Goal: Information Seeking & Learning: Learn about a topic

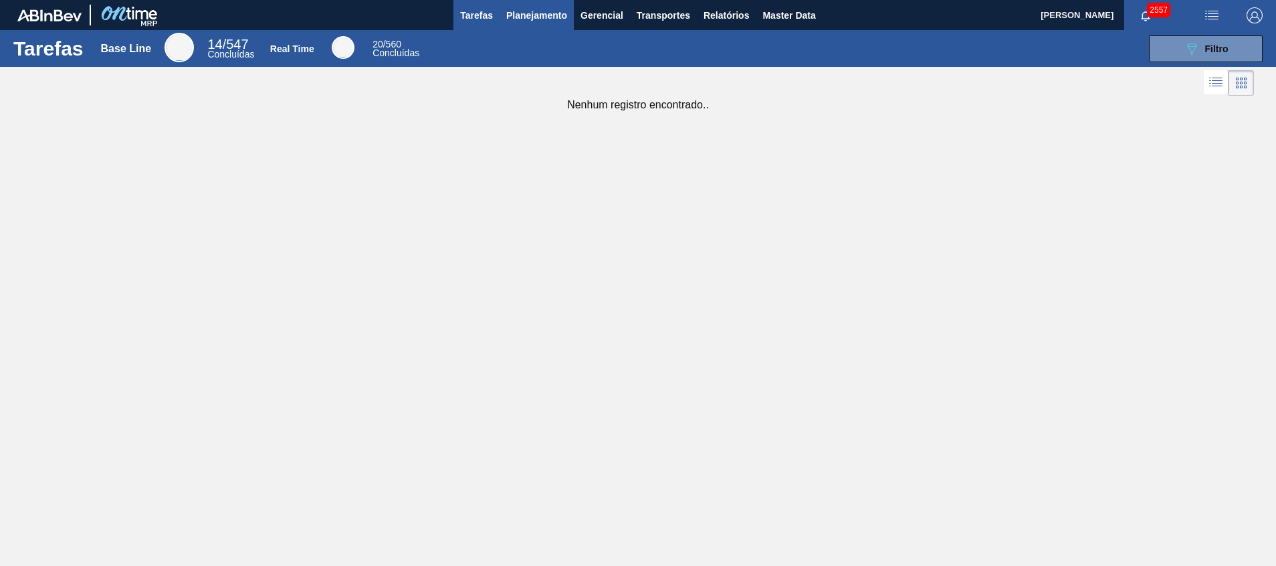
click at [539, 10] on span "Planejamento" at bounding box center [536, 15] width 61 height 16
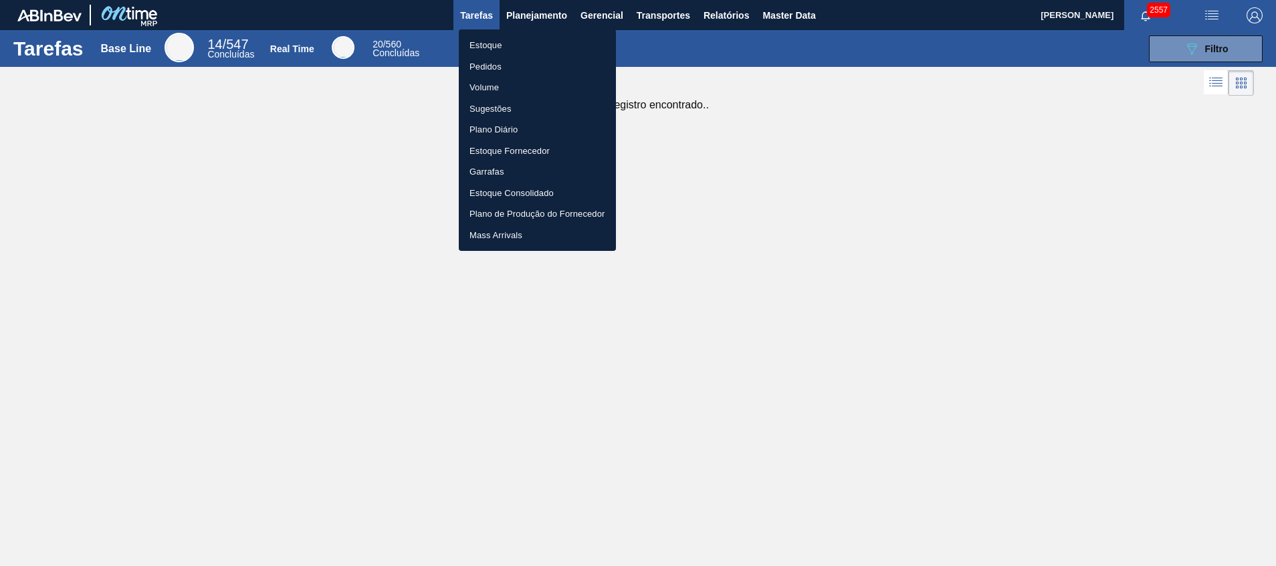
click at [523, 39] on li "Estoque" at bounding box center [537, 45] width 157 height 21
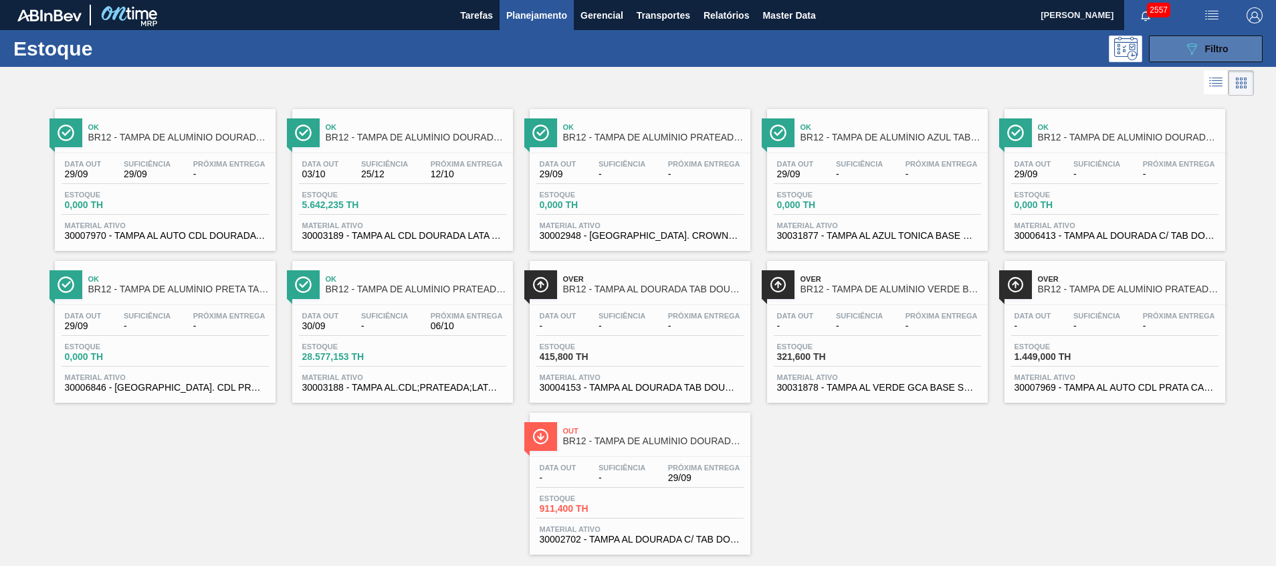
click at [1166, 49] on button "089F7B8B-B2A5-4AFE-B5C0-19BA573D28AC Filtro" at bounding box center [1205, 48] width 114 height 27
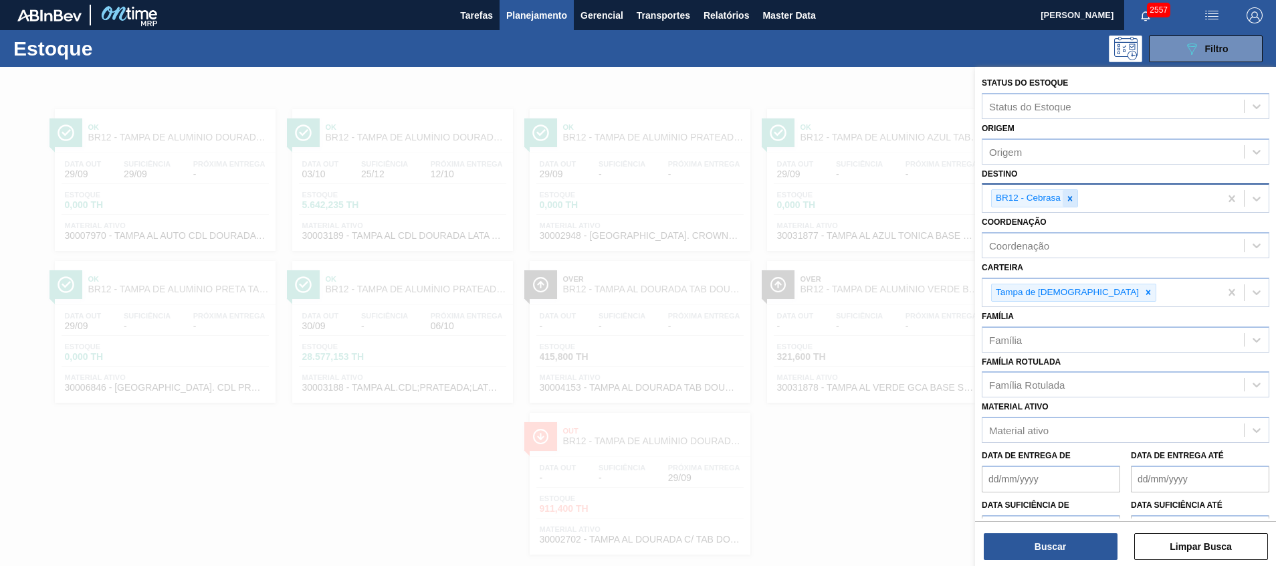
click at [1068, 191] on div at bounding box center [1069, 198] width 15 height 17
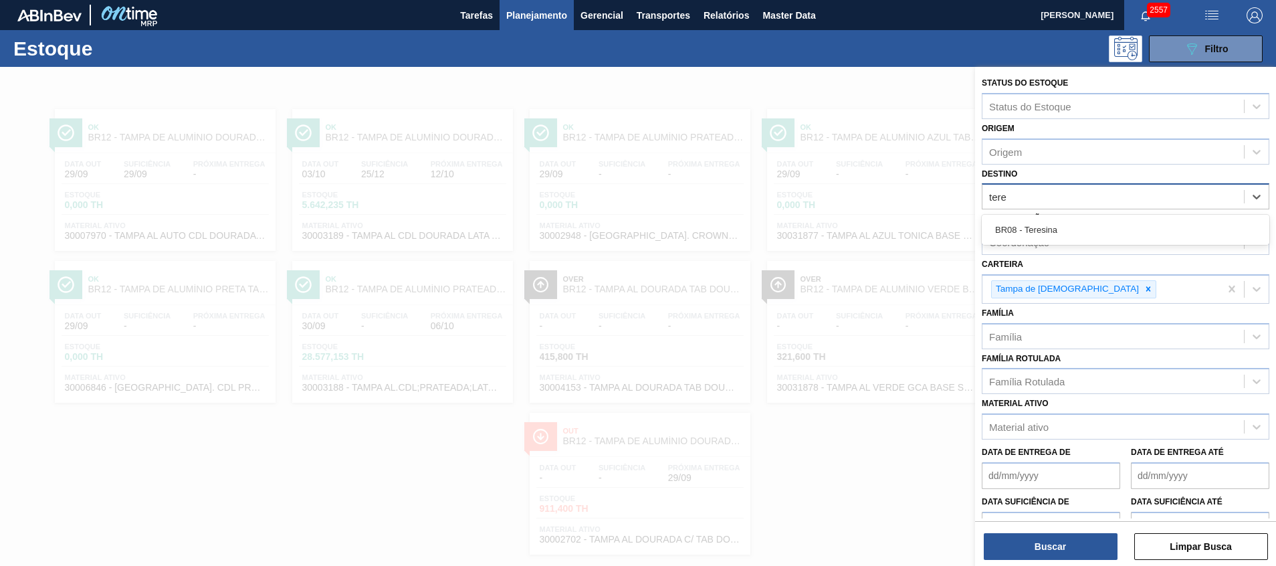
type input "tere"
click at [699, 314] on div at bounding box center [638, 350] width 1276 height 566
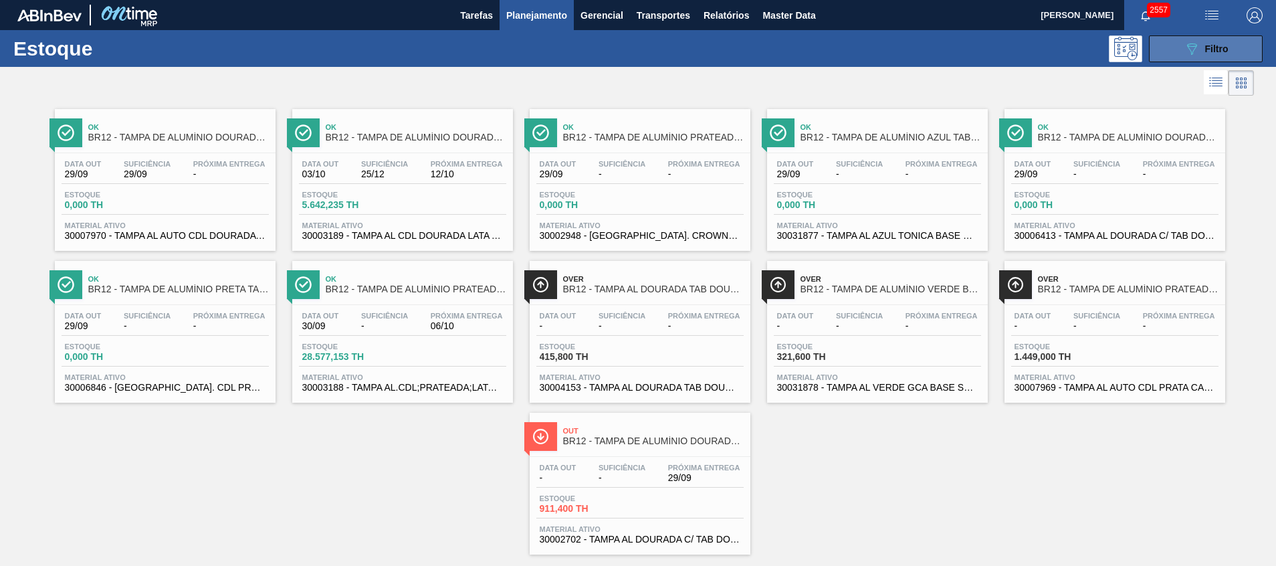
click at [1221, 49] on span "Filtro" at bounding box center [1216, 48] width 23 height 11
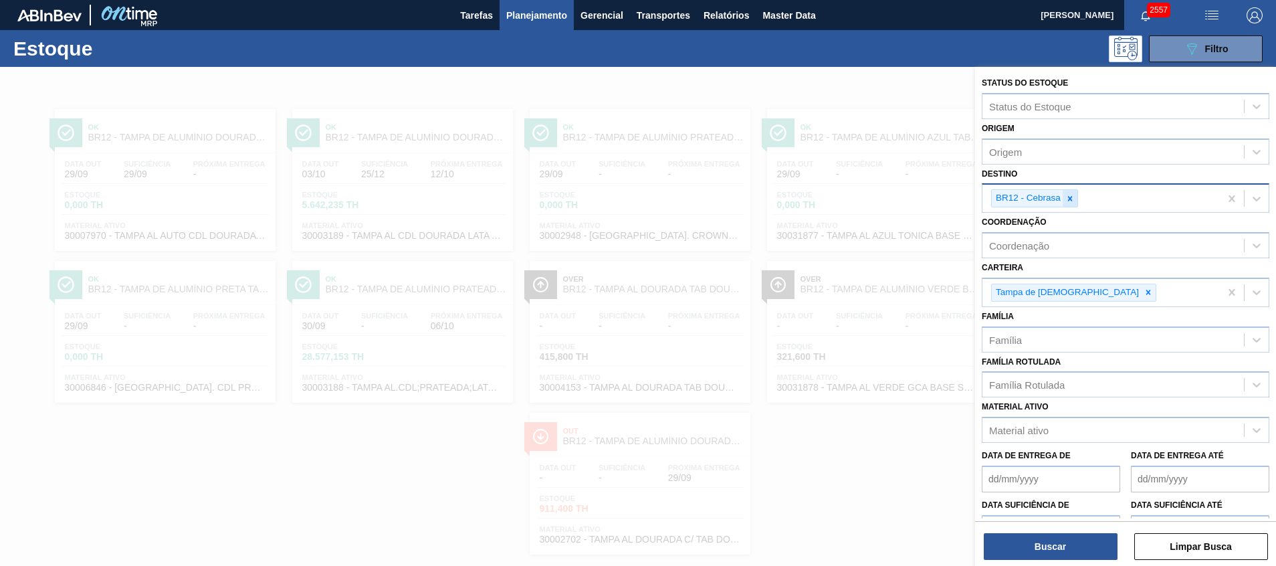
click at [1069, 201] on icon at bounding box center [1069, 198] width 9 height 9
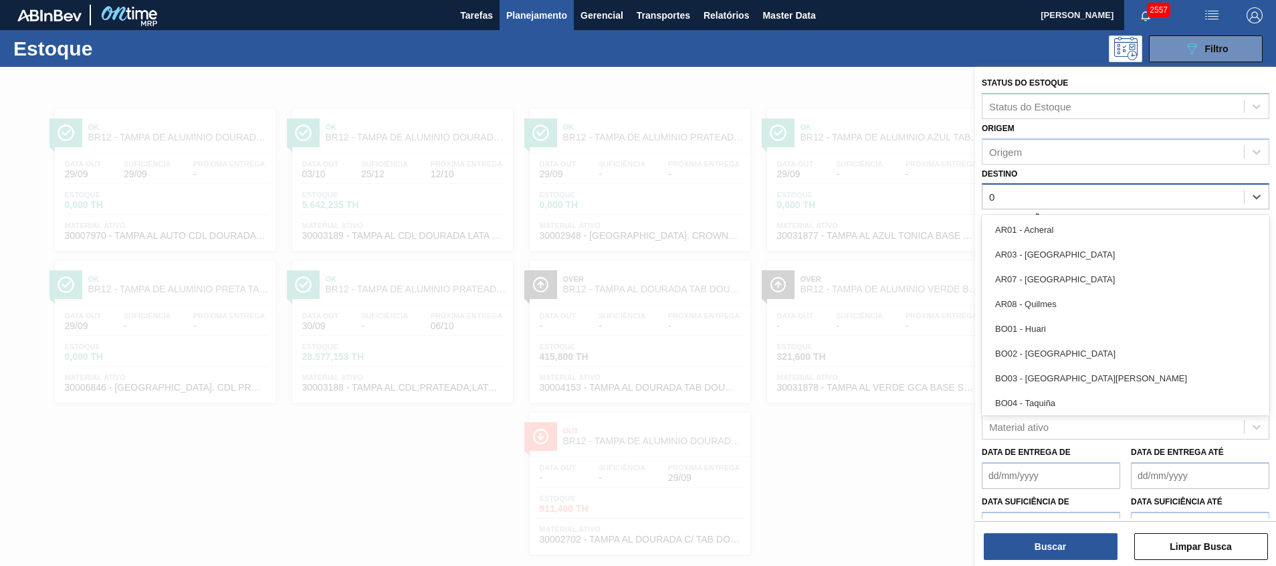
type input "02"
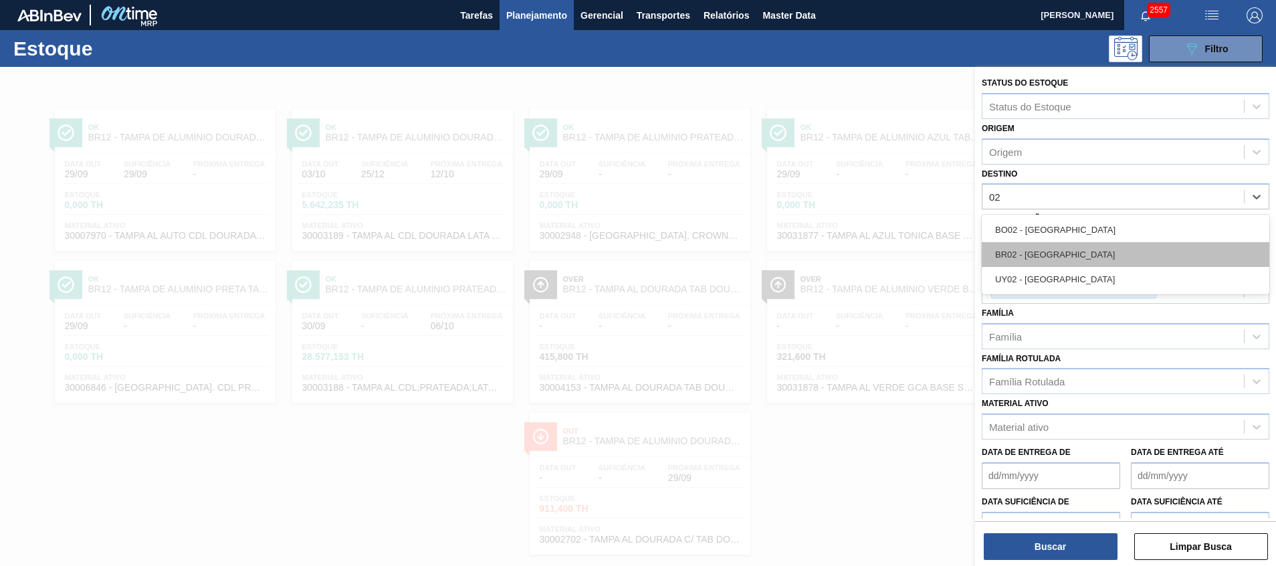
click at [1072, 255] on div "BR02 - [GEOGRAPHIC_DATA]" at bounding box center [1124, 254] width 287 height 25
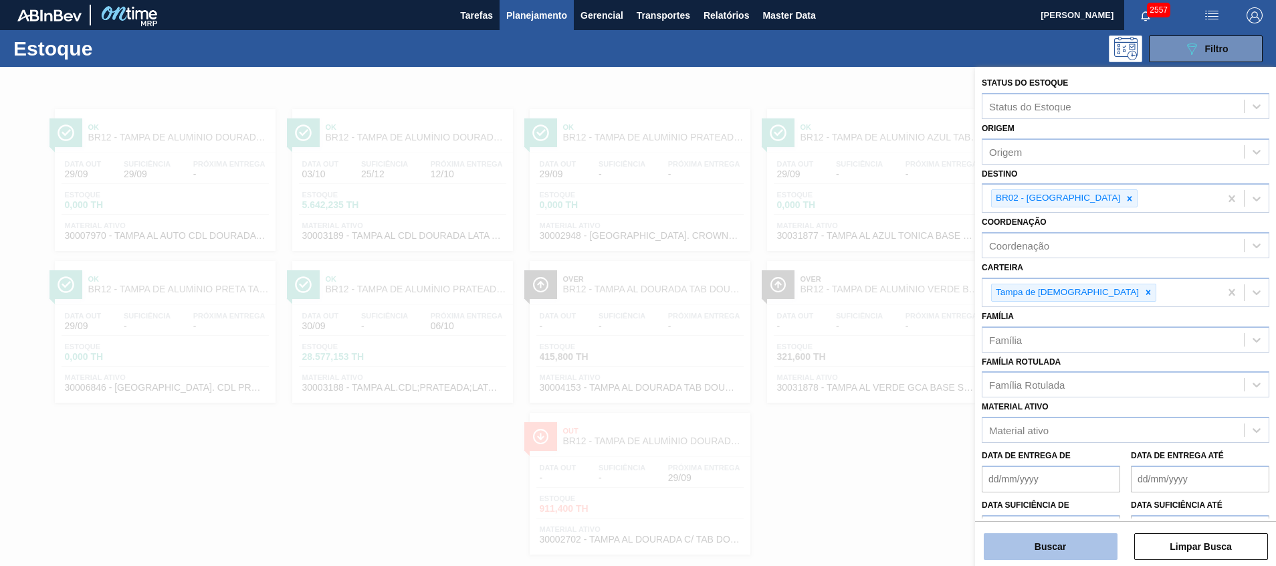
click at [1030, 554] on button "Buscar" at bounding box center [1050, 546] width 134 height 27
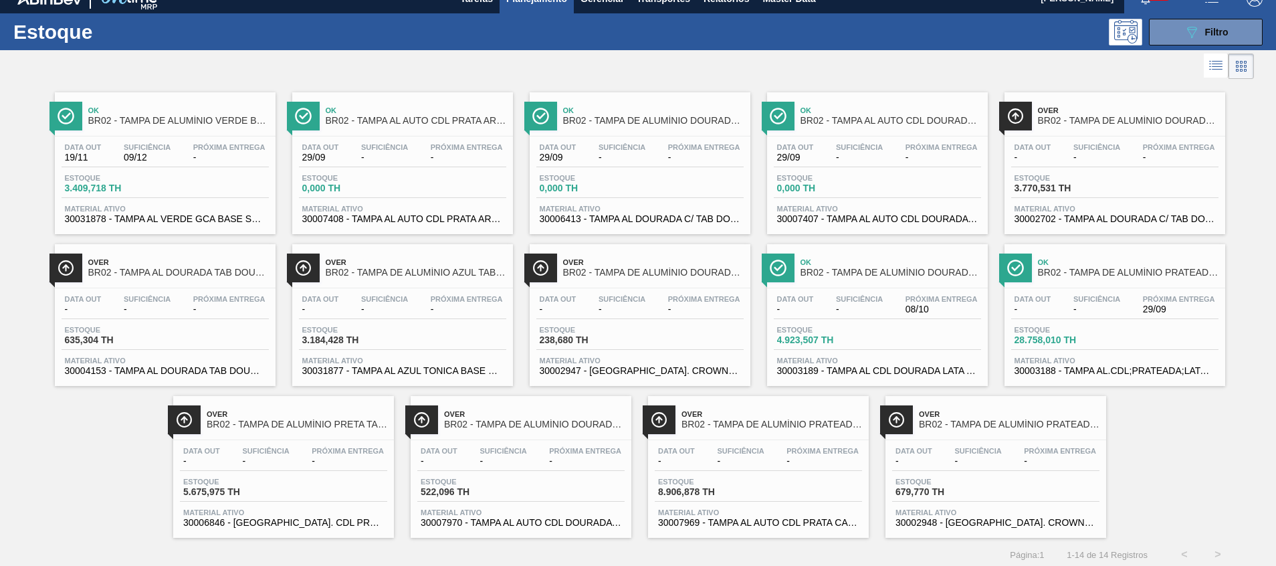
scroll to position [22, 0]
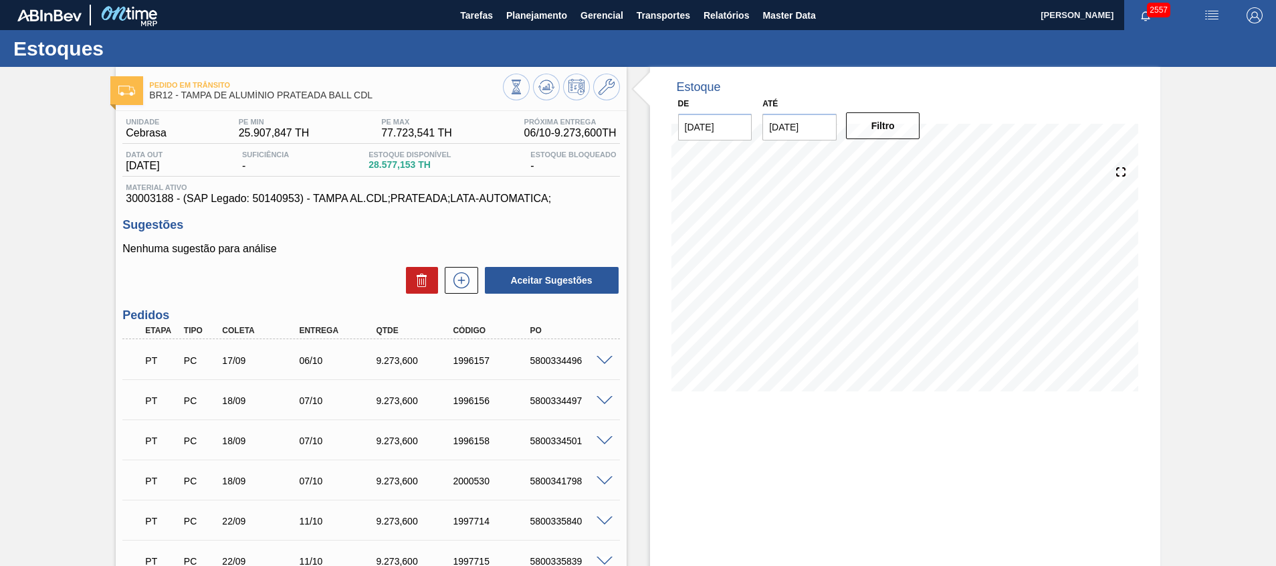
scroll to position [100, 0]
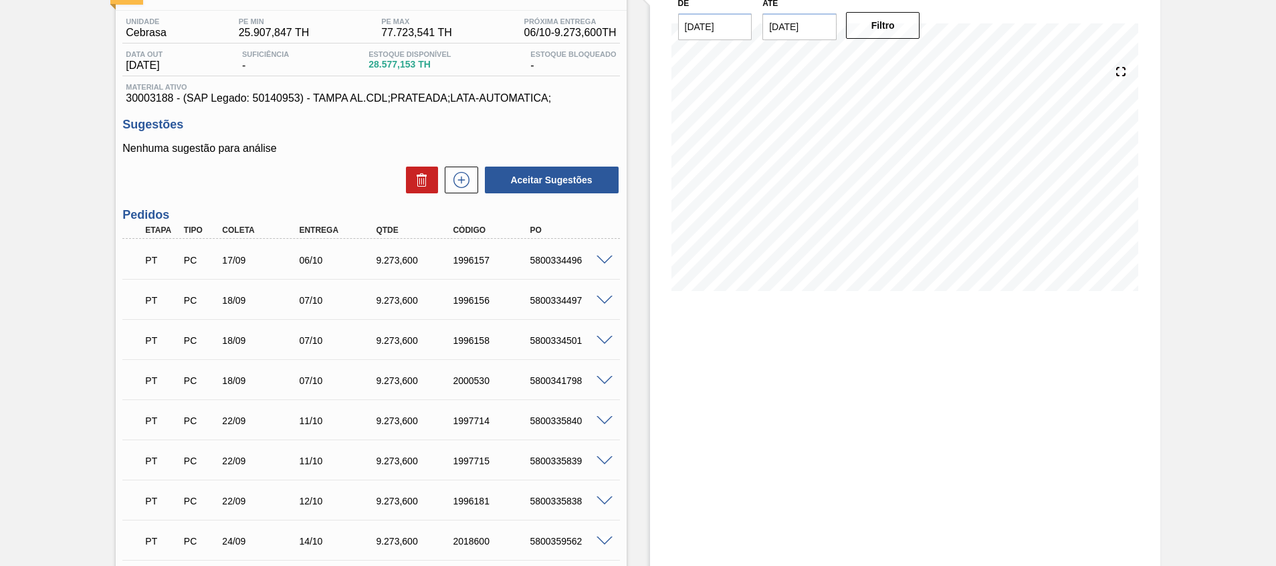
click at [604, 254] on div at bounding box center [606, 259] width 27 height 10
click at [604, 255] on span at bounding box center [604, 260] width 16 height 10
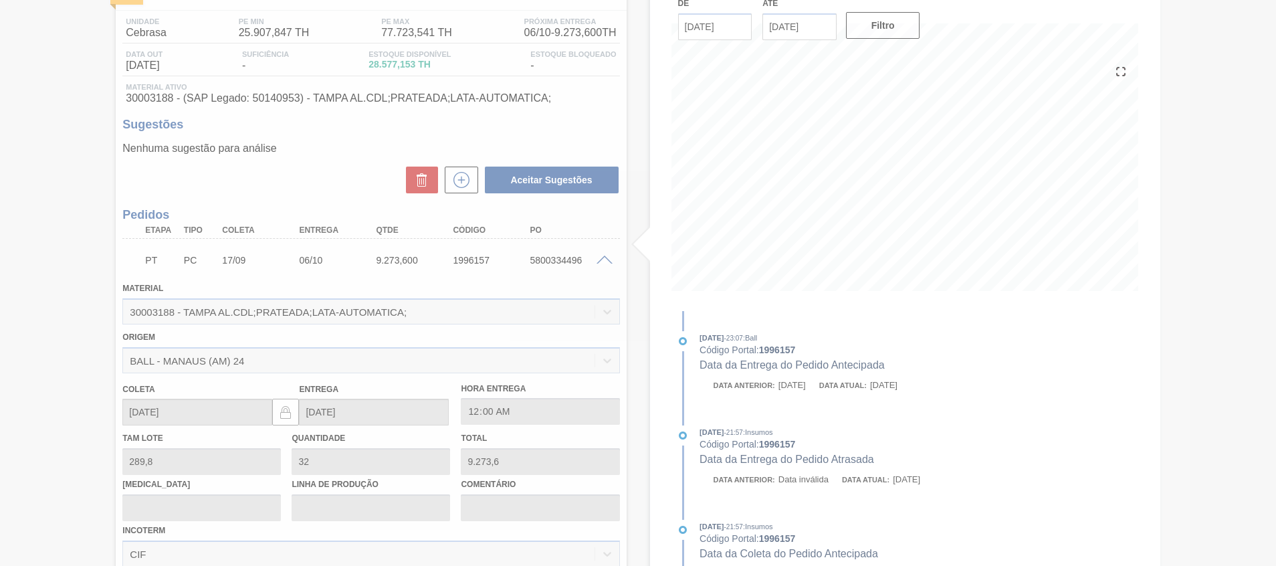
click at [794, 411] on div at bounding box center [638, 283] width 1276 height 566
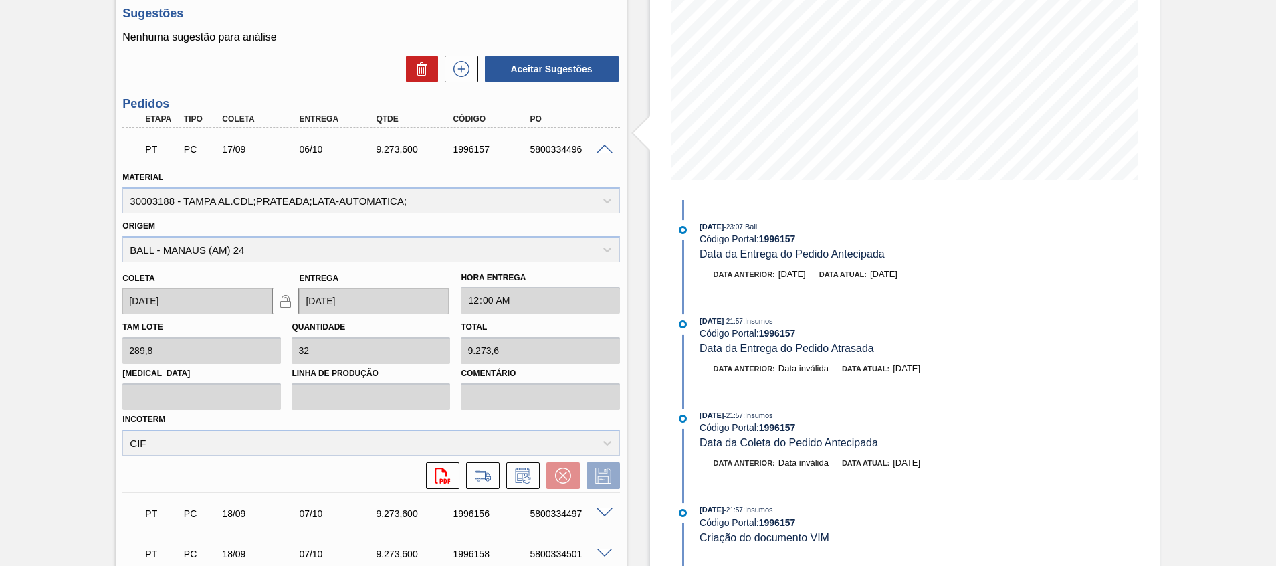
scroll to position [301, 0]
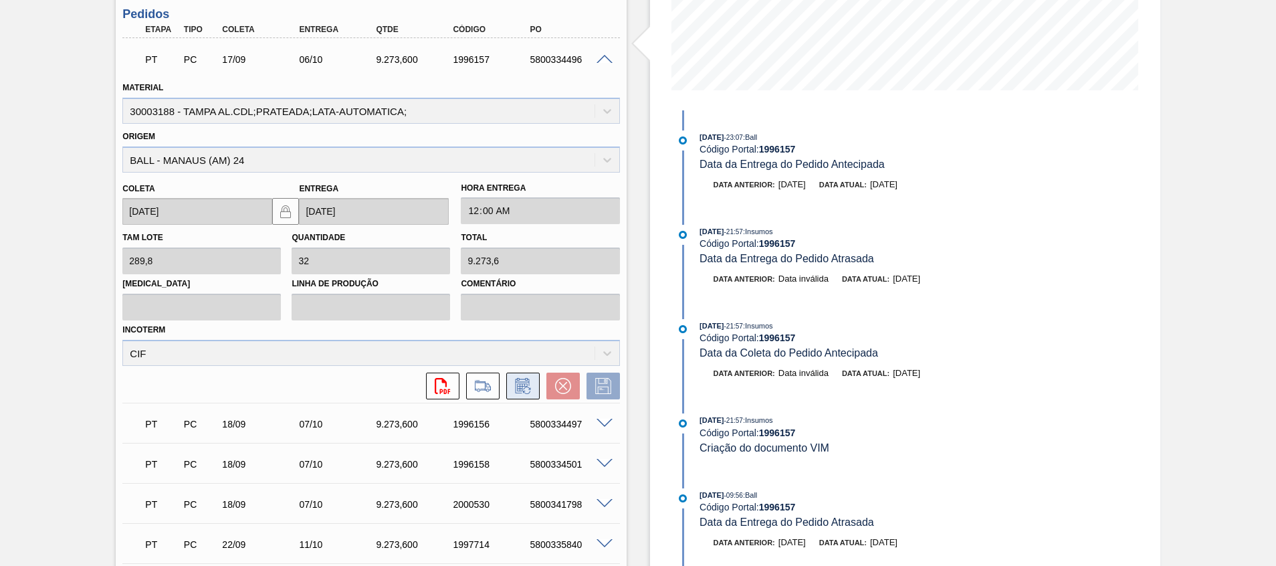
click at [534, 384] on button at bounding box center [522, 385] width 33 height 27
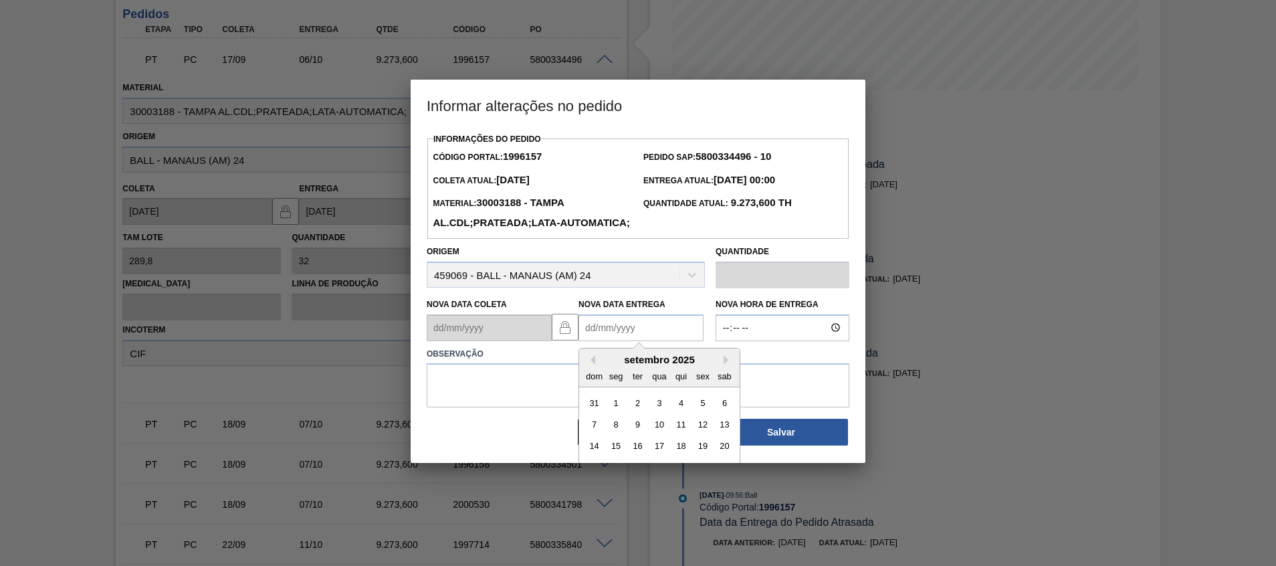
click at [626, 341] on Entrega1996157 "Nova Data Entrega" at bounding box center [640, 327] width 125 height 27
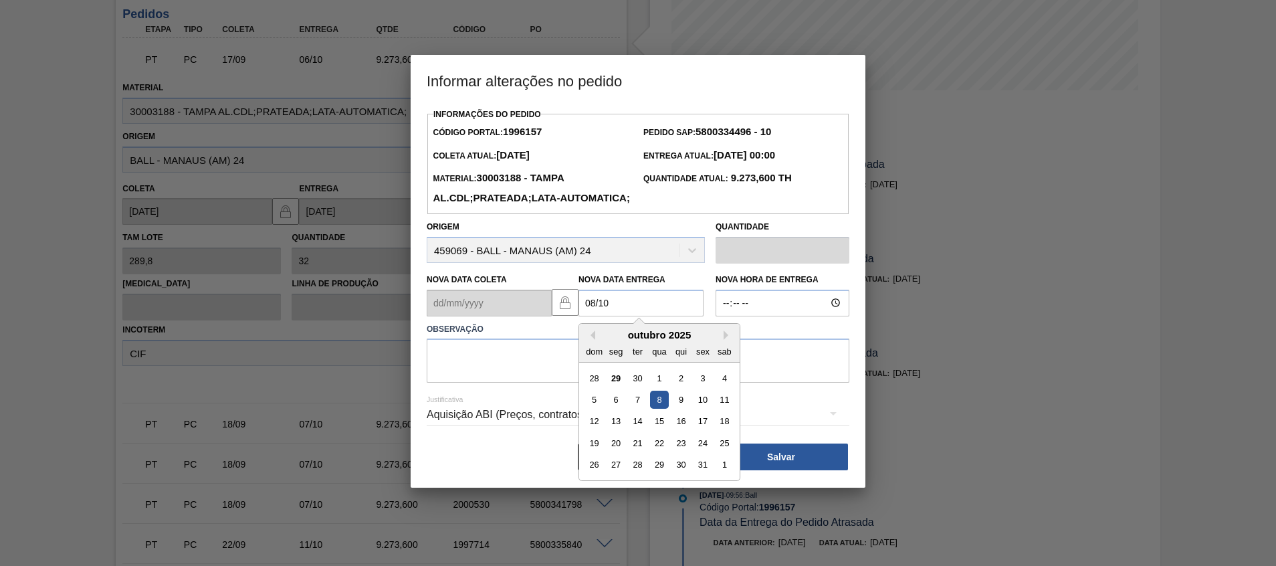
click at [660, 408] on div "8" at bounding box center [659, 399] width 18 height 18
type Entrega1996157 "08/10/2025"
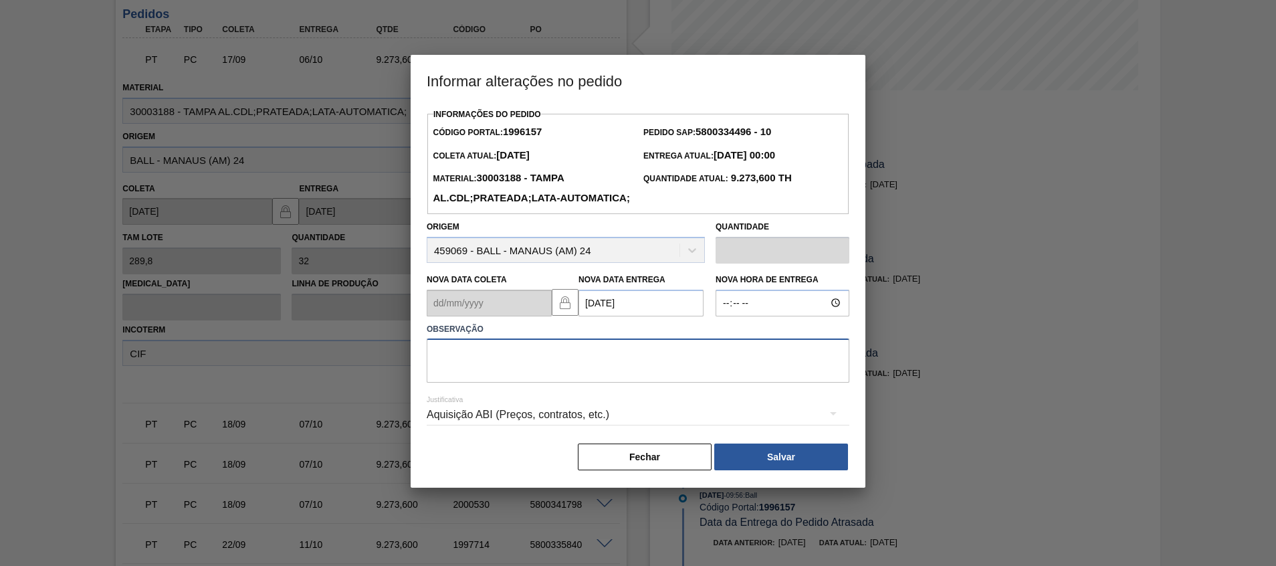
click at [660, 382] on textarea at bounding box center [638, 360] width 422 height 44
type textarea "Atraso navio"
click at [768, 470] on button "Salvar" at bounding box center [781, 456] width 134 height 27
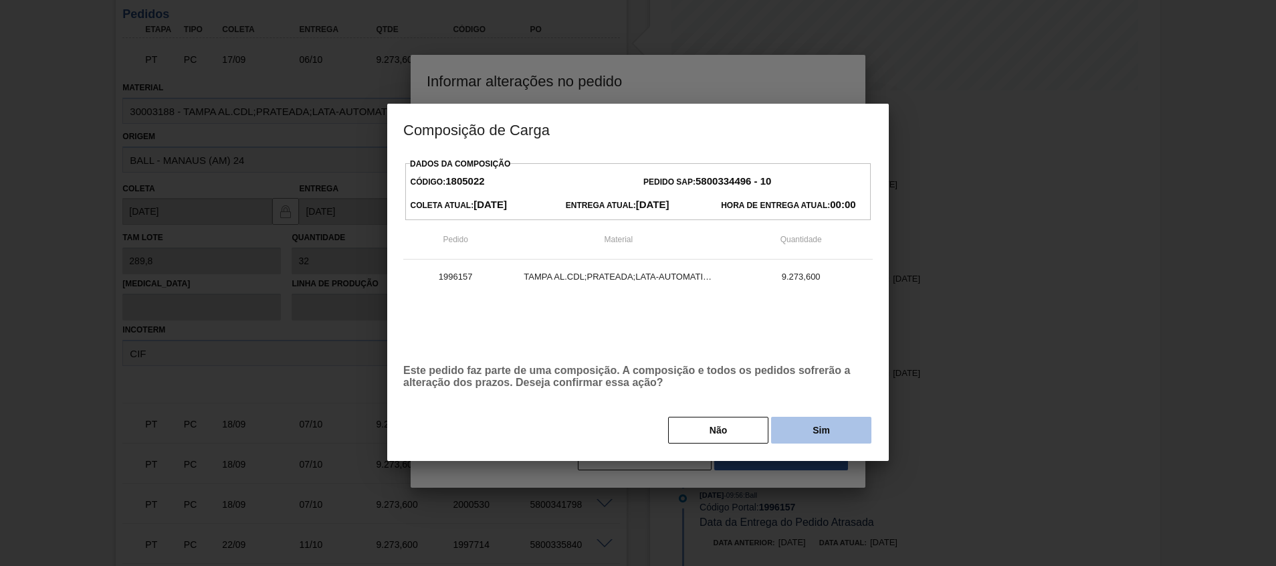
click at [805, 435] on button "Sim" at bounding box center [821, 429] width 100 height 27
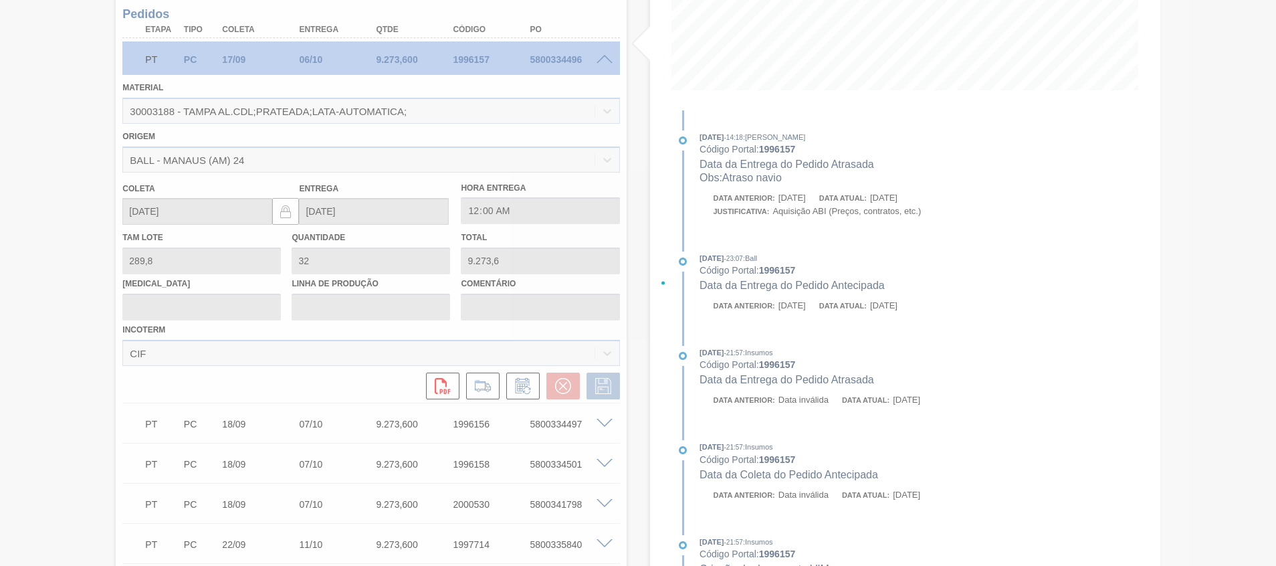
type input "Atraso navio"
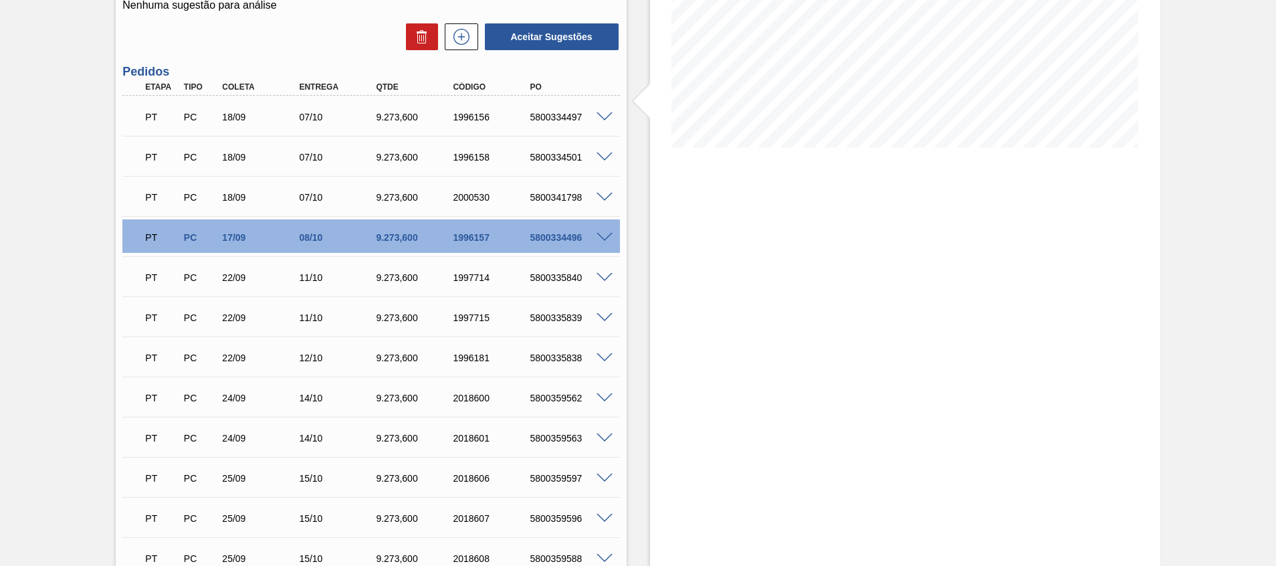
scroll to position [435, 0]
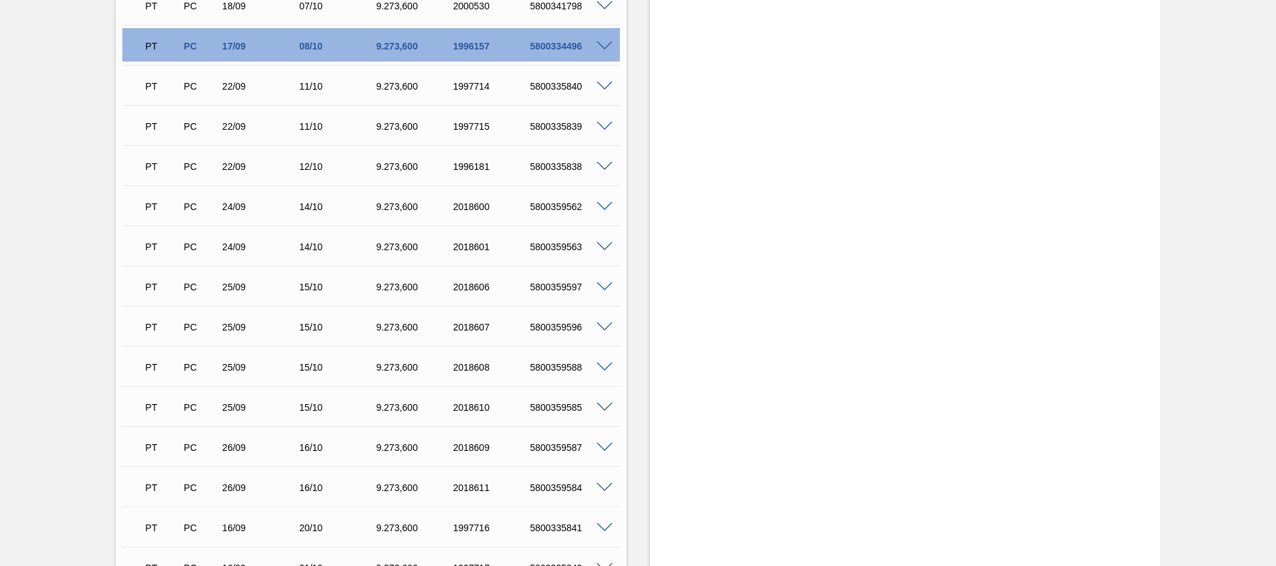
click at [606, 402] on span at bounding box center [604, 407] width 16 height 10
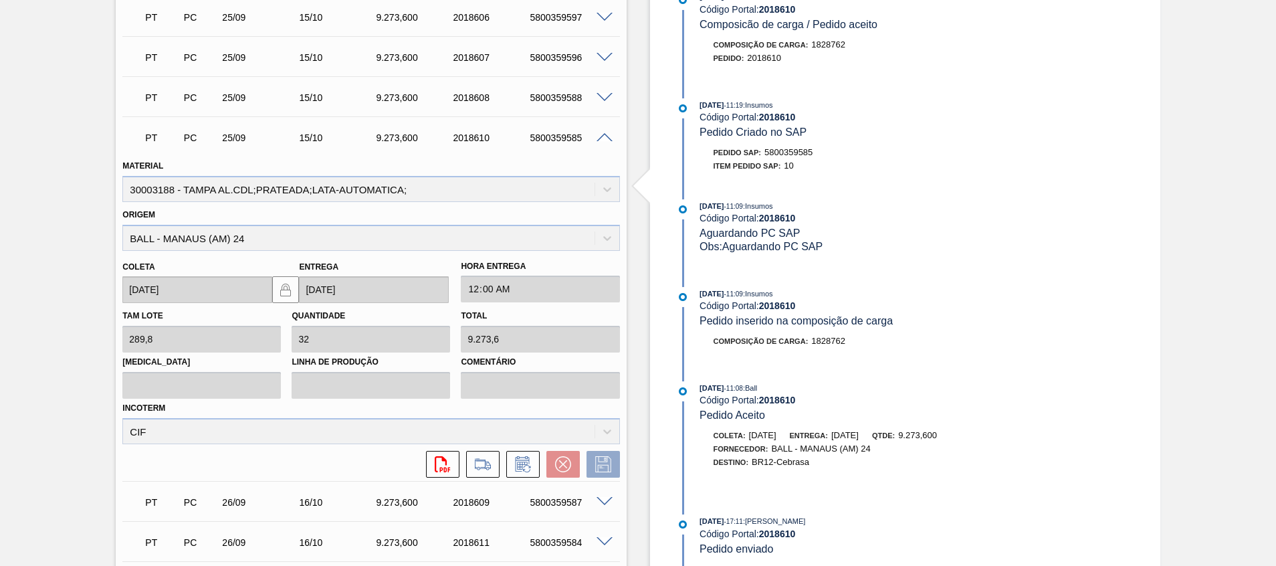
scroll to position [735, 0]
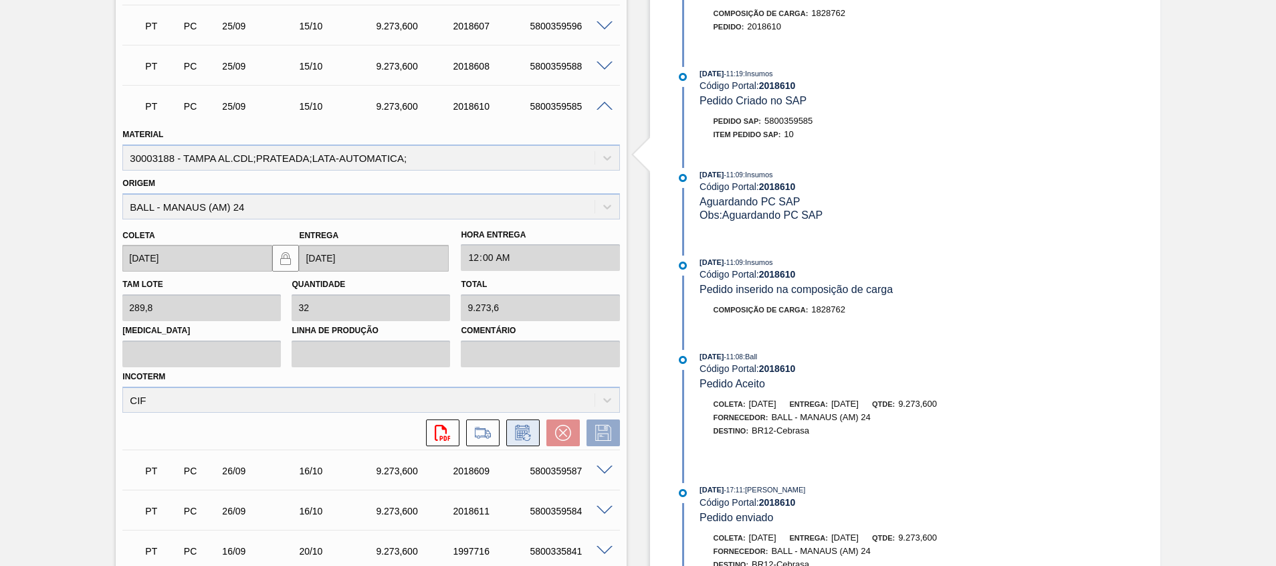
click at [515, 433] on icon at bounding box center [522, 432] width 21 height 16
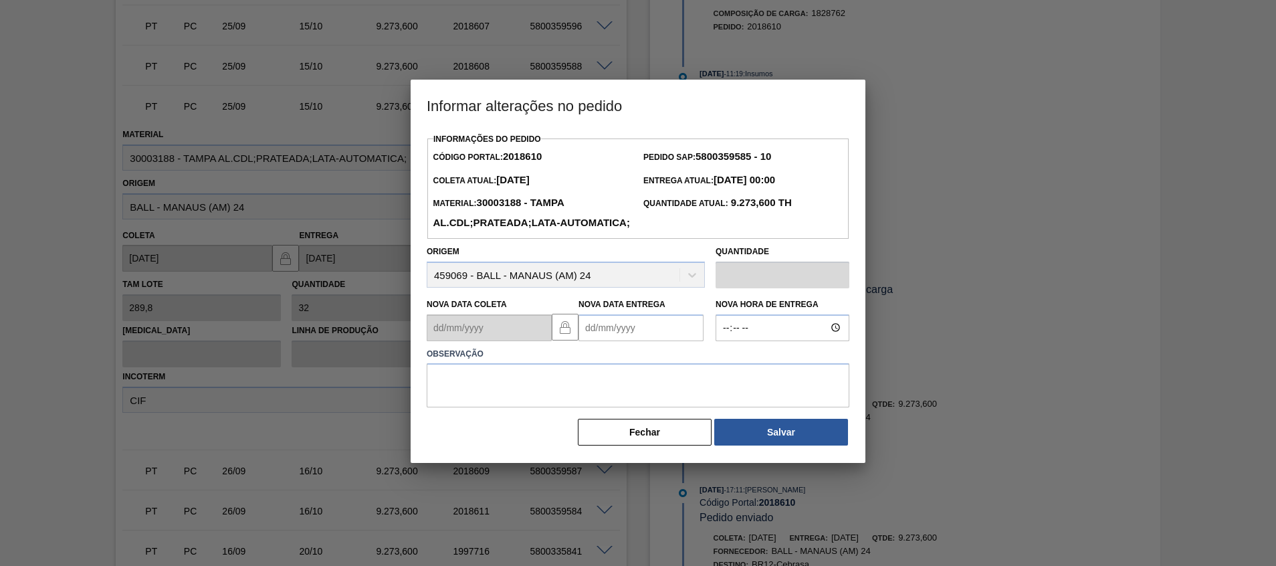
click at [604, 341] on Entrega2018610 "Nova Data Entrega" at bounding box center [640, 327] width 125 height 27
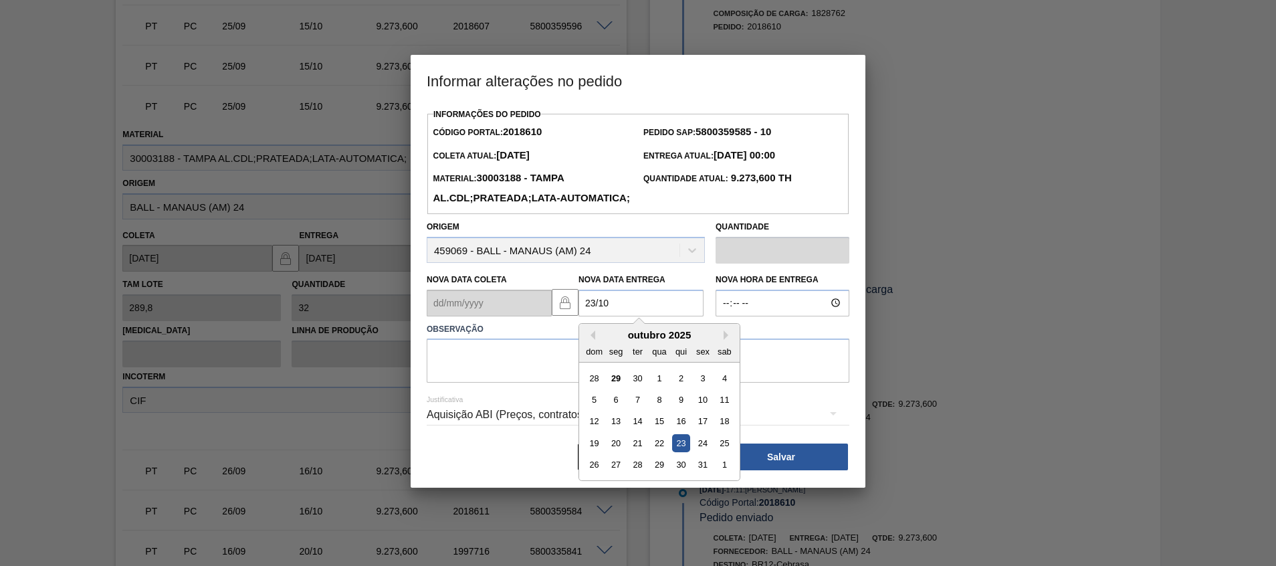
click at [676, 452] on div "23" at bounding box center [681, 443] width 18 height 18
type Entrega2018610 "23/10/2025"
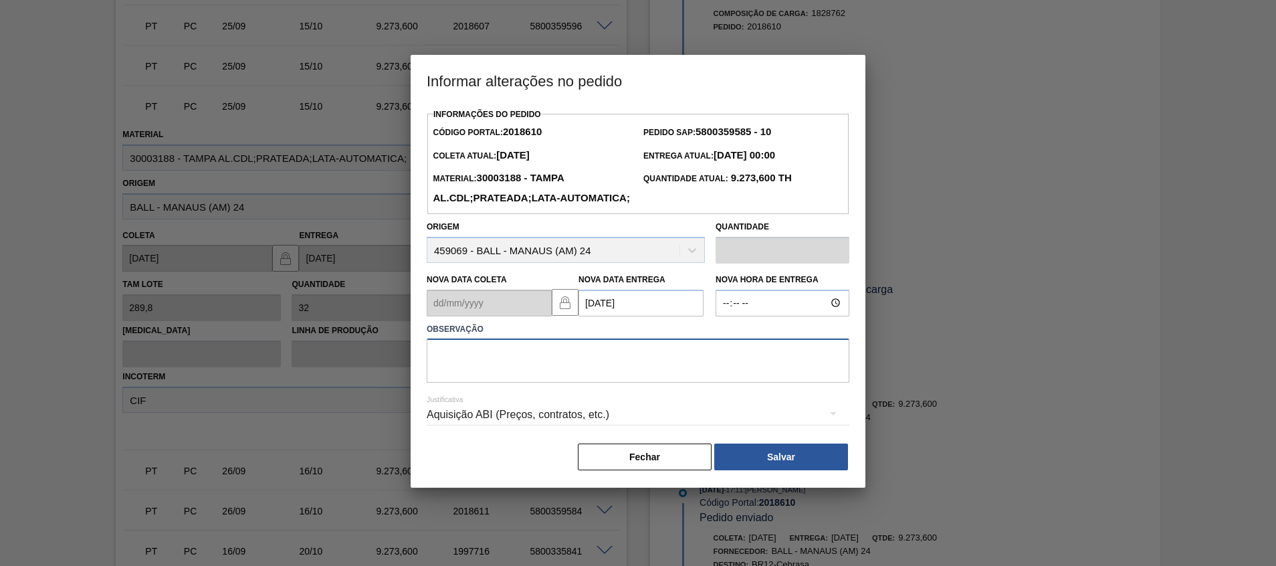
click at [670, 382] on textarea at bounding box center [638, 360] width 422 height 44
type textarea "Atraso navio"
click at [751, 470] on button "Salvar" at bounding box center [781, 456] width 134 height 27
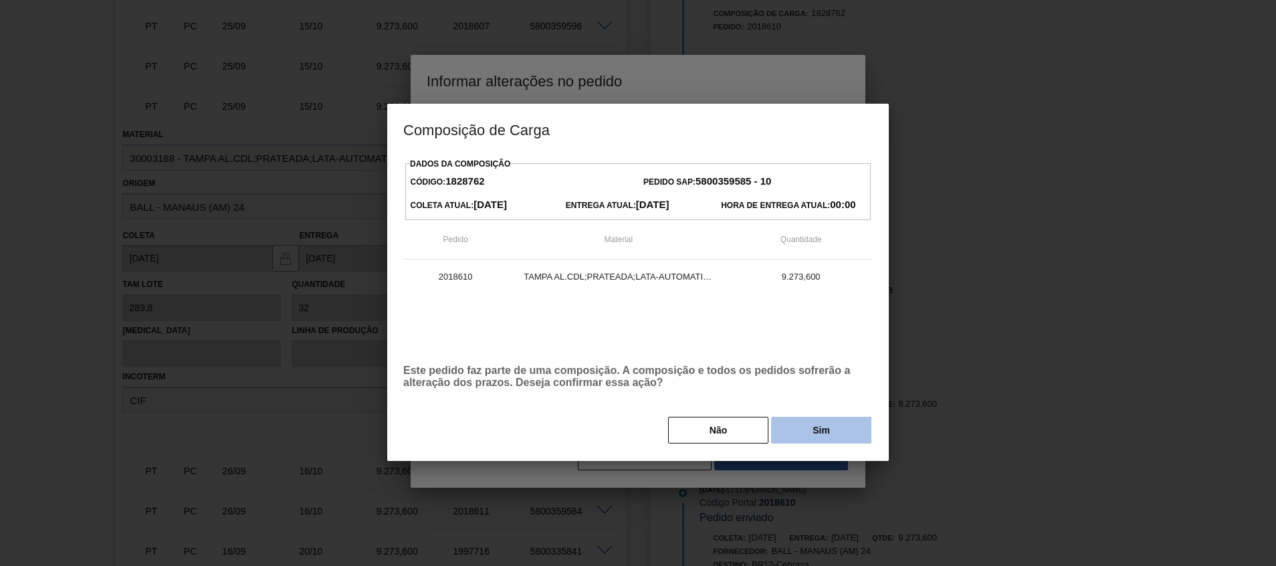
click at [798, 420] on button "Sim" at bounding box center [821, 429] width 100 height 27
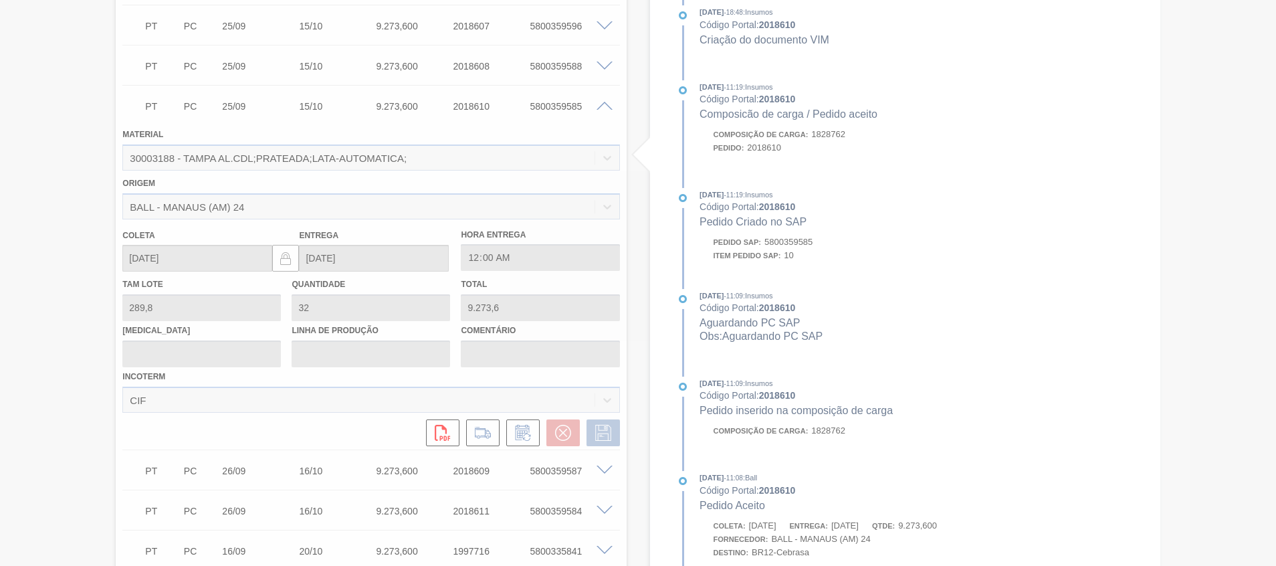
type input "Atraso navio"
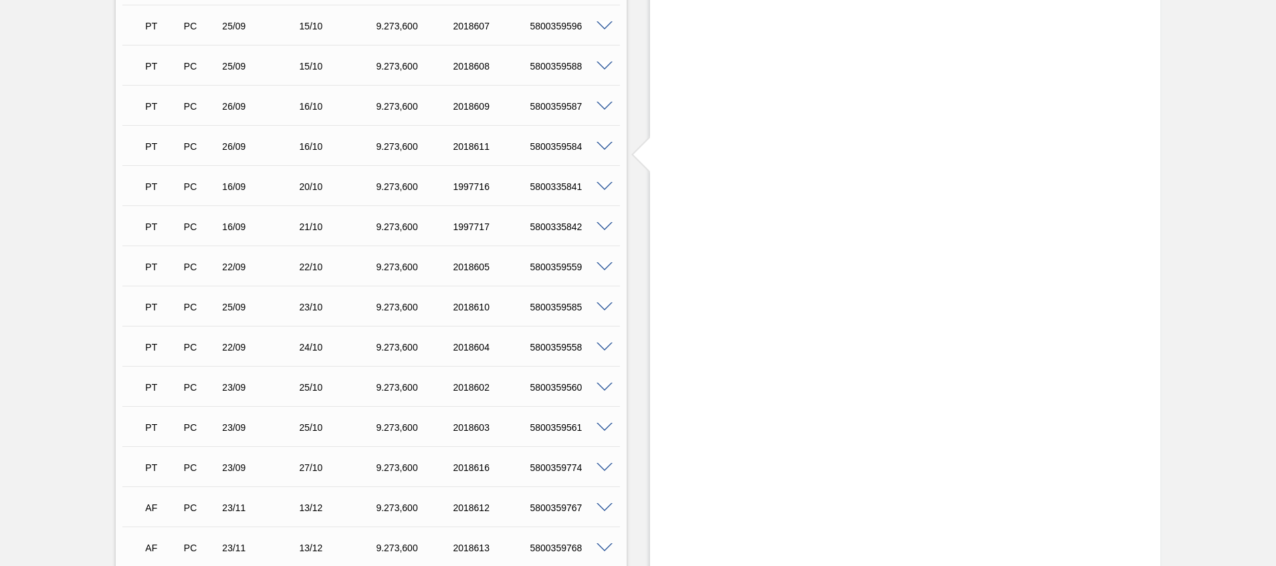
click at [606, 424] on span at bounding box center [604, 427] width 16 height 10
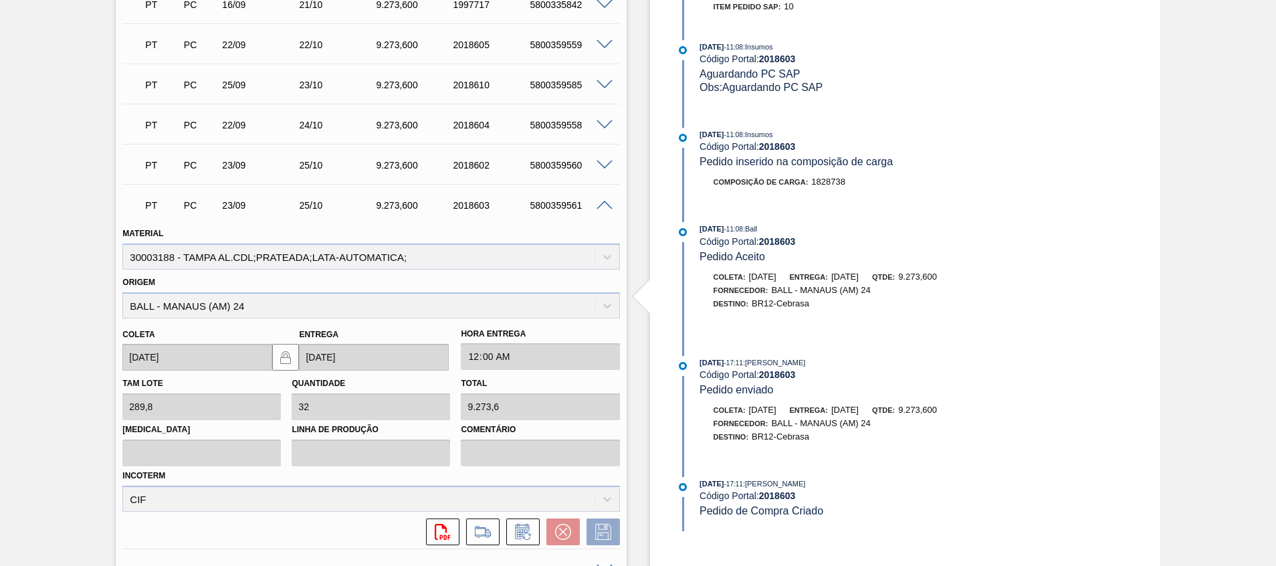
scroll to position [1136, 0]
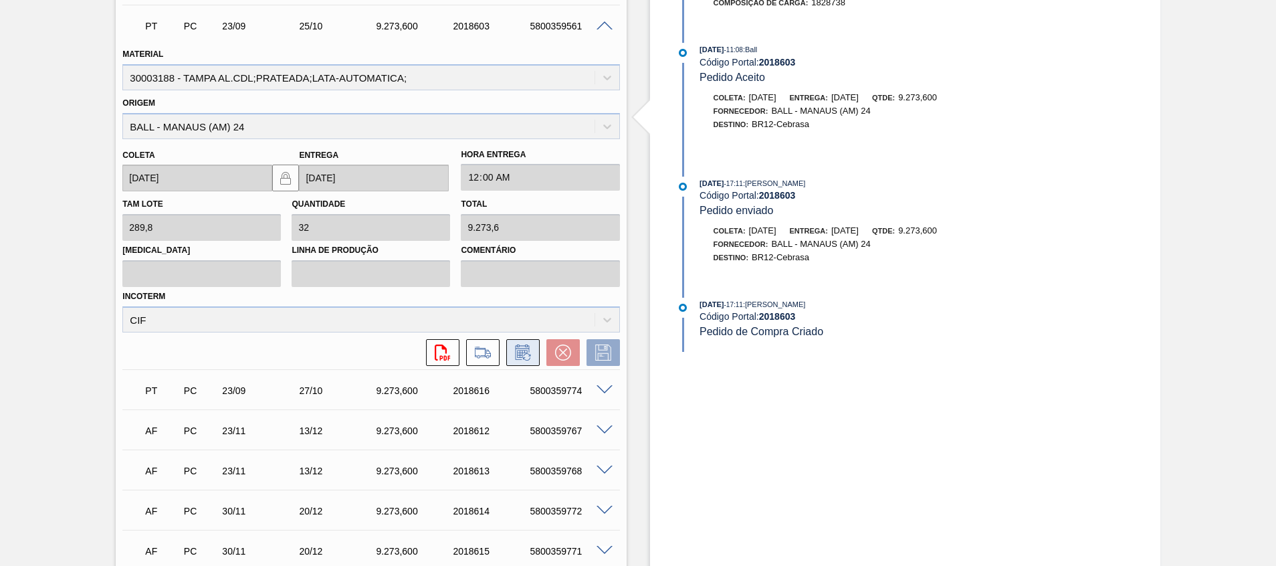
click at [517, 356] on icon at bounding box center [522, 352] width 21 height 16
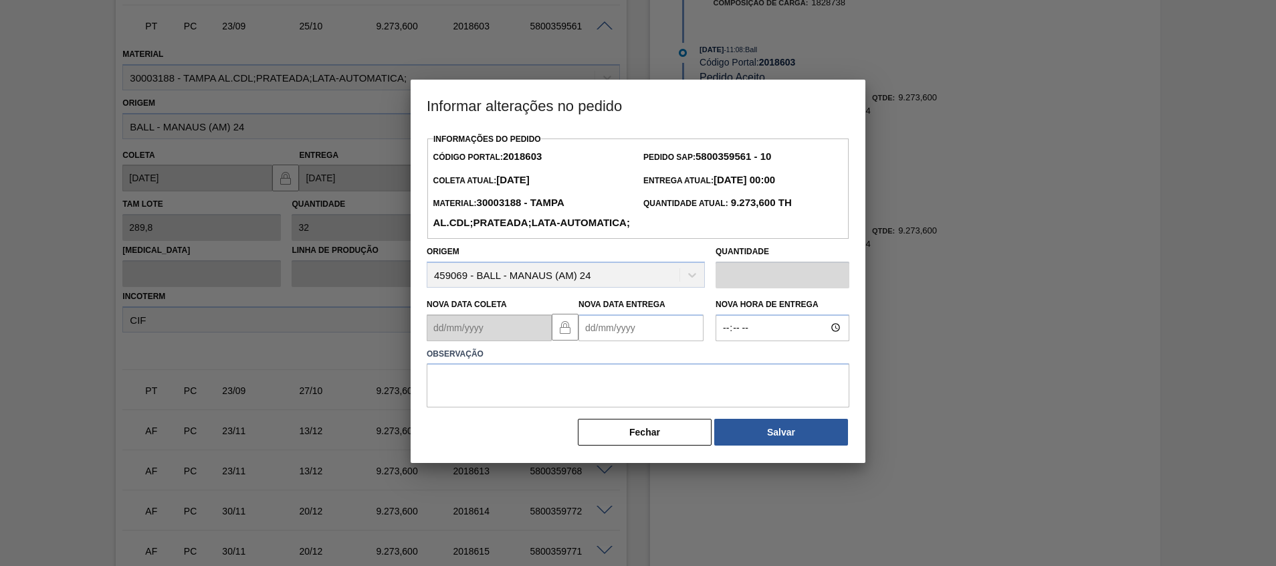
click at [618, 341] on Entrega2018603 "Nova Data Entrega" at bounding box center [640, 327] width 125 height 27
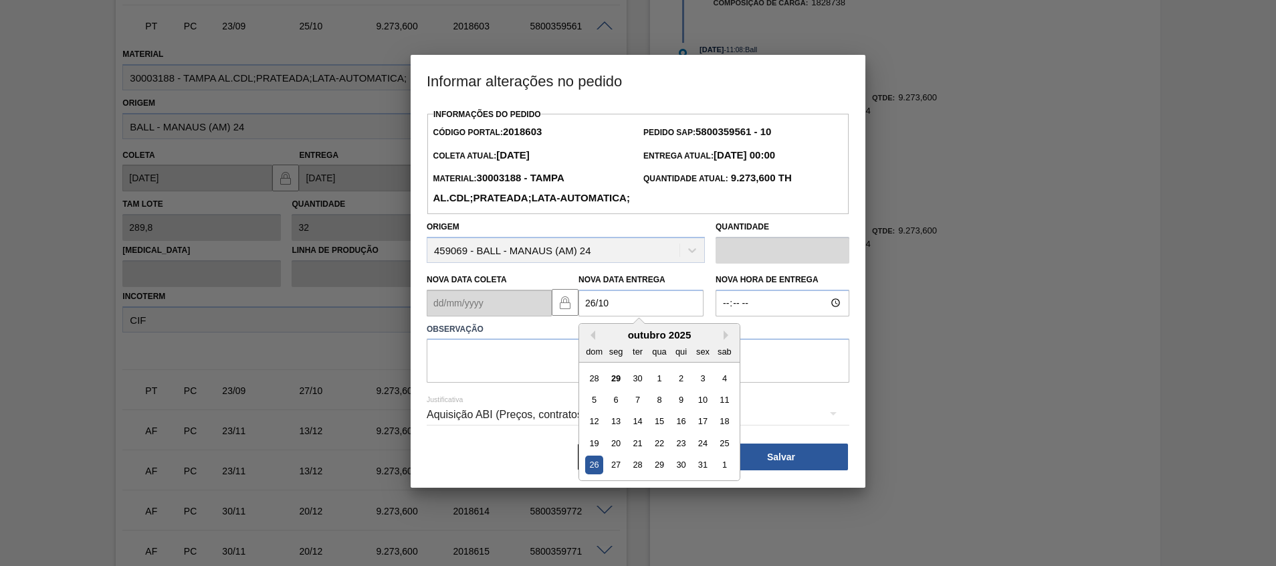
click at [595, 473] on div "26" at bounding box center [594, 464] width 18 height 18
type Entrega2018603 "26/10/2025"
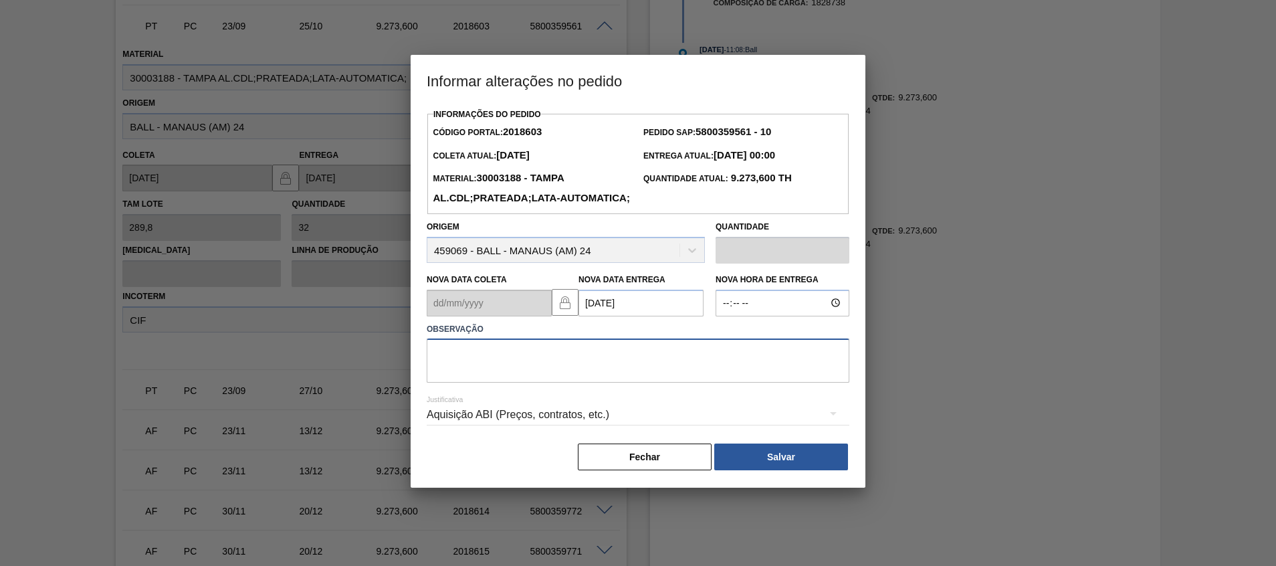
click at [587, 382] on textarea at bounding box center [638, 360] width 422 height 44
type textarea "Ajuste entrega"
click at [780, 470] on button "Salvar" at bounding box center [781, 456] width 134 height 27
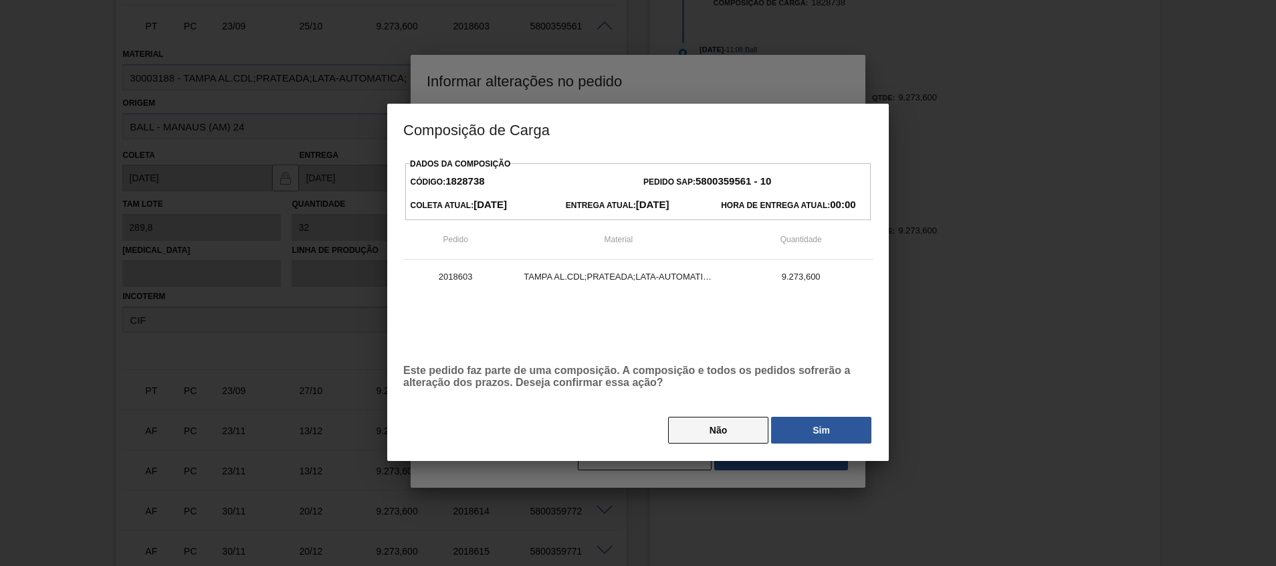
click at [733, 422] on button "Não" at bounding box center [718, 429] width 100 height 27
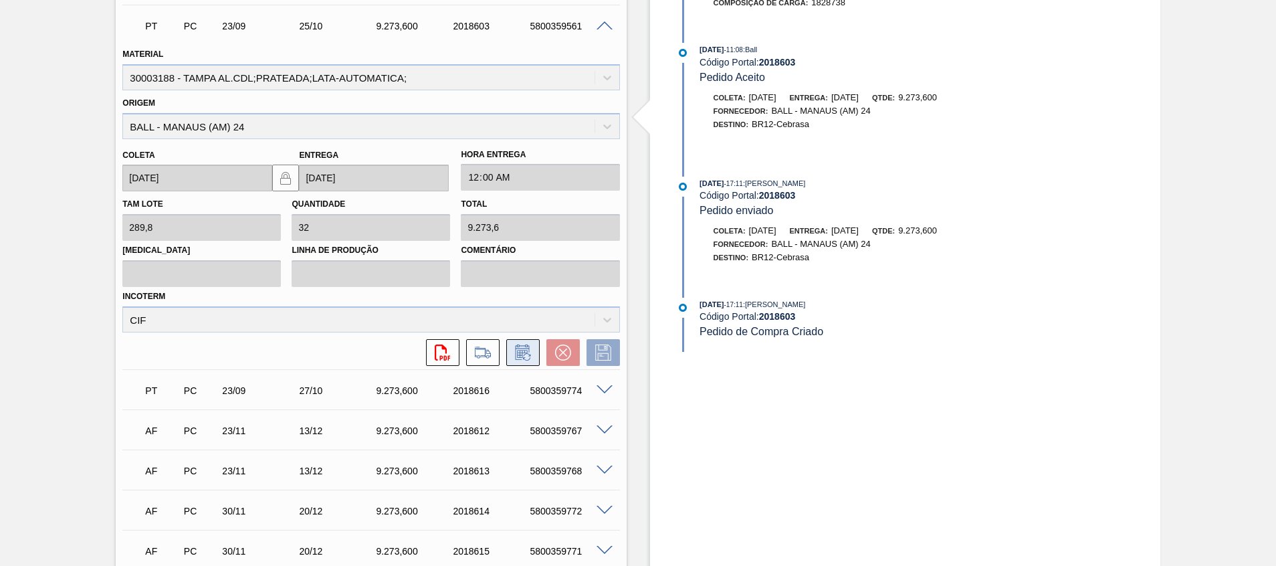
click at [515, 356] on icon at bounding box center [522, 351] width 14 height 15
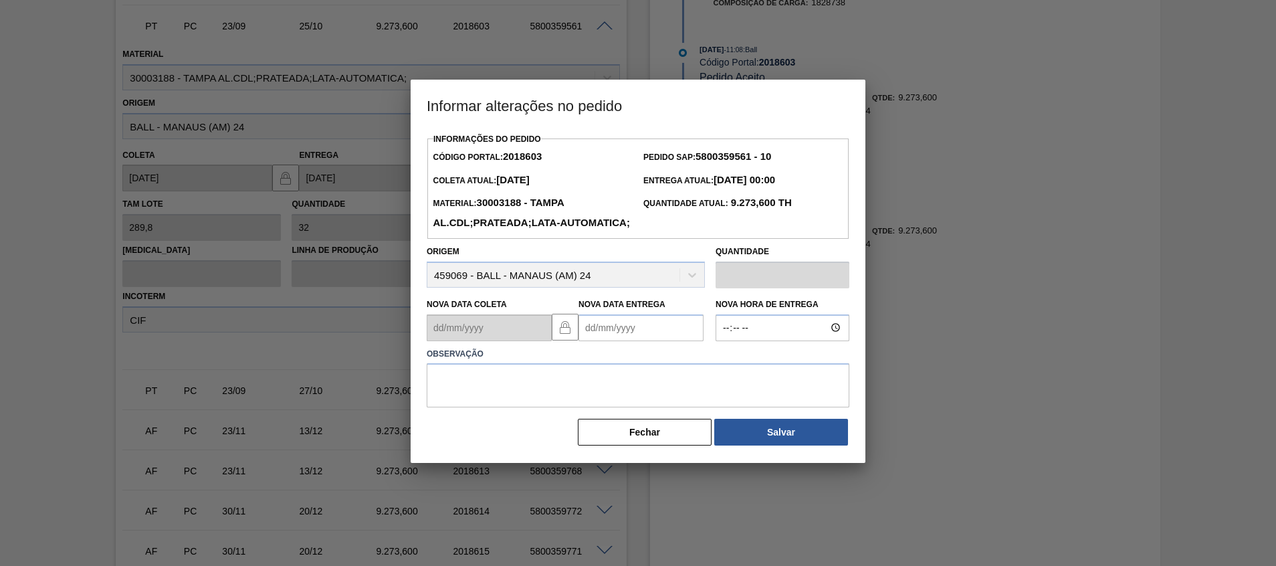
click at [616, 341] on Entrega2018603 "Nova Data Entrega" at bounding box center [640, 327] width 125 height 27
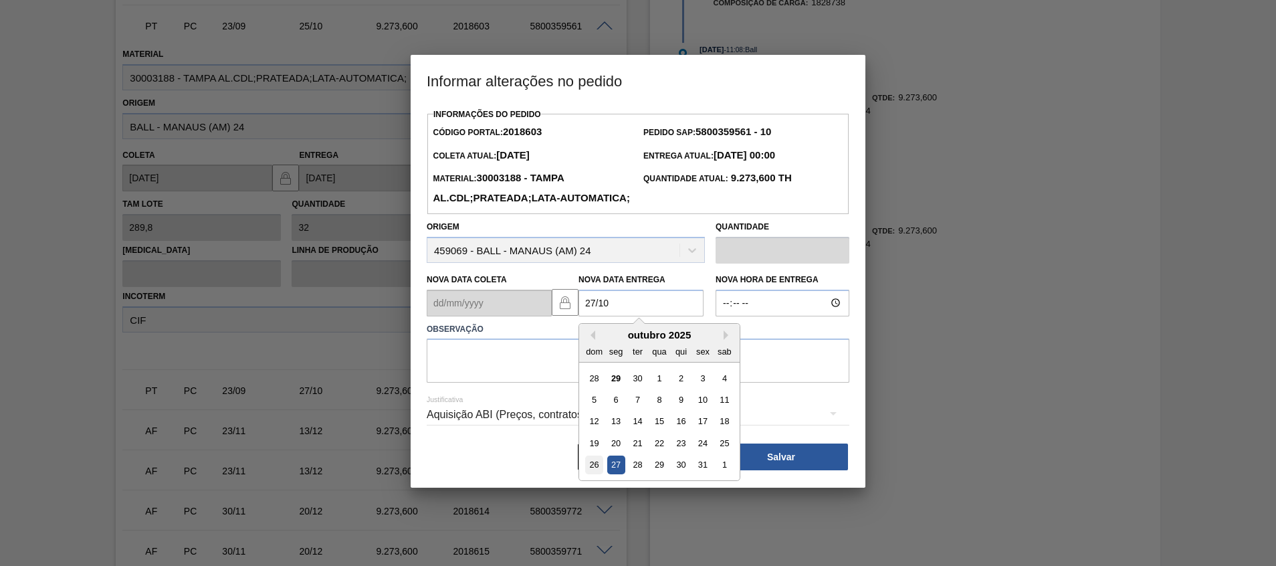
click at [588, 473] on div "26" at bounding box center [594, 464] width 18 height 18
type Entrega2018603 "26/10/2025"
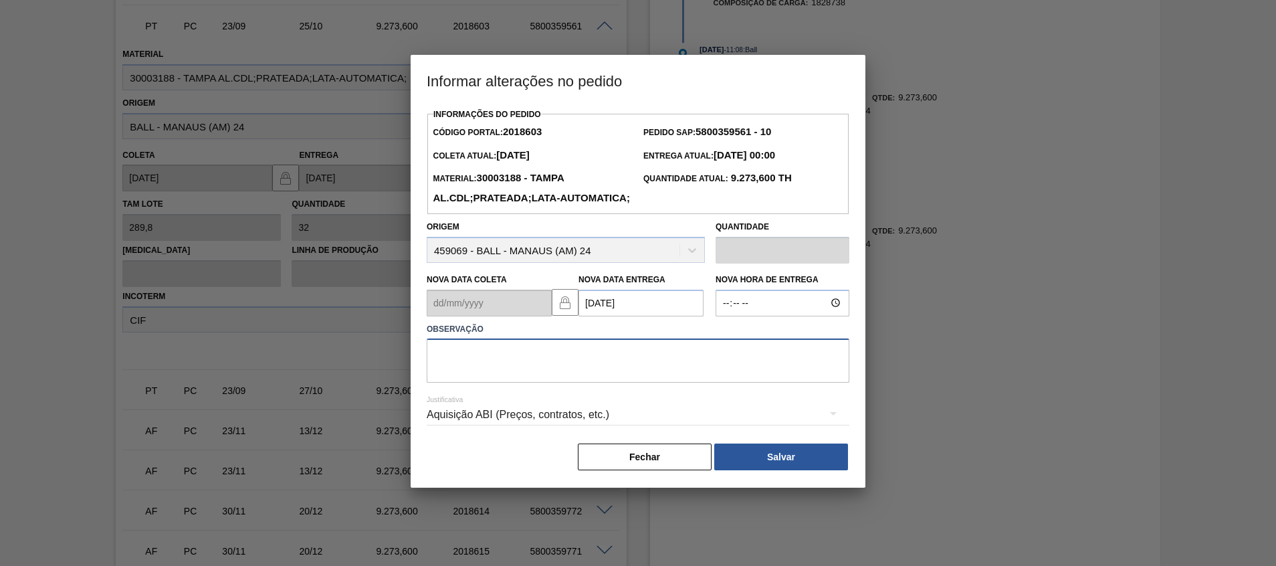
click at [562, 364] on textarea at bounding box center [638, 360] width 422 height 44
type textarea "Ajuste entrega (2 no mesmo dia)"
click at [771, 470] on button "Salvar" at bounding box center [781, 456] width 134 height 27
click at [770, 470] on button "Salvar" at bounding box center [781, 456] width 134 height 27
click at [782, 465] on div "Fechar Salvar" at bounding box center [638, 456] width 422 height 29
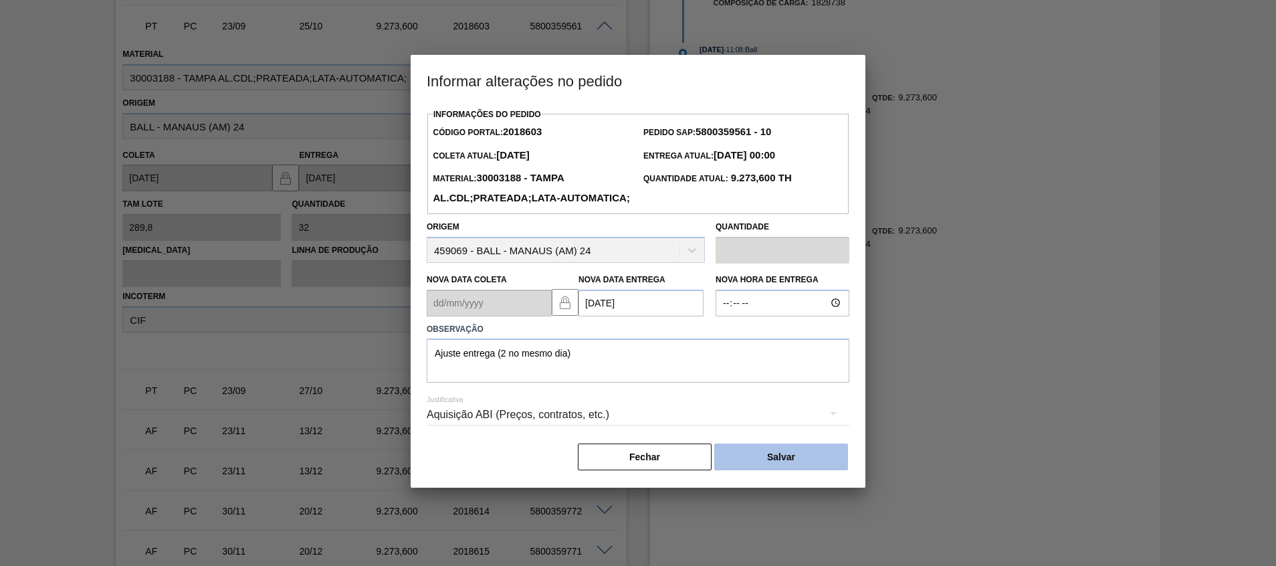
click at [781, 470] on button "Salvar" at bounding box center [781, 456] width 134 height 27
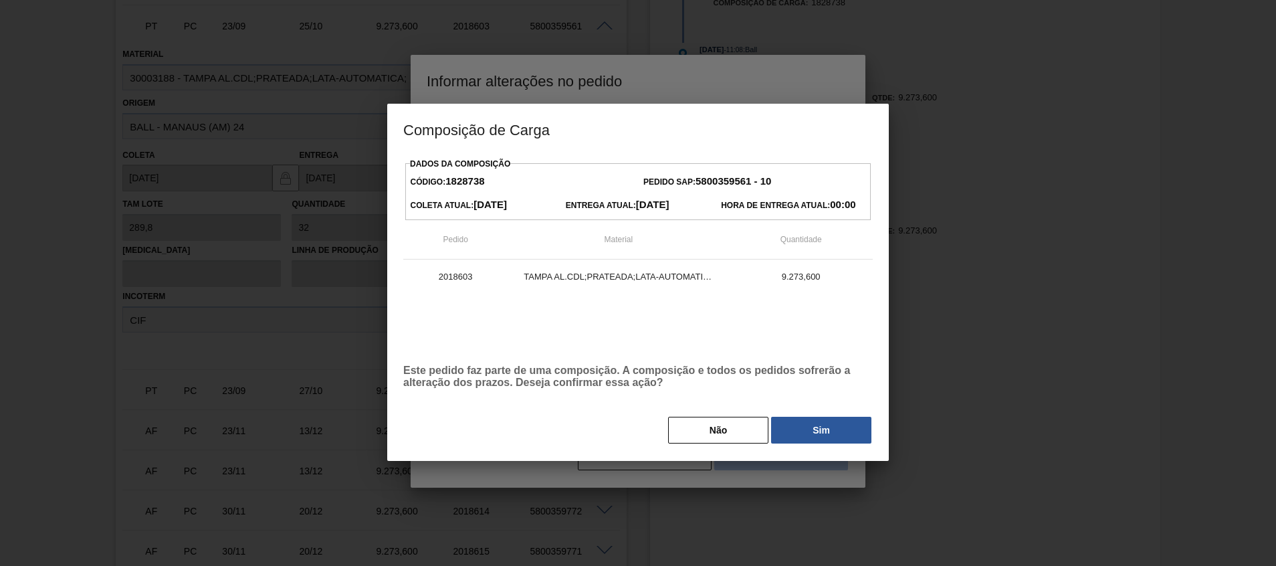
click at [779, 478] on div at bounding box center [638, 283] width 1276 height 566
click at [779, 479] on div at bounding box center [638, 283] width 1276 height 566
click at [819, 419] on button "Sim" at bounding box center [821, 429] width 100 height 27
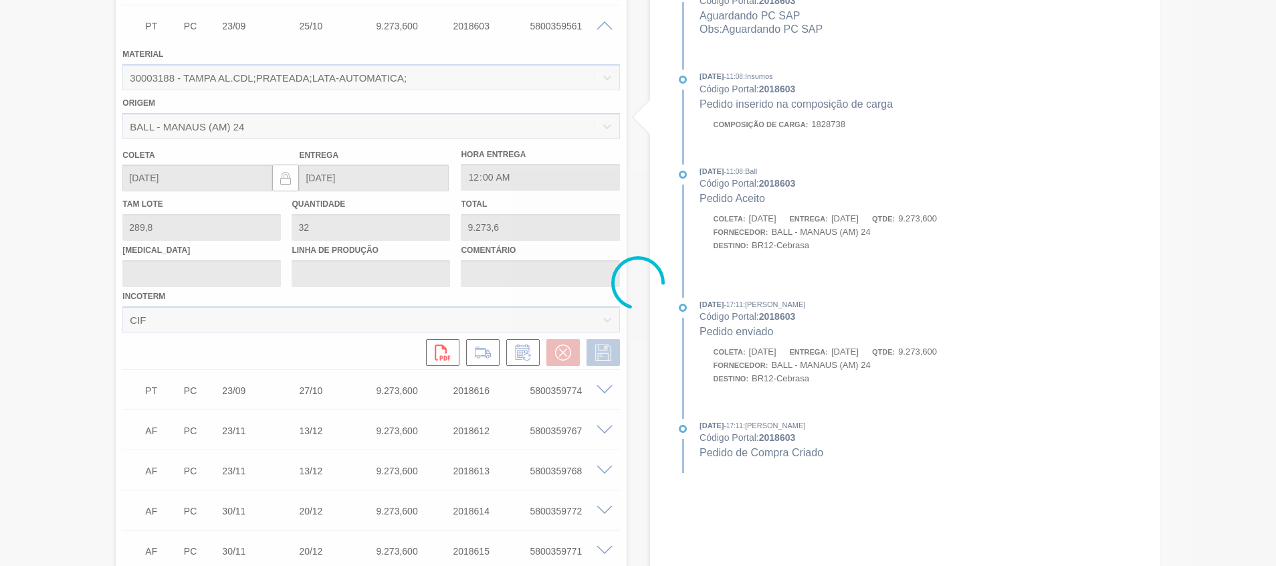
type input "Ajuste entrega (2 no mesmo dia)"
type input "26/10/2025"
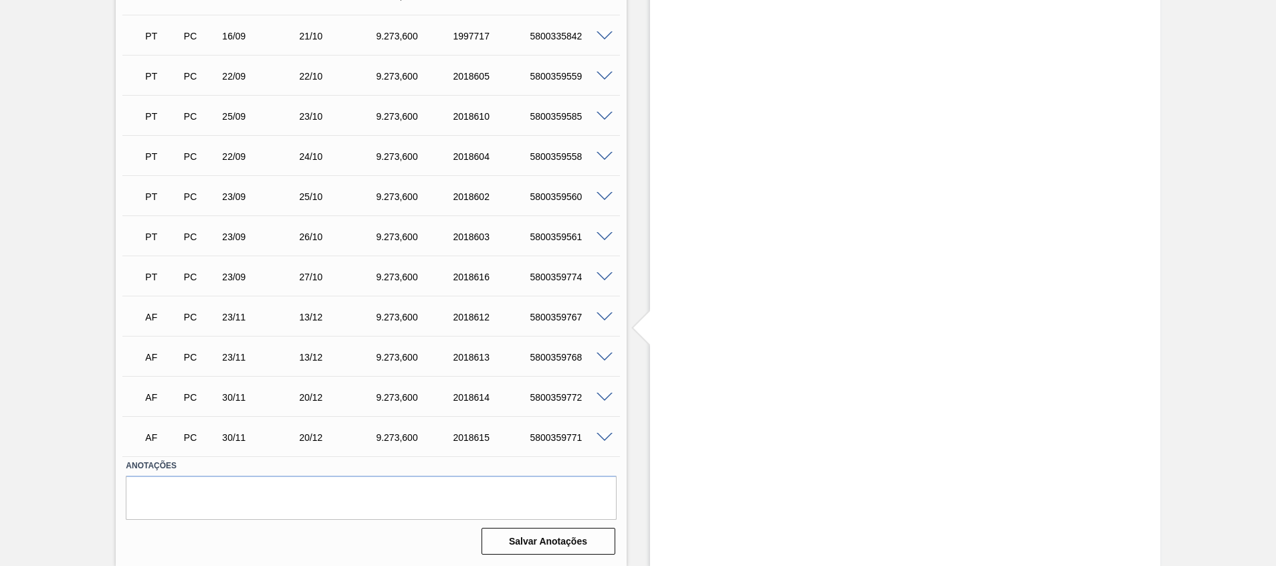
scroll to position [398, 0]
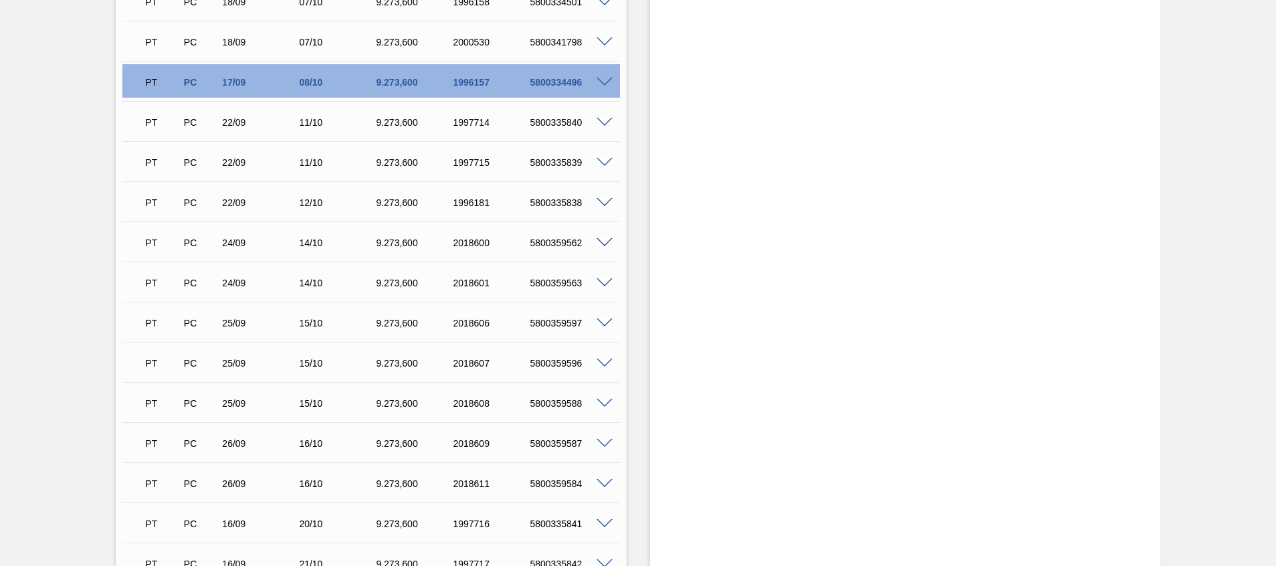
click at [604, 281] on span at bounding box center [604, 283] width 16 height 10
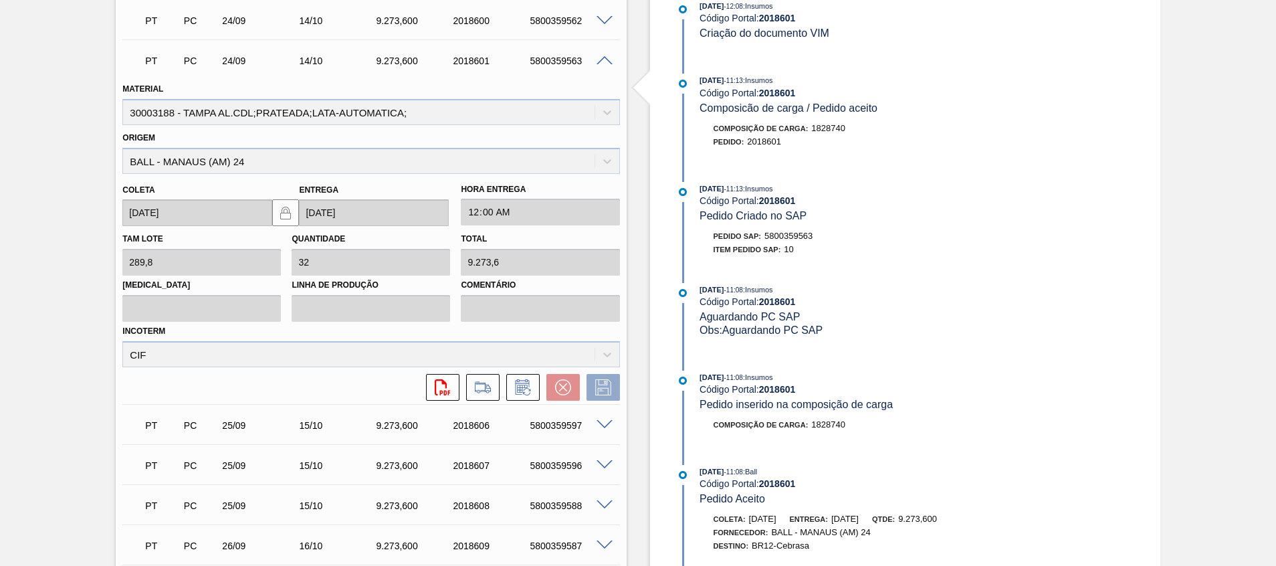
scroll to position [699, 0]
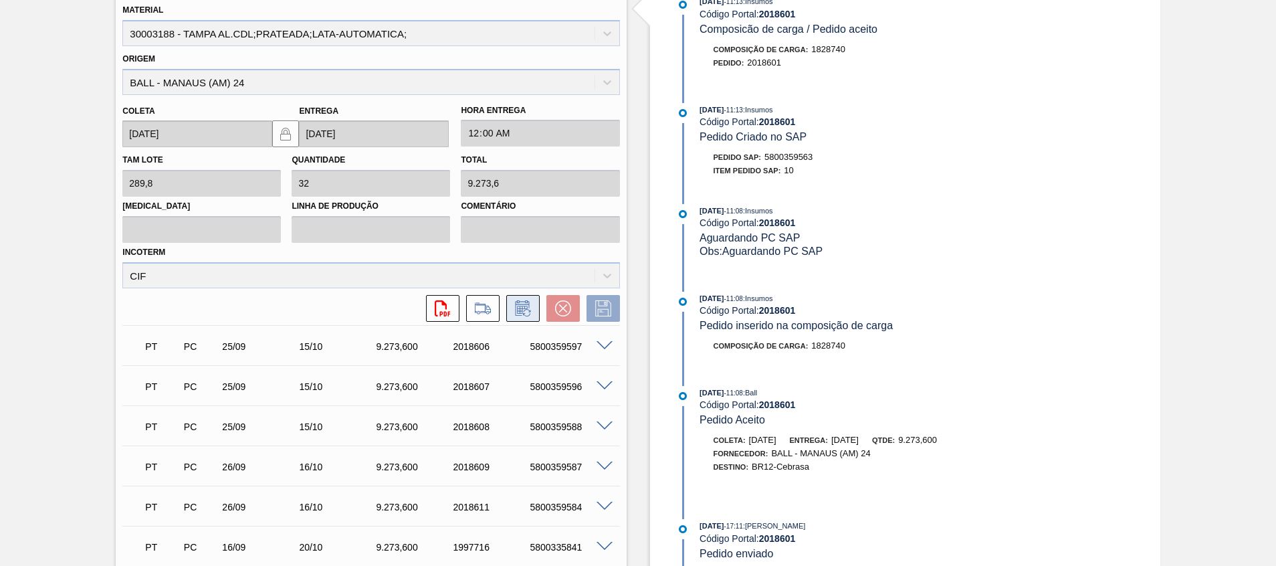
click at [517, 311] on icon at bounding box center [522, 310] width 10 height 8
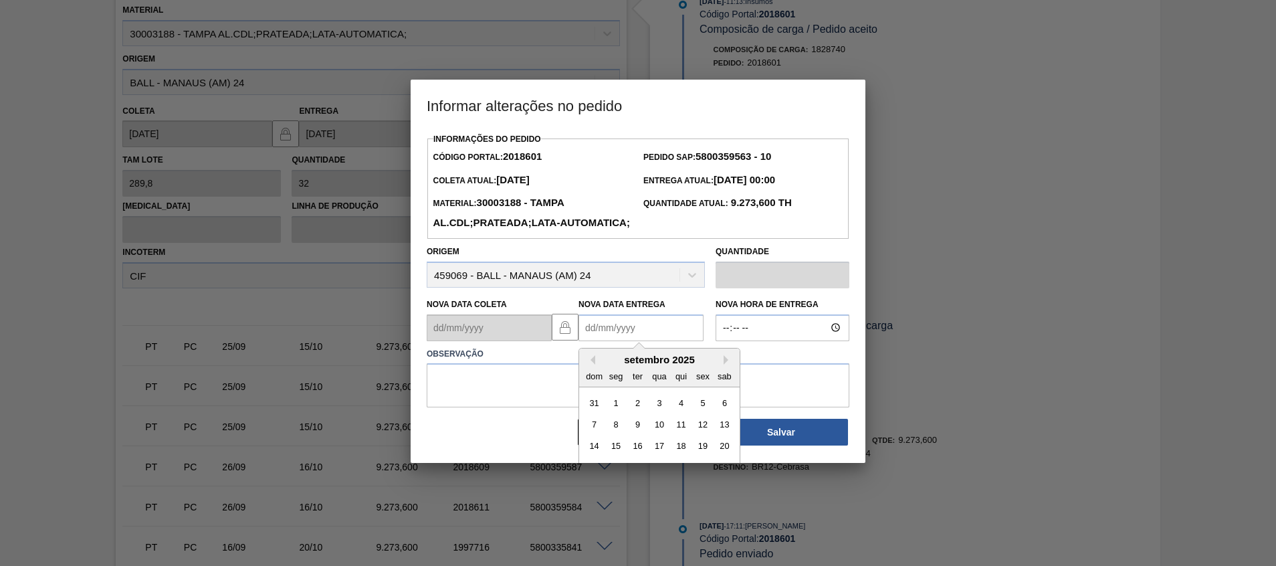
click at [615, 341] on Entrega2018601 "Nova Data Entrega" at bounding box center [640, 327] width 125 height 27
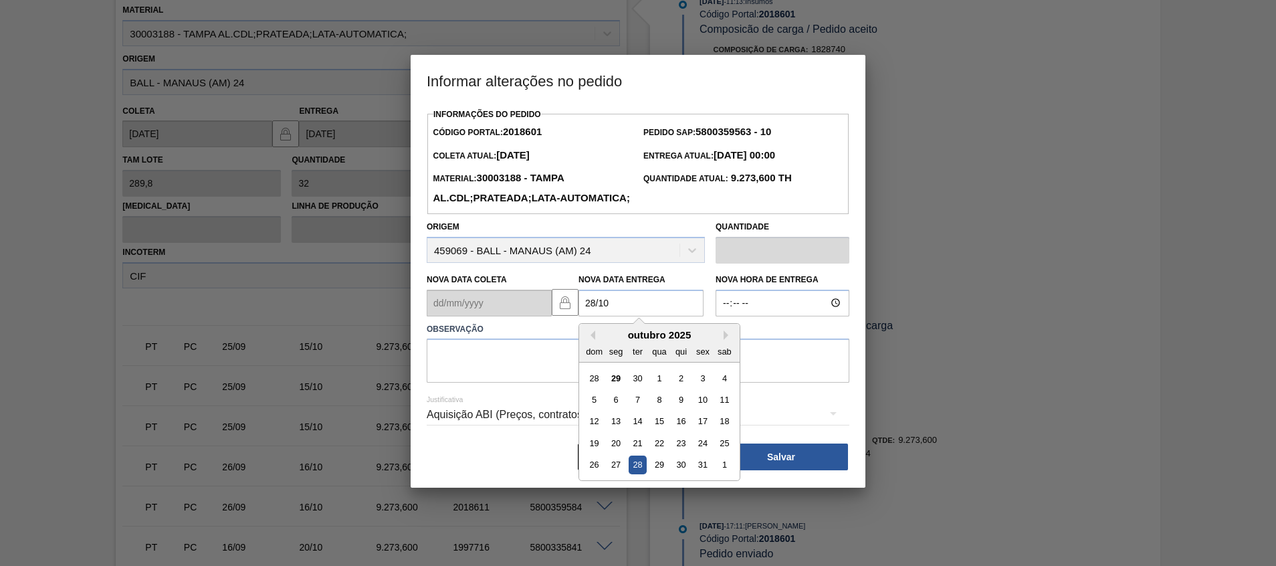
click at [639, 473] on div "28" at bounding box center [637, 464] width 18 height 18
type Entrega2018601 "28/10/2025"
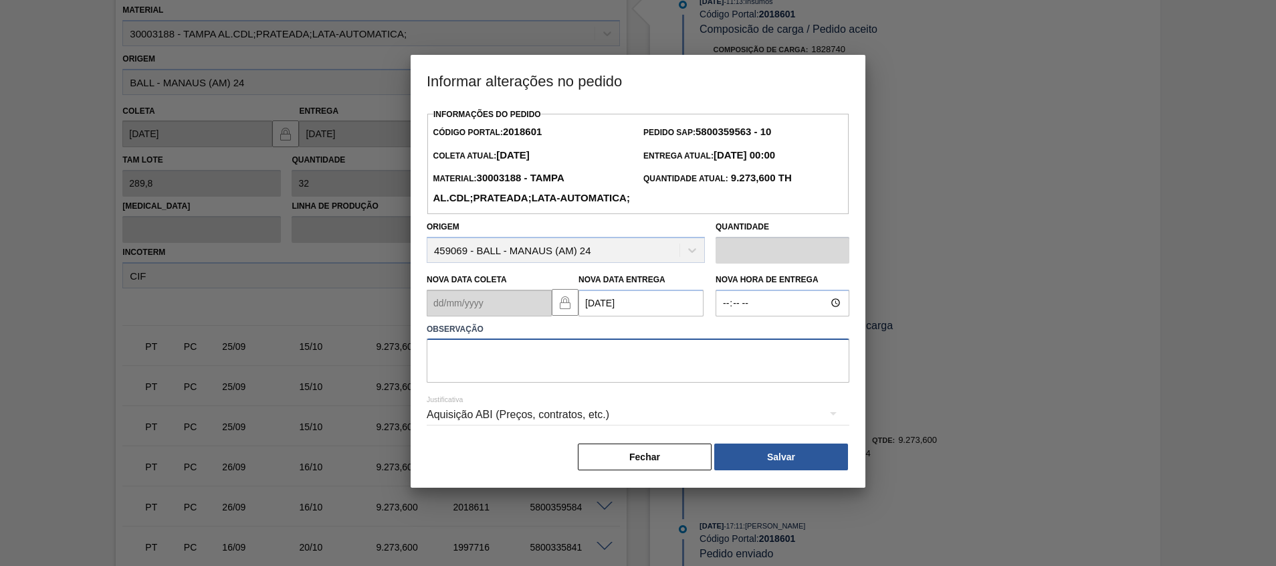
click at [638, 382] on textarea at bounding box center [638, 360] width 422 height 44
type textarea "Ajuste entrega"
click at [767, 470] on button "Salvar" at bounding box center [781, 456] width 134 height 27
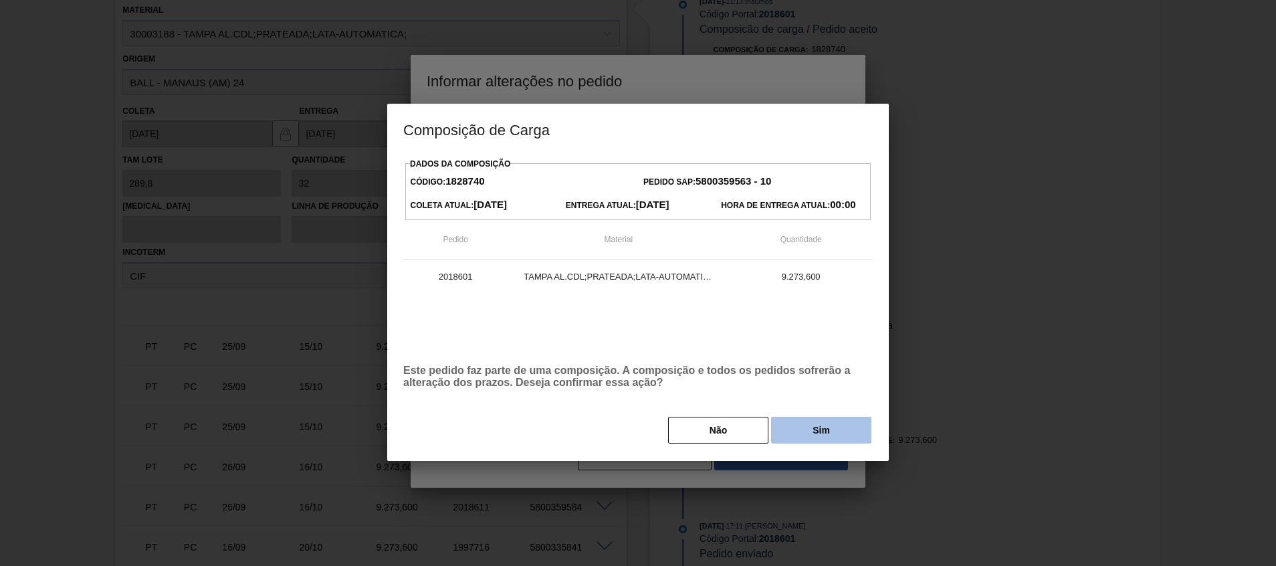
click at [798, 427] on button "Sim" at bounding box center [821, 429] width 100 height 27
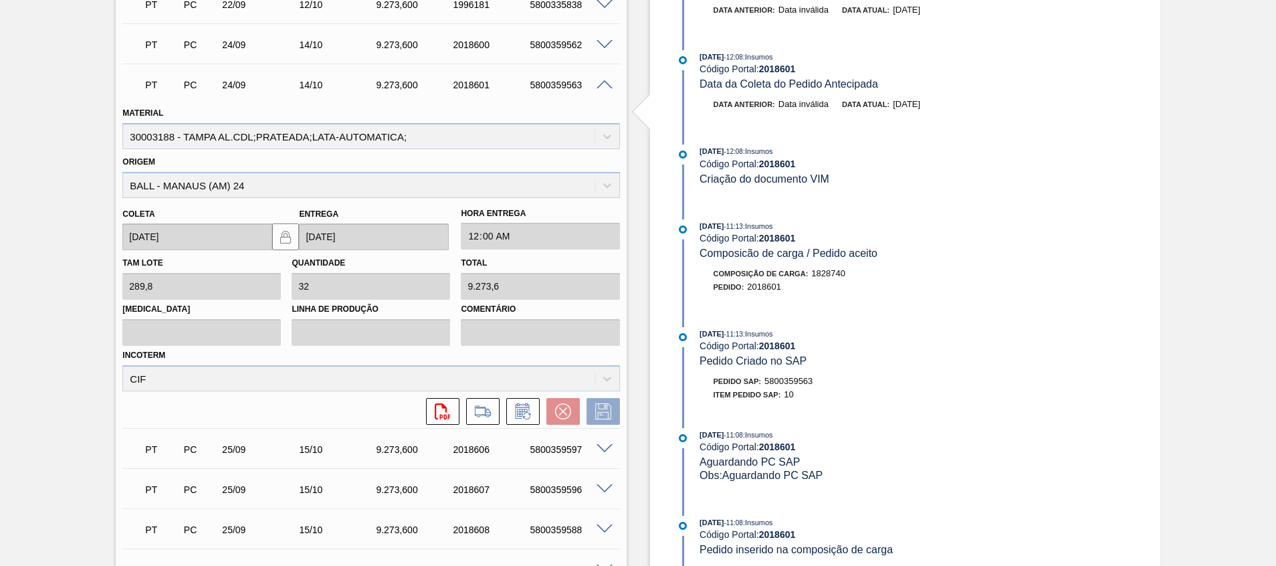
scroll to position [499, 0]
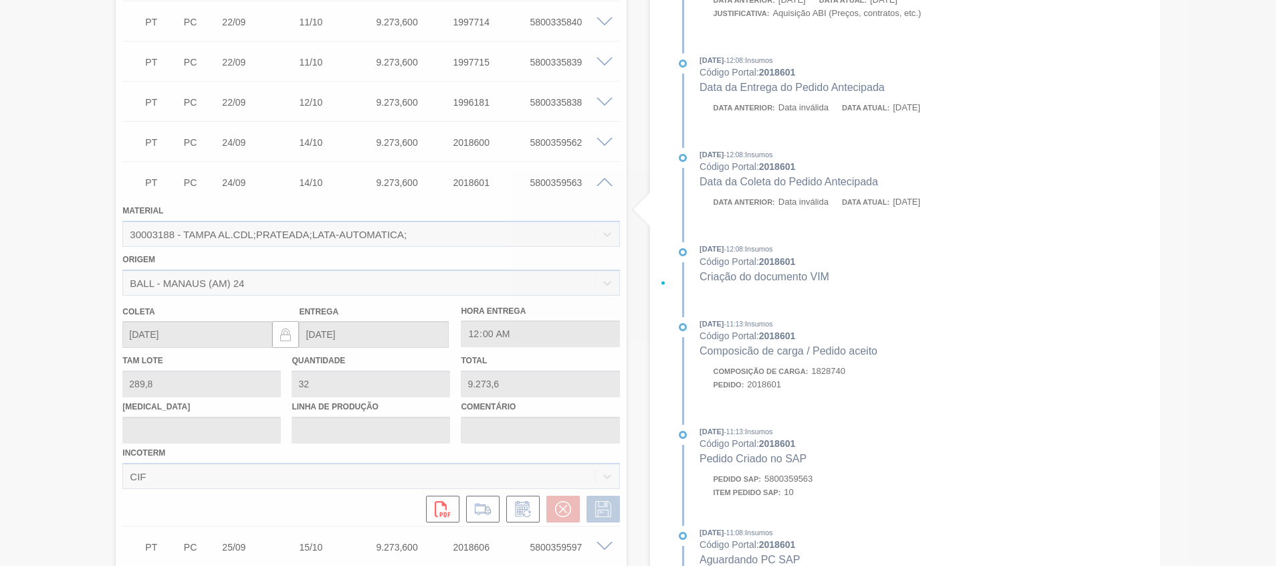
type input "Ajuste entrega"
type input "28/10/2025"
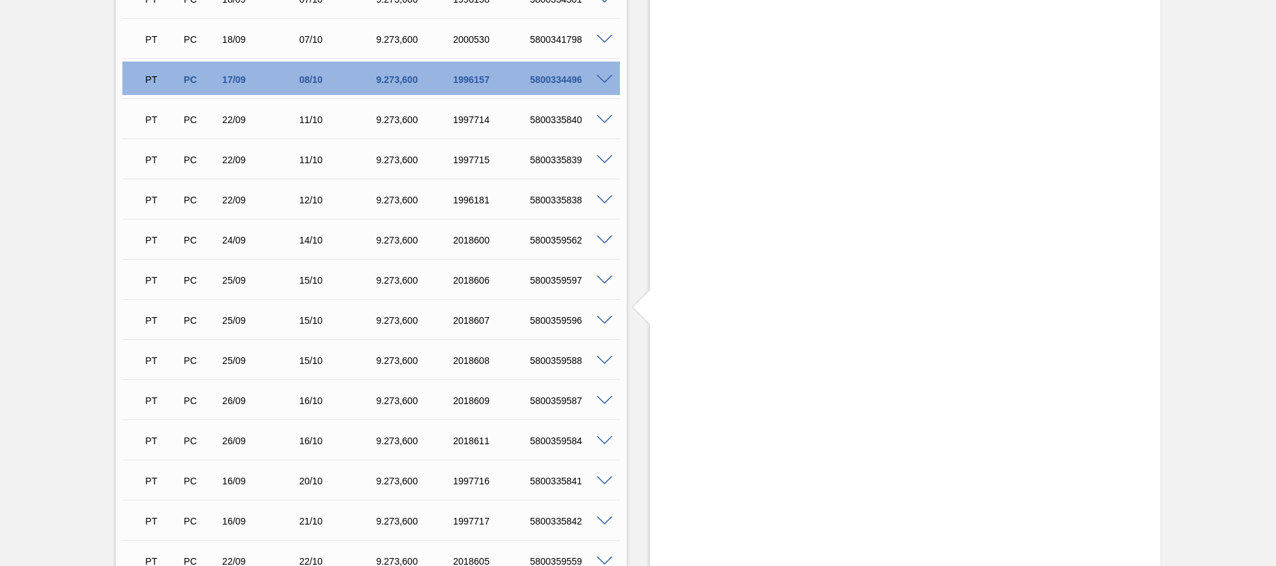
scroll to position [78, 0]
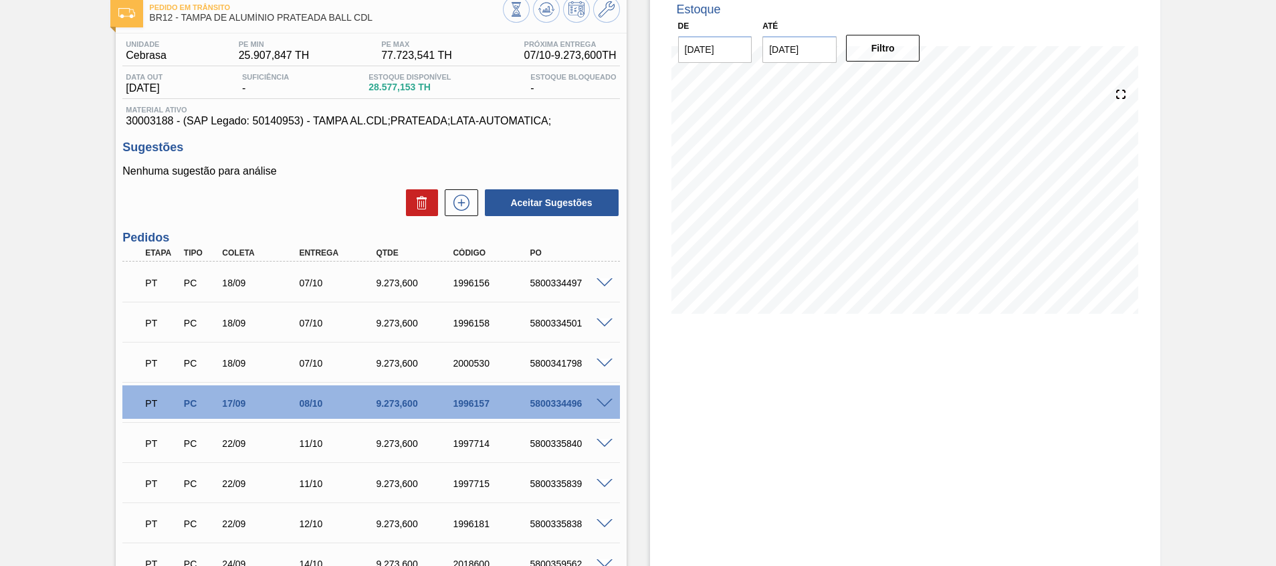
click at [601, 281] on span at bounding box center [604, 283] width 16 height 10
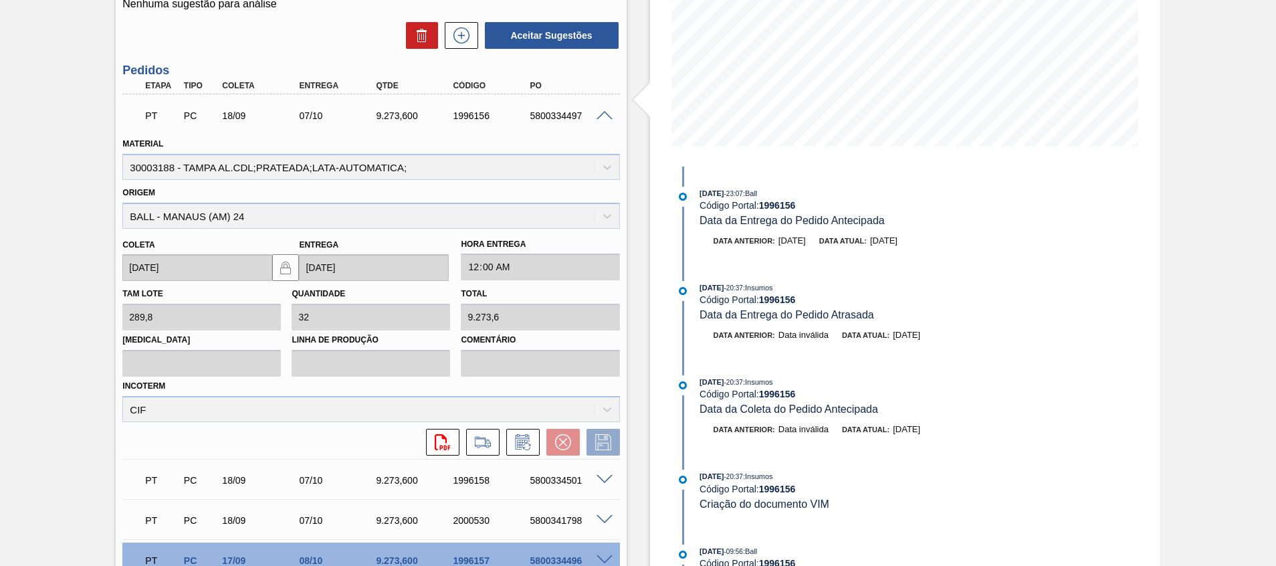
scroll to position [378, 0]
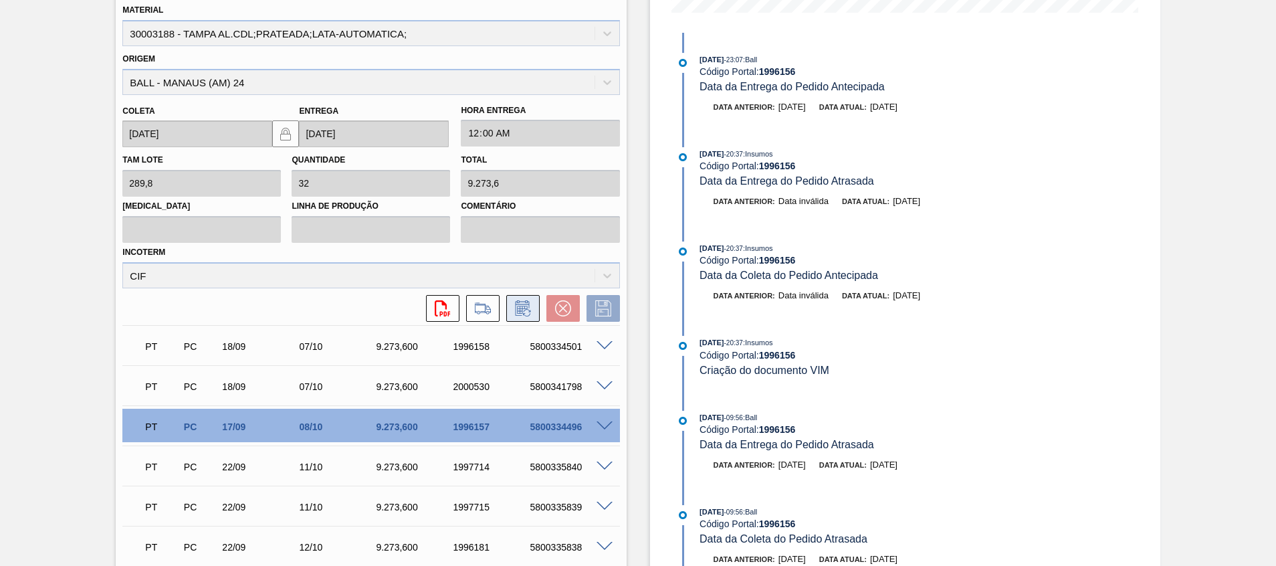
click at [515, 309] on icon at bounding box center [522, 308] width 21 height 16
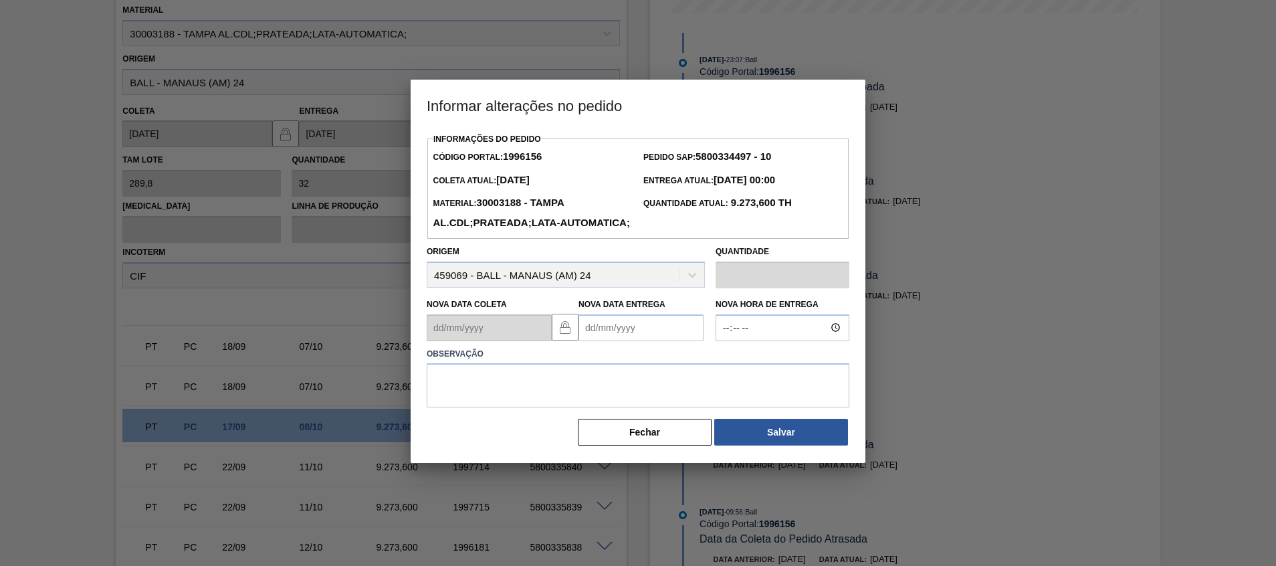
click at [658, 341] on Entrega1996156 "Nova Data Entrega" at bounding box center [640, 327] width 125 height 27
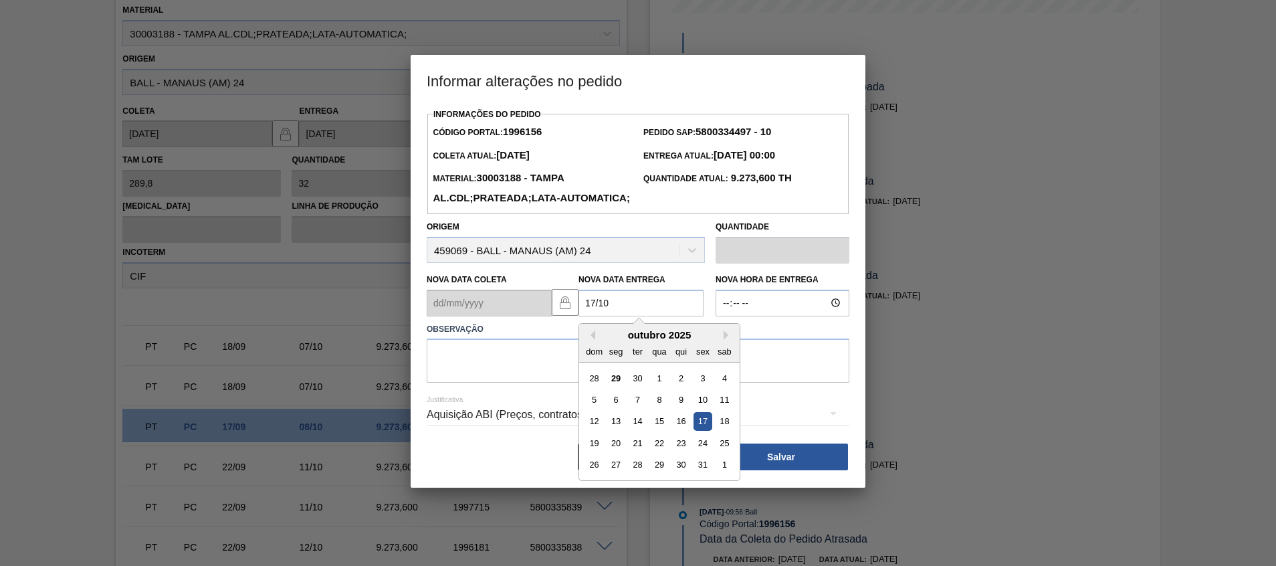
click at [703, 430] on div "17" at bounding box center [702, 421] width 18 height 18
type Entrega1996156 "17/10/2025"
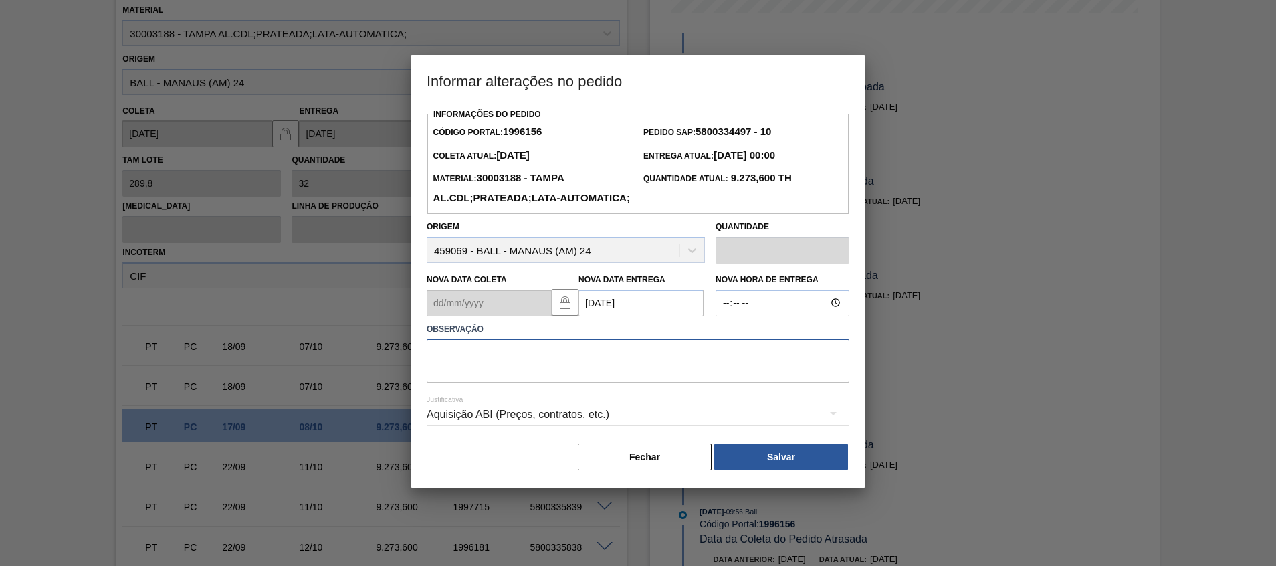
click at [709, 382] on textarea at bounding box center [638, 360] width 422 height 44
type textarea "Atraso navio"
click at [820, 470] on button "Salvar" at bounding box center [781, 456] width 134 height 27
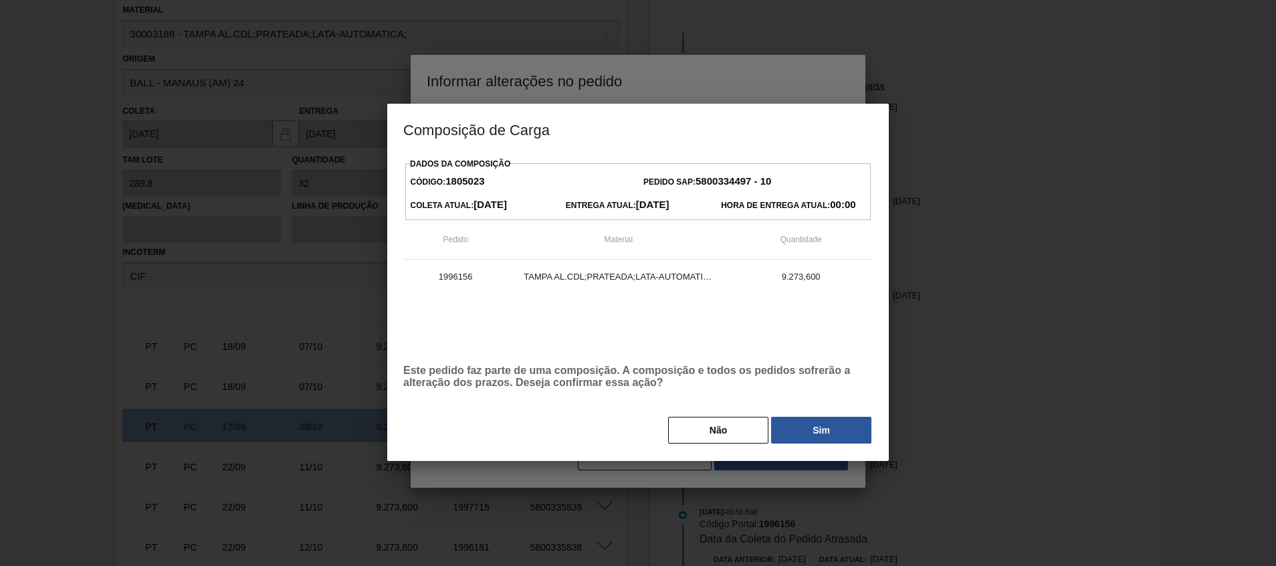
click at [805, 424] on button "Sim" at bounding box center [821, 429] width 100 height 27
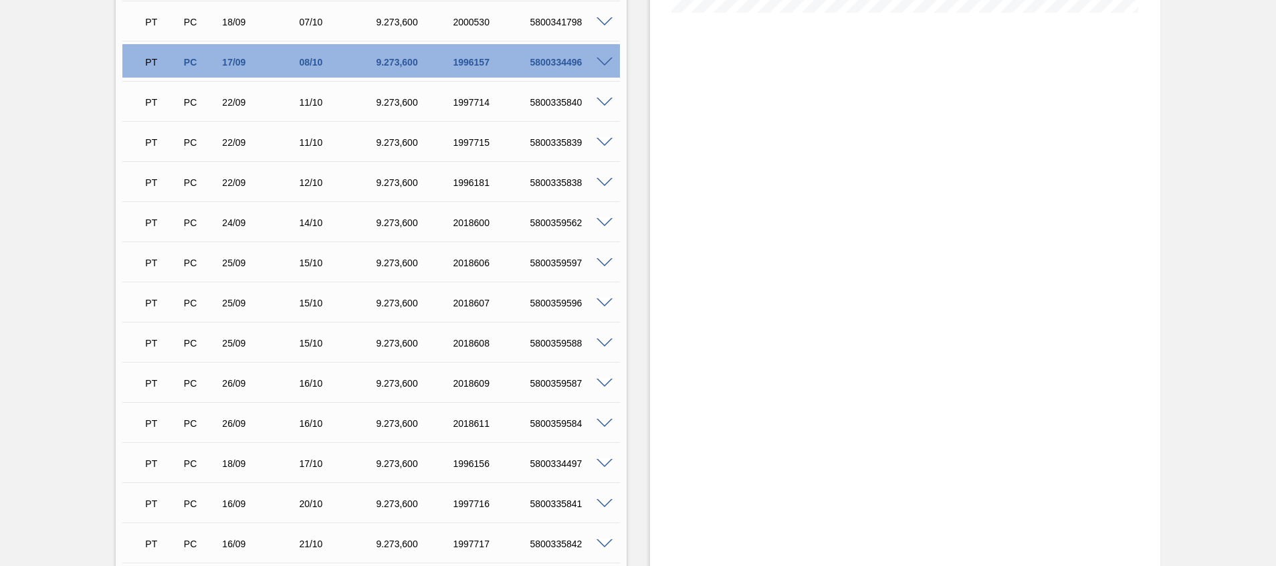
scroll to position [14, 0]
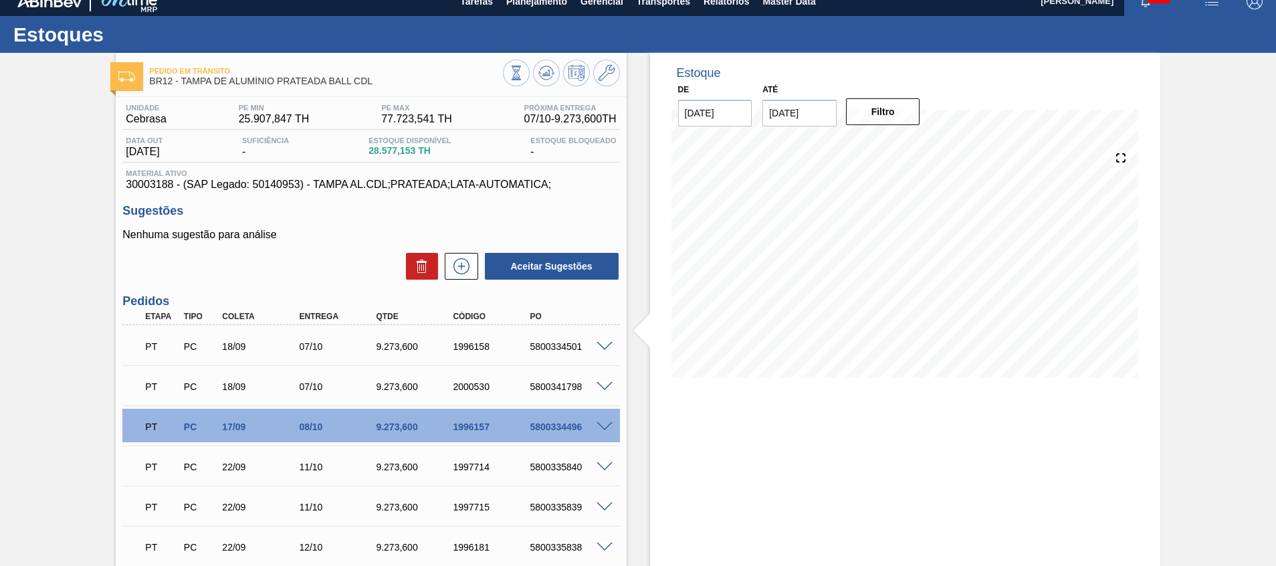
click at [609, 469] on span at bounding box center [604, 467] width 16 height 10
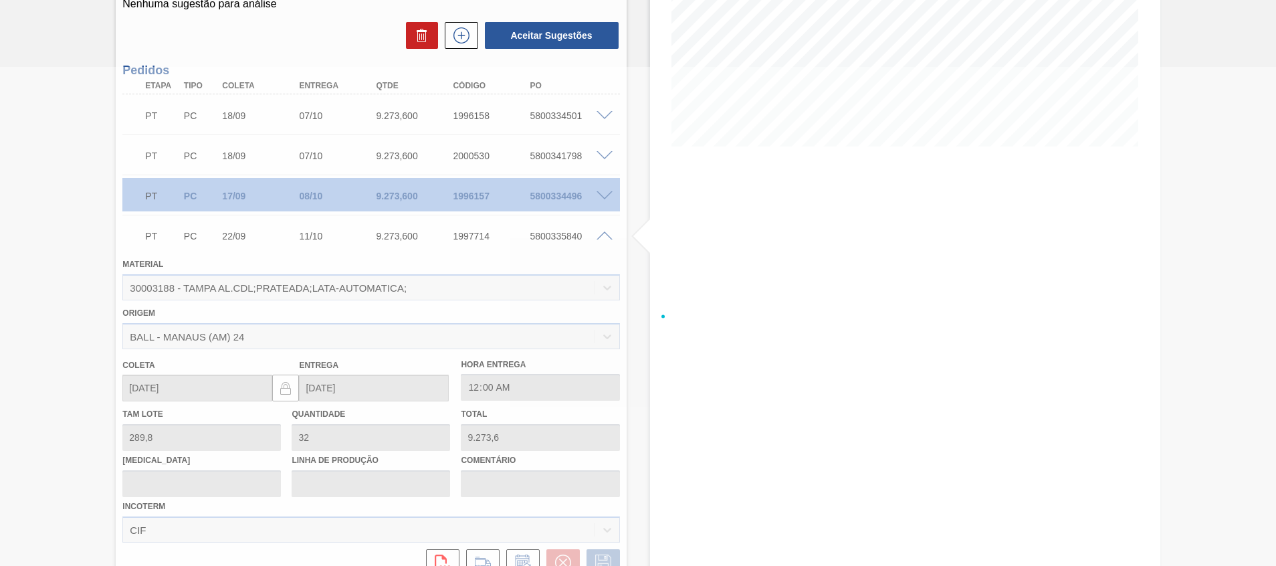
scroll to position [279, 0]
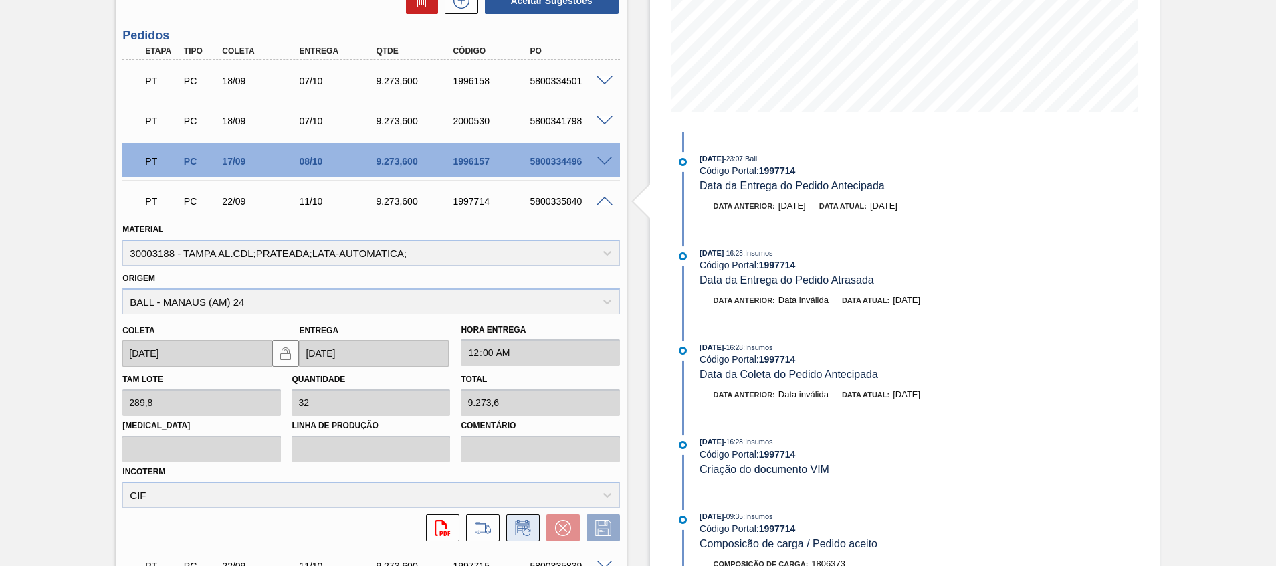
click at [525, 527] on icon at bounding box center [522, 527] width 21 height 16
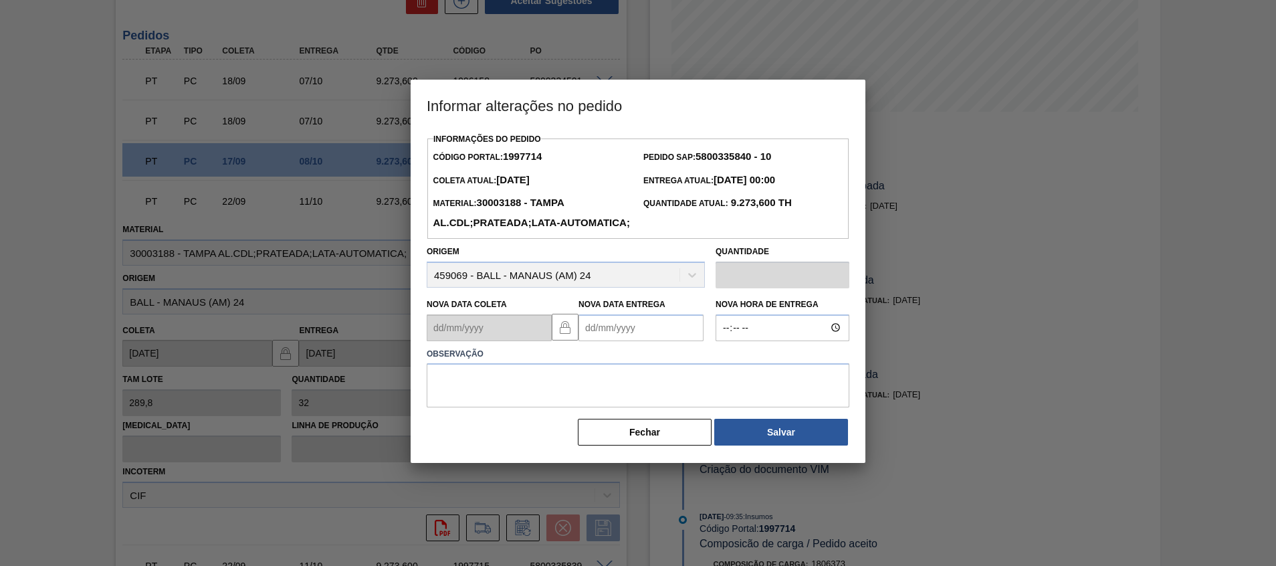
click at [663, 341] on Entrega1997714 "Nova Data Entrega" at bounding box center [640, 327] width 125 height 27
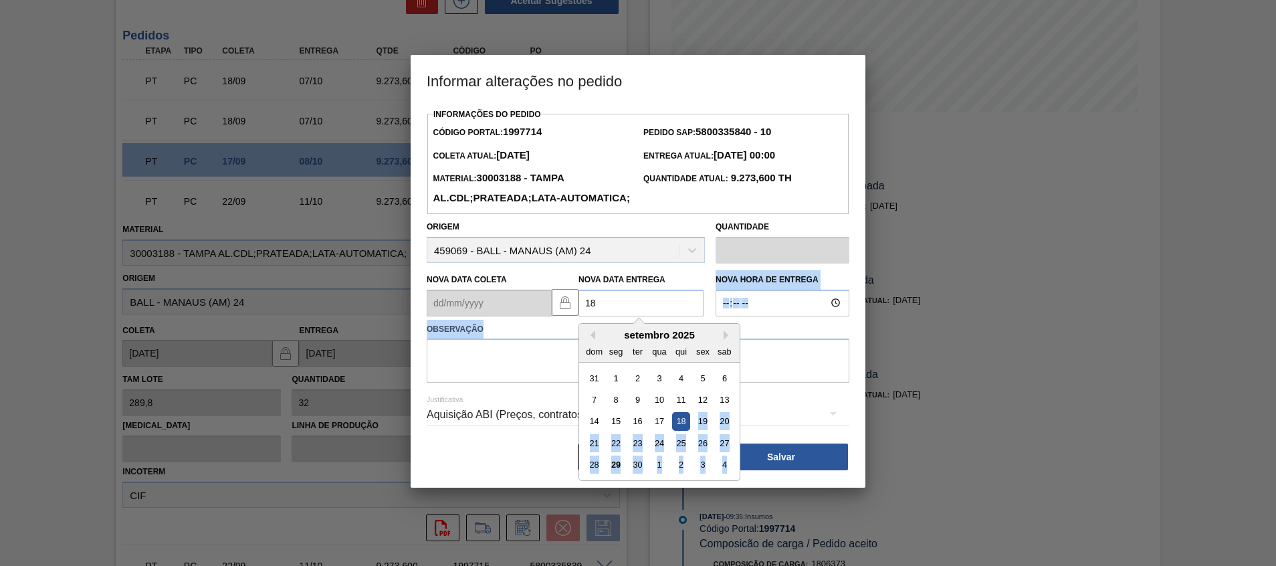
drag, startPoint x: 685, startPoint y: 447, endPoint x: 632, endPoint y: 314, distance: 142.9
click at [637, 316] on div "18 Previous Month Next Month setembro 2025 dom seg ter qua qui sex sab 31 1 2 3…" at bounding box center [640, 302] width 125 height 27
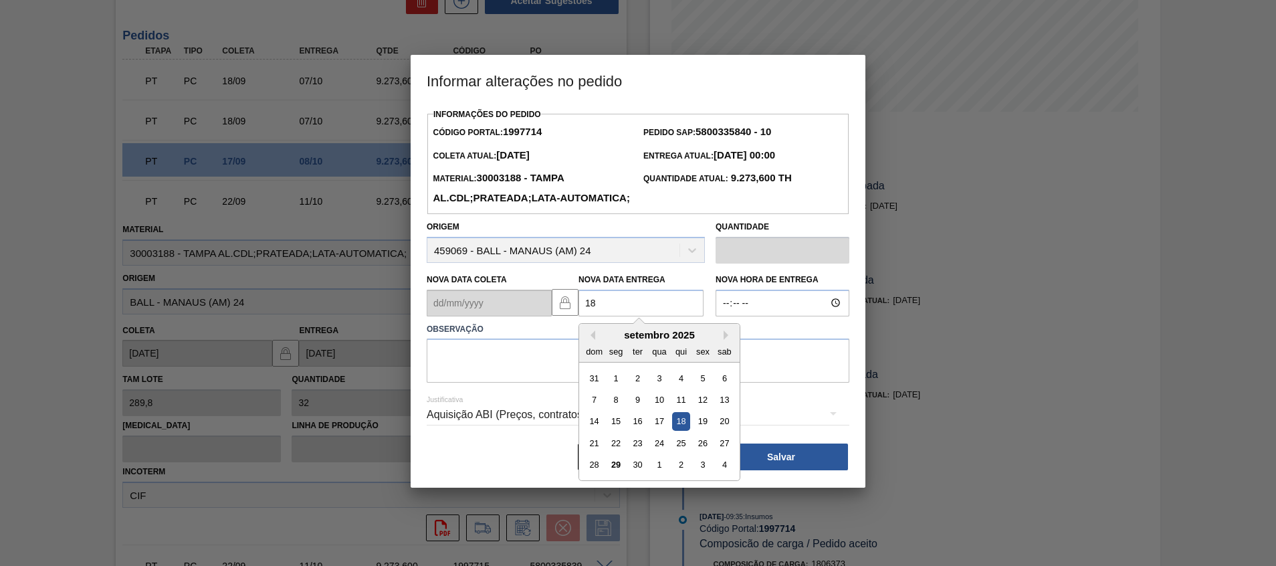
click at [626, 316] on Entrega1997714 "18" at bounding box center [640, 302] width 125 height 27
click at [724, 340] on button "Next Month" at bounding box center [727, 334] width 9 height 9
click at [729, 430] on div "18" at bounding box center [724, 421] width 18 height 18
type Entrega1997714 "18/10/2025"
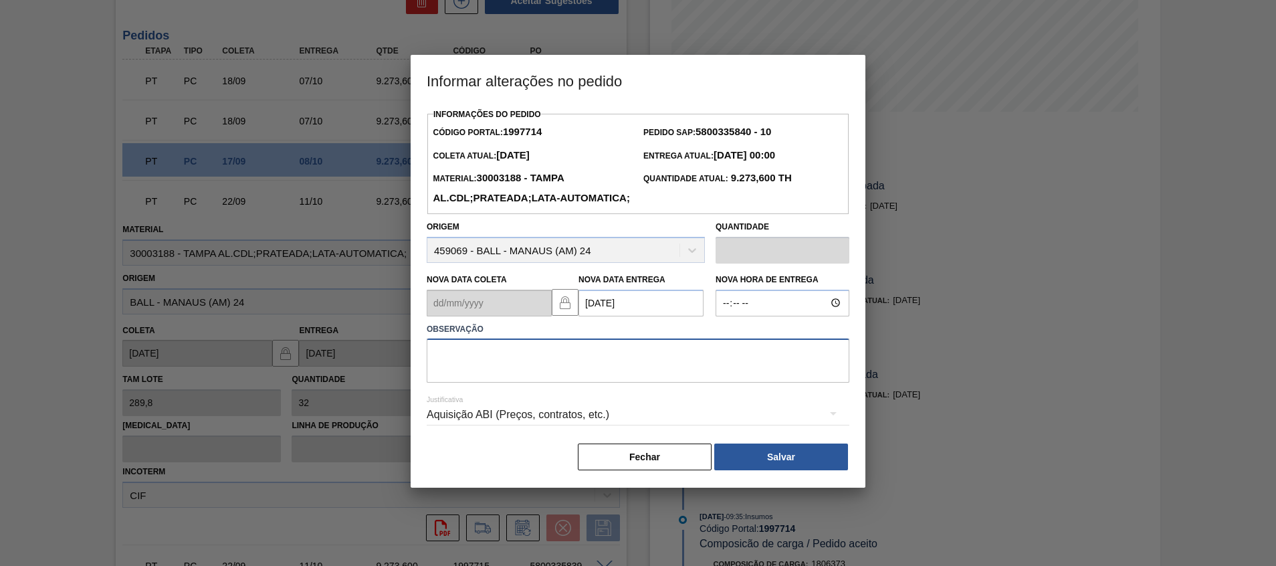
click at [660, 382] on textarea at bounding box center [638, 360] width 422 height 44
type textarea "Atraso navio"
click at [738, 440] on div "Aquisição ABI (Preços, contratos, etc.)" at bounding box center [638, 416] width 422 height 48
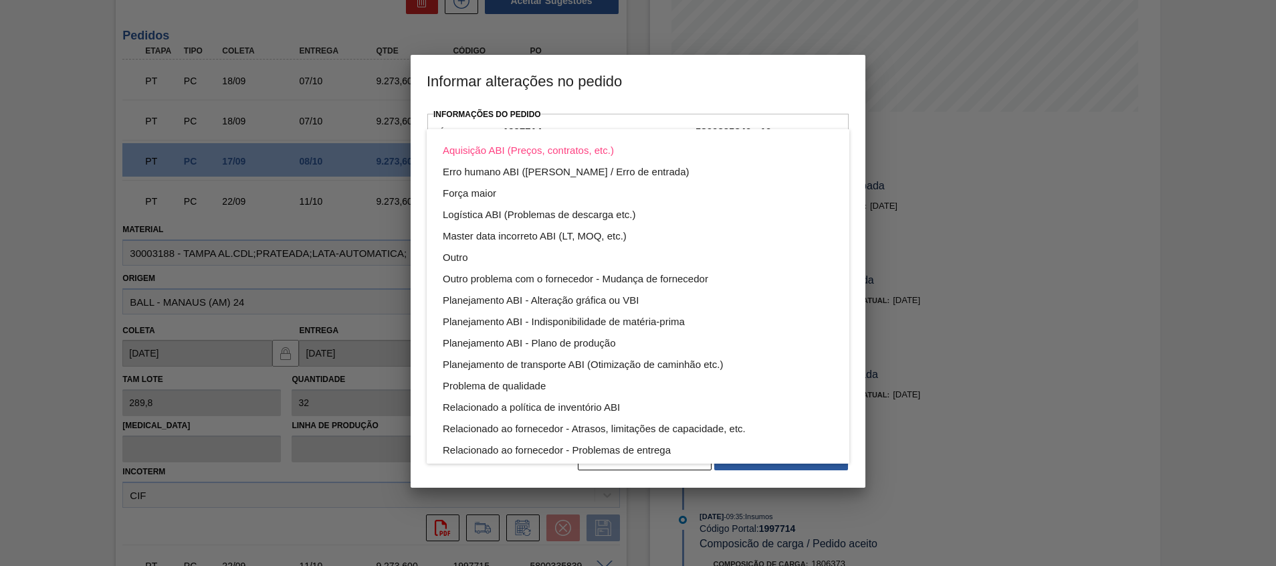
click at [742, 477] on div "Aquisição ABI (Preços, contratos, etc.) Erro humano ABI (Cálculo / Erro de entr…" at bounding box center [638, 283] width 1276 height 566
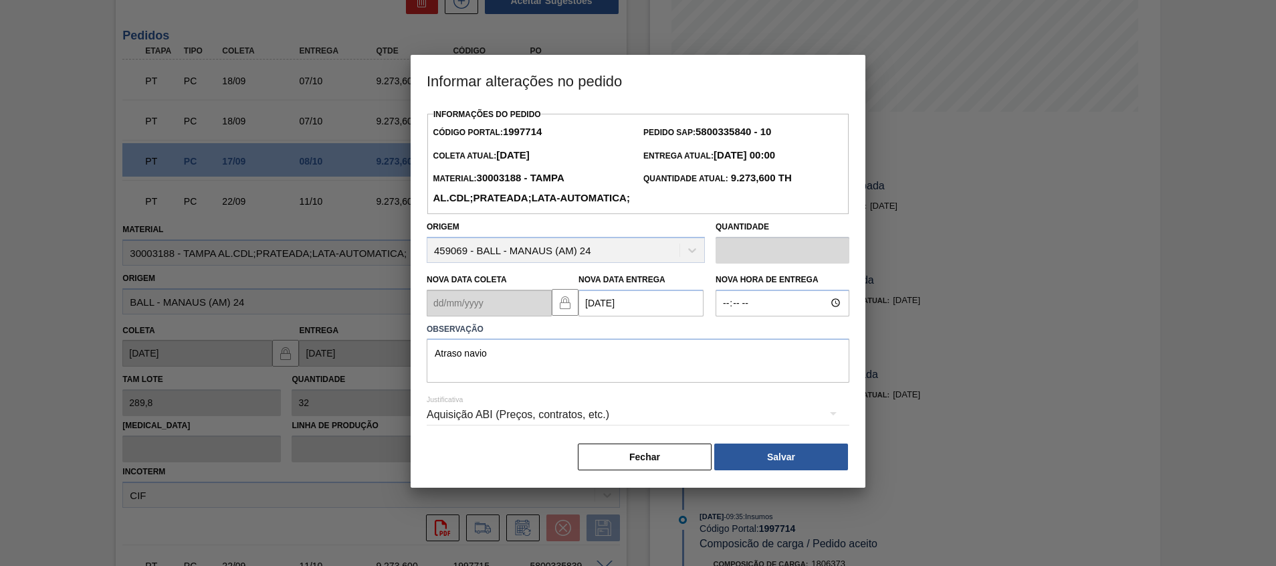
click at [749, 482] on div "Aquisição ABI (Preços, contratos, etc.) Erro humano ABI (Cálculo / Erro de entr…" at bounding box center [638, 283] width 1276 height 566
click at [754, 470] on button "Salvar" at bounding box center [781, 456] width 134 height 27
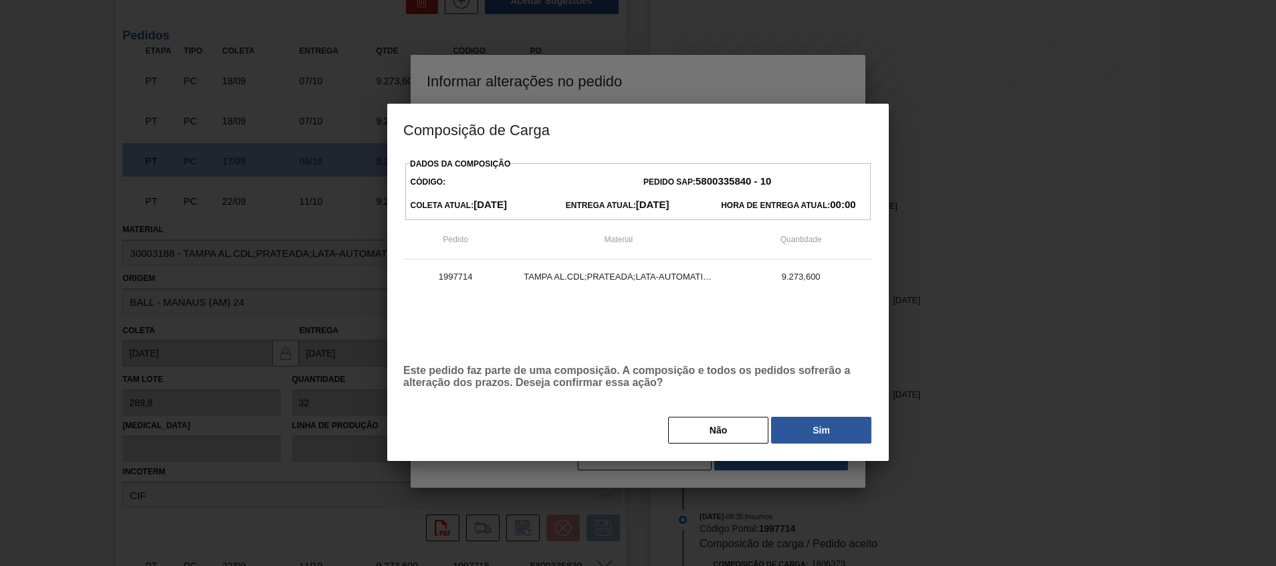
click at [812, 413] on div "Dados da Composição Código: Pedido SAP: 5800335840 - 10 Coleta Atual: 29/09/202…" at bounding box center [637, 299] width 469 height 290
click at [817, 427] on button "Sim" at bounding box center [821, 429] width 100 height 27
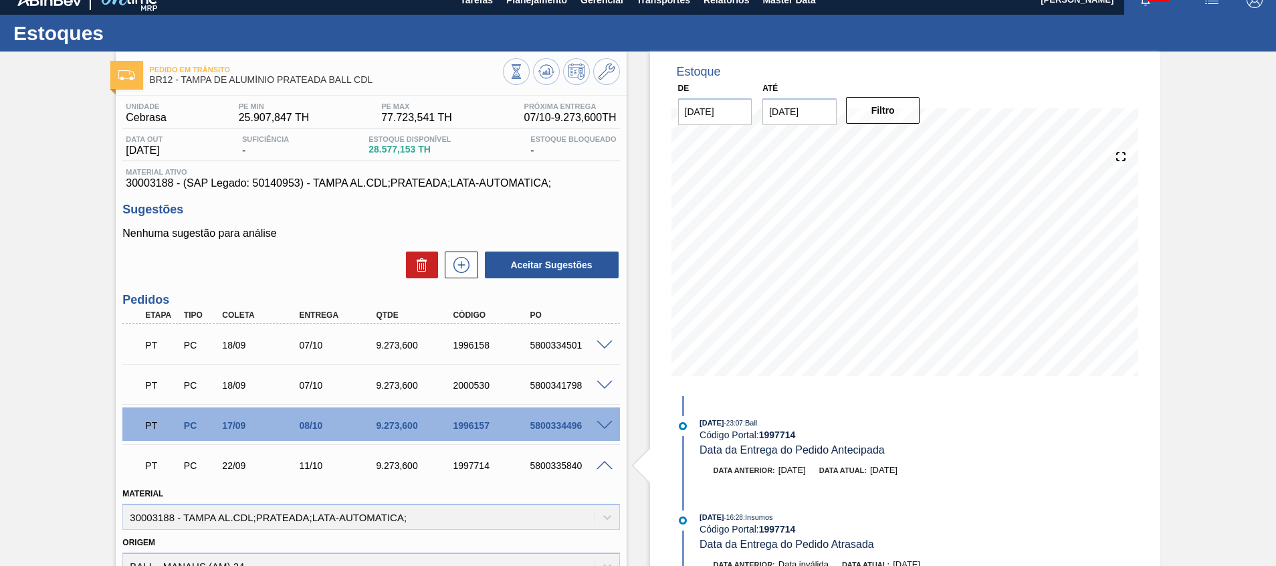
scroll to position [0, 0]
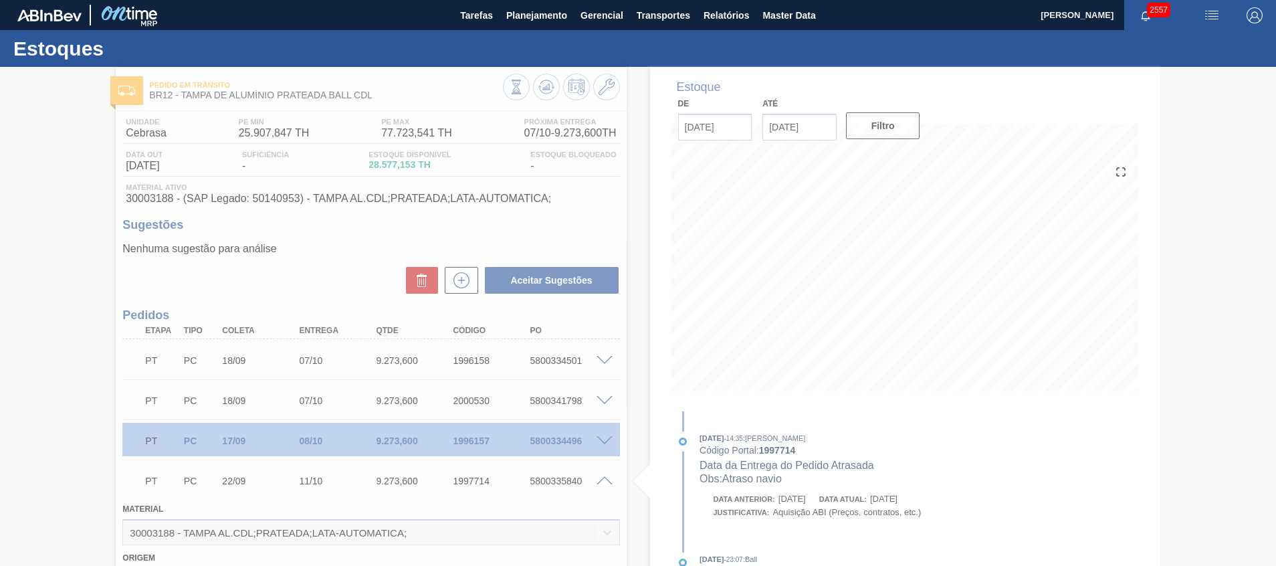
type input "Atraso navio"
type input "18/10/2025"
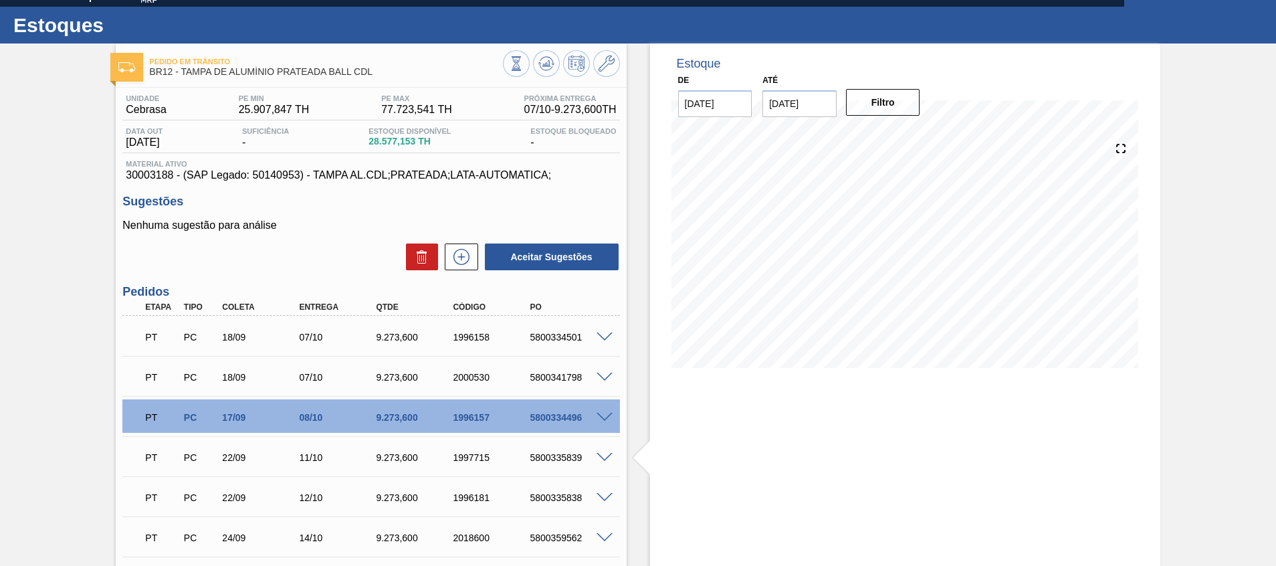
scroll to position [124, 0]
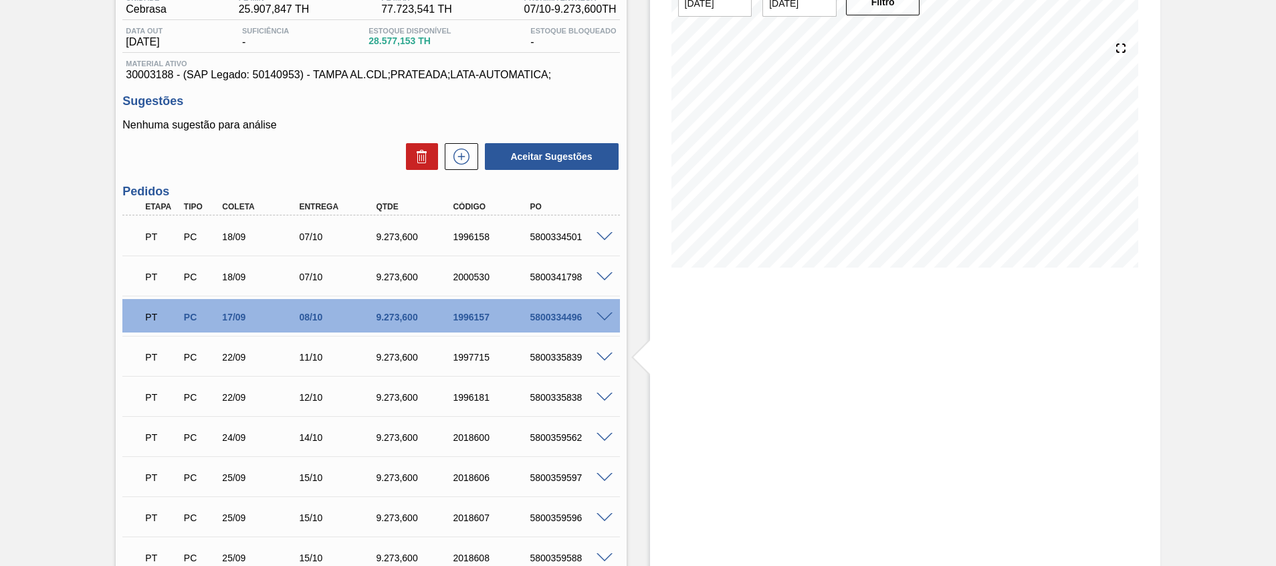
click at [598, 239] on span at bounding box center [604, 237] width 16 height 10
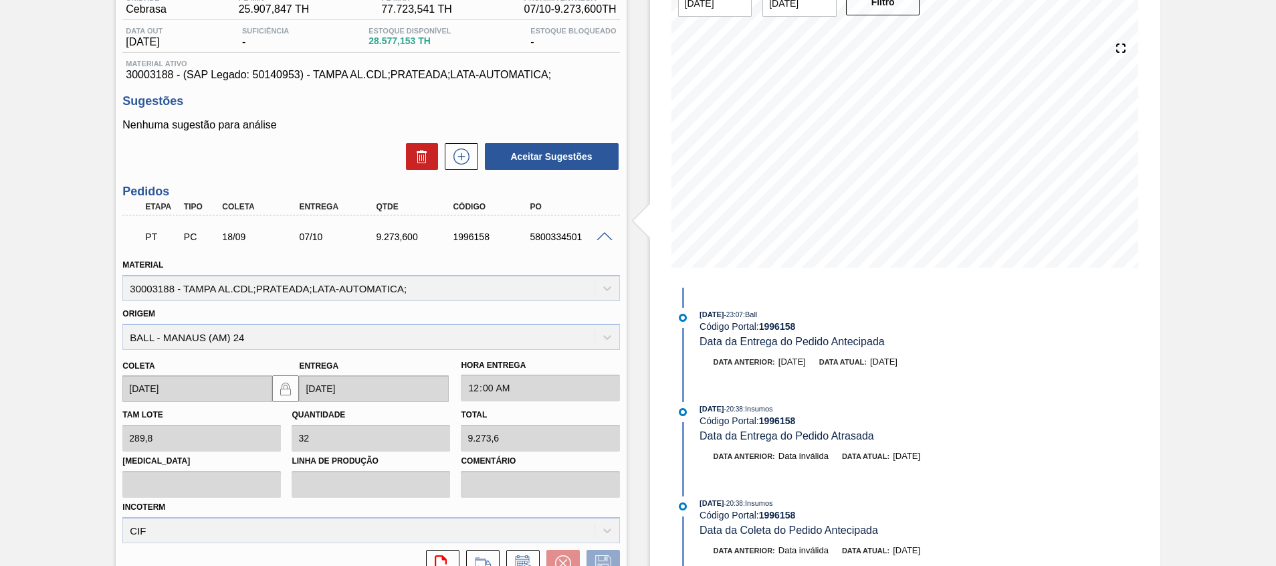
click at [600, 234] on span at bounding box center [604, 237] width 16 height 10
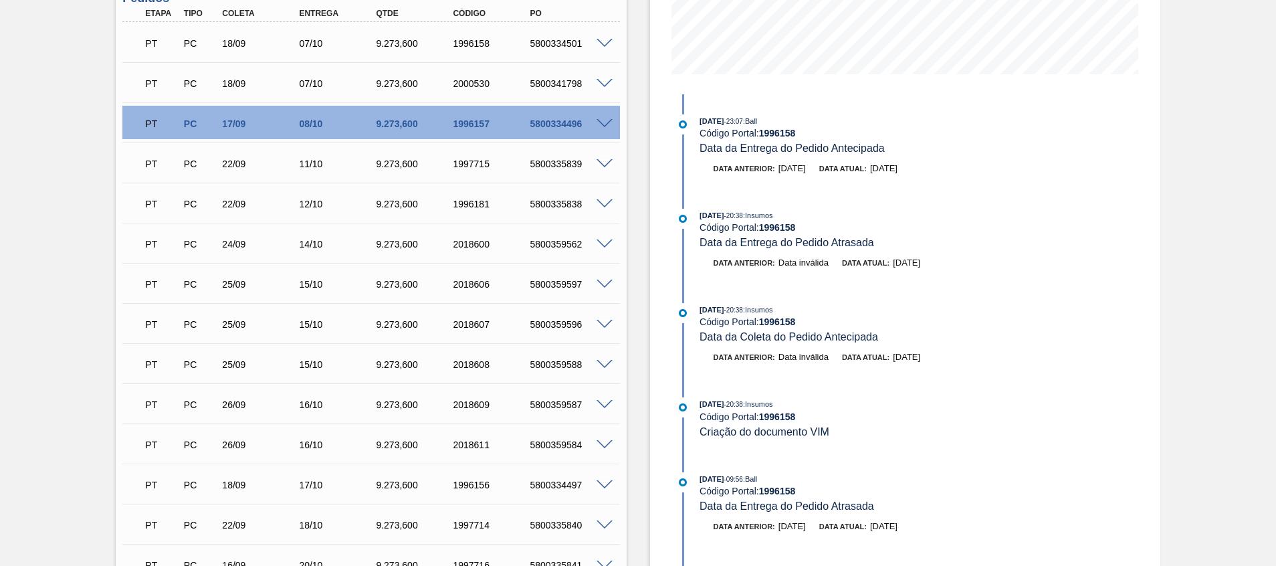
scroll to position [324, 0]
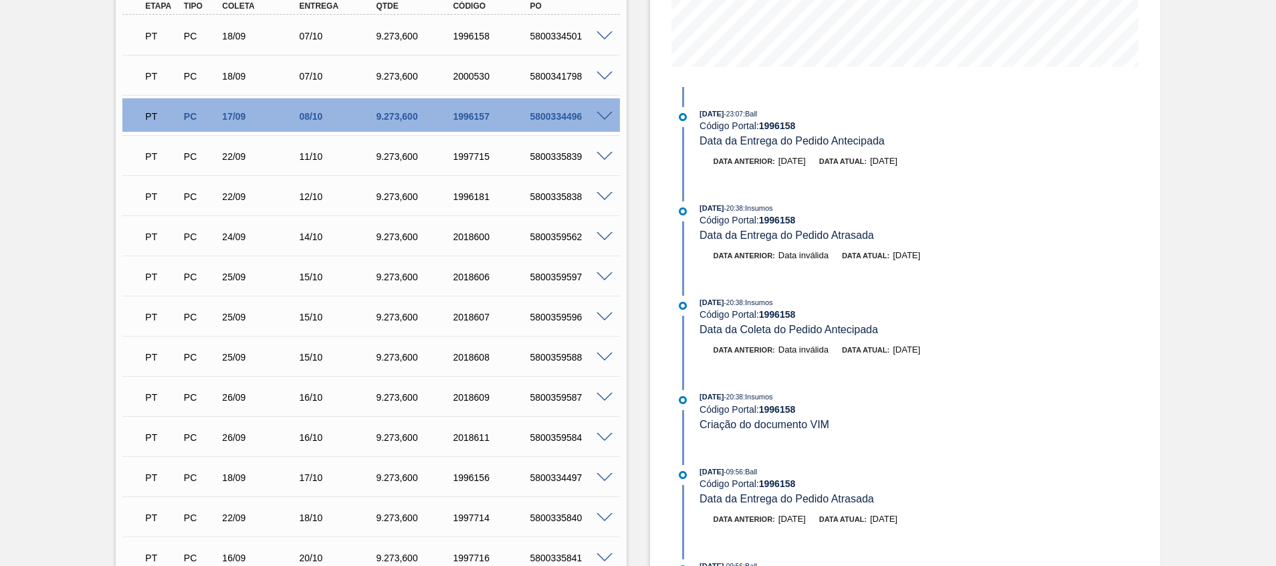
click at [545, 314] on div "5800359596" at bounding box center [569, 317] width 86 height 11
click at [545, 313] on div "5800359596" at bounding box center [569, 317] width 86 height 11
copy div "5800359596"
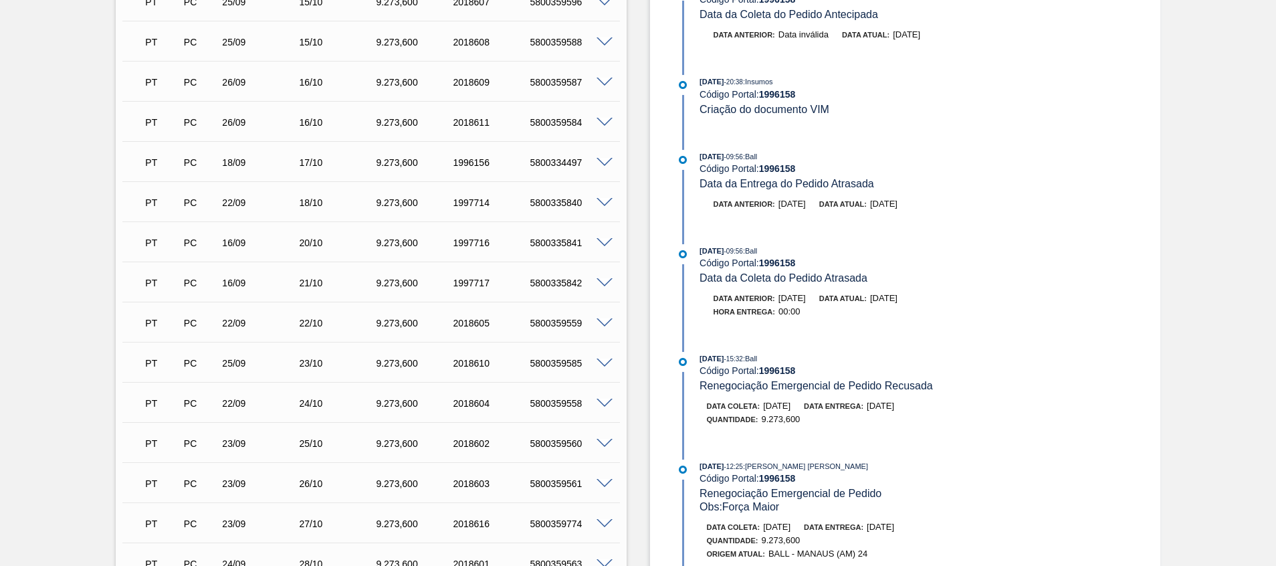
scroll to position [118, 0]
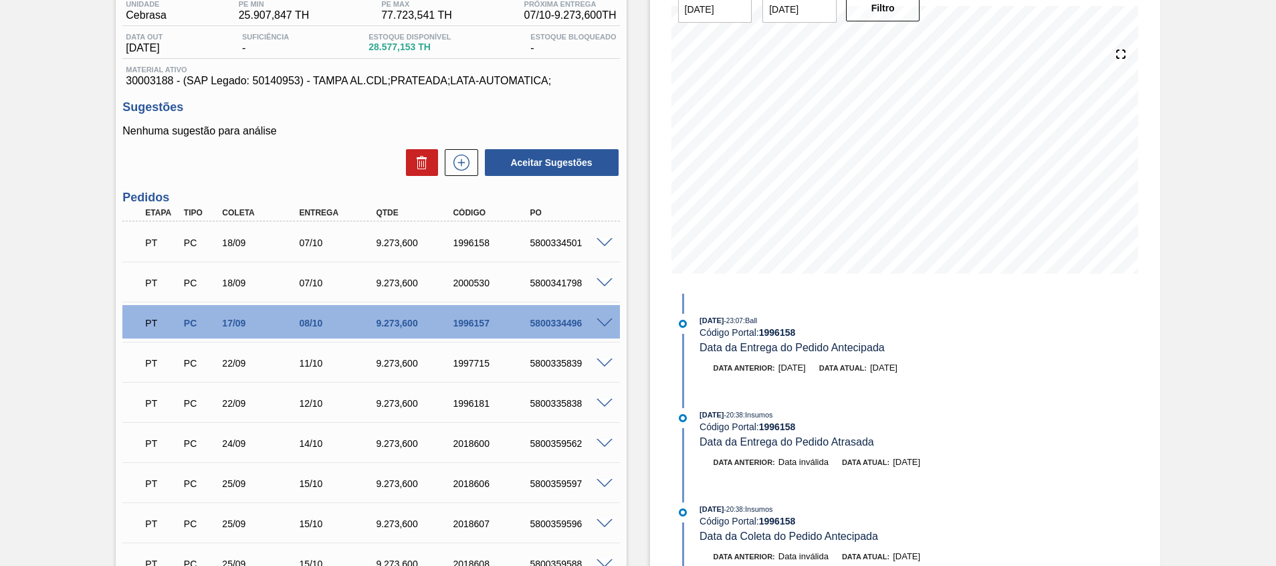
click at [606, 283] on span at bounding box center [604, 283] width 16 height 10
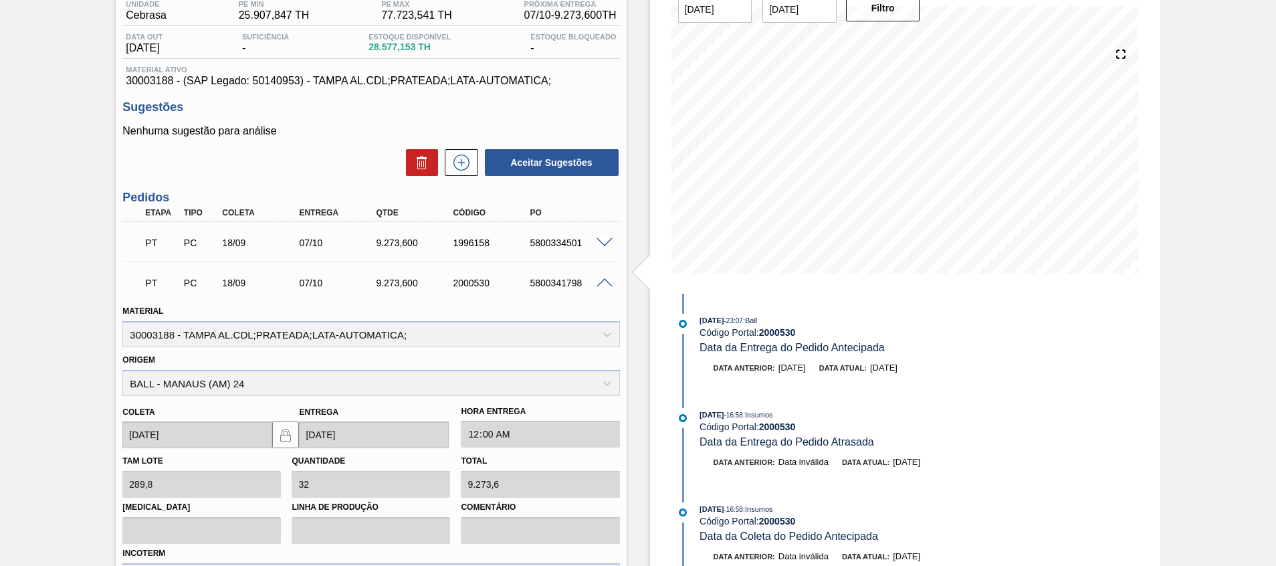
scroll to position [218, 0]
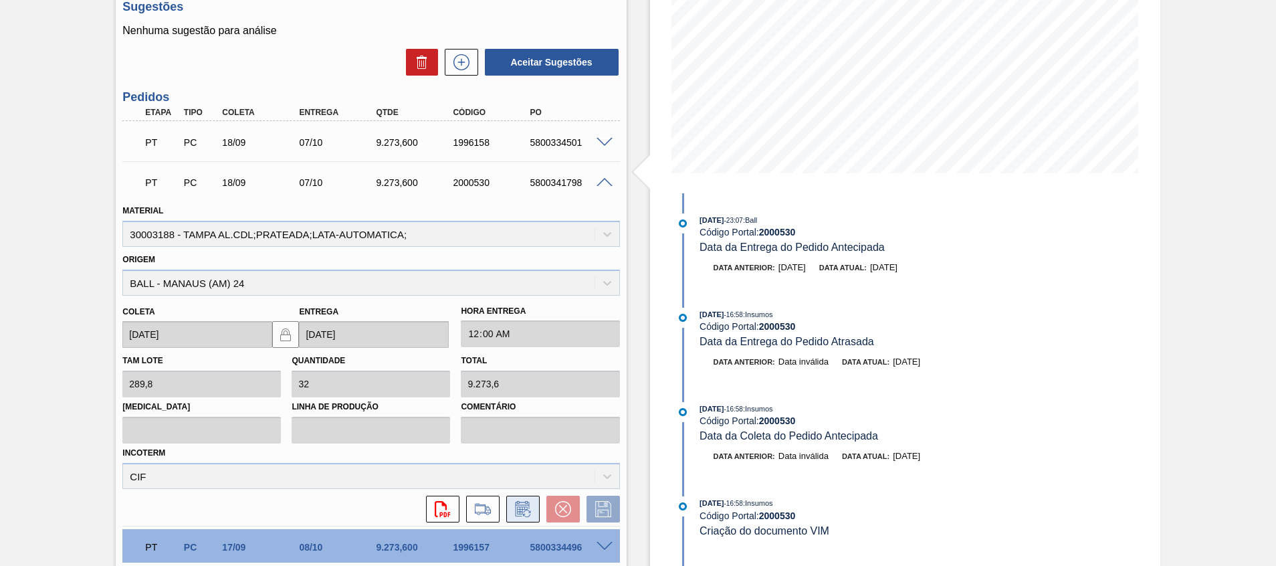
click at [521, 514] on icon at bounding box center [522, 509] width 21 height 16
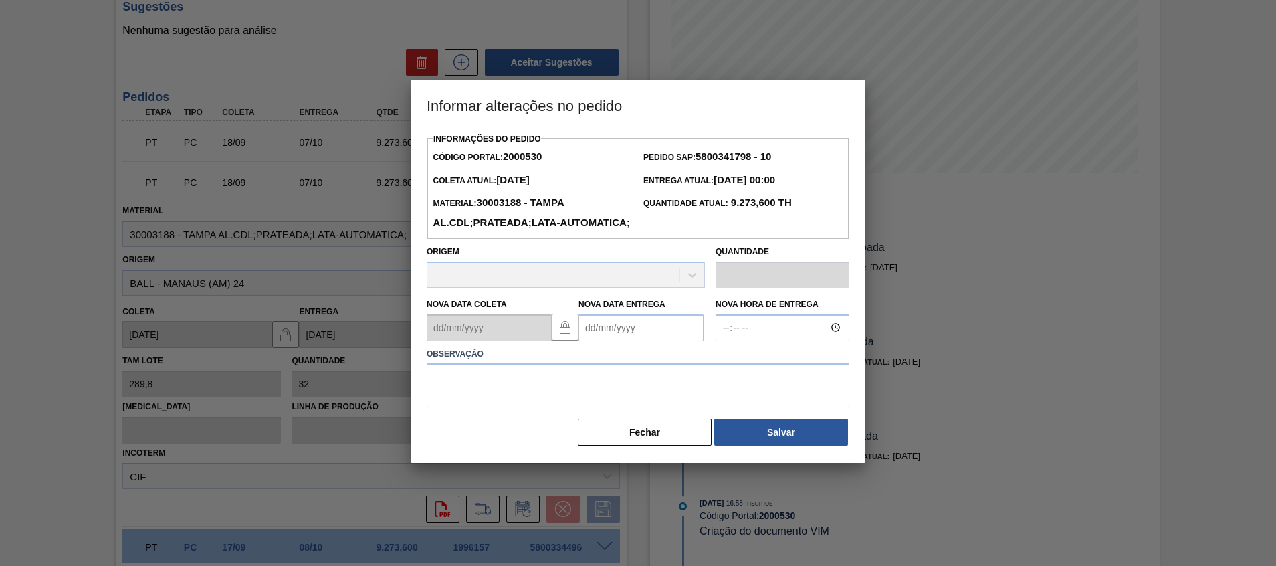
click at [624, 341] on Entrega2000530 "Nova Data Entrega" at bounding box center [640, 327] width 125 height 27
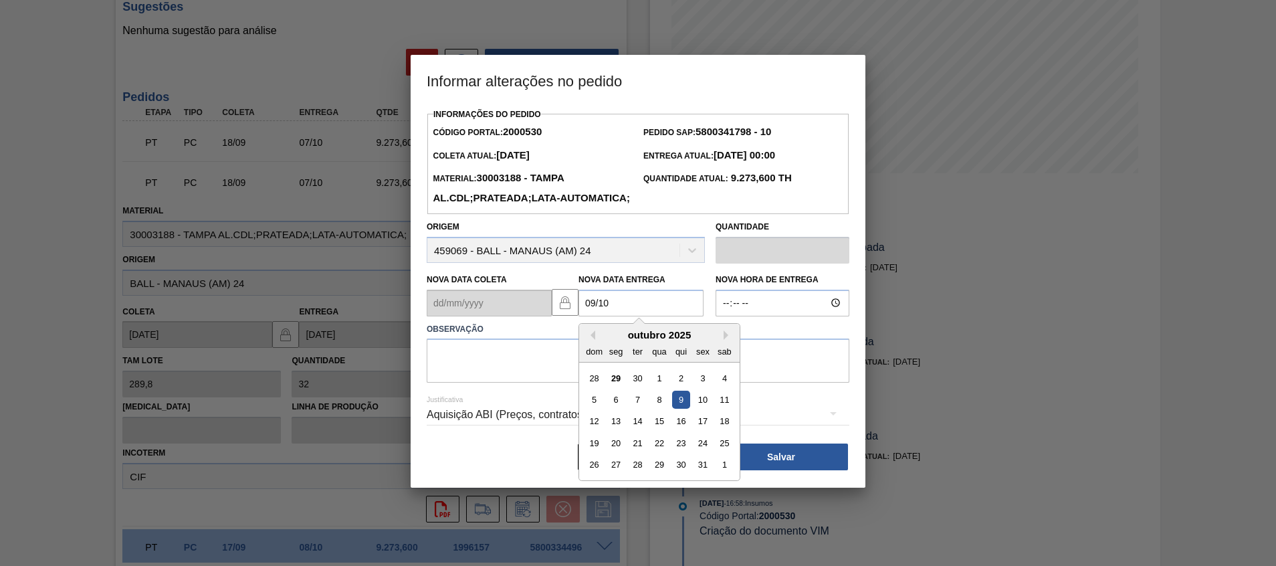
click at [686, 408] on div "9" at bounding box center [681, 399] width 18 height 18
type Entrega2000530 "09/10/2025"
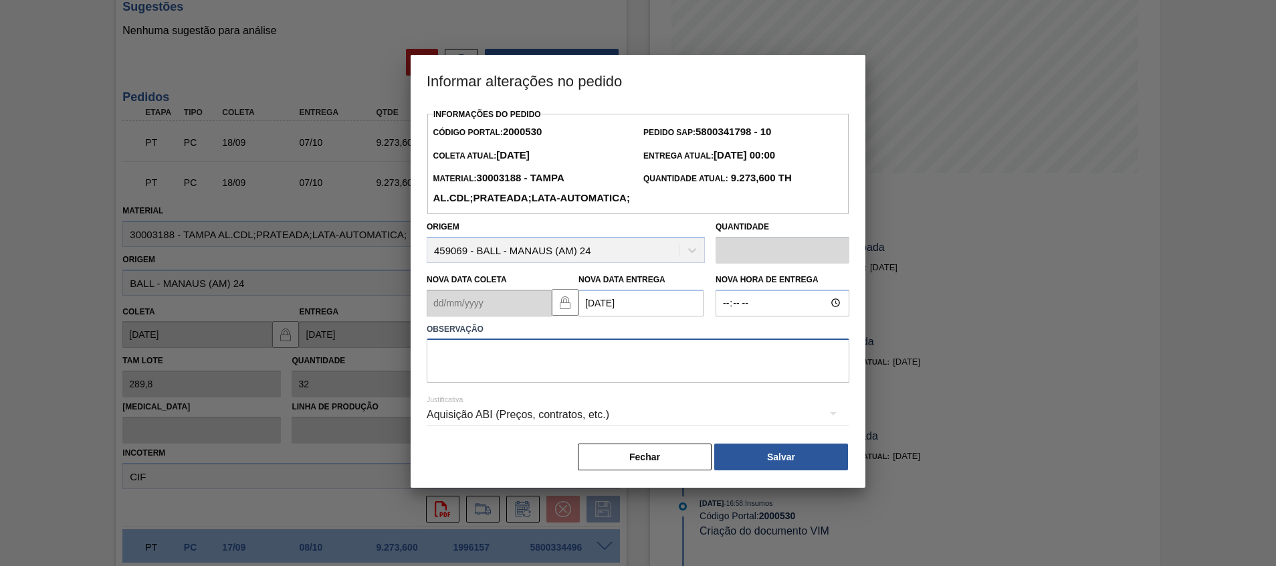
click at [670, 370] on textarea at bounding box center [638, 360] width 422 height 44
type textarea "Atraso navio"
click at [787, 468] on button "Salvar" at bounding box center [781, 456] width 134 height 27
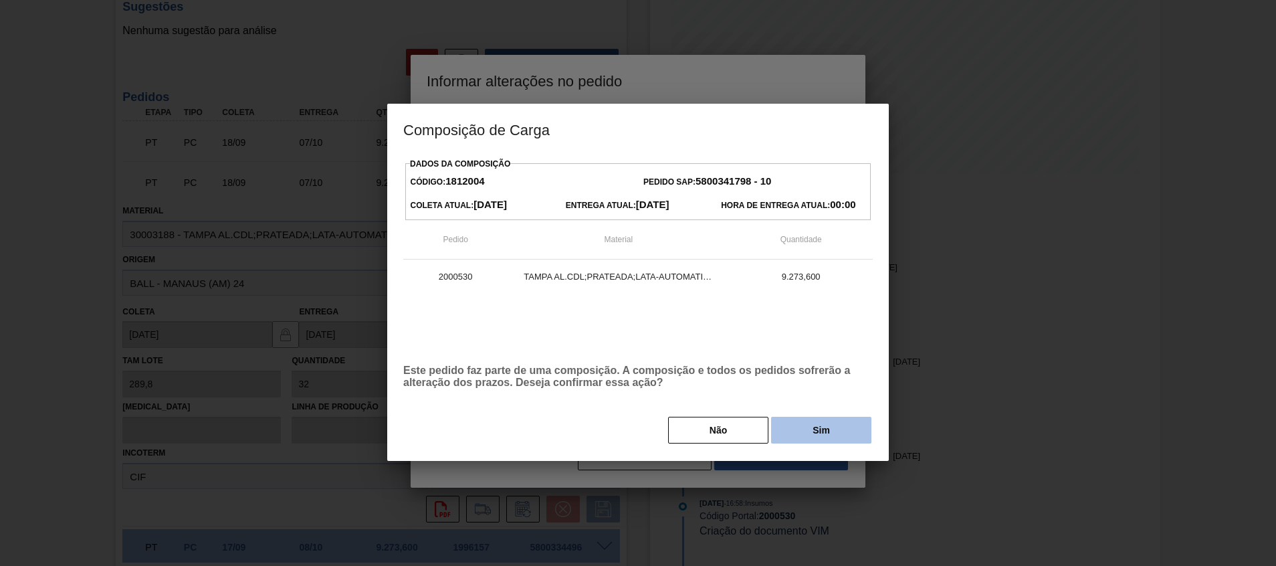
click at [808, 429] on button "Sim" at bounding box center [821, 429] width 100 height 27
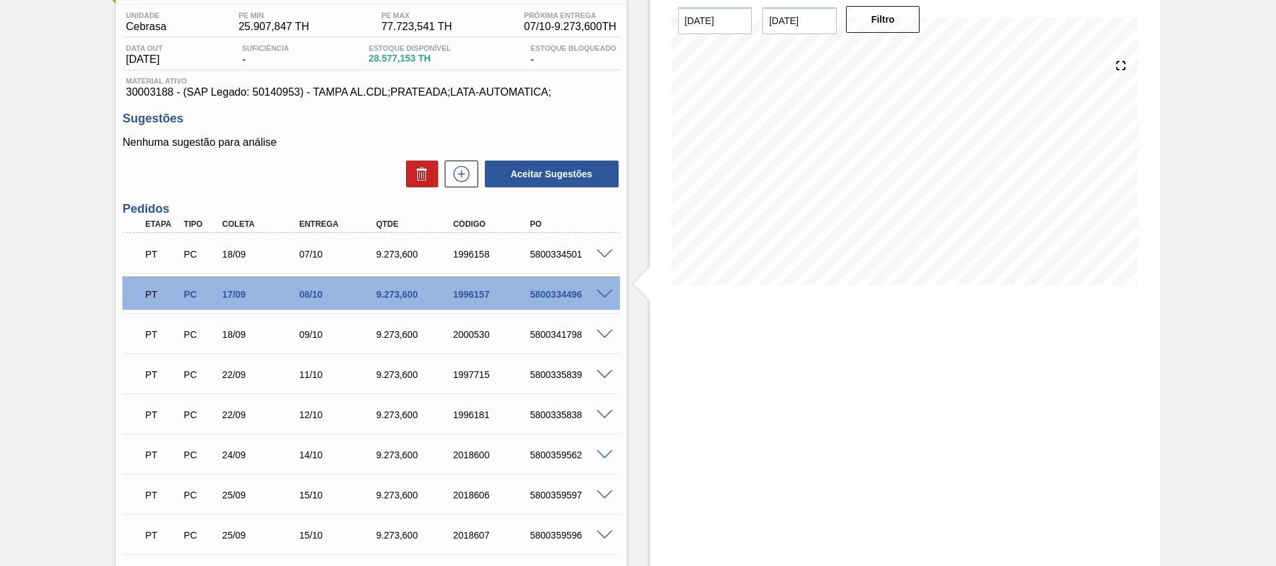
scroll to position [0, 0]
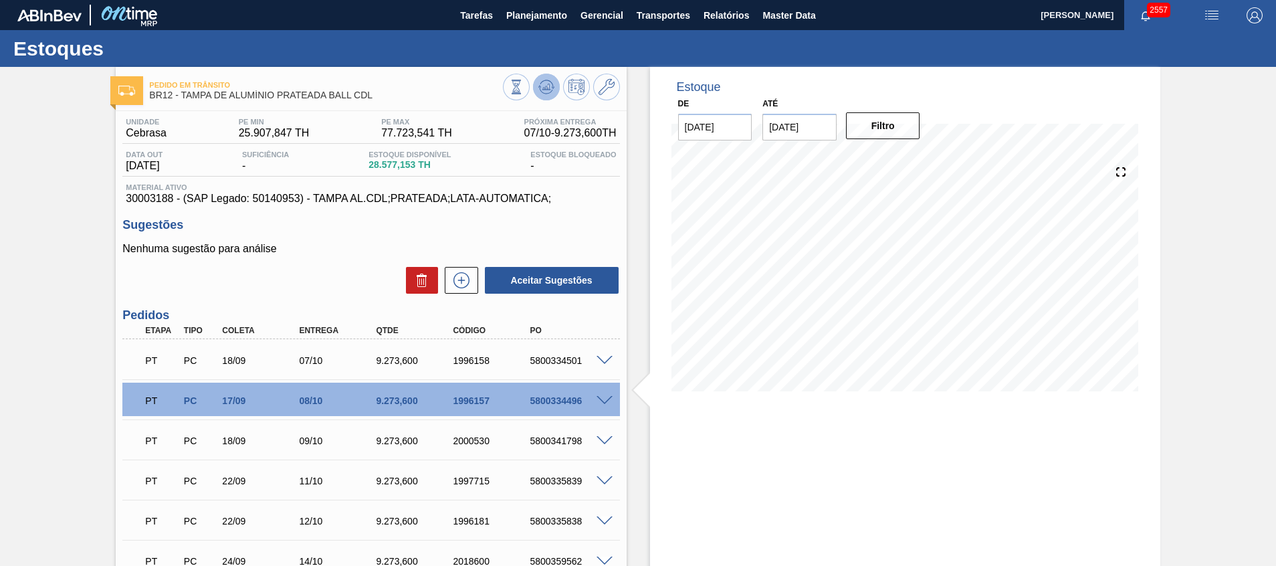
click at [539, 88] on icon at bounding box center [546, 87] width 16 height 16
click at [599, 477] on span at bounding box center [604, 481] width 16 height 10
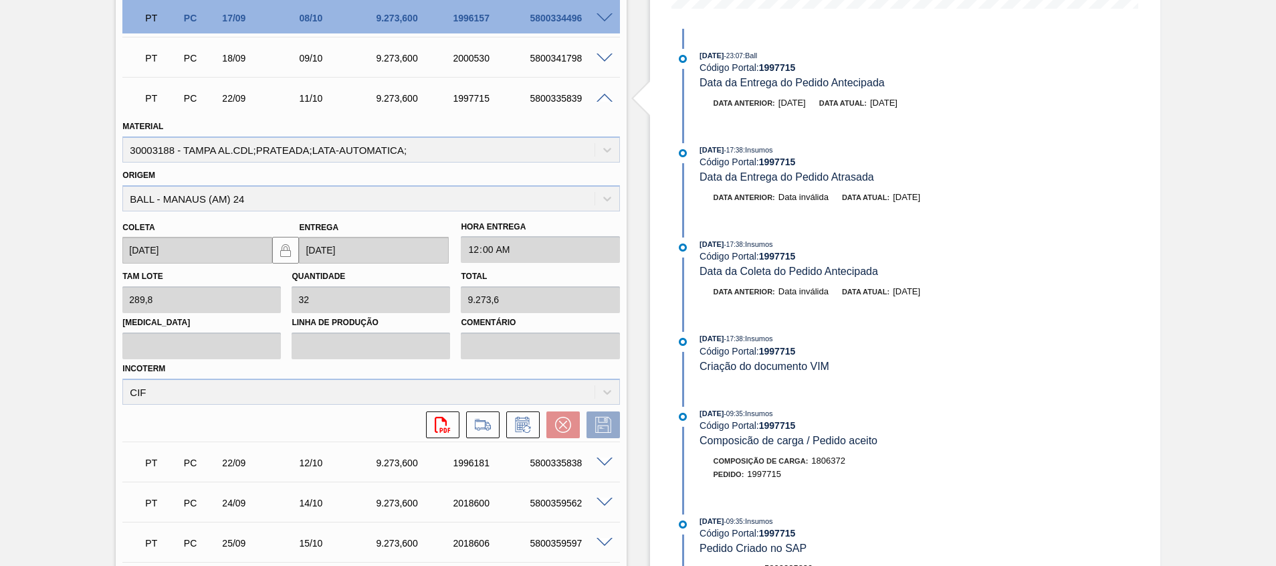
scroll to position [401, 0]
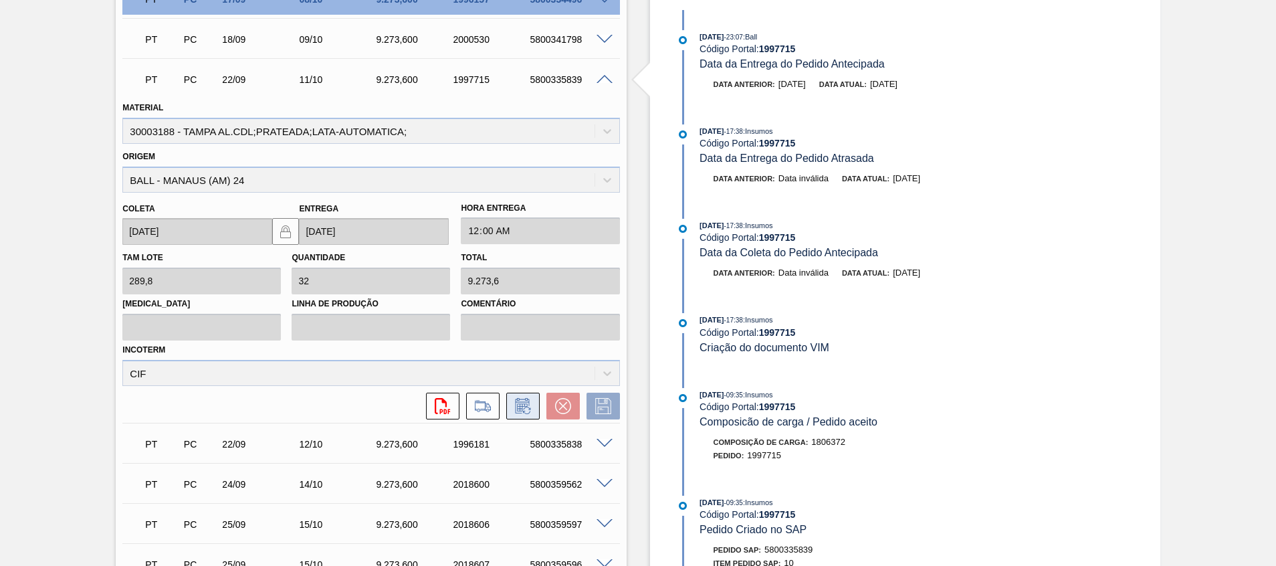
click at [523, 413] on icon at bounding box center [522, 406] width 21 height 16
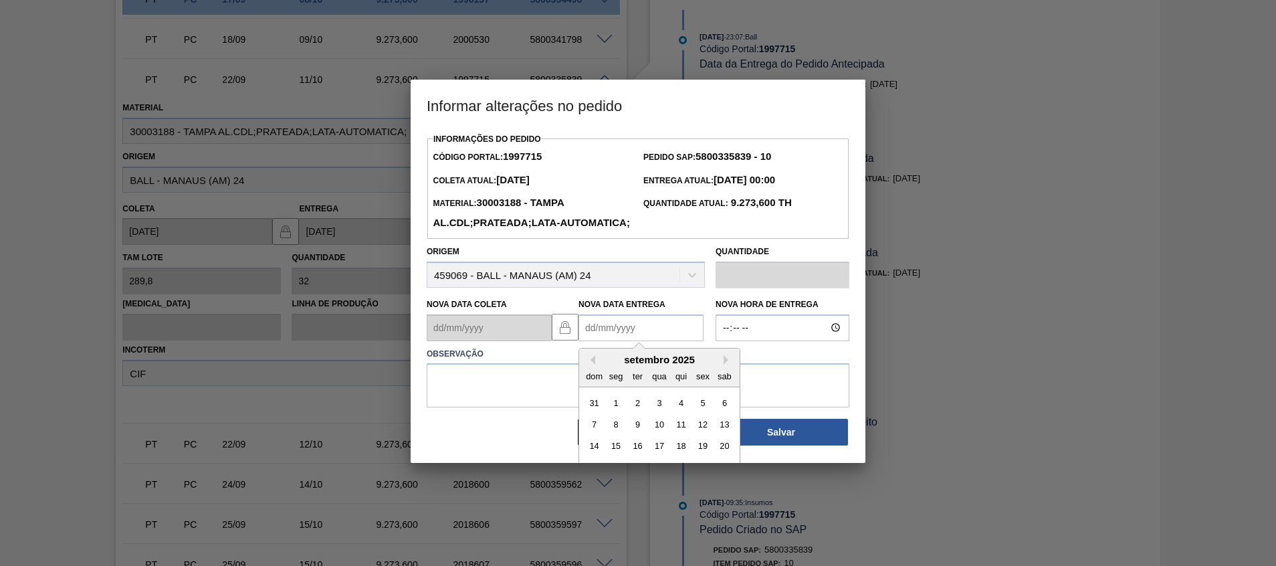
click at [626, 341] on Entrega1997715 "Nova Data Entrega" at bounding box center [640, 327] width 125 height 27
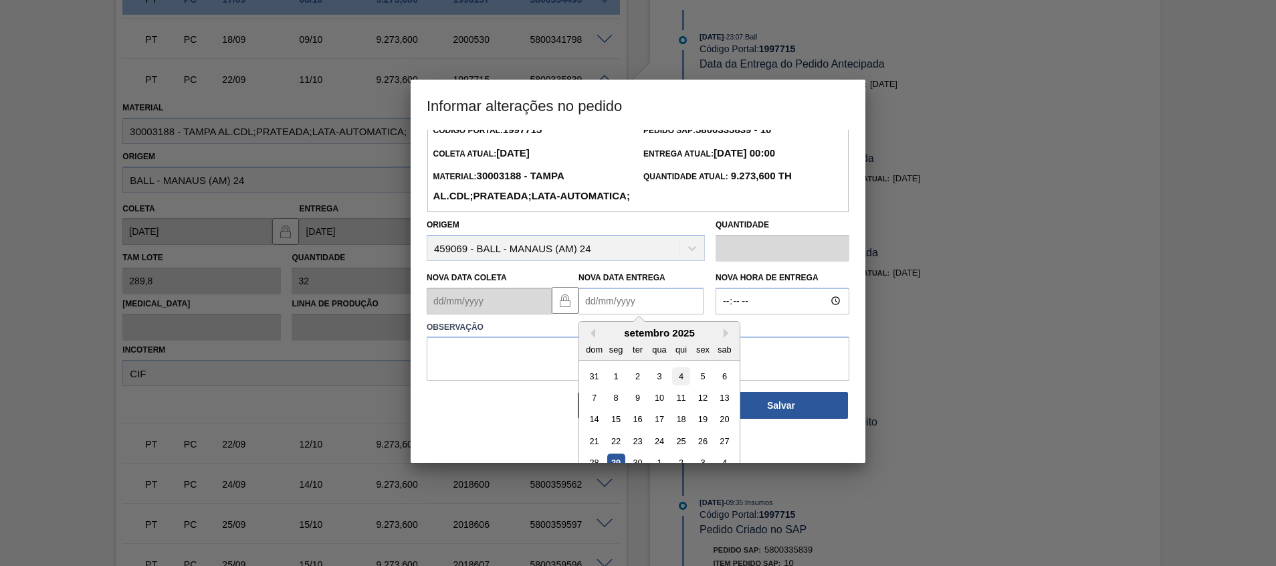
scroll to position [45, 0]
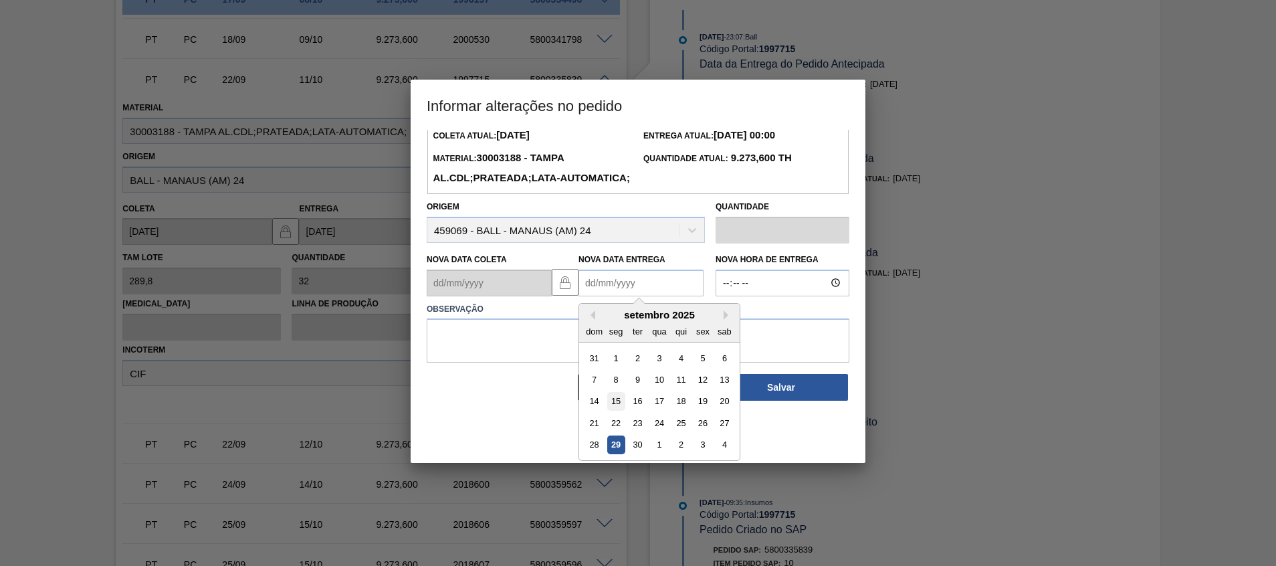
click at [613, 410] on div "15" at bounding box center [616, 401] width 18 height 18
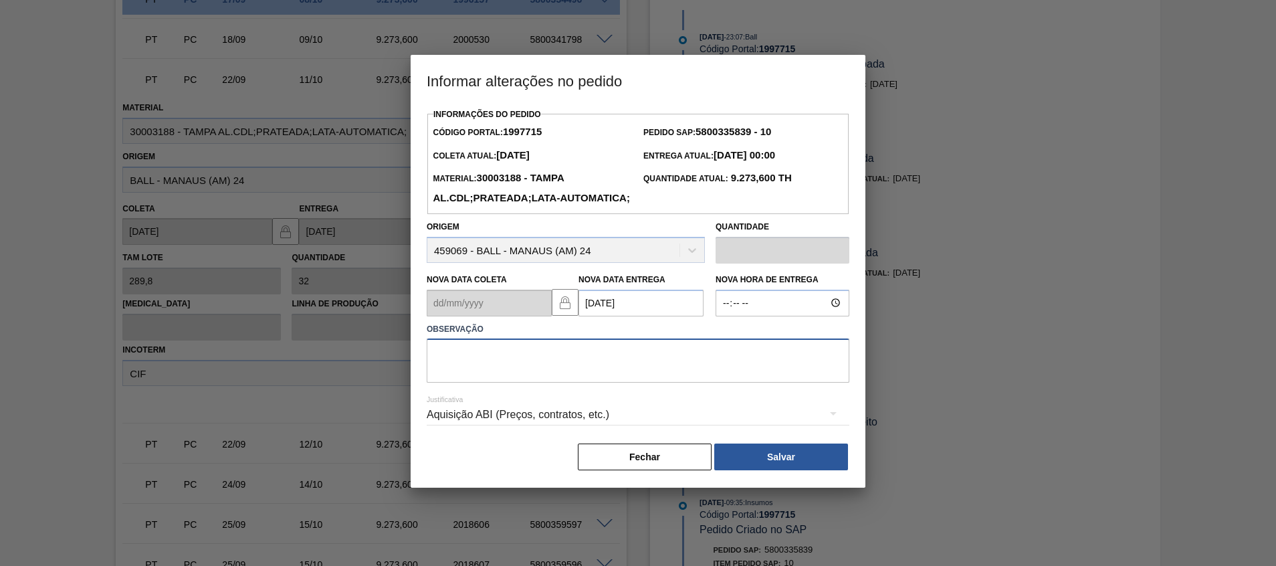
click at [610, 362] on textarea at bounding box center [638, 360] width 422 height 44
click at [609, 316] on Entrega1997715 "15/09/2025" at bounding box center [640, 302] width 125 height 27
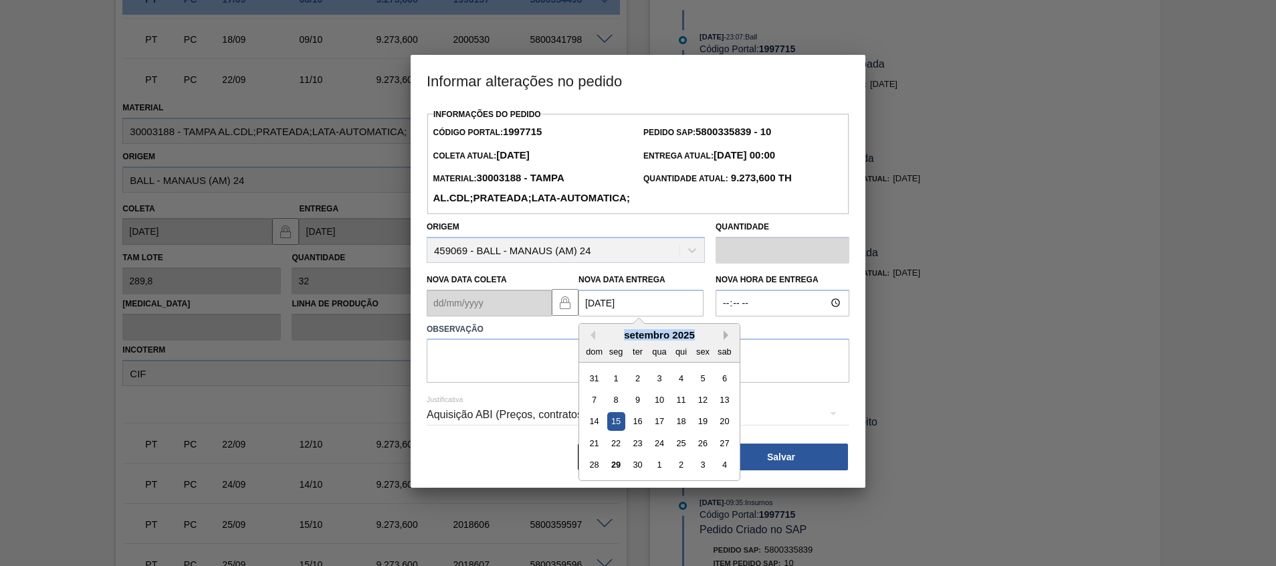
click at [723, 358] on div "Previous Month Next Month setembro 2025 dom seg ter qua qui sex sab 31 1 2 3 4 …" at bounding box center [659, 402] width 162 height 158
click at [726, 340] on button "Next Month" at bounding box center [727, 334] width 9 height 9
click at [664, 430] on div "15" at bounding box center [659, 421] width 18 height 18
type Entrega1997715 "[DATE]"
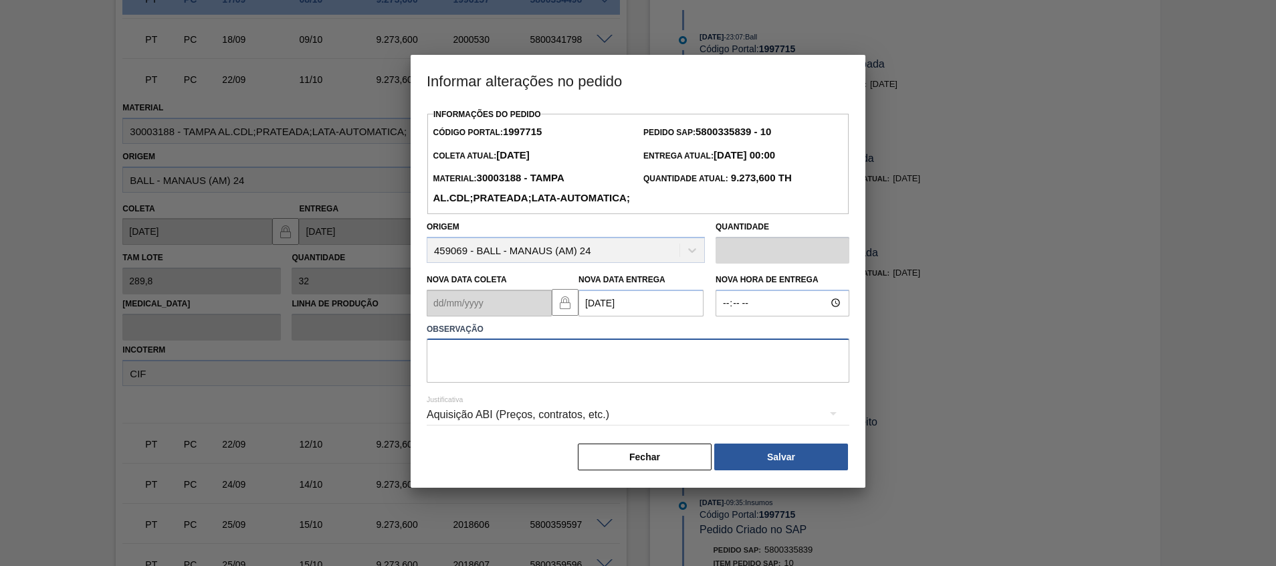
click at [658, 382] on textarea at bounding box center [638, 360] width 422 height 44
type textarea "Ajuste fup"
click at [775, 469] on button "Salvar" at bounding box center [781, 456] width 134 height 27
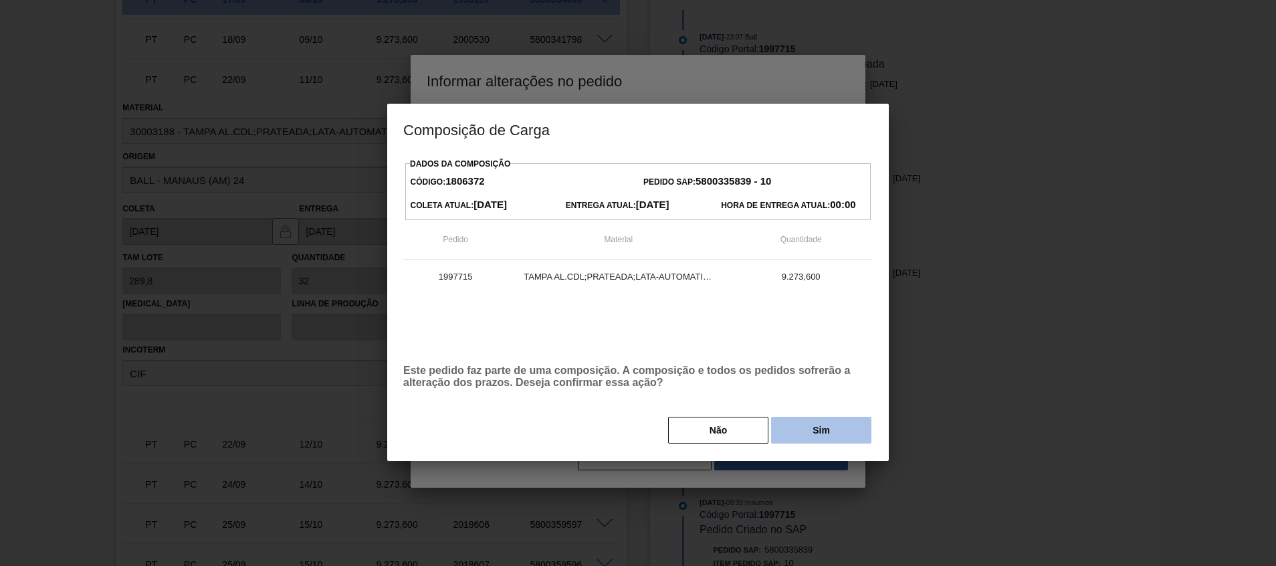
click at [785, 435] on button "Sim" at bounding box center [821, 429] width 100 height 27
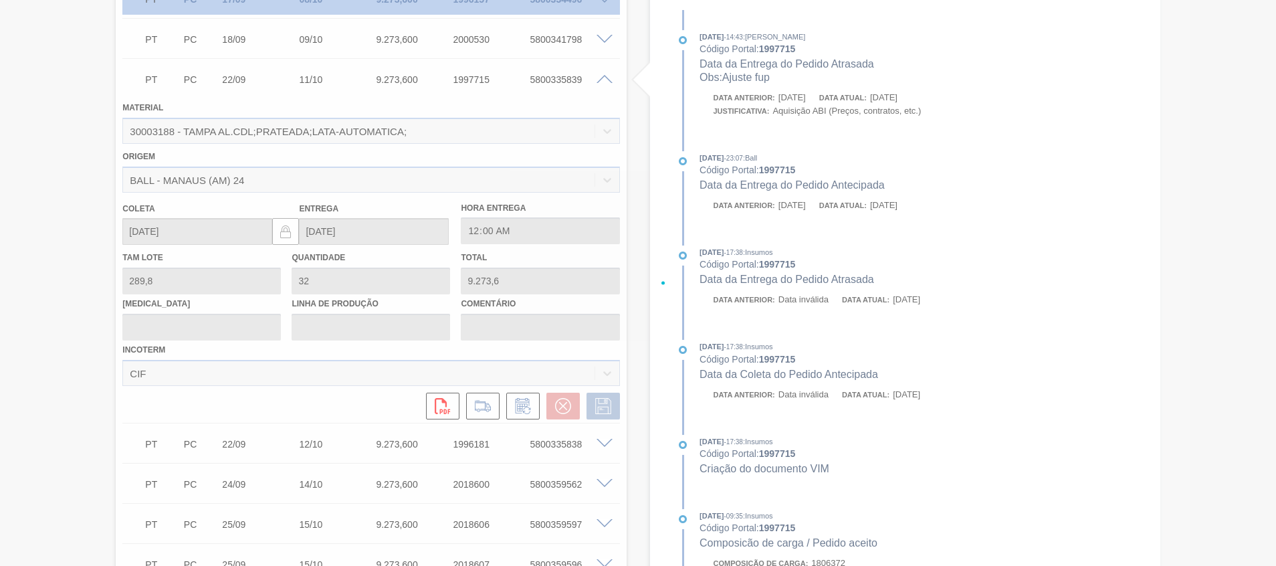
type input "Ajuste fup"
type input "[DATE]"
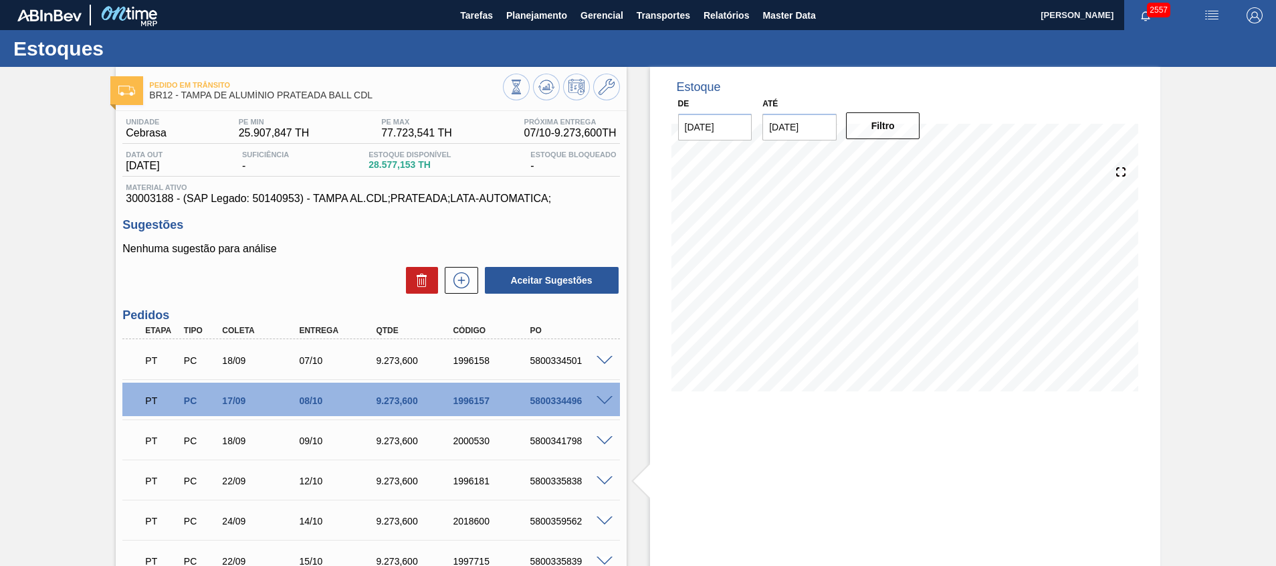
click at [610, 518] on span at bounding box center [604, 521] width 16 height 10
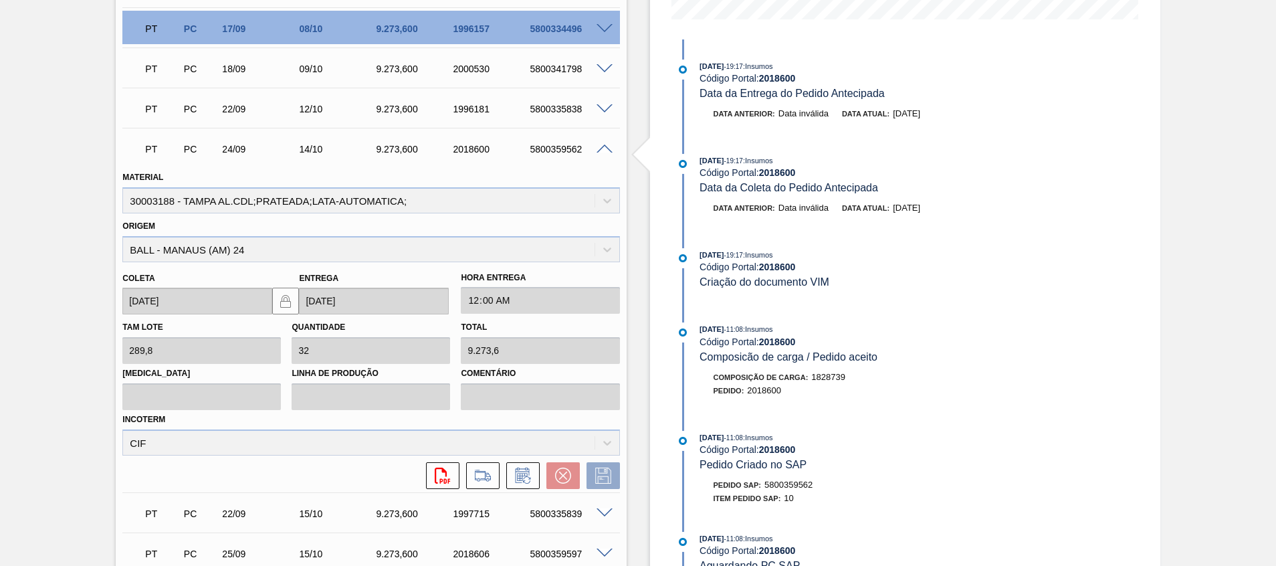
scroll to position [401, 0]
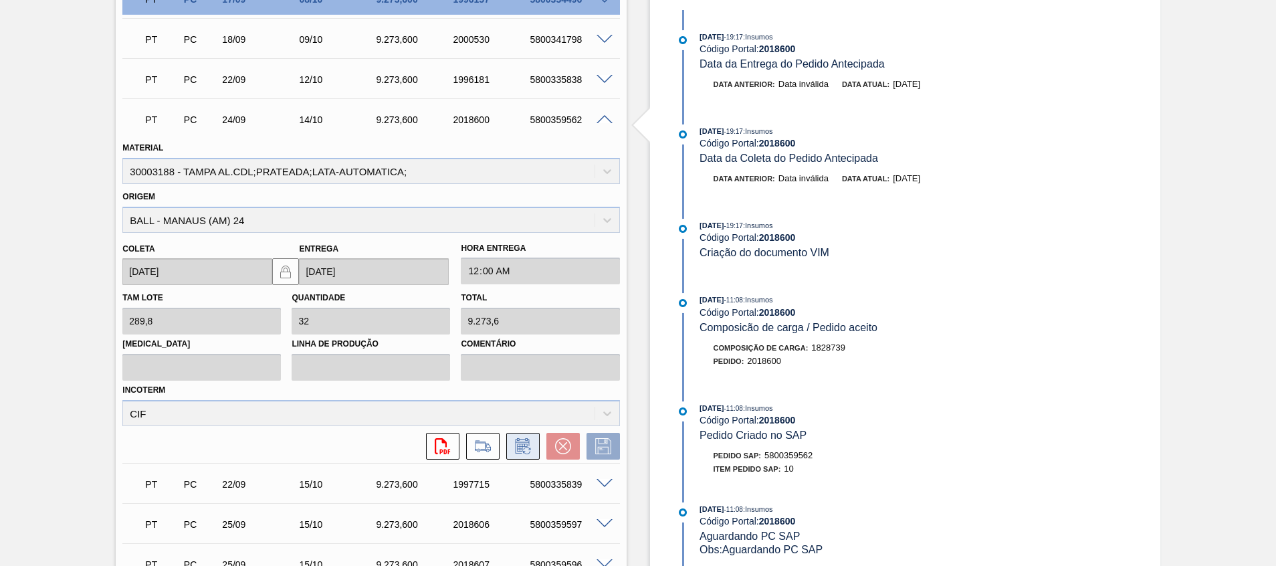
click at [523, 447] on icon at bounding box center [522, 446] width 21 height 16
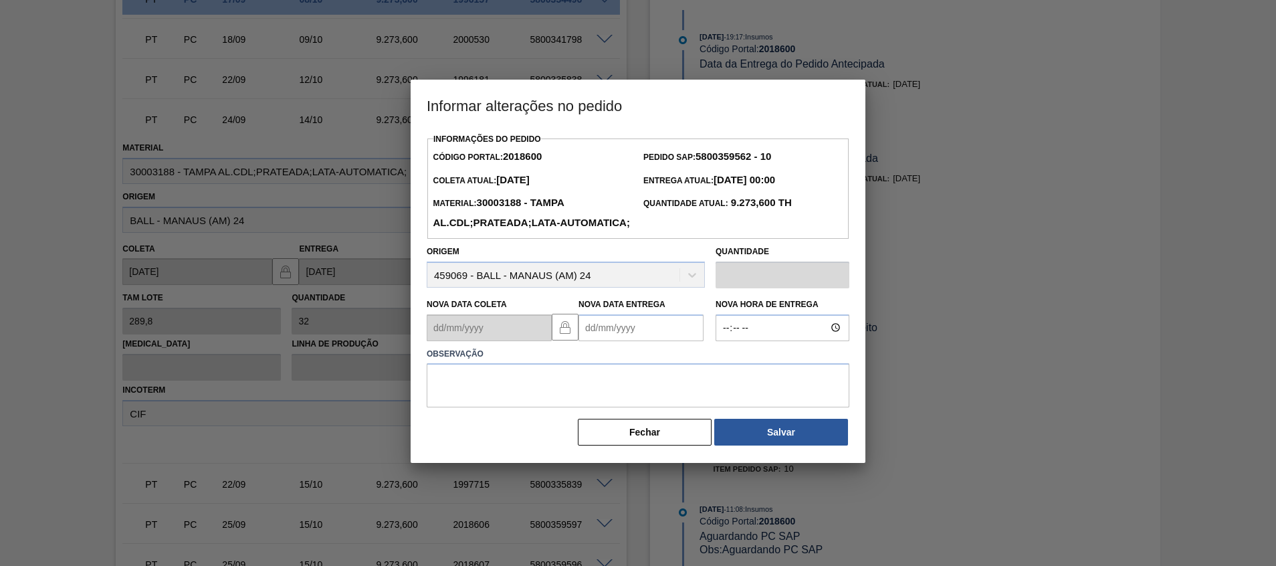
click at [621, 341] on Entrega2018600 "Nova Data Entrega" at bounding box center [640, 327] width 125 height 27
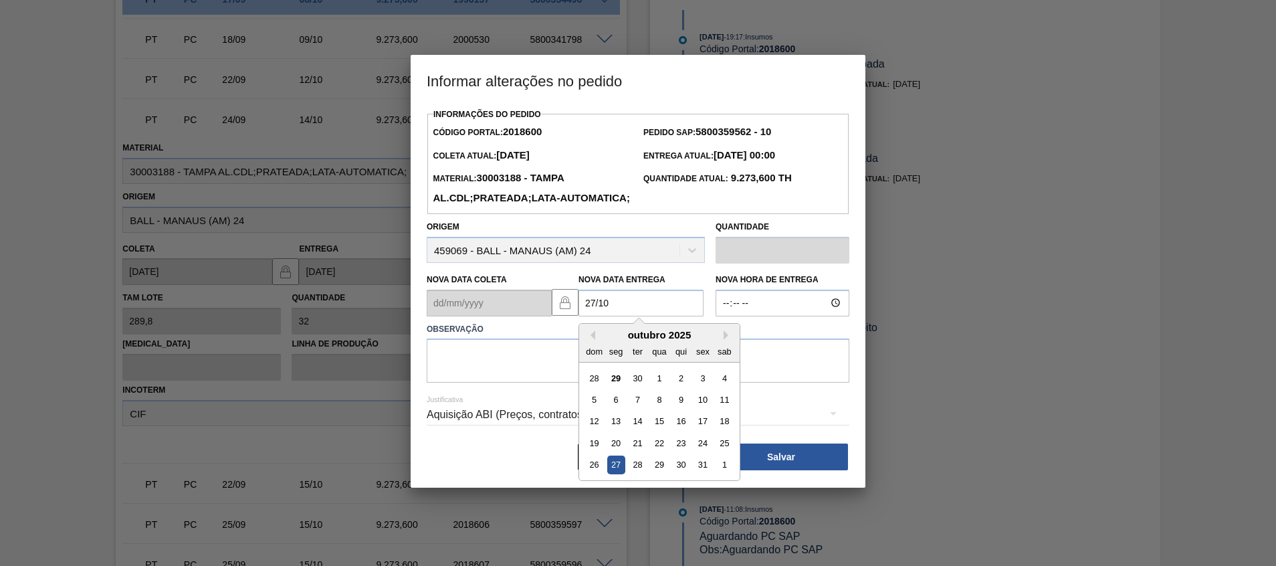
click at [619, 473] on div "27" at bounding box center [616, 464] width 18 height 18
type Entrega2018600 "27/10/2025"
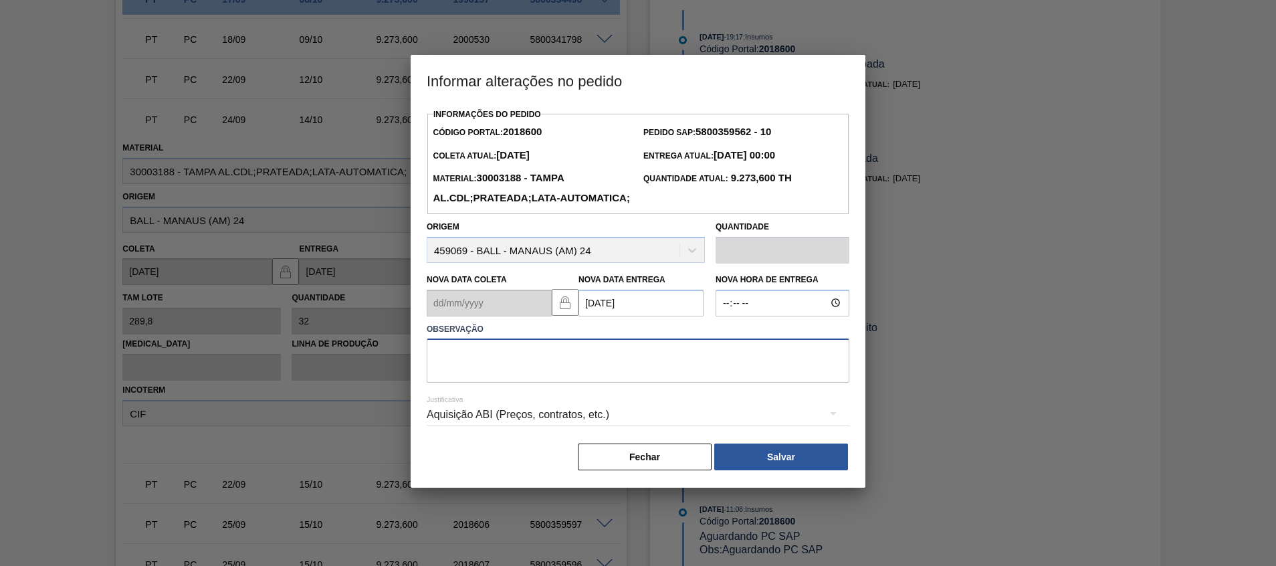
click at [648, 382] on textarea at bounding box center [638, 360] width 422 height 44
type textarea "Ajuste fup"
click at [763, 470] on button "Salvar" at bounding box center [781, 456] width 134 height 27
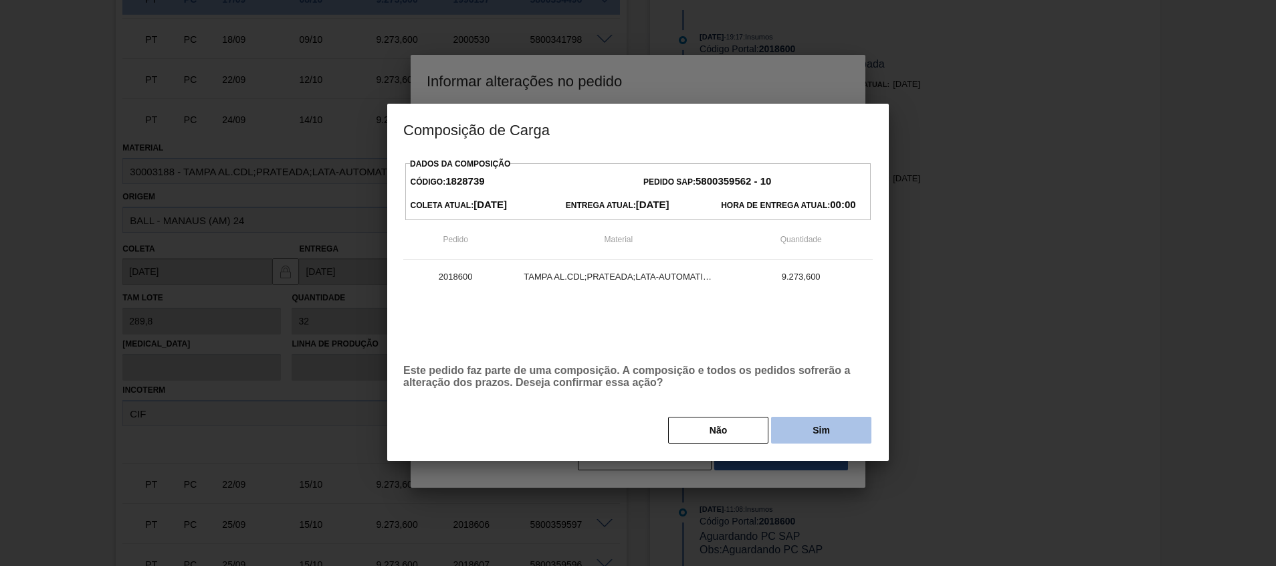
click at [815, 424] on button "Sim" at bounding box center [821, 429] width 100 height 27
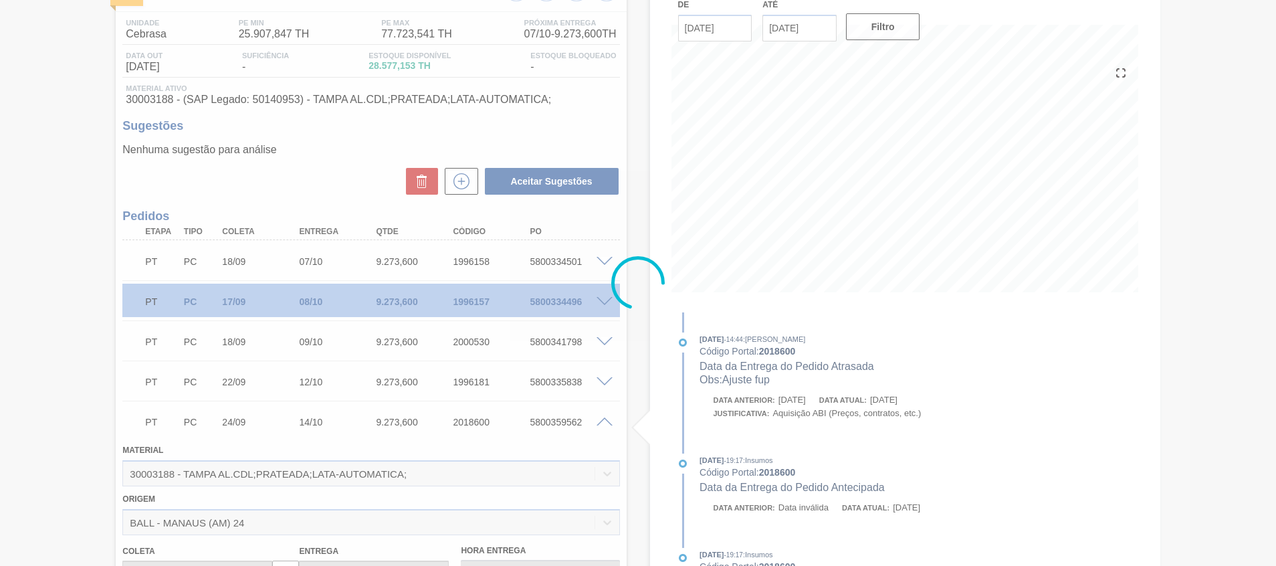
scroll to position [60, 0]
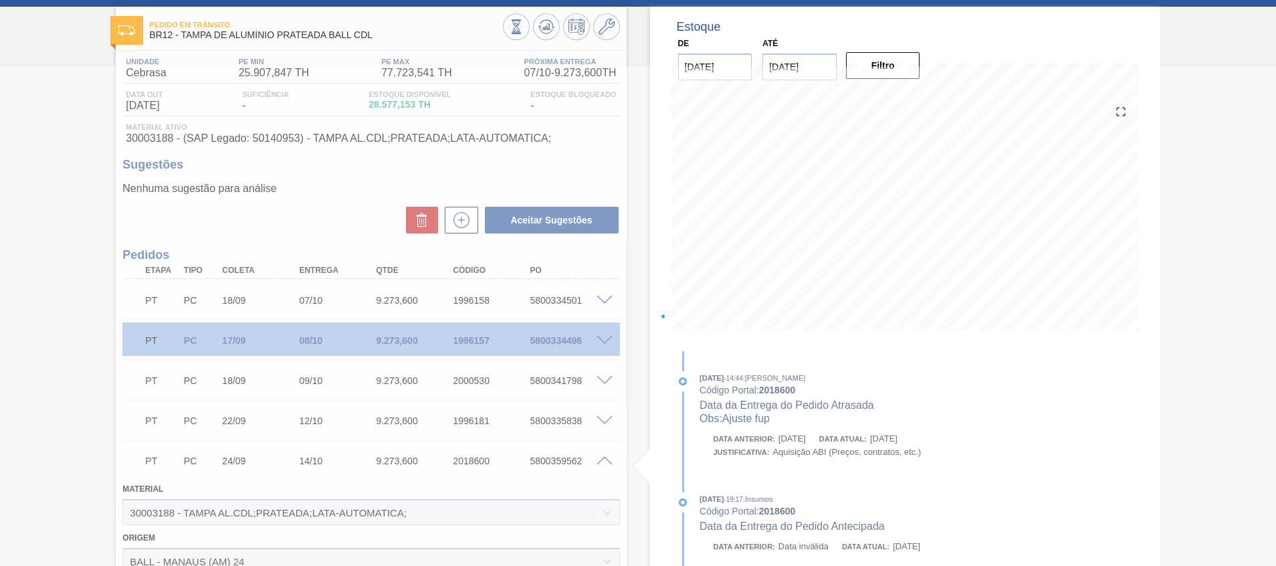
type input "Ajuste fup"
type input "27/10/2025"
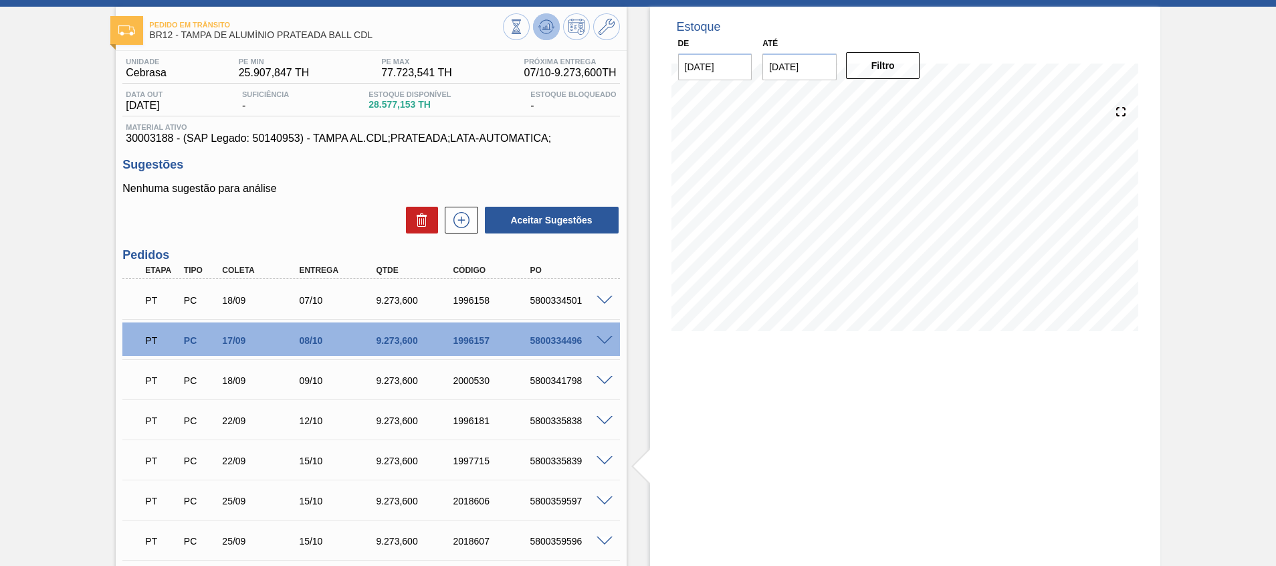
click at [545, 32] on icon at bounding box center [546, 27] width 16 height 16
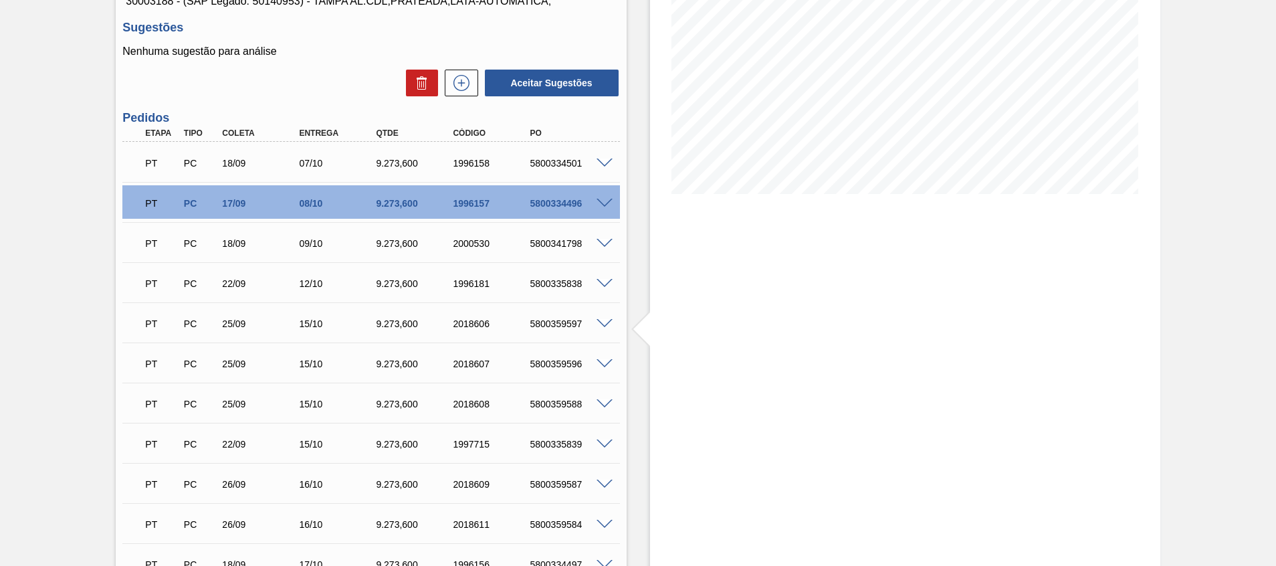
scroll to position [324, 0]
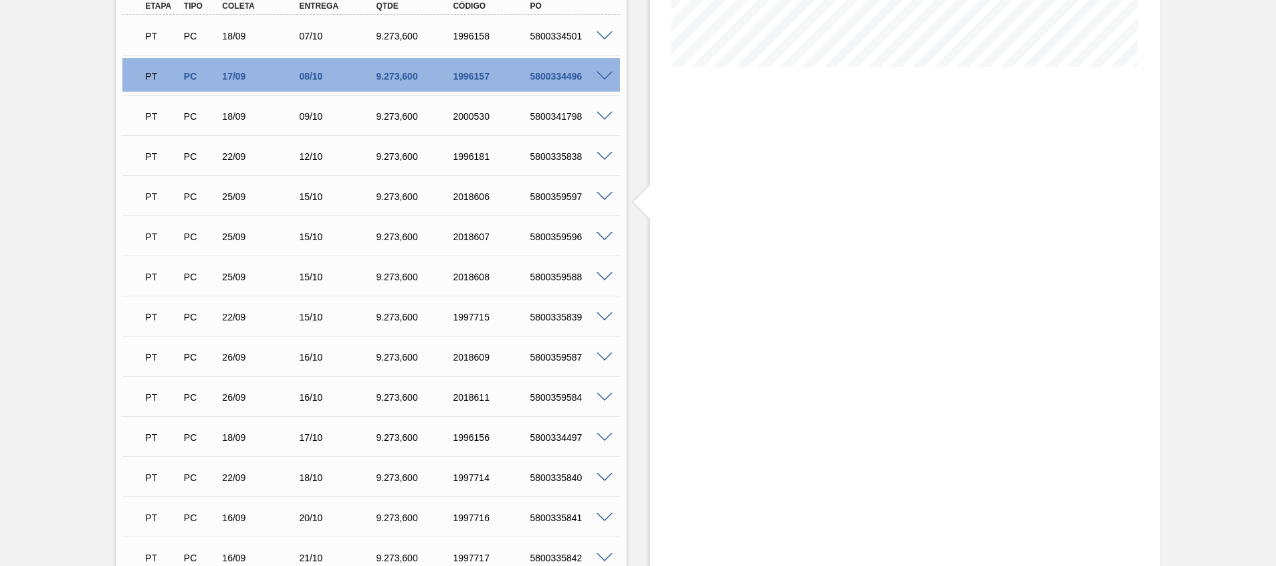
click at [606, 237] on span at bounding box center [604, 237] width 16 height 10
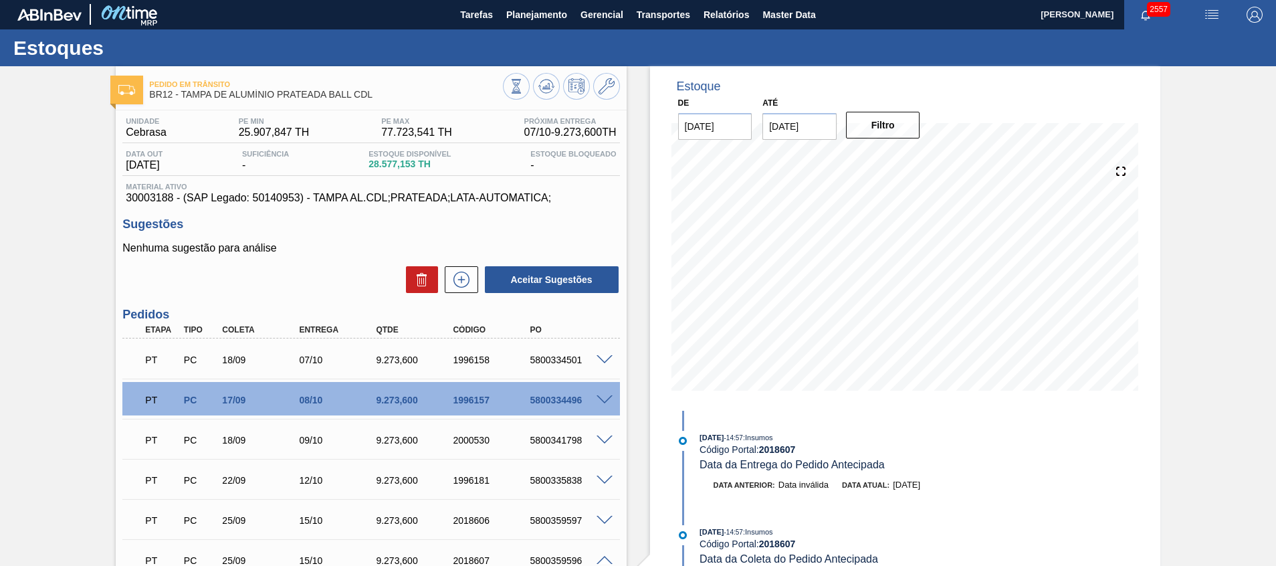
scroll to position [0, 0]
click at [549, 92] on icon at bounding box center [545, 90] width 13 height 7
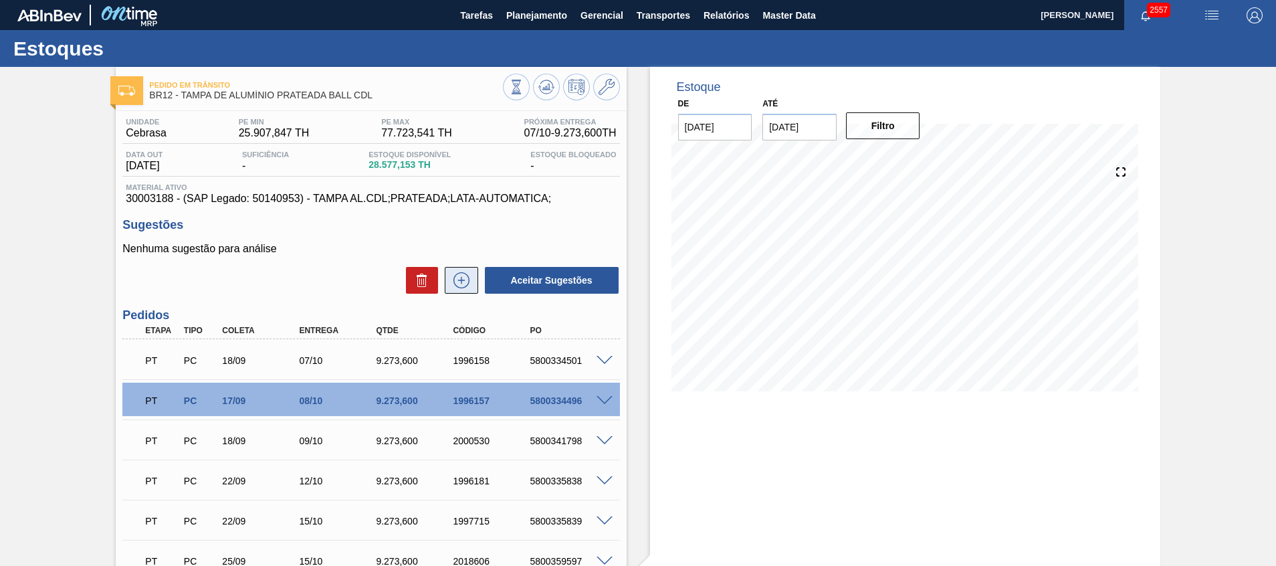
click at [472, 286] on button at bounding box center [461, 280] width 33 height 27
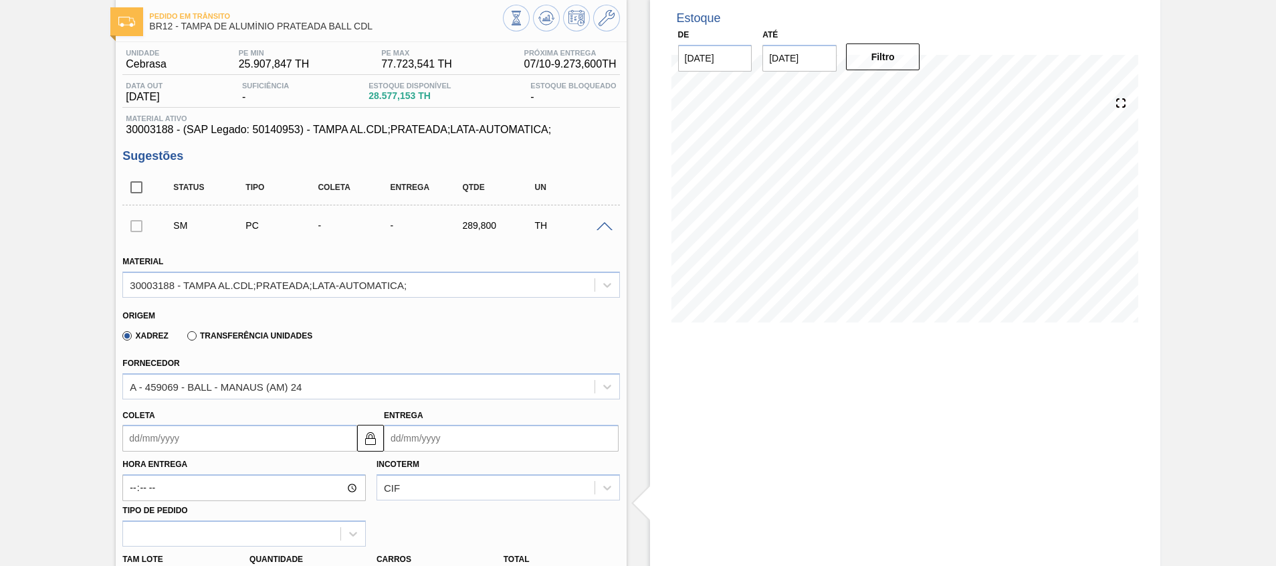
scroll to position [100, 0]
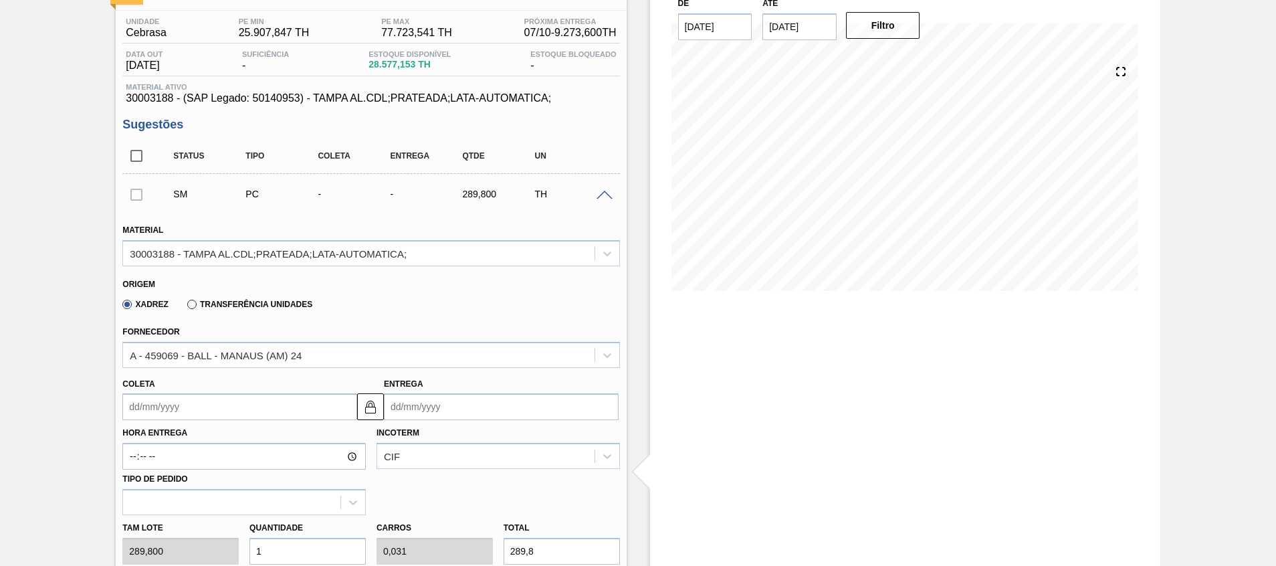
click at [411, 396] on input "Entrega" at bounding box center [501, 406] width 235 height 27
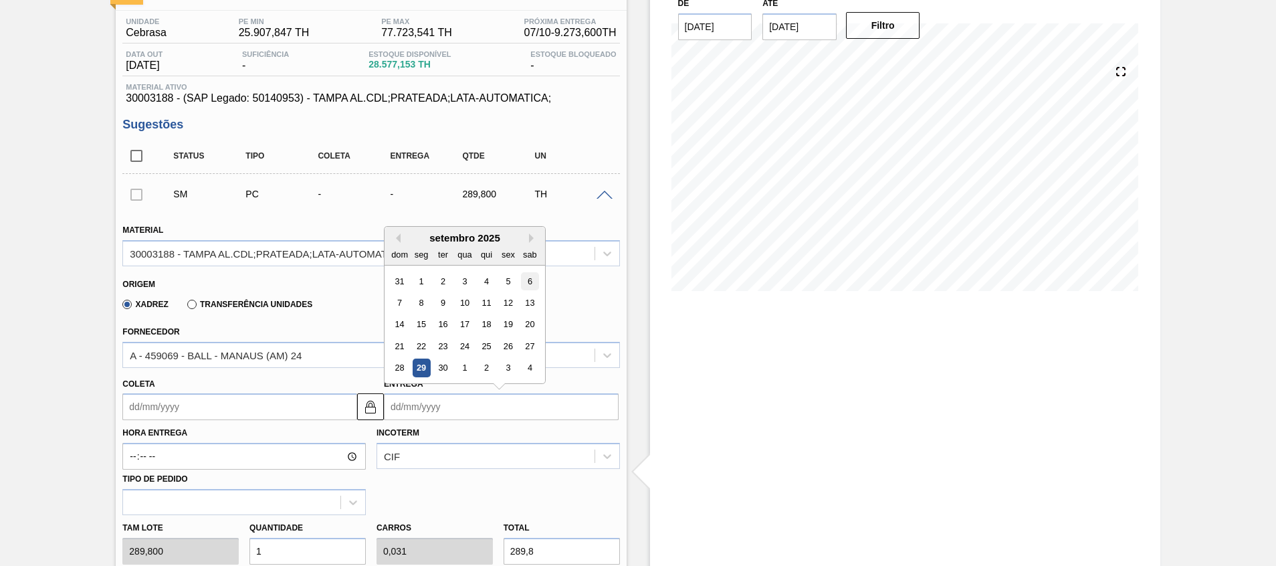
click at [533, 283] on div "6" at bounding box center [530, 281] width 18 height 18
type input "17/08/2025"
type input "06/09/2025"
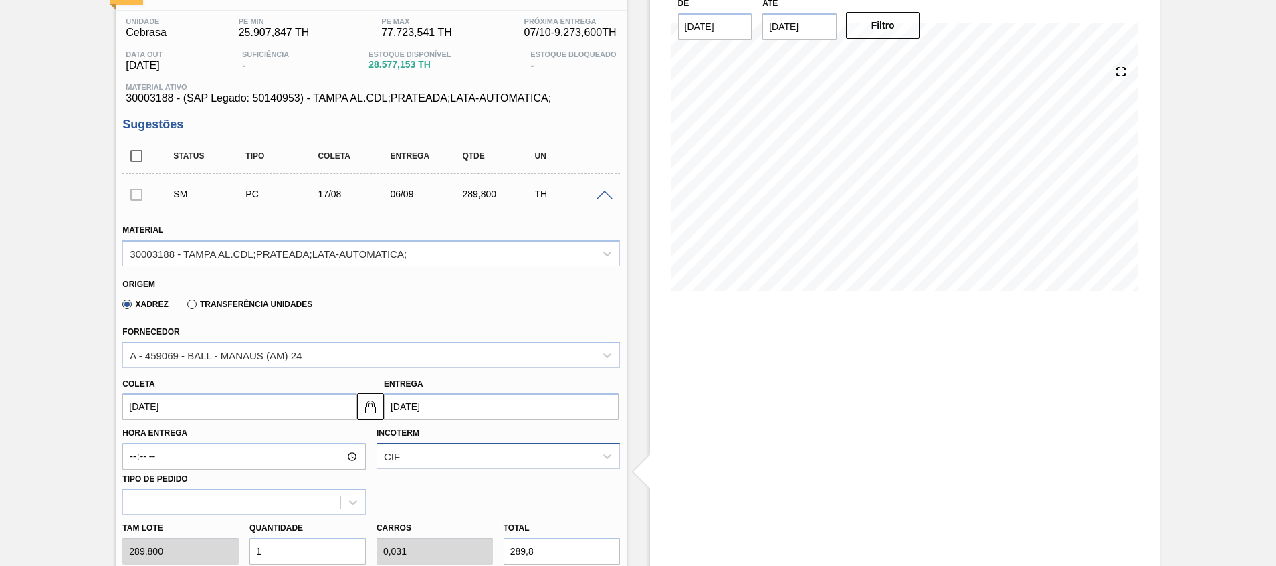
scroll to position [201, 0]
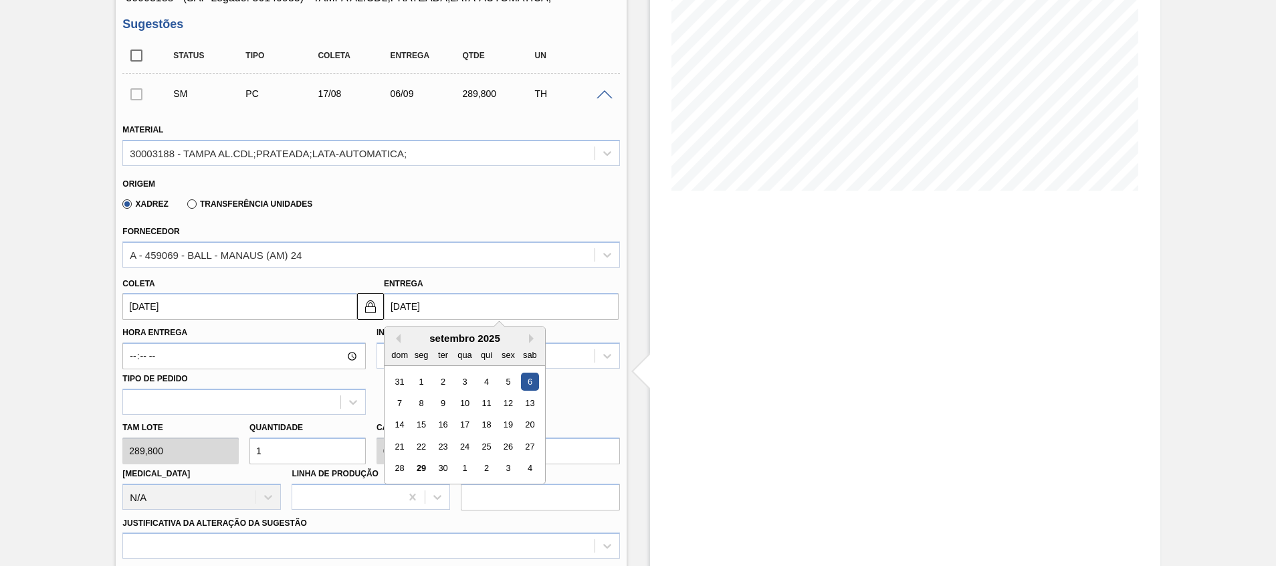
click at [416, 316] on input "06/09/2025" at bounding box center [501, 306] width 235 height 27
click at [523, 341] on div "setembro 2025" at bounding box center [464, 337] width 160 height 11
click at [530, 340] on button "Next Month" at bounding box center [533, 338] width 9 height 9
click at [421, 403] on div "6" at bounding box center [421, 403] width 18 height 18
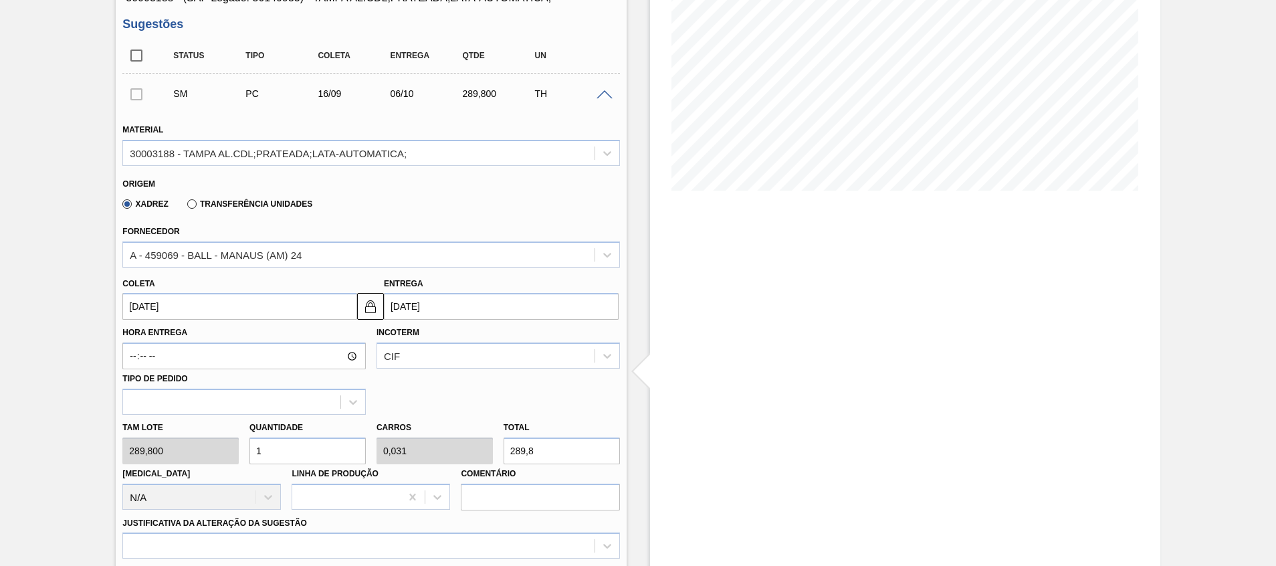
type input "[DATE]"
click at [351, 254] on div "A - 459069 - BALL - MANAUS (AM) 24" at bounding box center [358, 254] width 471 height 19
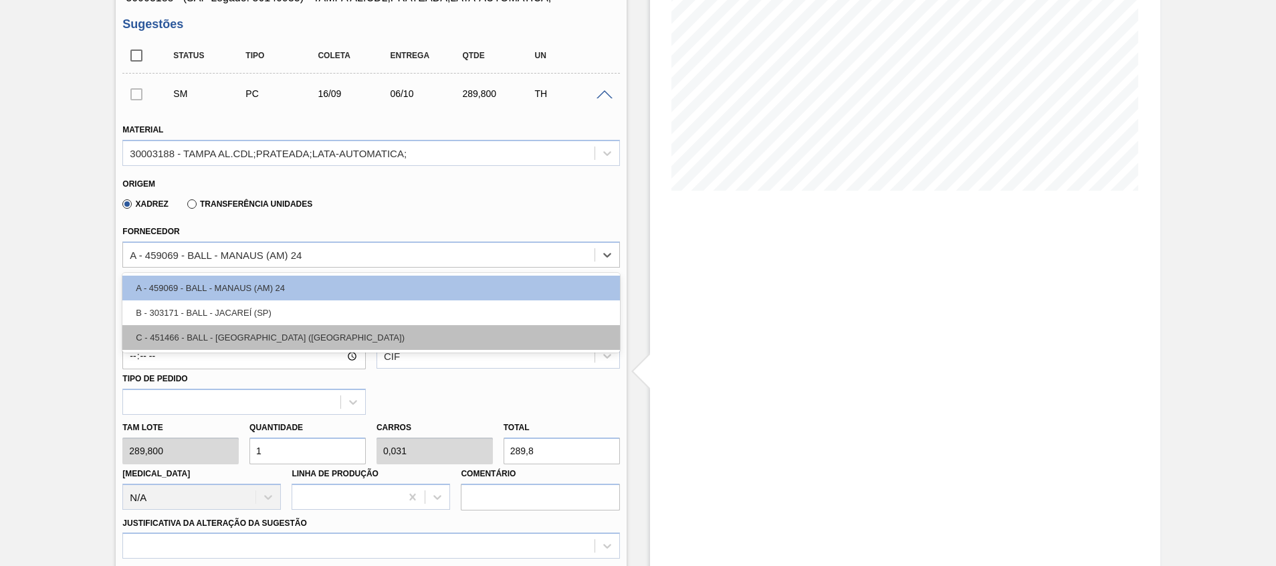
click at [338, 326] on div "C - 451466 - BALL - RECIFE (PE)" at bounding box center [370, 337] width 497 height 25
type input "[DATE]"
type input "0,033"
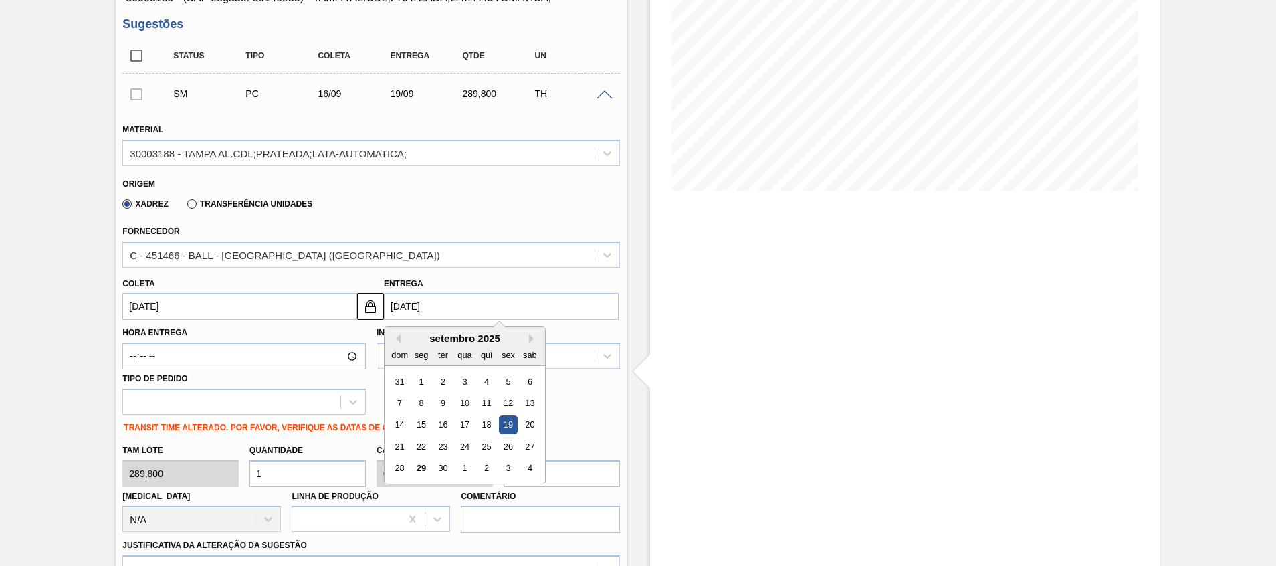
click at [451, 304] on input "[DATE]" at bounding box center [501, 306] width 235 height 27
click at [529, 336] on button "Next Month" at bounding box center [533, 338] width 9 height 9
click at [422, 400] on div "6" at bounding box center [421, 403] width 18 height 18
type input "03/10/2025"
type input "[DATE]"
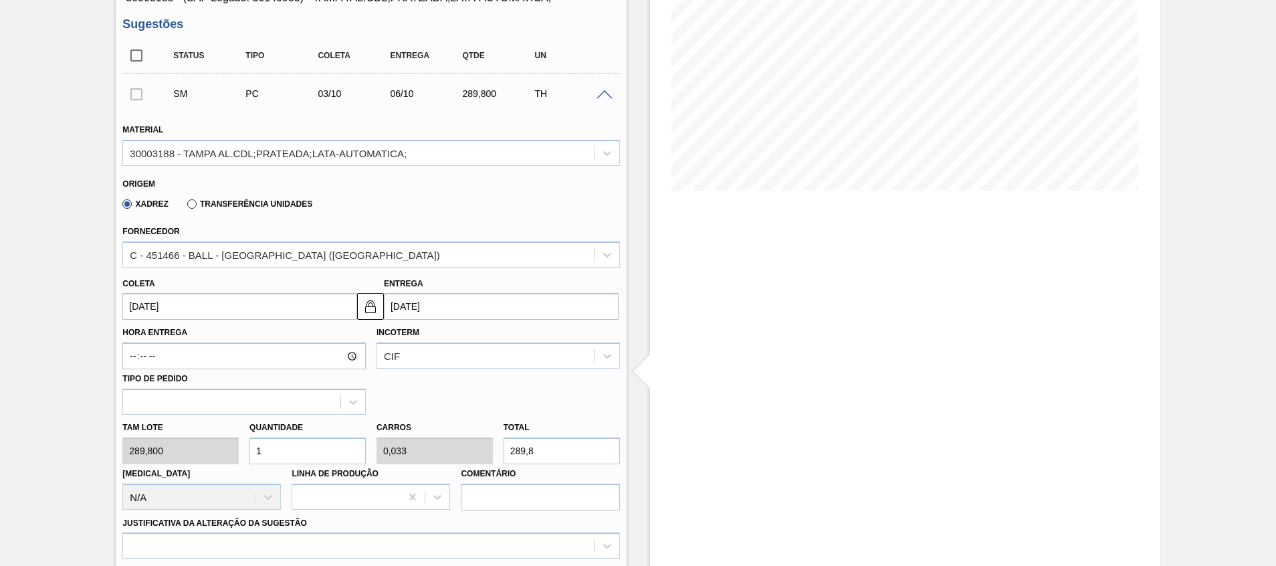
drag, startPoint x: 144, startPoint y: 455, endPoint x: 76, endPoint y: 453, distance: 67.5
type input "3"
type input "0,1"
type input "869,4"
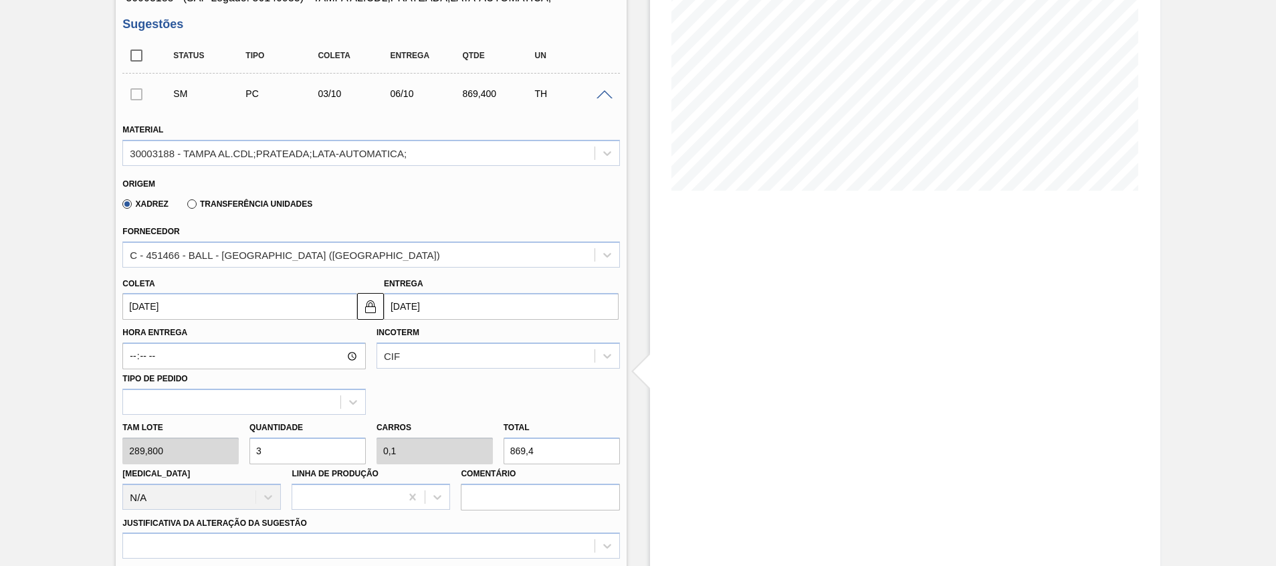
type input "30"
type input "1"
type input "8.694"
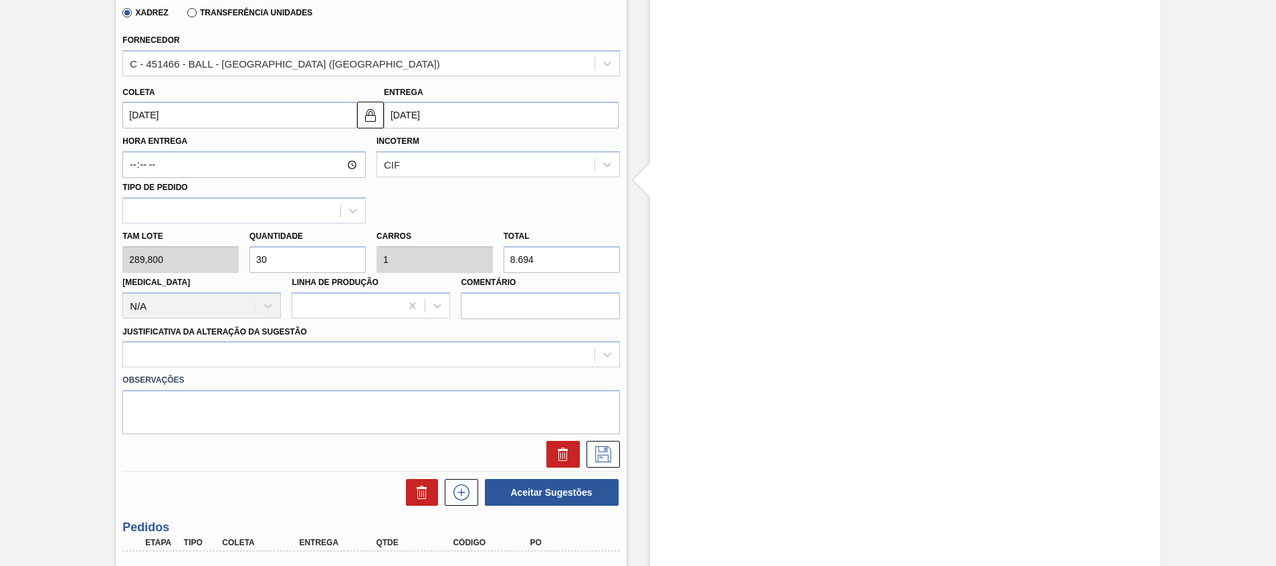
scroll to position [501, 0]
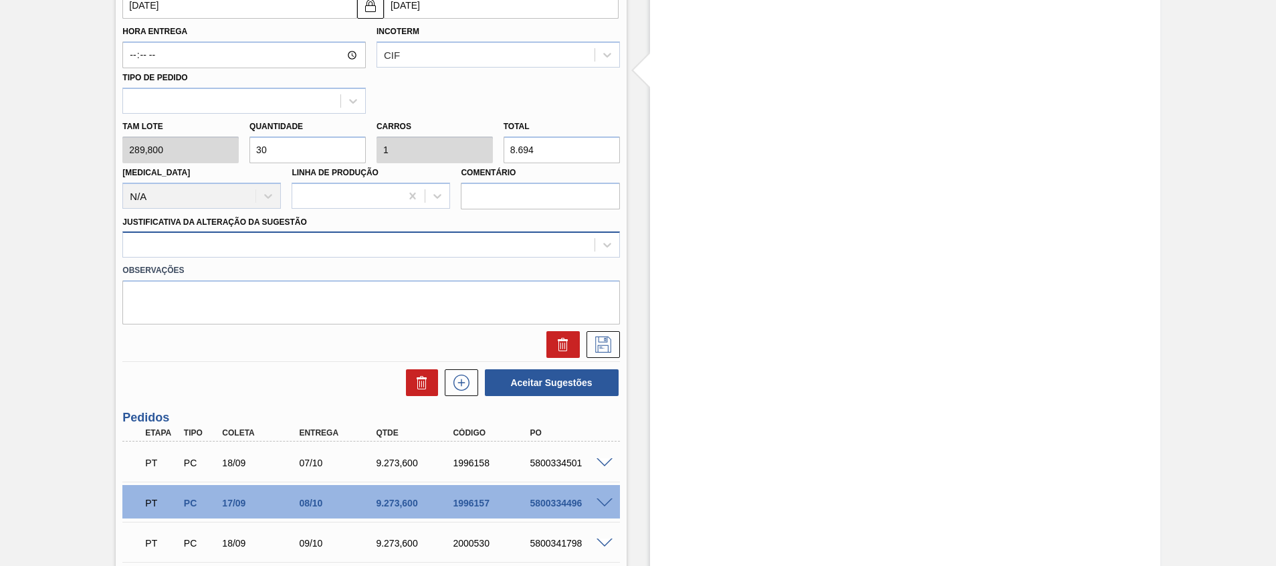
type input "30"
click at [226, 255] on div at bounding box center [370, 244] width 497 height 26
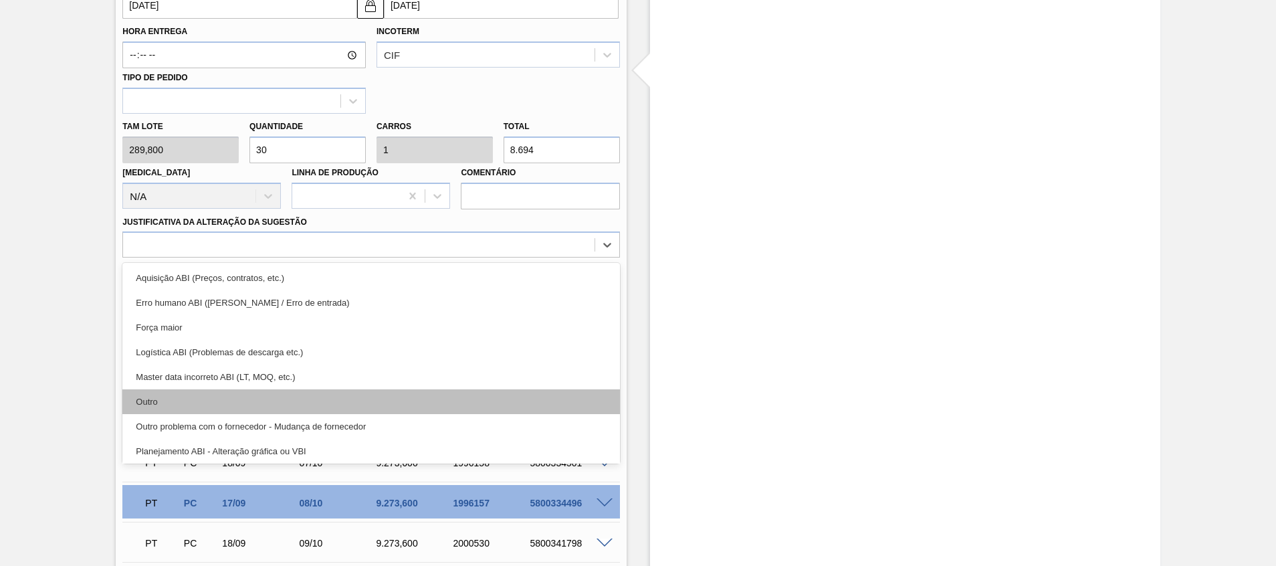
click at [221, 412] on div "Outro" at bounding box center [370, 401] width 497 height 25
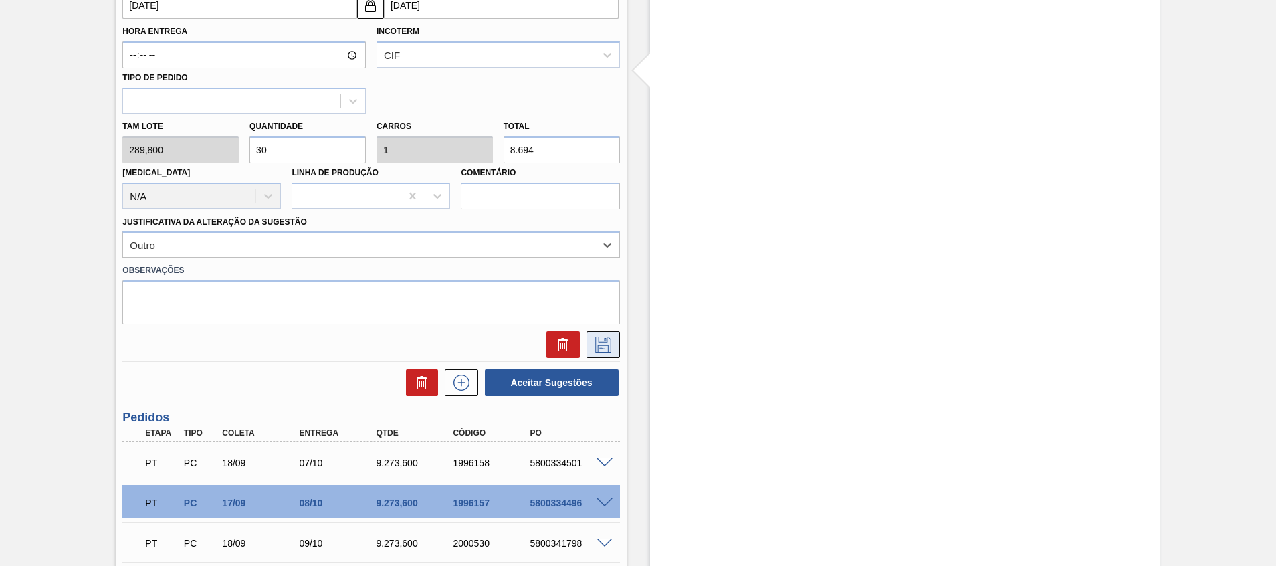
click at [604, 341] on icon at bounding box center [602, 343] width 7 height 11
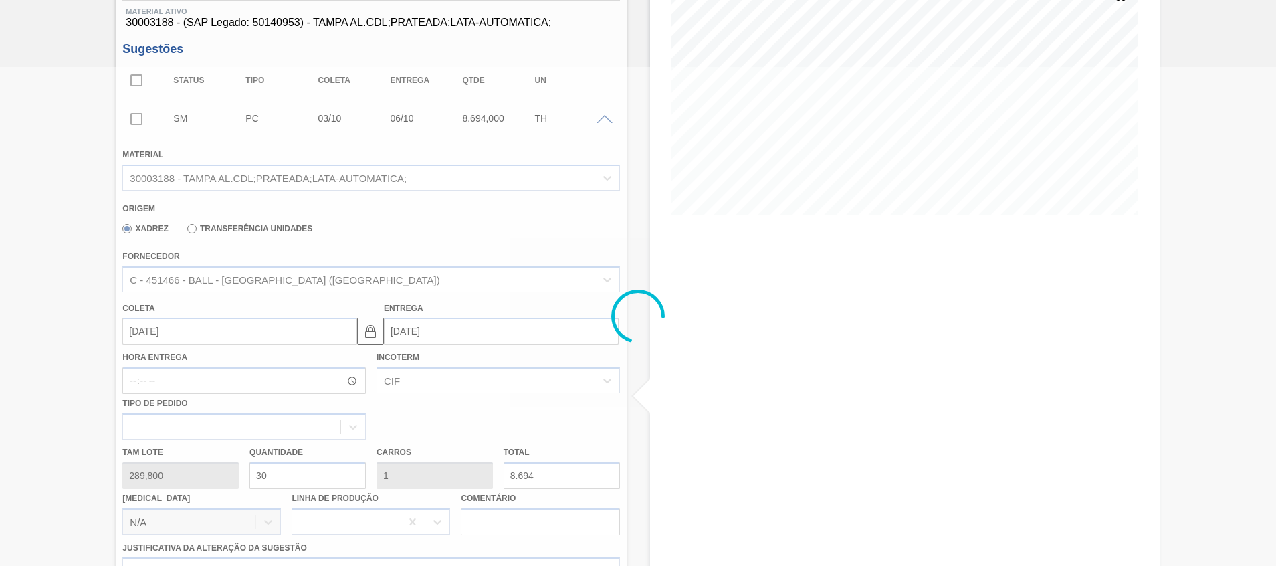
scroll to position [0, 0]
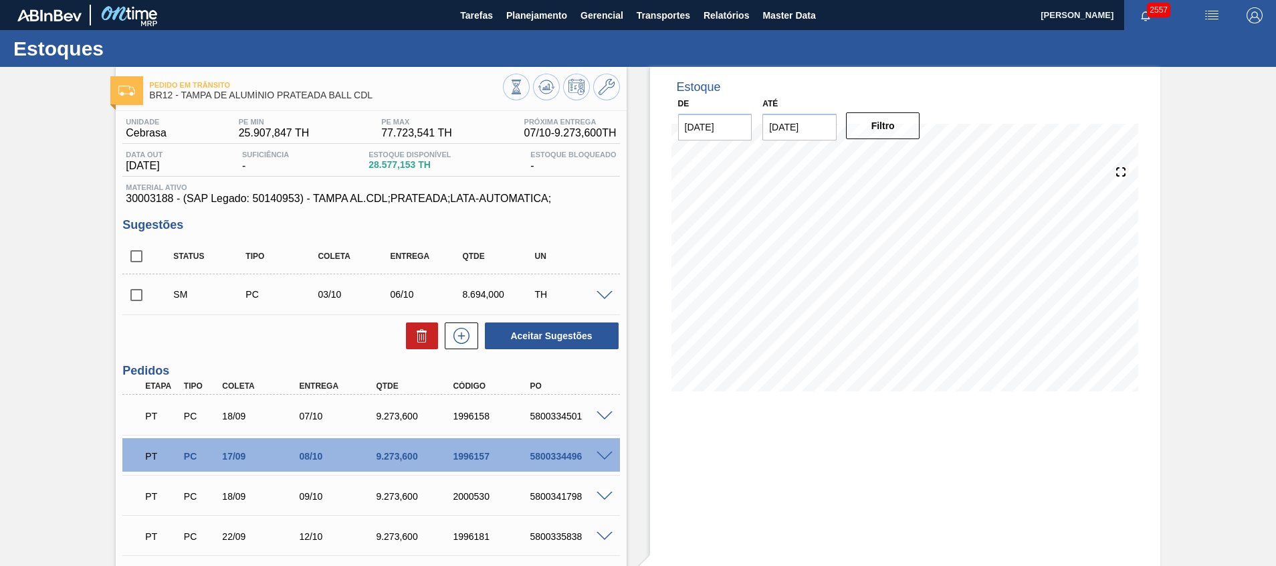
click at [598, 291] on span at bounding box center [604, 296] width 16 height 10
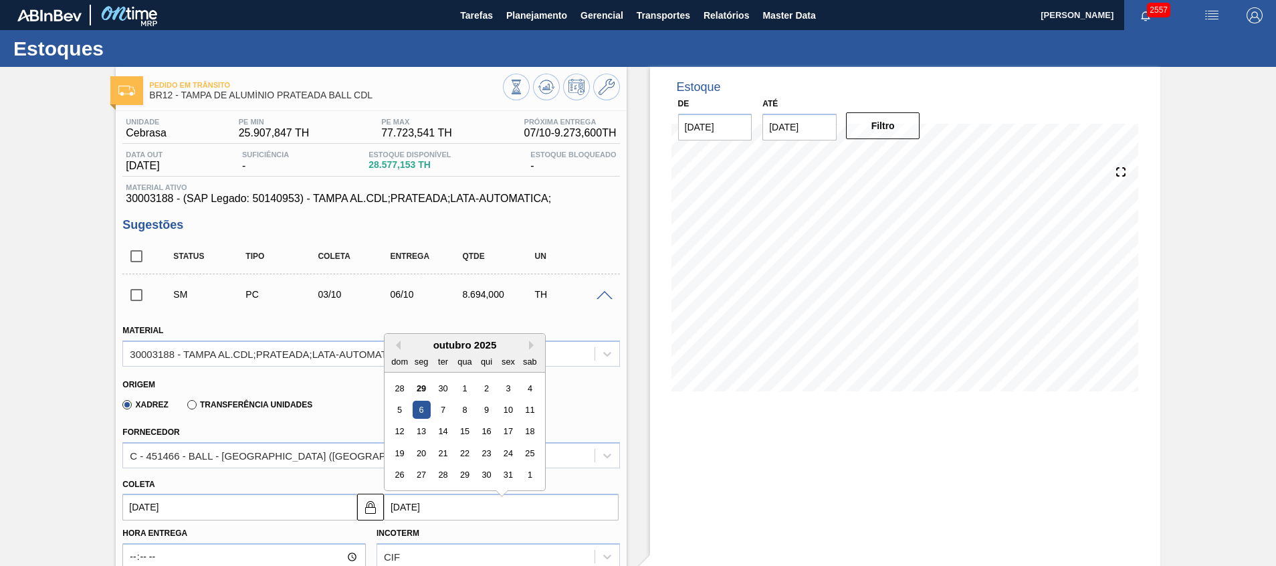
click at [418, 501] on input "[DATE]" at bounding box center [501, 506] width 235 height 27
click at [422, 404] on div "6" at bounding box center [421, 403] width 18 height 18
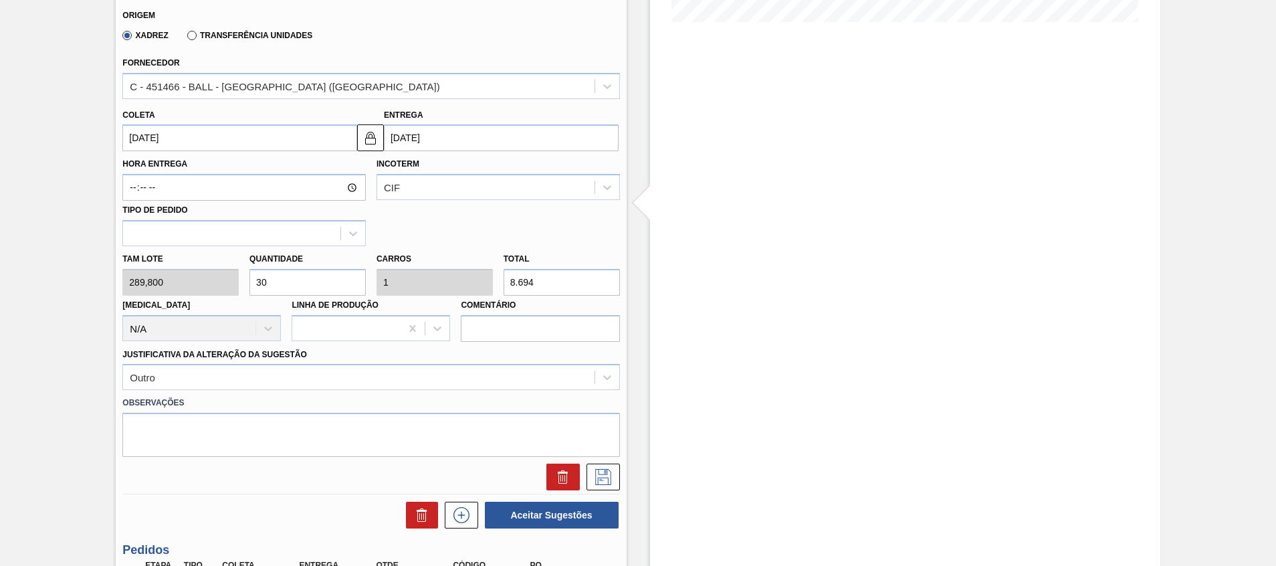
scroll to position [401, 0]
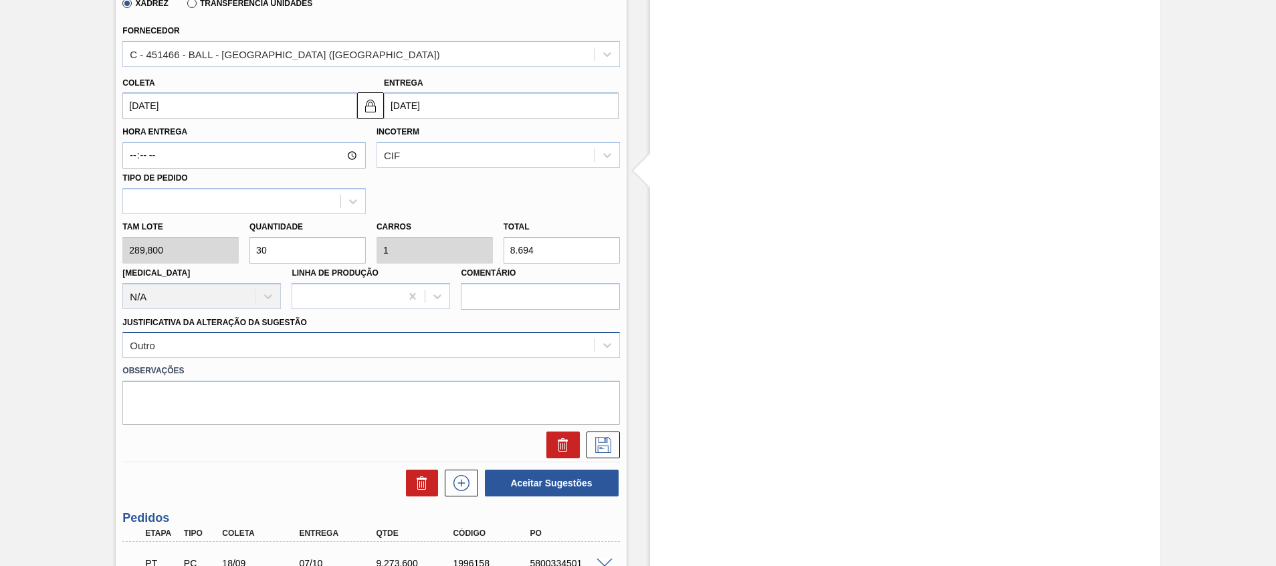
click at [416, 336] on div "Outro" at bounding box center [358, 345] width 471 height 19
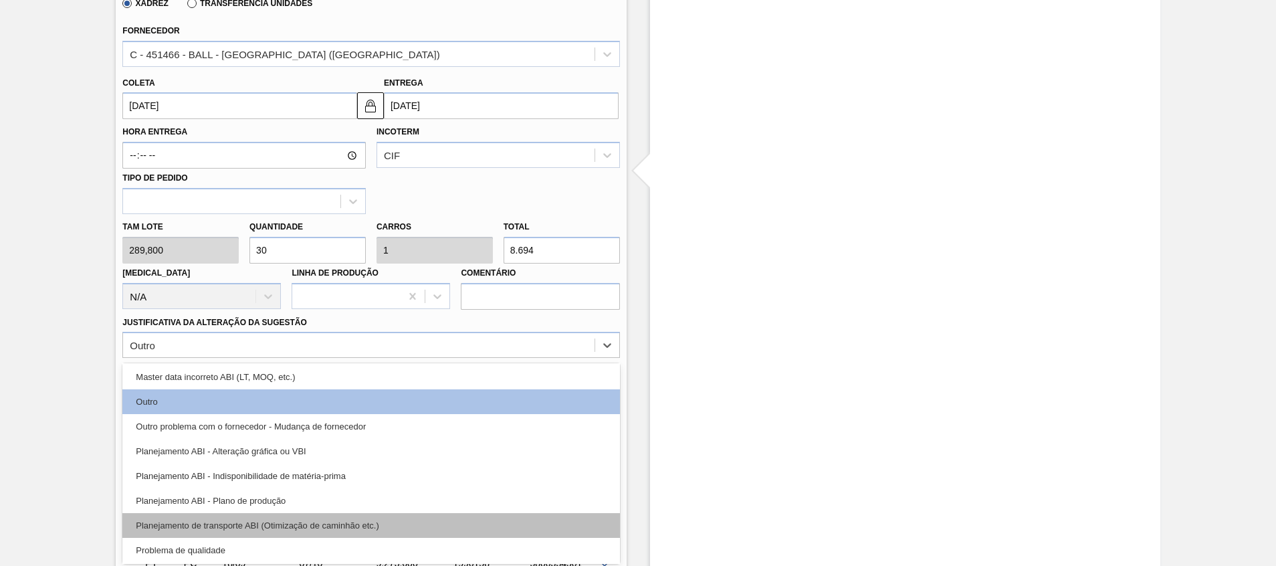
scroll to position [250, 0]
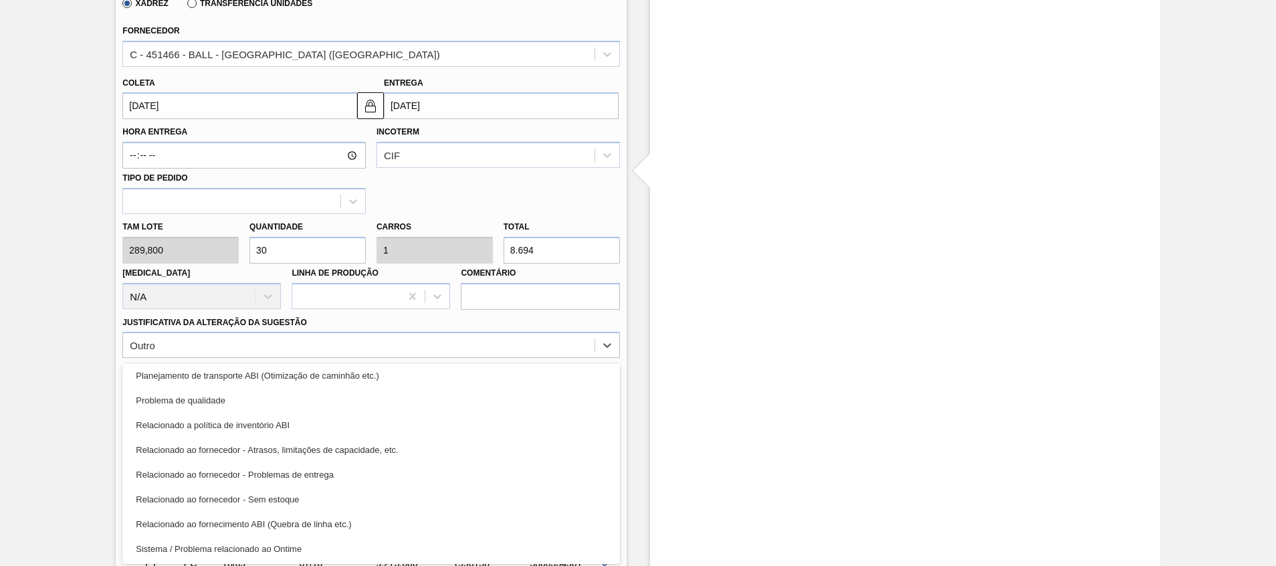
click at [461, 455] on div "Relacionado ao fornecedor - Atrasos, limitações de capacidade, etc." at bounding box center [370, 449] width 497 height 25
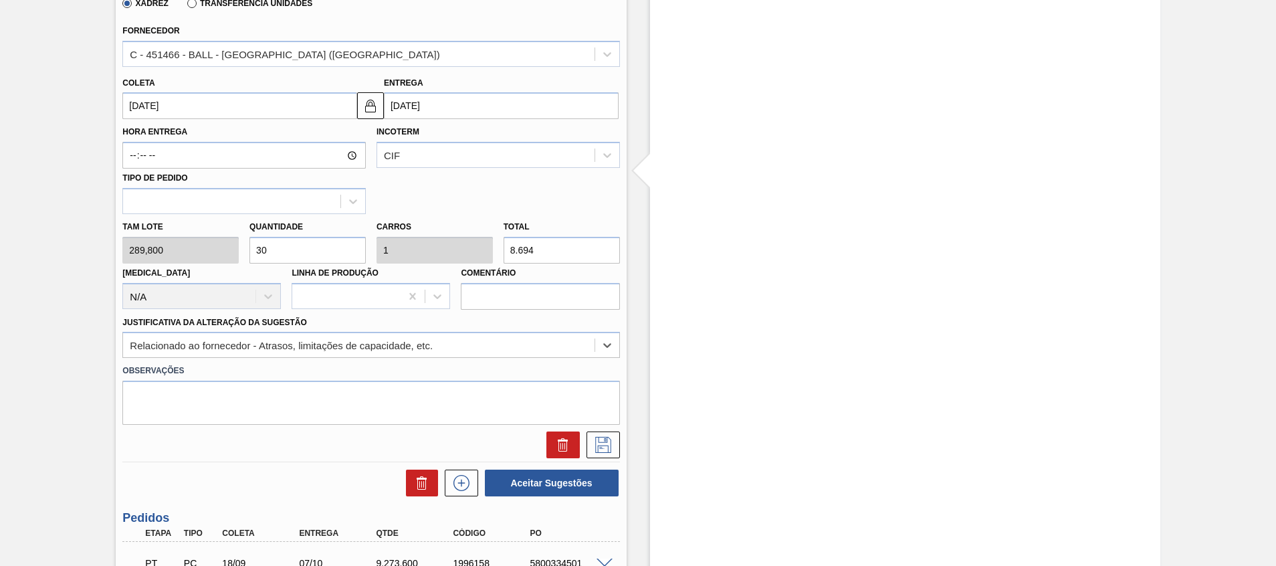
click at [439, 377] on label "Observações" at bounding box center [370, 370] width 497 height 19
click at [421, 396] on textarea at bounding box center [370, 402] width 497 height 44
drag, startPoint x: 327, startPoint y: 400, endPoint x: 242, endPoint y: 395, distance: 85.1
click at [211, 398] on textarea "Atraso de transportes" at bounding box center [370, 402] width 497 height 44
click at [378, 397] on textarea "Atraso de transportes" at bounding box center [370, 402] width 497 height 44
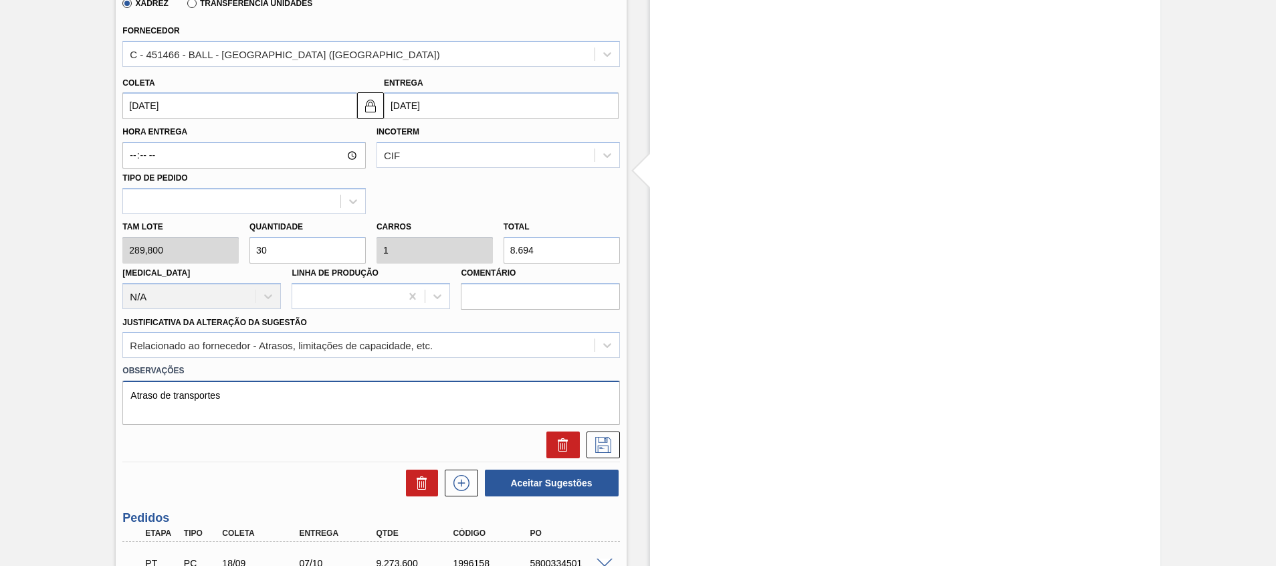
drag, startPoint x: 268, startPoint y: 408, endPoint x: 172, endPoint y: 405, distance: 96.3
click at [172, 404] on textarea "Atraso de transportes" at bounding box center [370, 402] width 497 height 44
click at [607, 445] on icon at bounding box center [602, 445] width 21 height 16
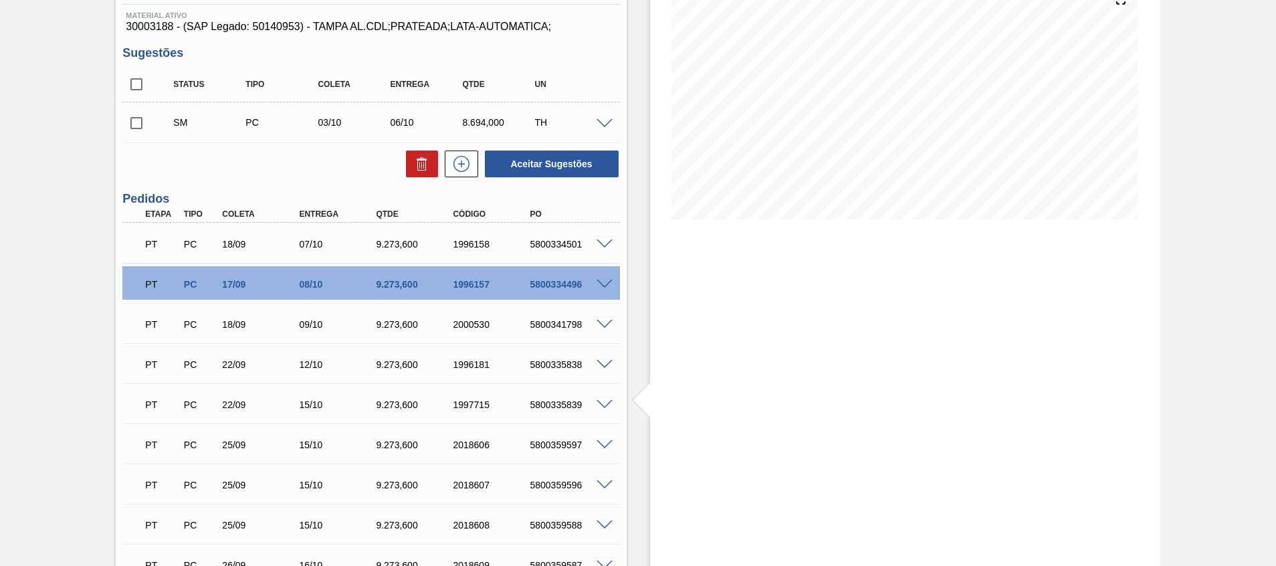
scroll to position [100, 0]
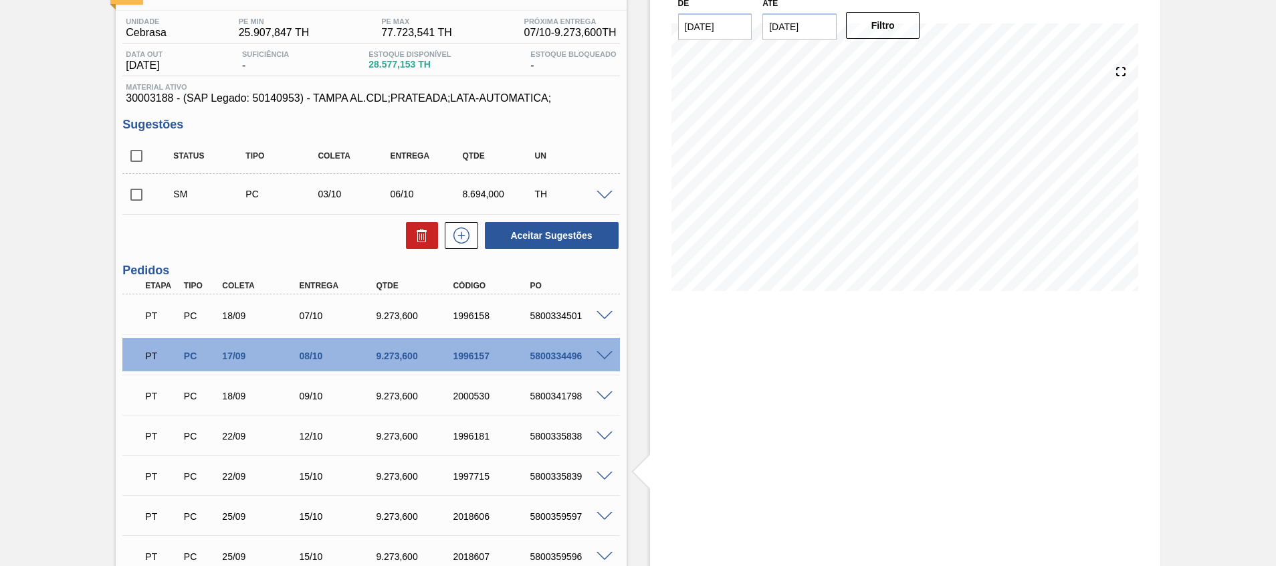
click at [604, 192] on span at bounding box center [604, 196] width 16 height 10
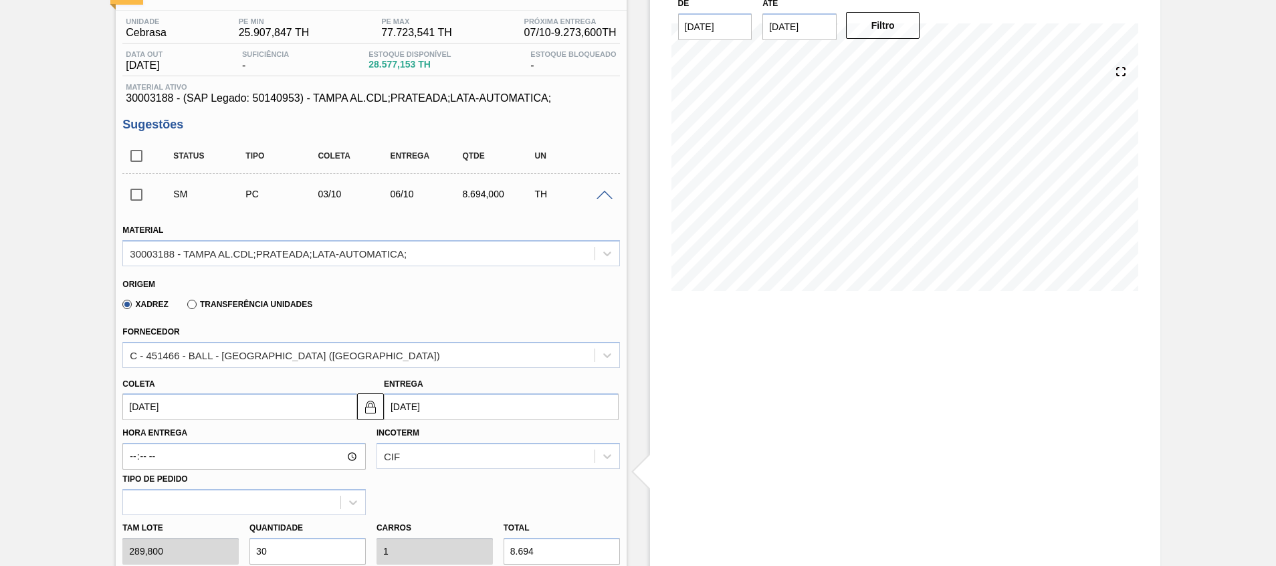
scroll to position [301, 0]
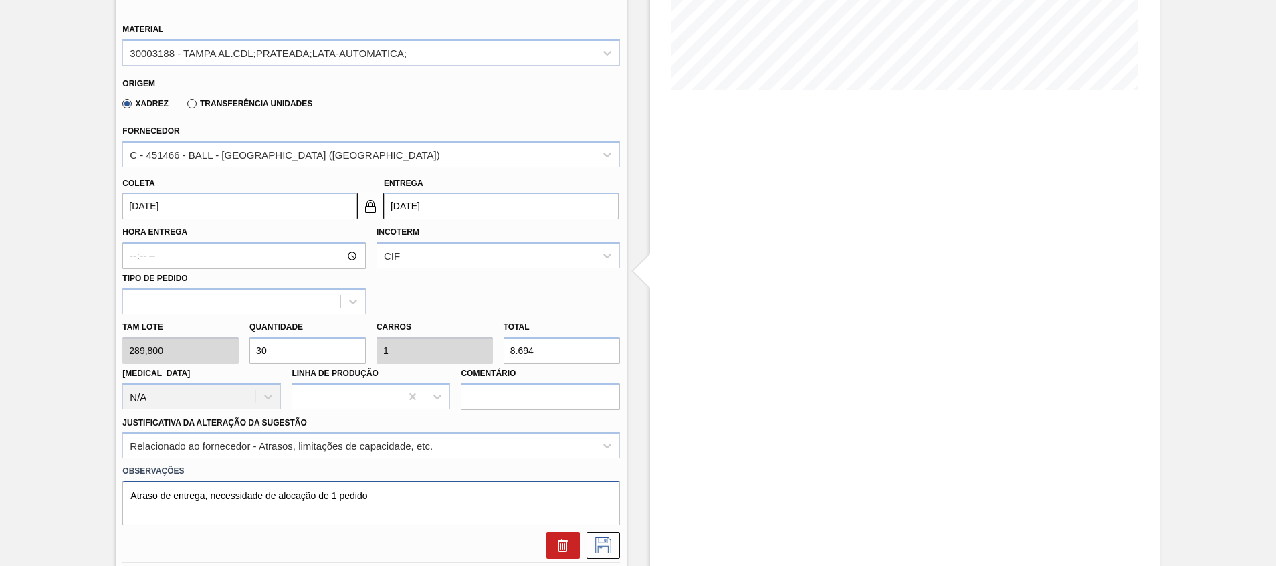
drag, startPoint x: 215, startPoint y: 500, endPoint x: 117, endPoint y: 501, distance: 98.3
click at [121, 501] on div "Observações Atraso de entrega, necessidade de alocação de 1 pedido" at bounding box center [370, 493] width 507 height 64
drag, startPoint x: 299, startPoint y: 495, endPoint x: 199, endPoint y: 499, distance: 101.0
click at [199, 499] on textarea "Necessidade de alocação de 1 pedido" at bounding box center [370, 503] width 497 height 44
type textarea "Necessidade de inclusão devido a atraso de entrega (atraso navio)"
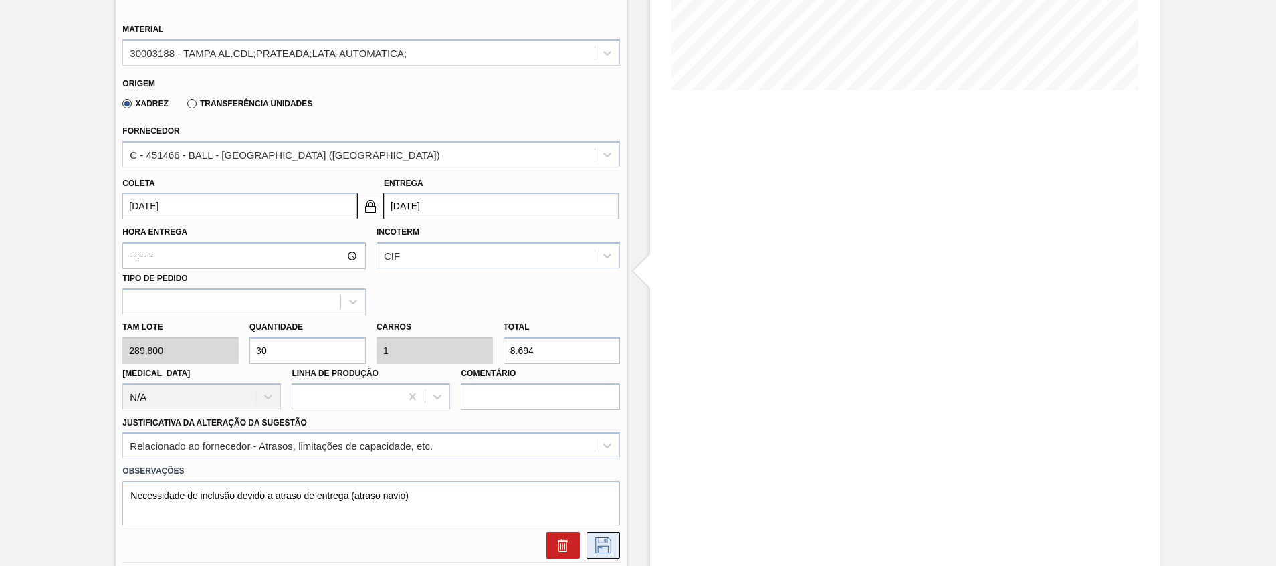
click at [610, 547] on icon at bounding box center [602, 545] width 21 height 16
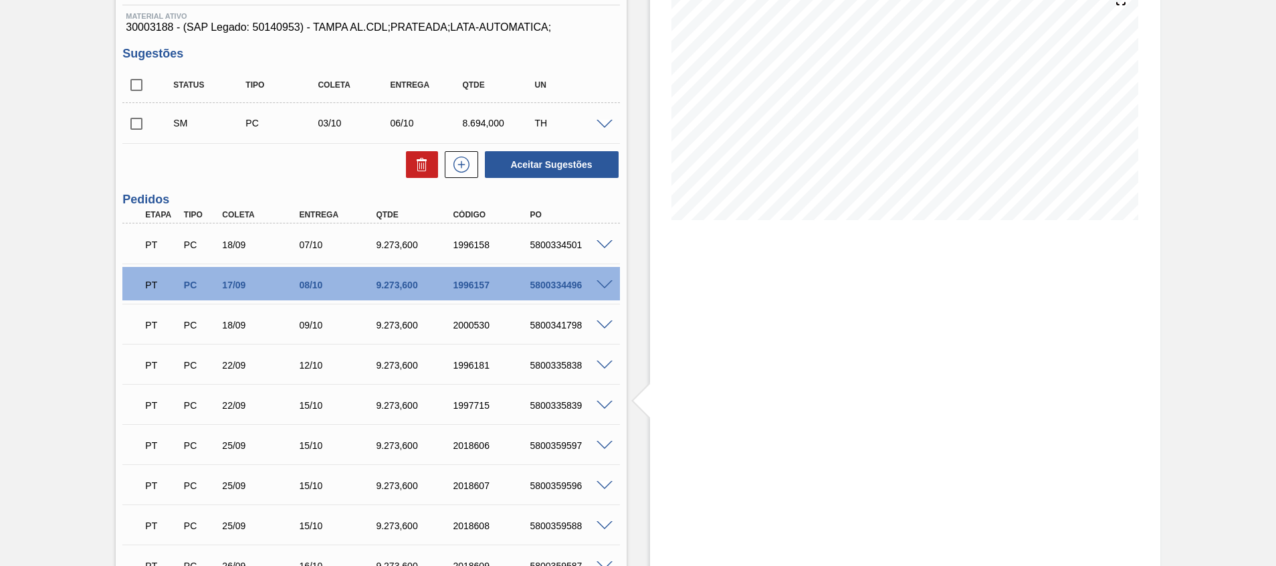
scroll to position [100, 0]
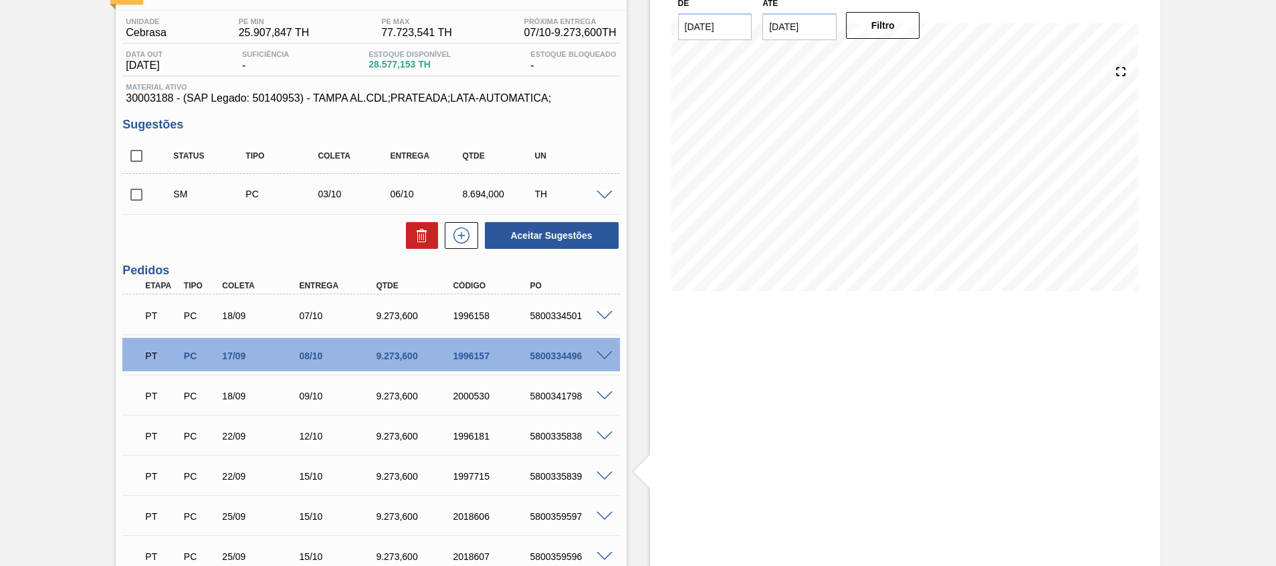
click at [142, 193] on input "checkbox" at bounding box center [136, 194] width 28 height 28
click at [598, 246] on button "Aceitar Sugestões" at bounding box center [552, 235] width 134 height 27
checkbox input "false"
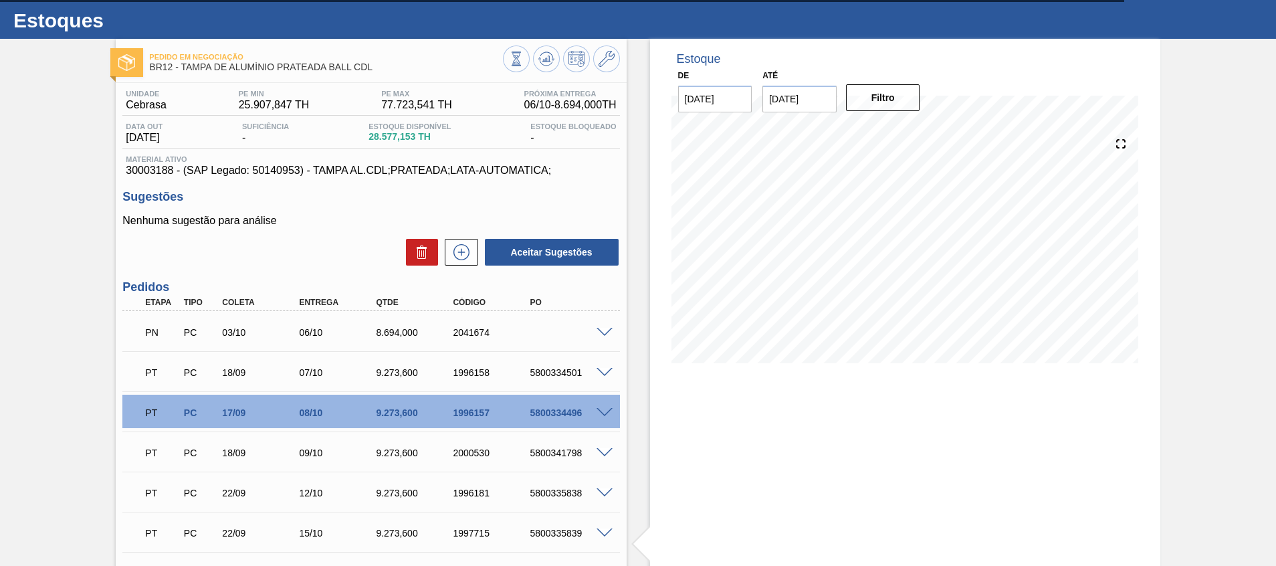
scroll to position [0, 0]
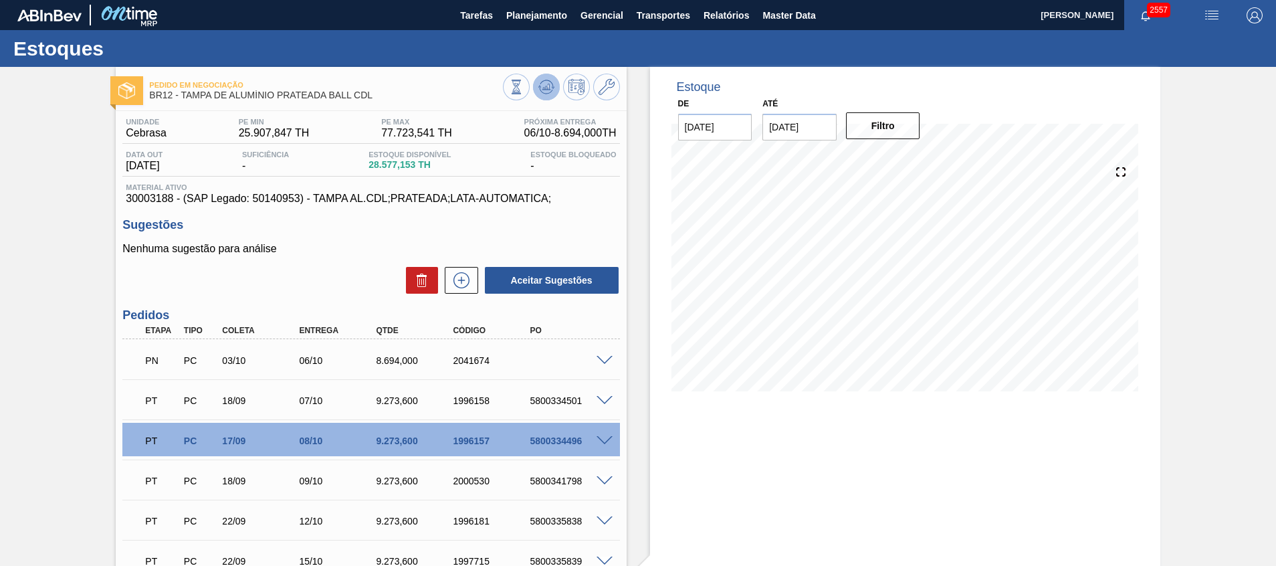
click at [547, 86] on polygon at bounding box center [547, 86] width 1 height 5
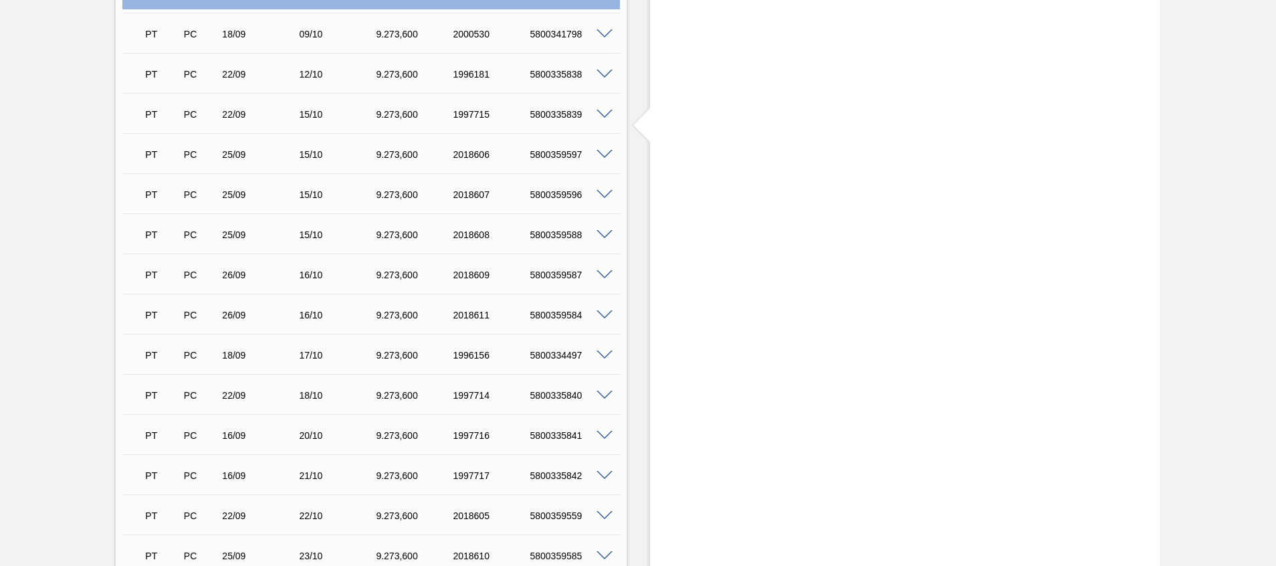
scroll to position [401, 0]
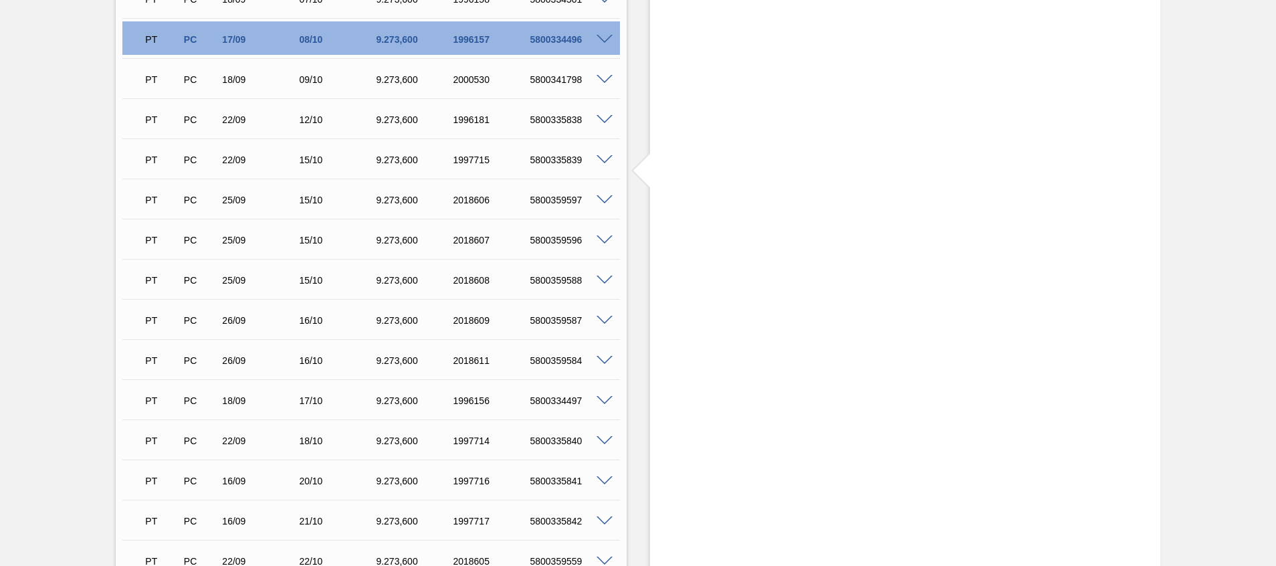
click at [606, 201] on span at bounding box center [604, 200] width 16 height 10
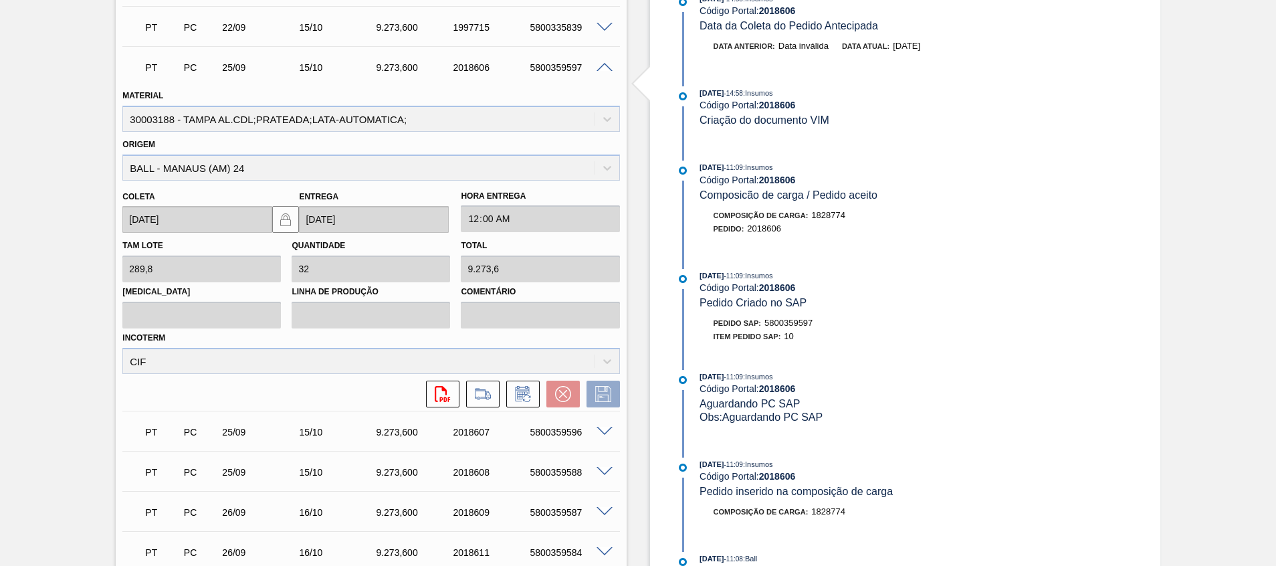
scroll to position [501, 0]
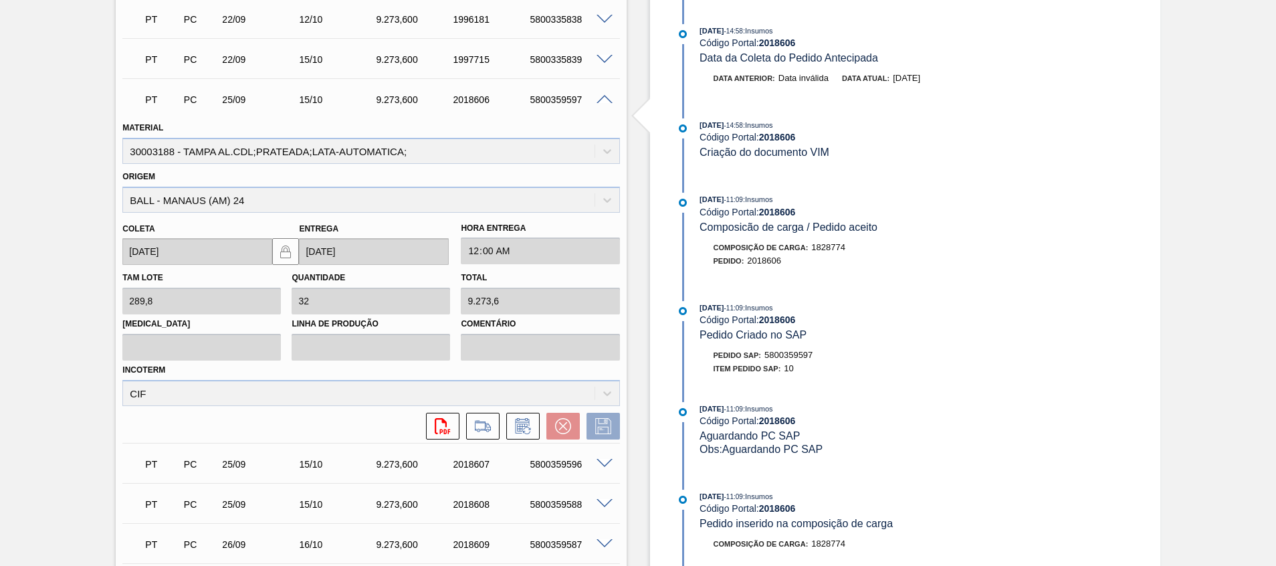
click at [600, 103] on span at bounding box center [604, 100] width 16 height 10
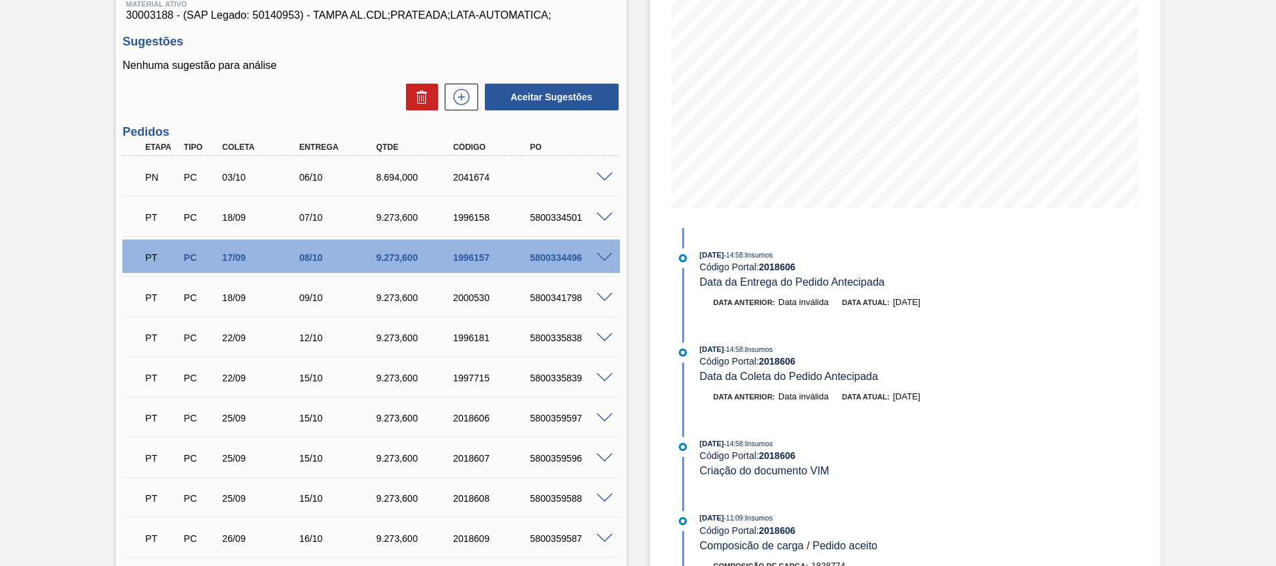
scroll to position [301, 0]
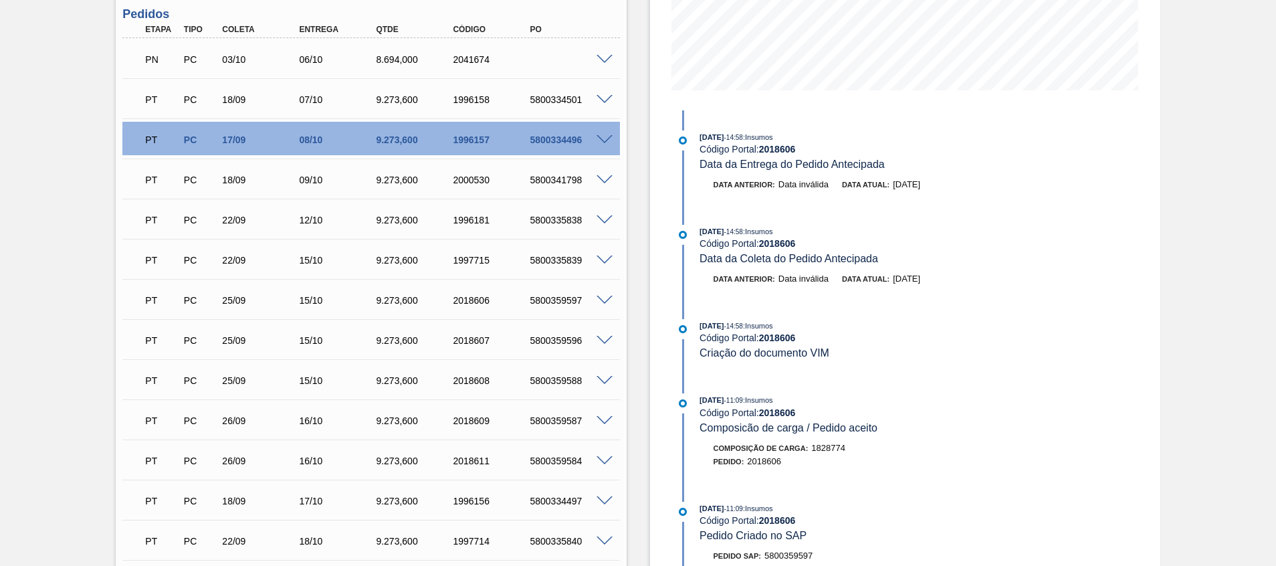
click at [606, 221] on span at bounding box center [604, 220] width 16 height 10
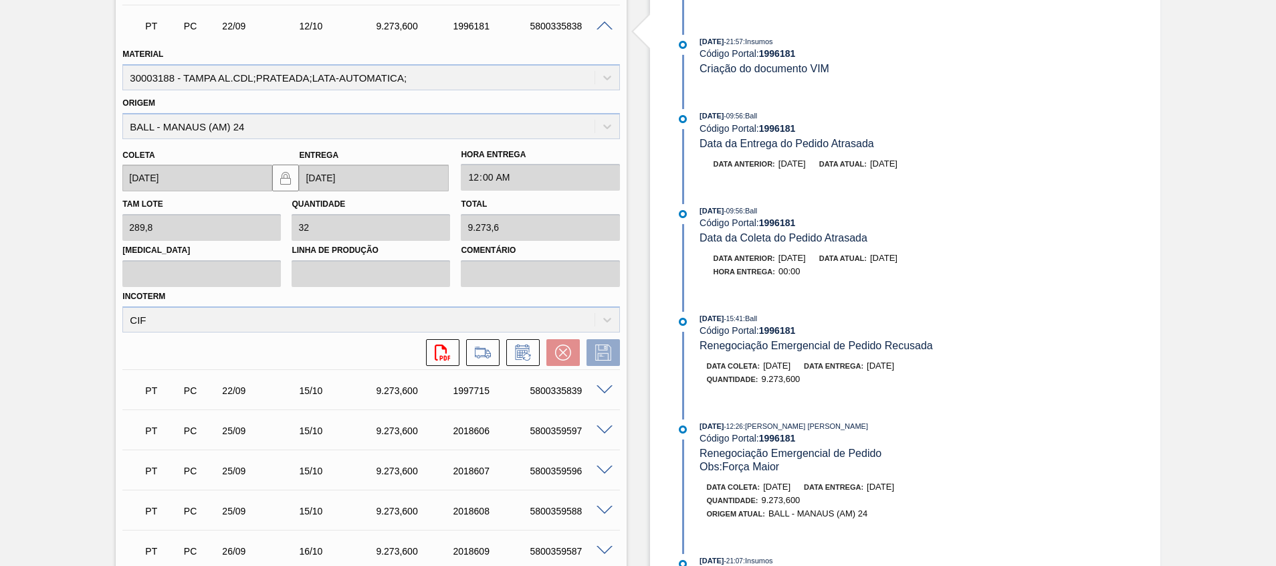
scroll to position [401, 0]
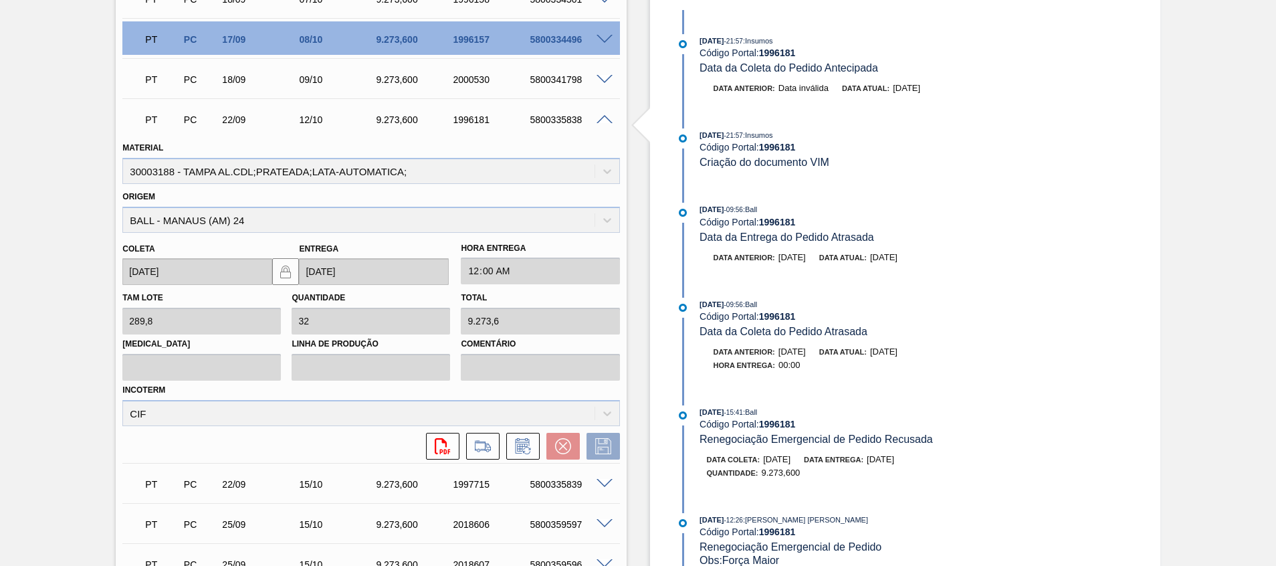
click at [600, 120] on span at bounding box center [604, 120] width 16 height 10
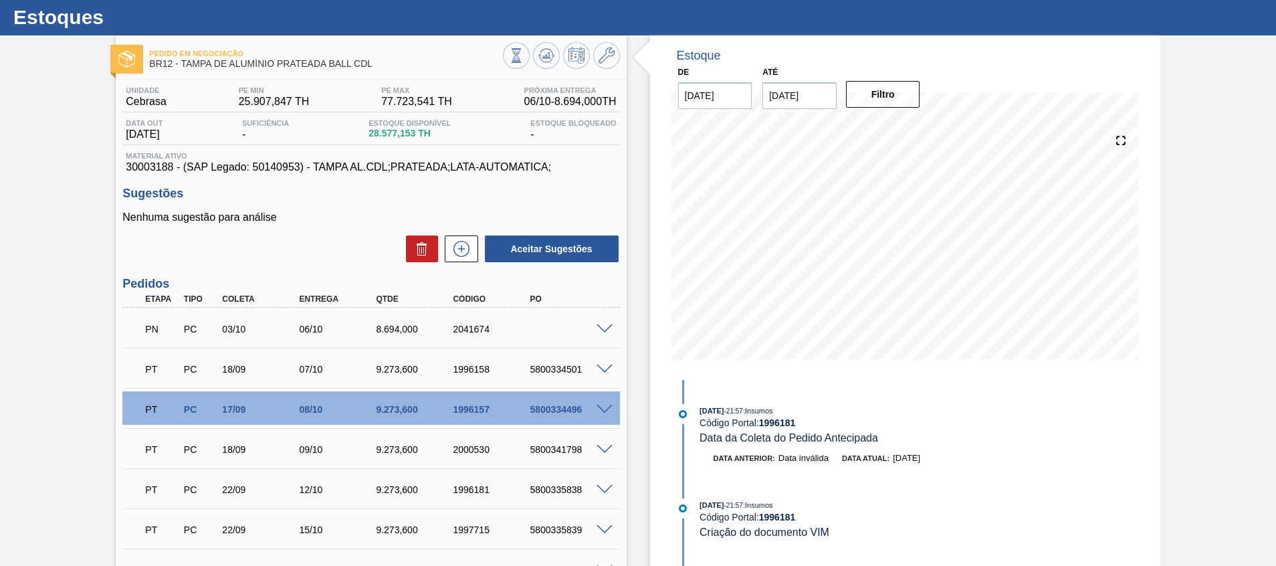
scroll to position [0, 0]
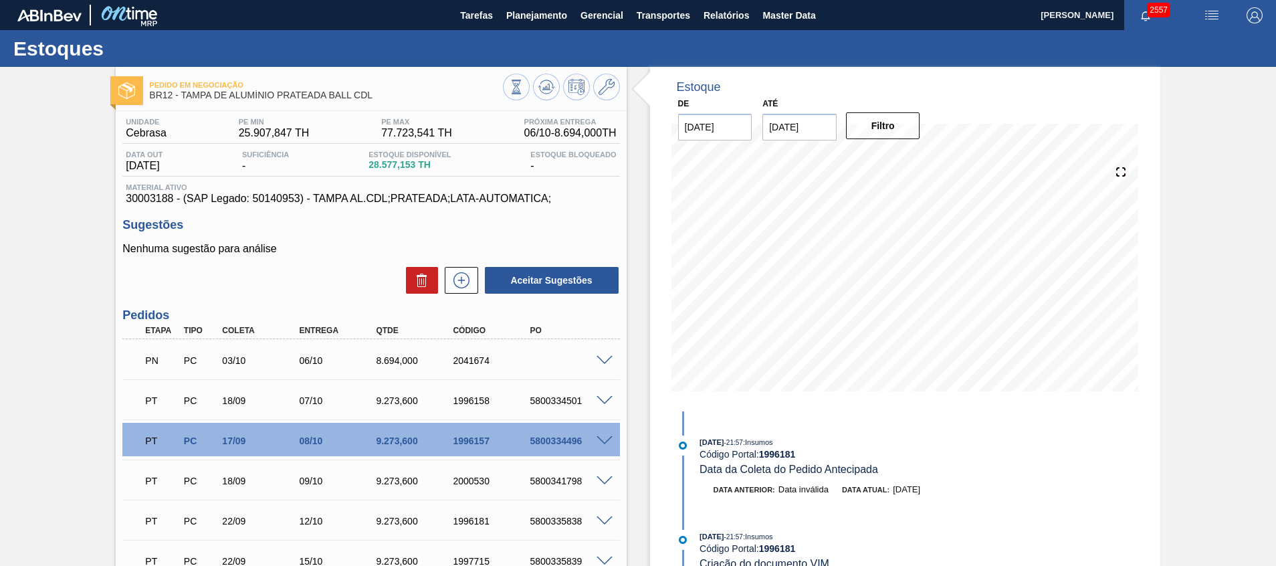
click at [600, 356] on span at bounding box center [604, 361] width 16 height 10
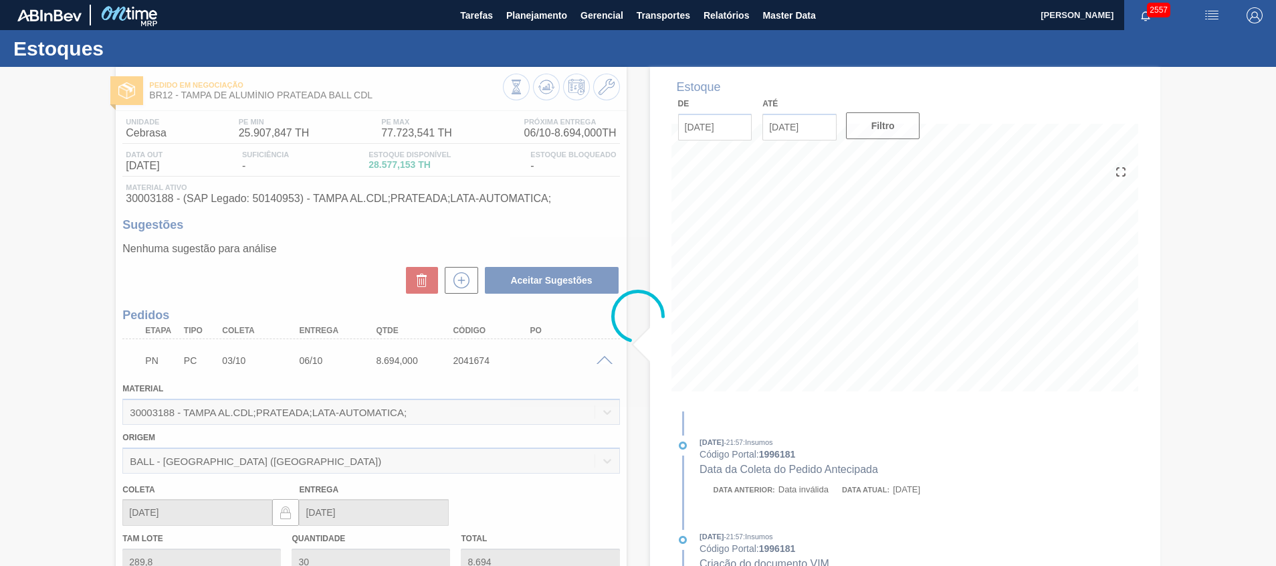
click at [601, 358] on div at bounding box center [638, 316] width 1276 height 499
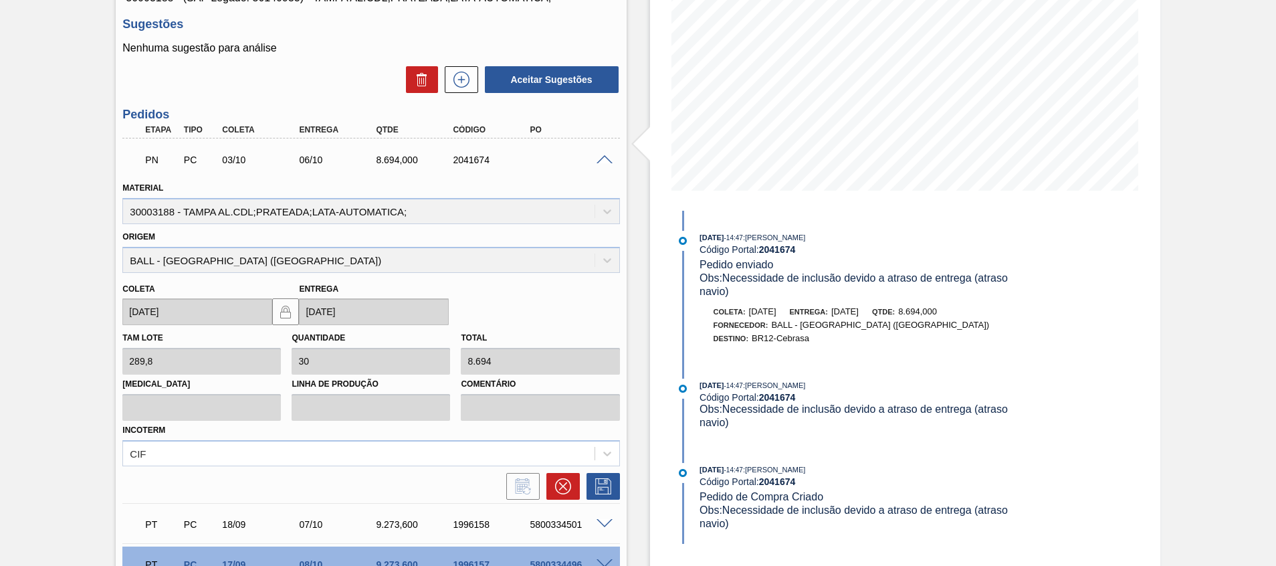
scroll to position [100, 0]
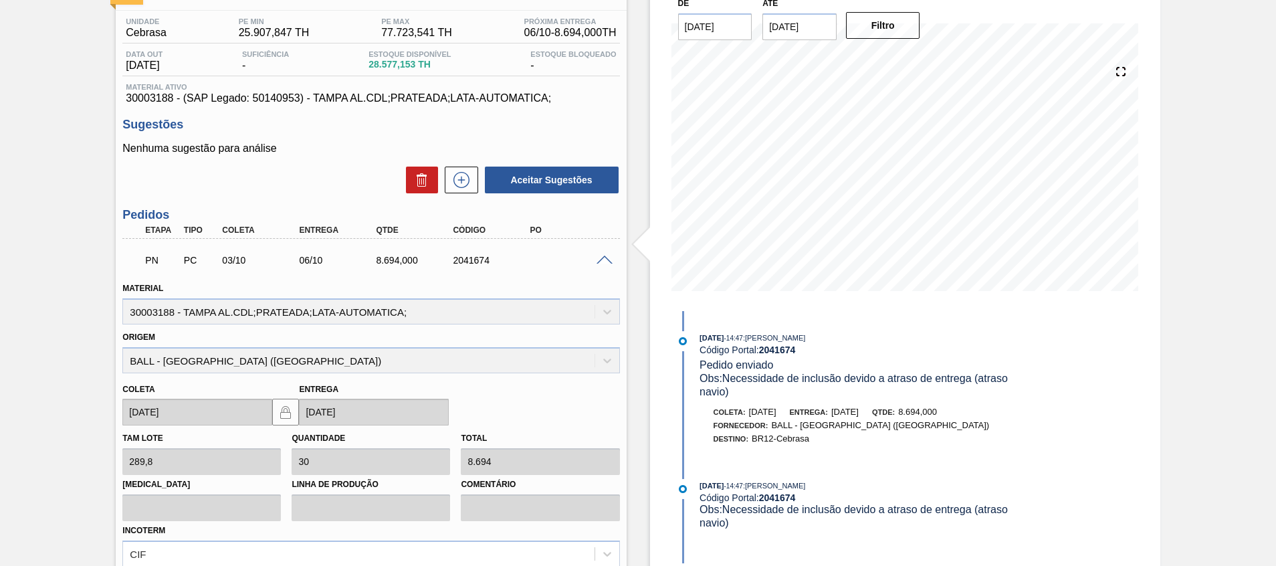
click at [608, 259] on span at bounding box center [604, 260] width 16 height 10
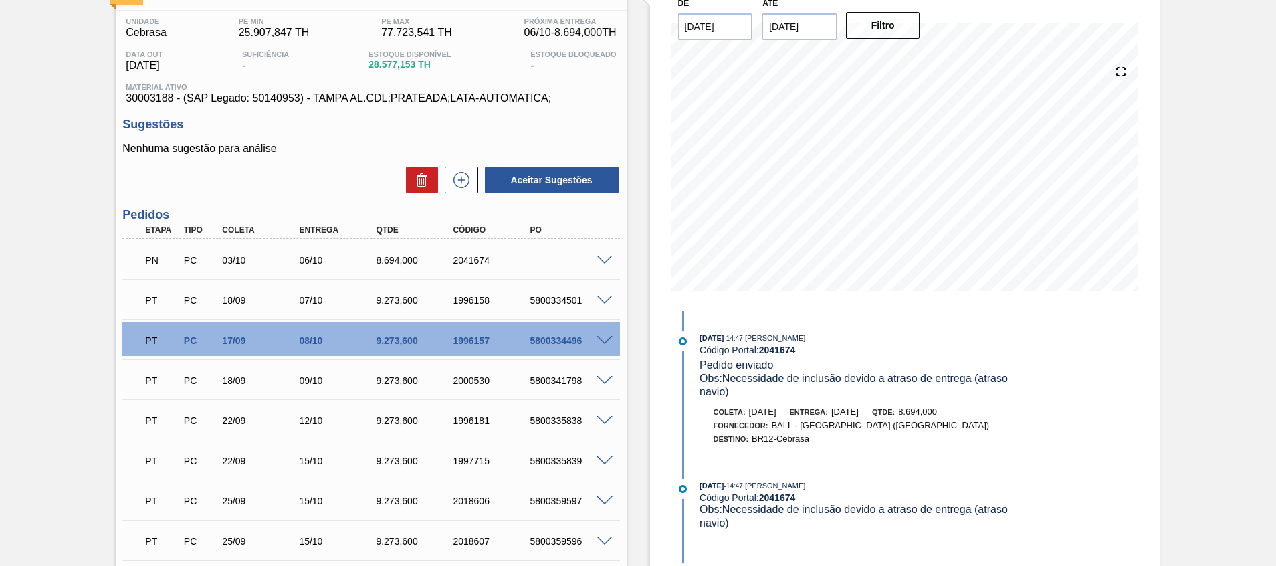
click at [470, 261] on div "2041674" at bounding box center [492, 260] width 86 height 11
copy div "2041674"
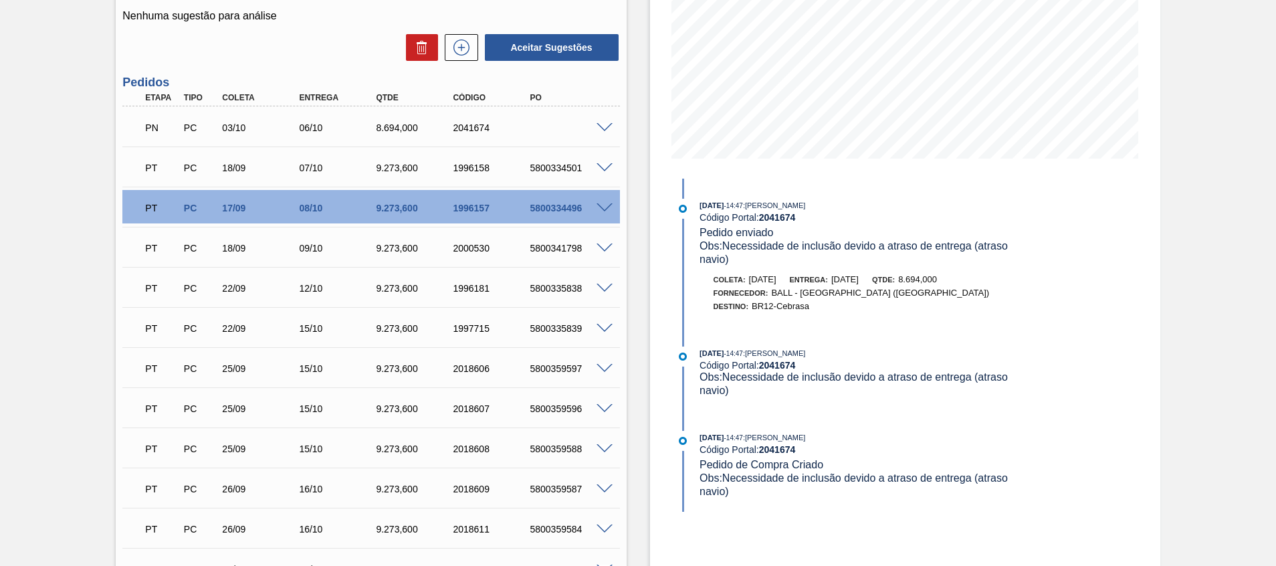
scroll to position [201, 0]
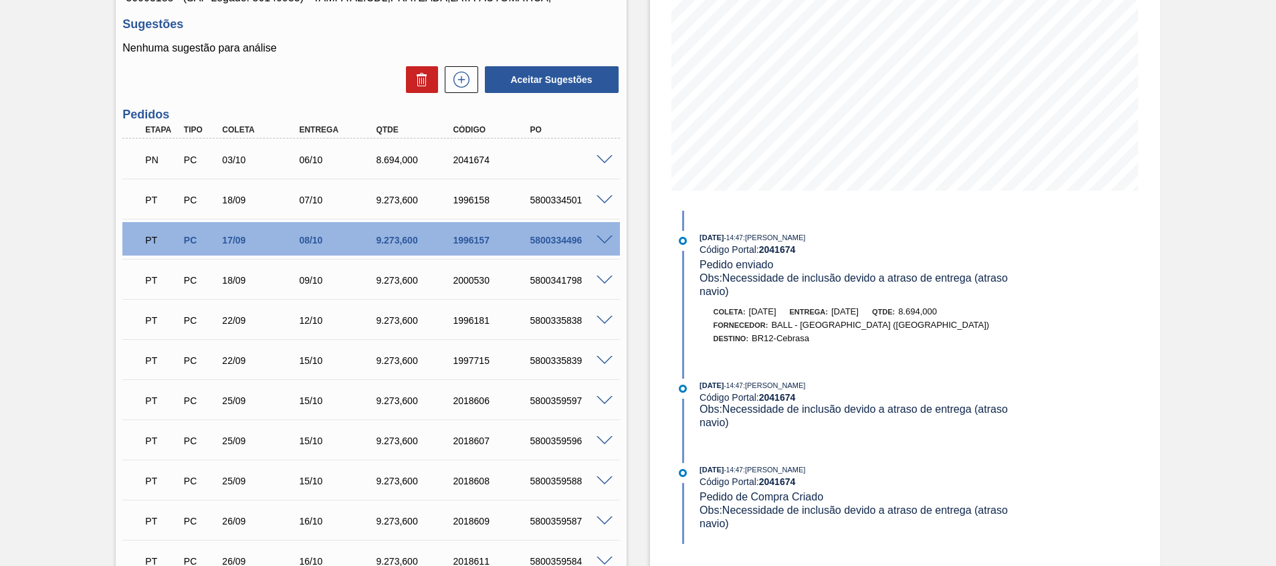
click at [573, 194] on div "PT PC 18/09 07/10 9.273,600 1996158 5800334501" at bounding box center [366, 198] width 461 height 27
copy div "5800334501"
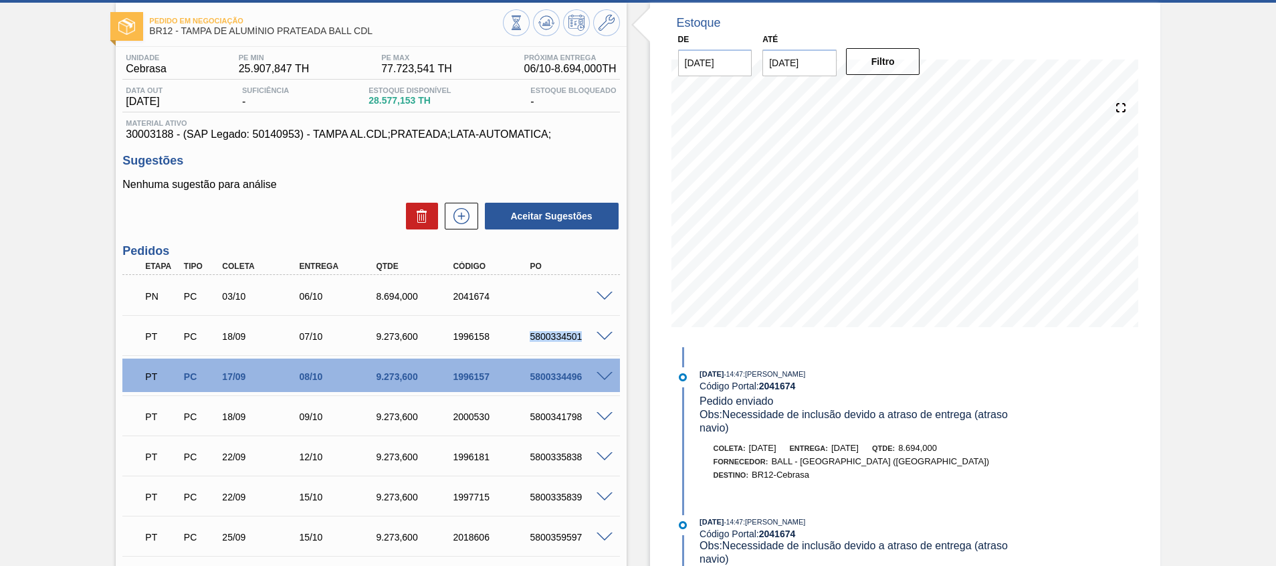
scroll to position [0, 0]
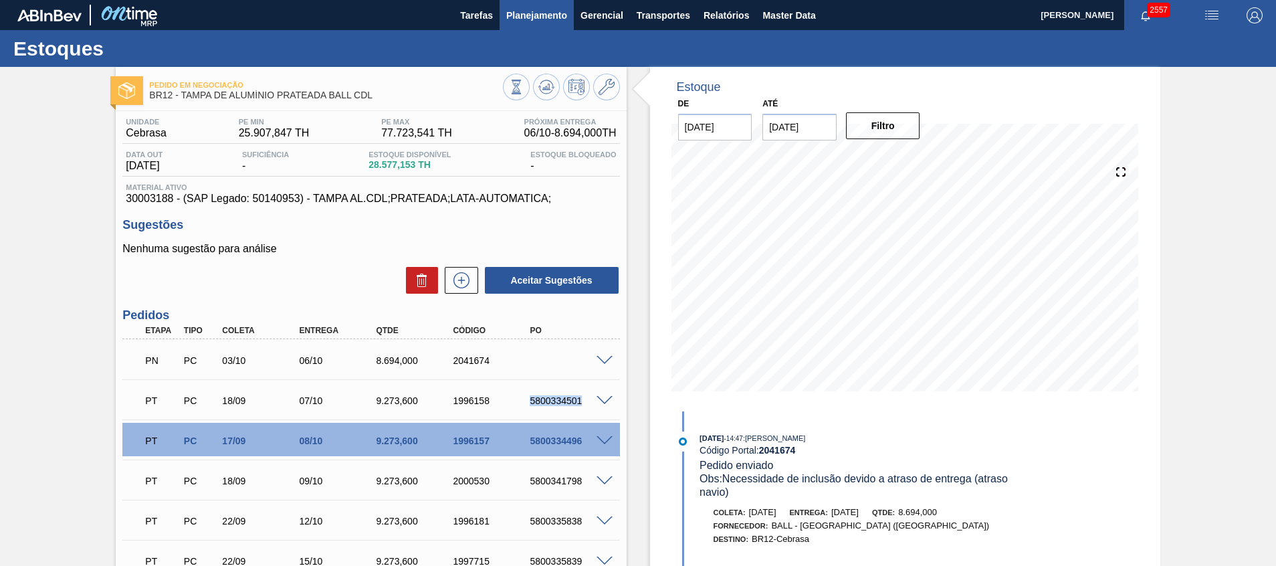
click at [524, 1] on button "Planejamento" at bounding box center [536, 15] width 74 height 30
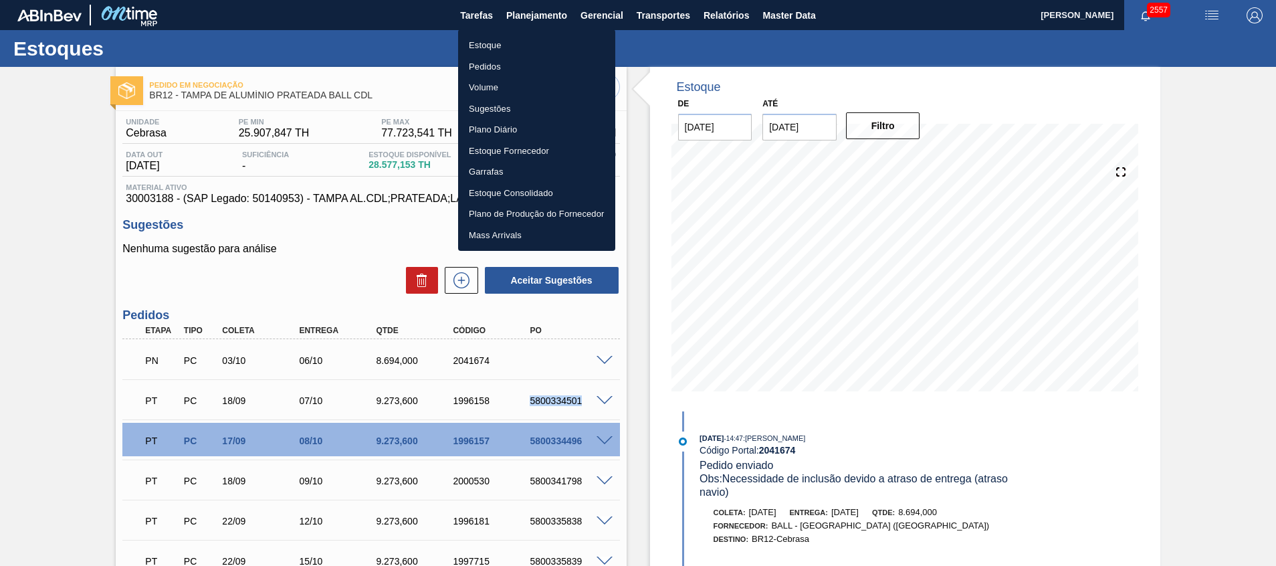
drag, startPoint x: 521, startPoint y: 40, endPoint x: 4, endPoint y: 482, distance: 679.9
click at [521, 40] on li "Estoque" at bounding box center [536, 45] width 157 height 21
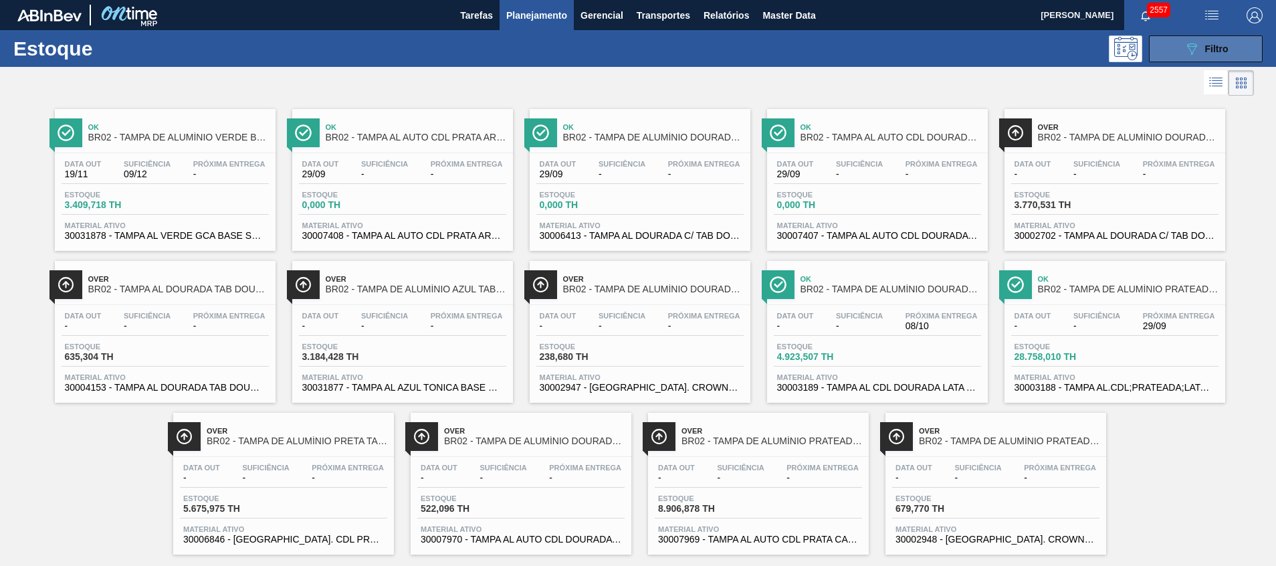
click at [1215, 61] on button "089F7B8B-B2A5-4AFE-B5C0-19BA573D28AC Filtro" at bounding box center [1205, 48] width 114 height 27
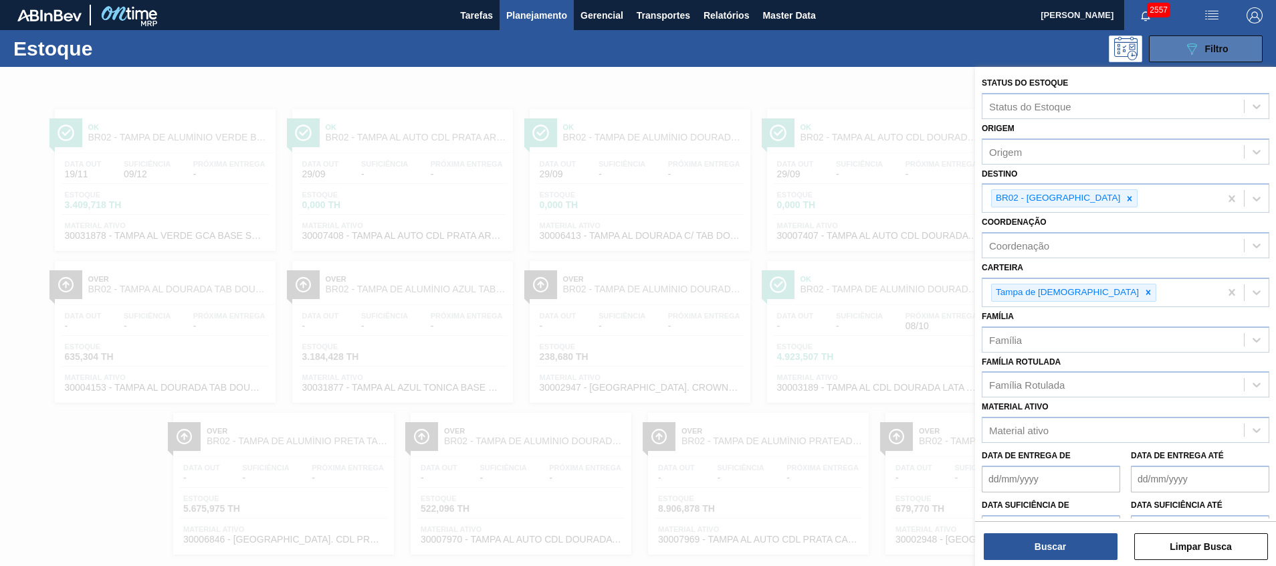
click at [1210, 45] on span "Filtro" at bounding box center [1216, 48] width 23 height 11
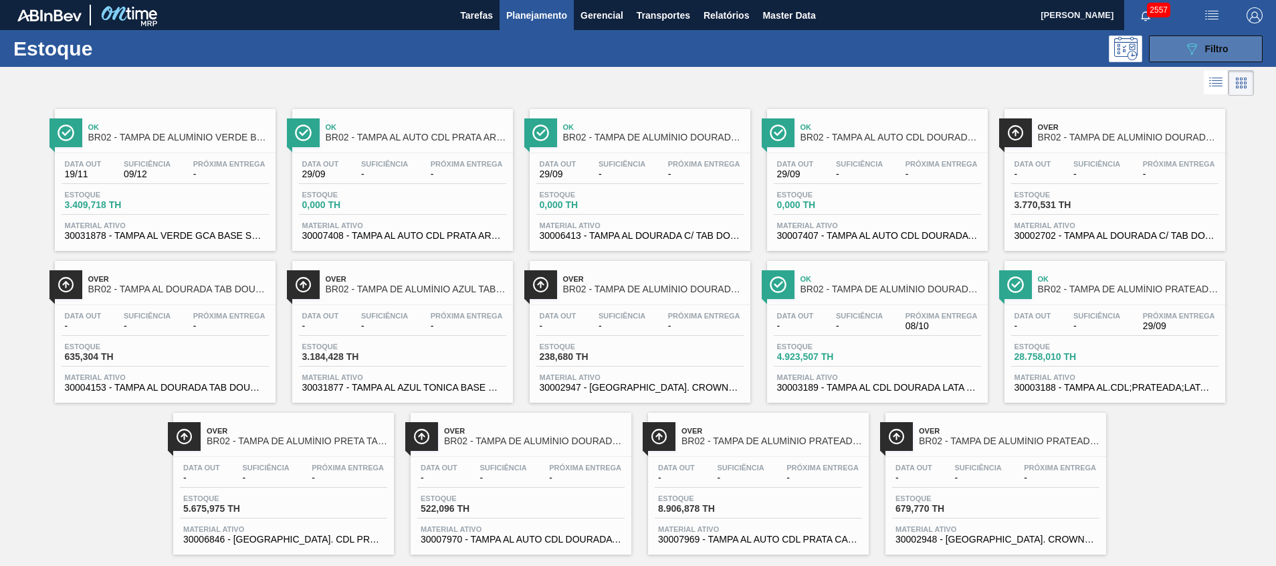
click at [1211, 38] on button "089F7B8B-B2A5-4AFE-B5C0-19BA573D28AC Filtro" at bounding box center [1205, 48] width 114 height 27
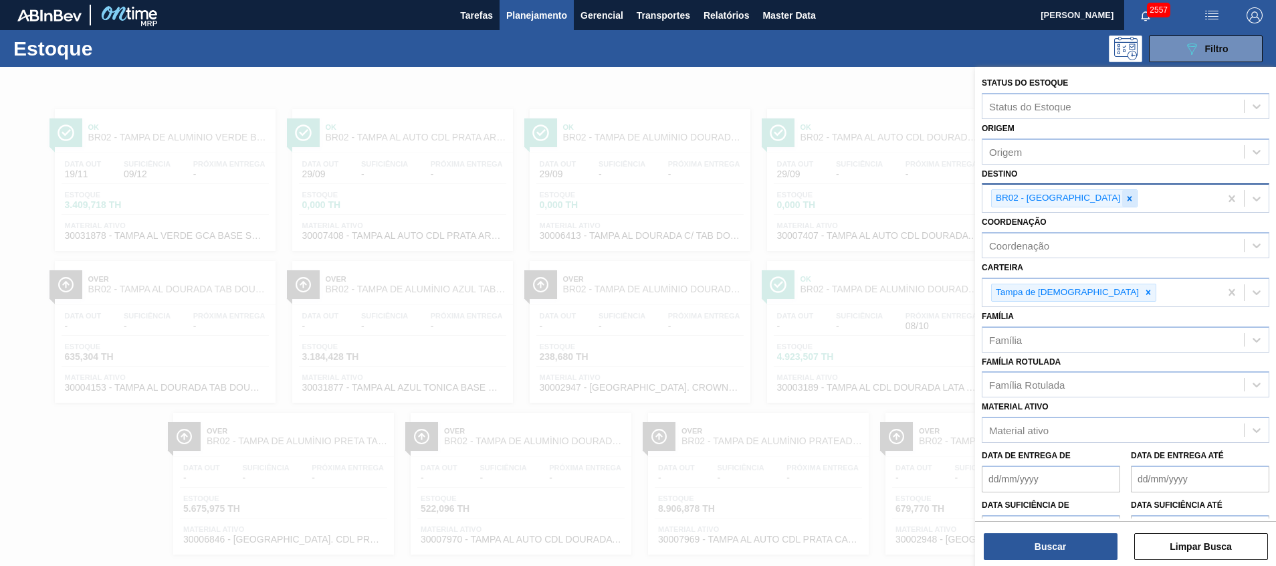
click at [1122, 207] on div at bounding box center [1129, 198] width 15 height 17
click at [1124, 197] on icon at bounding box center [1128, 198] width 9 height 9
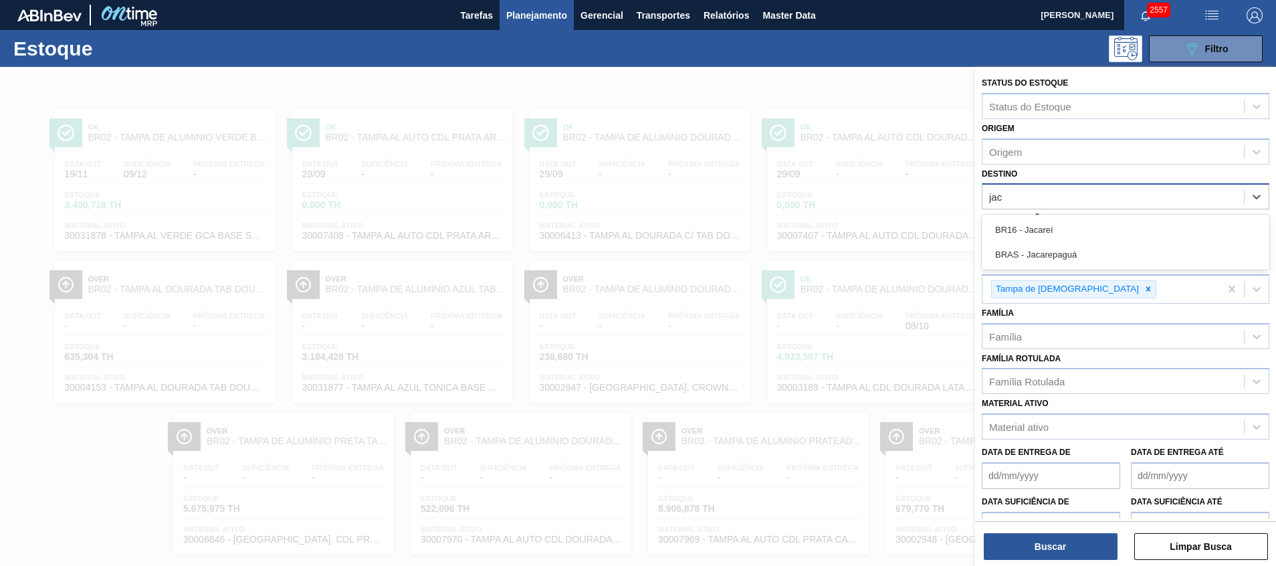
type input "jaca"
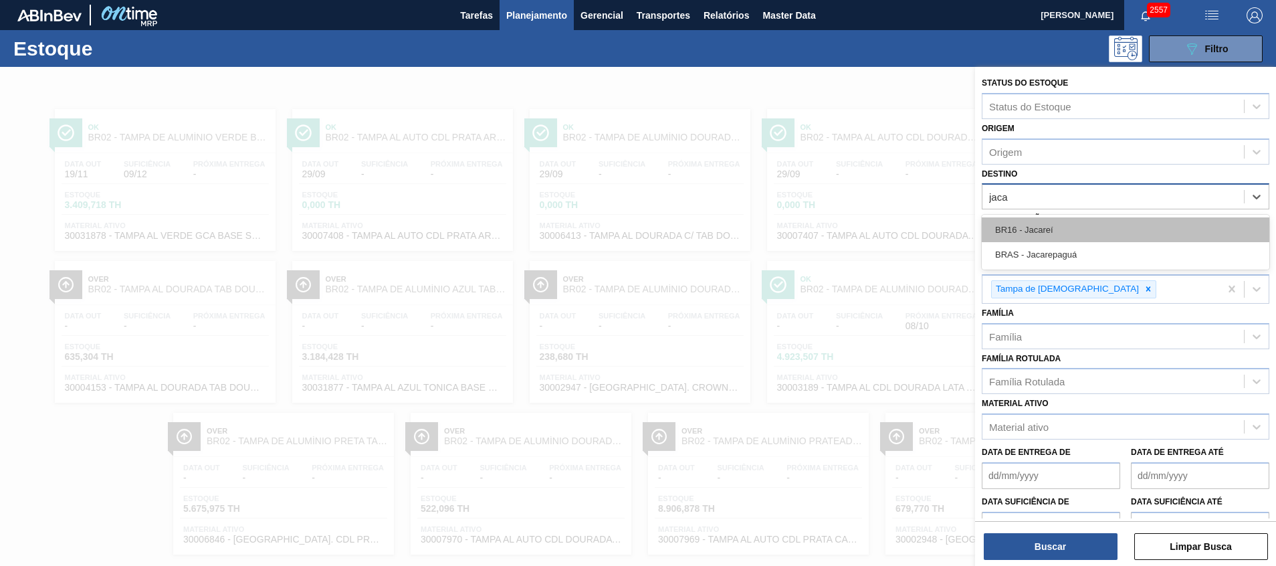
click at [1054, 231] on div "BR16 - Jacareí" at bounding box center [1124, 229] width 287 height 25
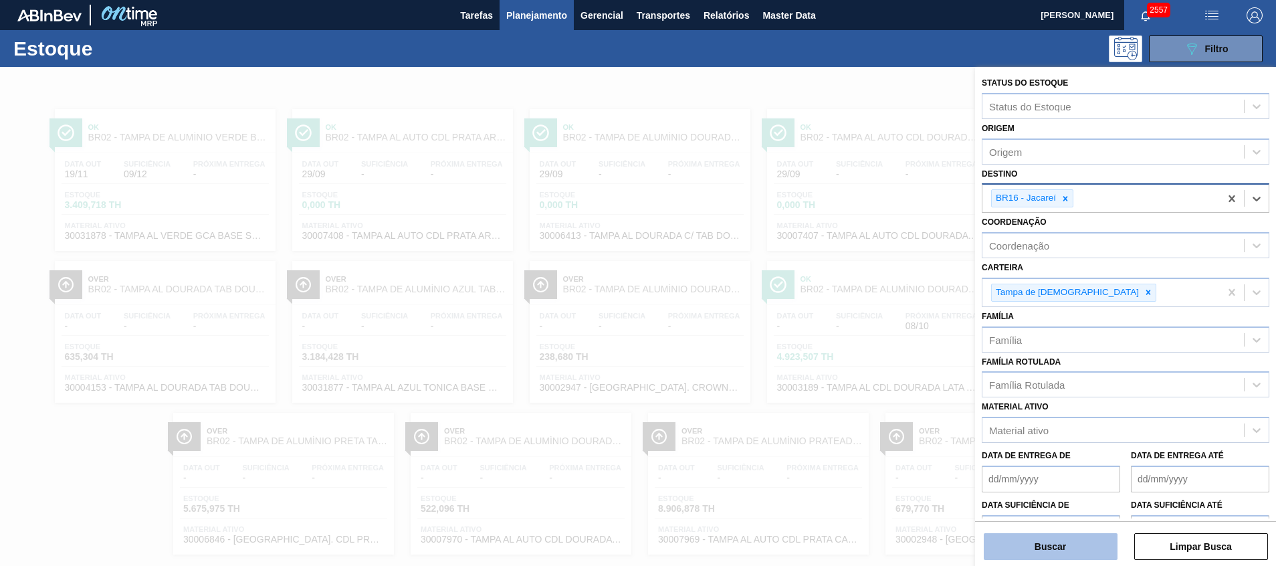
click at [1042, 550] on button "Buscar" at bounding box center [1050, 546] width 134 height 27
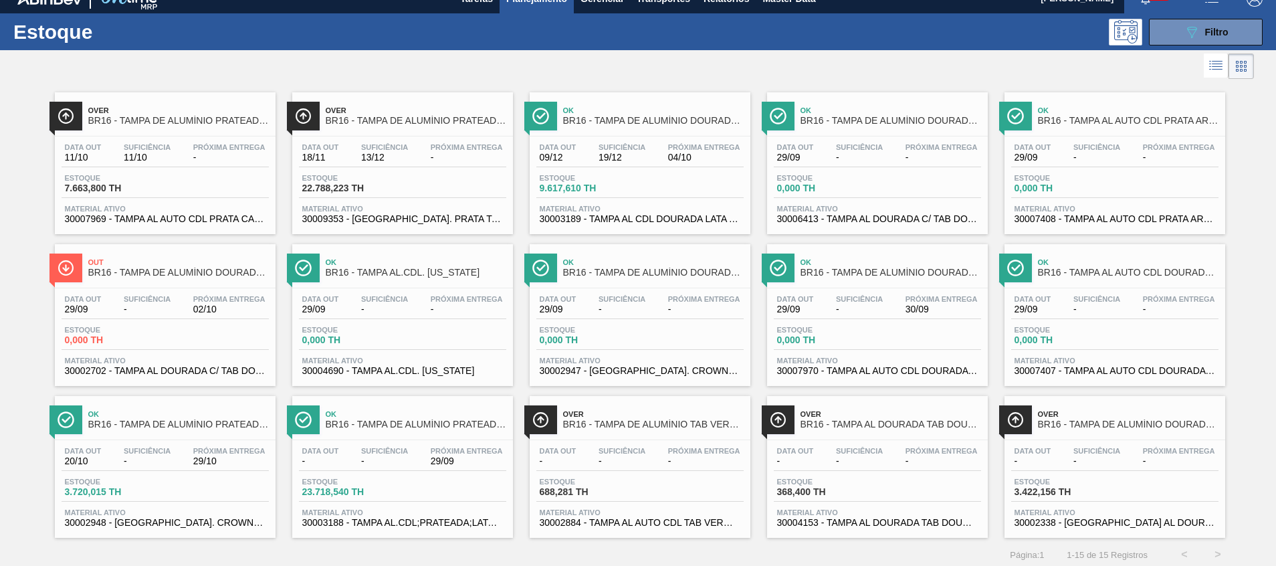
scroll to position [22, 0]
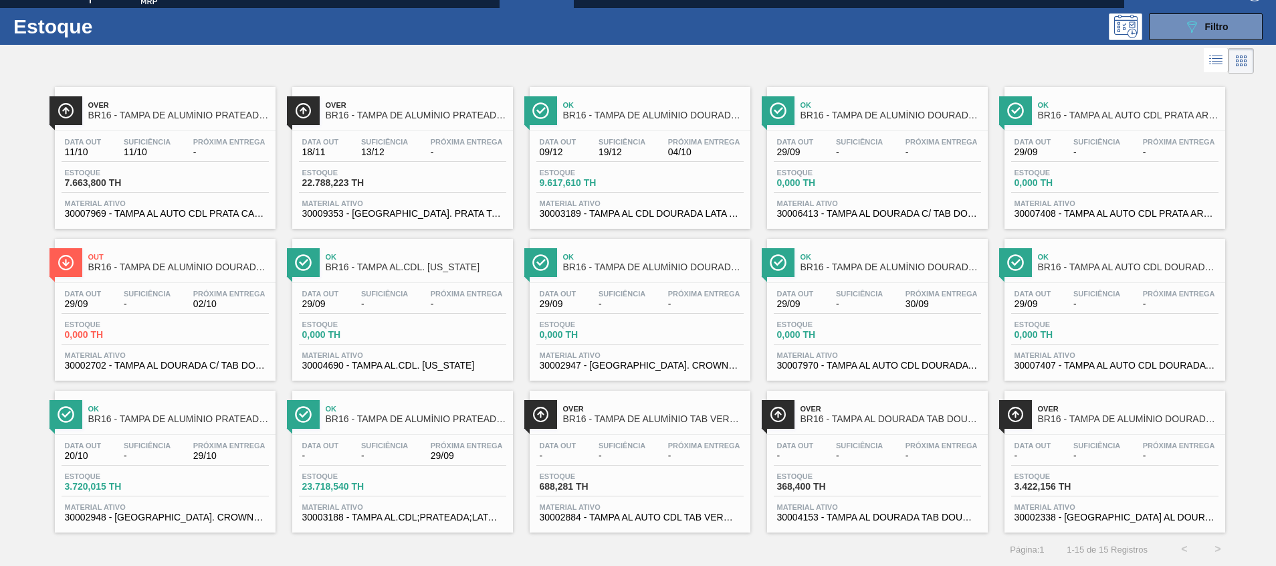
click at [378, 519] on span "30003188 - TAMPA AL.CDL;PRATEADA;LATA-AUTOMATICA;" at bounding box center [402, 517] width 201 height 10
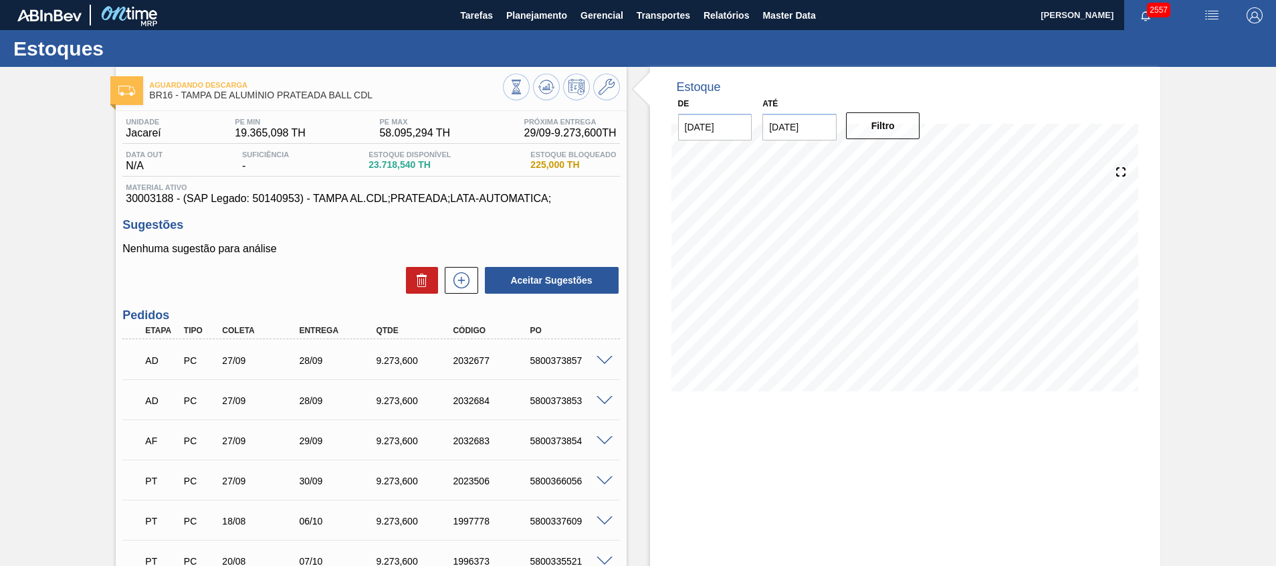
click at [600, 443] on span at bounding box center [604, 441] width 16 height 10
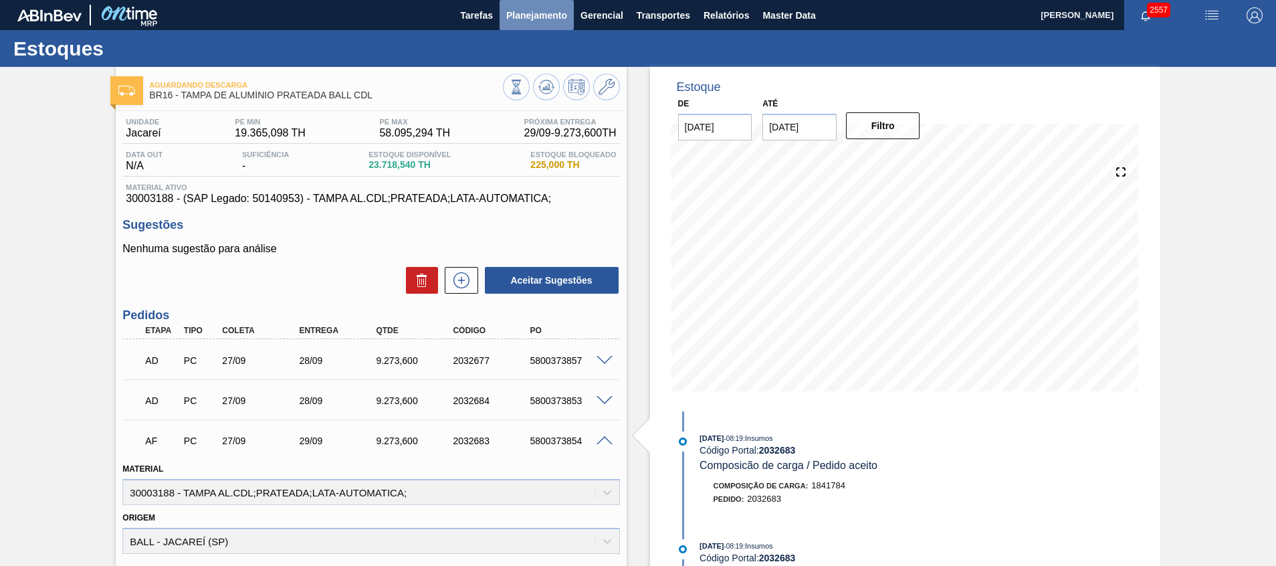
click at [553, 15] on span "Planejamento" at bounding box center [536, 15] width 61 height 16
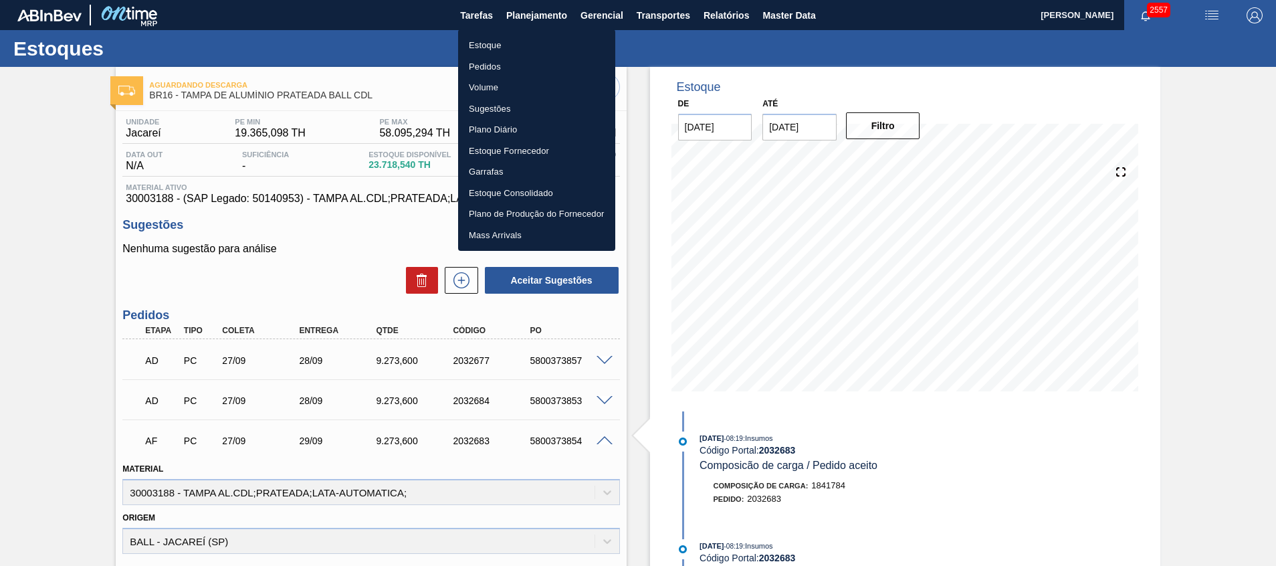
click at [518, 50] on li "Estoque" at bounding box center [536, 45] width 157 height 21
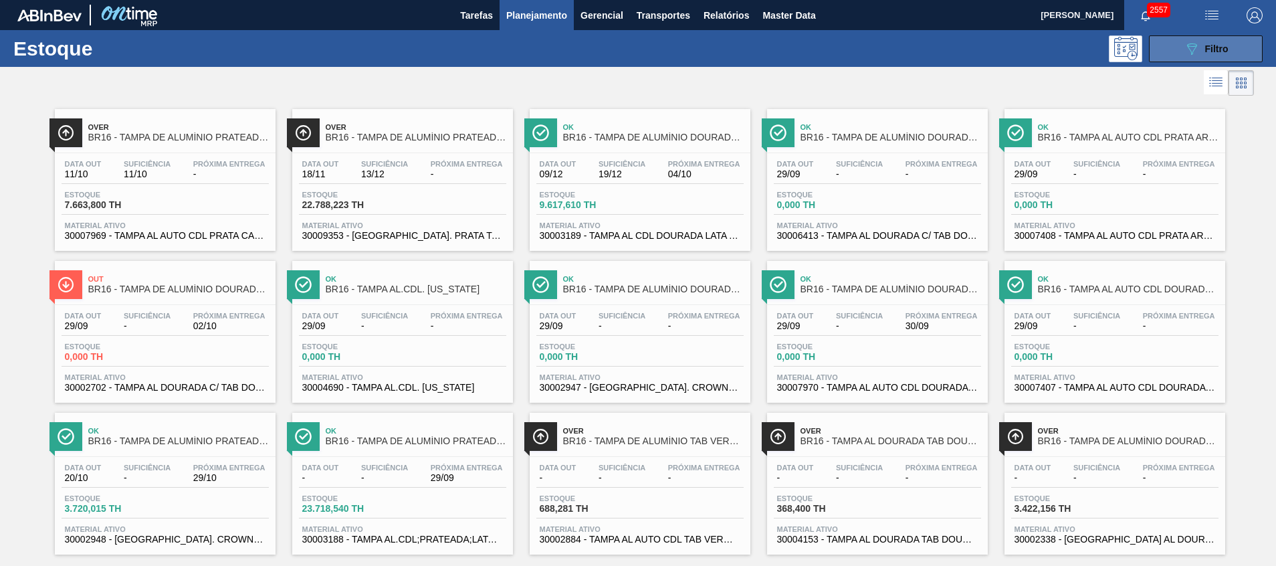
click at [1212, 55] on div "089F7B8B-B2A5-4AFE-B5C0-19BA573D28AC Filtro" at bounding box center [1205, 49] width 45 height 16
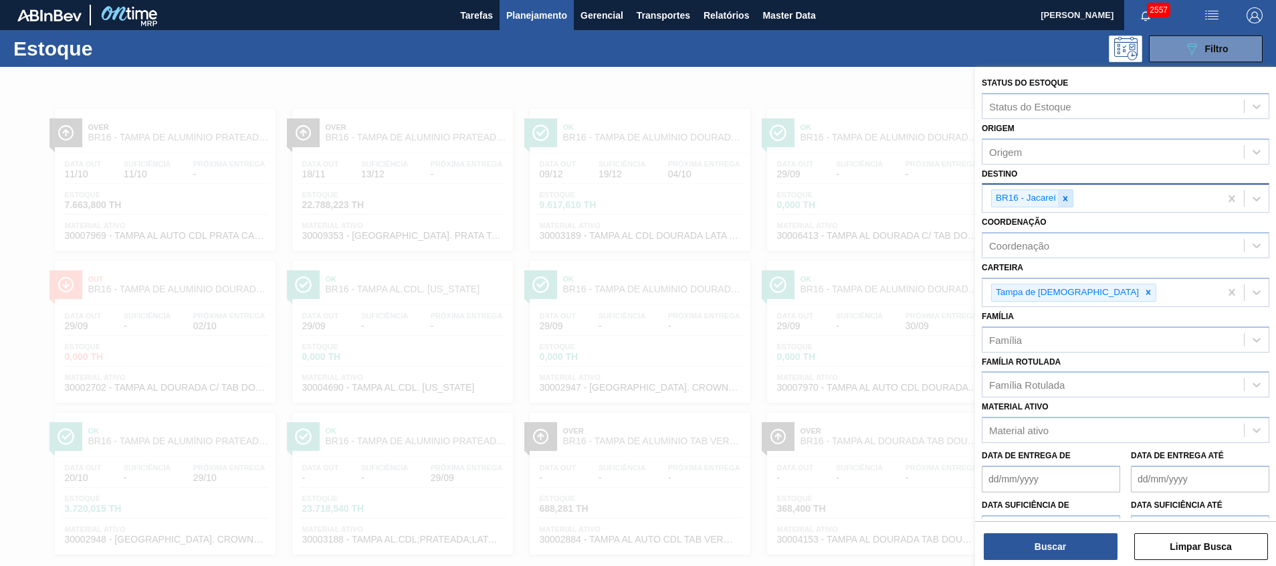
click at [1066, 197] on icon at bounding box center [1064, 198] width 9 height 9
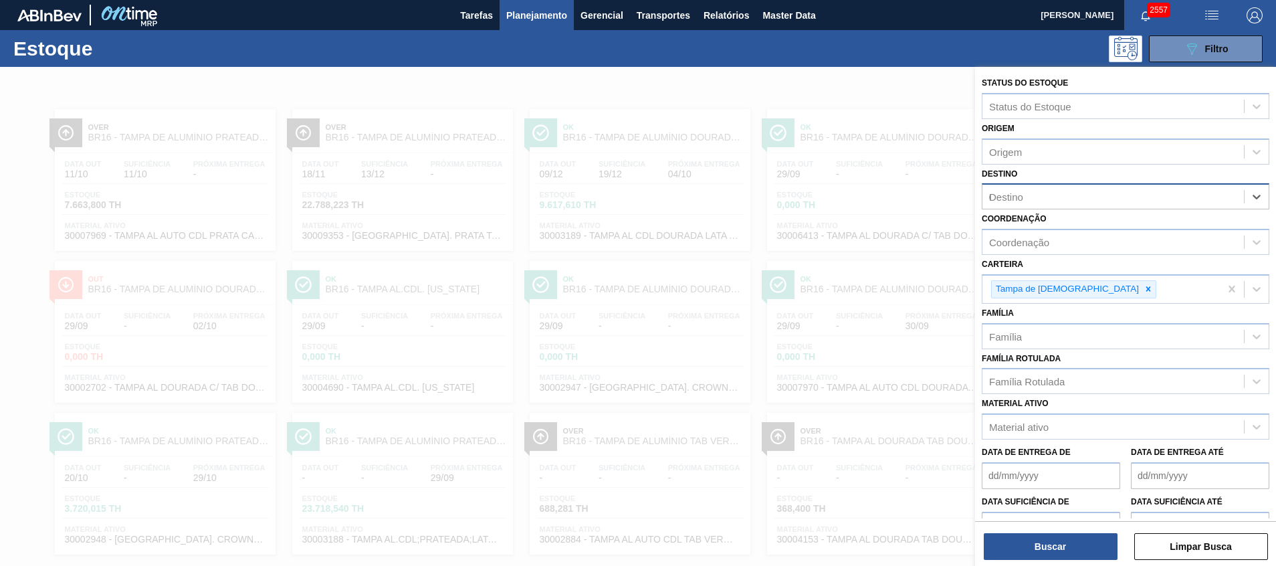
type input "02"
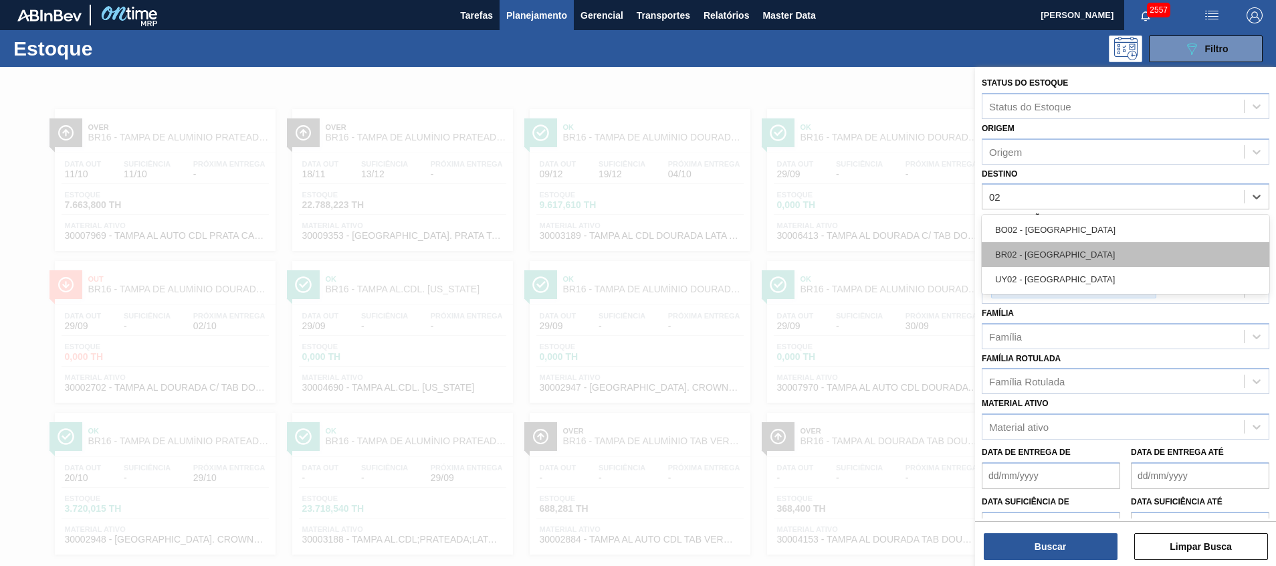
click at [1055, 250] on div "BR02 - Sergipe" at bounding box center [1124, 254] width 287 height 25
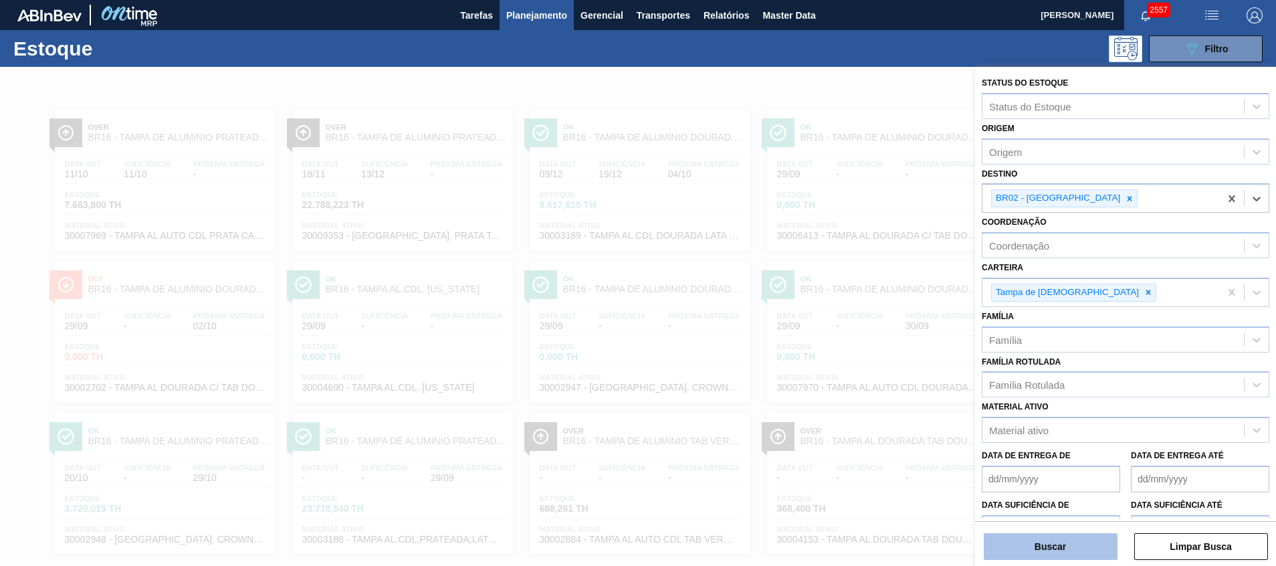
click at [1031, 534] on button "Buscar" at bounding box center [1050, 546] width 134 height 27
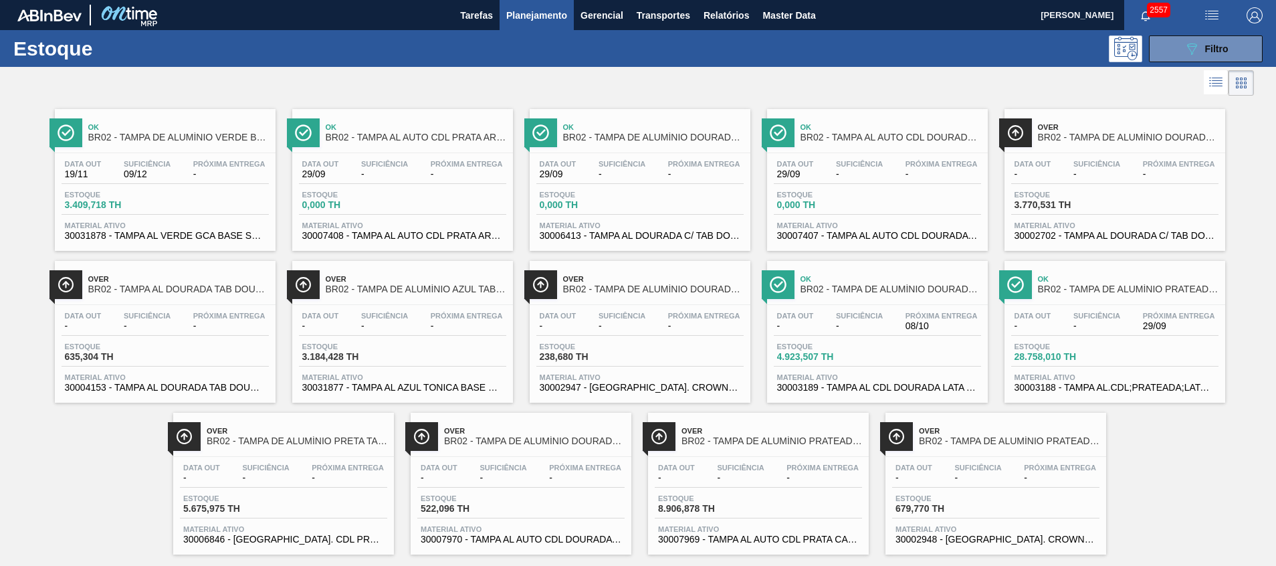
scroll to position [22, 0]
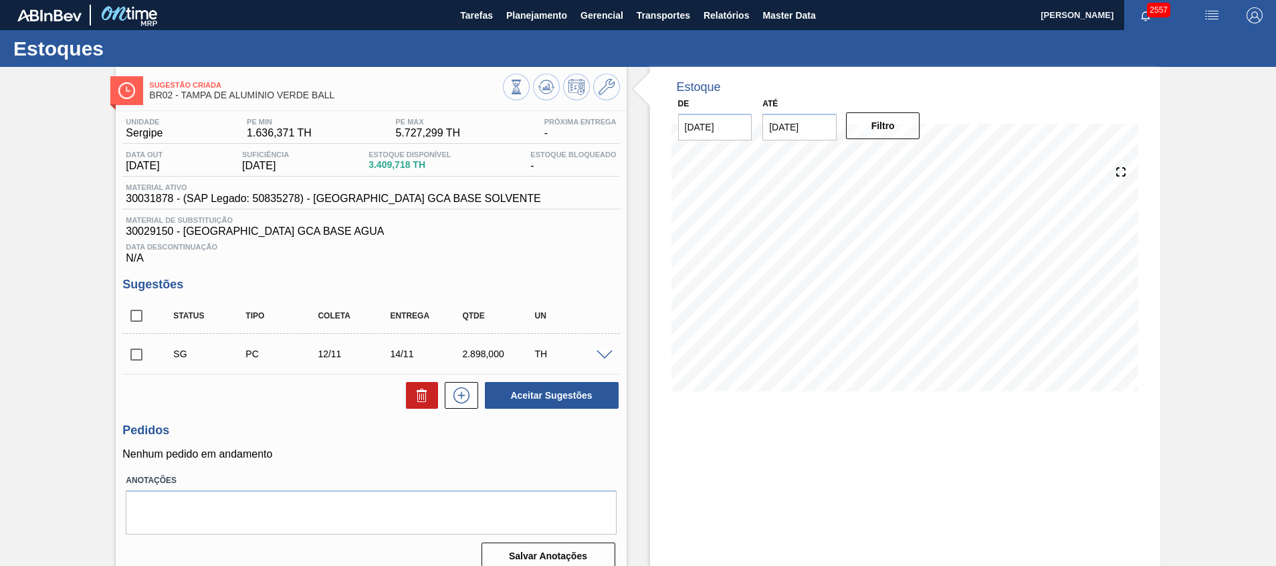
click at [138, 316] on input "checkbox" at bounding box center [136, 315] width 28 height 28
checkbox input "true"
click at [406, 407] on button at bounding box center [422, 395] width 32 height 27
checkbox input "false"
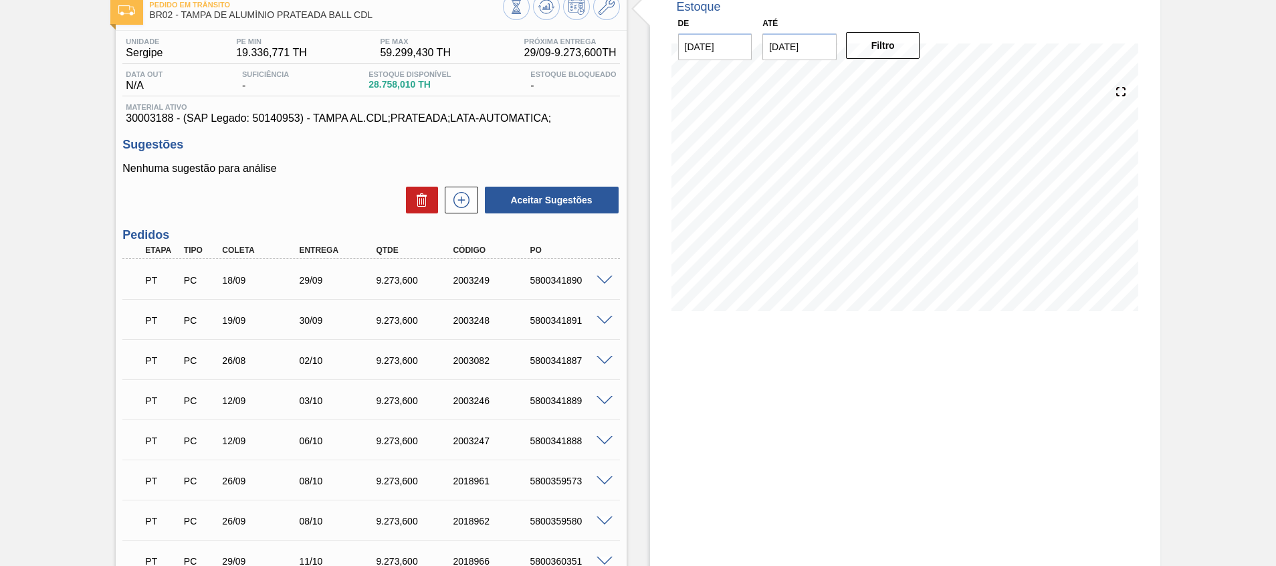
scroll to position [100, 0]
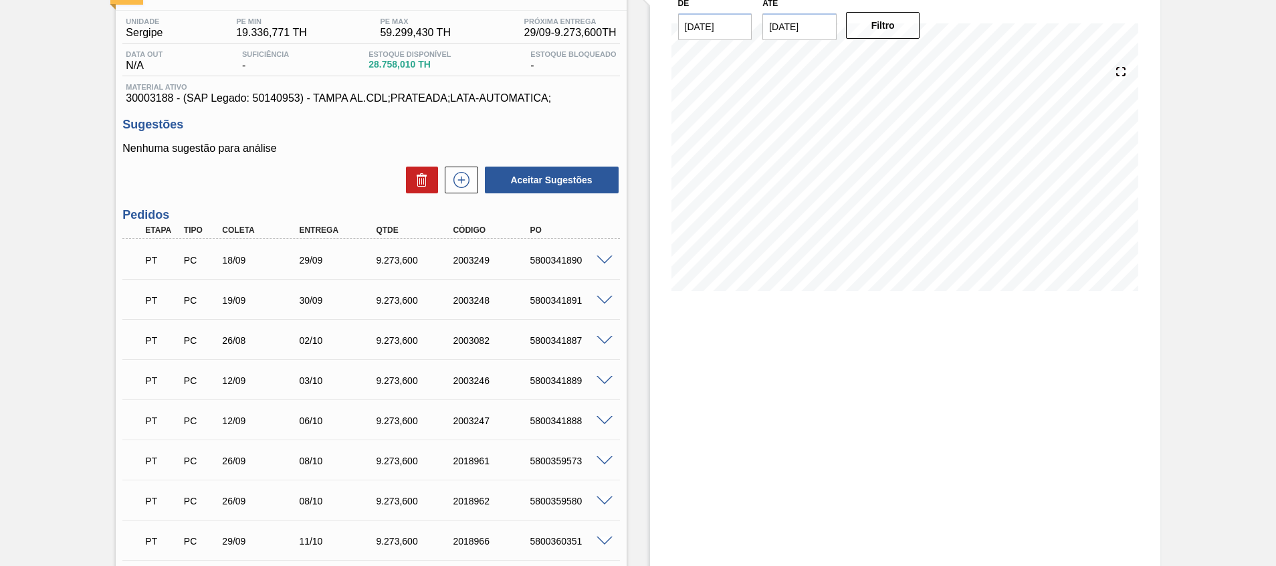
click at [607, 499] on span at bounding box center [604, 501] width 16 height 10
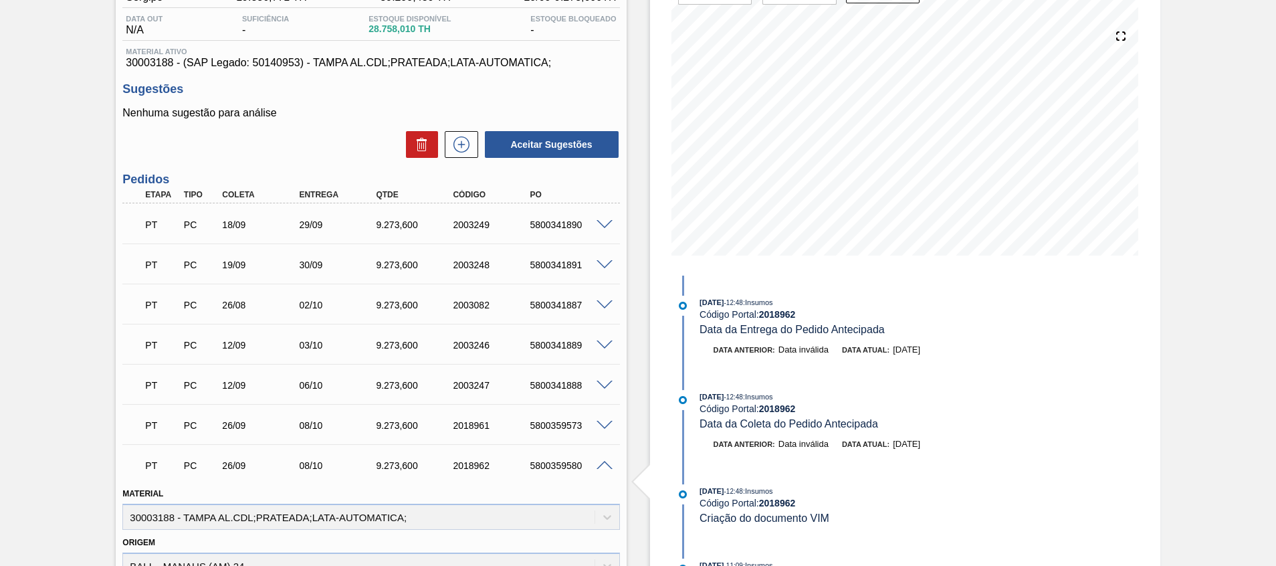
scroll to position [0, 0]
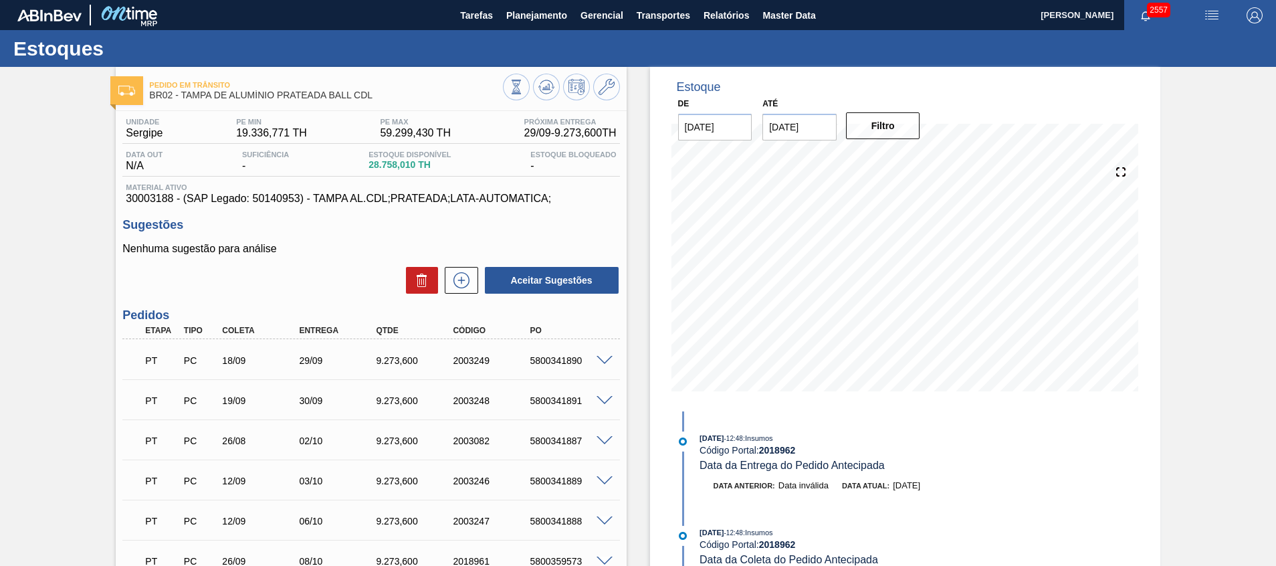
click at [603, 520] on span at bounding box center [604, 521] width 16 height 10
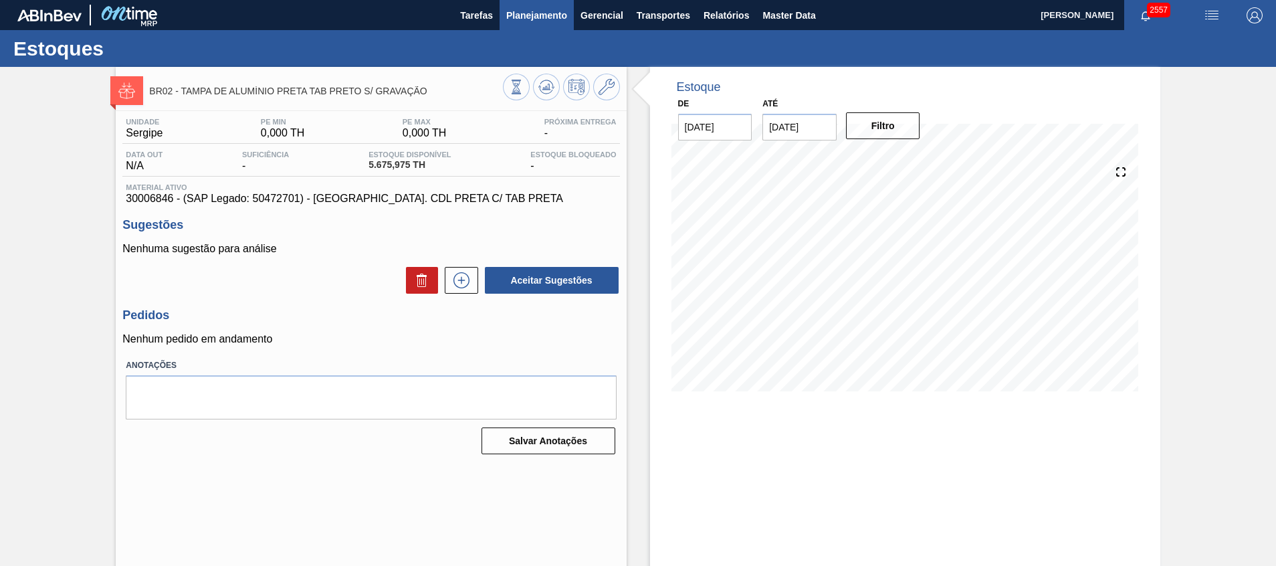
click at [535, 16] on span "Planejamento" at bounding box center [536, 15] width 61 height 16
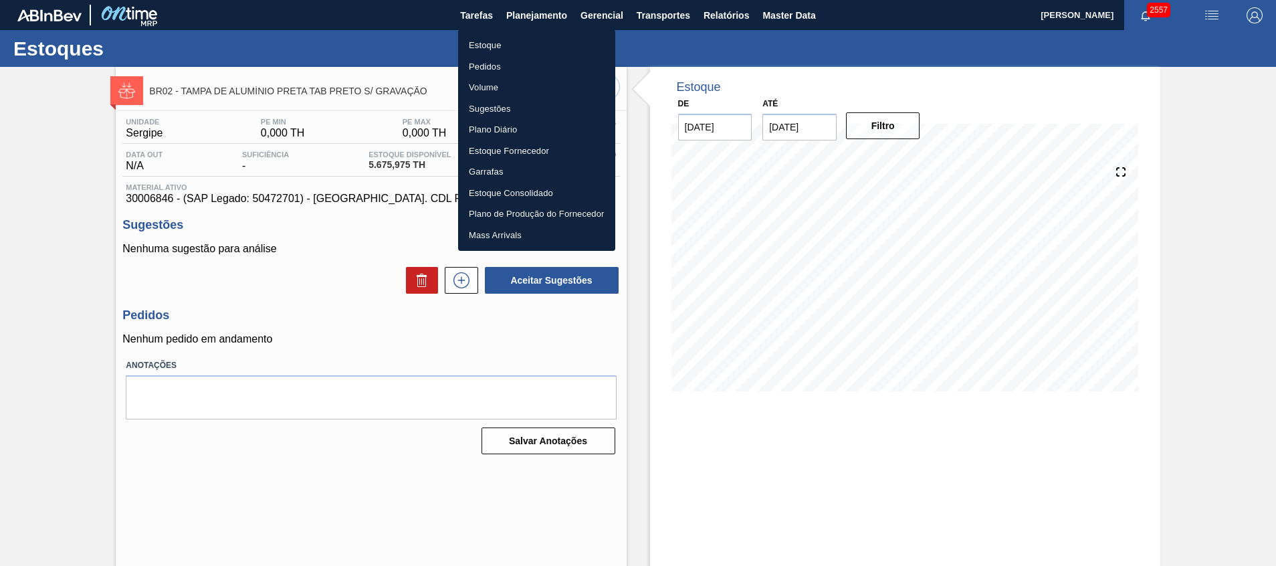
click at [526, 47] on li "Estoque" at bounding box center [536, 45] width 157 height 21
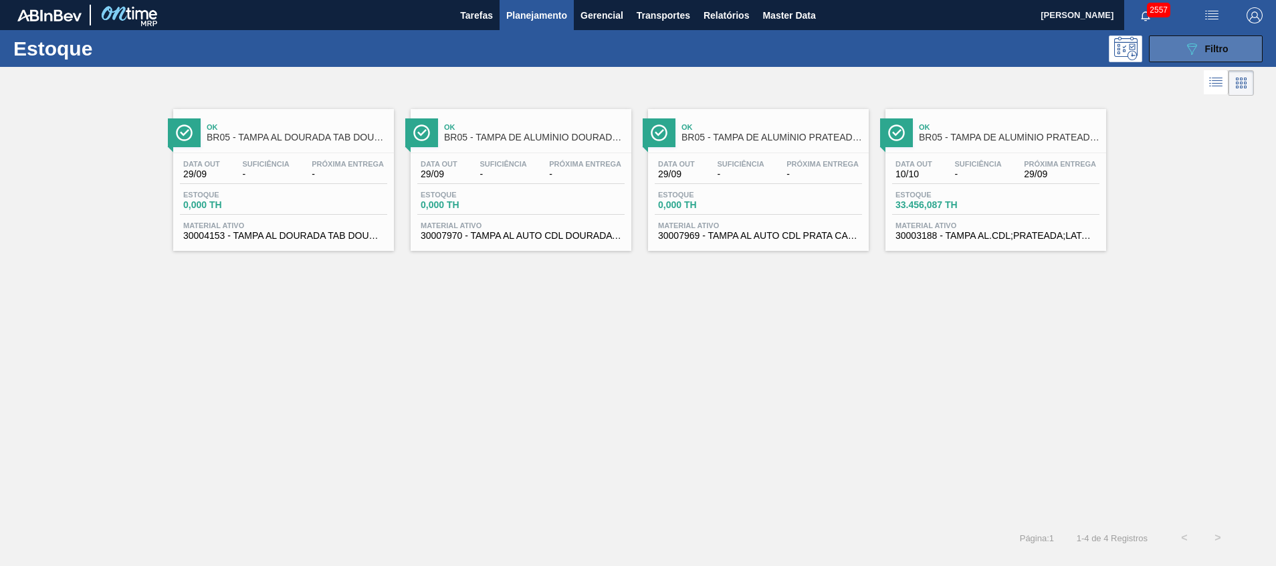
click at [1204, 37] on button "089F7B8B-B2A5-4AFE-B5C0-19BA573D28AC Filtro" at bounding box center [1205, 48] width 114 height 27
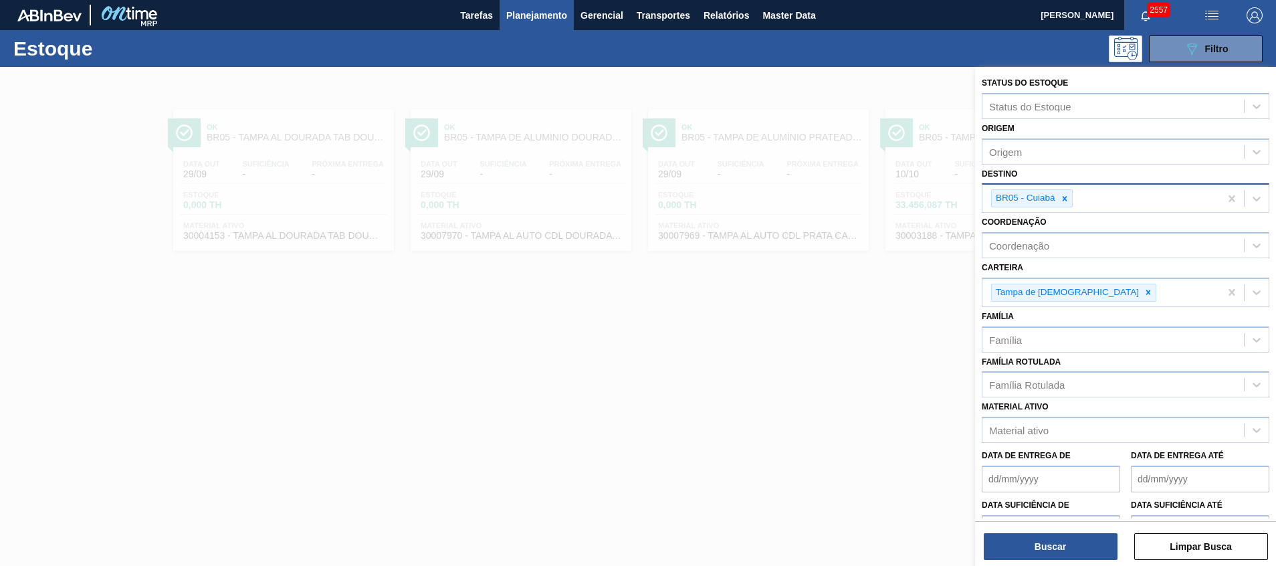
click at [1079, 203] on div "BR05 - Cuiabá" at bounding box center [1100, 198] width 237 height 27
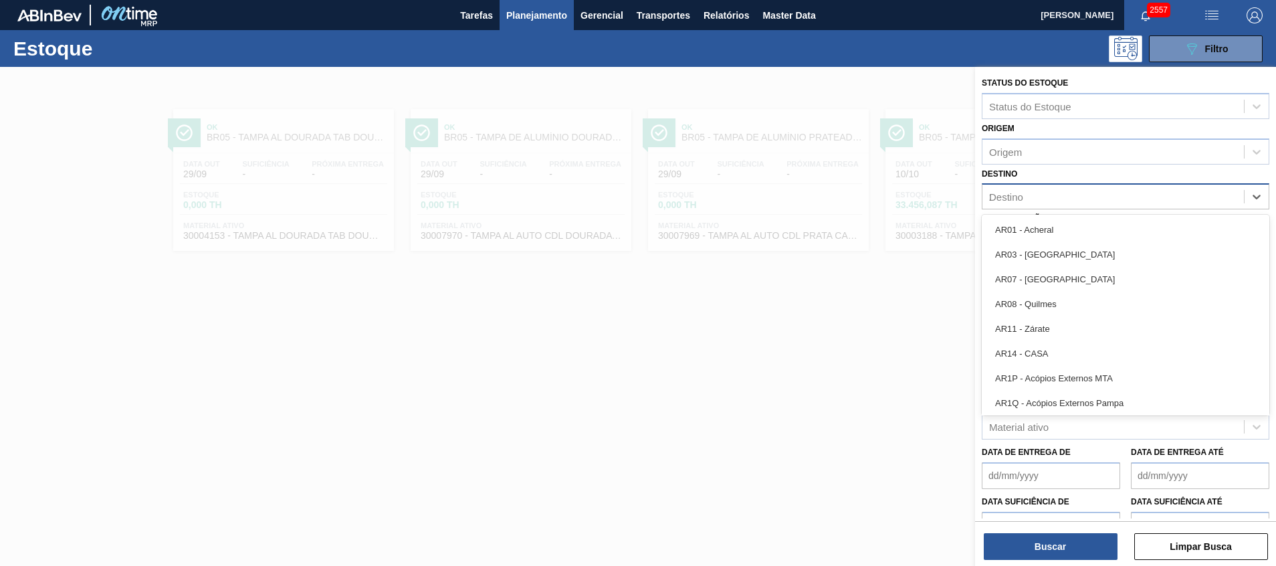
type input "28"
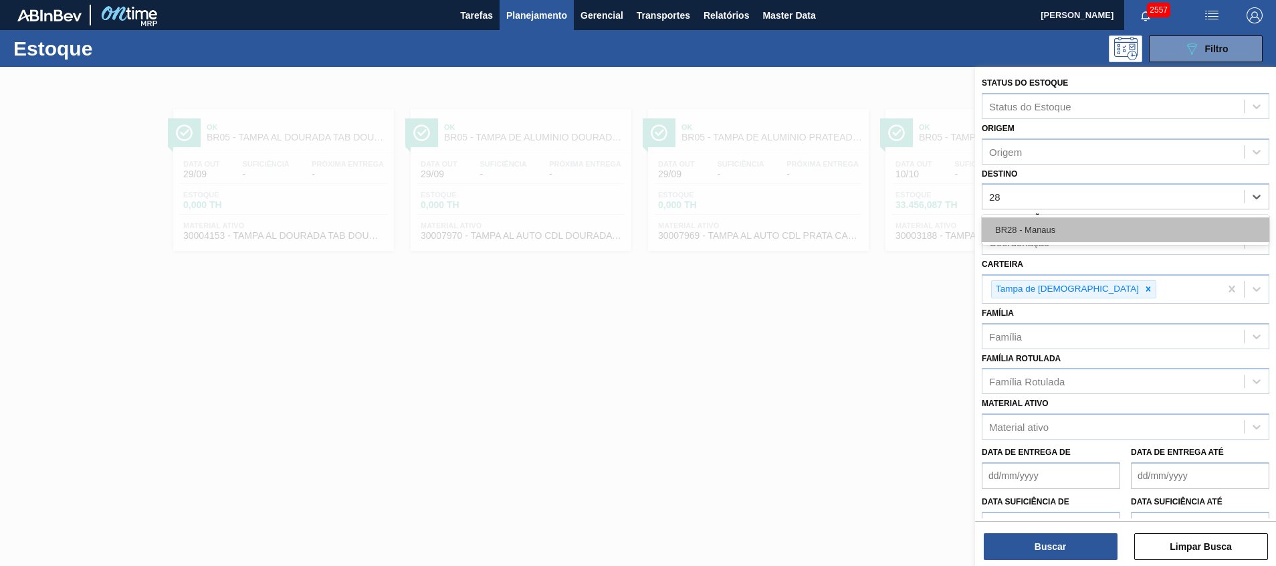
click at [1100, 231] on div "BR28 - Manaus" at bounding box center [1124, 229] width 287 height 25
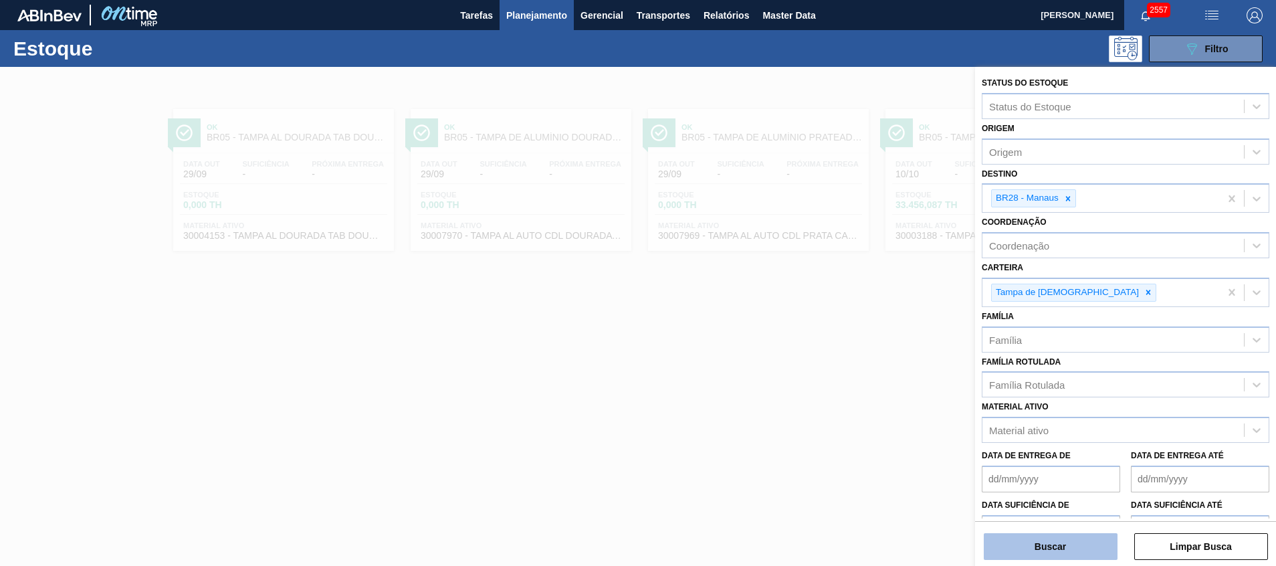
click at [1049, 553] on button "Buscar" at bounding box center [1050, 546] width 134 height 27
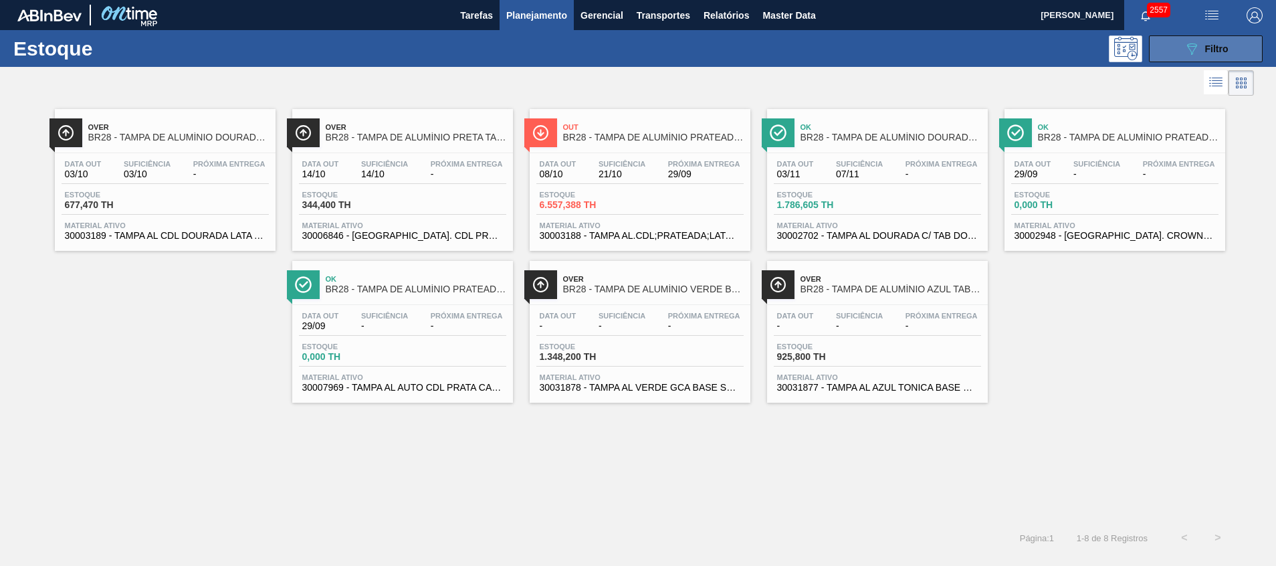
click at [1208, 55] on div "089F7B8B-B2A5-4AFE-B5C0-19BA573D28AC Filtro" at bounding box center [1205, 49] width 45 height 16
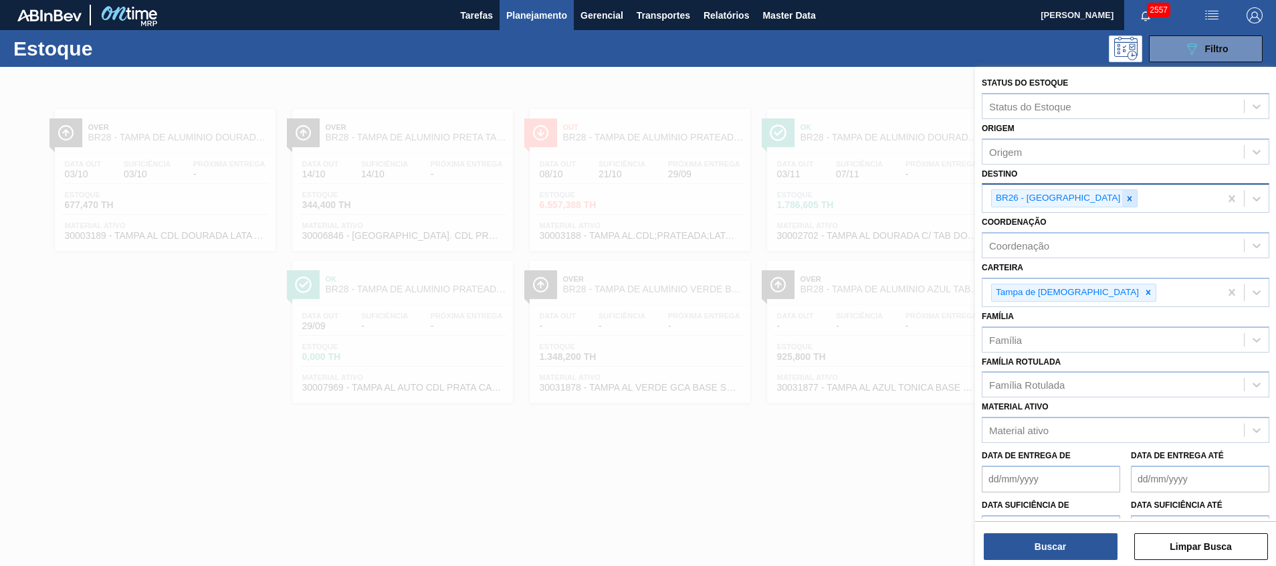
click at [1124, 201] on icon at bounding box center [1128, 198] width 9 height 9
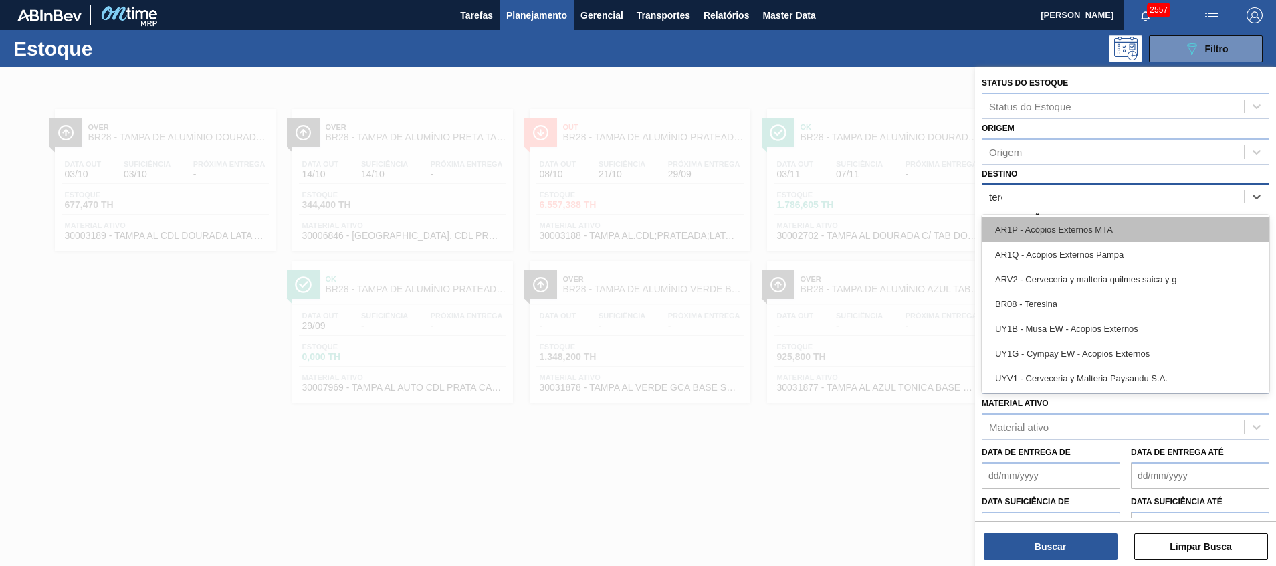
type input "teres"
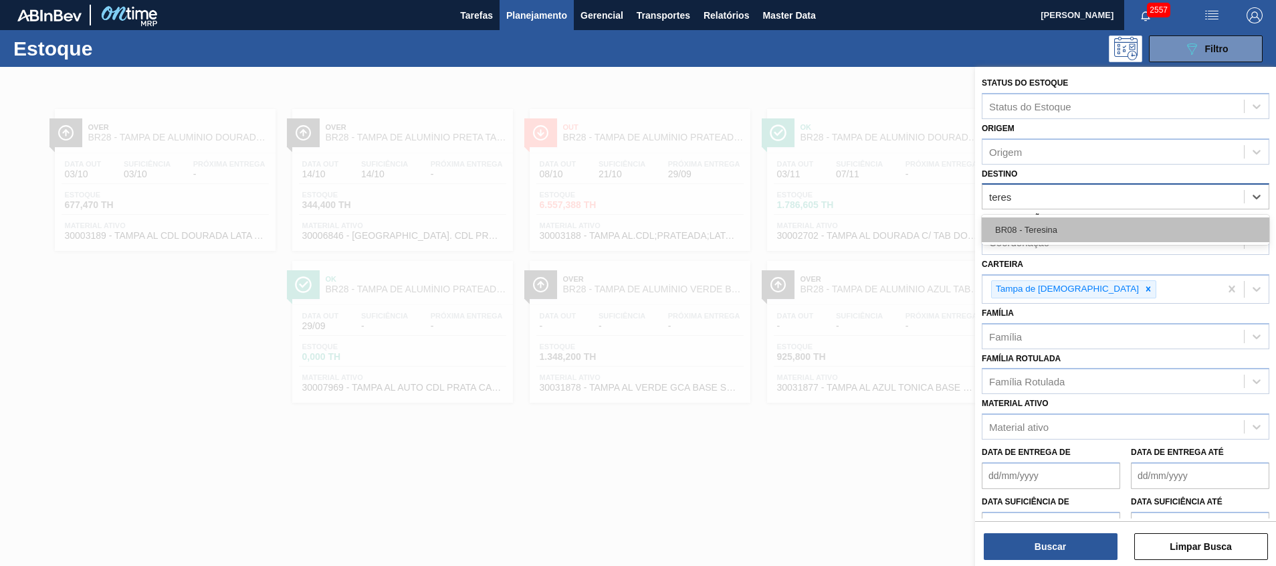
click at [1059, 231] on div "BR08 - Teresina" at bounding box center [1124, 229] width 287 height 25
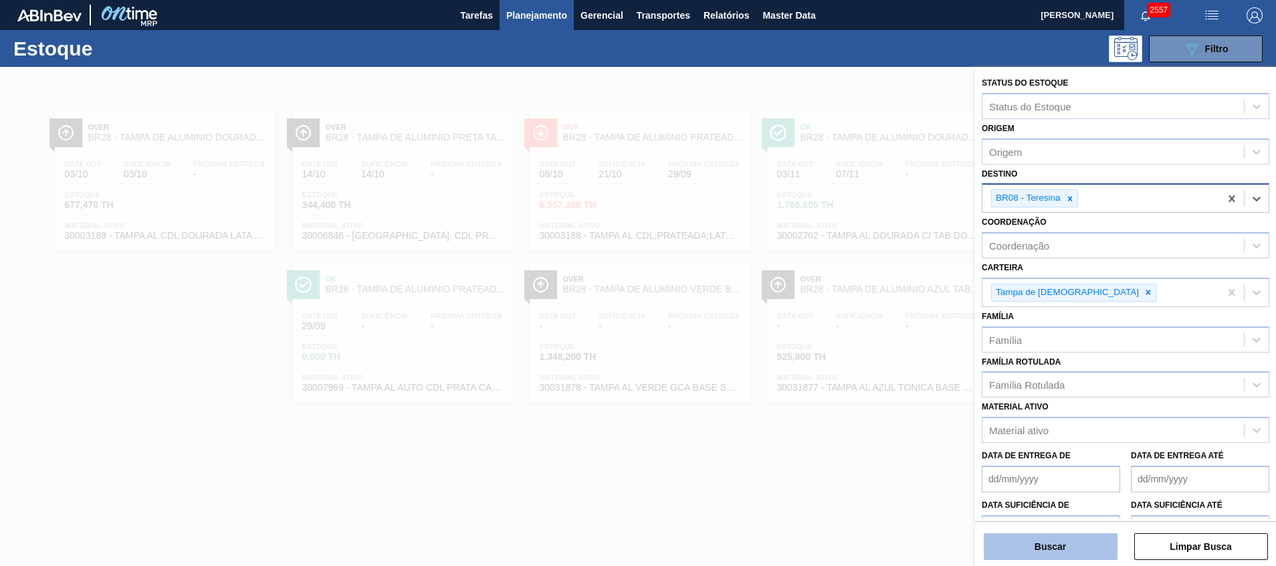
click at [1061, 549] on button "Buscar" at bounding box center [1050, 546] width 134 height 27
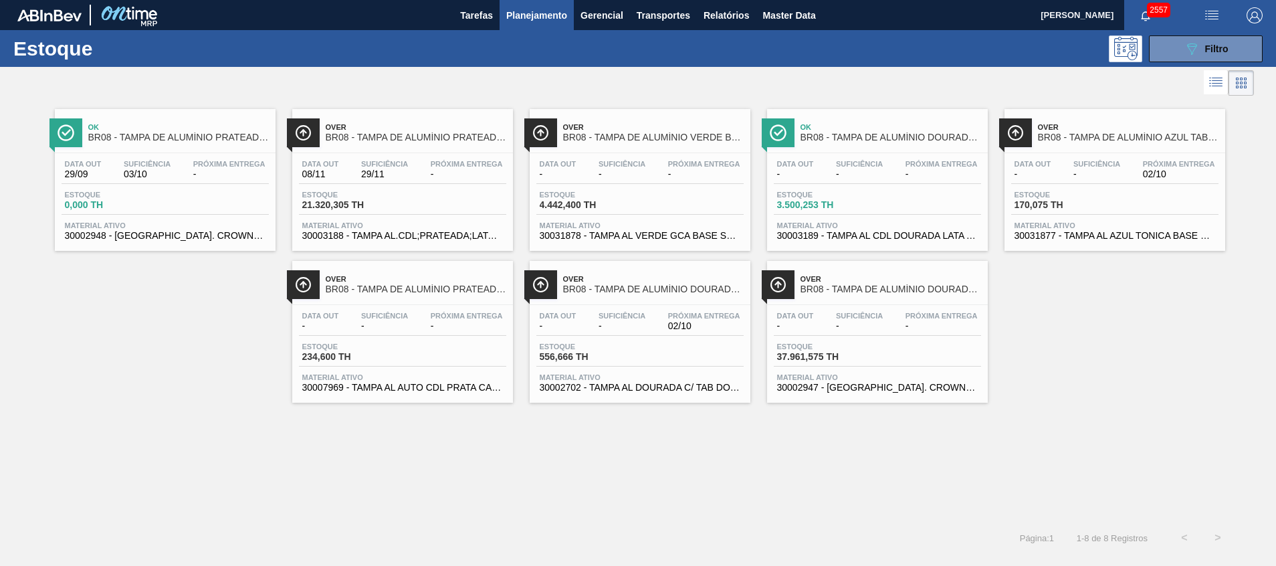
click at [856, 386] on span "30002947 - TAMPA AL. CROWN; DOURADA; ISE" at bounding box center [877, 387] width 201 height 10
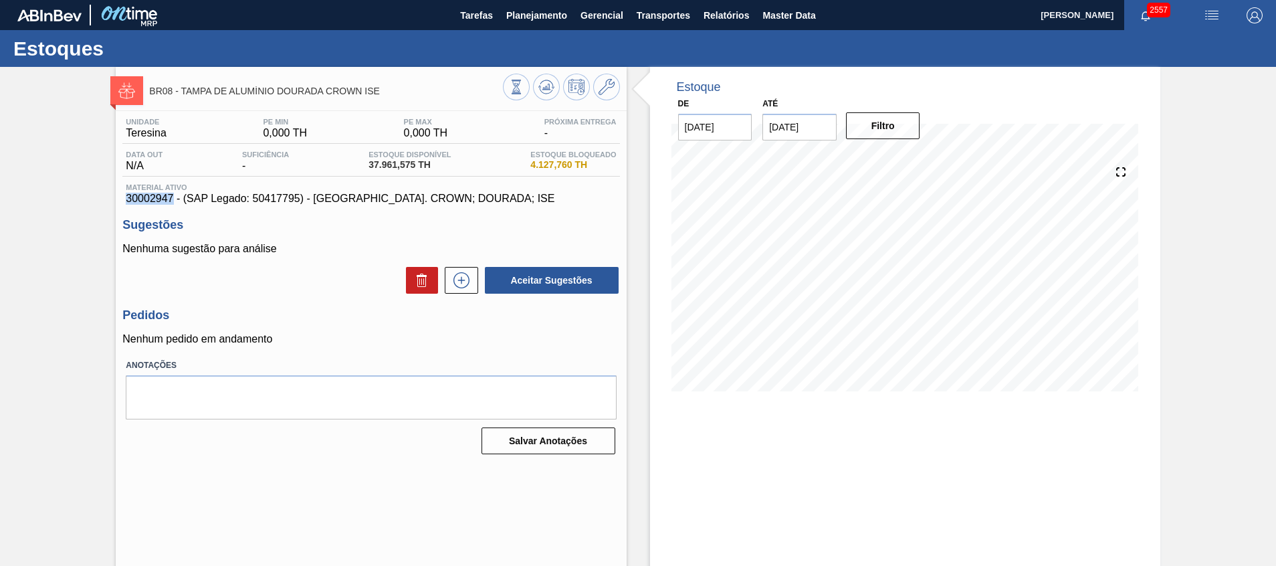
drag, startPoint x: 173, startPoint y: 200, endPoint x: 122, endPoint y: 200, distance: 51.5
click at [122, 200] on div "Unidade Teresina PE MIN 0,000 TH PE MAX 0,000 TH Próxima Entrega - Data out N/A…" at bounding box center [371, 285] width 510 height 348
copy span "30002947"
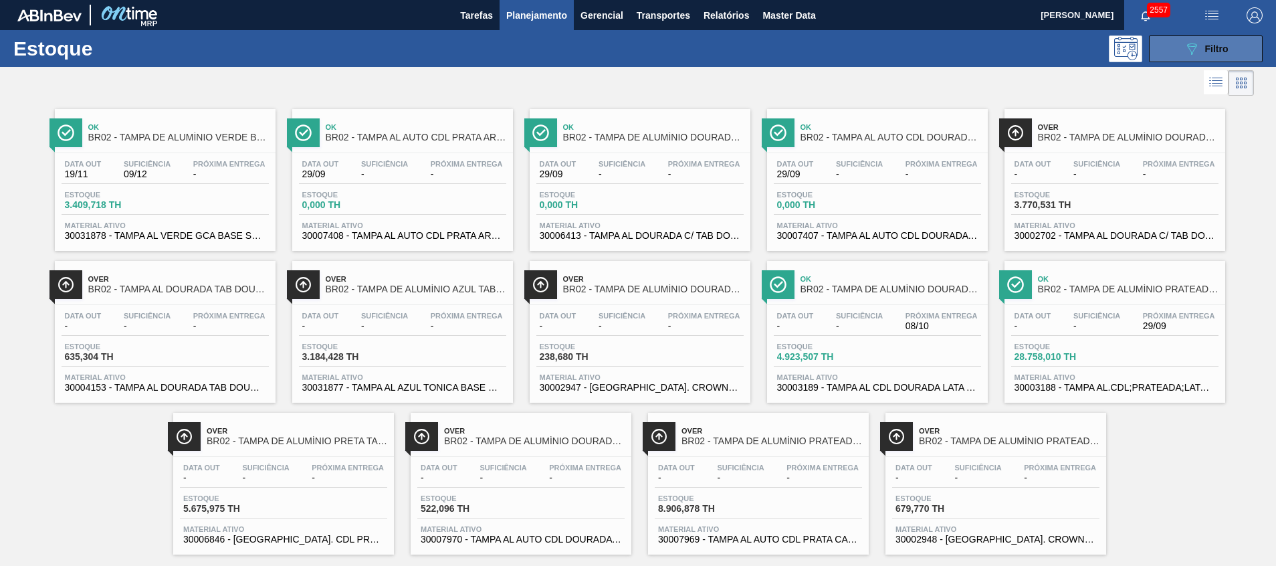
click at [1213, 47] on span "Filtro" at bounding box center [1216, 48] width 23 height 11
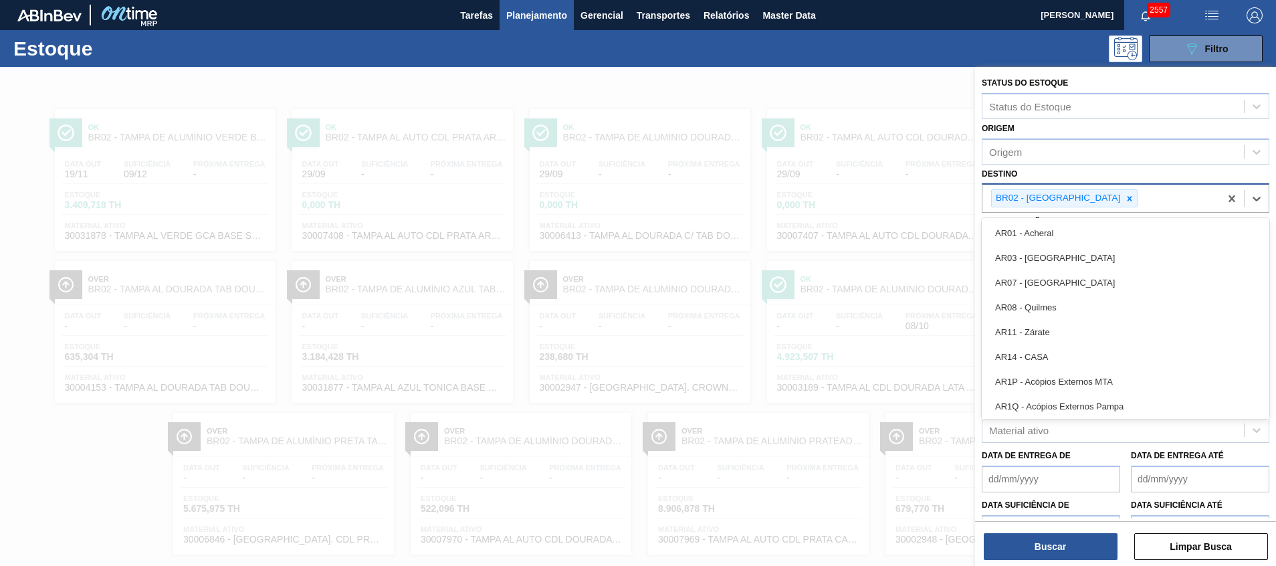
click at [1057, 202] on div "BR02 - [GEOGRAPHIC_DATA]" at bounding box center [1056, 198] width 130 height 17
click at [1124, 199] on icon at bounding box center [1128, 198] width 9 height 9
type input "p"
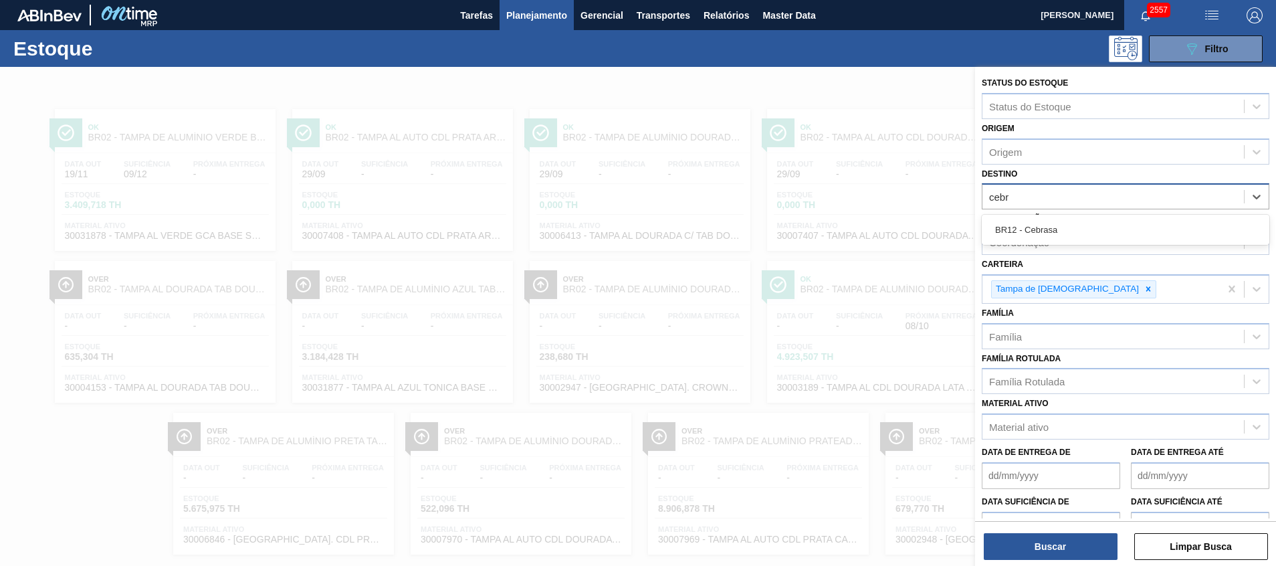
type input "cebra"
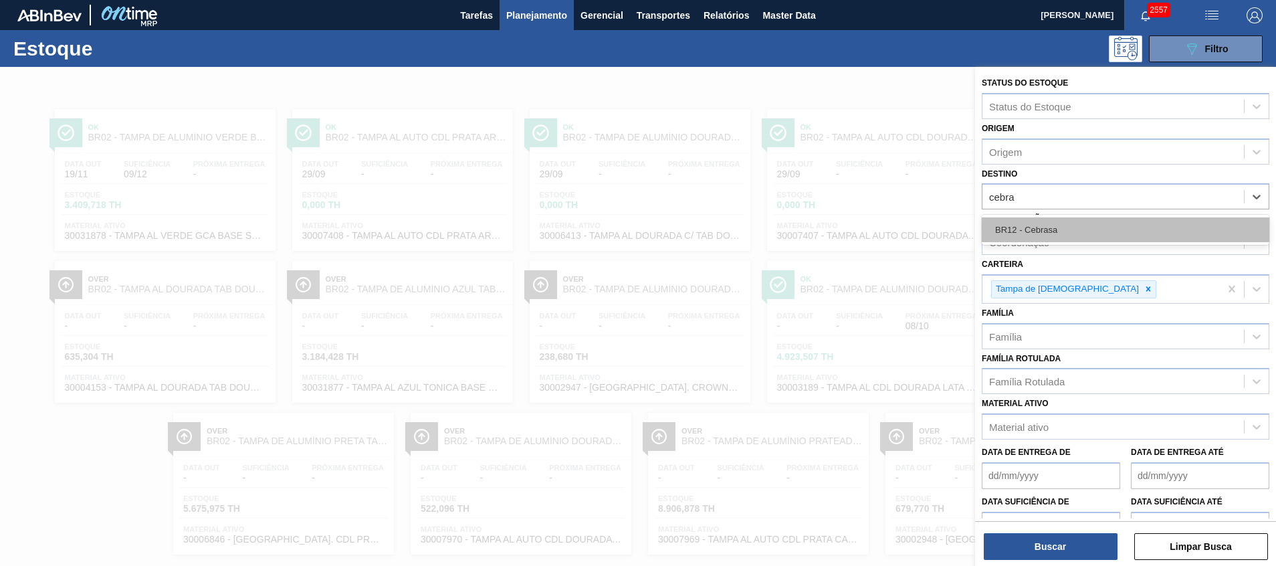
click at [1050, 234] on div "BR12 - Cebrasa" at bounding box center [1124, 229] width 287 height 25
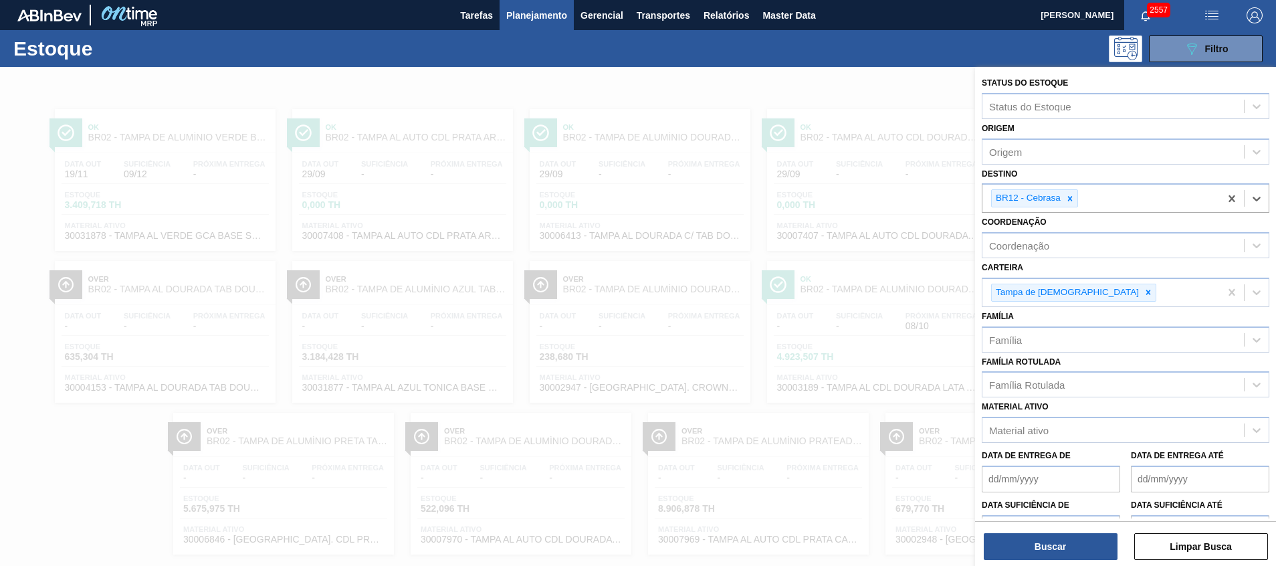
click at [1038, 531] on div "Buscar Limpar Busca" at bounding box center [1125, 539] width 301 height 37
click at [1036, 540] on button "Buscar" at bounding box center [1050, 546] width 134 height 27
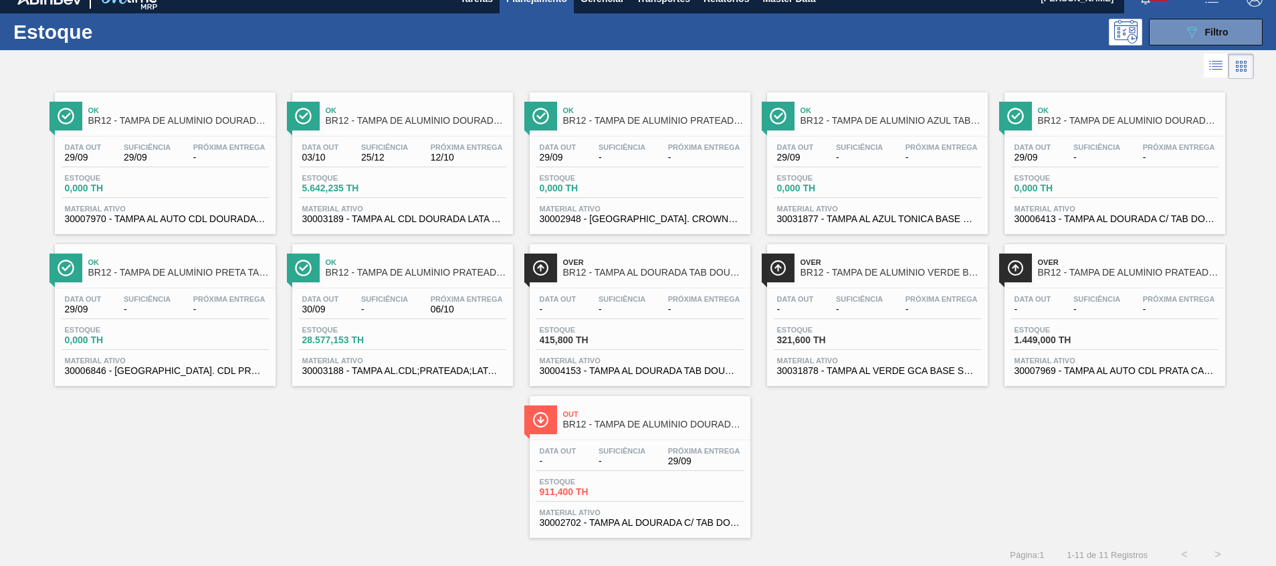
scroll to position [22, 0]
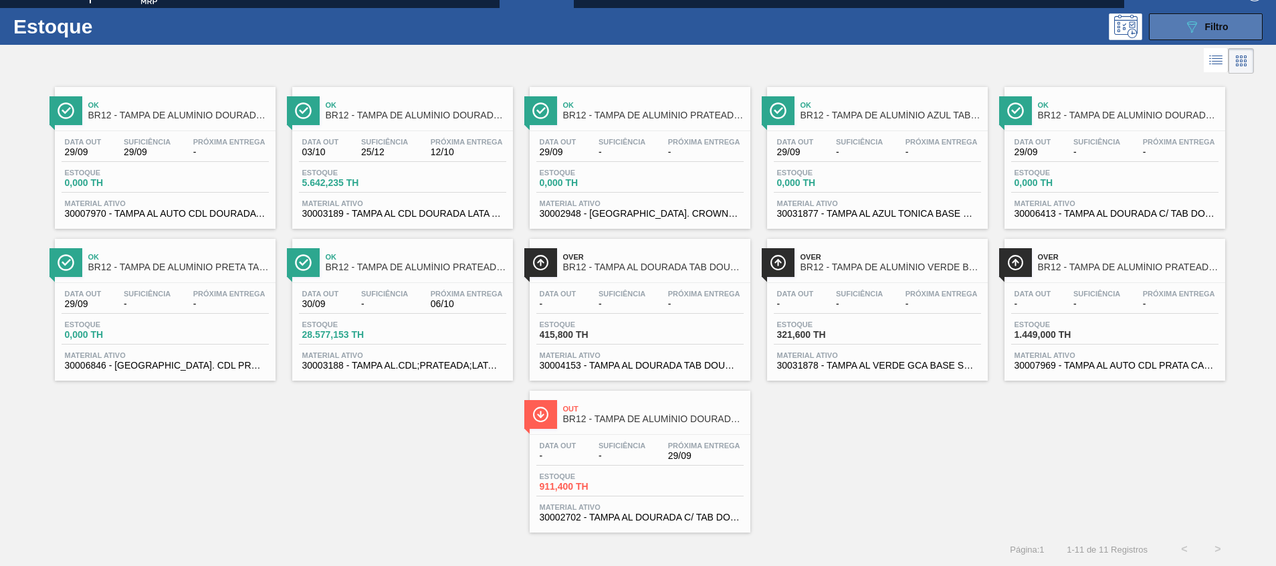
click at [1167, 21] on button "089F7B8B-B2A5-4AFE-B5C0-19BA573D28AC Filtro" at bounding box center [1205, 26] width 114 height 27
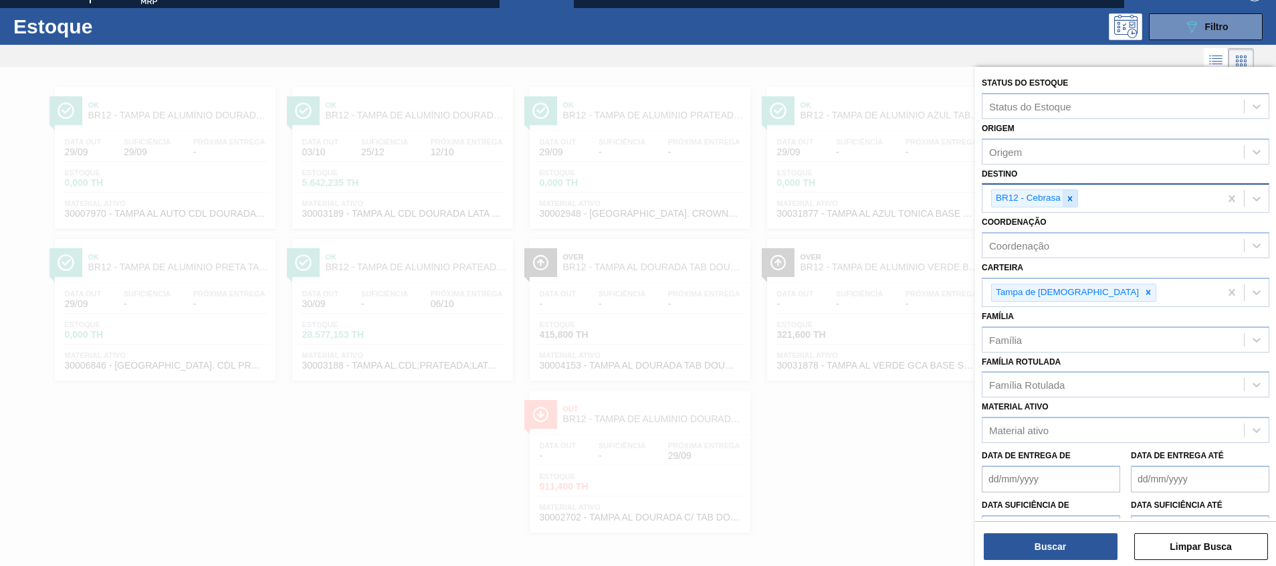
click at [1063, 199] on div at bounding box center [1069, 198] width 15 height 17
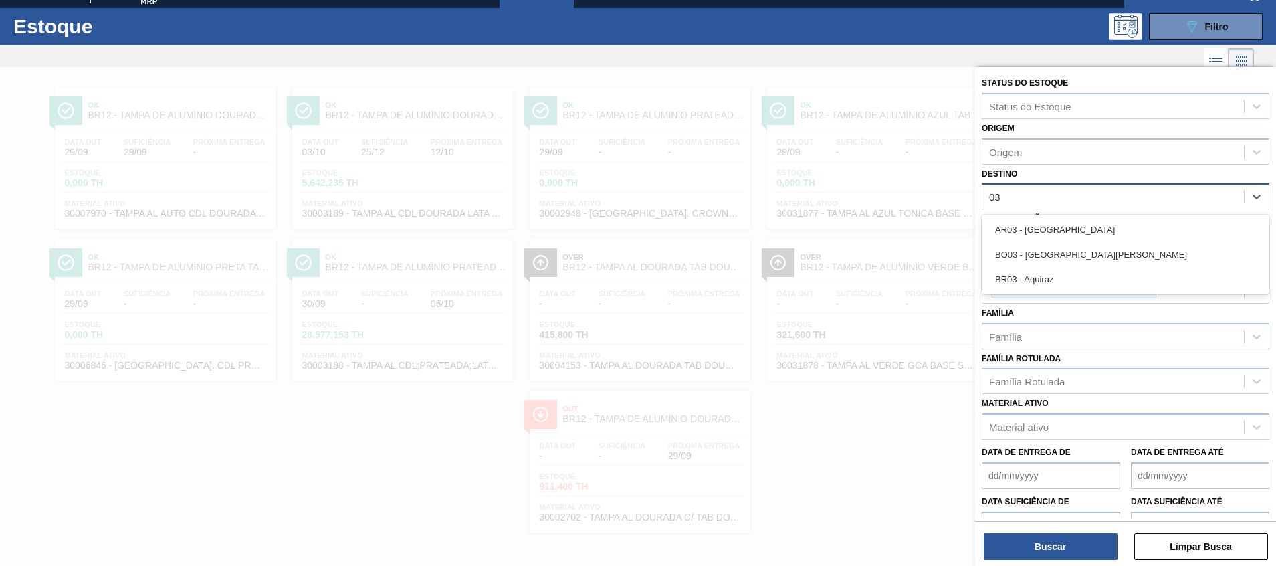
type input "0"
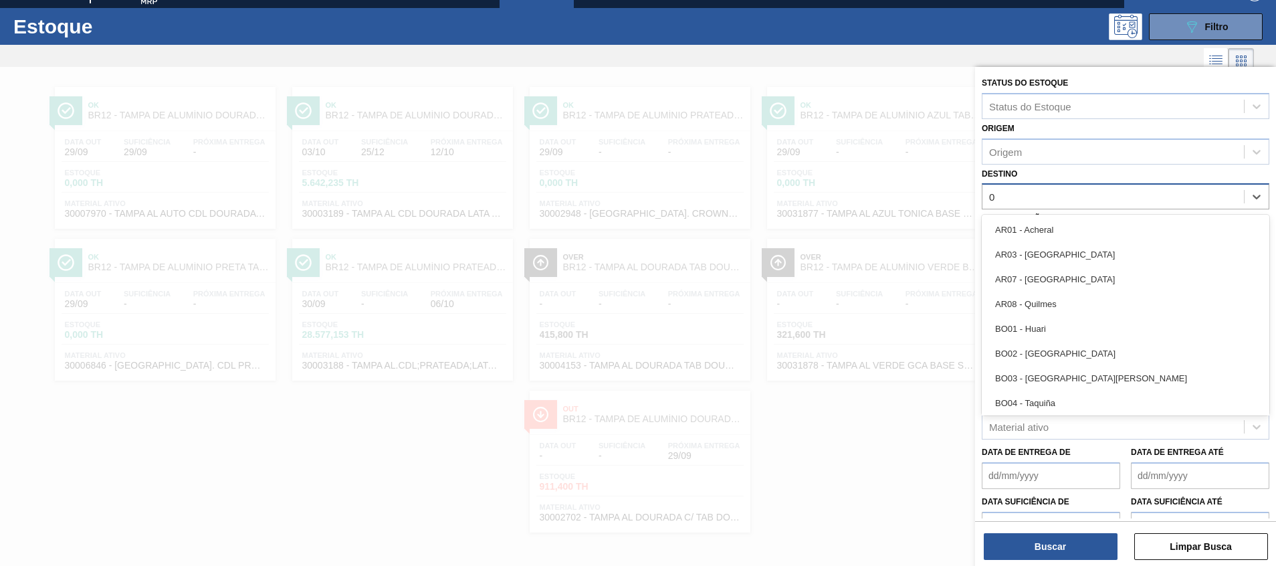
type input "05"
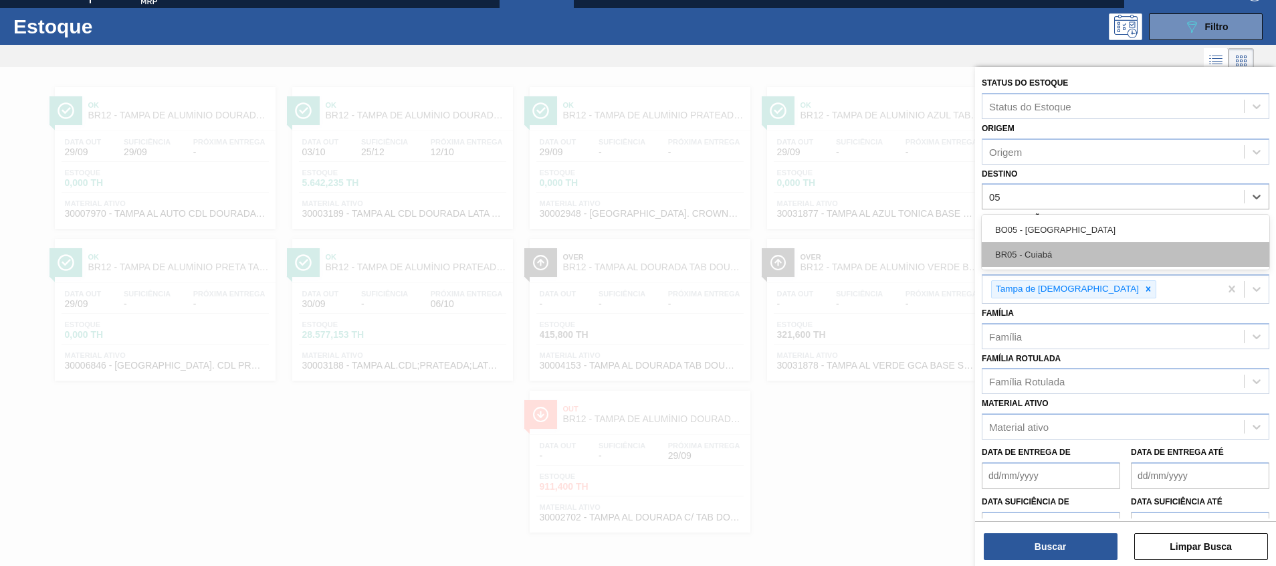
click at [1060, 243] on div "BR05 - Cuiabá" at bounding box center [1124, 254] width 287 height 25
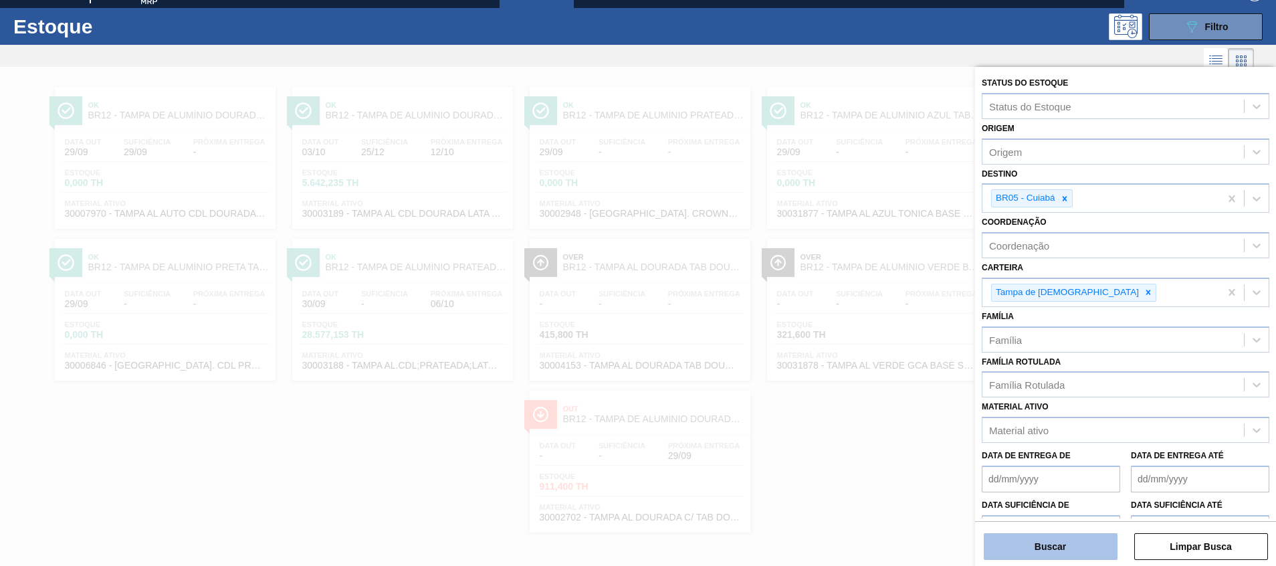
click at [1063, 541] on button "Buscar" at bounding box center [1050, 546] width 134 height 27
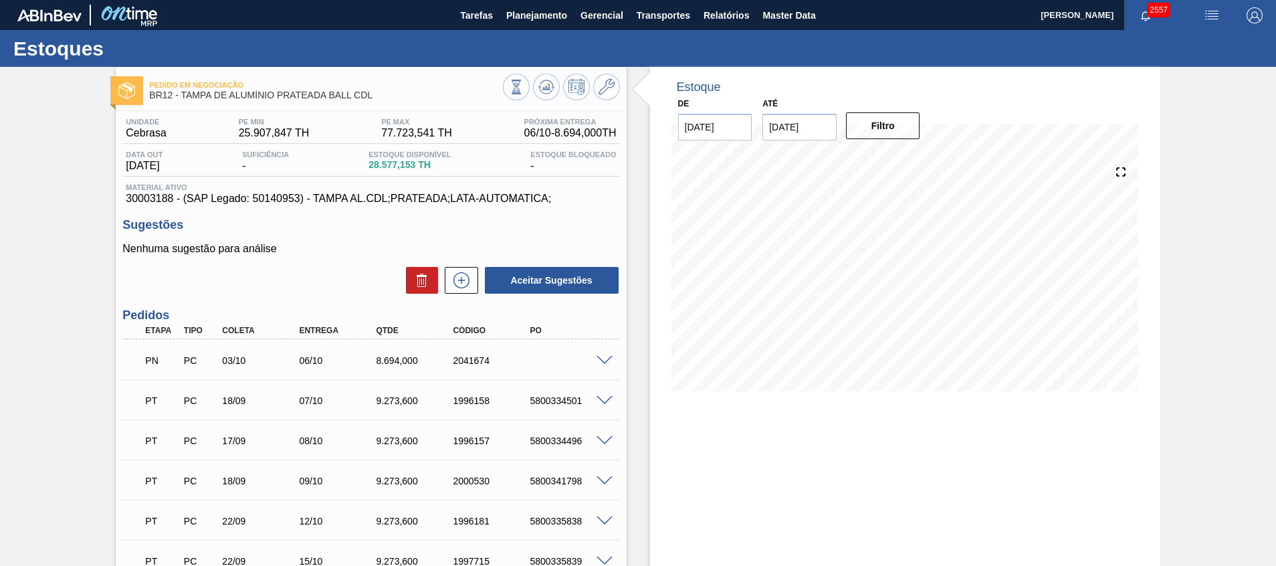
click at [600, 356] on span at bounding box center [604, 361] width 16 height 10
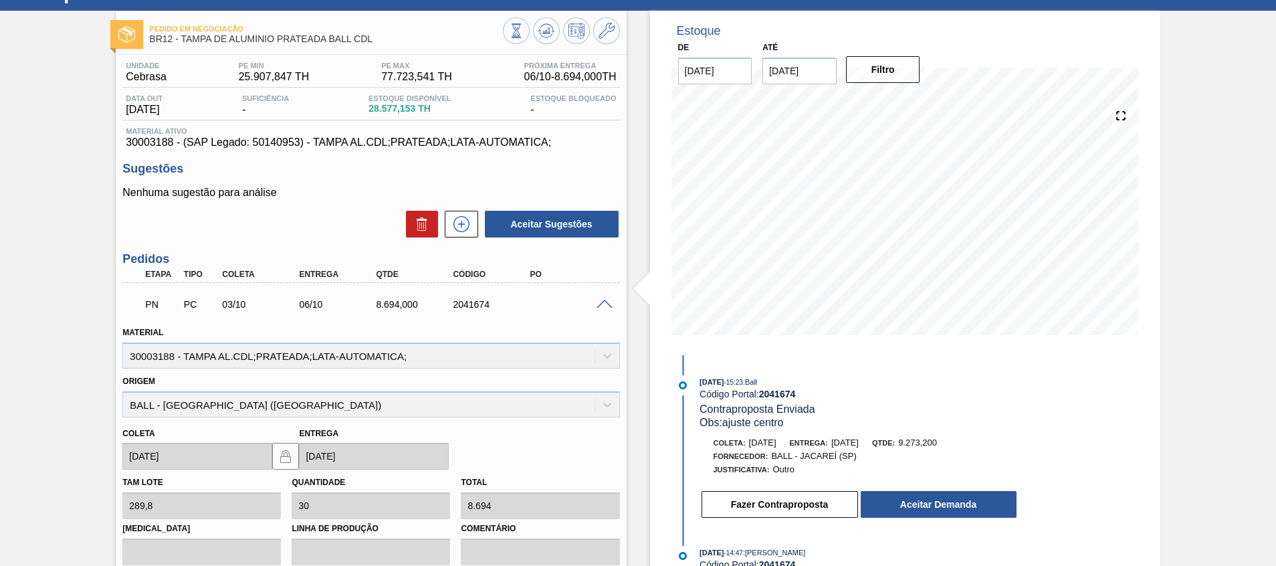
scroll to position [100, 0]
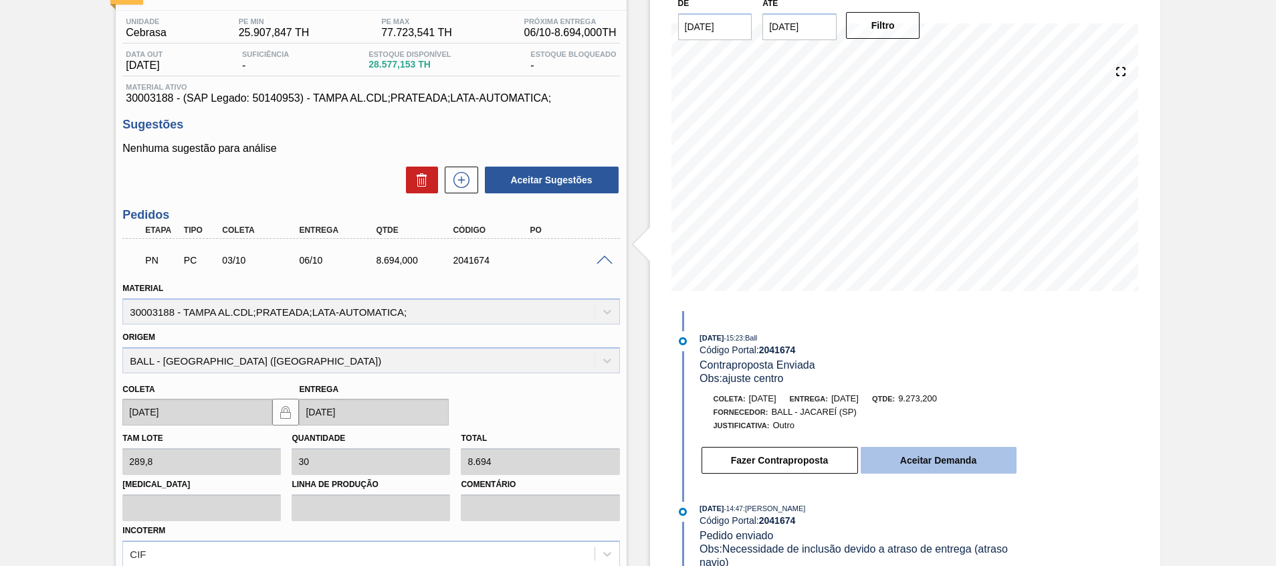
click at [929, 461] on button "Aceitar Demanda" at bounding box center [938, 460] width 156 height 27
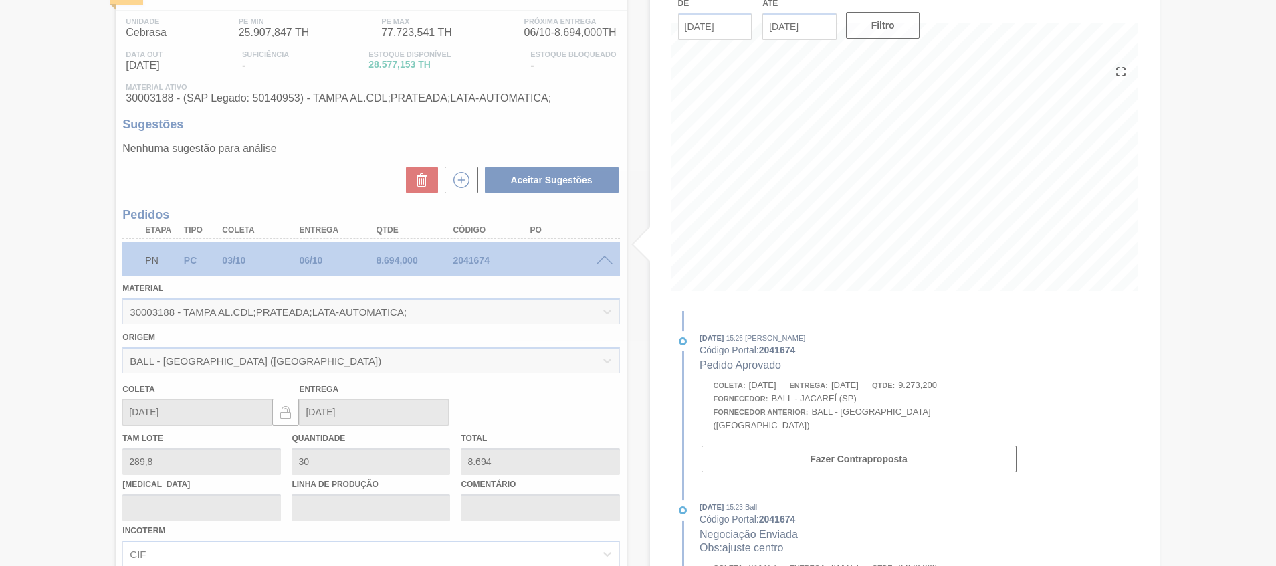
type input "31,999"
type input "9.273,2"
type input "[DATE]"
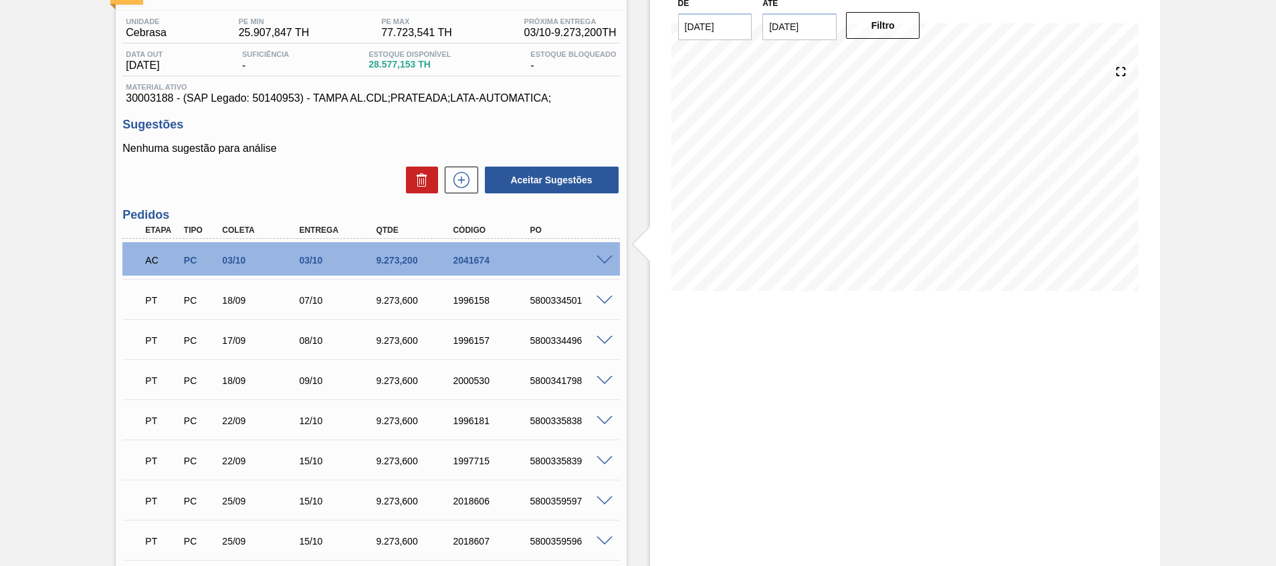
click at [598, 257] on span at bounding box center [604, 260] width 16 height 10
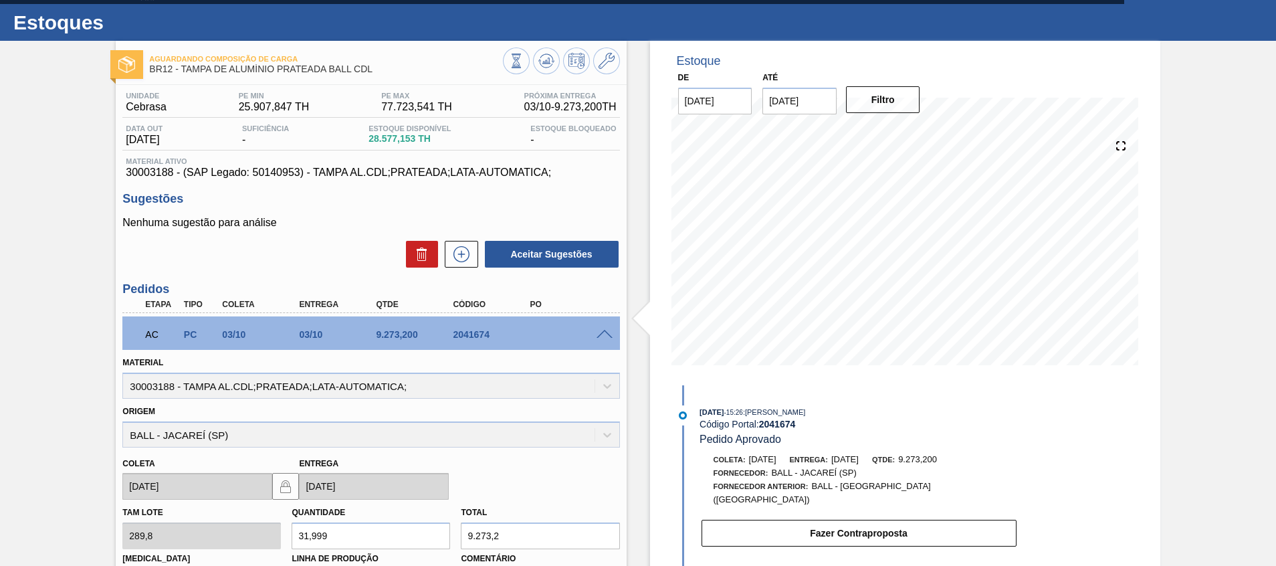
scroll to position [0, 0]
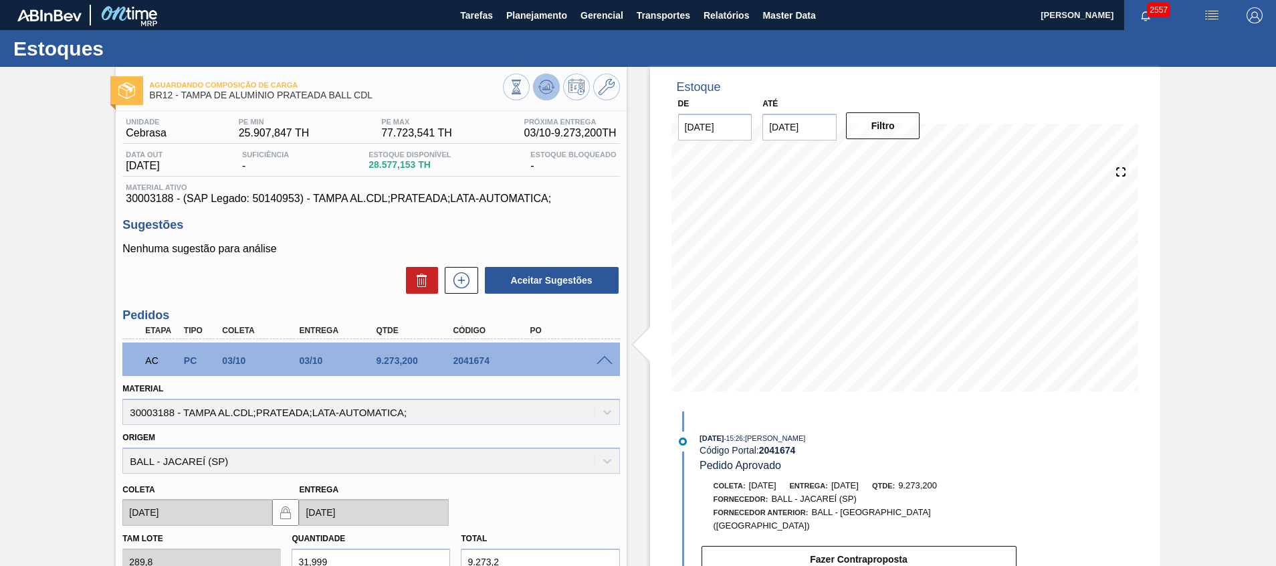
click at [544, 88] on icon at bounding box center [545, 87] width 9 height 6
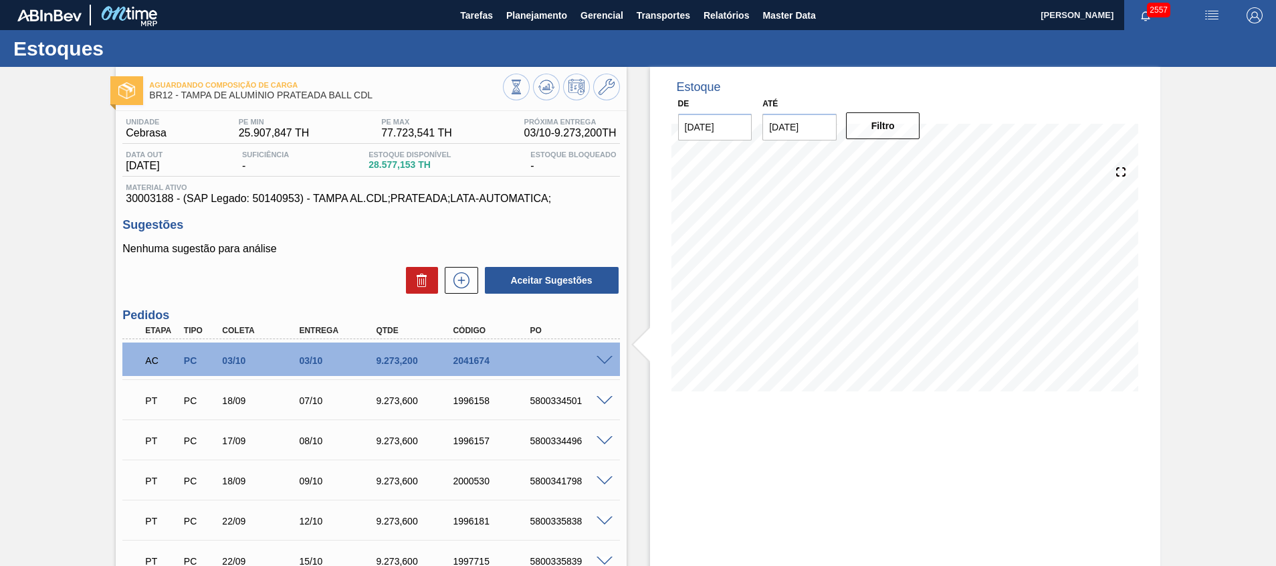
click at [608, 362] on span at bounding box center [604, 361] width 16 height 10
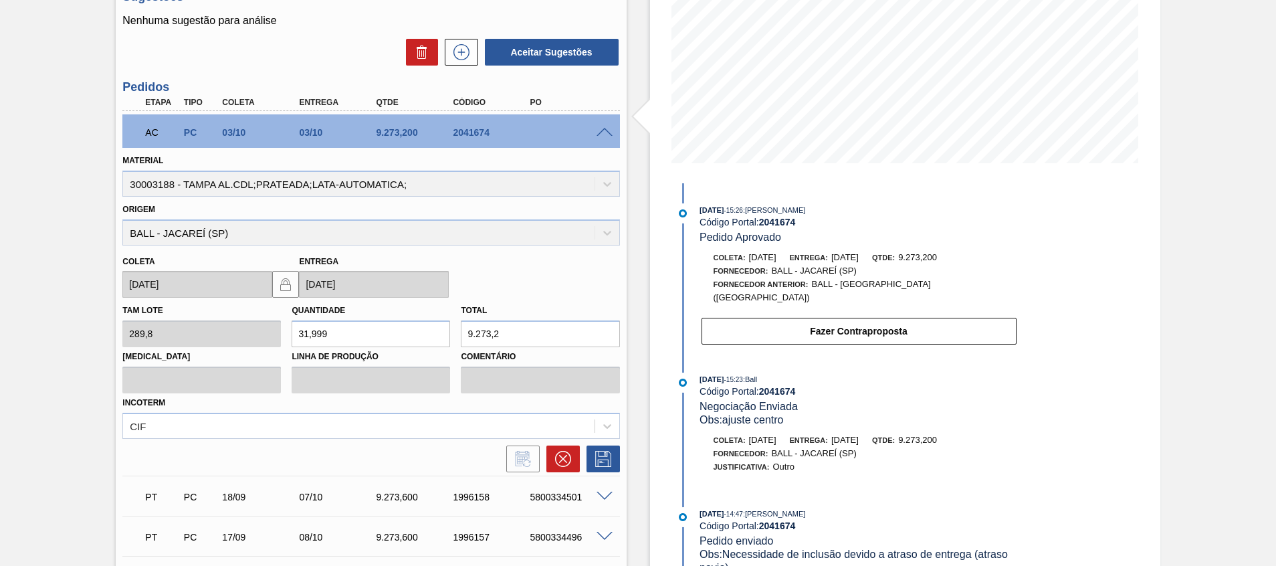
scroll to position [201, 0]
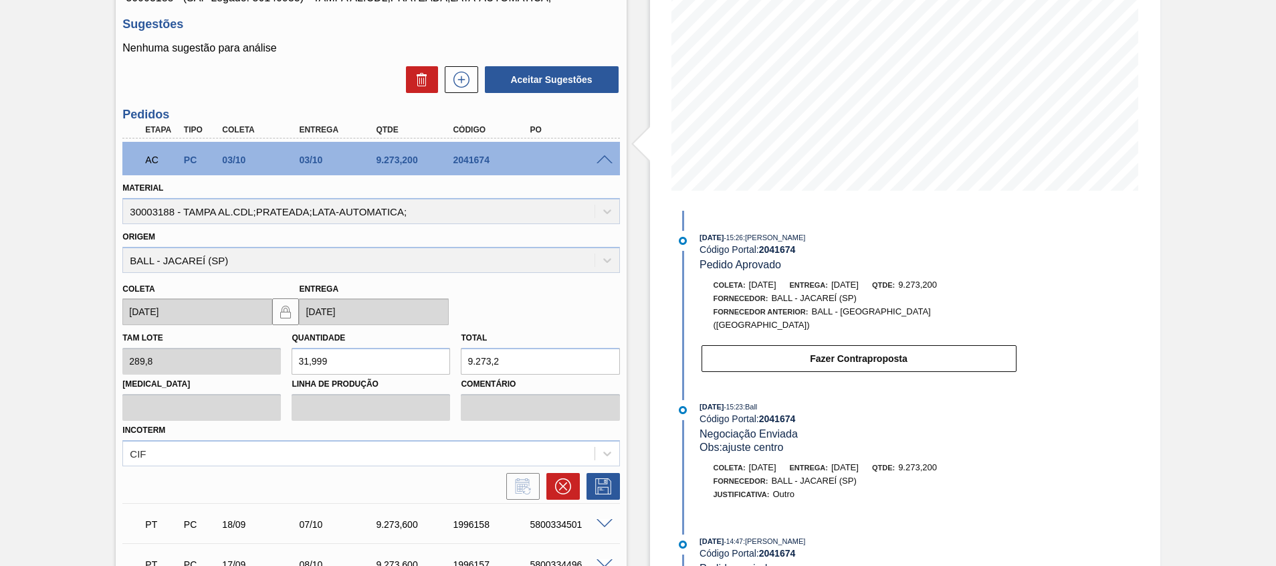
click at [601, 155] on span at bounding box center [604, 160] width 16 height 10
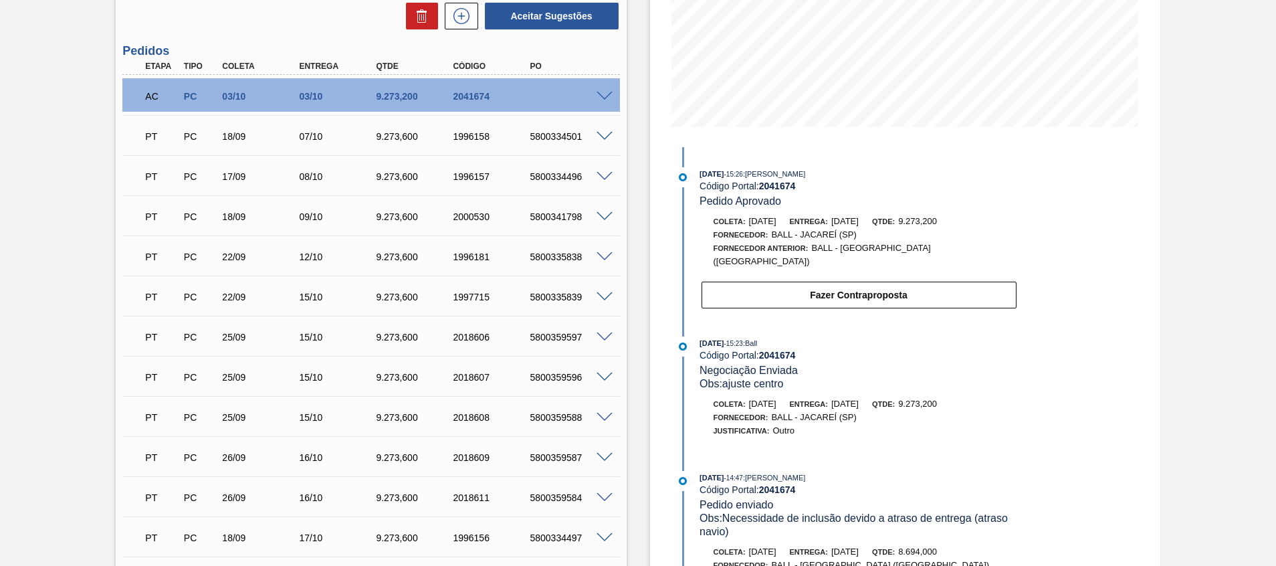
scroll to position [0, 0]
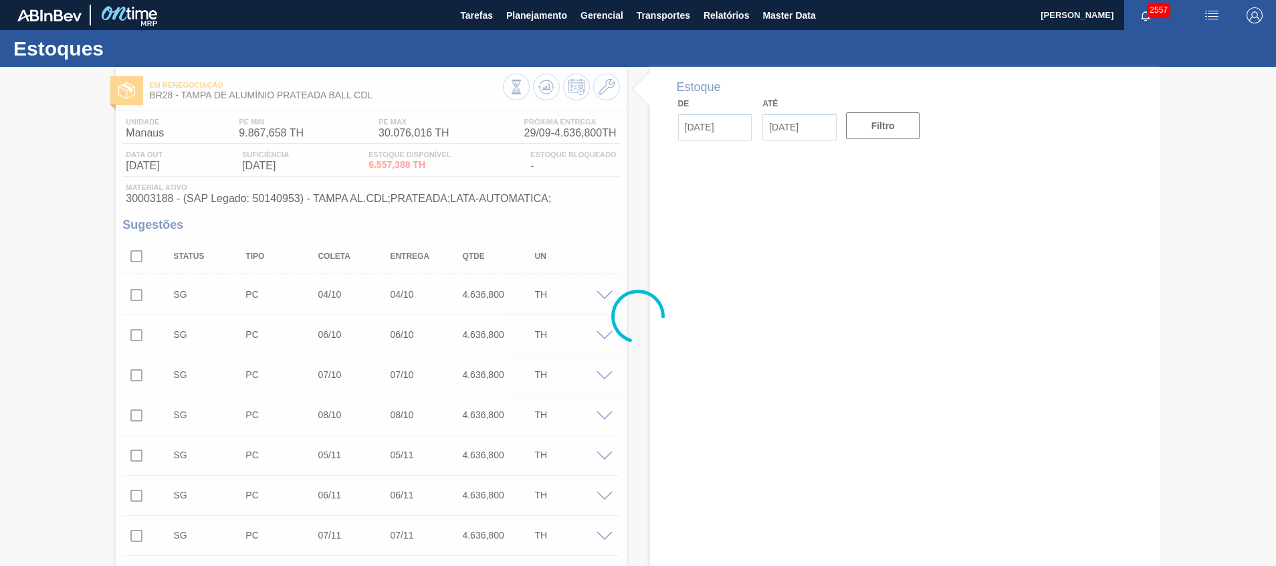
type input "[DATE]"
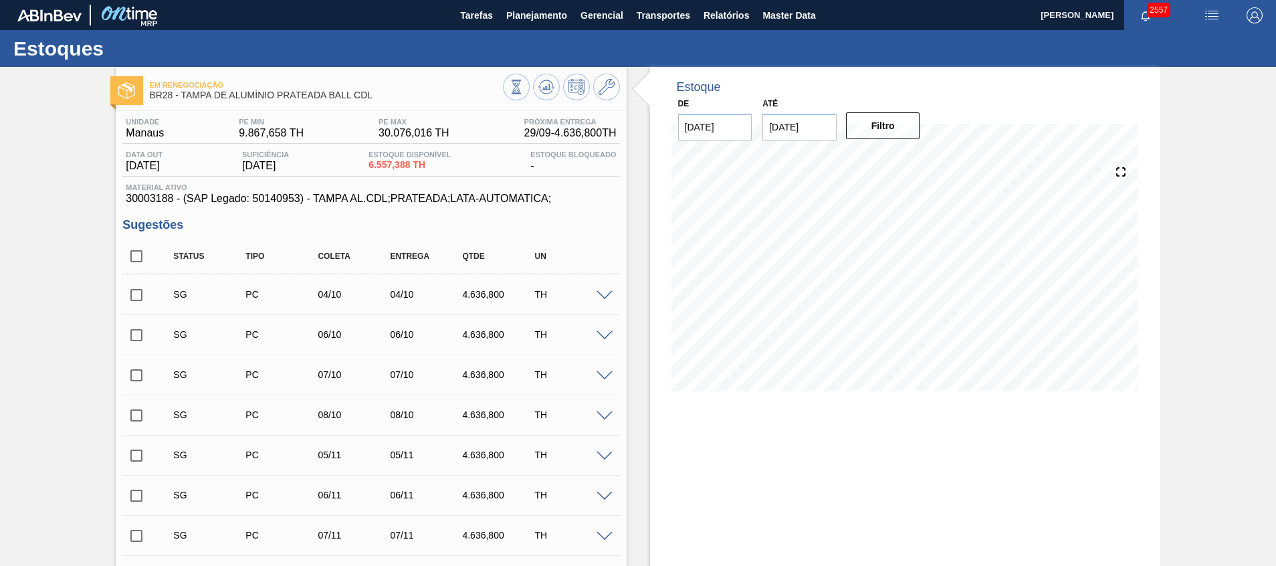
click at [598, 291] on span at bounding box center [604, 296] width 16 height 10
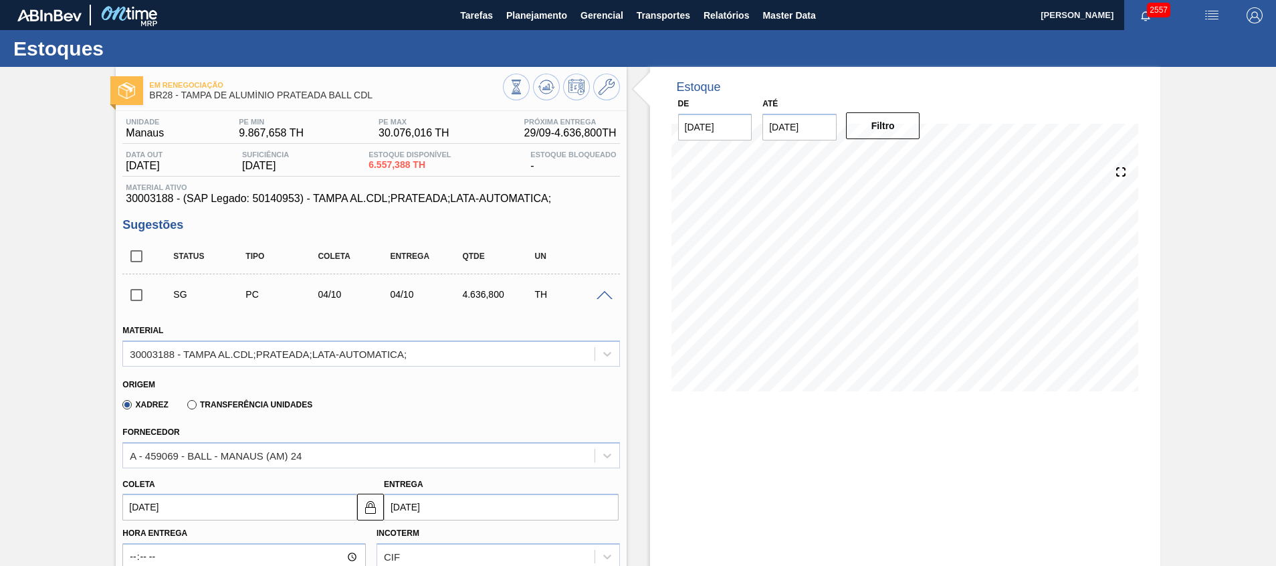
click at [606, 296] on span at bounding box center [604, 296] width 16 height 10
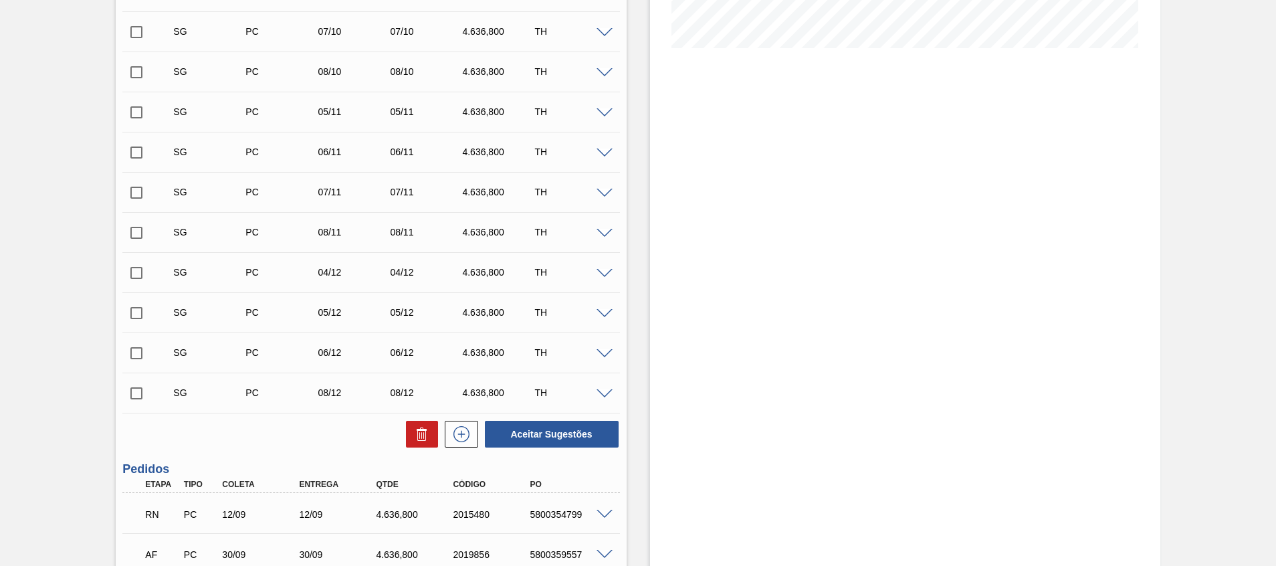
scroll to position [460, 0]
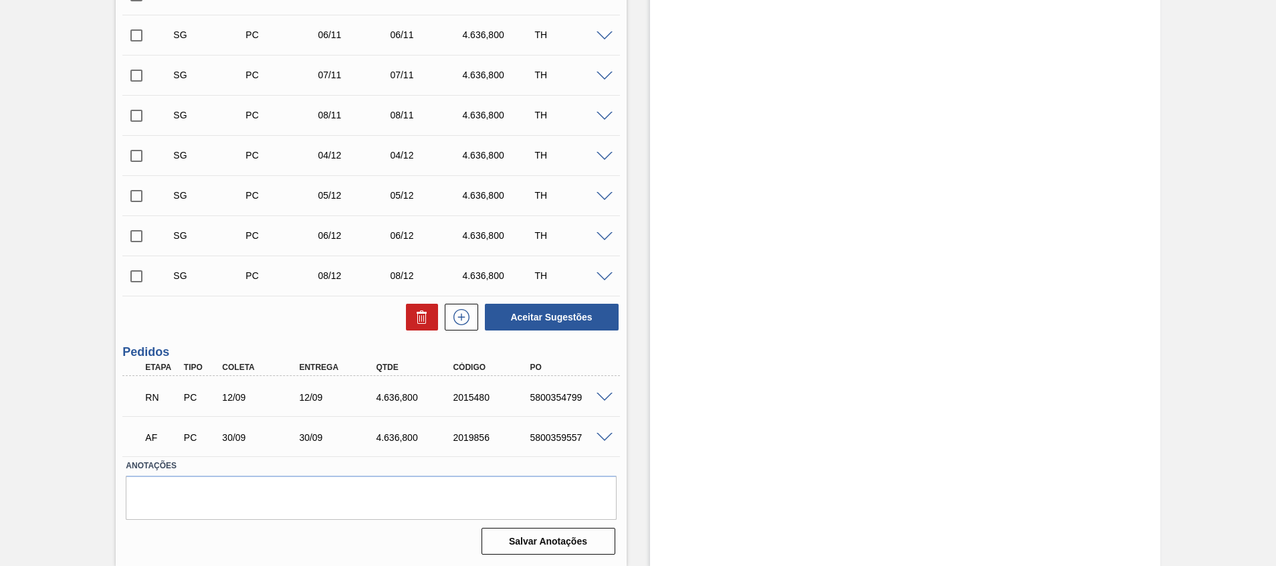
click at [610, 397] on span at bounding box center [604, 397] width 16 height 10
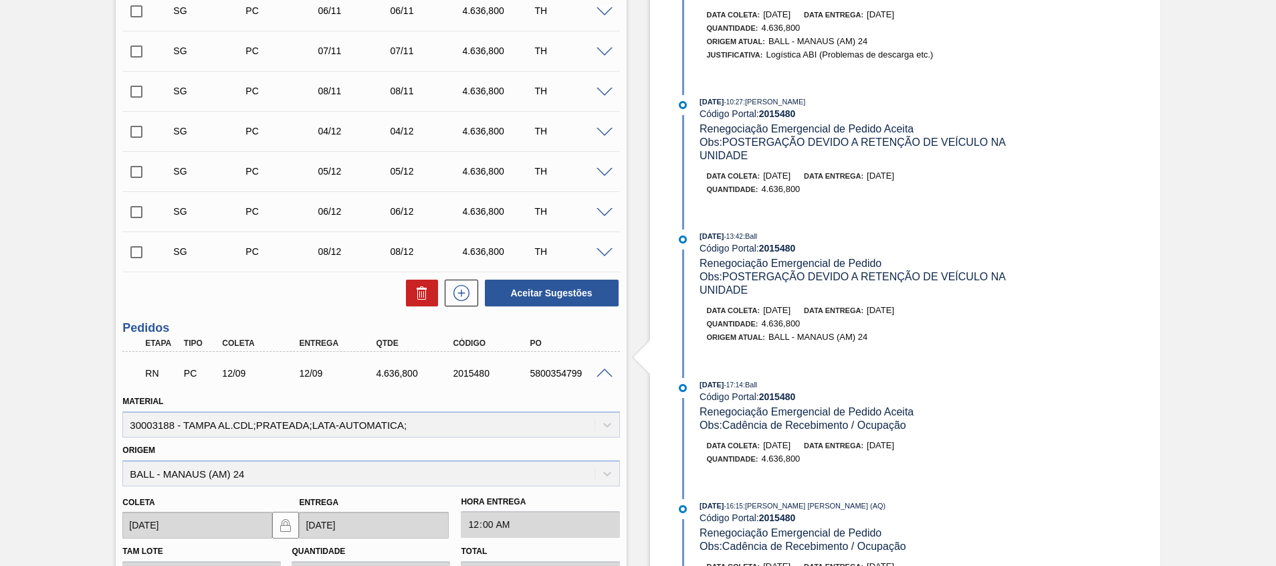
scroll to position [510, 0]
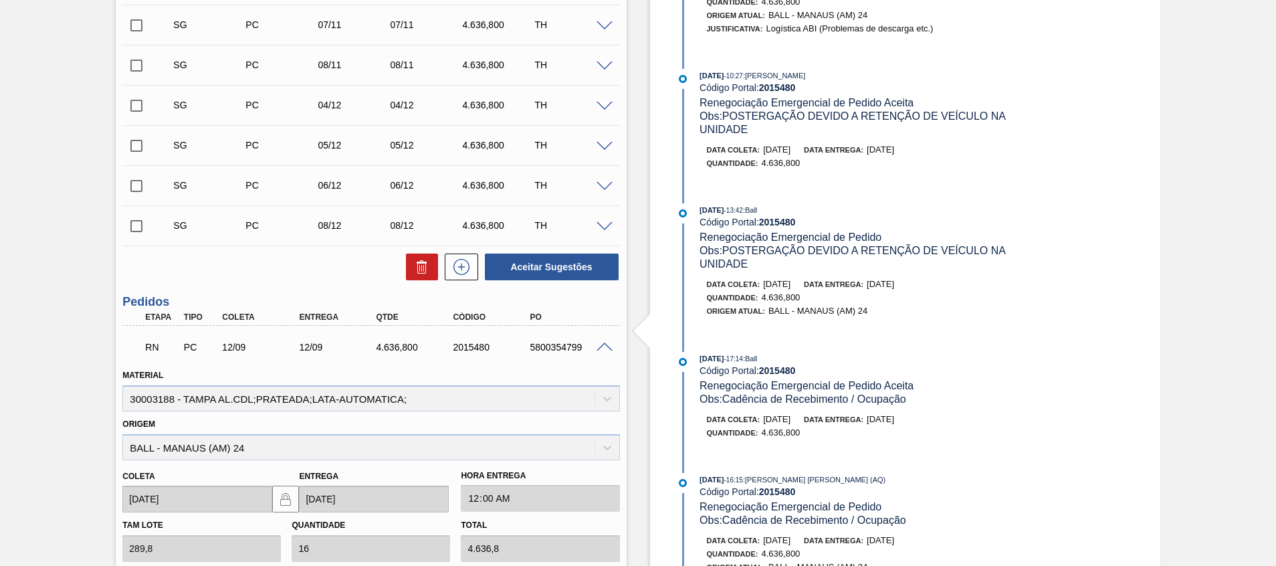
click at [606, 348] on span at bounding box center [604, 347] width 16 height 10
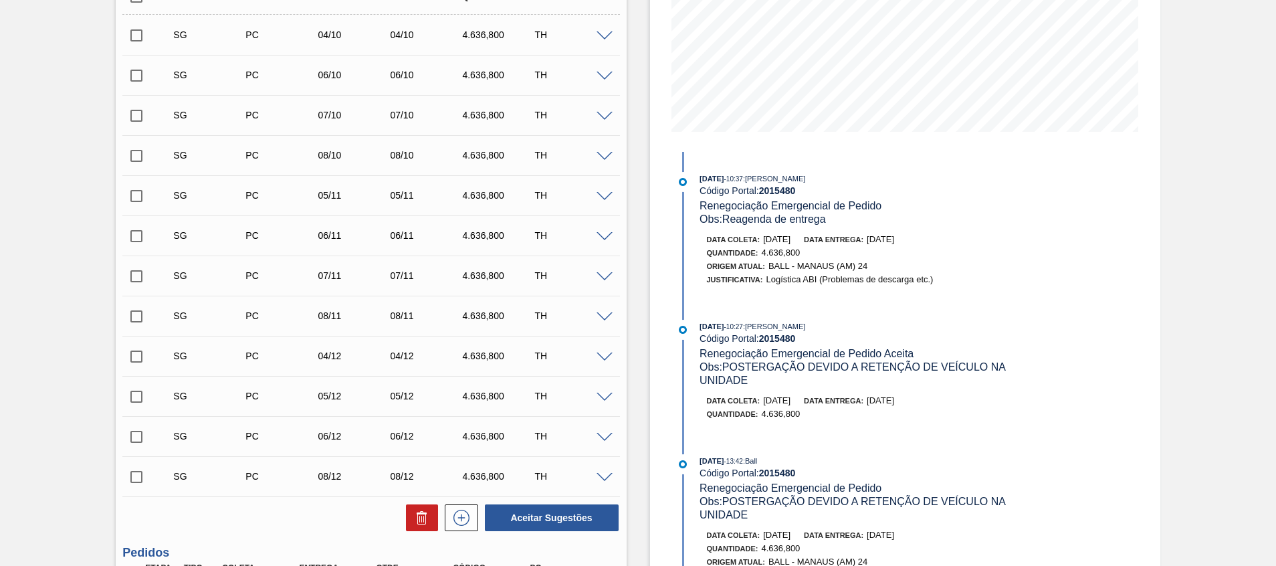
scroll to position [159, 0]
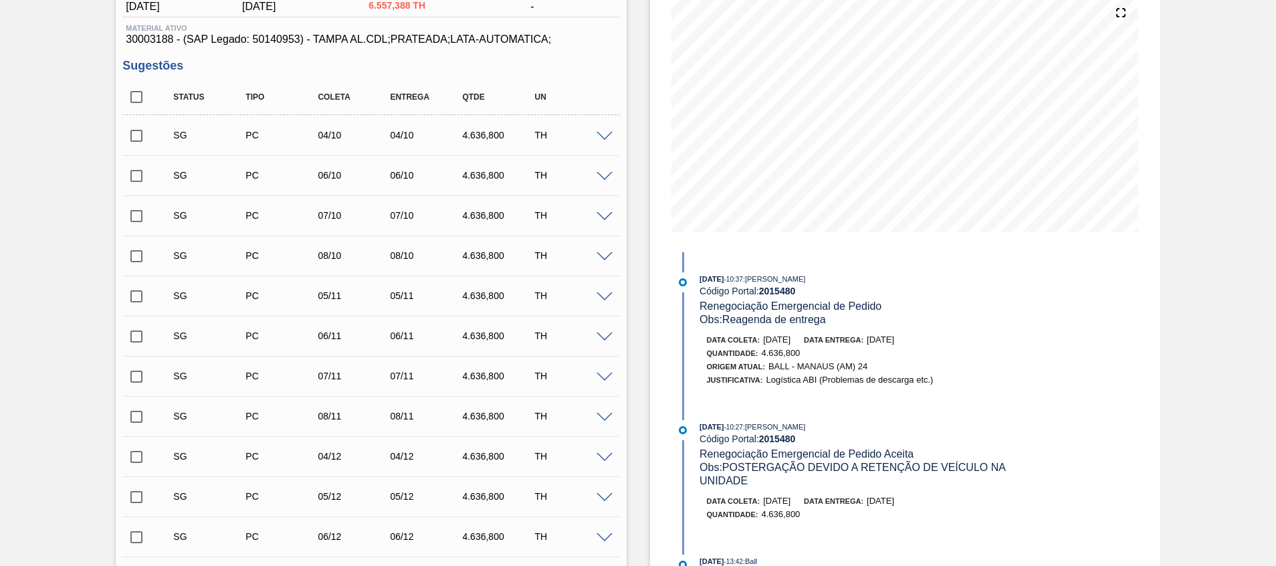
click at [140, 174] on input "checkbox" at bounding box center [136, 176] width 28 height 28
checkbox input "true"
click at [135, 257] on input "checkbox" at bounding box center [136, 256] width 28 height 28
checkbox input "true"
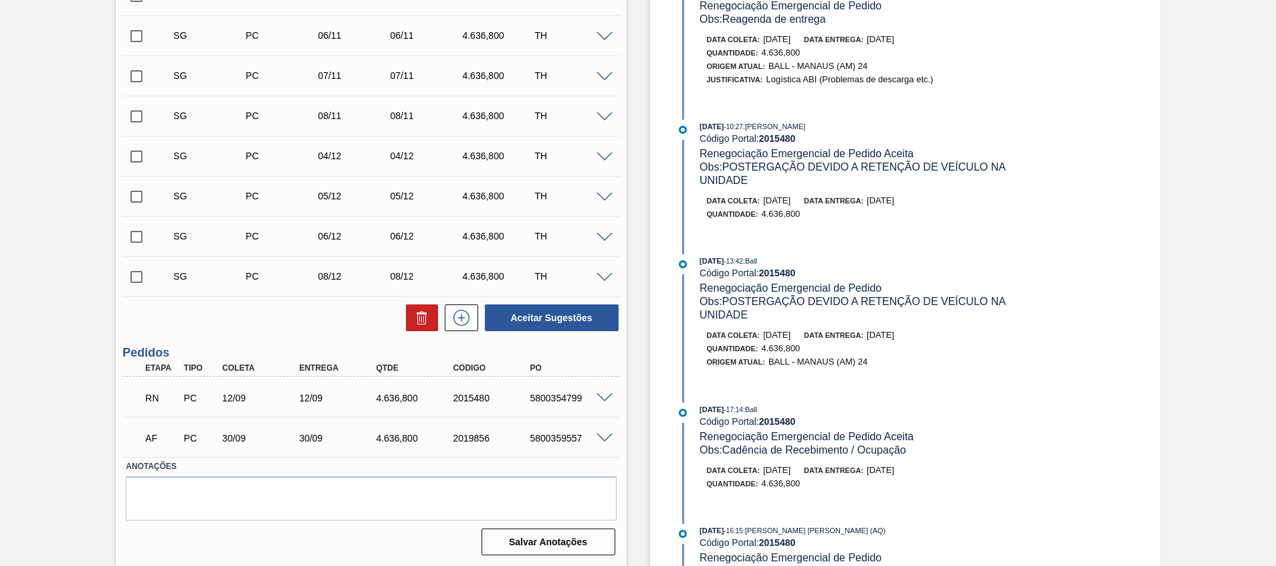
scroll to position [460, 0]
click at [600, 323] on button "Aceitar Sugestões" at bounding box center [552, 316] width 134 height 27
checkbox input "false"
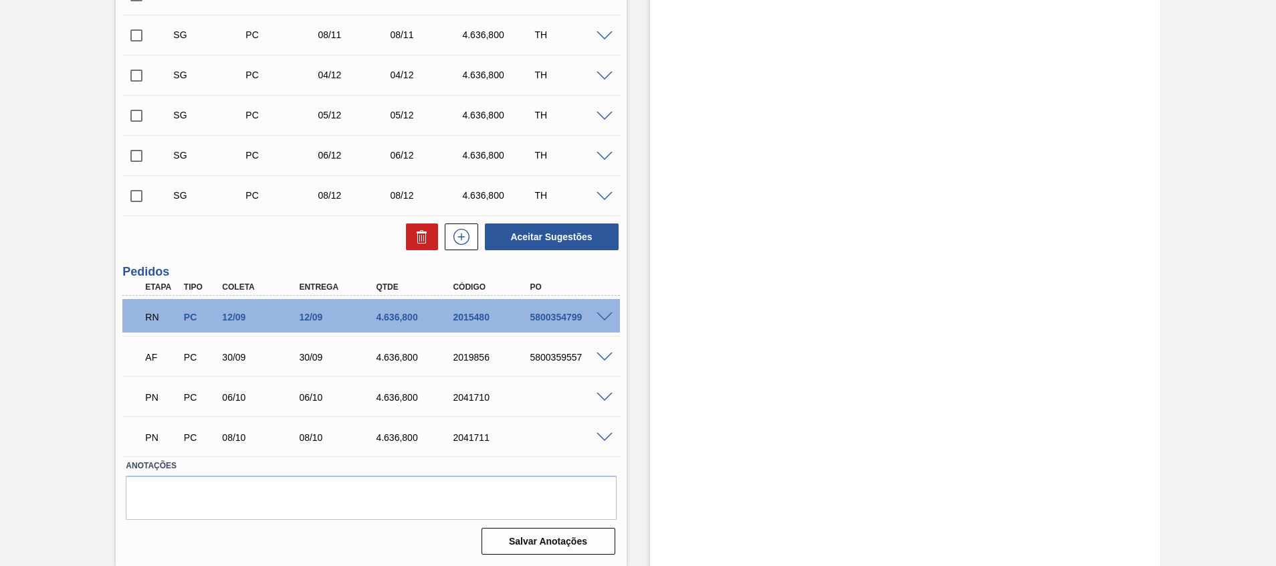
click at [601, 316] on span at bounding box center [604, 317] width 16 height 10
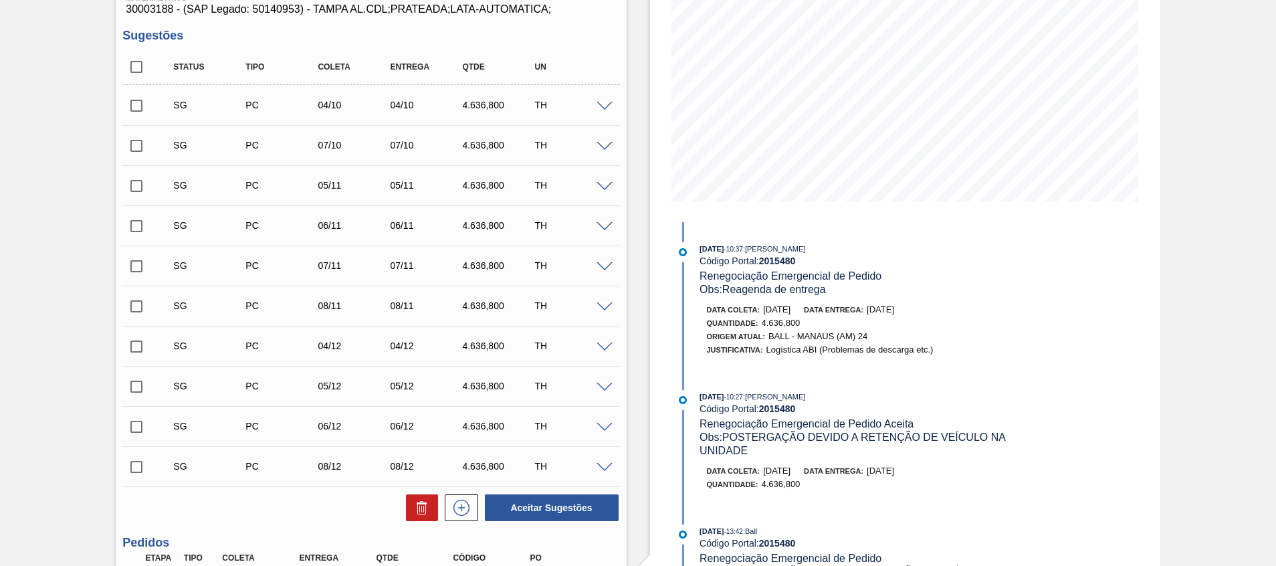
scroll to position [59, 0]
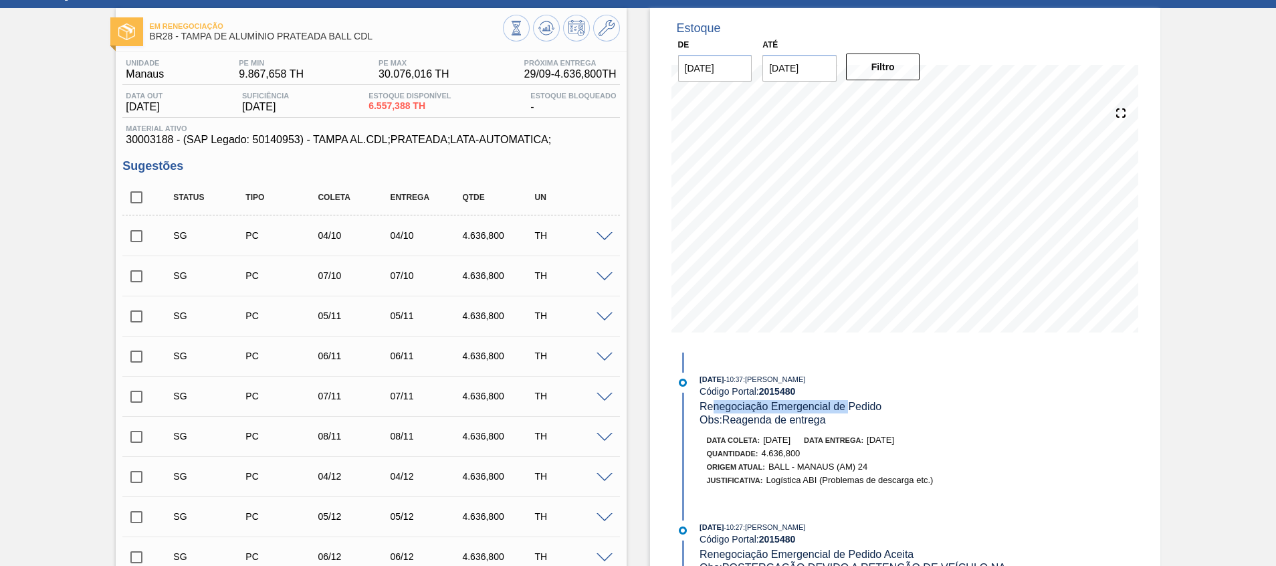
drag, startPoint x: 715, startPoint y: 406, endPoint x: 910, endPoint y: 410, distance: 195.9
click at [852, 406] on span "Renegociação Emergencial de Pedido" at bounding box center [790, 405] width 182 height 11
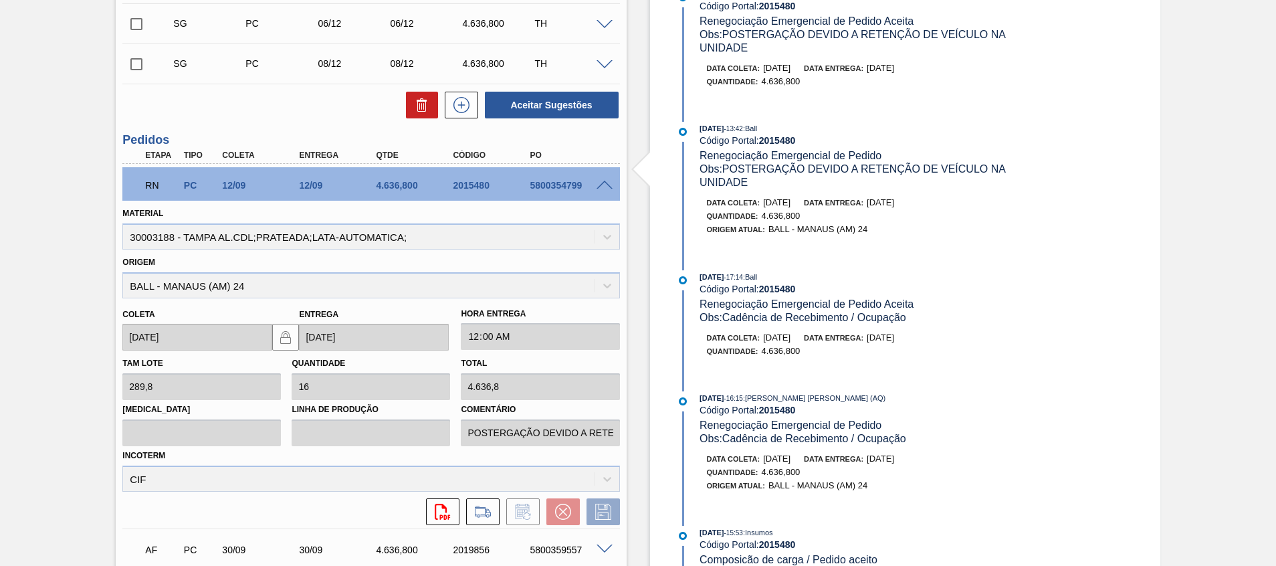
scroll to position [560, 0]
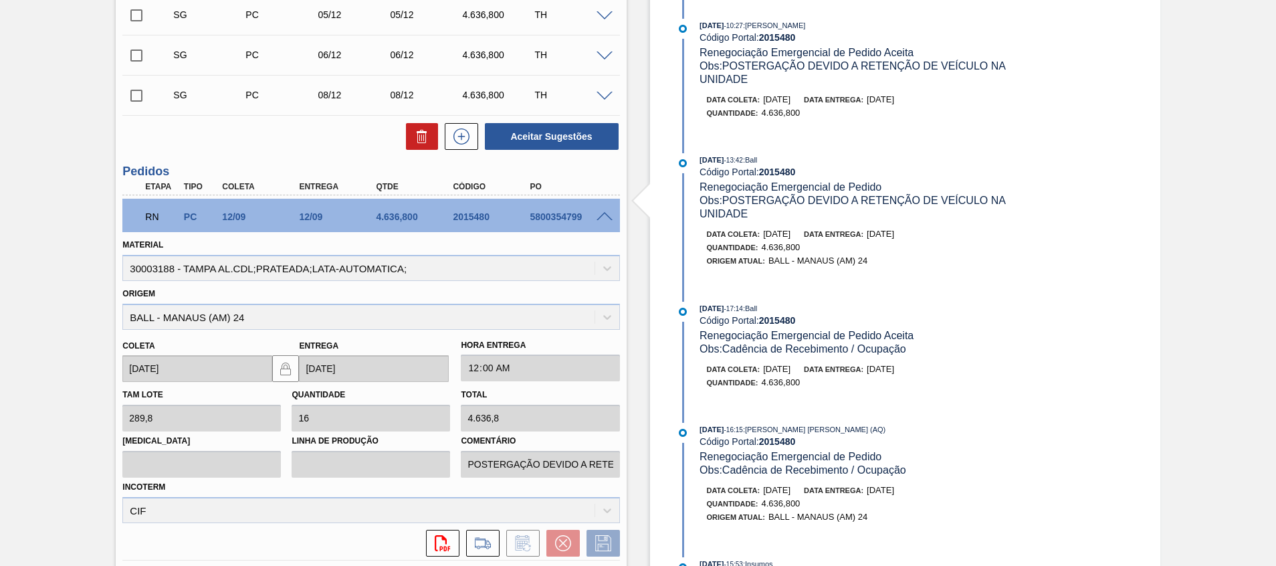
click at [612, 218] on div at bounding box center [606, 216] width 27 height 10
click at [610, 217] on span at bounding box center [604, 217] width 16 height 10
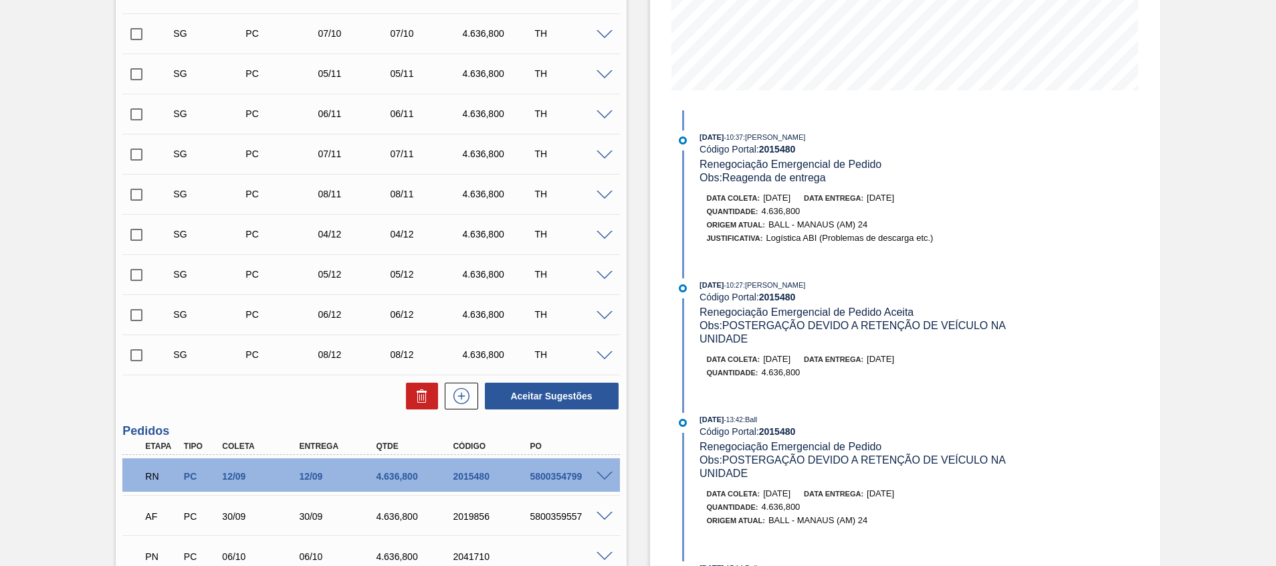
scroll to position [0, 0]
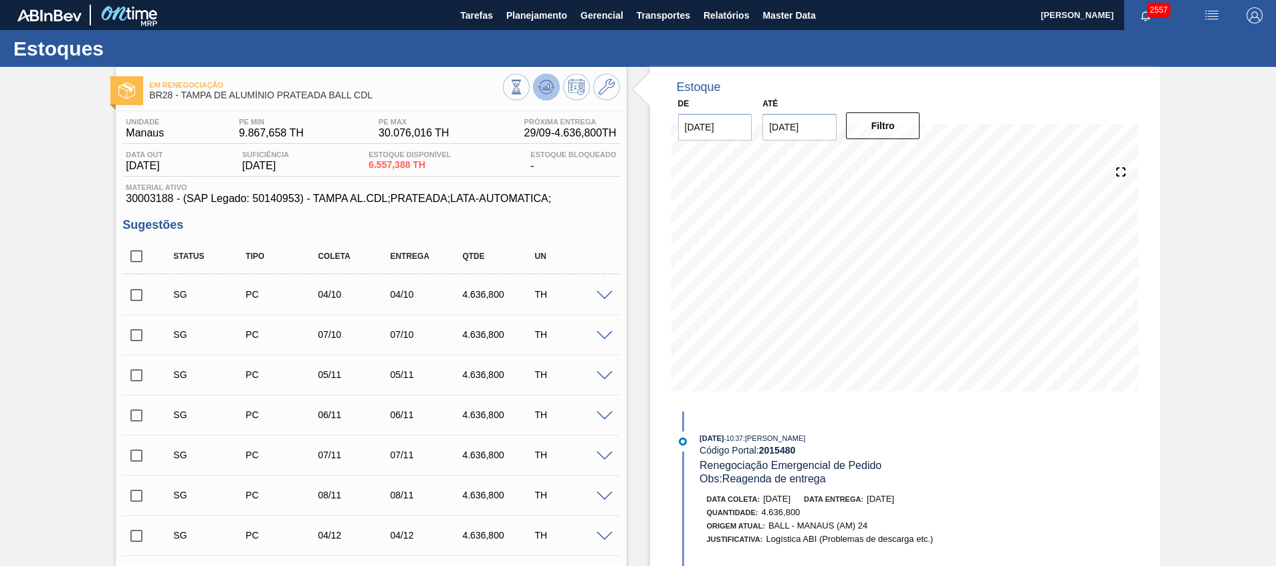
click at [548, 77] on button at bounding box center [546, 87] width 27 height 27
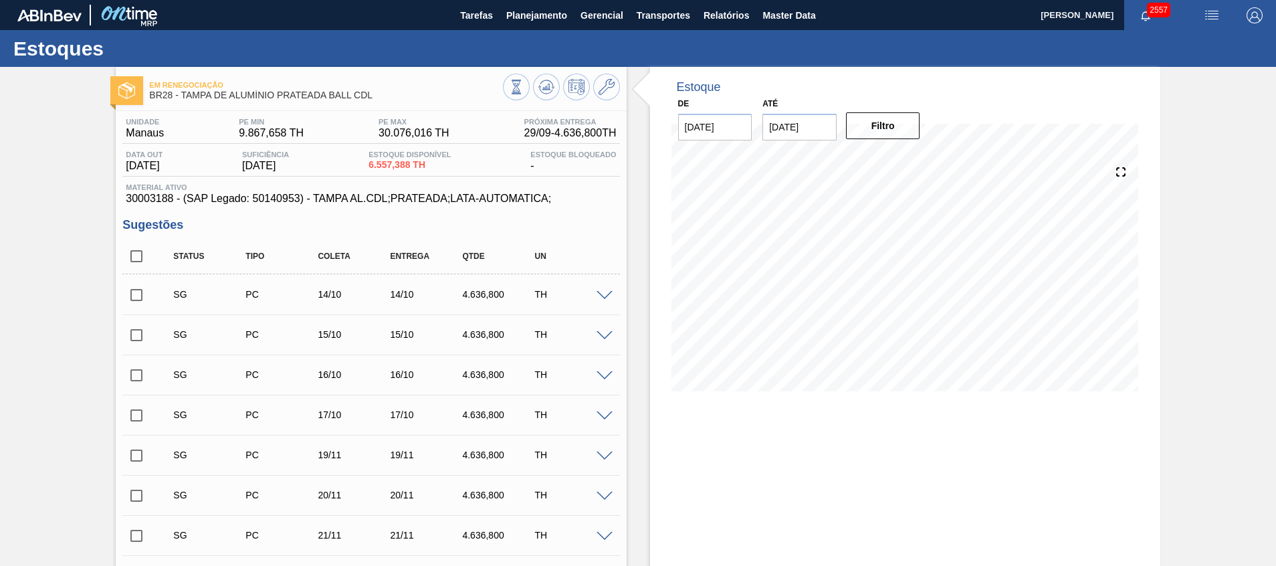
click at [132, 337] on input "checkbox" at bounding box center [136, 335] width 28 height 28
checkbox input "true"
click at [135, 408] on input "checkbox" at bounding box center [136, 415] width 28 height 28
checkbox input "true"
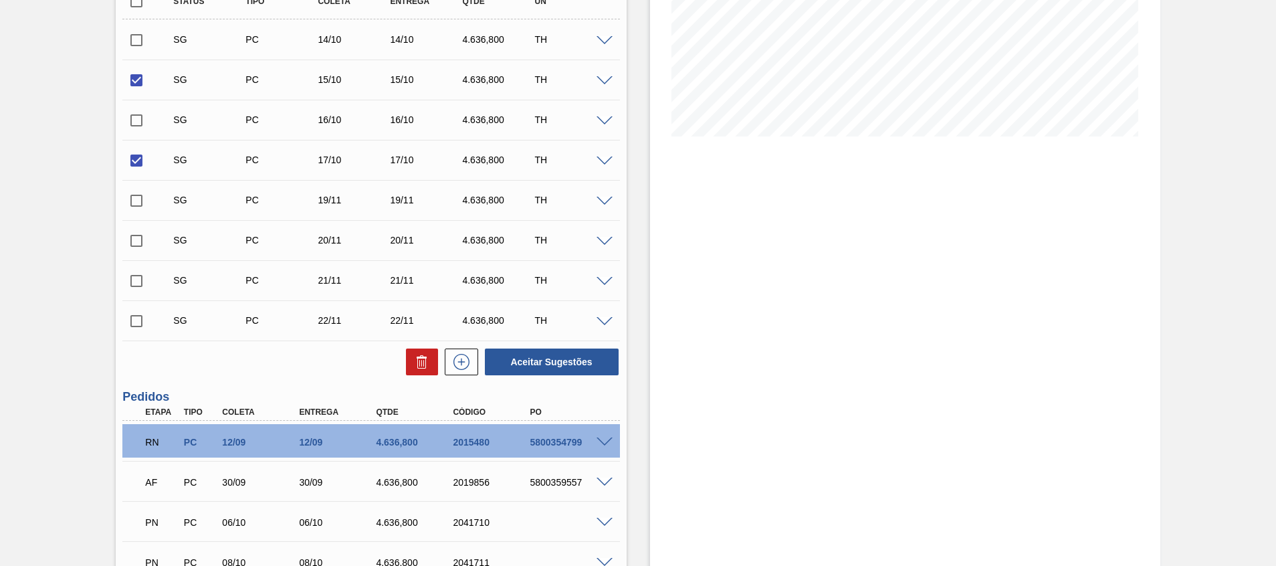
scroll to position [380, 0]
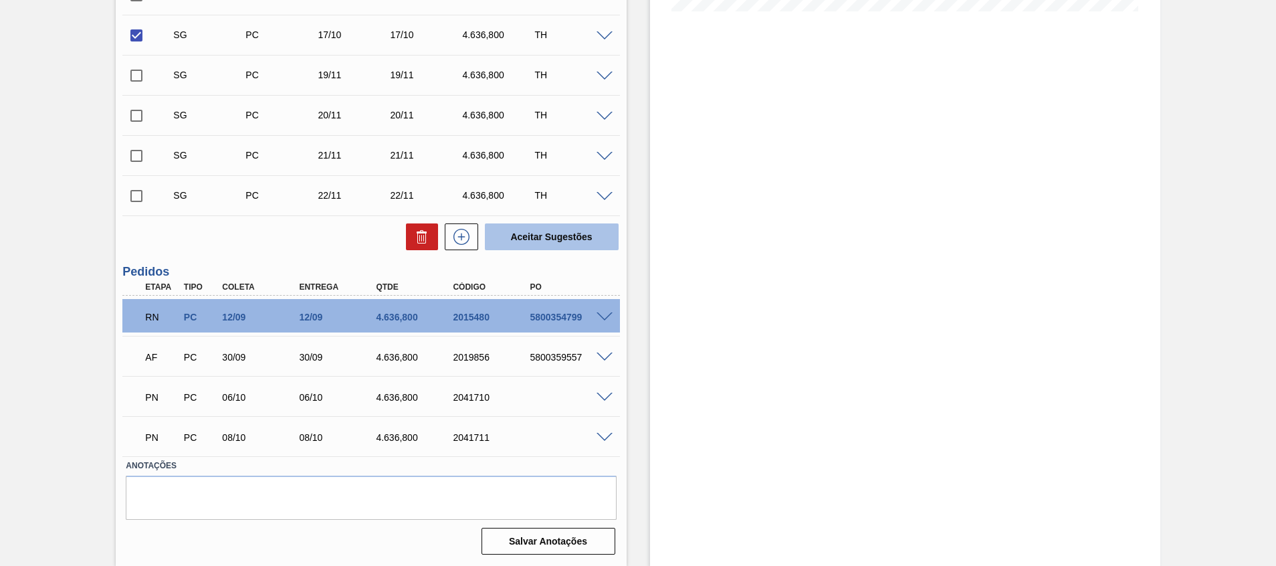
click at [585, 231] on button "Aceitar Sugestões" at bounding box center [552, 236] width 134 height 27
checkbox input "false"
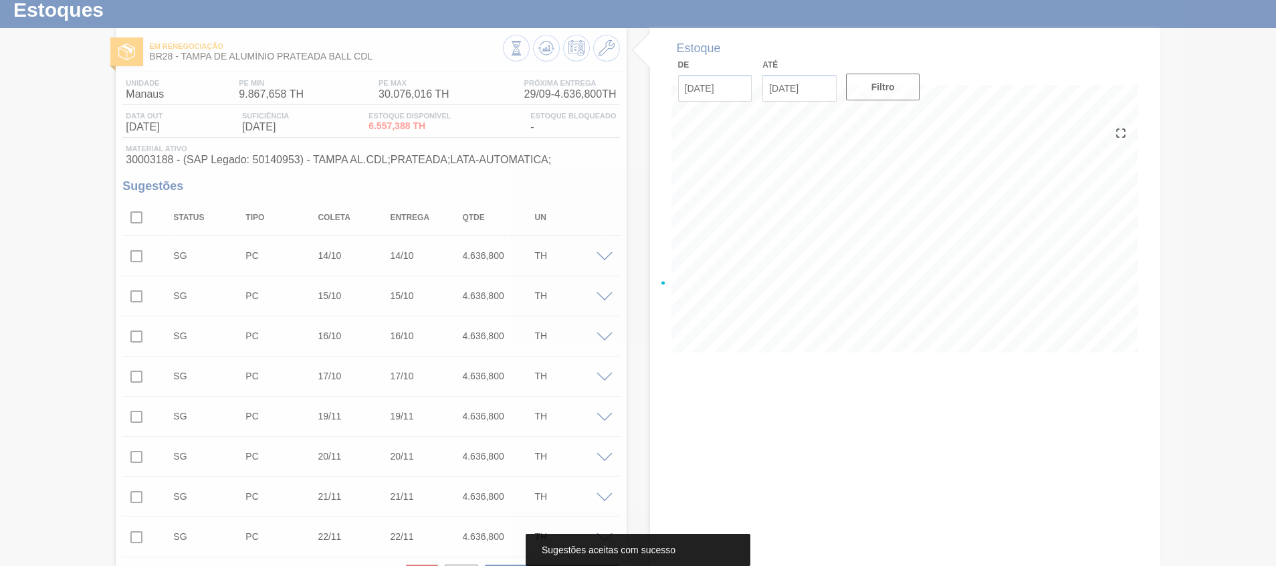
scroll to position [30, 0]
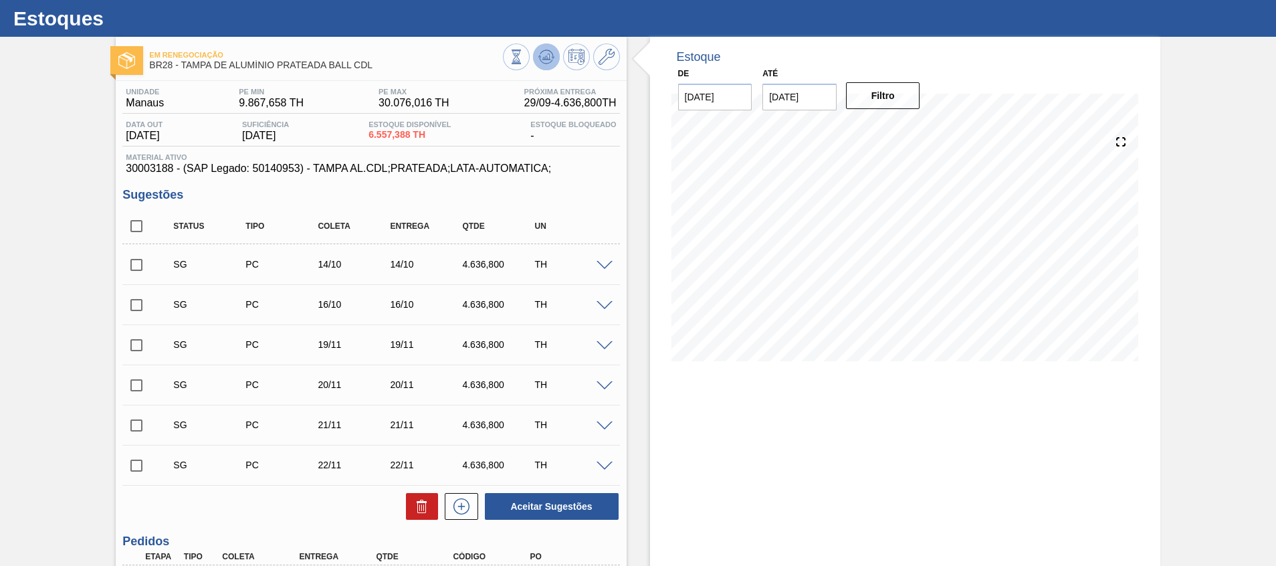
click at [548, 60] on icon at bounding box center [546, 57] width 16 height 16
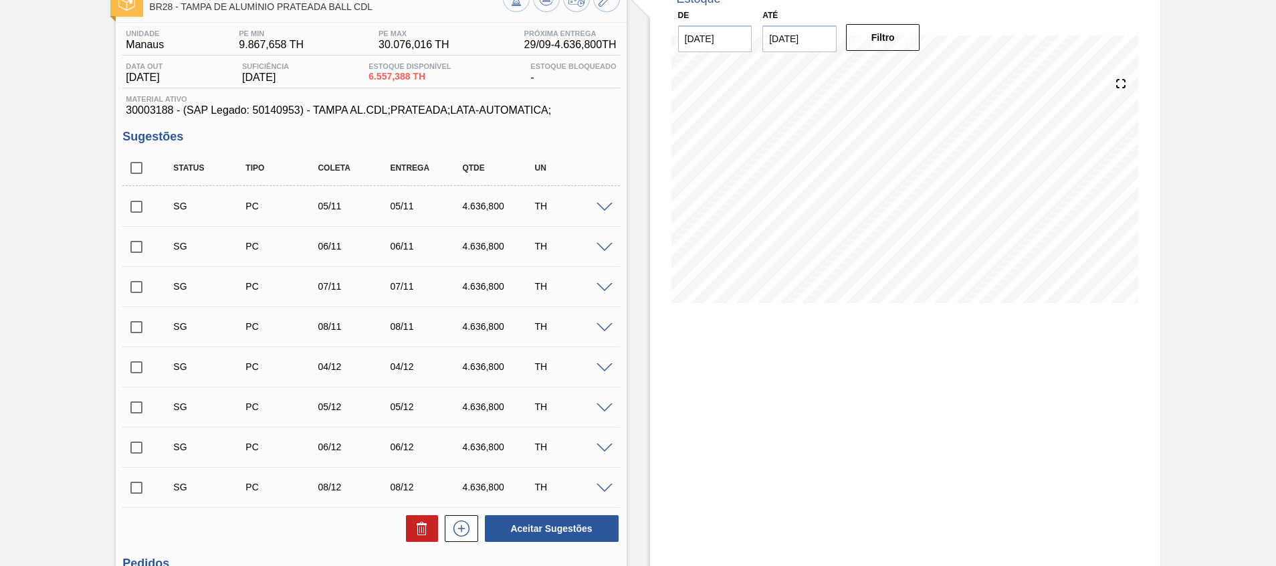
scroll to position [401, 0]
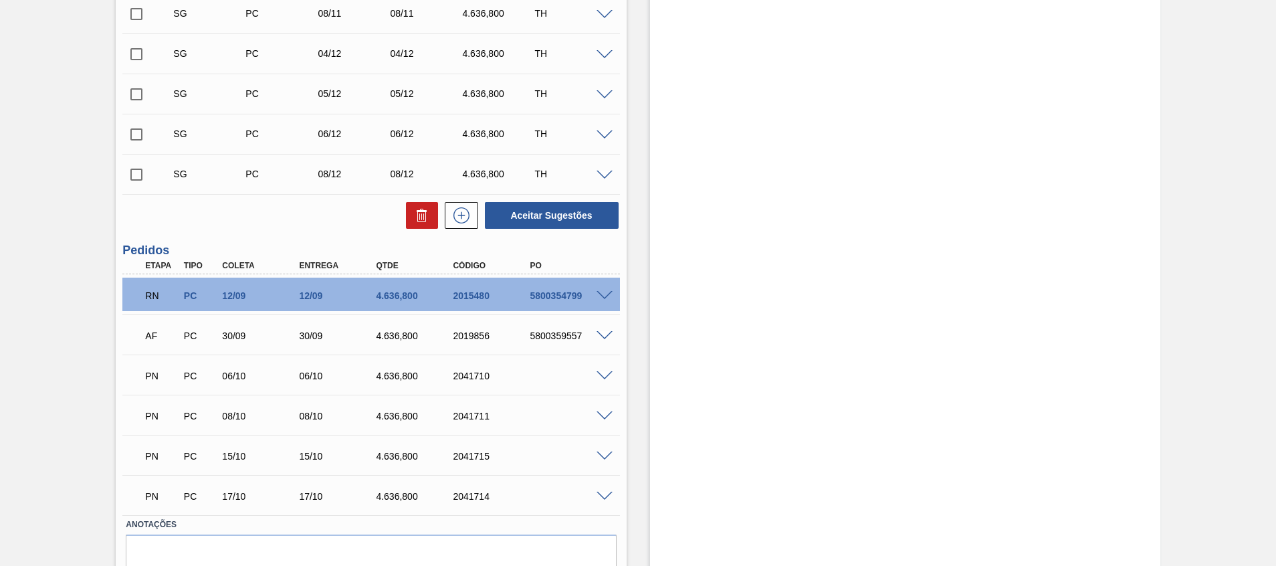
click at [610, 297] on span at bounding box center [604, 296] width 16 height 10
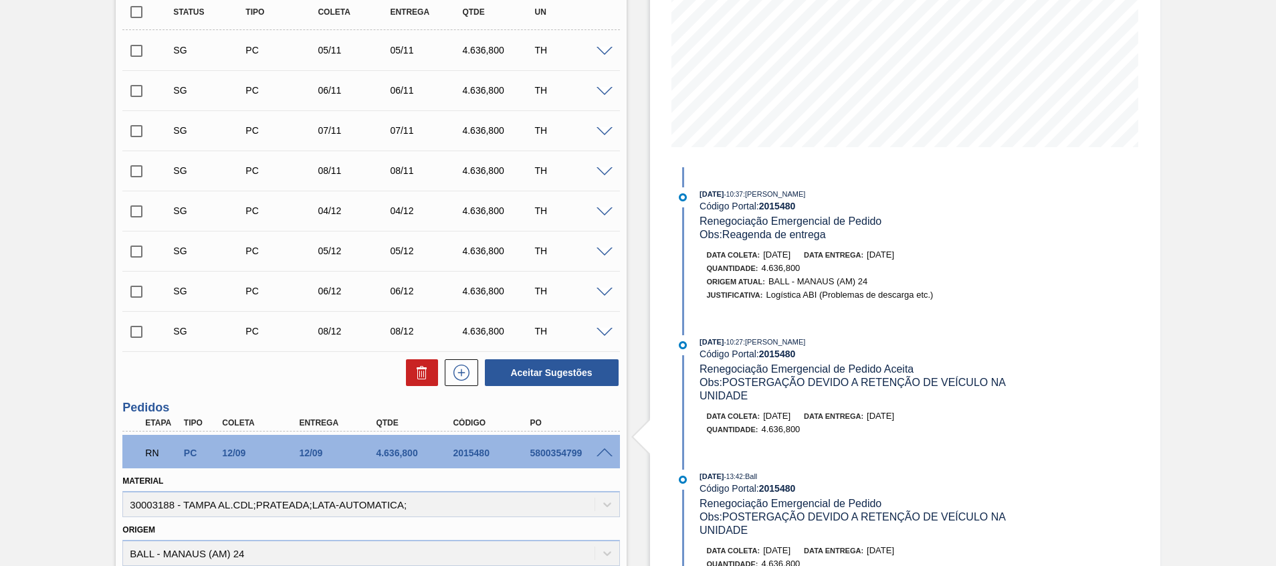
scroll to position [501, 0]
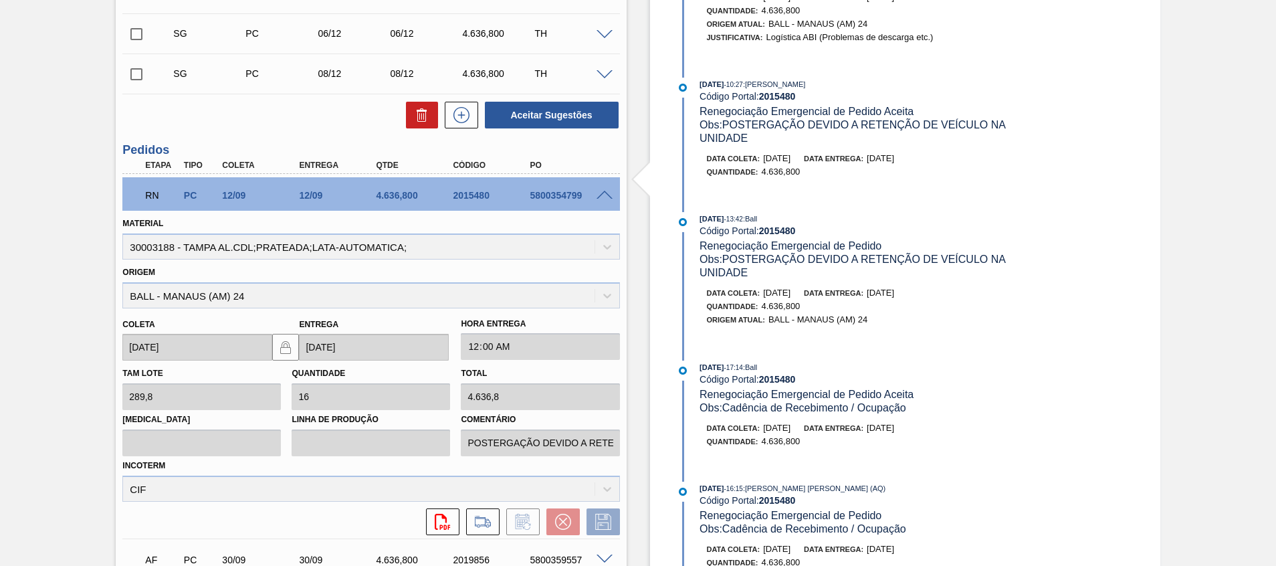
click at [606, 189] on div at bounding box center [606, 194] width 27 height 10
click at [606, 192] on span at bounding box center [604, 196] width 16 height 10
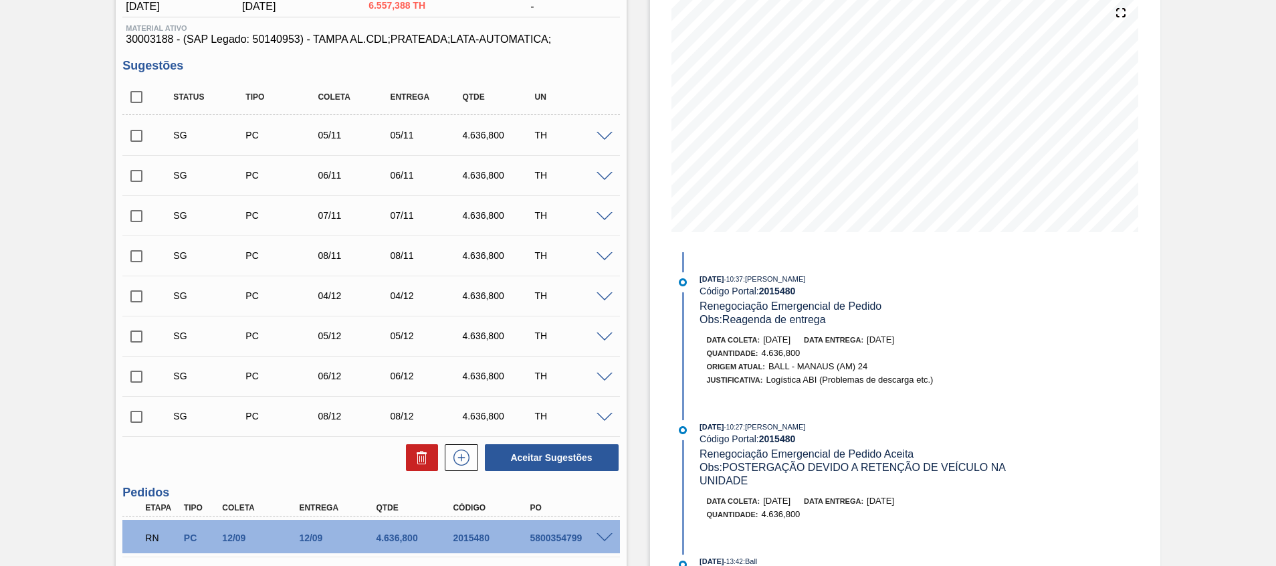
scroll to position [460, 0]
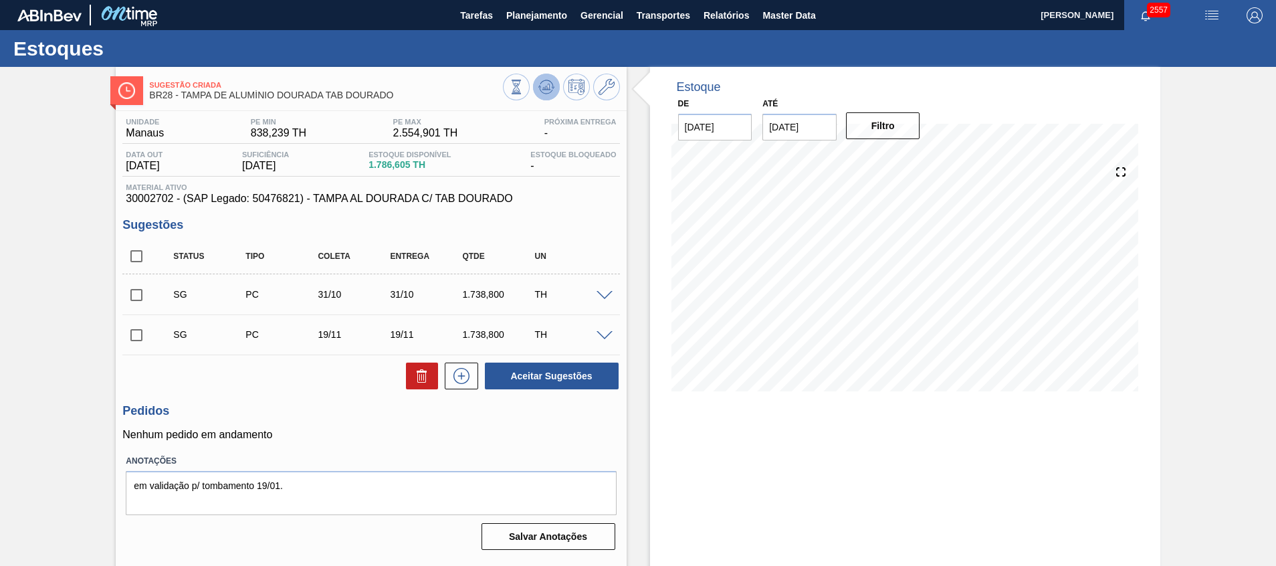
click at [544, 78] on button at bounding box center [546, 87] width 27 height 27
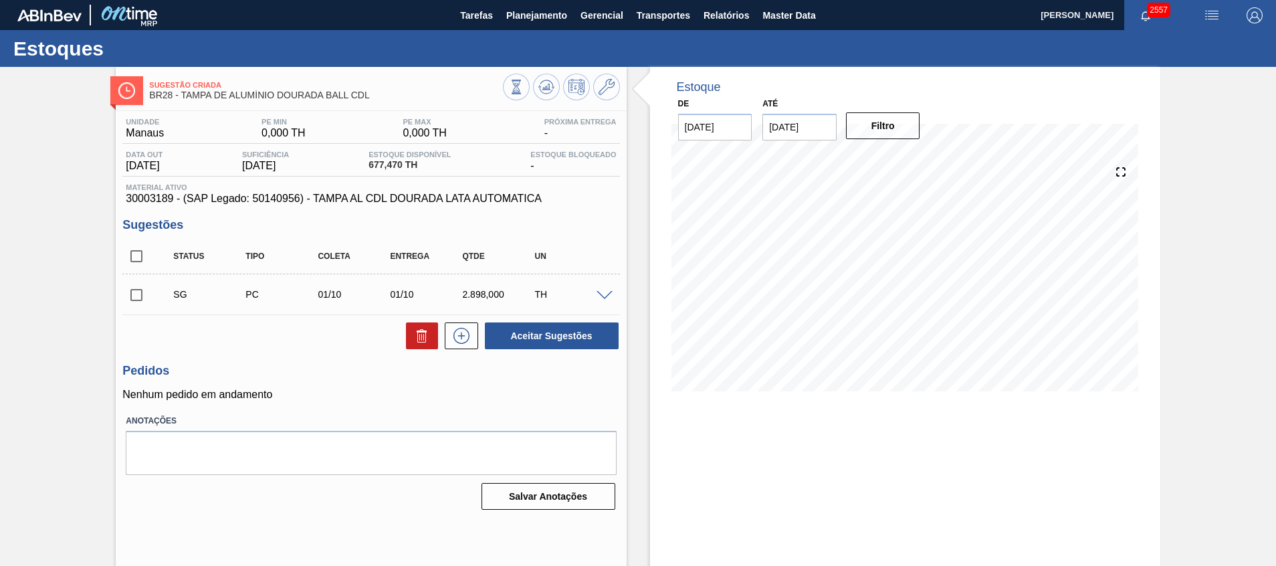
click at [608, 297] on span at bounding box center [604, 296] width 16 height 10
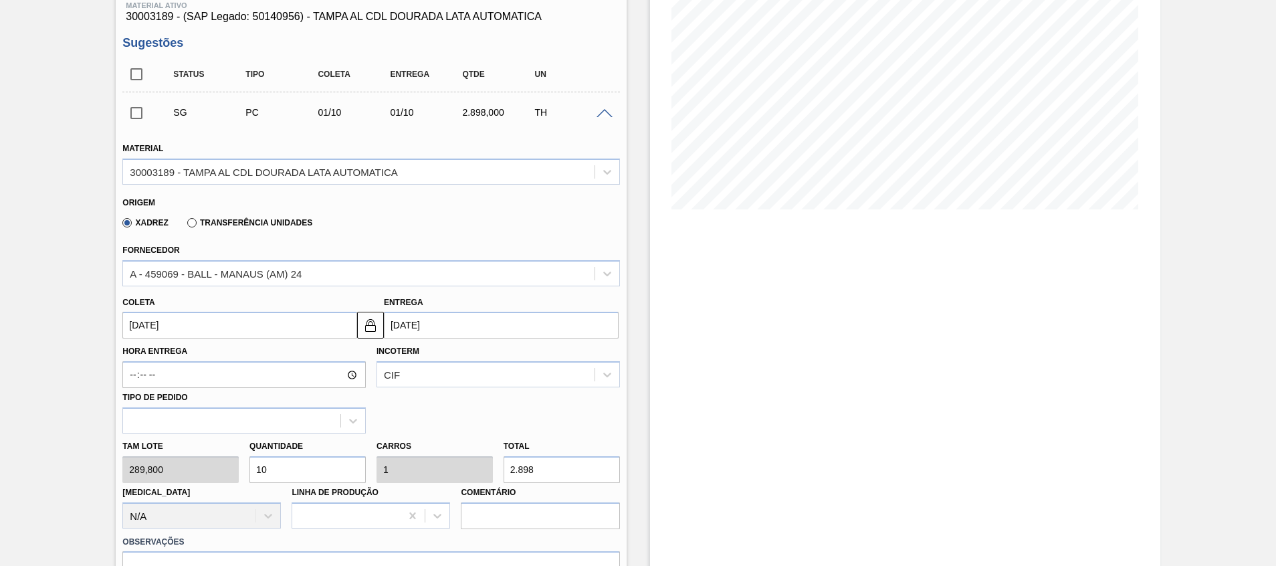
scroll to position [201, 0]
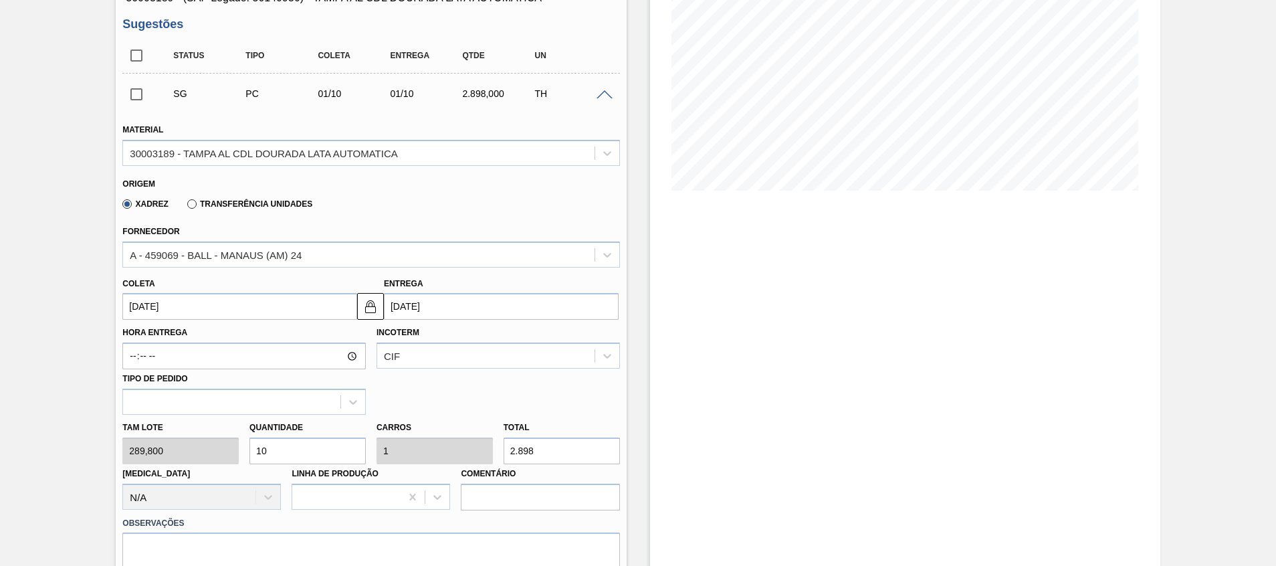
click at [836, 344] on div "Estoque De [DATE] Até [DATE] Filtro 01/10 Projeção de Estoque 3,575.47 [DOMAIN_…" at bounding box center [905, 342] width 510 height 953
click at [148, 443] on div "Tam lote 289,800 Quantidade 10 Carros 1 Total 2.898 [MEDICAL_DATA] N/A Linha de…" at bounding box center [370, 462] width 507 height 96
type input "8"
type input "0,8"
type input "2.318,4"
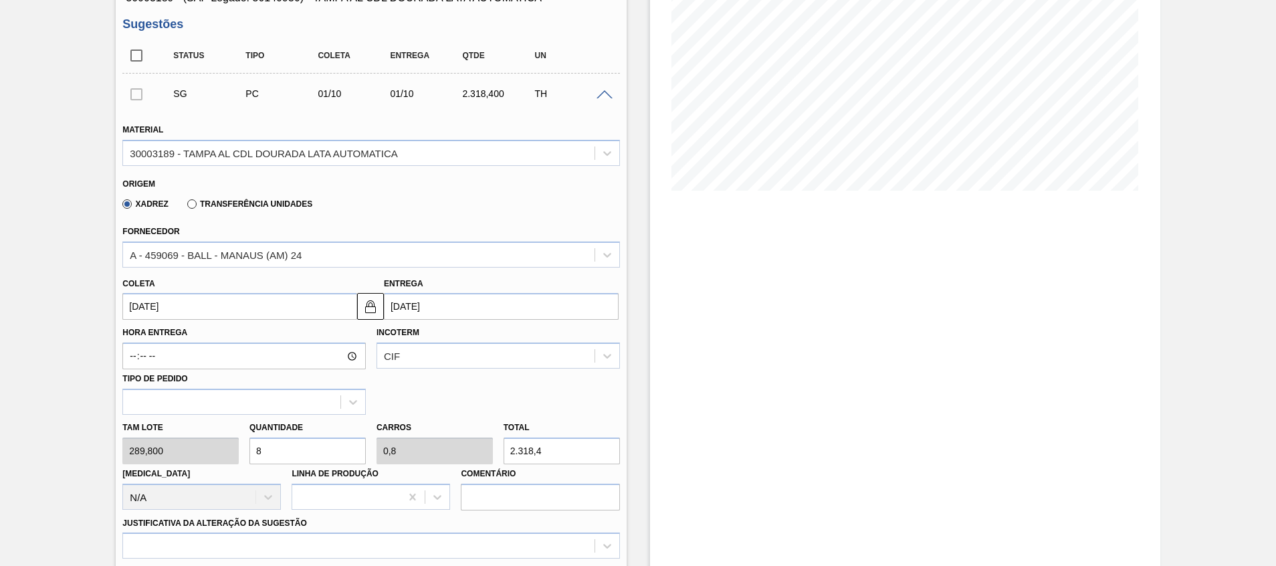
type input "8"
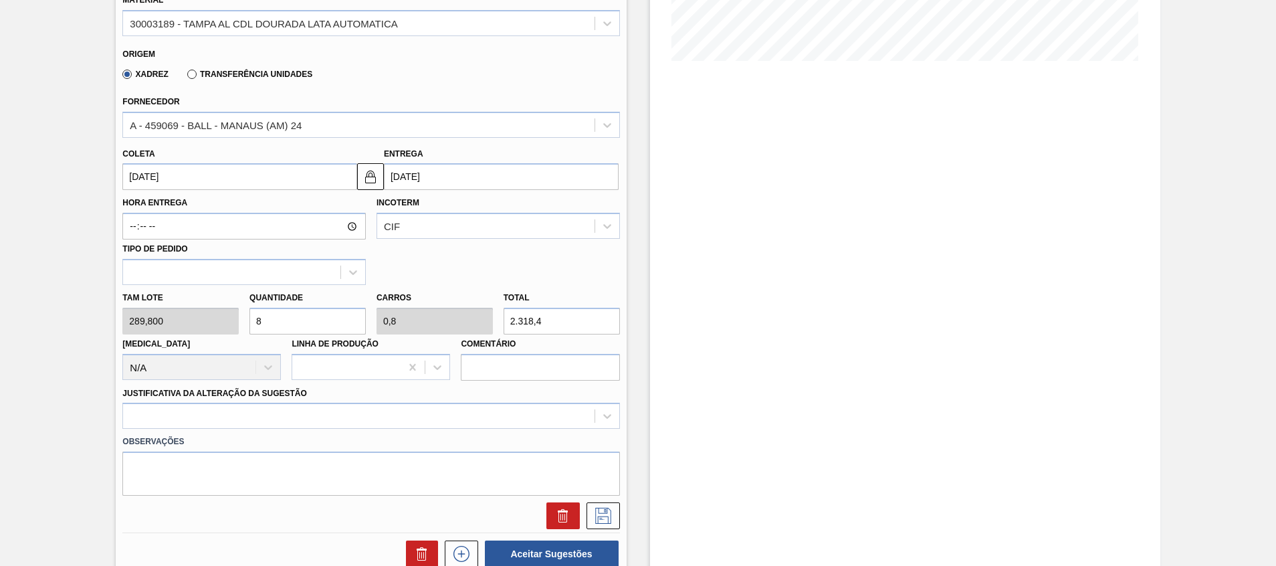
scroll to position [401, 0]
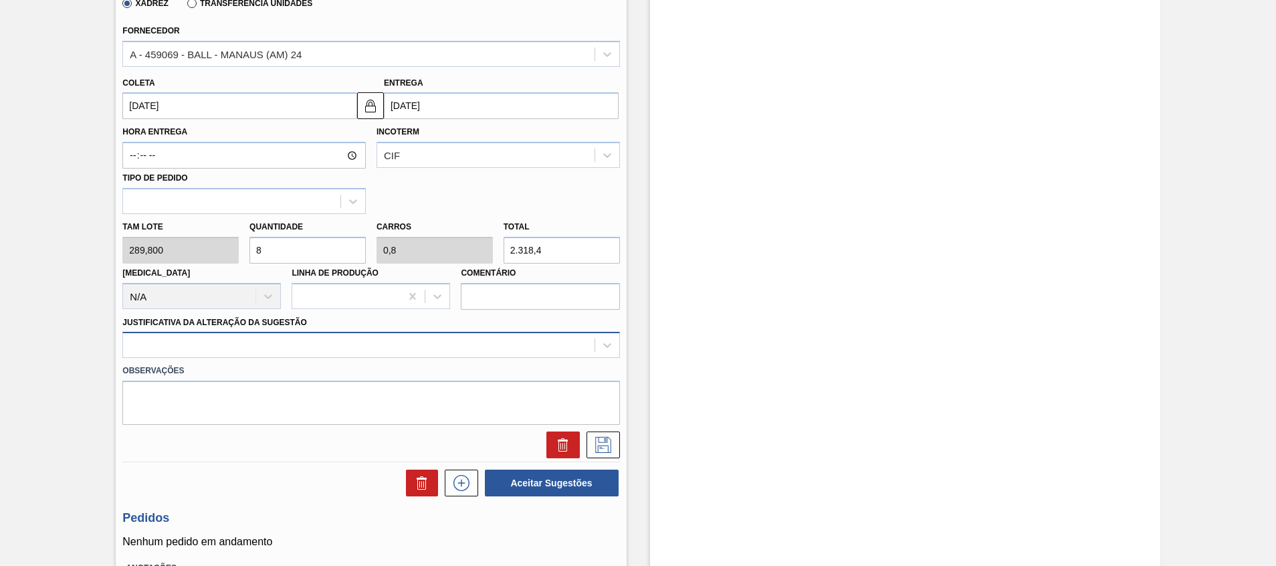
click at [336, 341] on div at bounding box center [358, 345] width 471 height 19
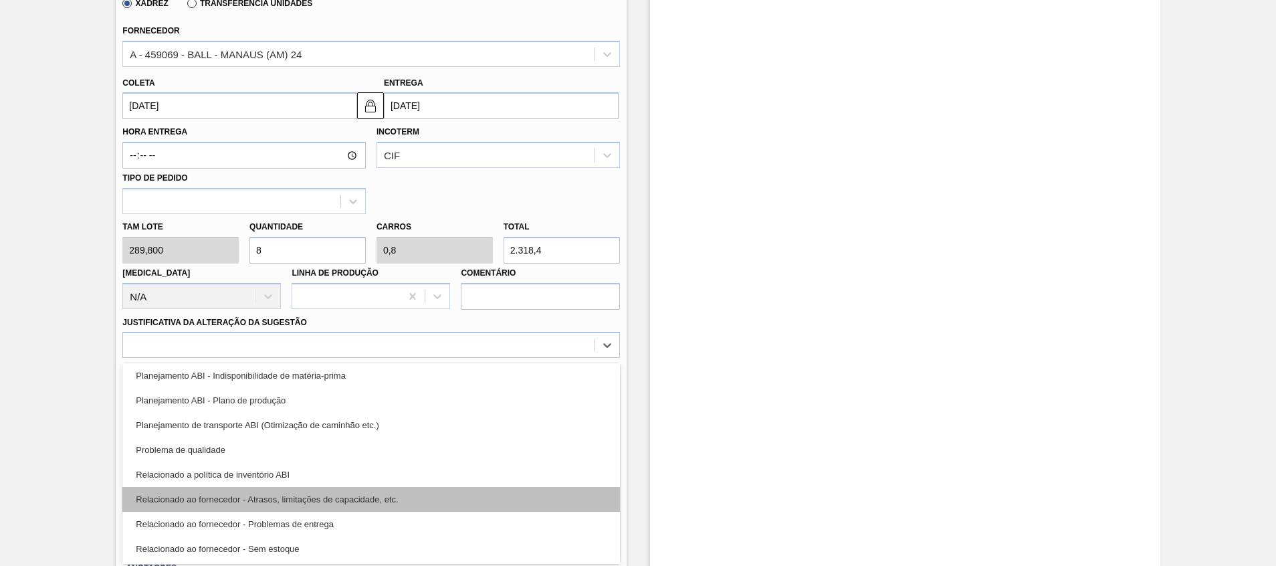
scroll to position [250, 0]
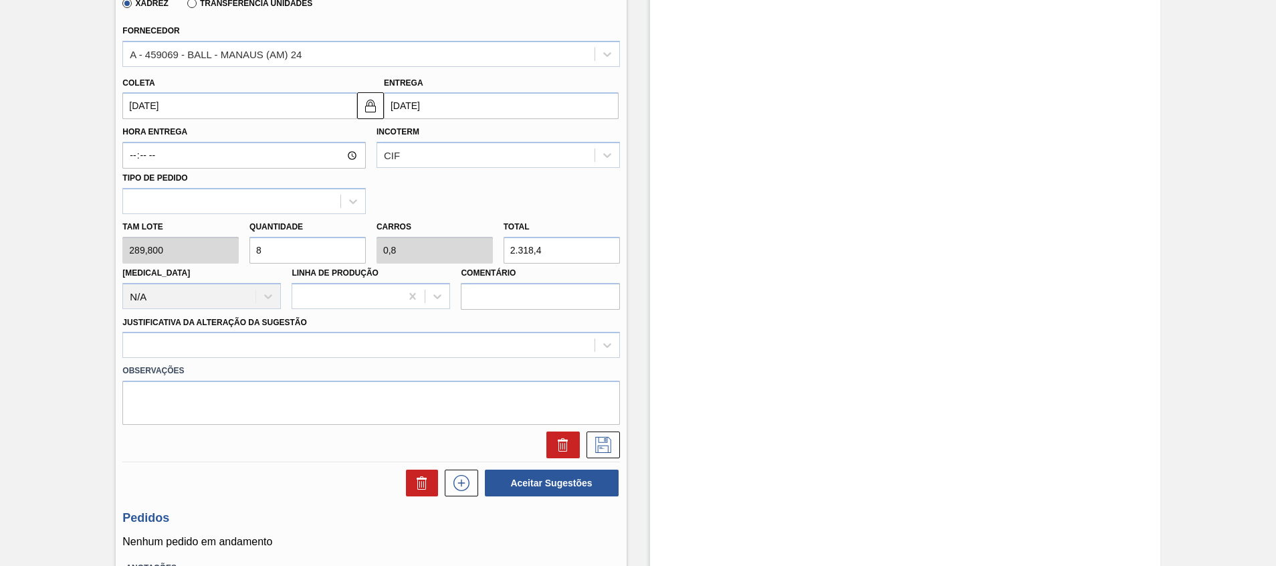
click at [490, 255] on div "Tam lote 289,800 Quantidade 8 Carros 0,8 Total 2.318,4 Doca N/A Linha de Produç…" at bounding box center [370, 262] width 507 height 96
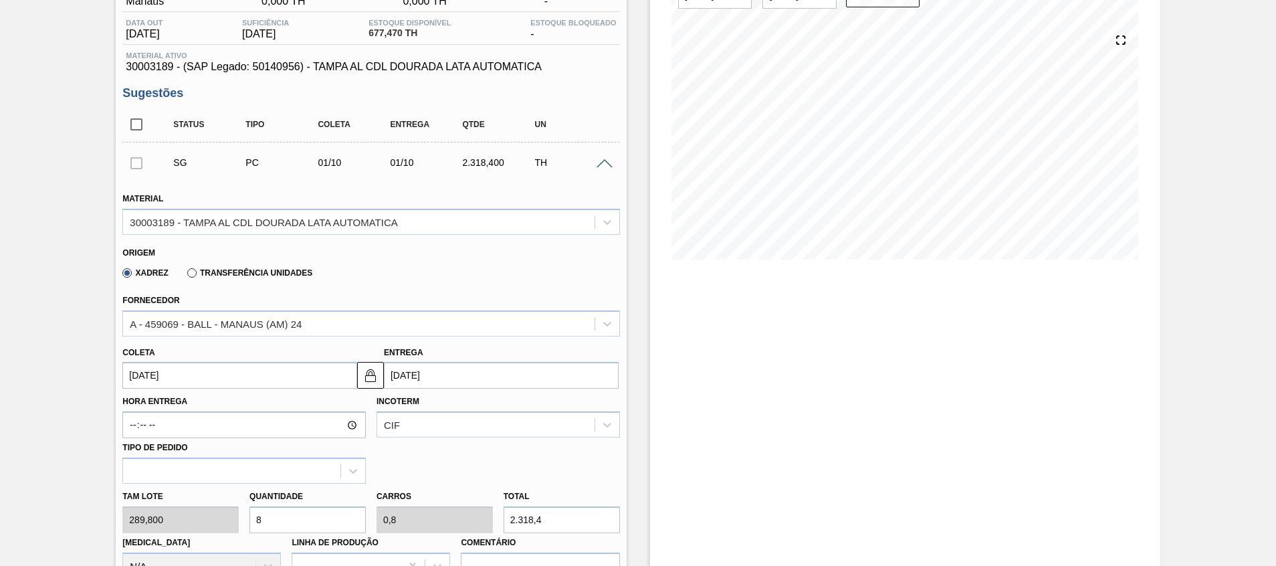
scroll to position [0, 0]
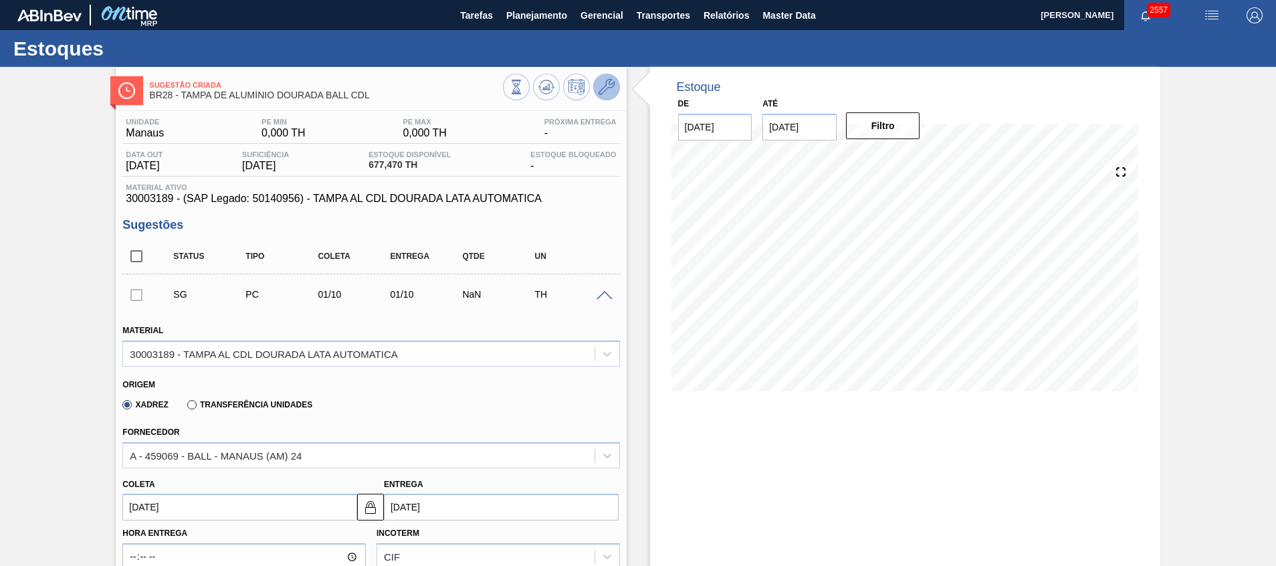
click at [598, 80] on icon at bounding box center [606, 87] width 16 height 16
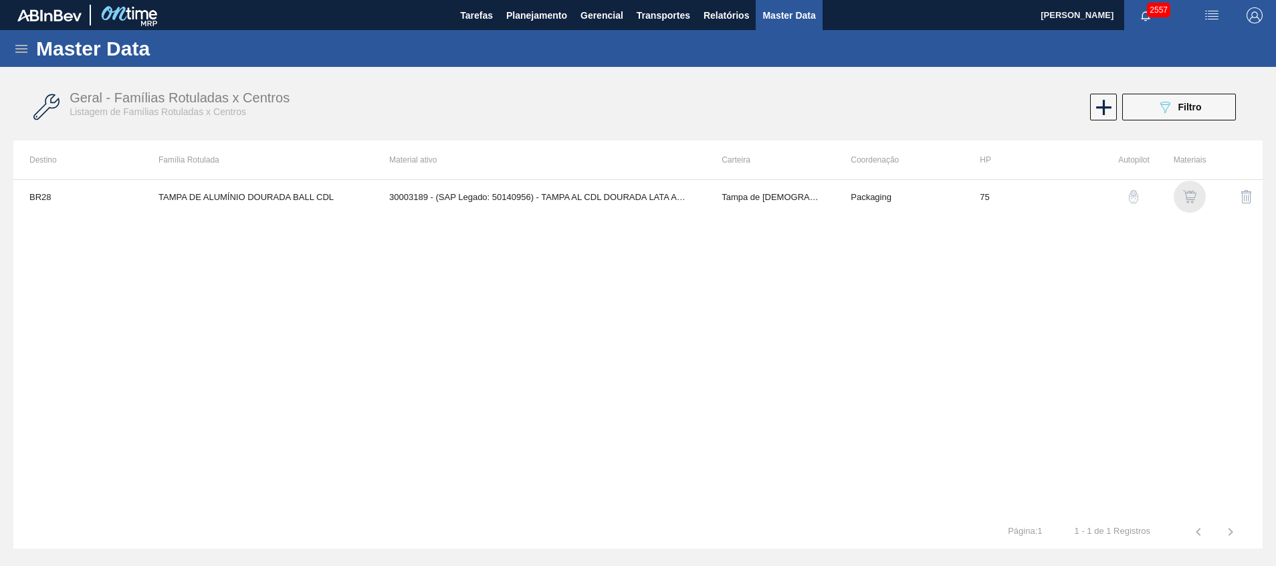
click at [1195, 197] on img "button" at bounding box center [1189, 196] width 13 height 13
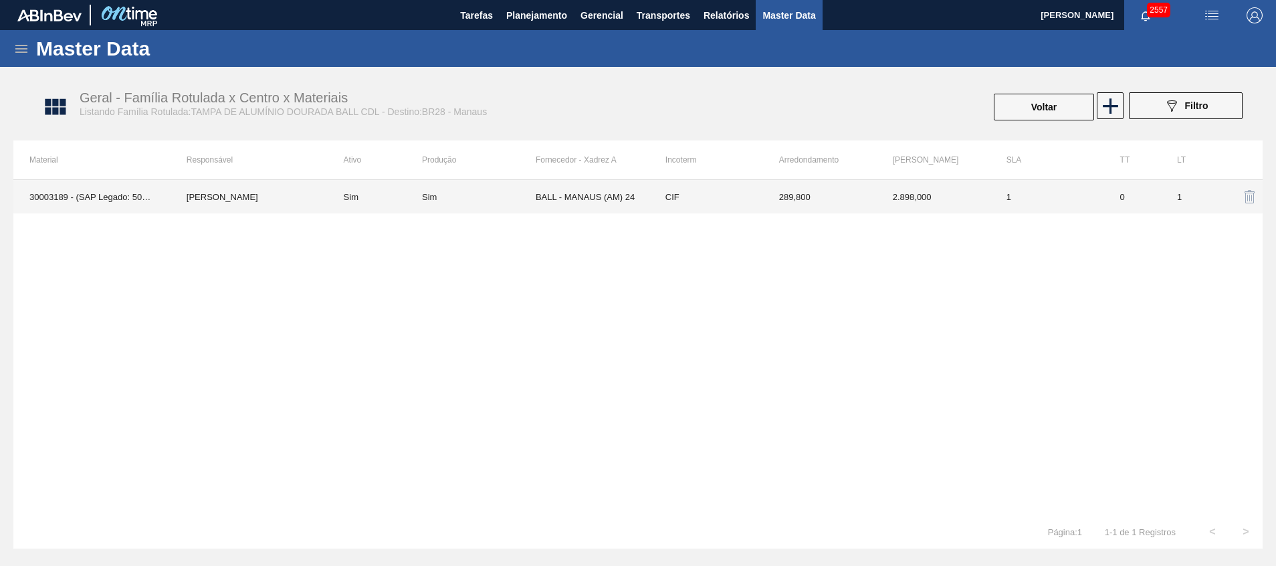
click at [649, 201] on td "CIF" at bounding box center [706, 196] width 114 height 33
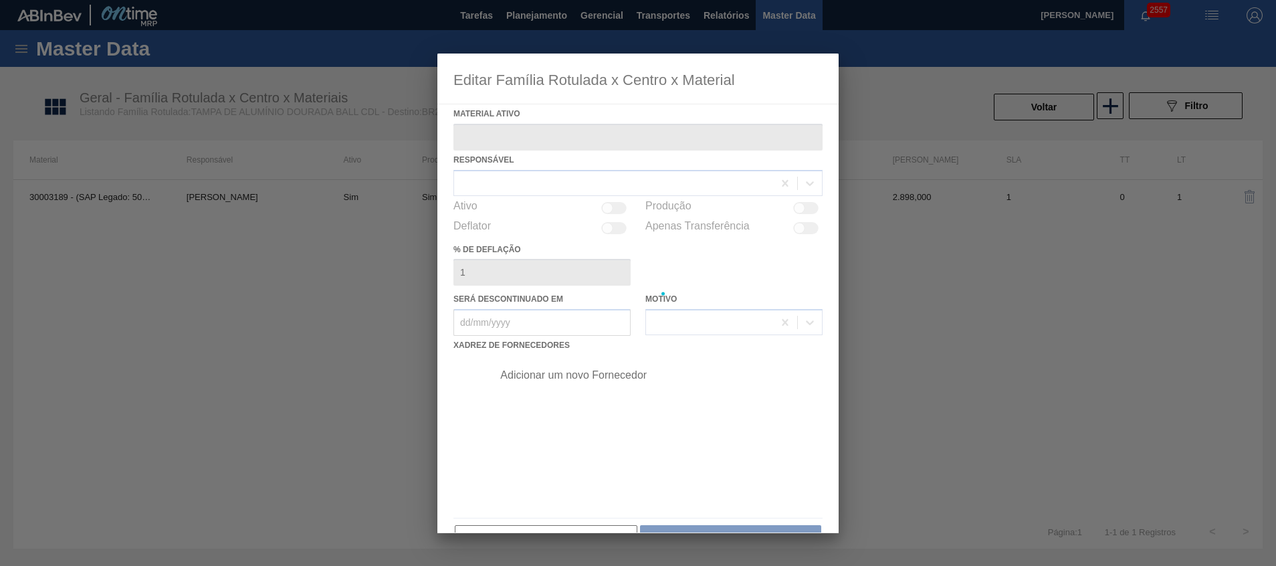
type ativo "30003189 - (SAP Legado: 50140956) - TAMPA AL CDL DOURADA LATA AUTOMATICA"
checkbox input "true"
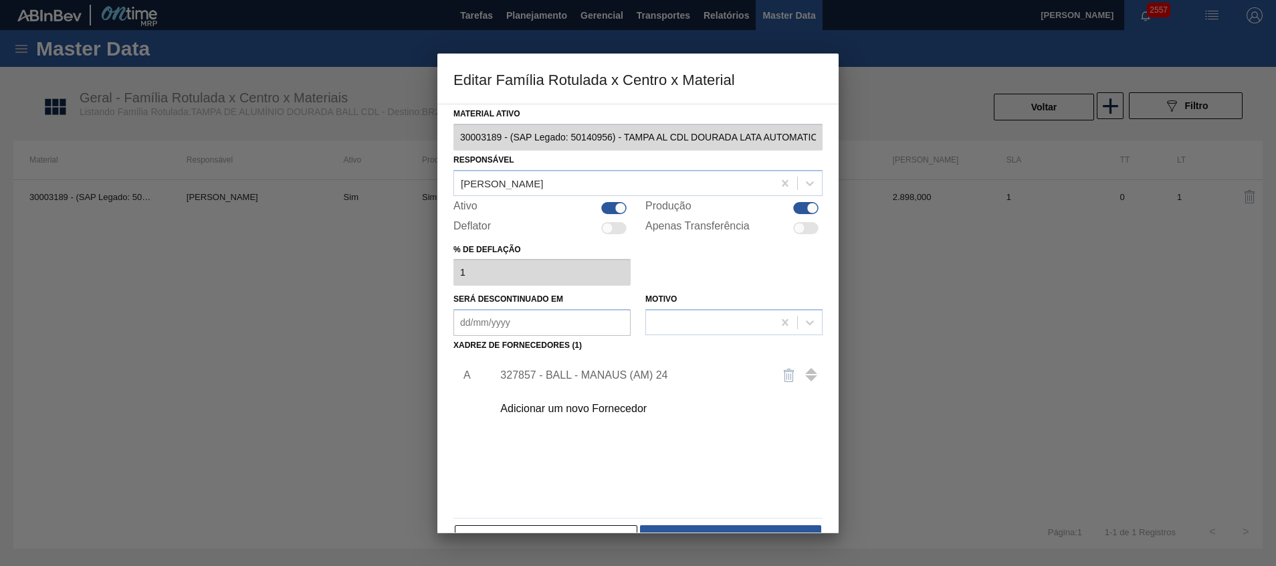
click at [596, 378] on div "327857 - BALL - MANAUS (AM) 24" at bounding box center [631, 375] width 262 height 12
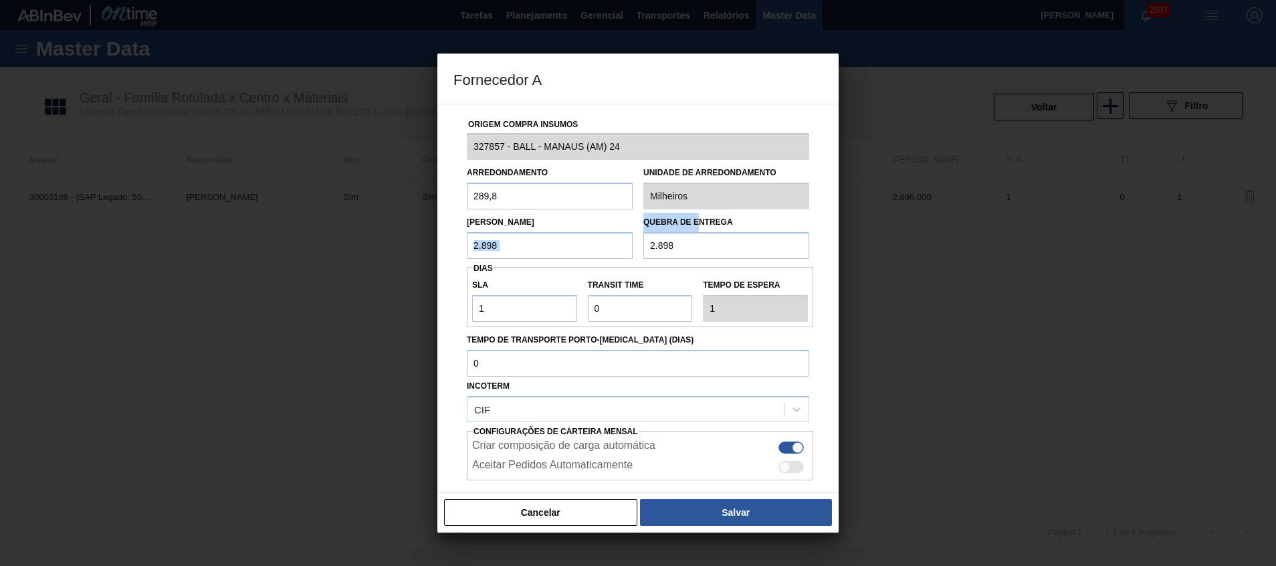
drag, startPoint x: 644, startPoint y: 235, endPoint x: 624, endPoint y: 235, distance: 20.1
click at [624, 235] on div "Lote Mínimo 2.898 Quebra de entrega 2.898" at bounding box center [637, 233] width 353 height 49
drag, startPoint x: 713, startPoint y: 251, endPoint x: 497, endPoint y: 265, distance: 216.4
click at [499, 265] on div "Origem Compra Insumos 327857 - BALL - MANAUS (AM) 24 Arredondamento 289,8 Unida…" at bounding box center [637, 325] width 369 height 443
paste input "318,4"
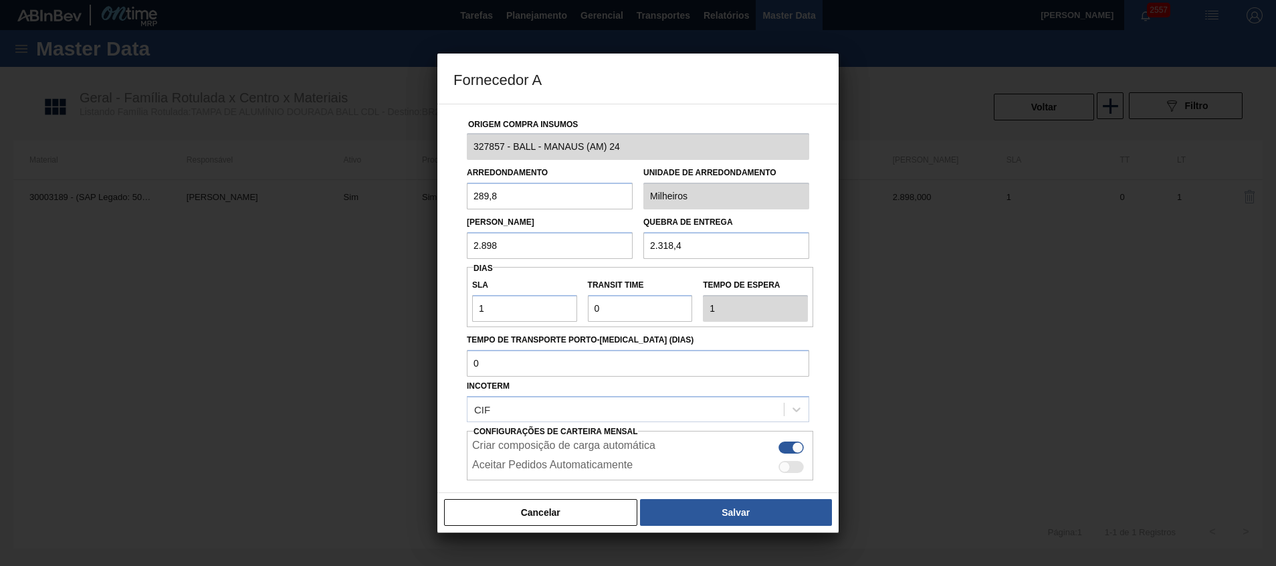
type input "2.318,4"
drag, startPoint x: 529, startPoint y: 255, endPoint x: 420, endPoint y: 256, distance: 109.6
click at [420, 256] on div "Fornecedor A Origem Compra Insumos 327857 - BALL - MANAUS (AM) 24 Arredondament…" at bounding box center [638, 283] width 1276 height 566
paste input "318,4"
type input "2.318,4"
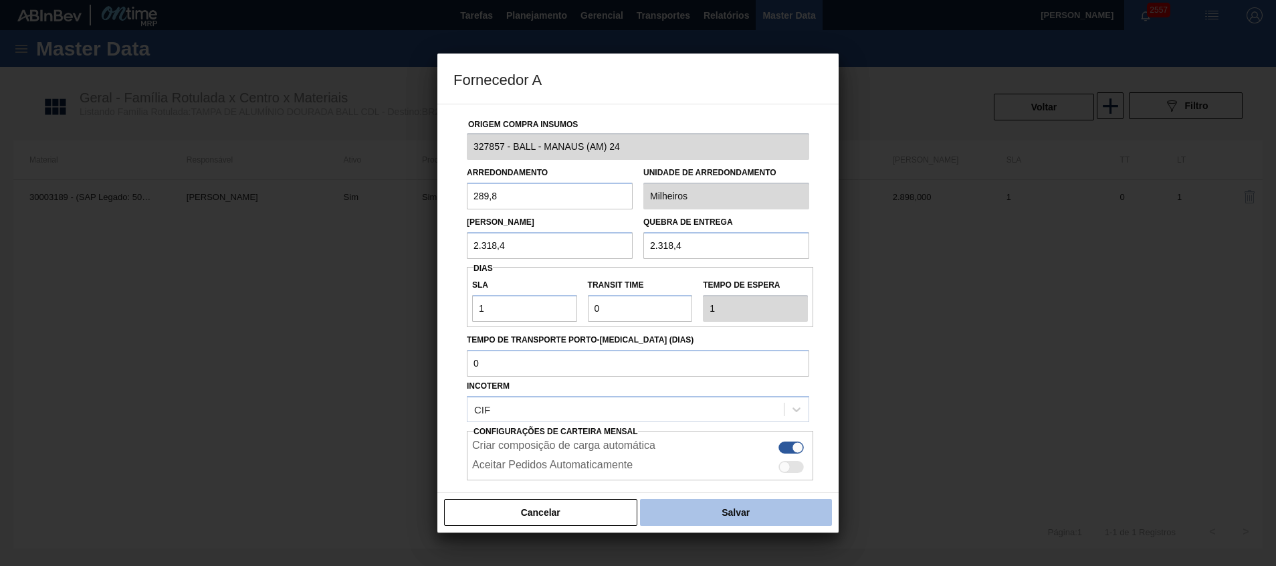
click at [753, 523] on button "Salvar" at bounding box center [736, 512] width 192 height 27
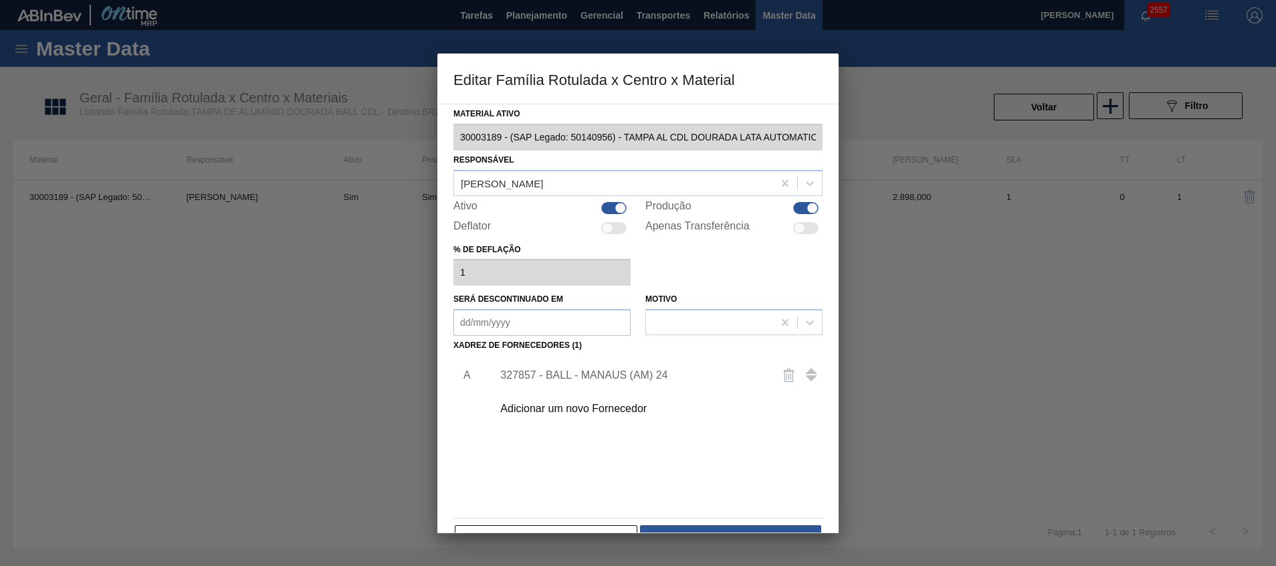
scroll to position [37, 0]
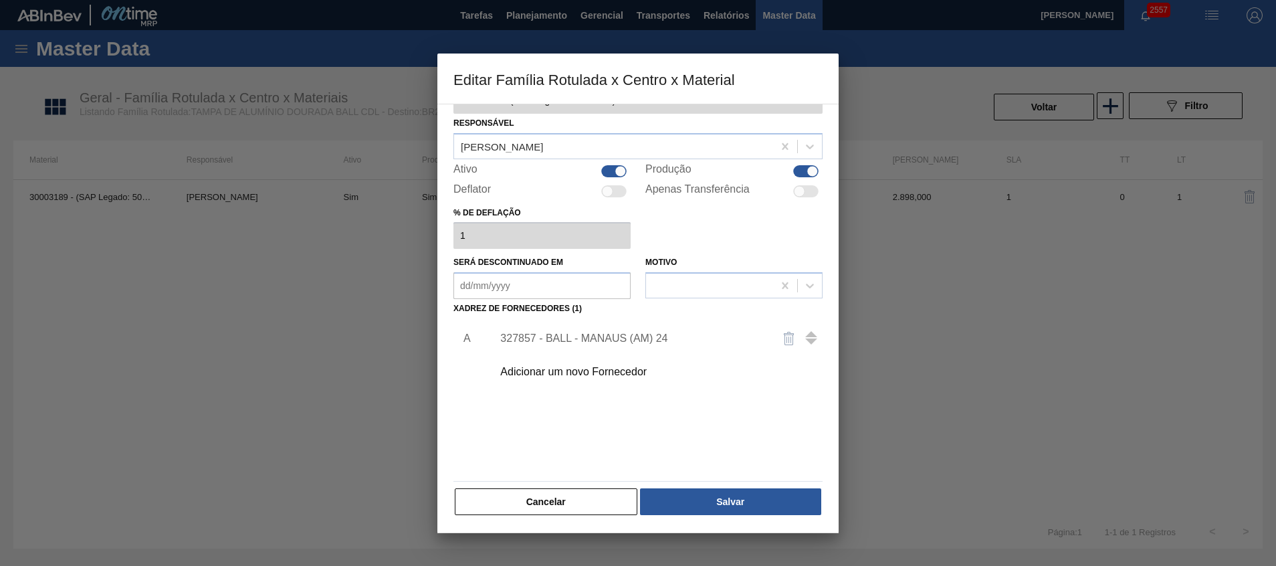
click at [753, 517] on div "Material ativo 30003189 - (SAP Legado: 50140956) - TAMPA AL CDL DOURADA LATA AU…" at bounding box center [637, 318] width 401 height 429
click at [753, 505] on button "Salvar" at bounding box center [730, 501] width 181 height 27
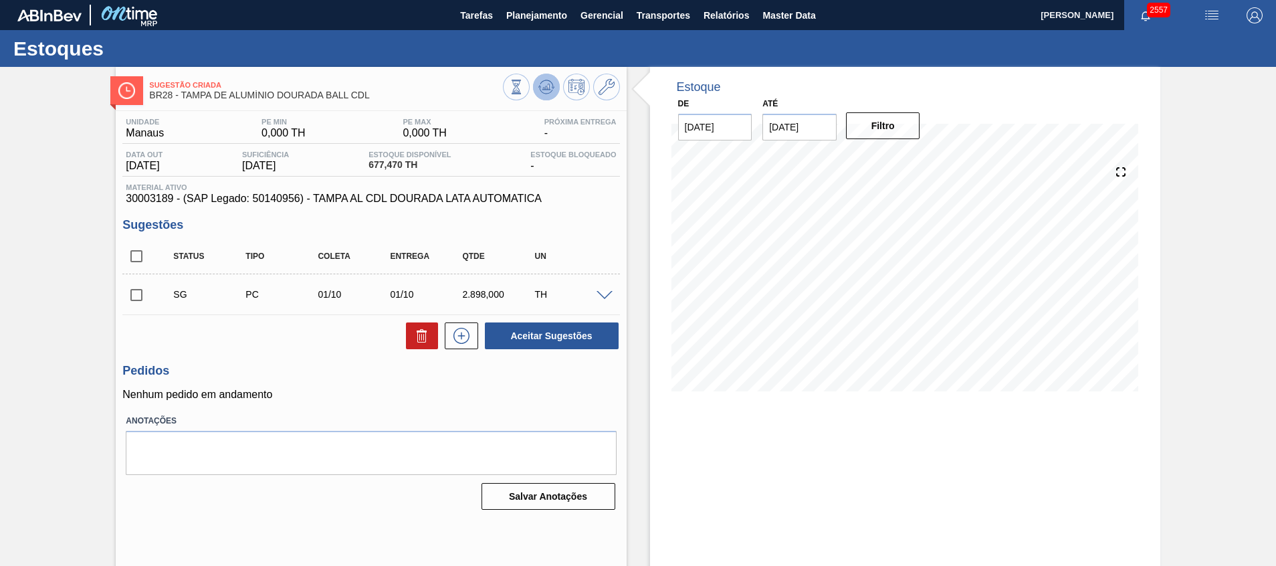
click at [538, 90] on icon at bounding box center [546, 87] width 16 height 16
click at [134, 293] on input "checkbox" at bounding box center [136, 295] width 28 height 28
click at [535, 332] on button "Aceitar Sugestões" at bounding box center [552, 335] width 134 height 27
checkbox input "false"
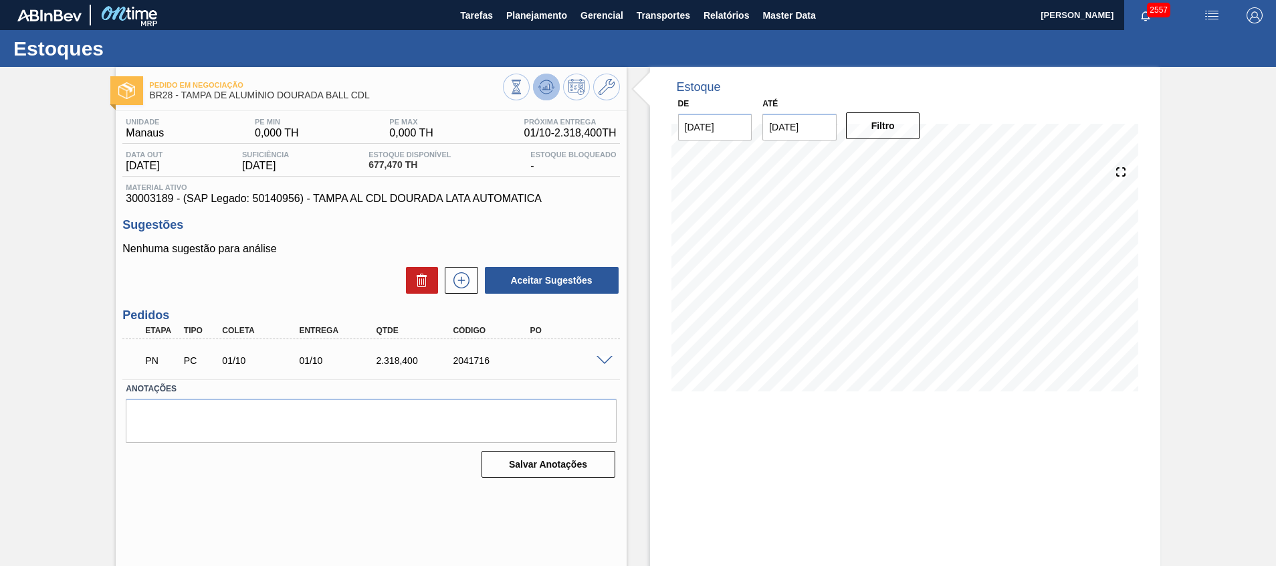
click at [543, 84] on icon at bounding box center [546, 87] width 16 height 16
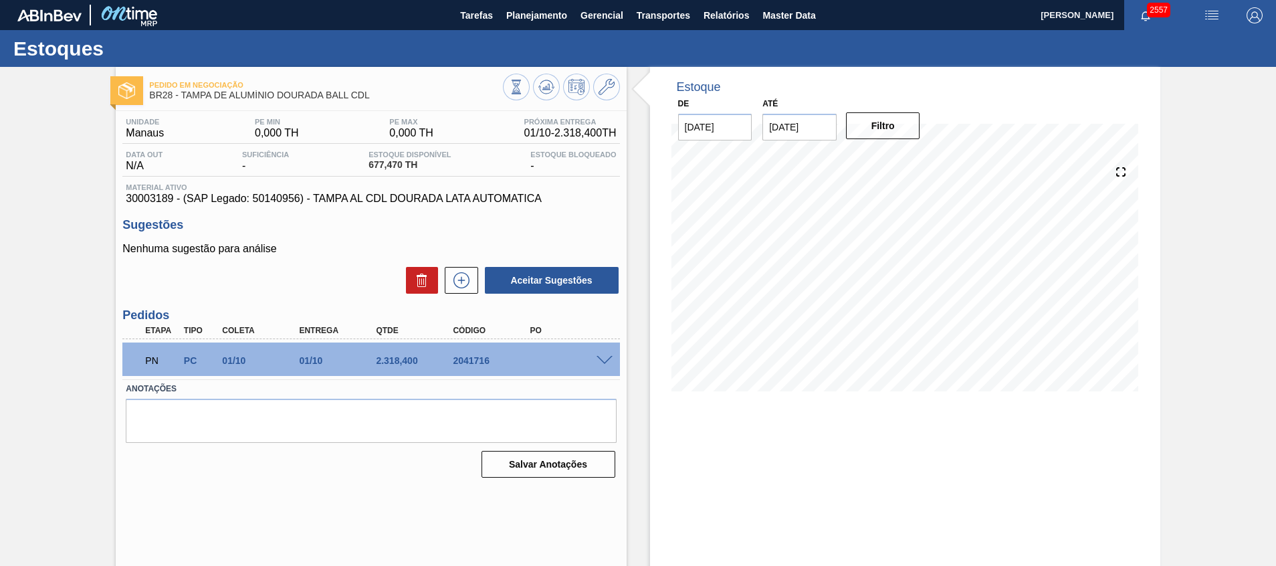
click at [556, 365] on div "PN PC 01/10 01/10 2.318,400 2041716" at bounding box center [366, 359] width 461 height 27
click at [605, 360] on span at bounding box center [604, 361] width 16 height 10
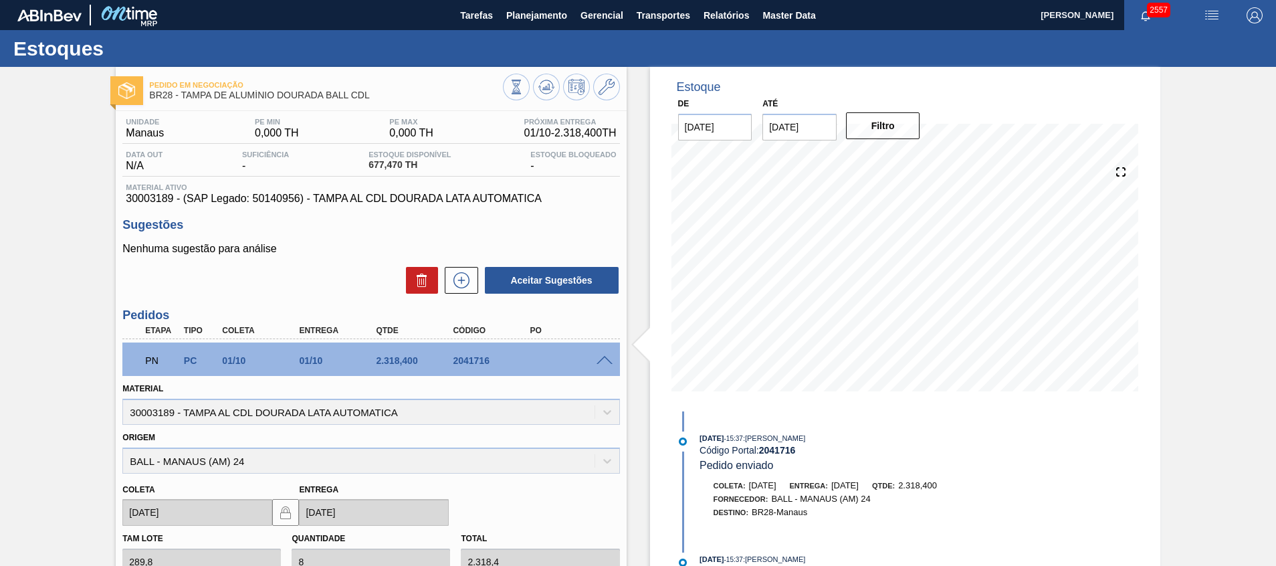
click at [605, 360] on span at bounding box center [604, 361] width 16 height 10
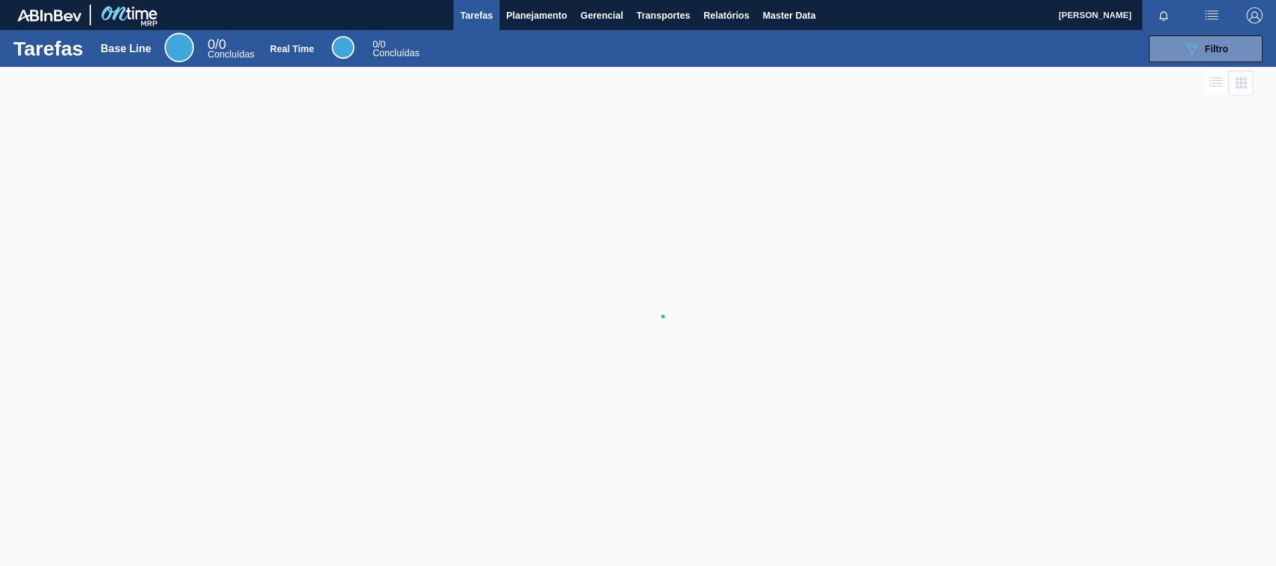
click at [513, 126] on div at bounding box center [638, 316] width 1276 height 499
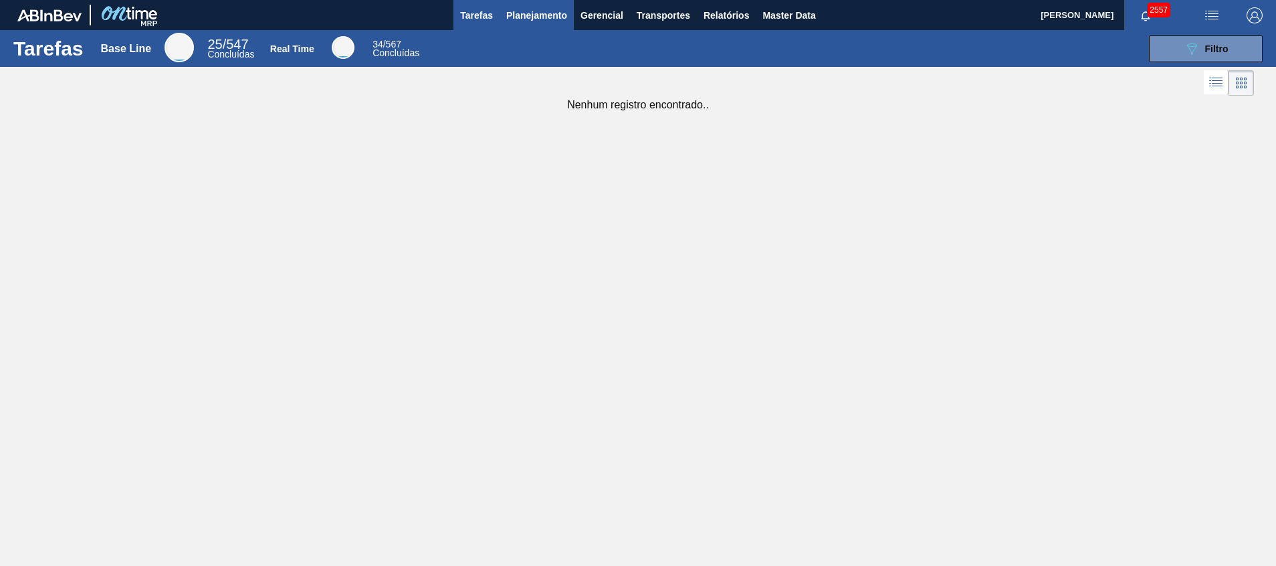
click at [523, 24] on button "Planejamento" at bounding box center [536, 15] width 74 height 30
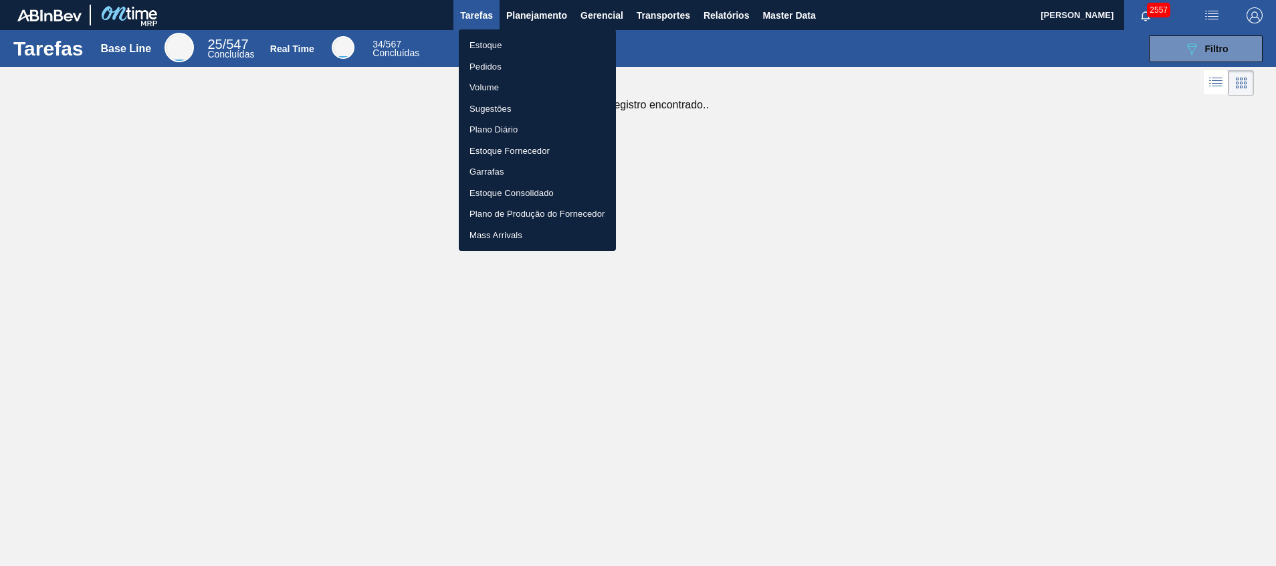
click at [522, 38] on li "Estoque" at bounding box center [537, 45] width 157 height 21
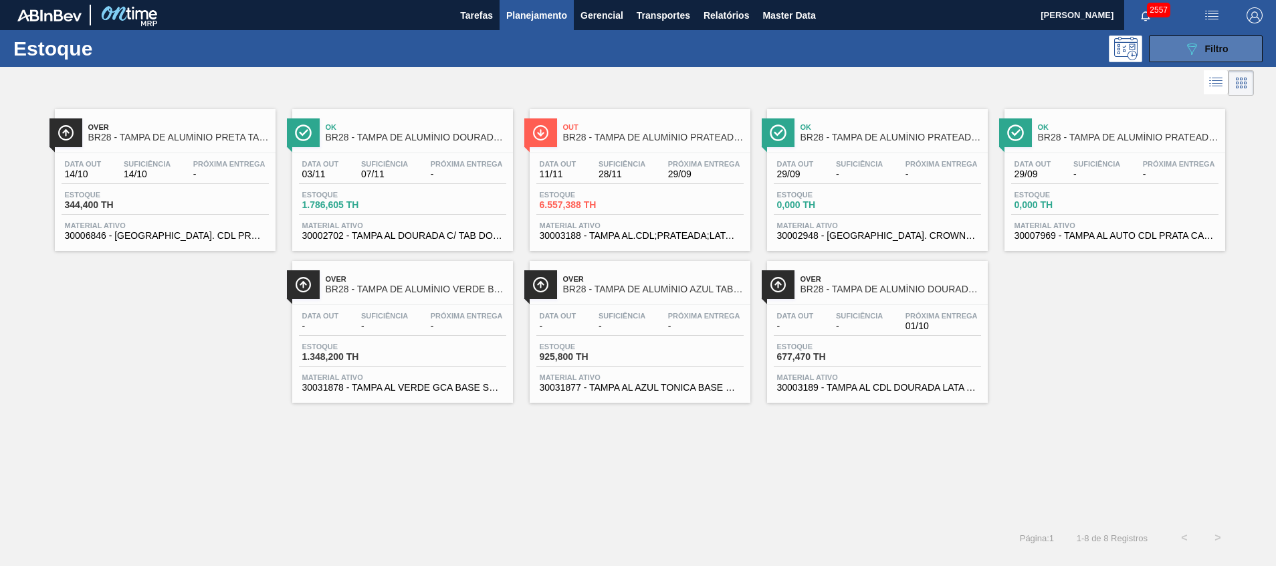
click at [1216, 36] on button "089F7B8B-B2A5-4AFE-B5C0-19BA573D28AC Filtro" at bounding box center [1205, 48] width 114 height 27
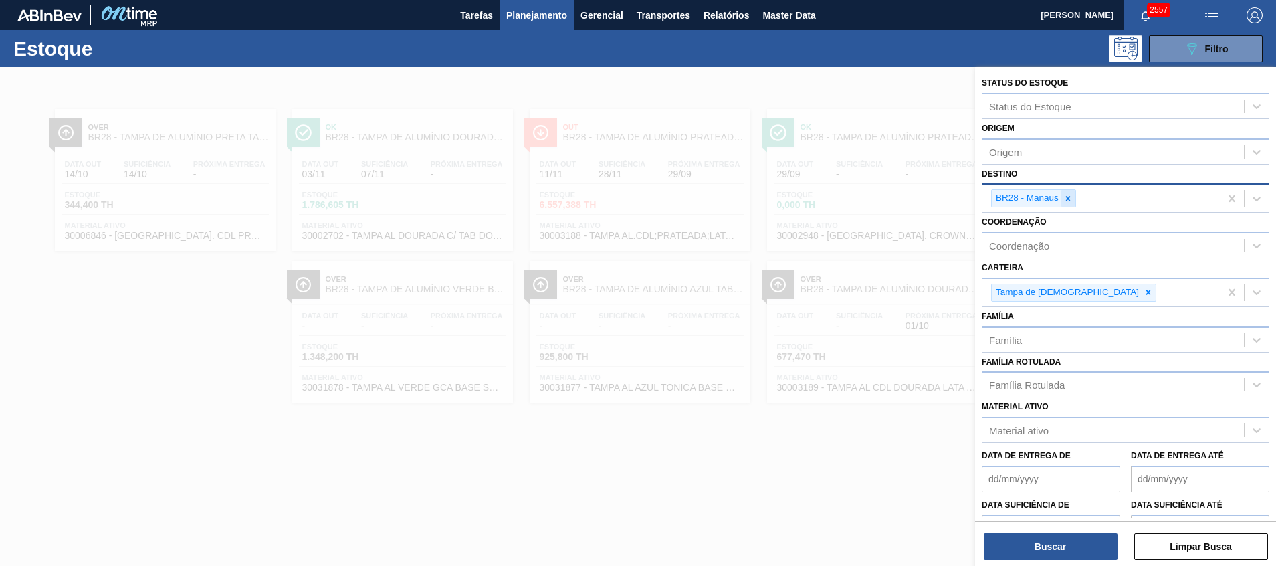
click at [1069, 197] on icon at bounding box center [1067, 198] width 9 height 9
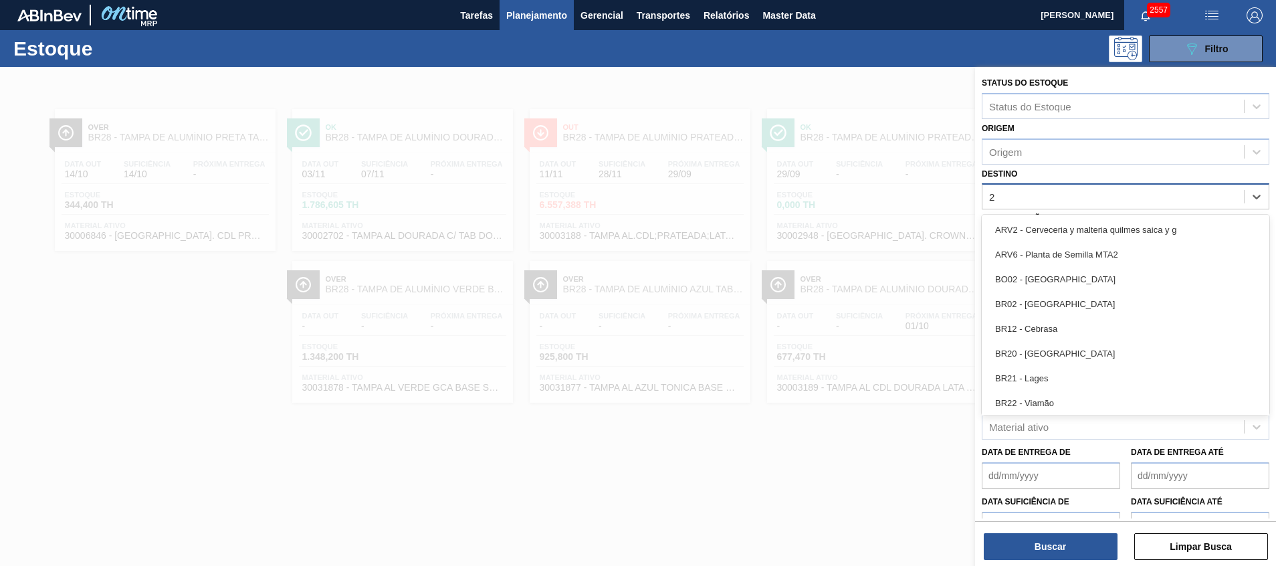
type input "26"
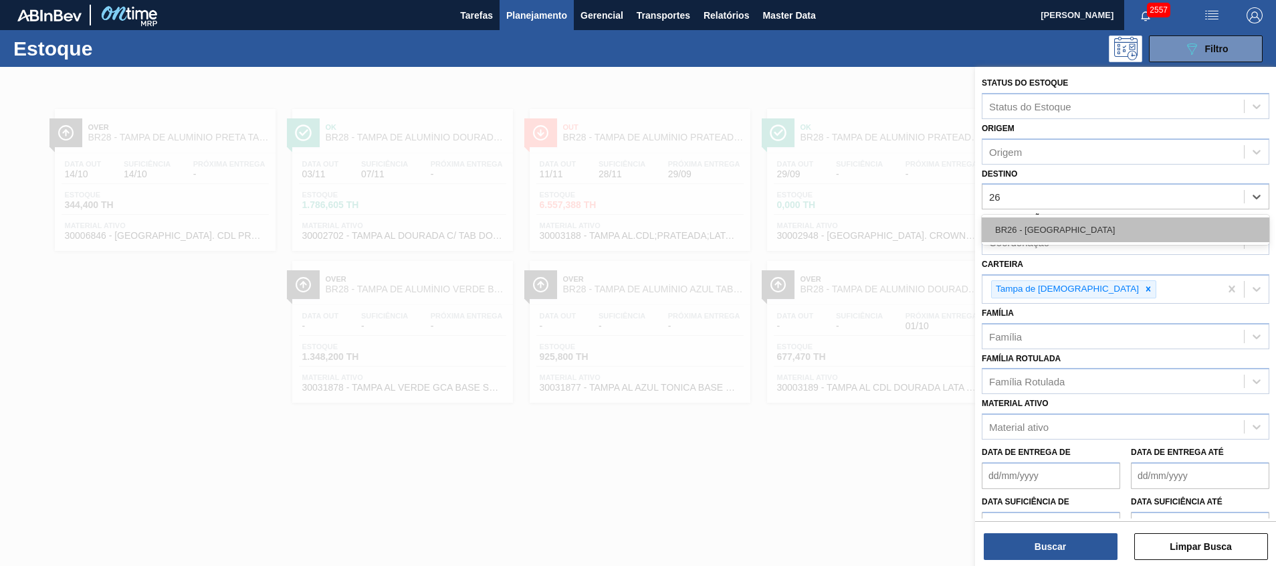
click at [1072, 231] on div "BR26 - [GEOGRAPHIC_DATA]" at bounding box center [1124, 229] width 287 height 25
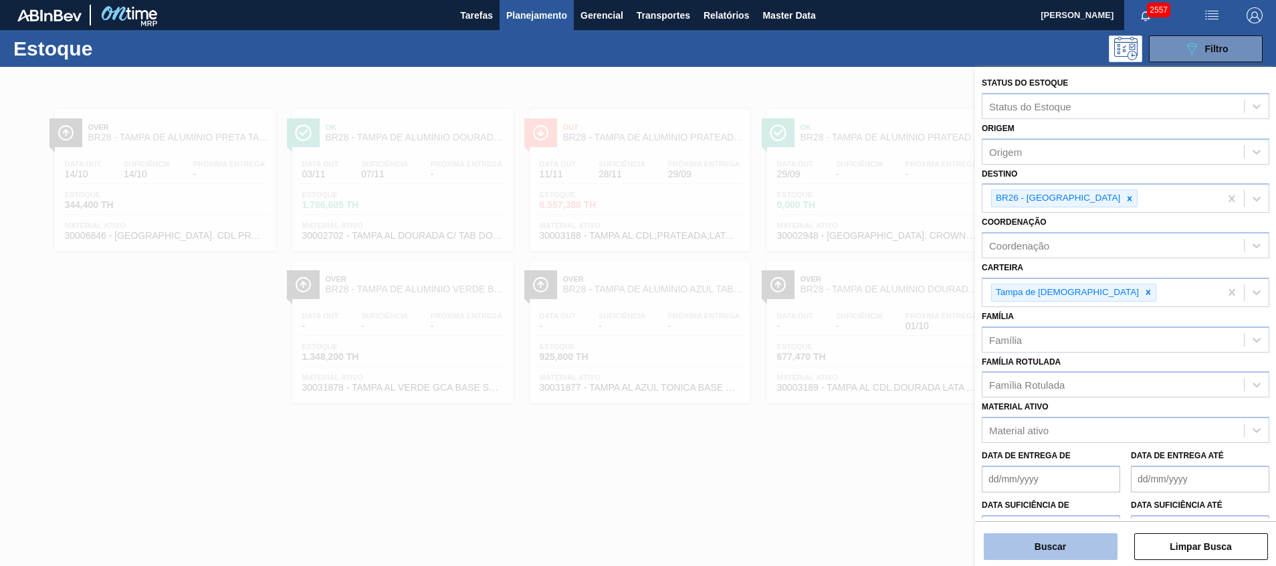
click at [1040, 554] on button "Buscar" at bounding box center [1050, 546] width 134 height 27
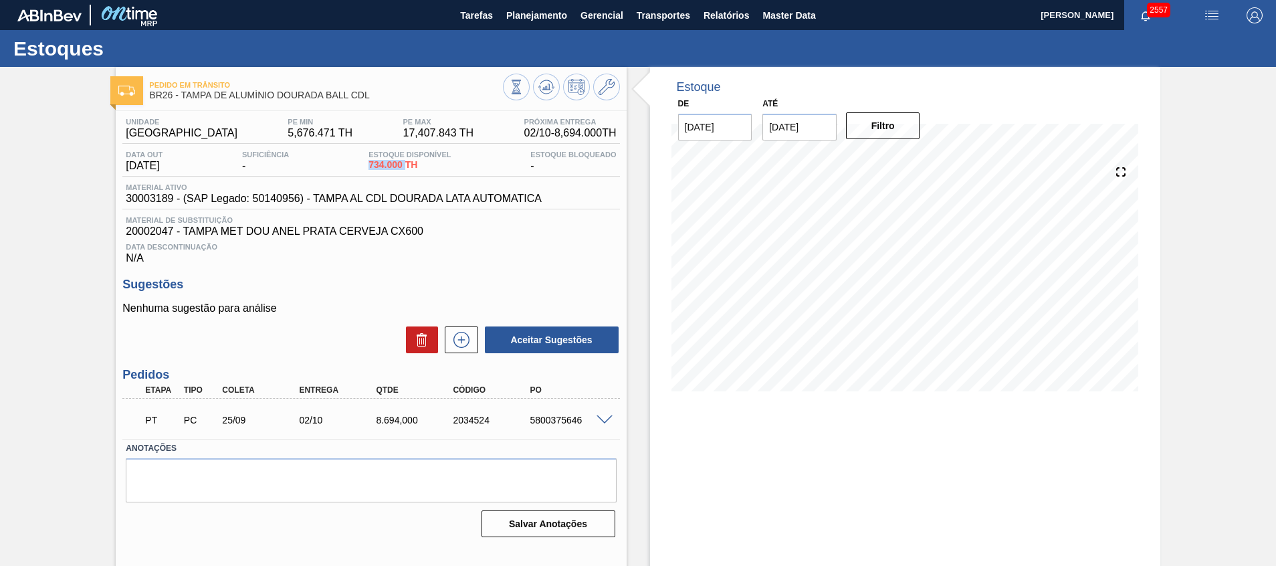
drag, startPoint x: 384, startPoint y: 162, endPoint x: 410, endPoint y: 162, distance: 25.4
click at [410, 162] on div "Data out 29/09/2025 Suficiência - Estoque Disponível 734.000 TH Estoque Bloquea…" at bounding box center [370, 163] width 497 height 26
drag, startPoint x: 421, startPoint y: 418, endPoint x: 473, endPoint y: 420, distance: 52.2
click at [469, 420] on div "PT PC 25/09 02/10 8.694,000 2034524 5800375646" at bounding box center [366, 418] width 461 height 27
click at [751, 433] on div "Estoque De 29/09/2025 Até 30/10/2025 Filtro 10/10 Projeção de Estoque 9,428 Nec…" at bounding box center [905, 321] width 510 height 508
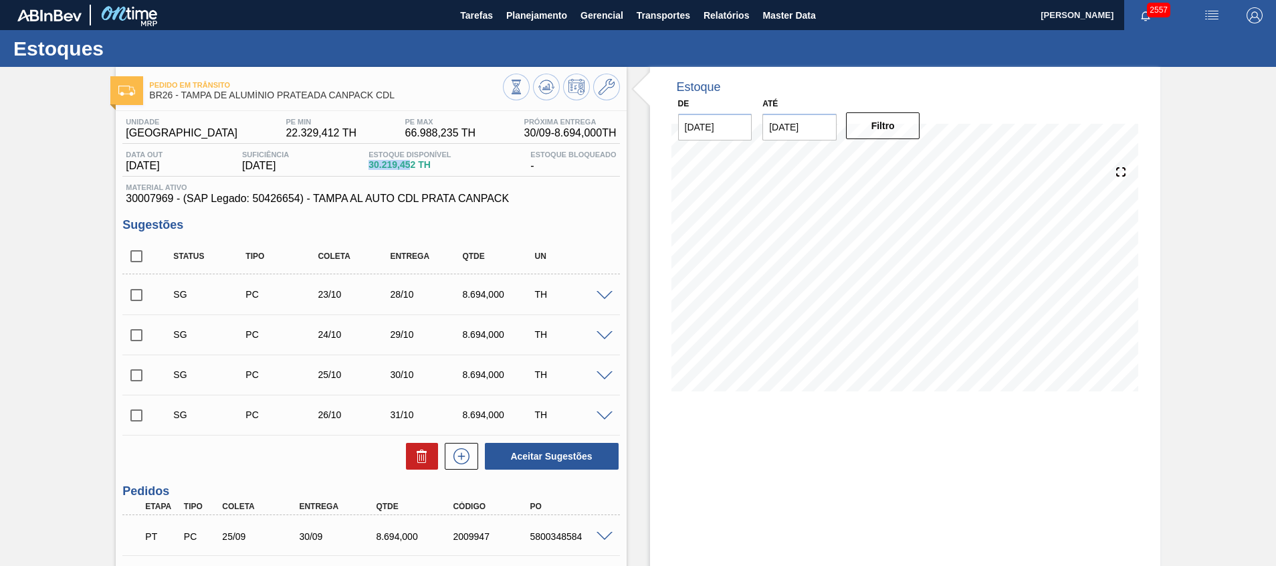
drag, startPoint x: 374, startPoint y: 168, endPoint x: 418, endPoint y: 166, distance: 43.5
click at [418, 166] on span "30.219,452 TH" at bounding box center [409, 165] width 82 height 10
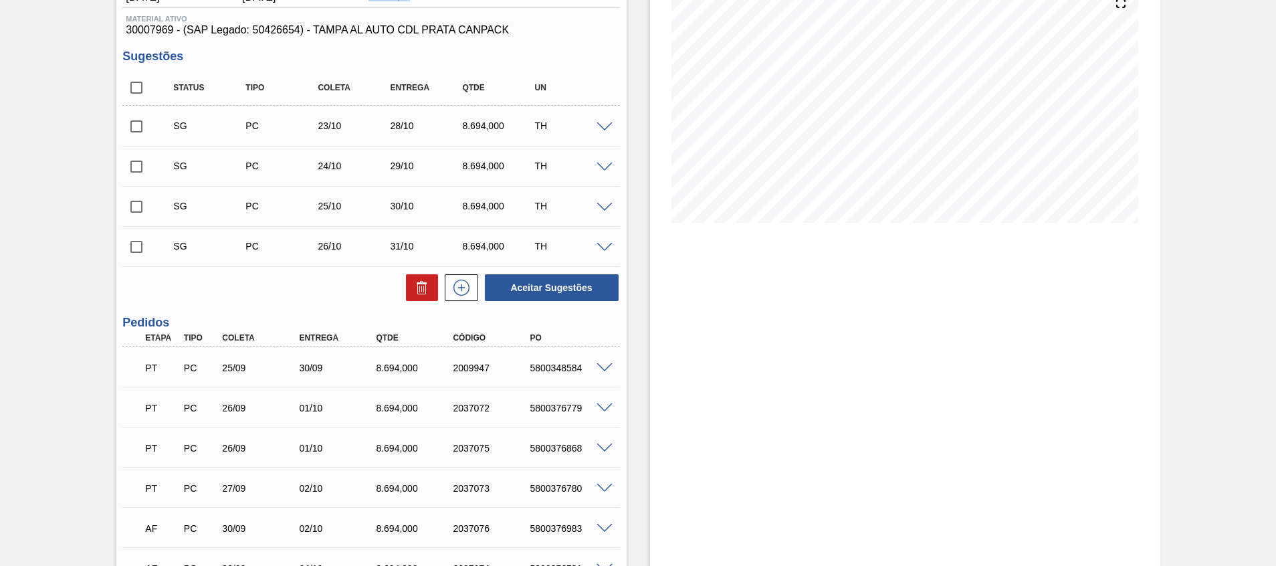
scroll to position [201, 0]
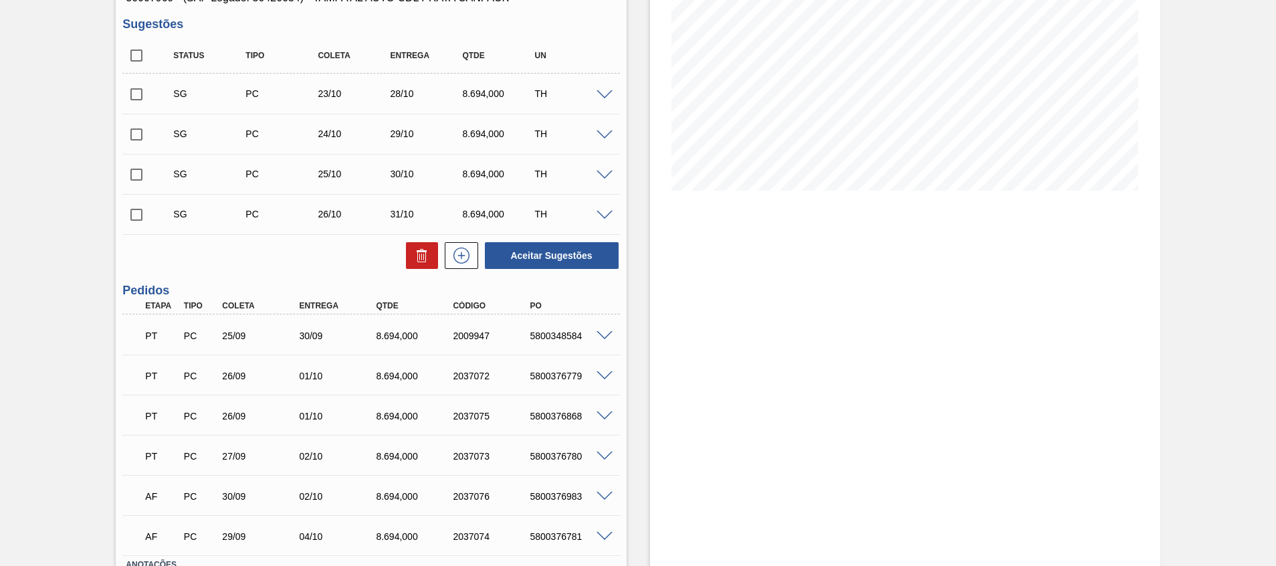
click at [313, 373] on div "01/10" at bounding box center [338, 375] width 86 height 11
click at [329, 380] on div "01/10" at bounding box center [338, 375] width 86 height 11
click at [302, 415] on div "01/10" at bounding box center [338, 415] width 86 height 11
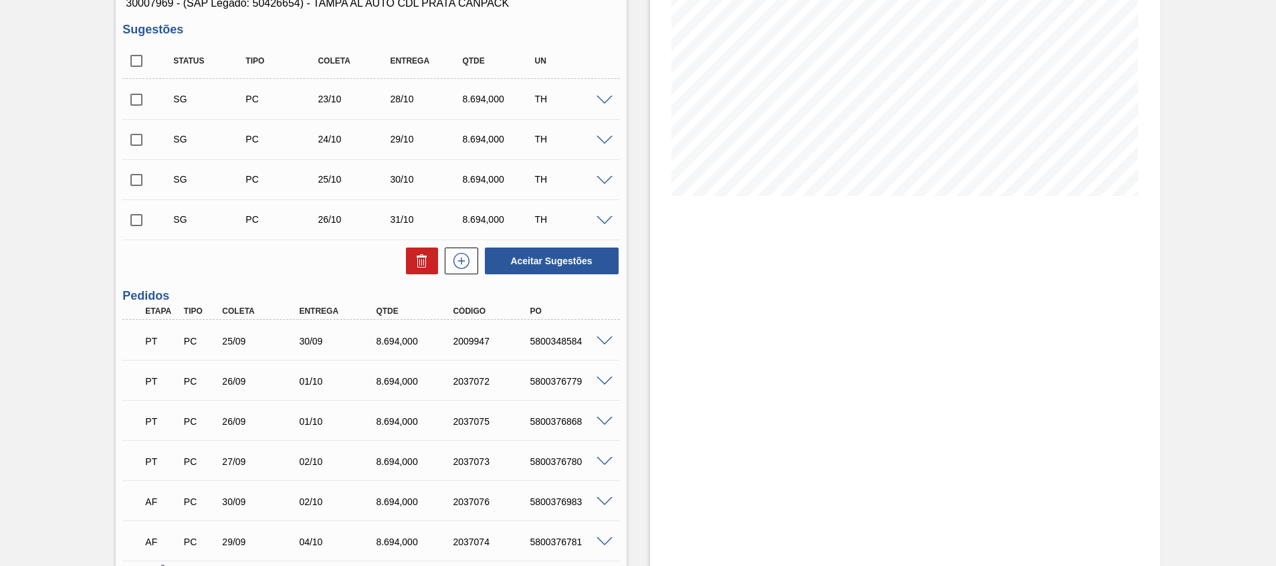
scroll to position [0, 0]
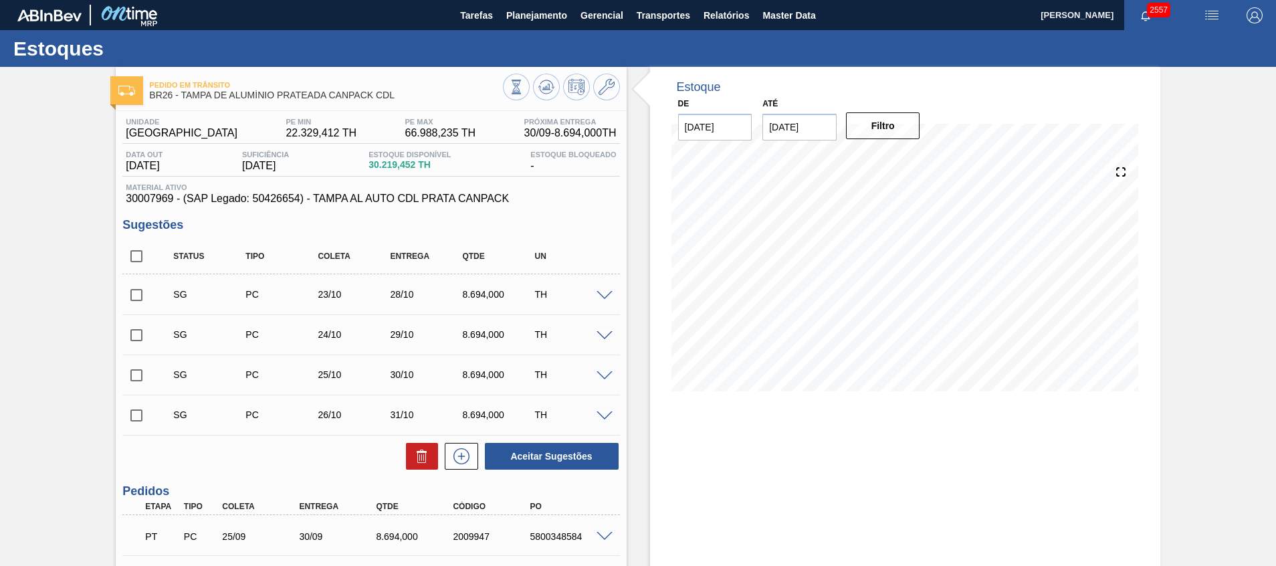
click at [138, 255] on input "checkbox" at bounding box center [136, 256] width 28 height 28
checkbox input "true"
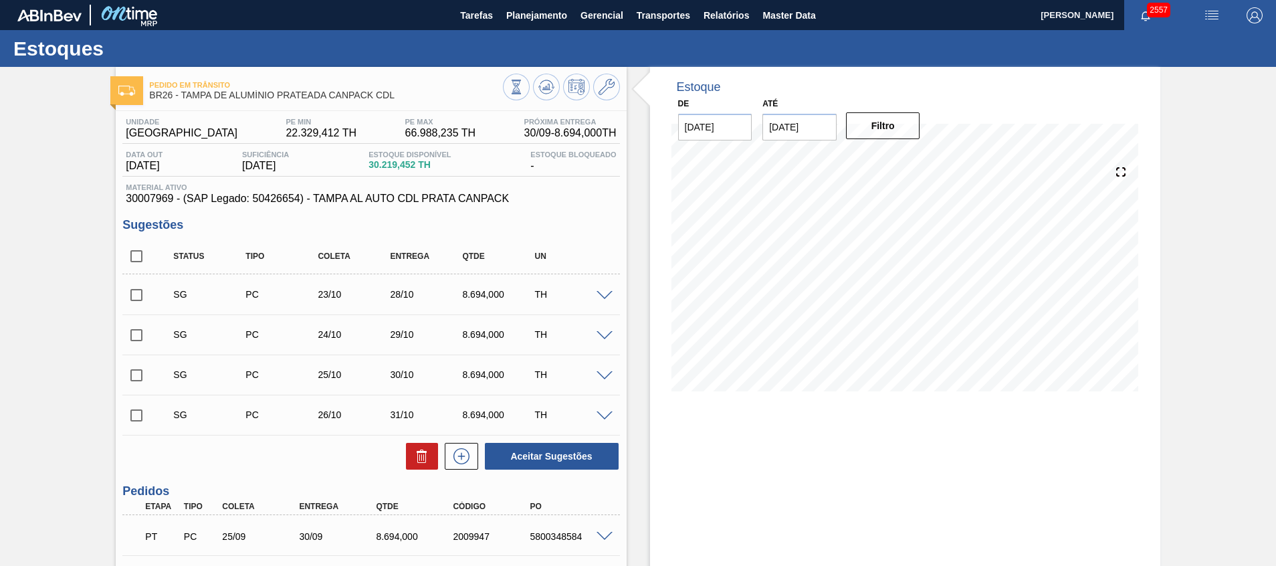
checkbox input "true"
click at [414, 452] on icon at bounding box center [422, 456] width 16 height 16
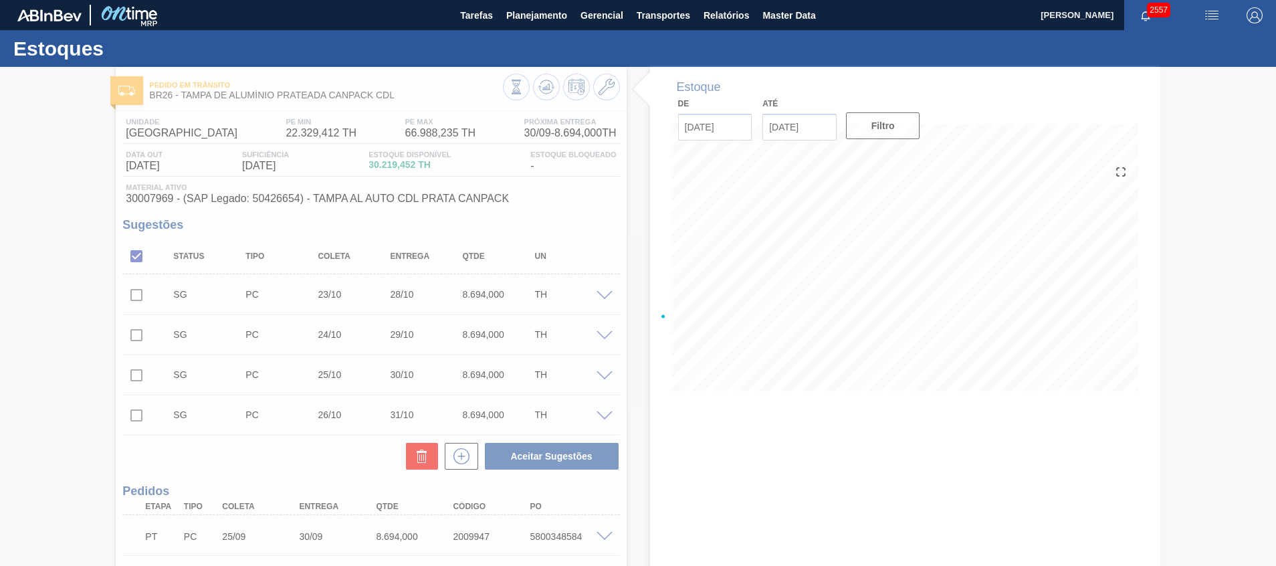
checkbox input "false"
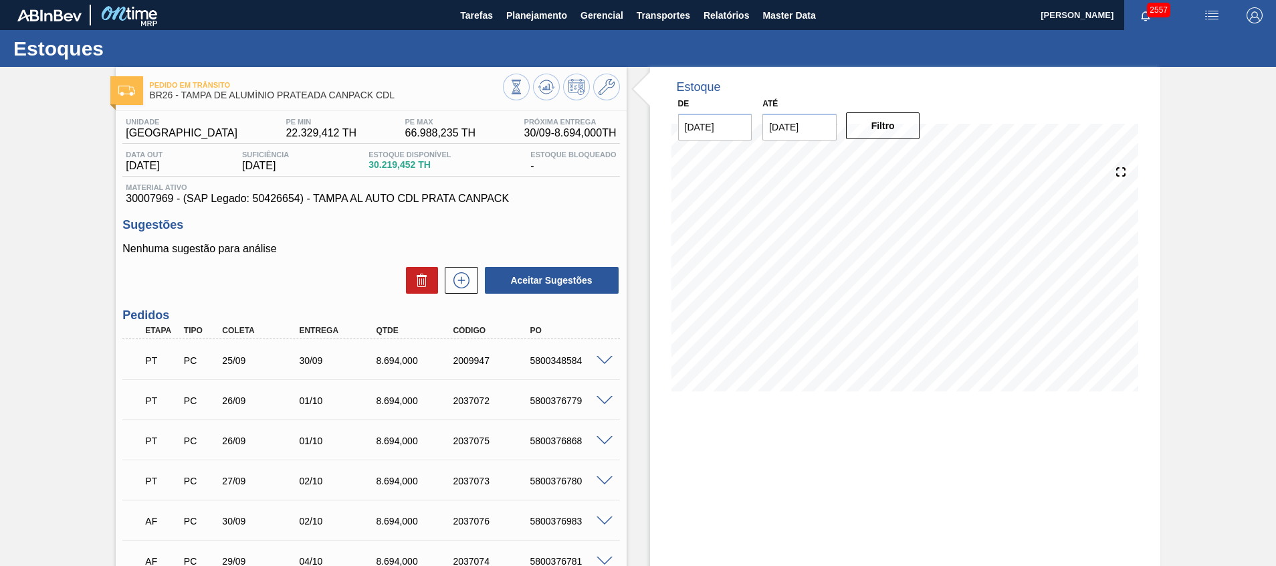
click at [25, 271] on div "Pedido em Trânsito BR26 - TAMPA DE ALUMÍNIO PRATEADA CANPACK CDL Unidade Uberlâ…" at bounding box center [638, 378] width 1276 height 622
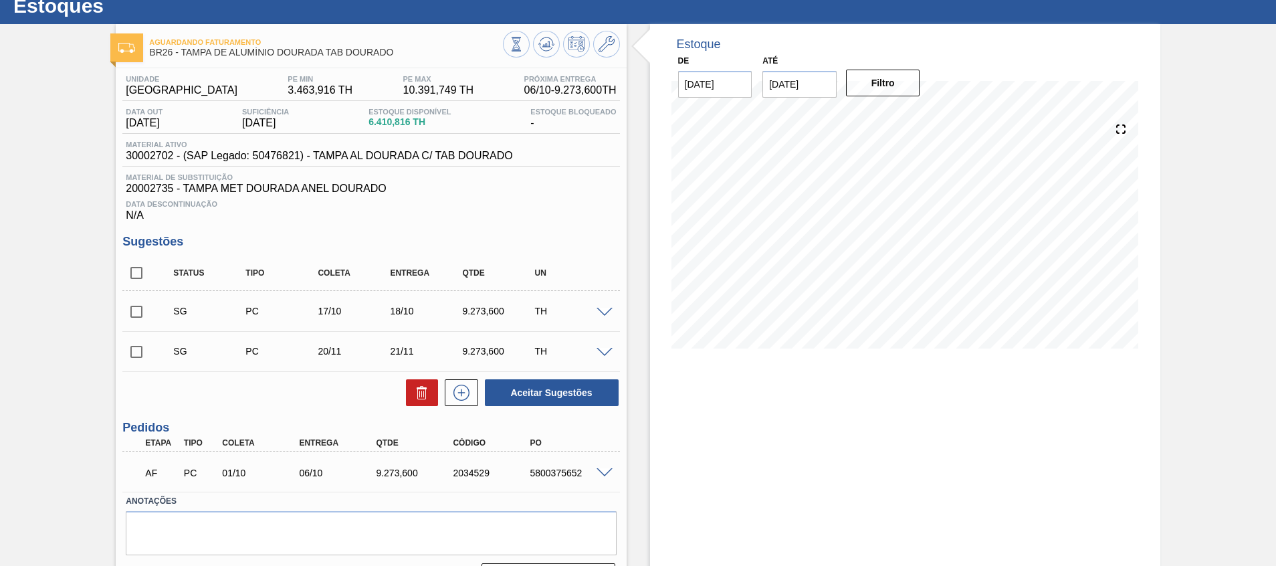
scroll to position [78, 0]
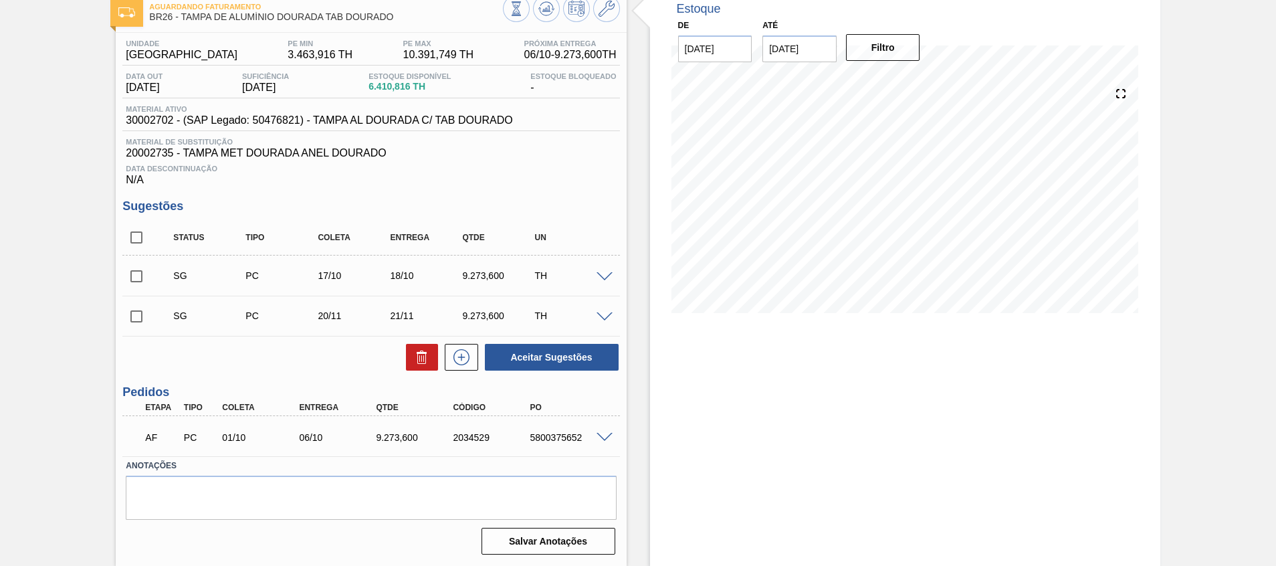
click at [603, 438] on span at bounding box center [604, 438] width 16 height 10
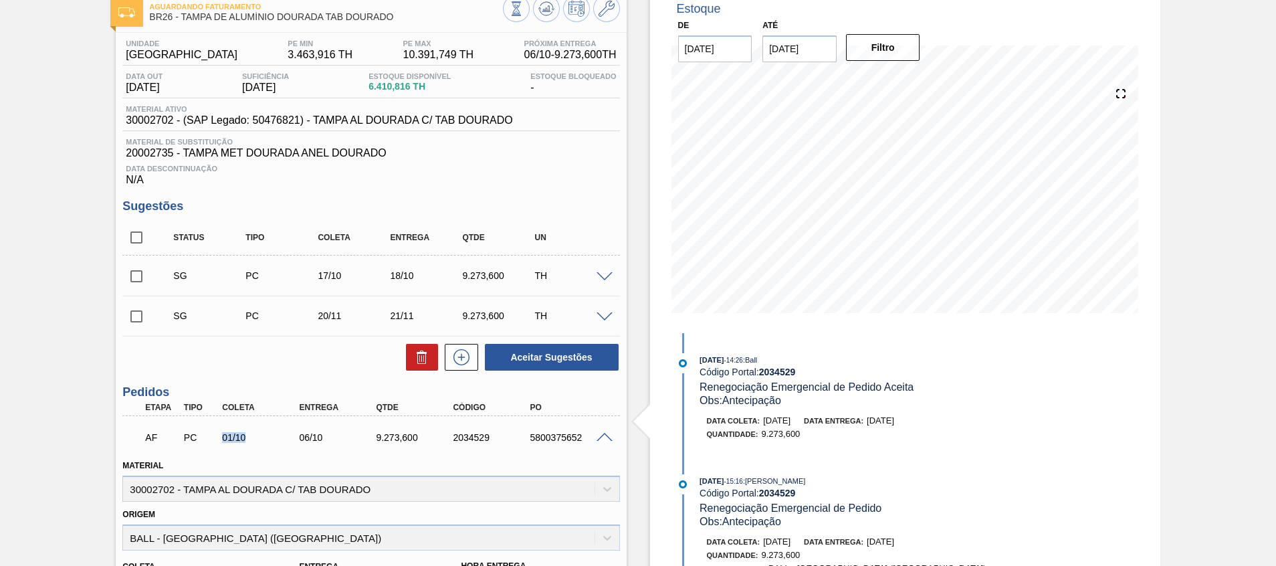
drag, startPoint x: 224, startPoint y: 440, endPoint x: 260, endPoint y: 439, distance: 36.1
click at [251, 438] on div "01/10" at bounding box center [262, 437] width 86 height 11
click at [137, 236] on input "checkbox" at bounding box center [136, 237] width 28 height 28
checkbox input "true"
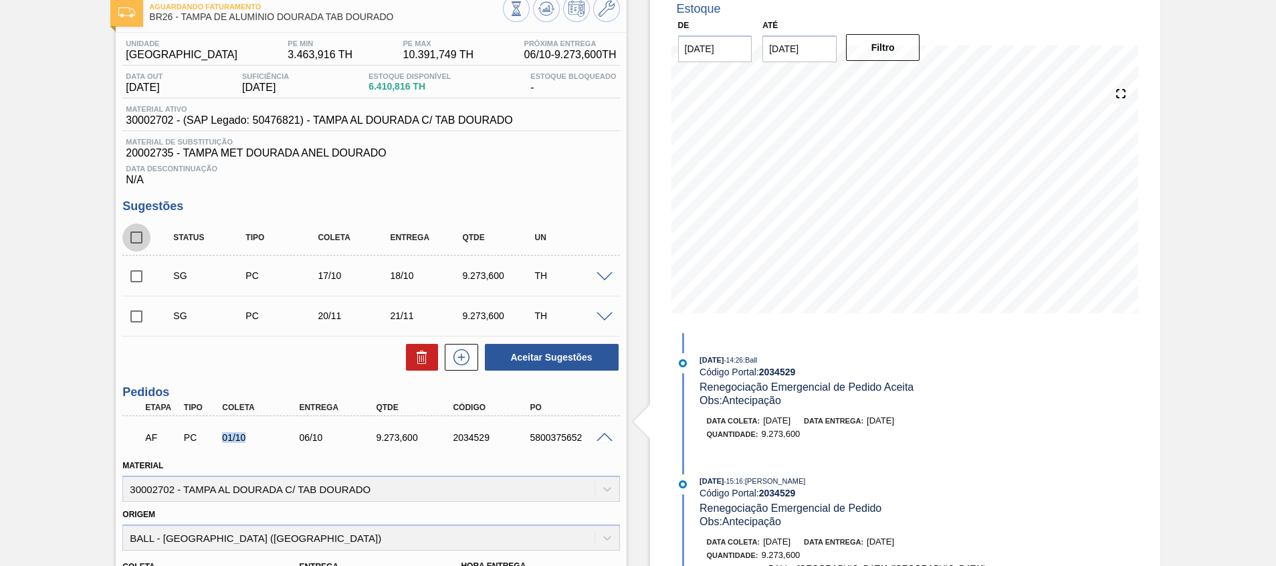
checkbox input "true"
click at [419, 359] on icon at bounding box center [422, 357] width 16 height 16
checkbox input "false"
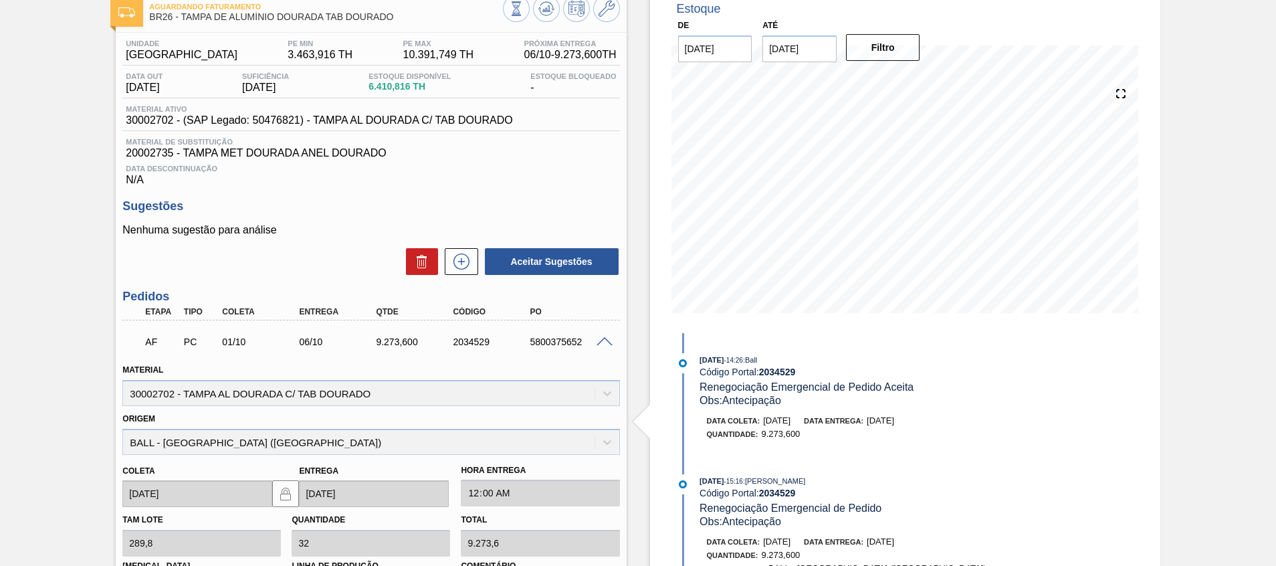
click at [603, 336] on div at bounding box center [606, 341] width 27 height 10
click at [601, 340] on span at bounding box center [604, 342] width 16 height 10
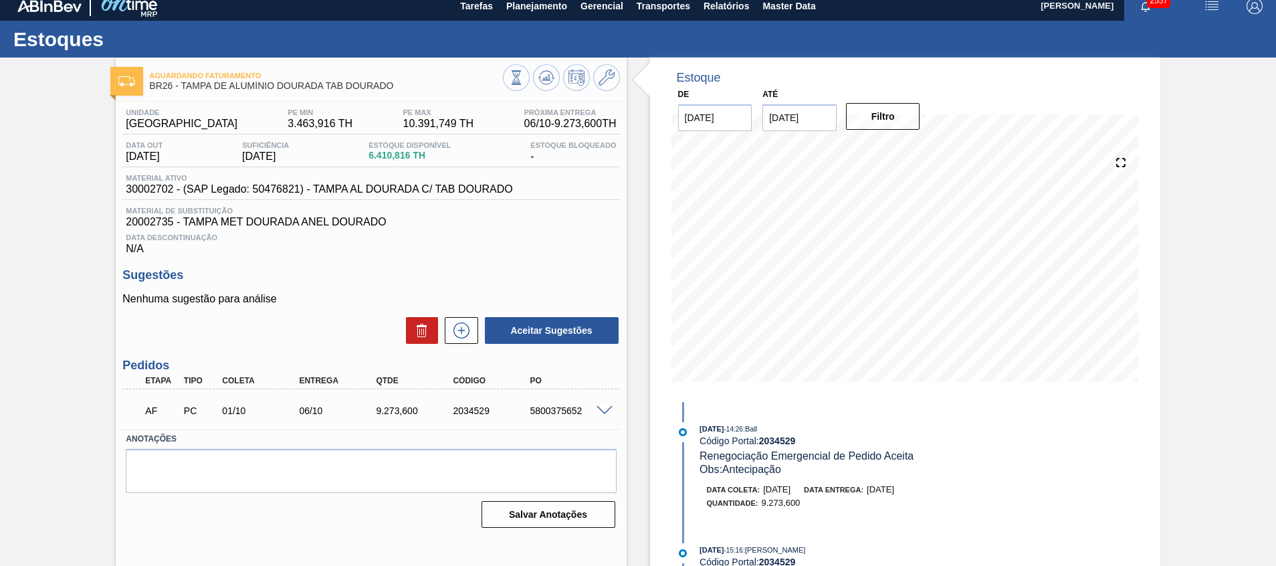
scroll to position [9, 0]
click at [602, 412] on span at bounding box center [604, 411] width 16 height 10
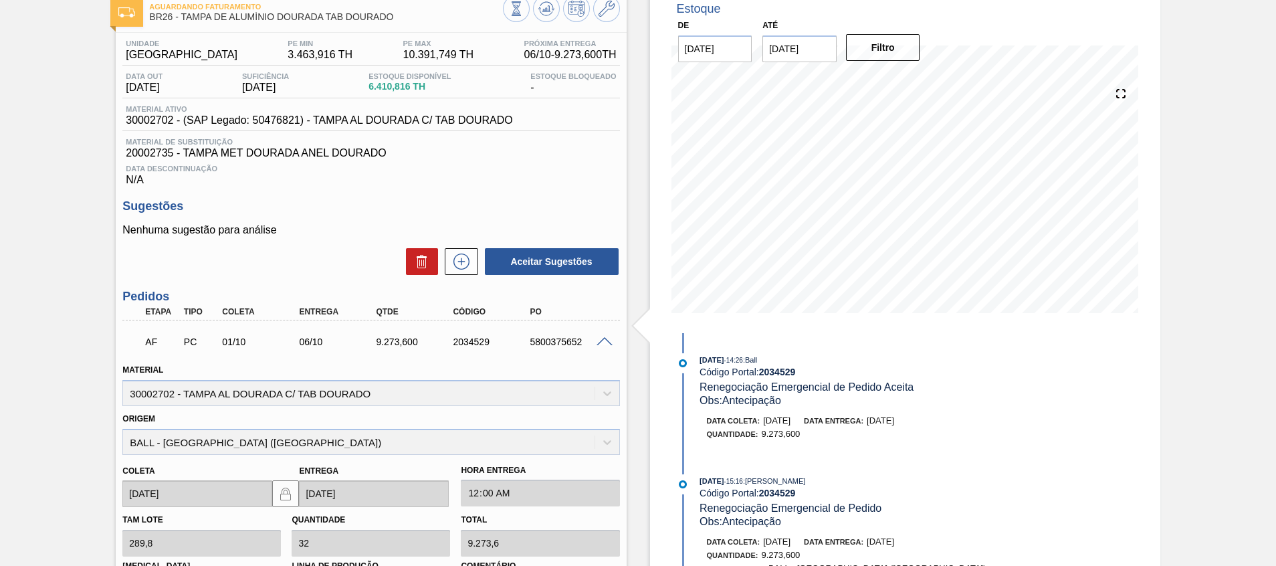
click at [599, 338] on span at bounding box center [604, 342] width 16 height 10
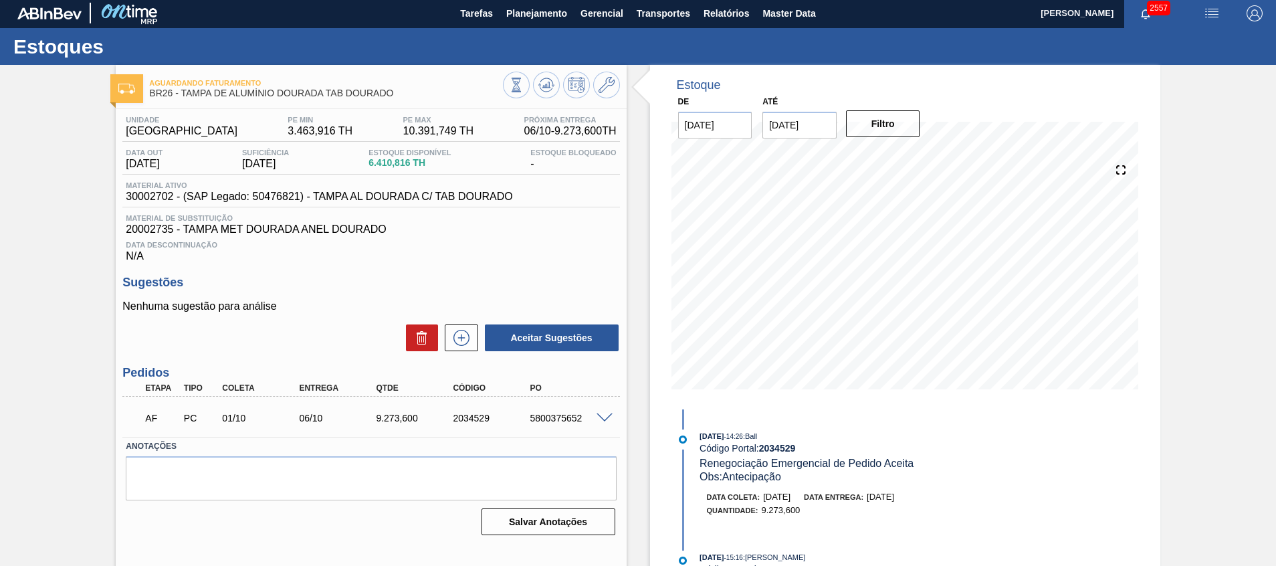
scroll to position [0, 0]
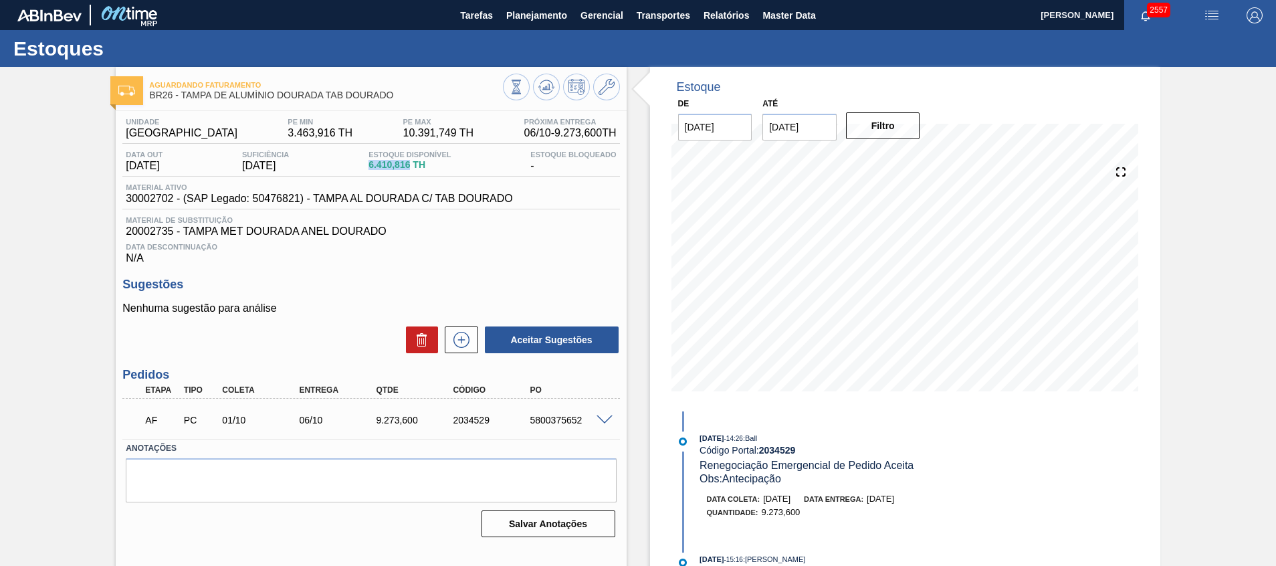
drag, startPoint x: 376, startPoint y: 166, endPoint x: 417, endPoint y: 164, distance: 41.5
click at [417, 164] on span "6.410,816 TH" at bounding box center [409, 165] width 82 height 10
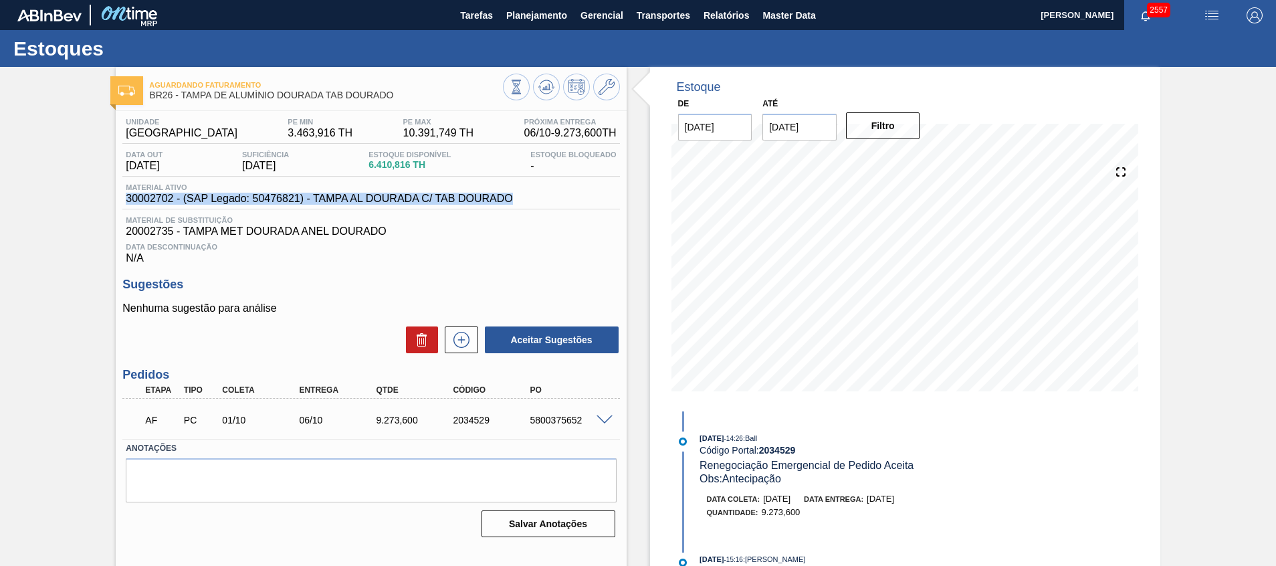
drag, startPoint x: 128, startPoint y: 195, endPoint x: 512, endPoint y: 195, distance: 383.7
click at [512, 195] on span "30002702 - (SAP Legado: 50476821) - TAMPA AL DOURADA C/ TAB DOURADO" at bounding box center [319, 199] width 386 height 12
drag, startPoint x: 170, startPoint y: 233, endPoint x: 288, endPoint y: 221, distance: 118.2
click at [288, 221] on div "Material de Substituição 20002735 - TAMPA MET DOURADA ANEL DOURADO" at bounding box center [370, 226] width 497 height 21
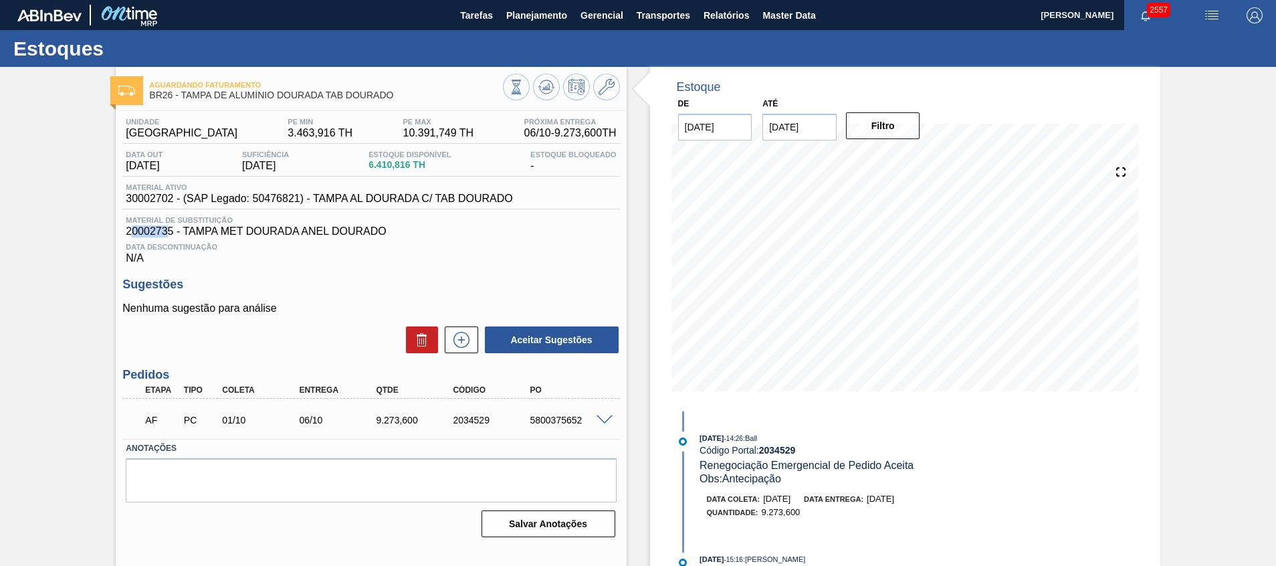
drag, startPoint x: 131, startPoint y: 227, endPoint x: 166, endPoint y: 227, distance: 35.4
click at [166, 227] on span "20002735 - TAMPA MET DOURADA ANEL DOURADO" at bounding box center [371, 231] width 490 height 12
click at [83, 250] on div "Aguardando Faturamento BR26 - TAMPA DE ALUMÍNIO DOURADA TAB DOURADO Unidade Ube…" at bounding box center [638, 321] width 1276 height 508
click at [103, 241] on div "Aguardando Faturamento BR26 - TAMPA DE ALUMÍNIO DOURADA TAB DOURADO Unidade Ube…" at bounding box center [638, 321] width 1276 height 508
drag, startPoint x: 116, startPoint y: 193, endPoint x: 239, endPoint y: 201, distance: 122.6
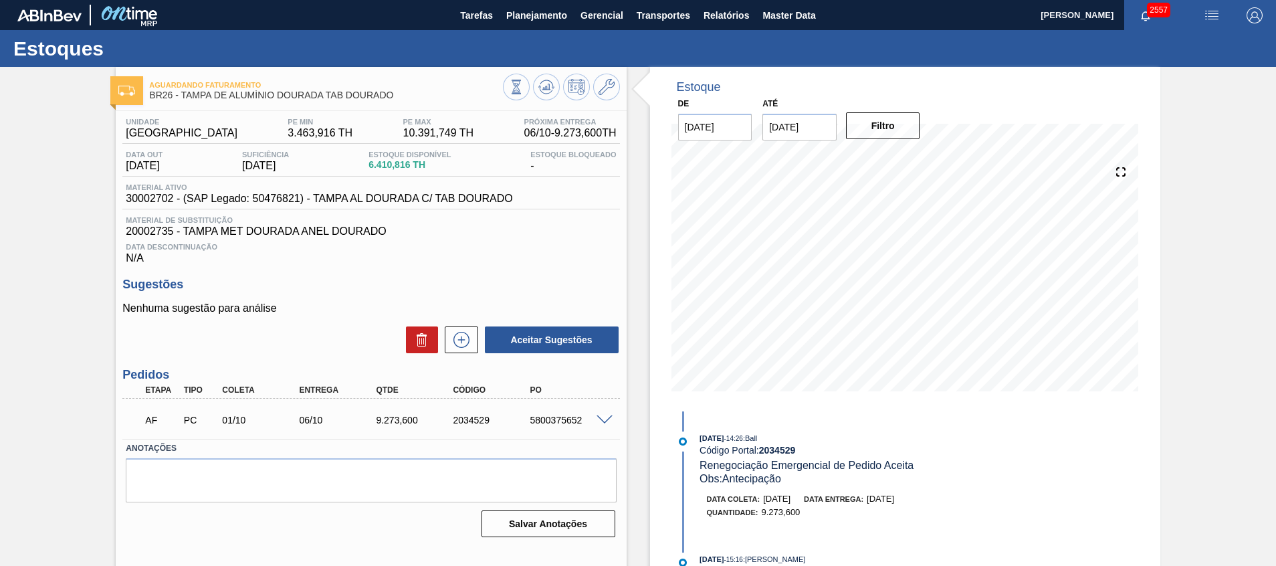
click at [118, 193] on div "Unidade Uberlândia PE MIN 3.463,916 TH PE MAX 10.391,749 TH Próxima Entrega 06/…" at bounding box center [371, 326] width 510 height 431
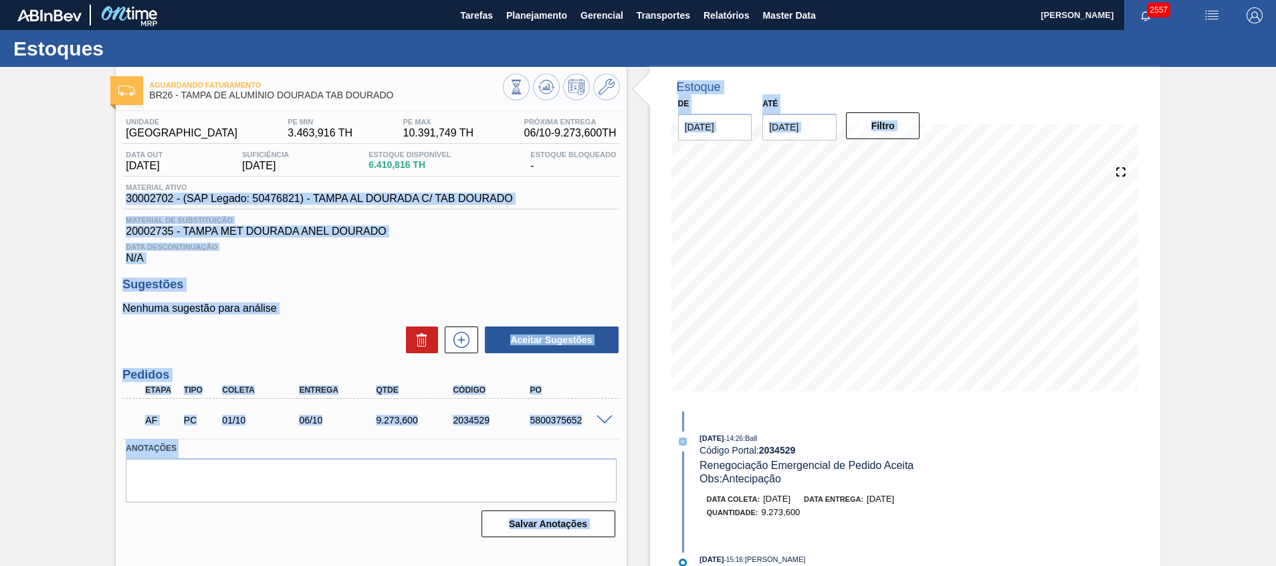
drag, startPoint x: 239, startPoint y: 201, endPoint x: 648, endPoint y: 204, distance: 409.1
click at [648, 204] on div "Aguardando Faturamento BR26 - TAMPA DE ALUMÍNIO DOURADA TAB DOURADO Unidade Ube…" at bounding box center [638, 321] width 1276 height 508
click at [545, 199] on div "Material ativo 30002702 - (SAP Legado: 50476821) - TAMPA AL DOURADA C/ TAB DOUR…" at bounding box center [370, 196] width 497 height 26
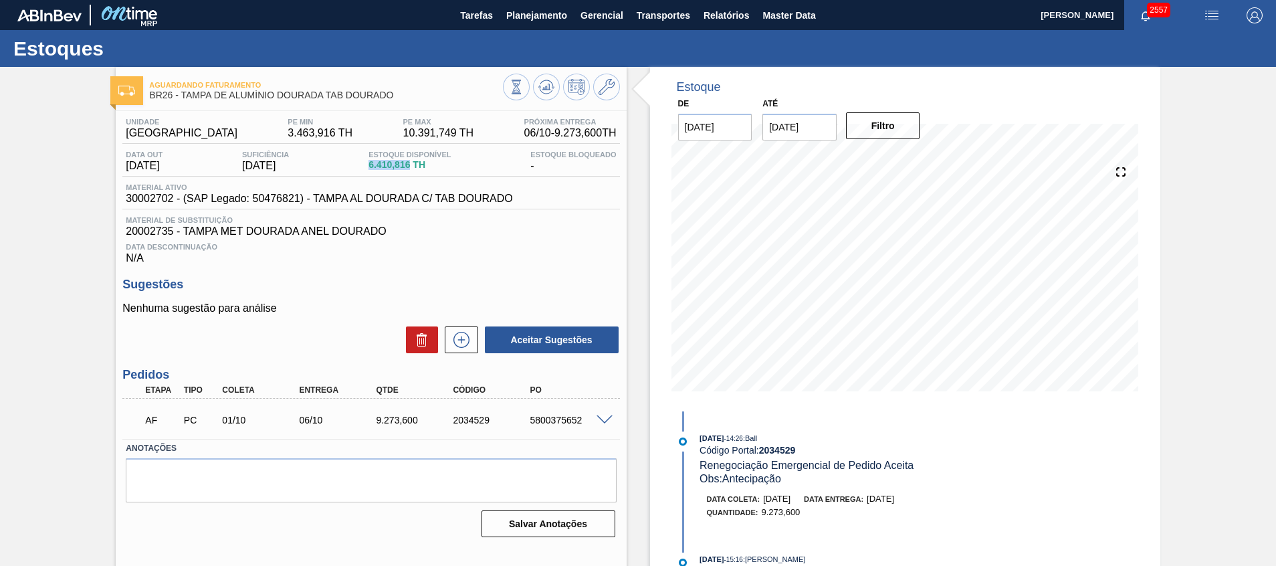
drag, startPoint x: 372, startPoint y: 163, endPoint x: 418, endPoint y: 161, distance: 46.2
click at [418, 161] on div "Estoque Disponível 6.410,816 TH" at bounding box center [409, 160] width 89 height 21
drag, startPoint x: 297, startPoint y: 412, endPoint x: 318, endPoint y: 422, distance: 22.1
click at [318, 422] on div "AF PC 01/10 06/10 9.273,600 2034529 5800375652" at bounding box center [366, 418] width 461 height 27
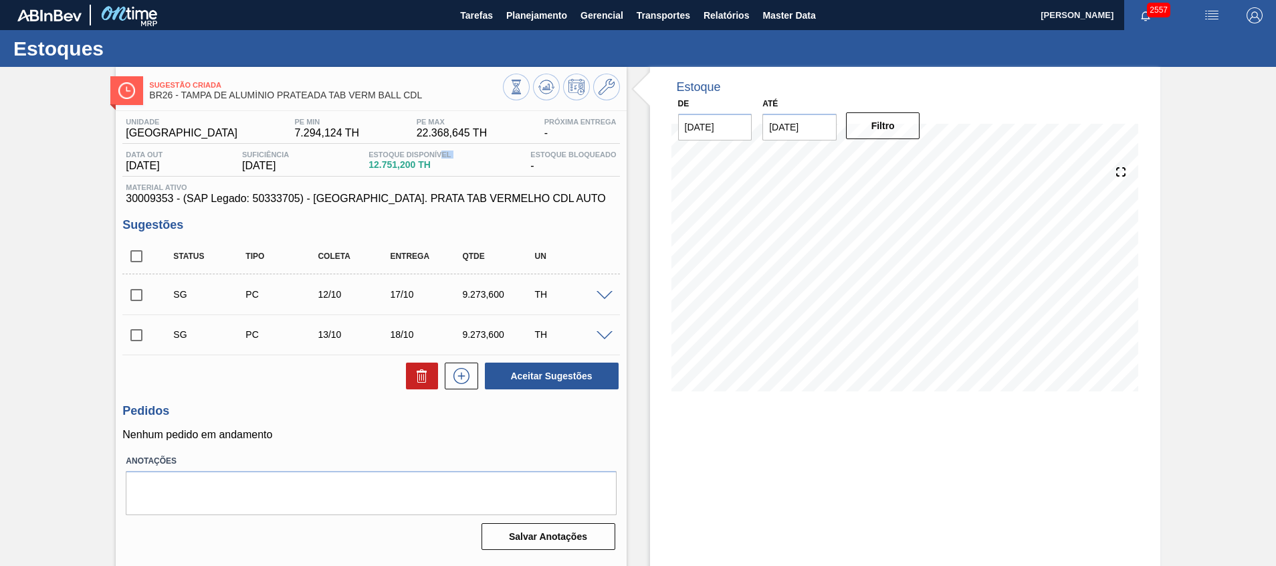
drag, startPoint x: 370, startPoint y: 160, endPoint x: 446, endPoint y: 153, distance: 76.6
click at [446, 153] on div "Data out [DATE] Suficiência [DATE] Estoque Disponível 12.751,200 TH Estoque Blo…" at bounding box center [370, 163] width 497 height 26
click at [59, 334] on div "Sugestão Criada BR26 - TAMPA DE ALUMÍNIO PRATEADA TAB VERM BALL CDL Unidade Ube…" at bounding box center [638, 321] width 1276 height 508
click at [142, 258] on input "checkbox" at bounding box center [136, 256] width 28 height 28
checkbox input "true"
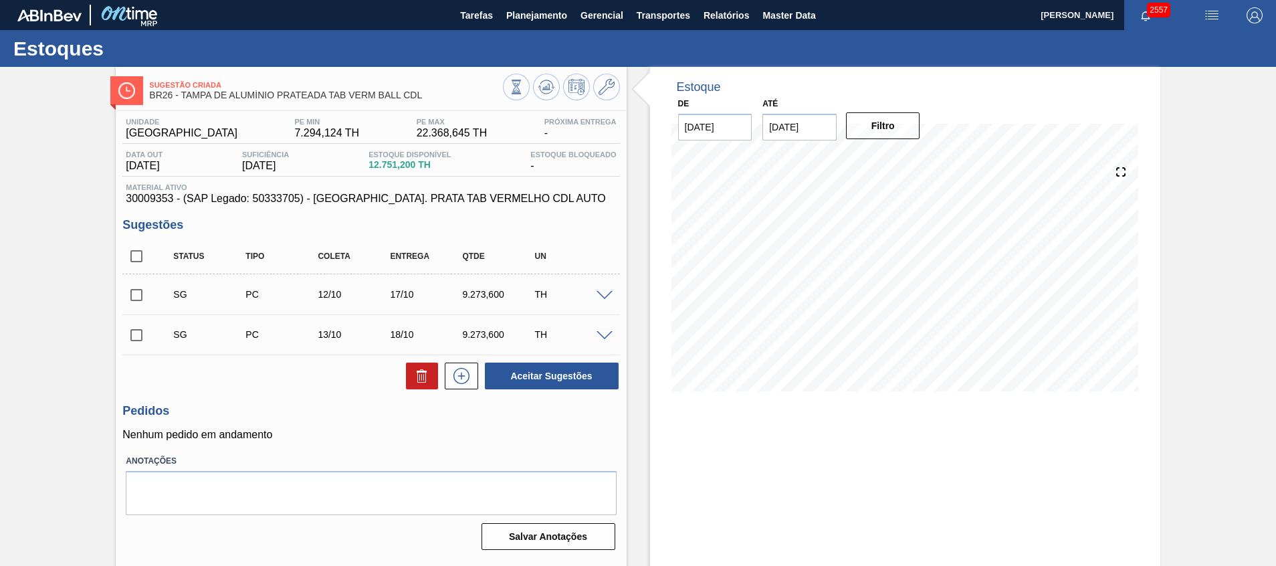
checkbox input "true"
click at [407, 371] on button at bounding box center [422, 375] width 32 height 27
checkbox input "false"
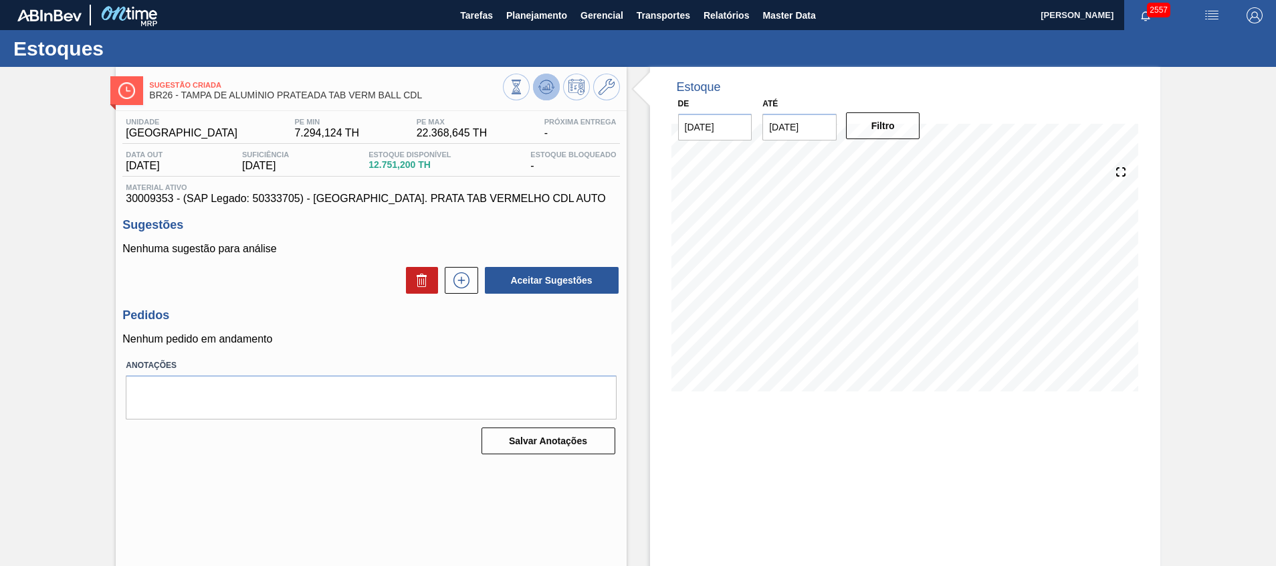
click at [545, 95] on span at bounding box center [546, 87] width 16 height 16
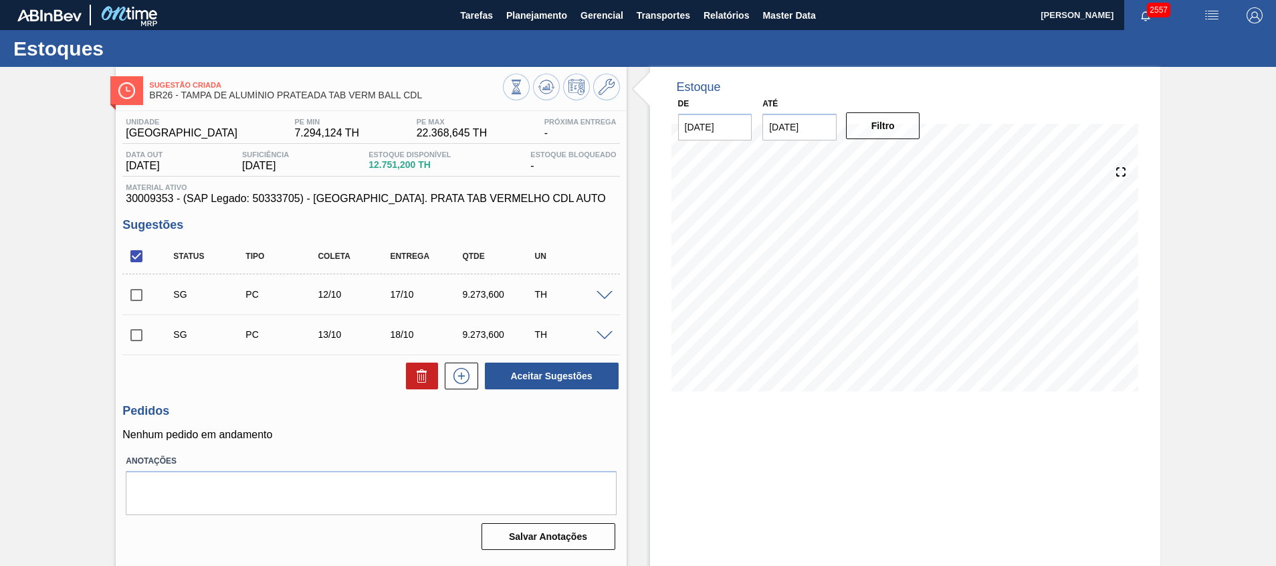
click at [609, 337] on span at bounding box center [604, 336] width 16 height 10
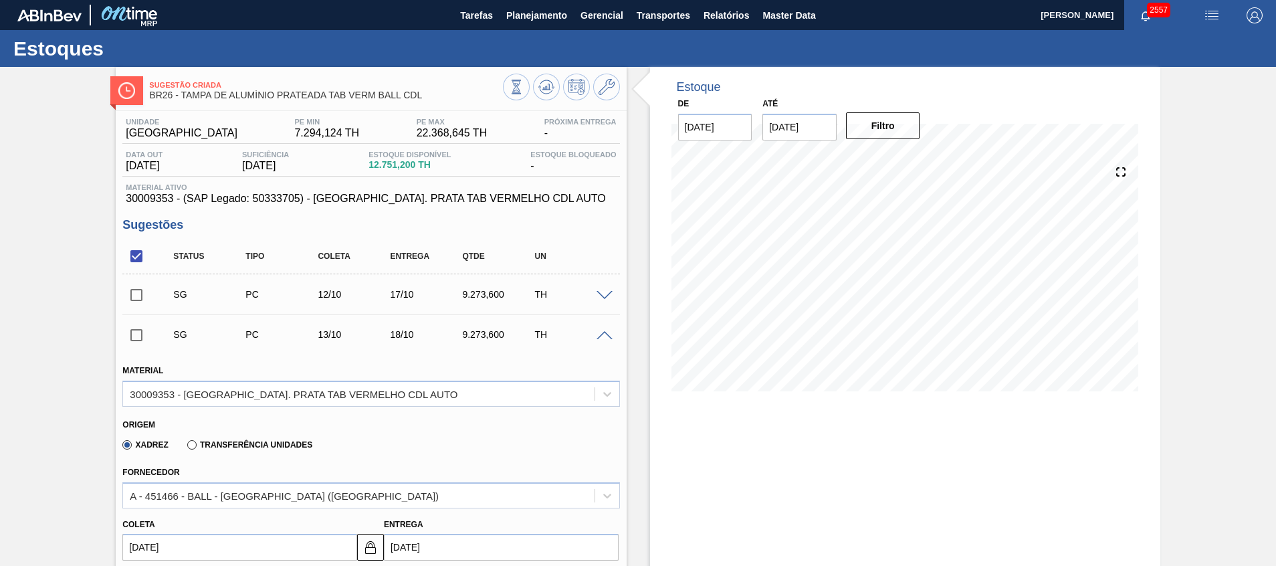
click at [609, 337] on span at bounding box center [604, 336] width 16 height 10
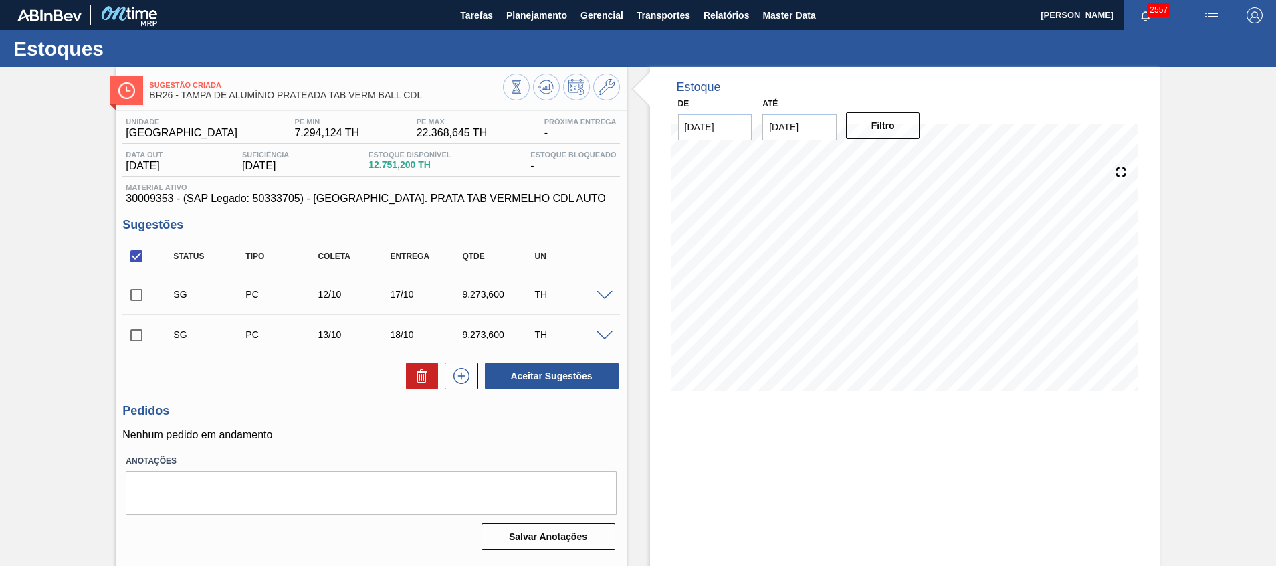
click at [609, 337] on span at bounding box center [604, 336] width 16 height 10
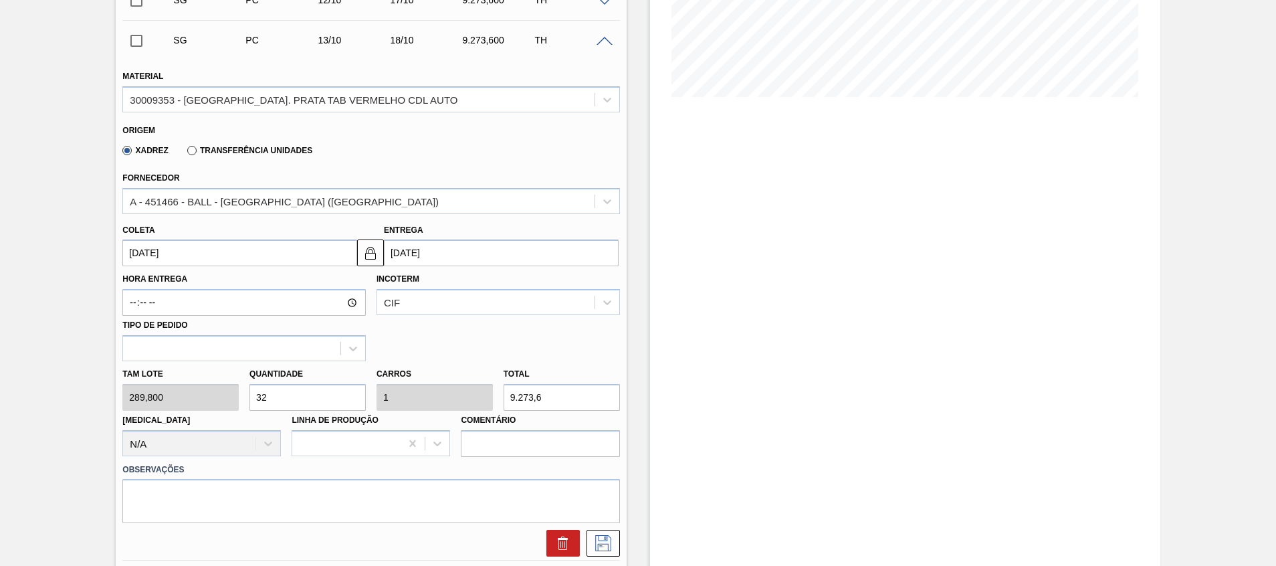
scroll to position [194, 0]
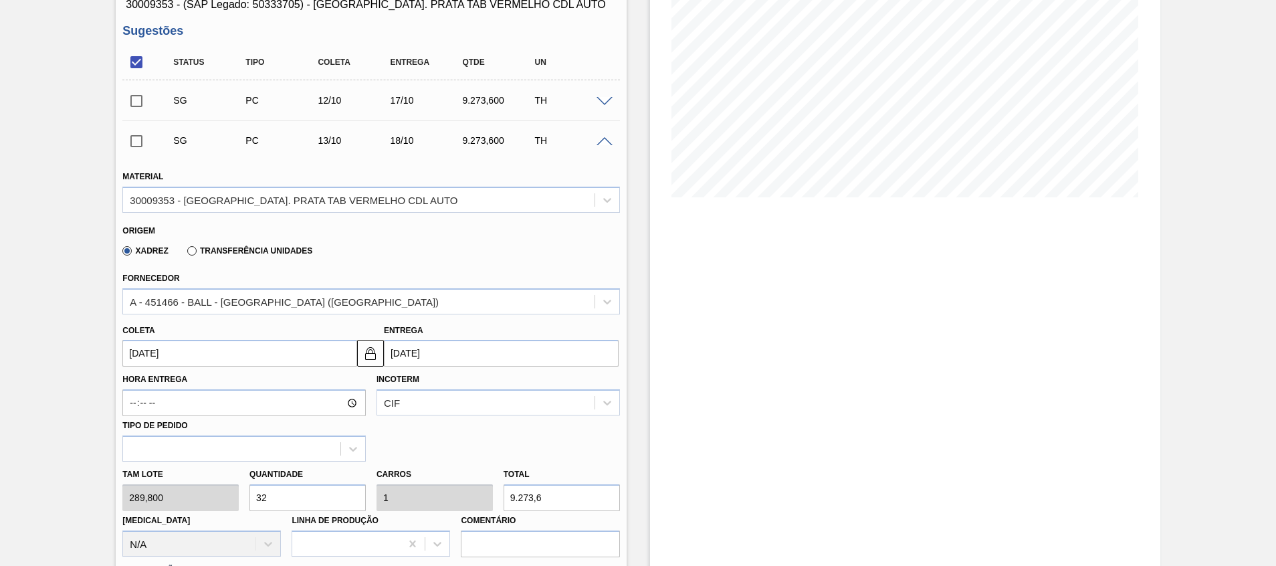
click at [600, 146] on div "SG PC 13/10 18/10 9.273,600 TH" at bounding box center [370, 140] width 497 height 33
click at [600, 144] on span at bounding box center [604, 142] width 16 height 10
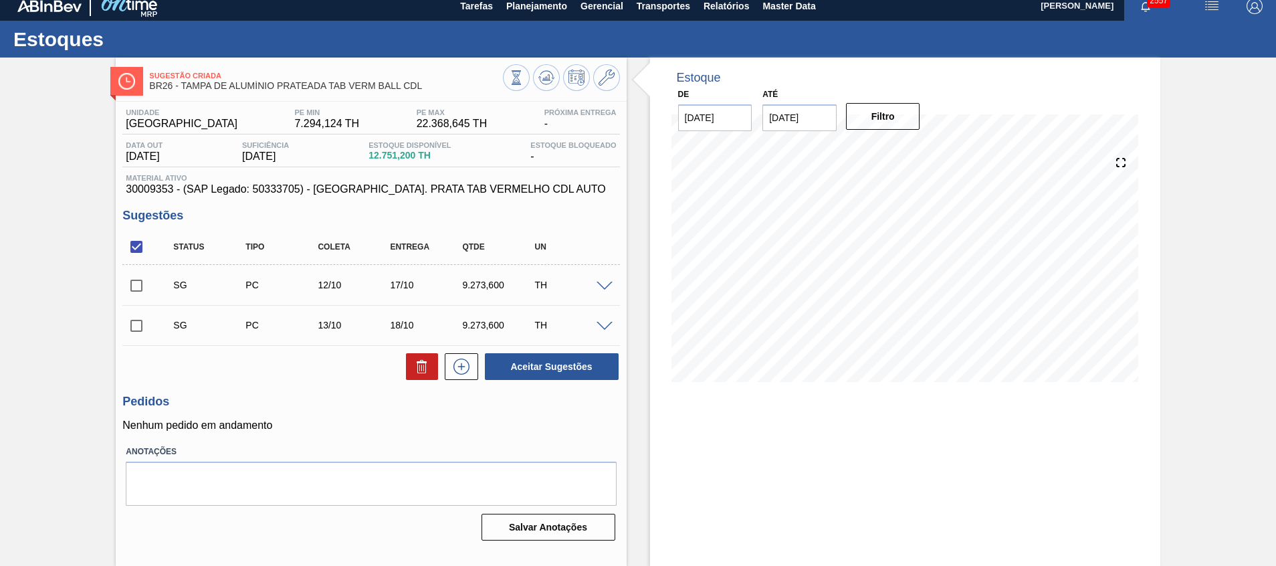
scroll to position [9, 0]
click at [136, 252] on input "checkbox" at bounding box center [136, 247] width 28 height 28
checkbox input "true"
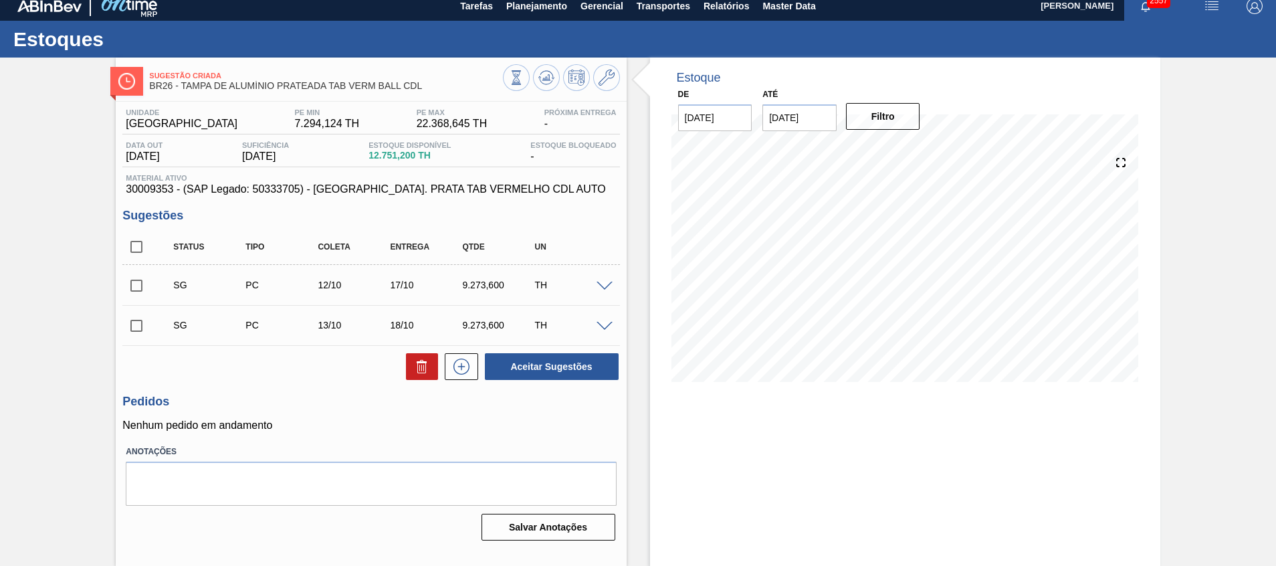
checkbox input "true"
click at [136, 252] on input "checkbox" at bounding box center [136, 247] width 28 height 28
checkbox input "false"
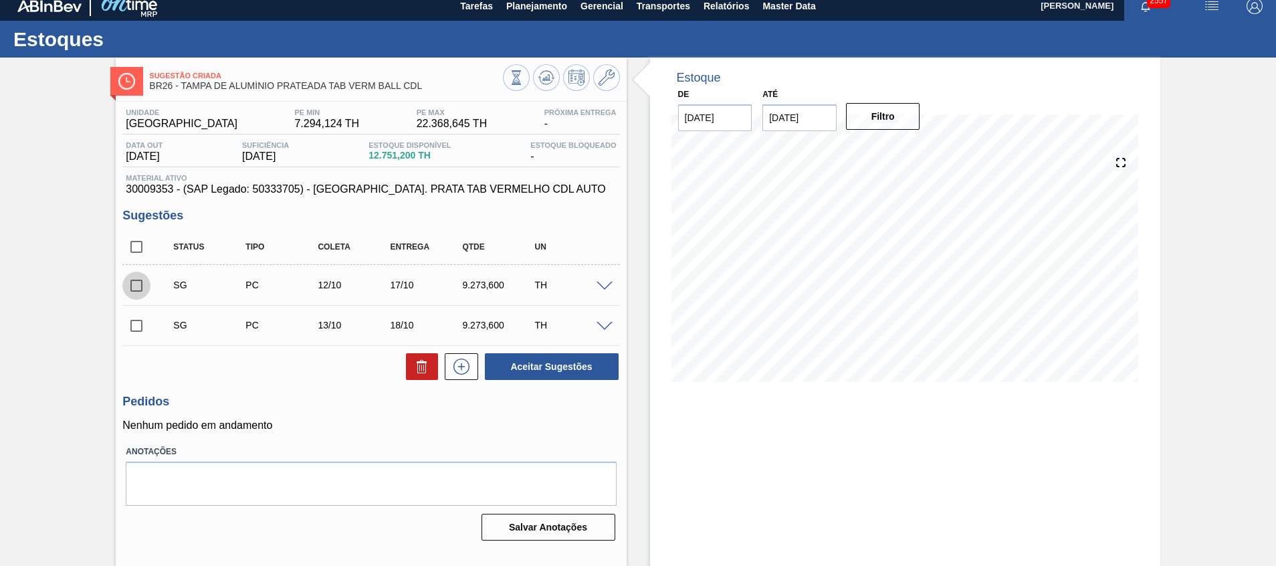
click at [137, 285] on input "checkbox" at bounding box center [136, 285] width 28 height 28
checkbox input "true"
click at [424, 371] on icon at bounding box center [421, 368] width 9 height 10
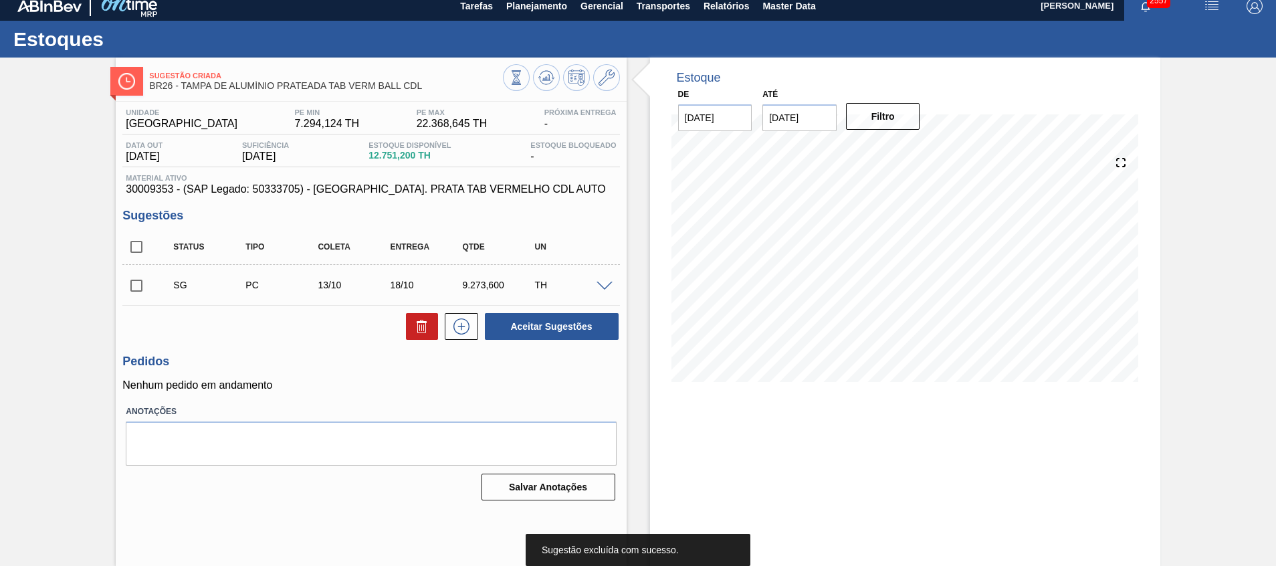
click at [135, 285] on input "checkbox" at bounding box center [136, 285] width 28 height 28
checkbox input "true"
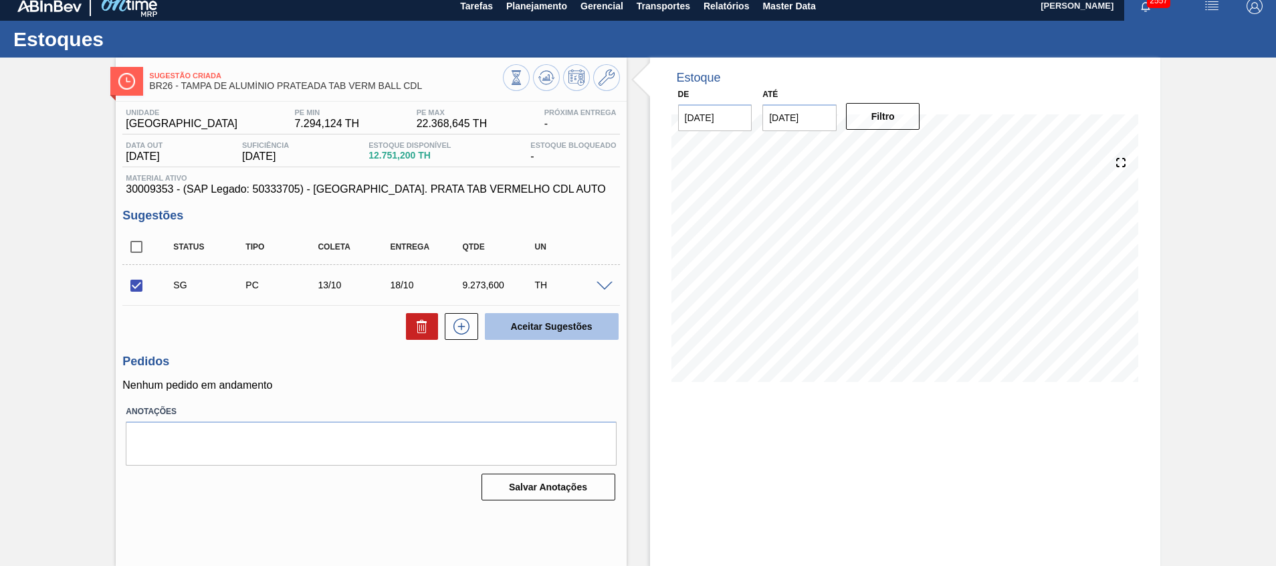
click at [582, 327] on button "Aceitar Sugestões" at bounding box center [552, 326] width 134 height 27
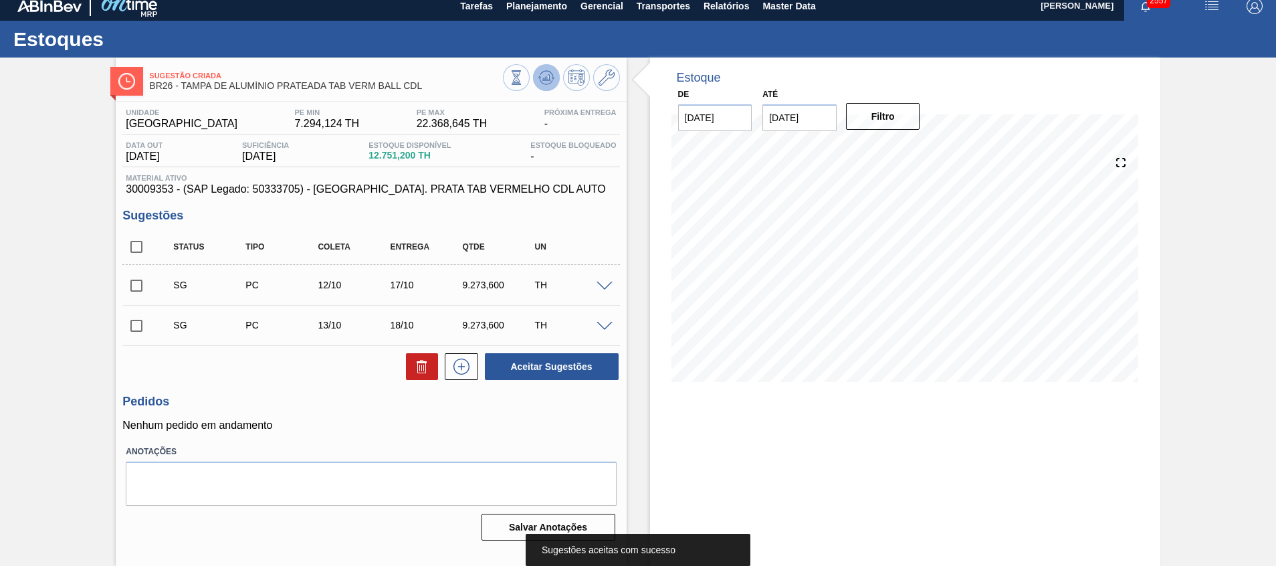
click at [546, 83] on icon at bounding box center [546, 78] width 16 height 16
click at [140, 286] on input "checkbox" at bounding box center [136, 285] width 28 height 28
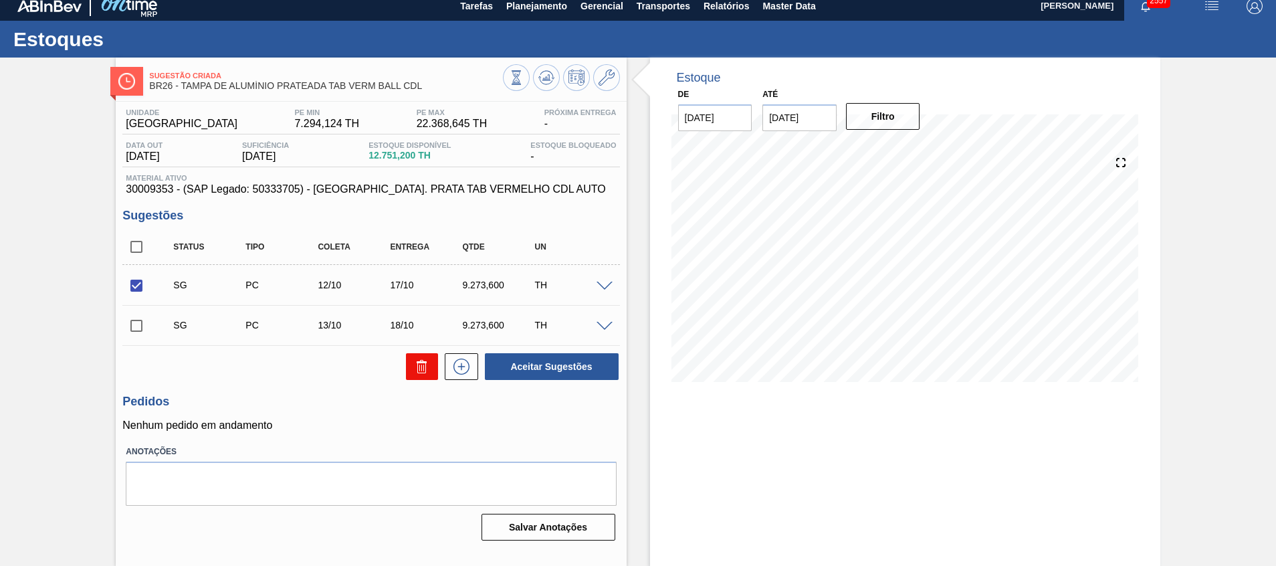
click at [409, 356] on button at bounding box center [422, 366] width 32 height 27
checkbox input "false"
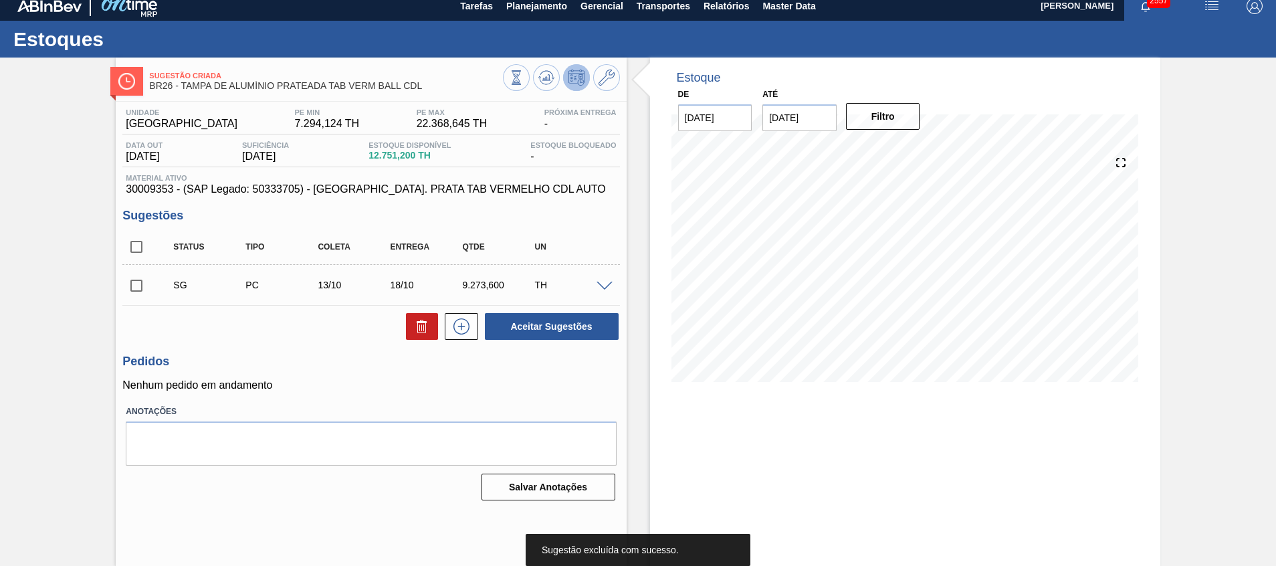
click at [568, 77] on icon at bounding box center [576, 78] width 16 height 16
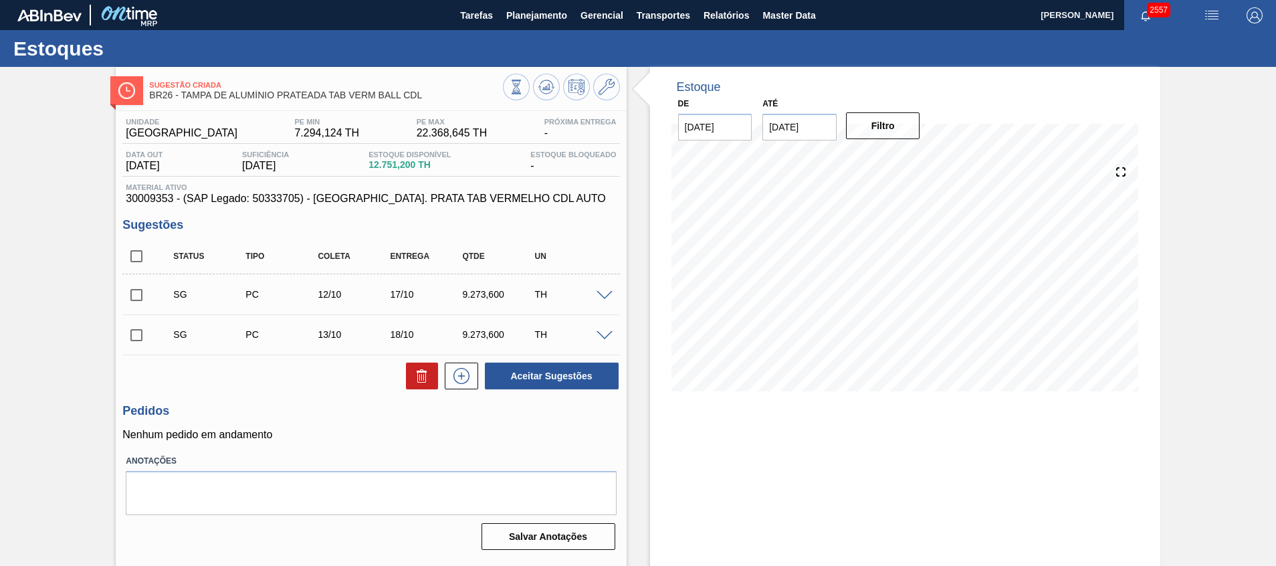
click at [128, 333] on input "checkbox" at bounding box center [136, 335] width 28 height 28
click at [503, 376] on button "Aceitar Sugestões" at bounding box center [552, 375] width 134 height 27
checkbox input "false"
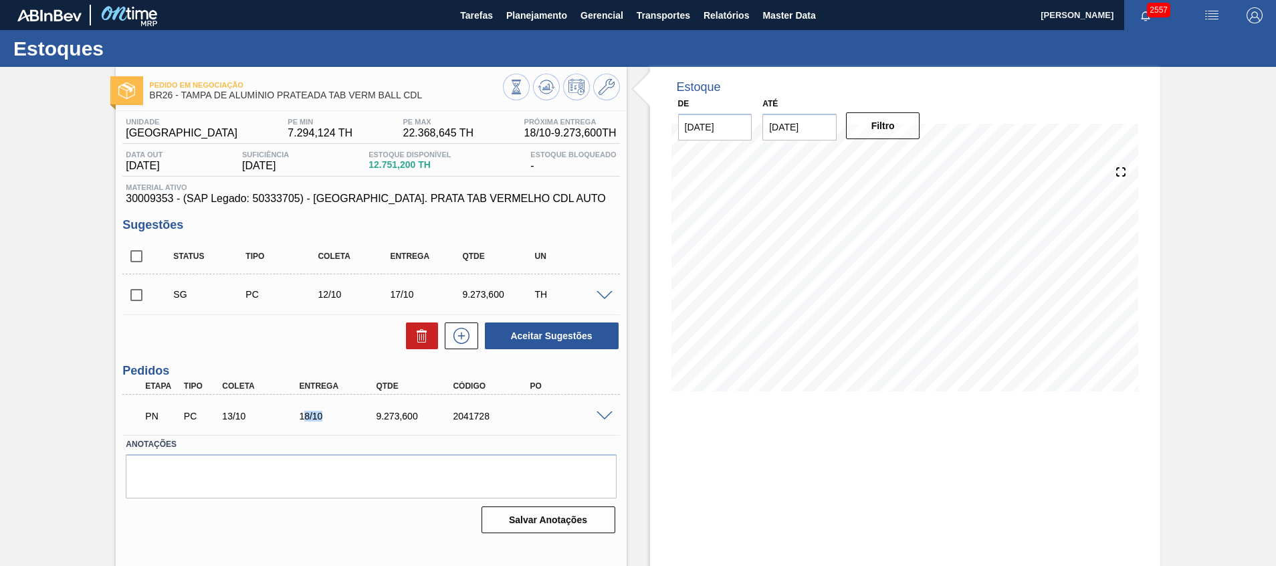
drag, startPoint x: 303, startPoint y: 416, endPoint x: 382, endPoint y: 382, distance: 85.9
click at [330, 415] on div "18/10" at bounding box center [338, 415] width 86 height 11
click at [578, 92] on icon at bounding box center [576, 87] width 16 height 16
click at [137, 253] on input "checkbox" at bounding box center [136, 256] width 28 height 28
checkbox input "true"
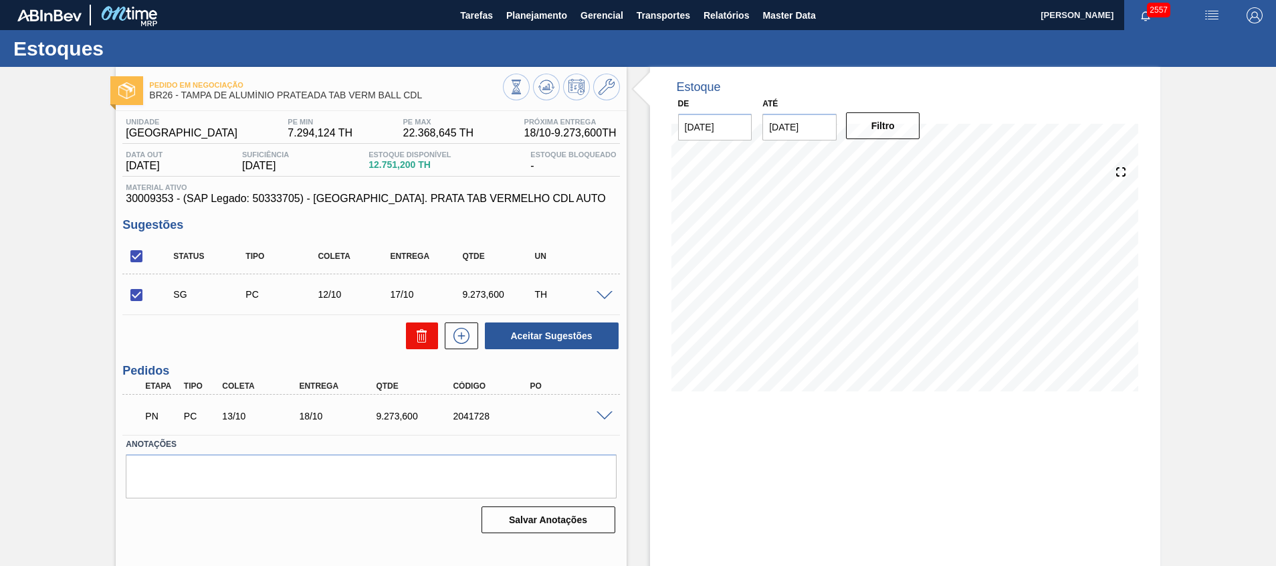
click at [419, 346] on button at bounding box center [422, 335] width 32 height 27
checkbox input "false"
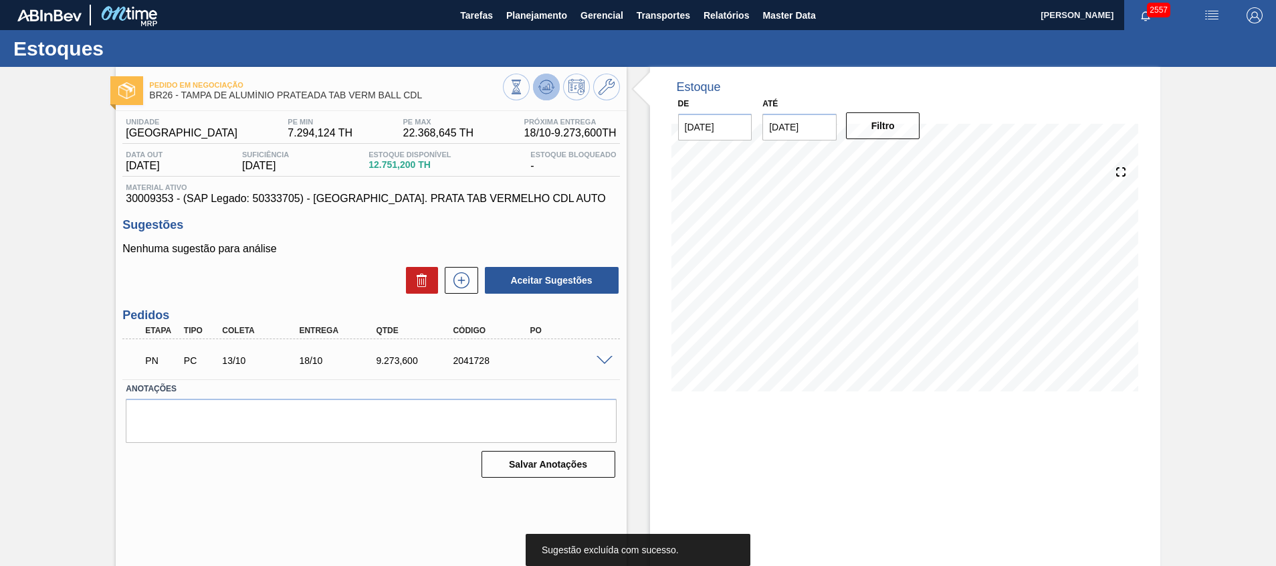
click at [552, 86] on icon at bounding box center [546, 87] width 16 height 16
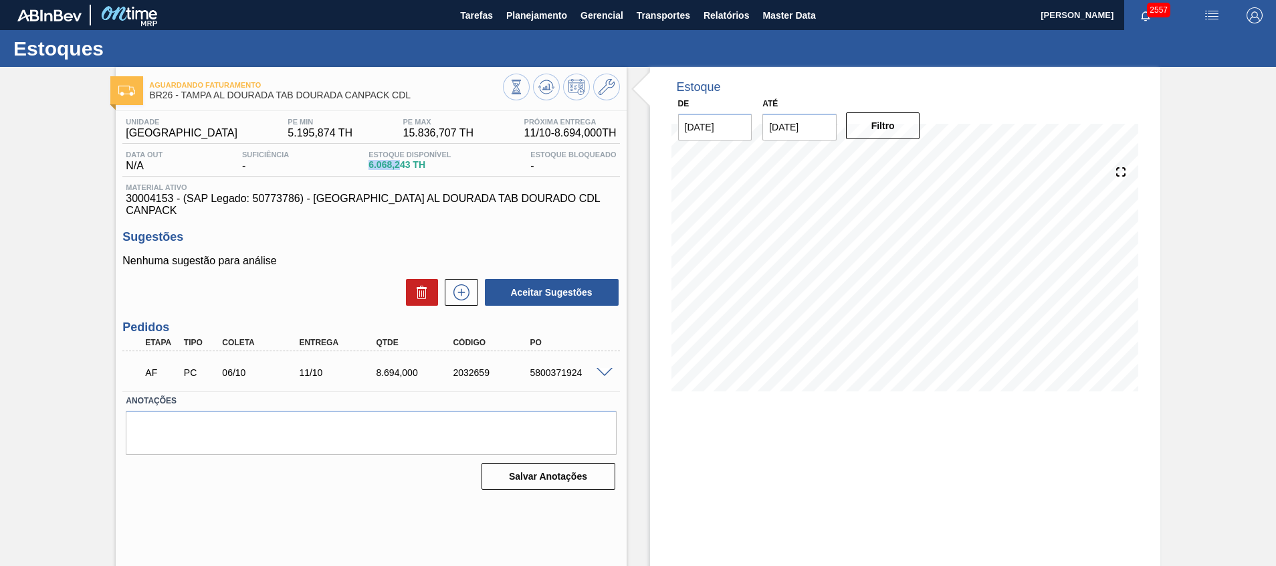
drag, startPoint x: 358, startPoint y: 166, endPoint x: 405, endPoint y: 179, distance: 48.5
click at [400, 166] on div "Data out N/A Suficiência - Estoque Disponível 6.068,243 TH Estoque Bloqueado -" at bounding box center [370, 163] width 497 height 26
click at [689, 395] on div "29/09 Projeção de Estoque 6,068.243 [DOMAIN_NAME] 0 Política Objetiva 13,657.51…" at bounding box center [904, 277] width 467 height 267
click at [606, 368] on span at bounding box center [604, 373] width 16 height 10
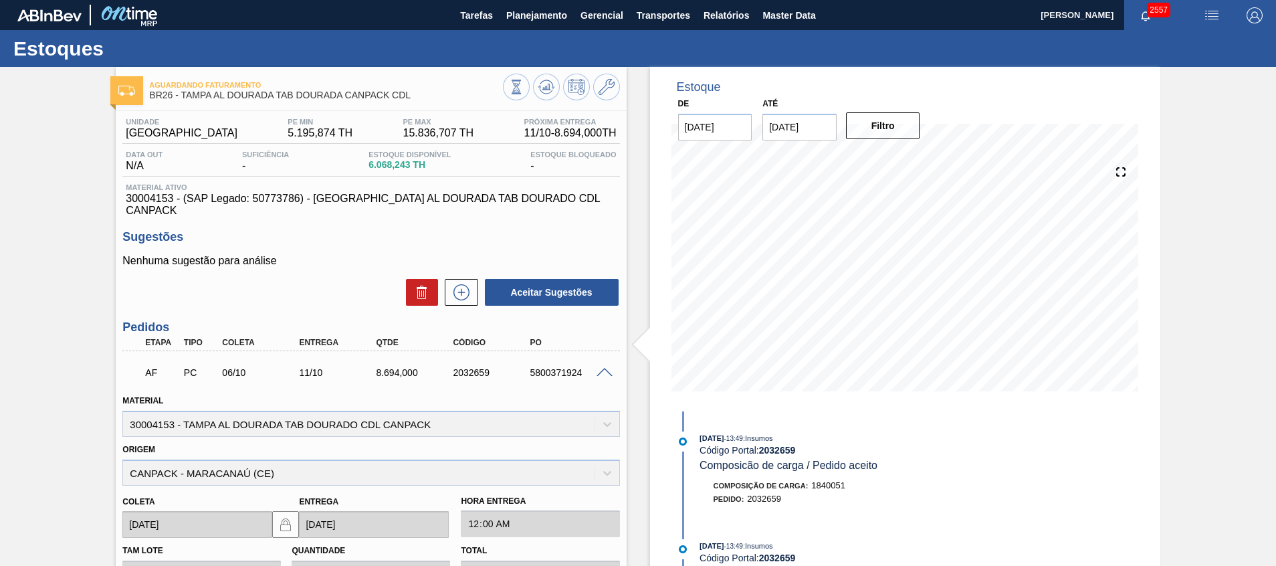
click at [610, 368] on span at bounding box center [604, 373] width 16 height 10
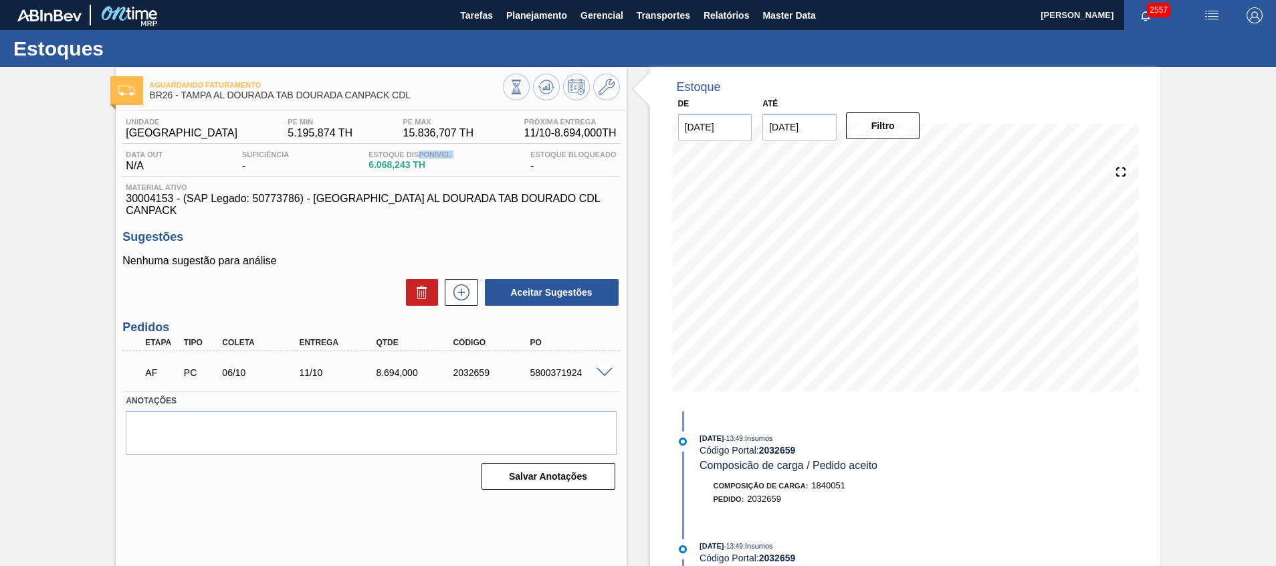
drag, startPoint x: 364, startPoint y: 161, endPoint x: 416, endPoint y: 158, distance: 52.2
click at [416, 158] on div "Estoque Disponível 6.068,243 TH" at bounding box center [409, 160] width 89 height 21
click at [321, 367] on div "11/10" at bounding box center [328, 372] width 77 height 11
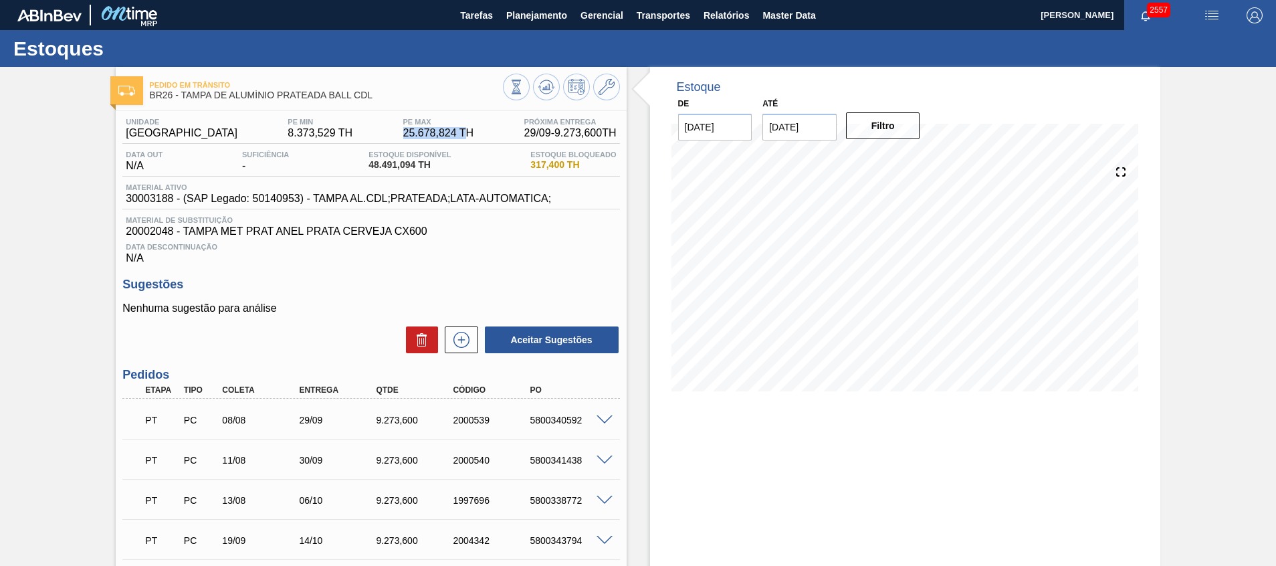
drag, startPoint x: 427, startPoint y: 133, endPoint x: 443, endPoint y: 132, distance: 16.1
click at [442, 132] on span "25.678,824 TH" at bounding box center [438, 133] width 71 height 12
drag, startPoint x: 366, startPoint y: 166, endPoint x: 401, endPoint y: 164, distance: 34.8
click at [400, 164] on div "Estoque Disponível 48.491,094 TH" at bounding box center [409, 160] width 89 height 21
drag, startPoint x: 377, startPoint y: 130, endPoint x: 465, endPoint y: 134, distance: 87.7
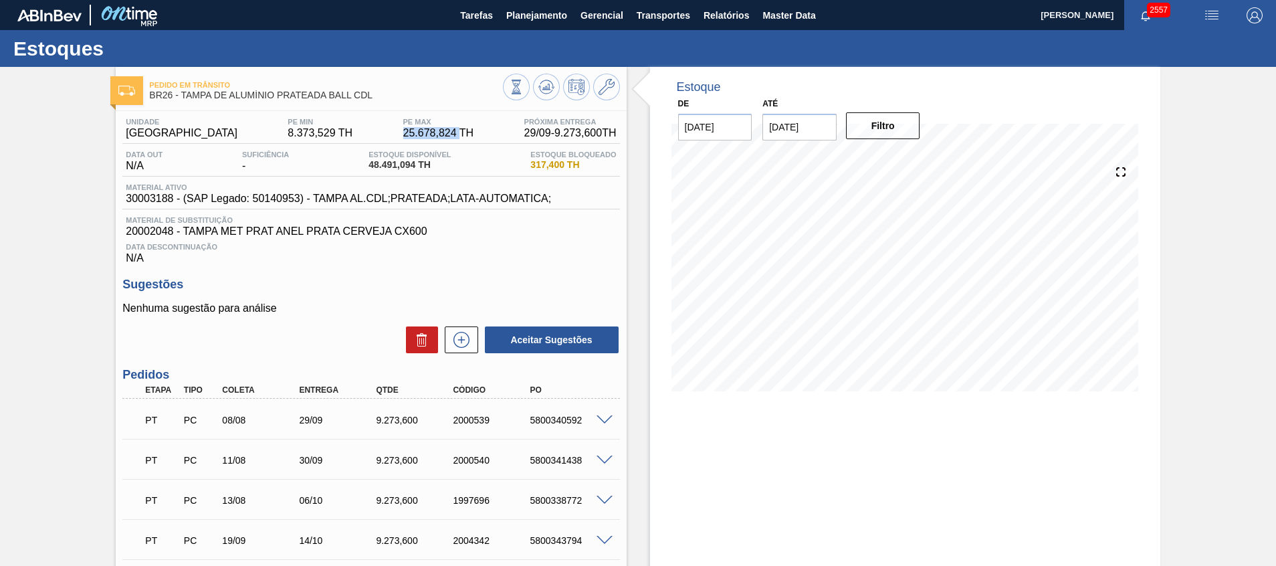
click at [465, 134] on div "Unidade Uberlândia PE MIN 8.373,529 TH PE MAX 25.678,824 TH Próxima Entrega 29/…" at bounding box center [370, 131] width 497 height 26
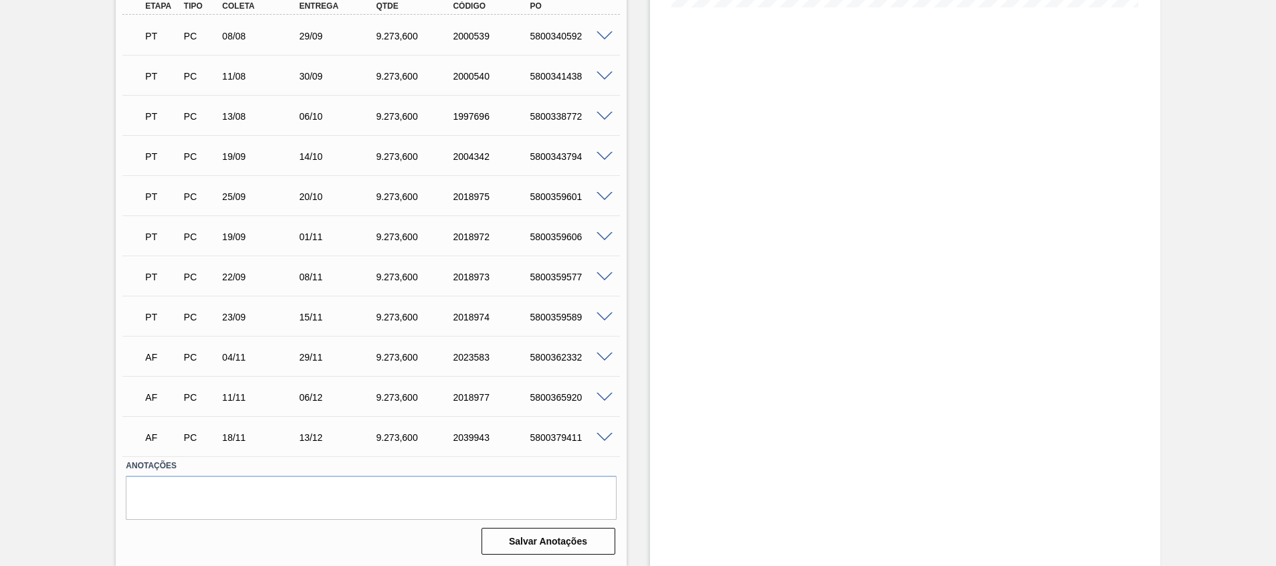
scroll to position [83, 0]
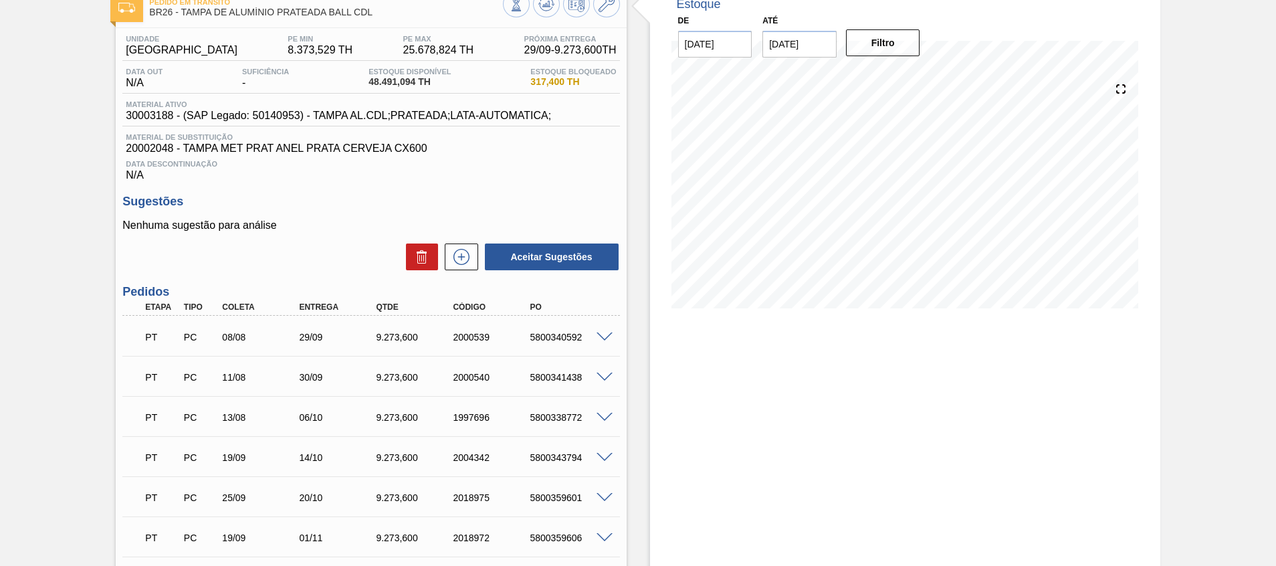
click at [598, 420] on span at bounding box center [604, 417] width 16 height 10
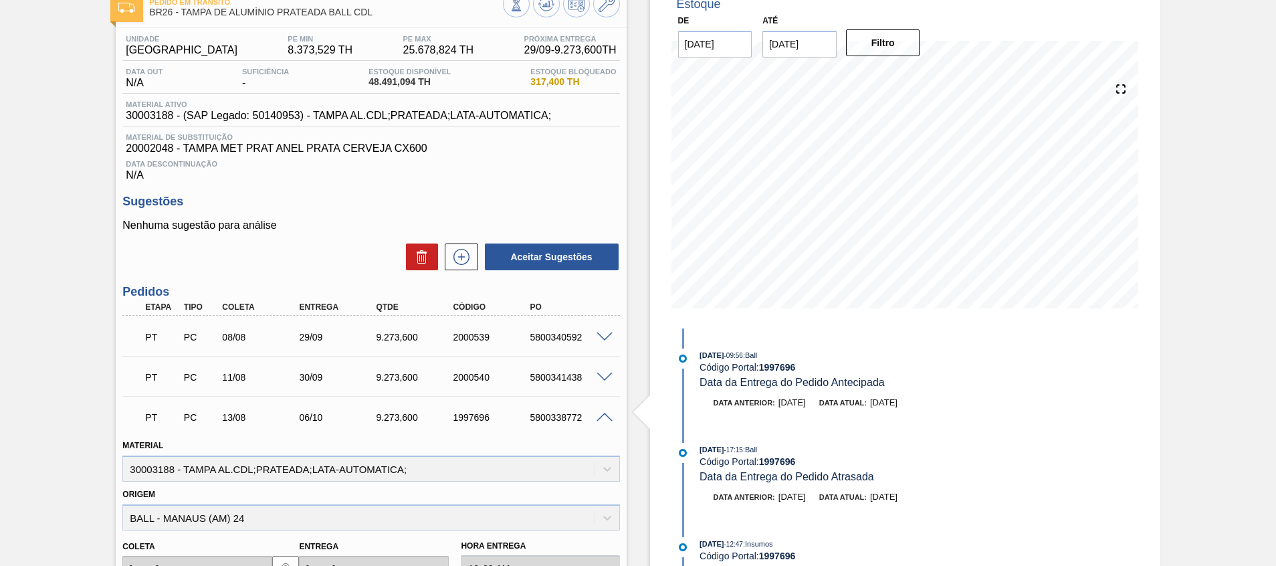
click at [603, 418] on span at bounding box center [604, 417] width 16 height 10
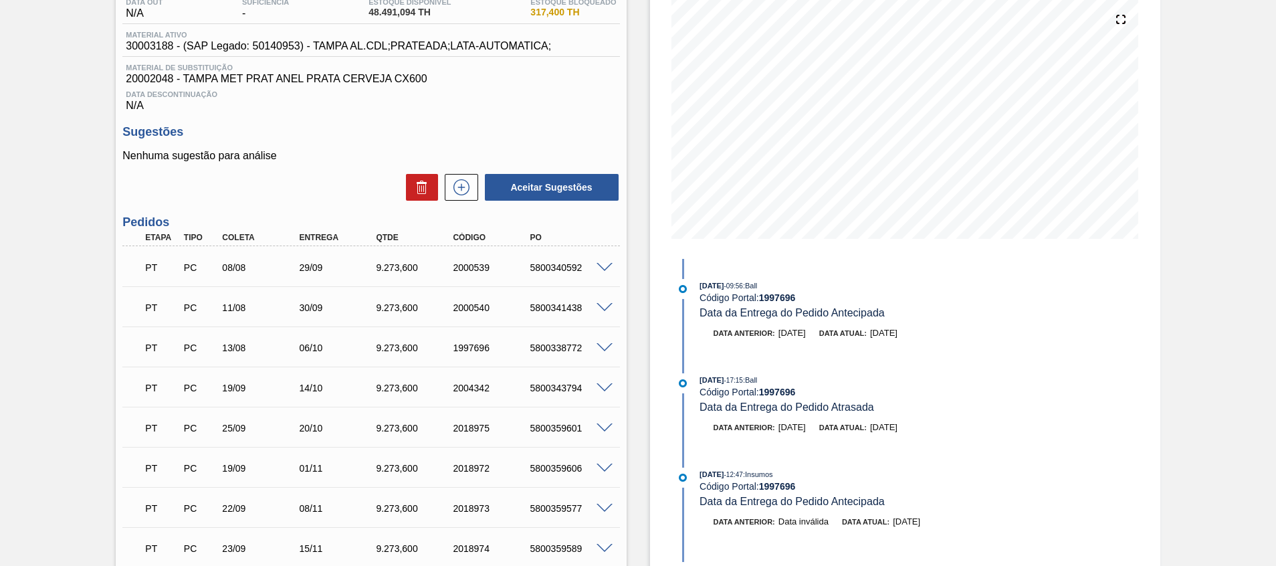
scroll to position [183, 0]
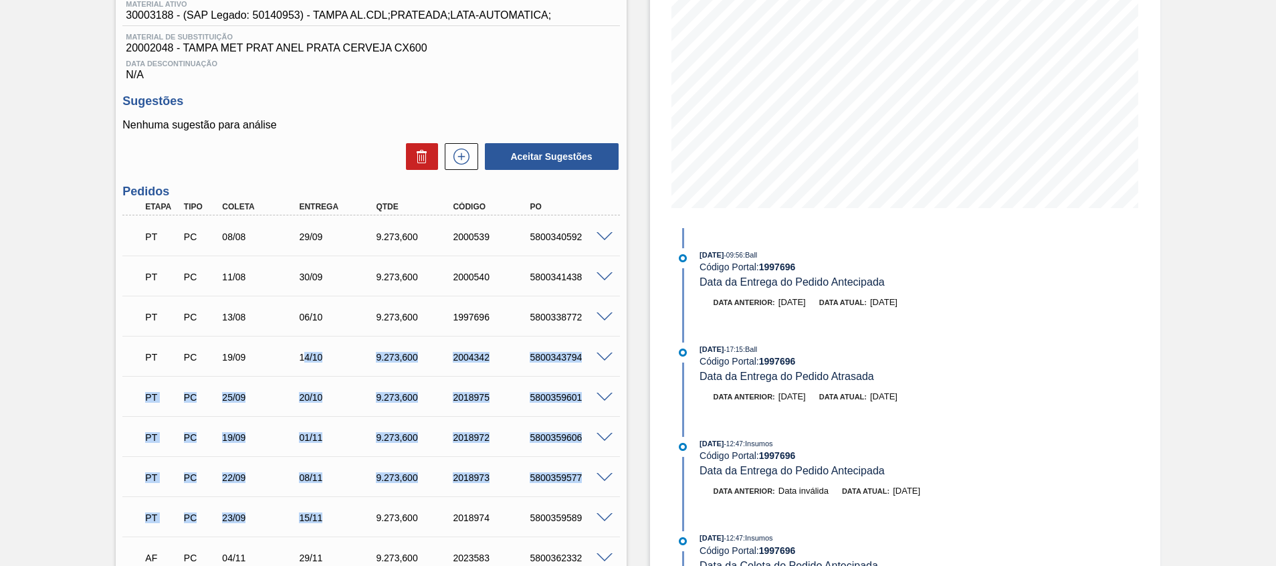
drag, startPoint x: 306, startPoint y: 358, endPoint x: 319, endPoint y: 503, distance: 145.6
click at [319, 503] on div "PT PC 08/08 29/09 9.273,600 2000539 5800340592 Material 30003188 - TAMPA AL.CDL…" at bounding box center [370, 435] width 497 height 441
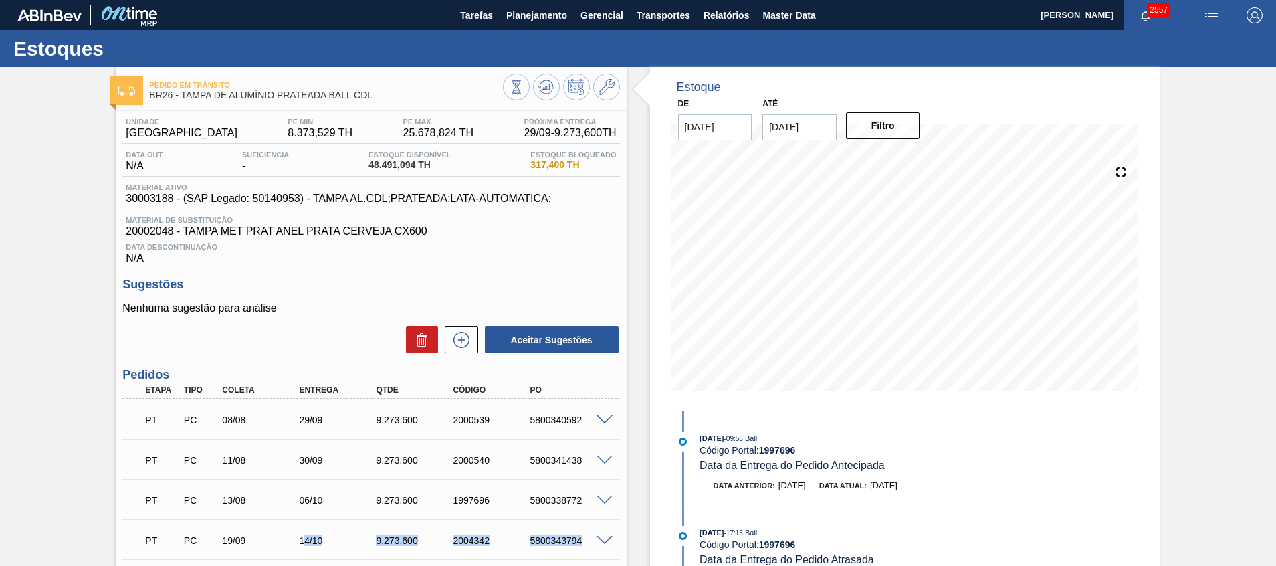
scroll to position [201, 0]
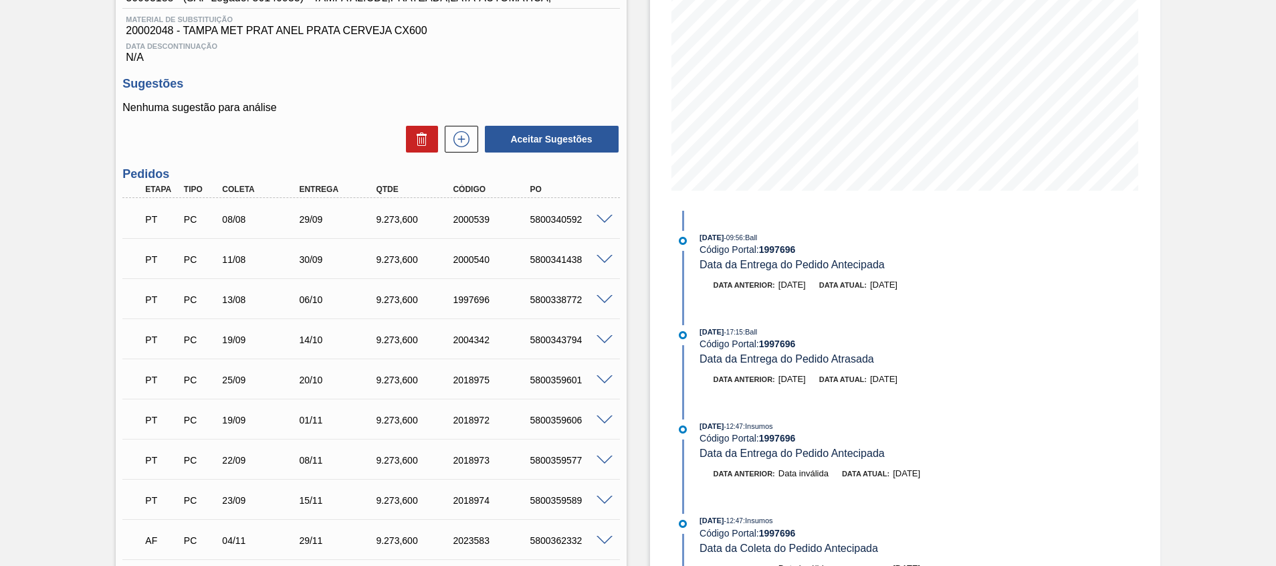
click at [362, 297] on div "06/10" at bounding box center [338, 299] width 86 height 11
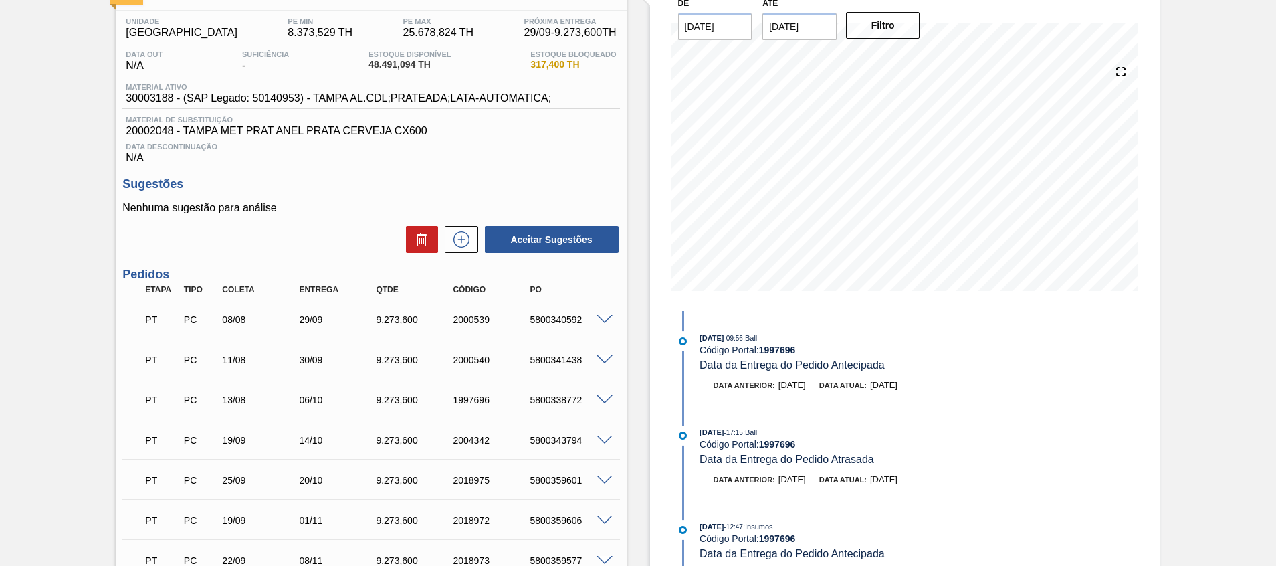
scroll to position [0, 0]
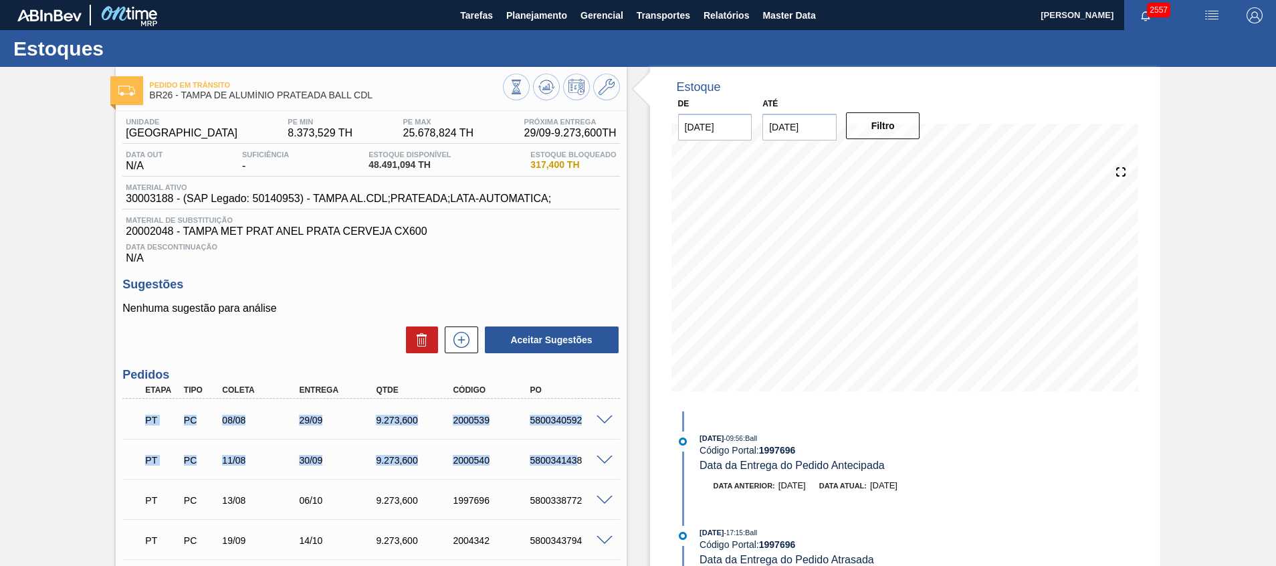
drag, startPoint x: 577, startPoint y: 461, endPoint x: 138, endPoint y: 418, distance: 441.3
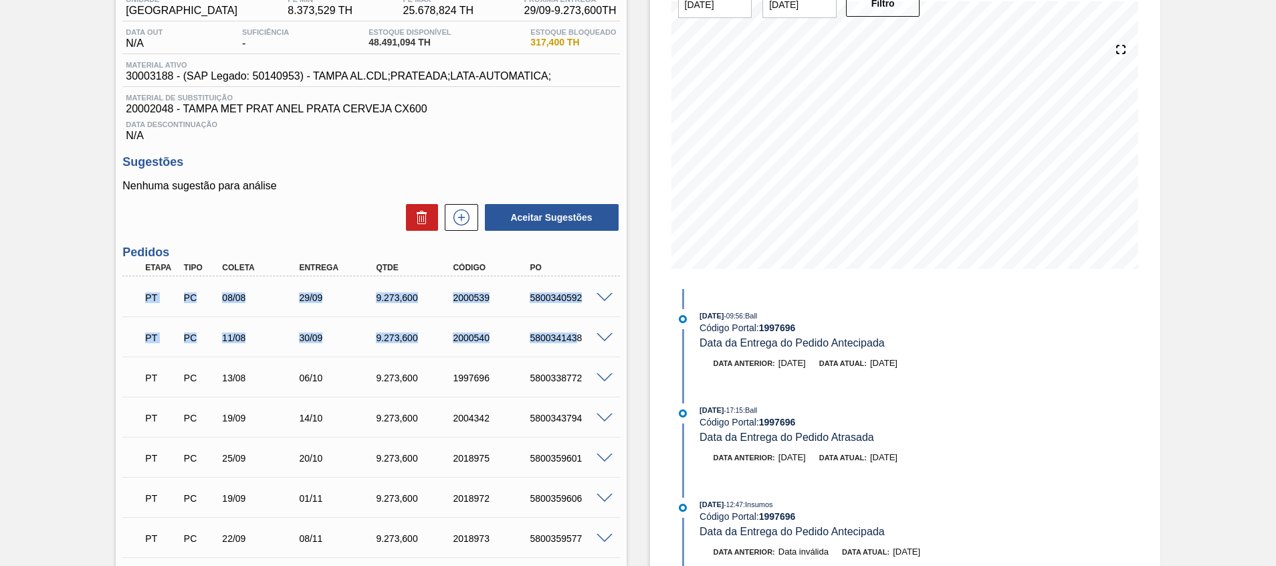
scroll to position [201, 0]
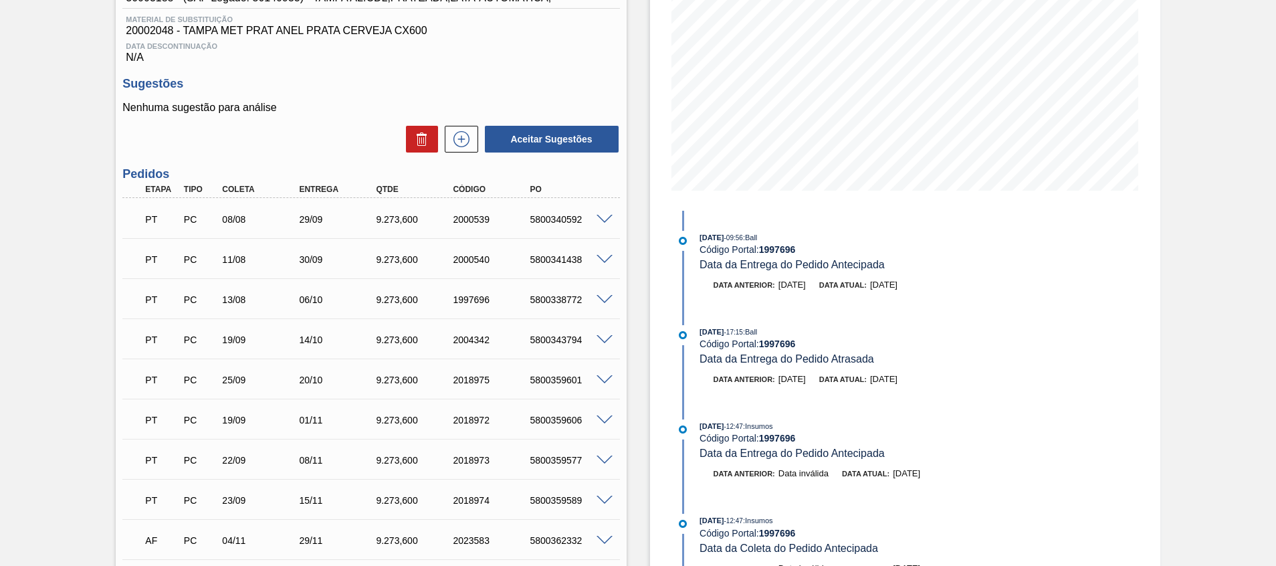
click at [602, 298] on span at bounding box center [604, 300] width 16 height 10
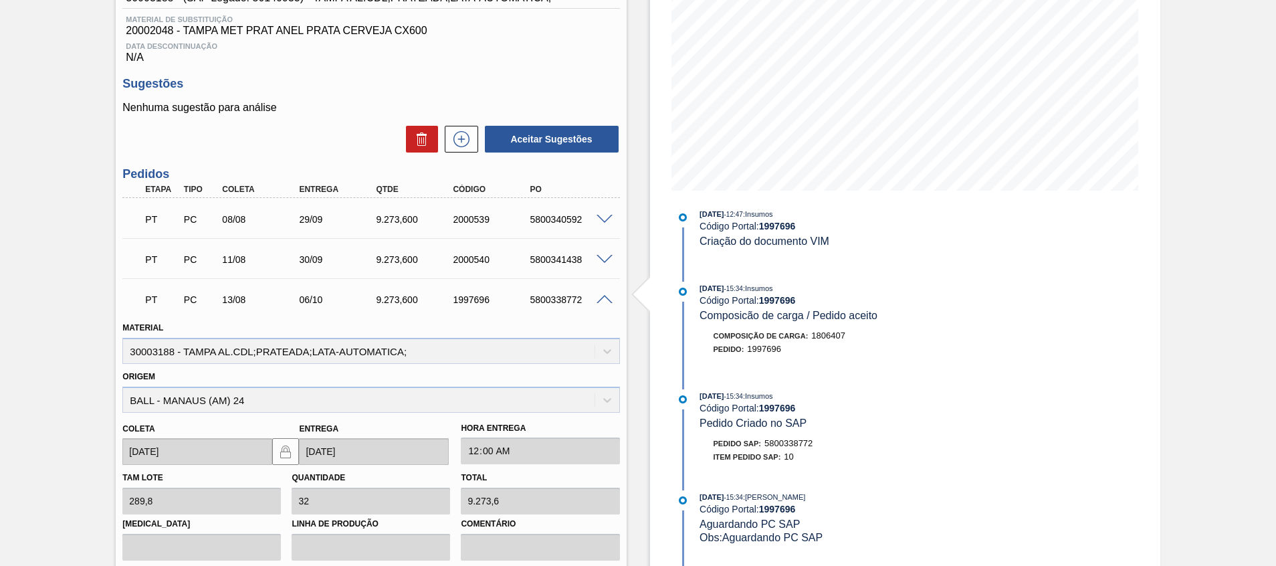
scroll to position [417, 0]
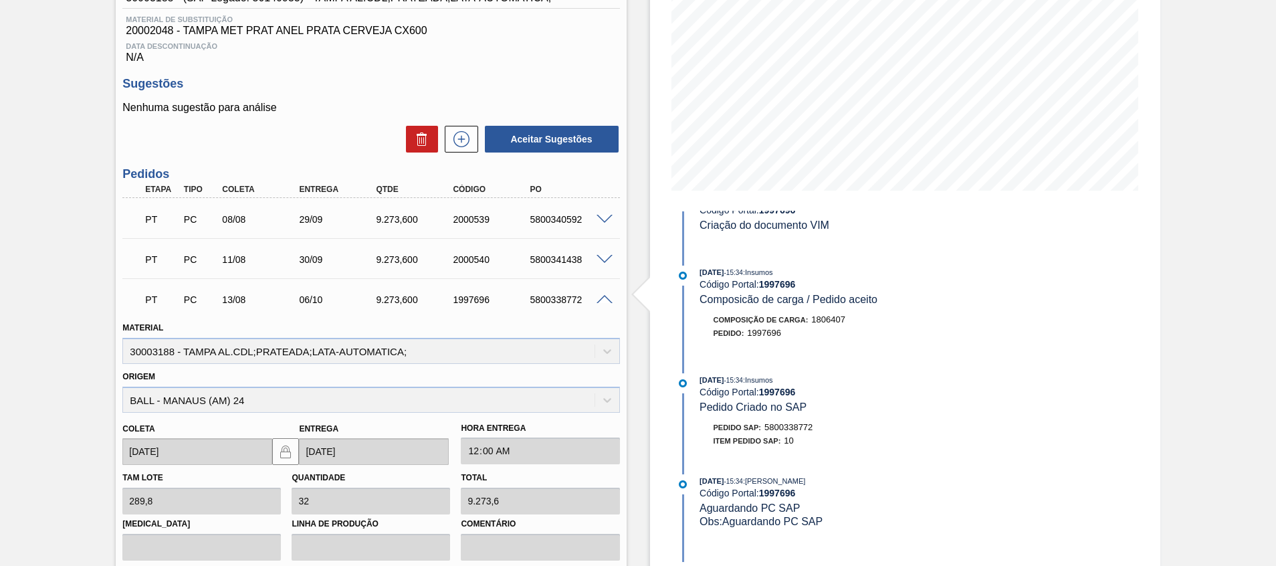
click at [602, 299] on span at bounding box center [604, 300] width 16 height 10
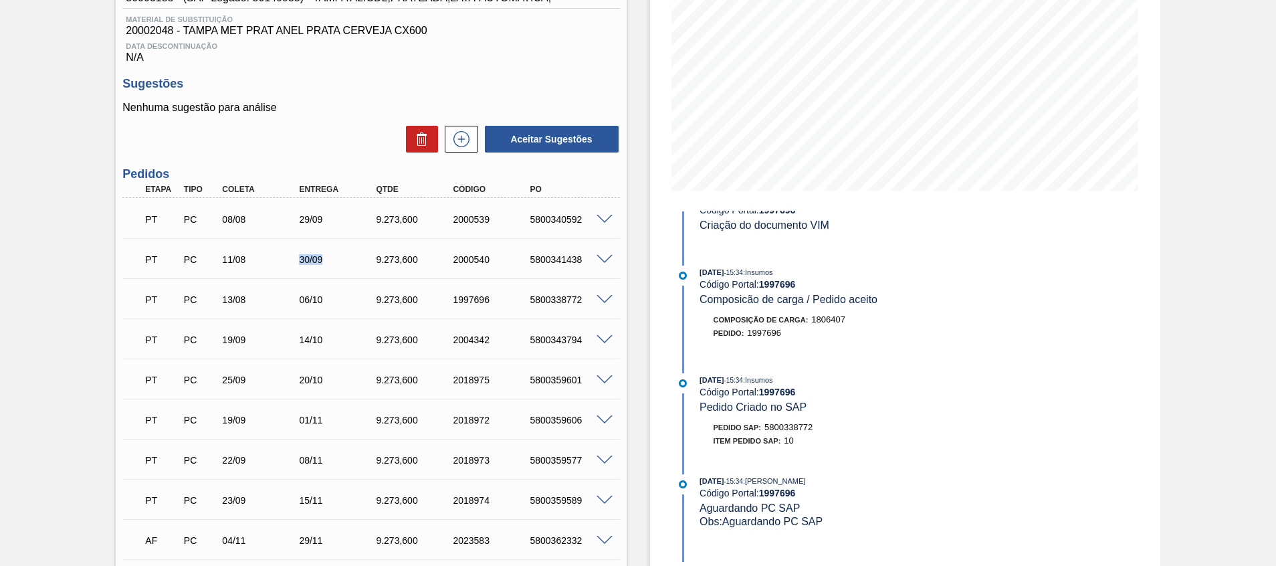
drag, startPoint x: 345, startPoint y: 261, endPoint x: 379, endPoint y: 266, distance: 34.4
click at [379, 266] on div "PT PC 11/08 30/09 9.273,600 2000540 5800341438" at bounding box center [366, 258] width 461 height 27
click at [307, 300] on div "06/10" at bounding box center [338, 299] width 86 height 11
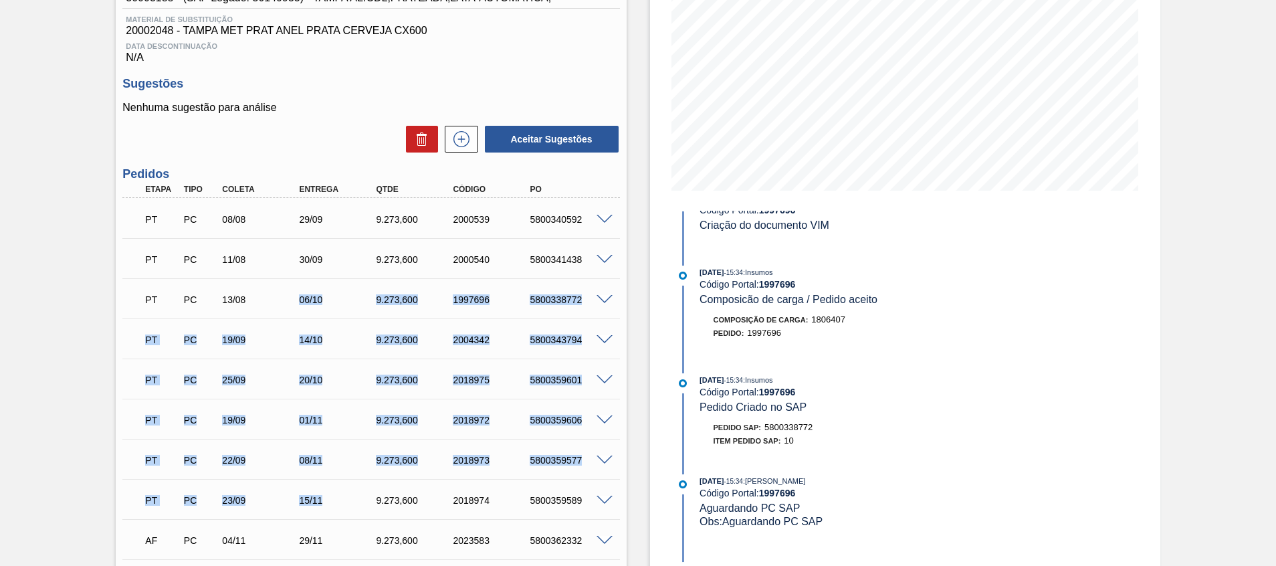
drag, startPoint x: 295, startPoint y: 299, endPoint x: 352, endPoint y: 483, distance: 192.6
click at [349, 495] on div "PT PC 08/08 29/09 9.273,600 2000539 5800340592 Material 30003188 - TAMPA AL.CDL…" at bounding box center [370, 418] width 497 height 441
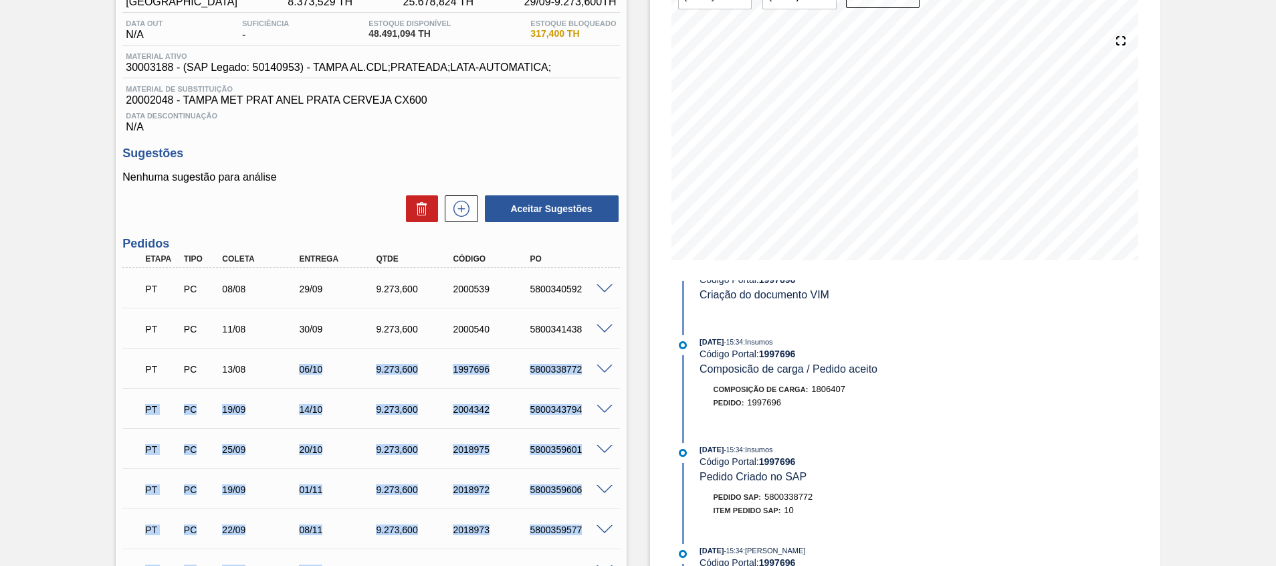
scroll to position [100, 0]
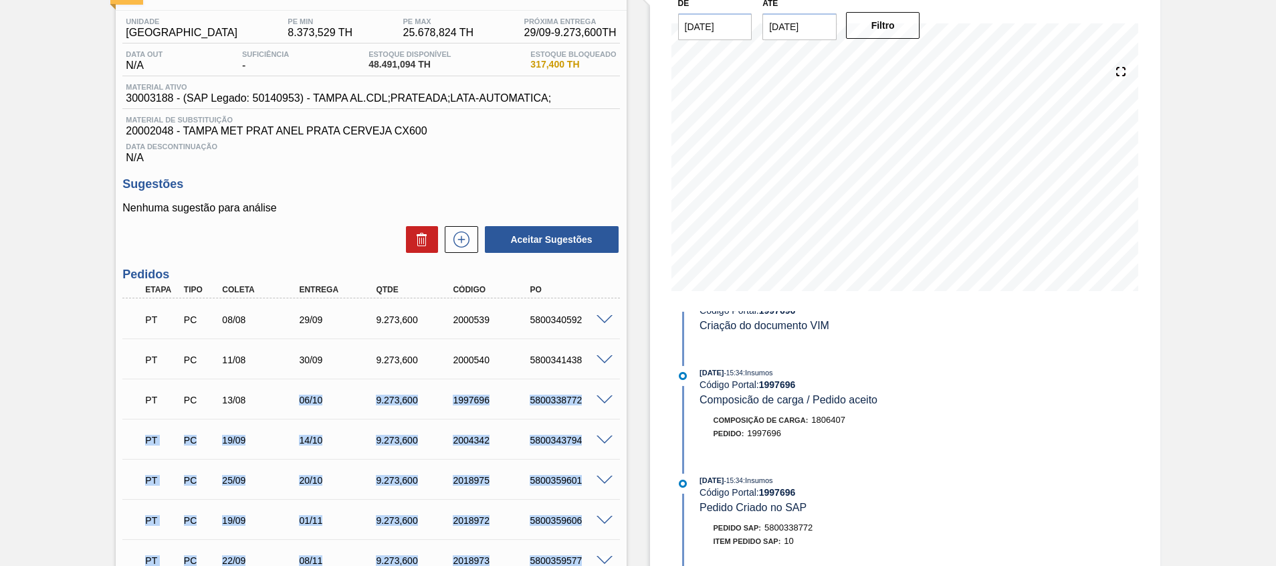
click at [312, 400] on div "06/10" at bounding box center [338, 399] width 86 height 11
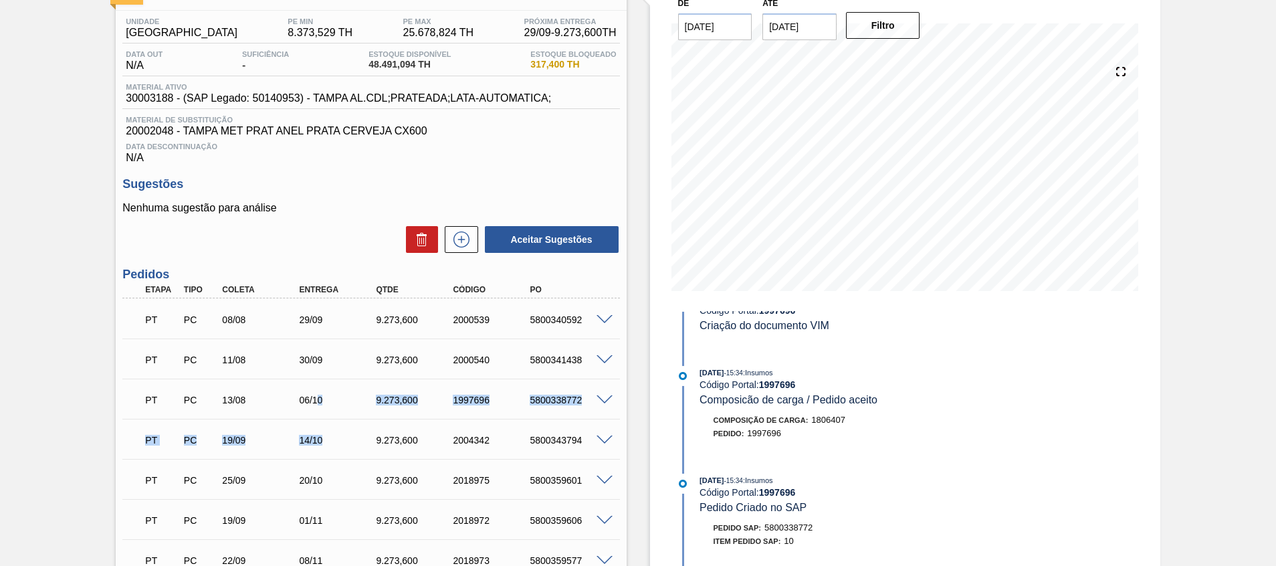
drag, startPoint x: 316, startPoint y: 399, endPoint x: 352, endPoint y: 451, distance: 63.8
click at [352, 450] on div "PT PC 08/08 29/09 9.273,600 2000539 5800340592 Material 30003188 - TAMPA AL.CDL…" at bounding box center [370, 518] width 497 height 441
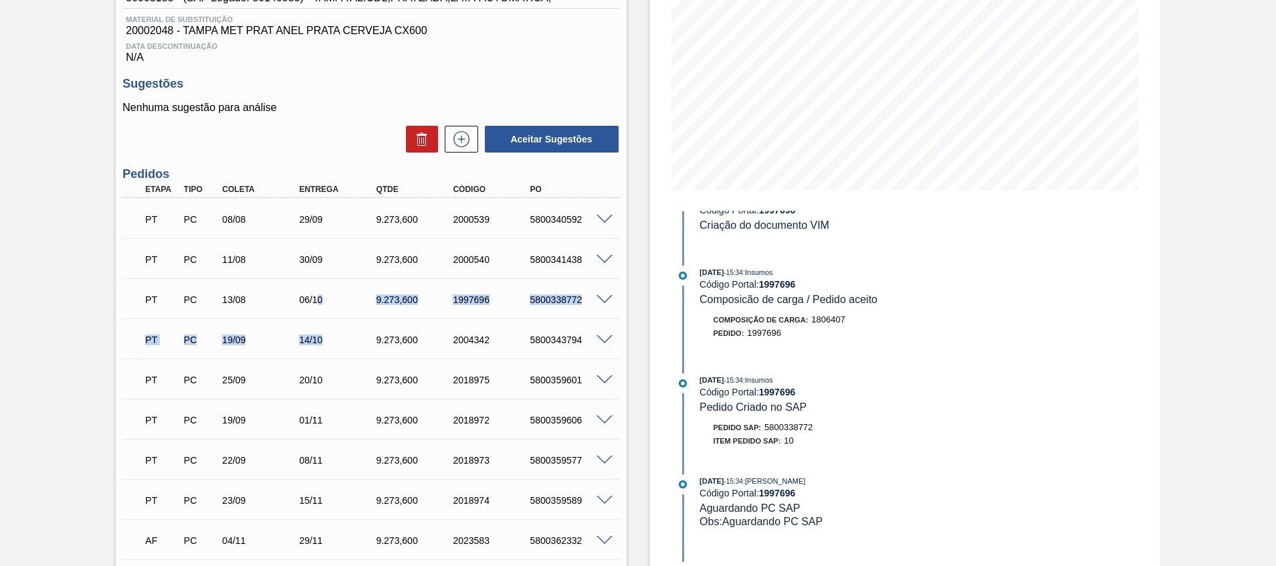
scroll to position [0, 0]
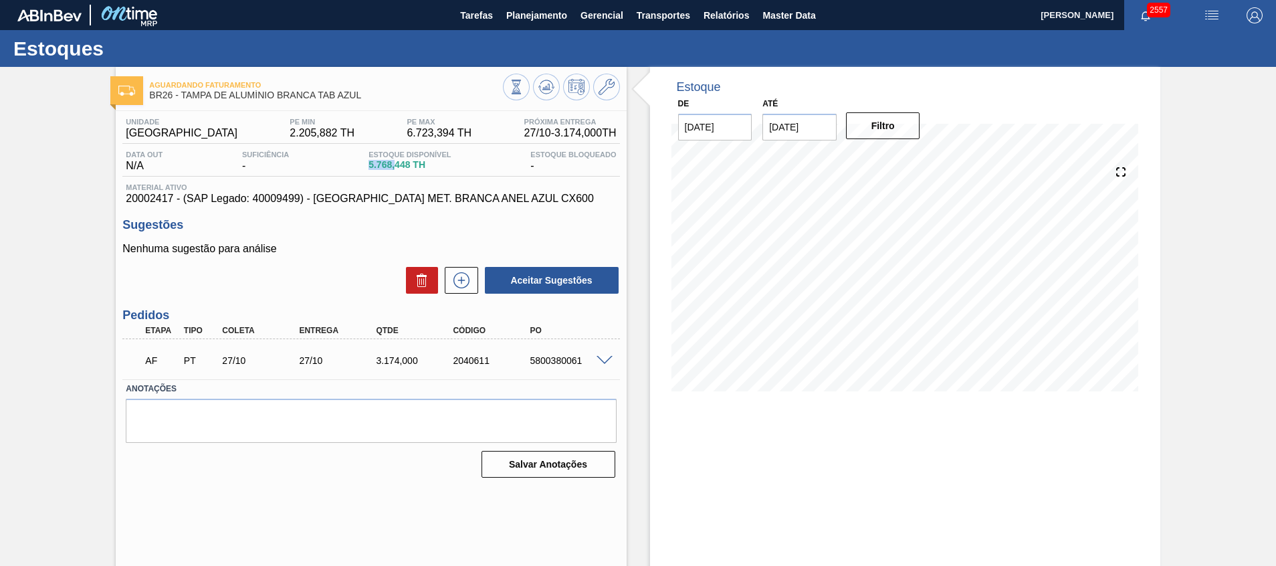
drag, startPoint x: 368, startPoint y: 164, endPoint x: 396, endPoint y: 163, distance: 27.4
click at [396, 163] on span "5.768,448 TH" at bounding box center [409, 165] width 82 height 10
click at [1134, 447] on div "Estoque De [DATE] Até [DATE] Filtro 27/10 Projeção de Estoque 6,926.916 [DOMAIN…" at bounding box center [905, 321] width 510 height 508
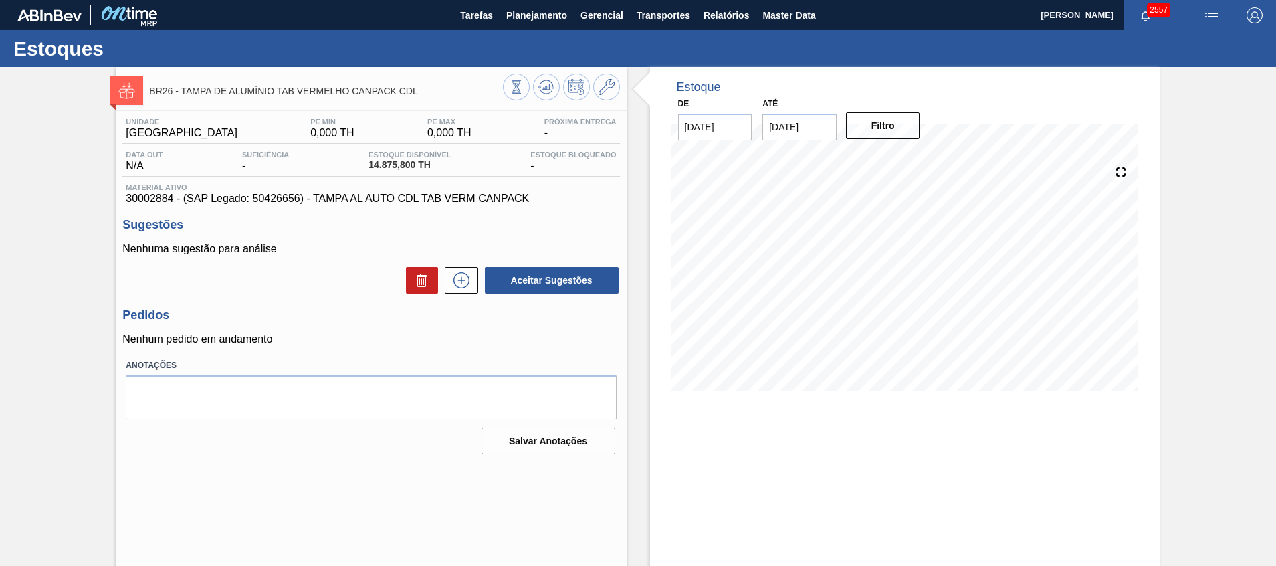
click at [1233, 255] on div "BR26 - TAMPA DE ALUMÍNIO TAB VERMELHO CANPACK CDL Unidade Uberlândia PE MIN 0,0…" at bounding box center [638, 321] width 1276 height 508
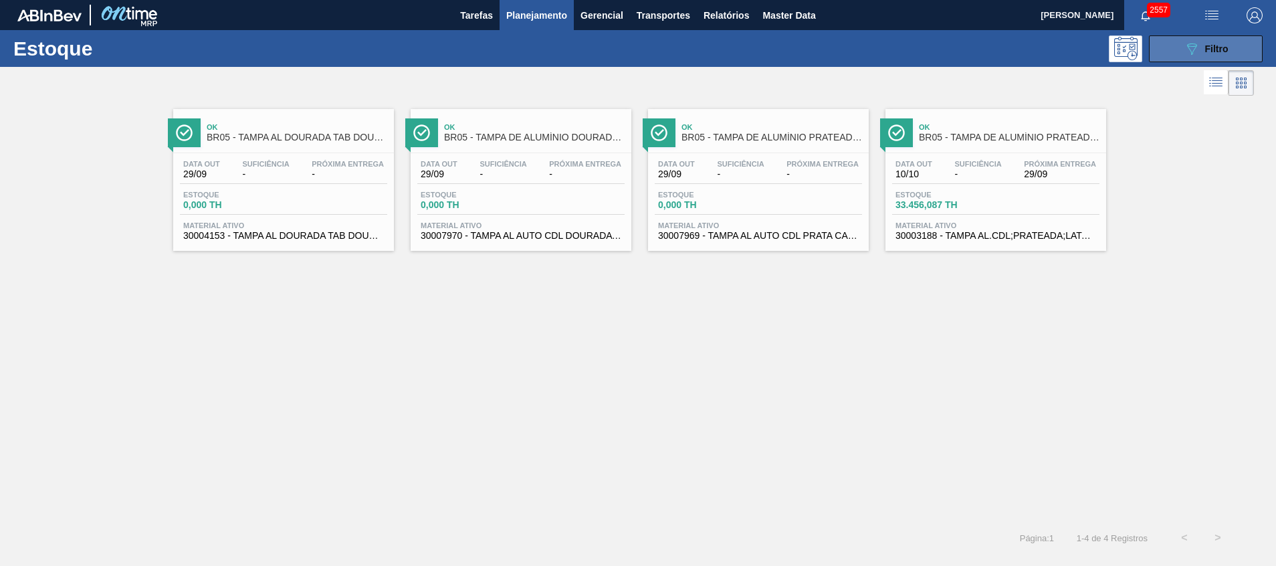
click at [1187, 34] on div "Estoque 089F7B8B-B2A5-4AFE-B5C0-19BA573D28AC Filtro" at bounding box center [638, 48] width 1276 height 37
click at [1188, 41] on icon "089F7B8B-B2A5-4AFE-B5C0-19BA573D28AC" at bounding box center [1191, 49] width 16 height 16
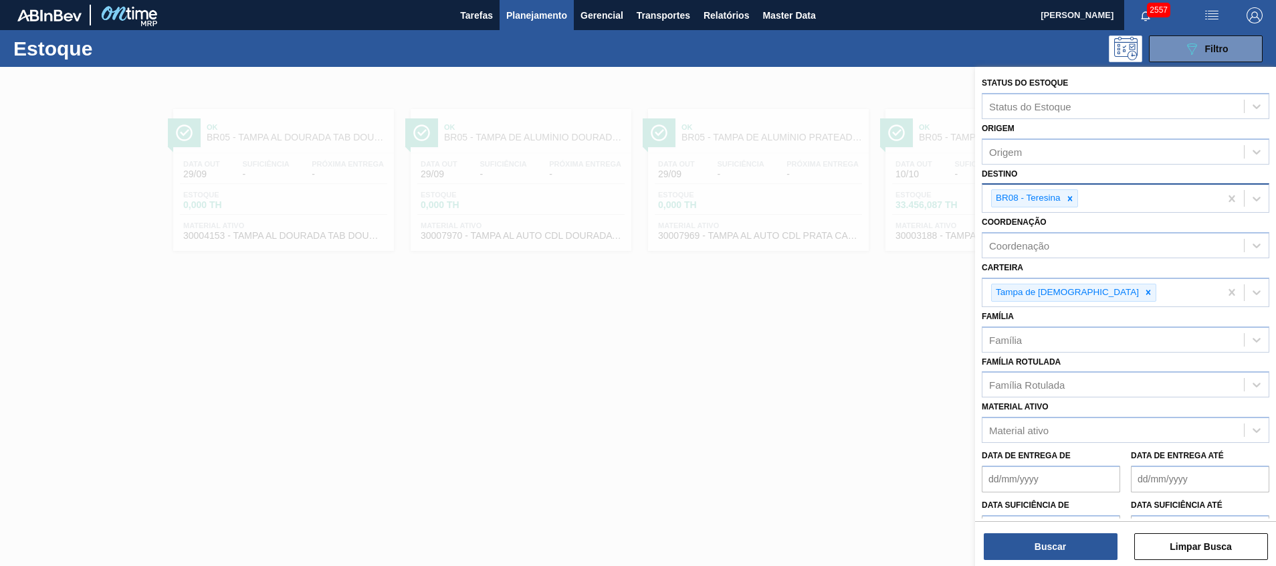
click at [1065, 197] on icon at bounding box center [1069, 198] width 9 height 9
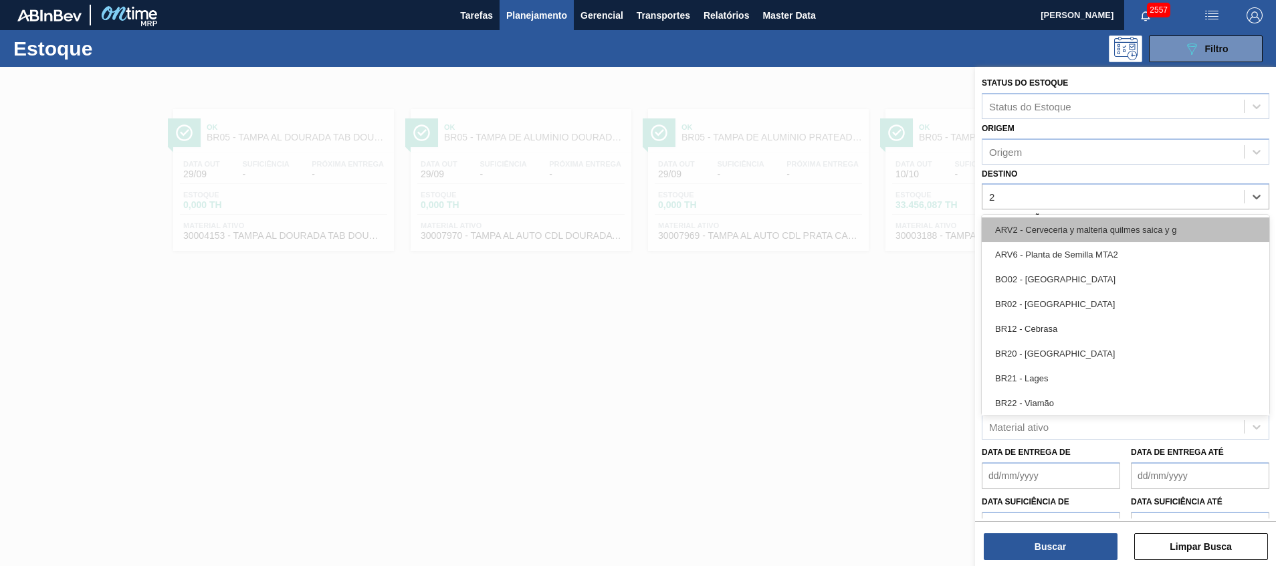
type input "28"
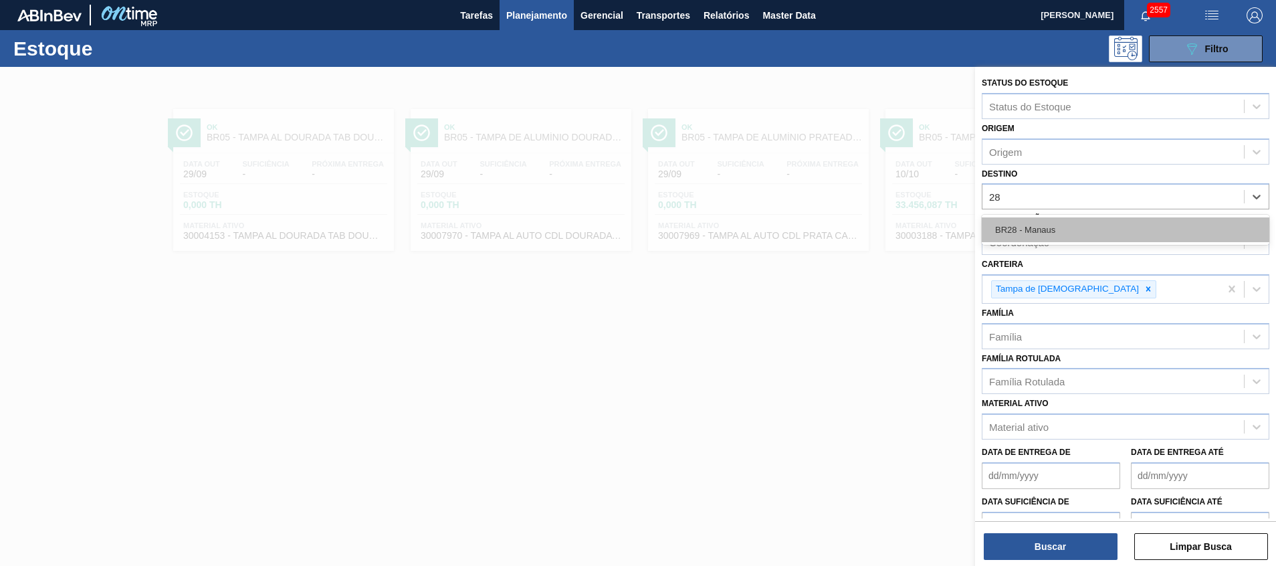
click at [1108, 225] on div "BR28 - Manaus" at bounding box center [1124, 229] width 287 height 25
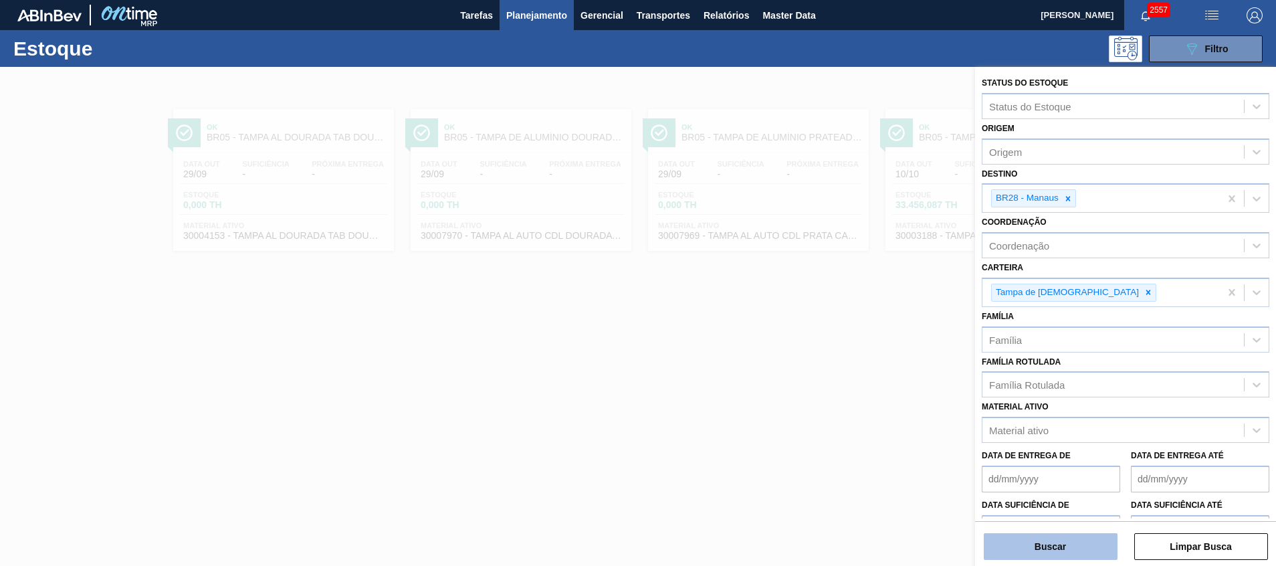
click at [1008, 552] on button "Buscar" at bounding box center [1050, 546] width 134 height 27
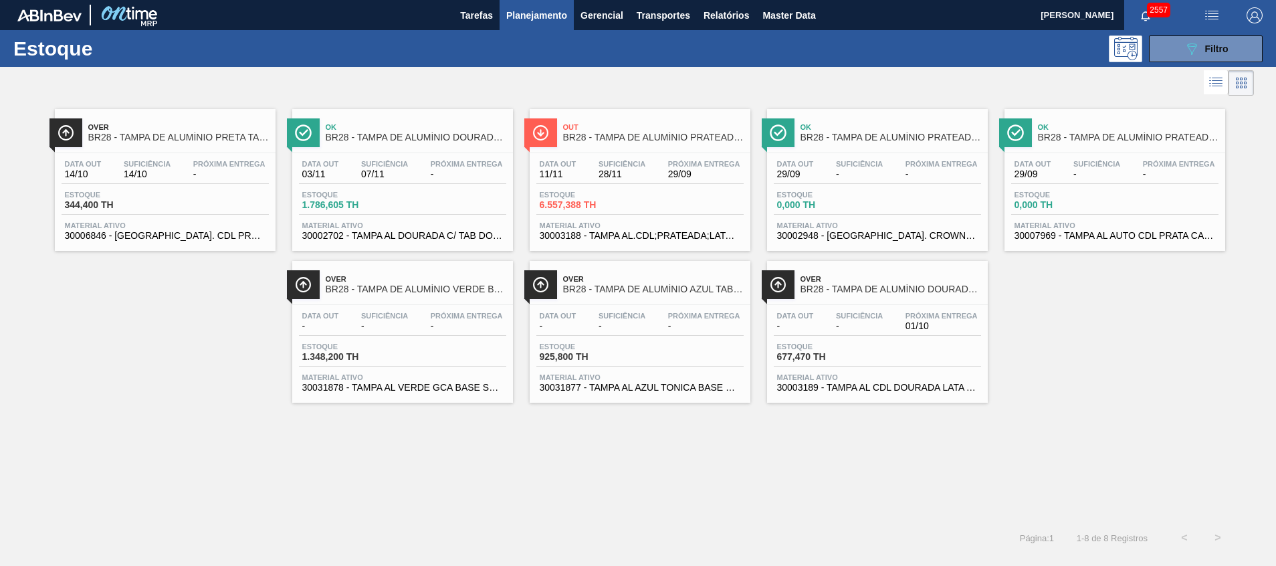
click at [816, 386] on span "30003189 - TAMPA AL CDL DOURADA LATA AUTOMATICA" at bounding box center [877, 387] width 201 height 10
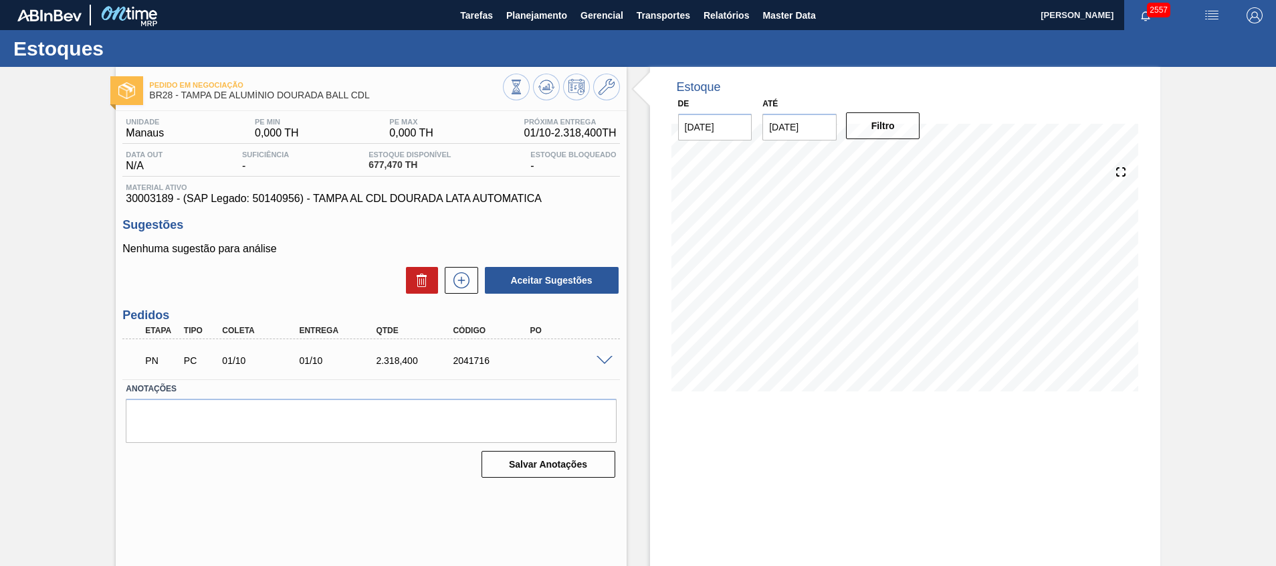
click at [602, 360] on span at bounding box center [604, 361] width 16 height 10
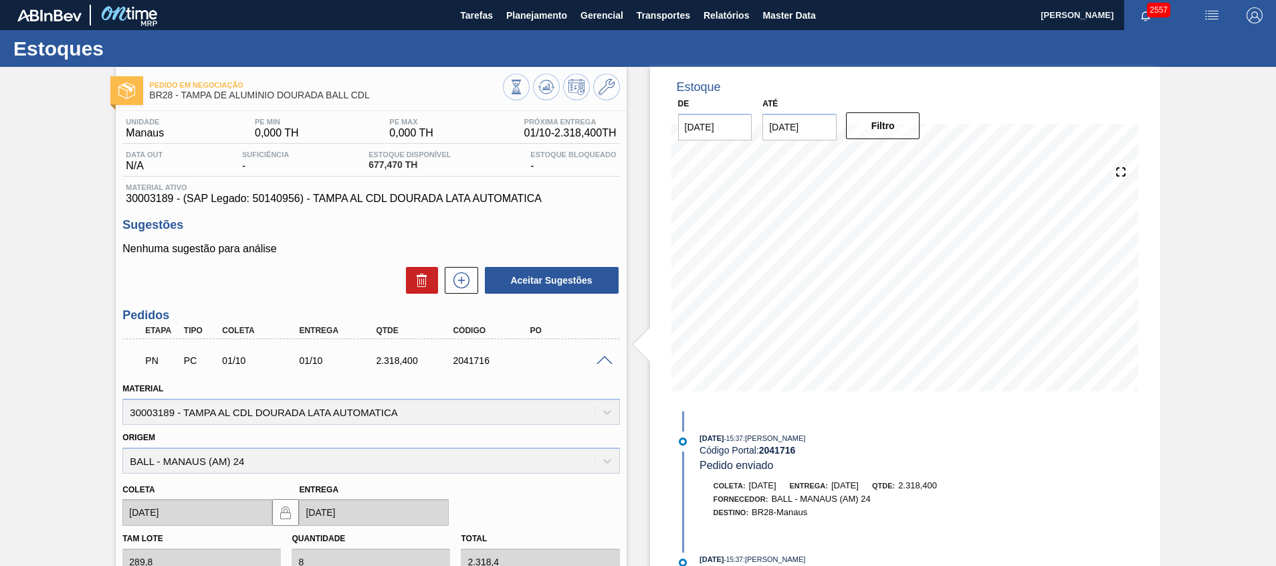
scroll to position [100, 0]
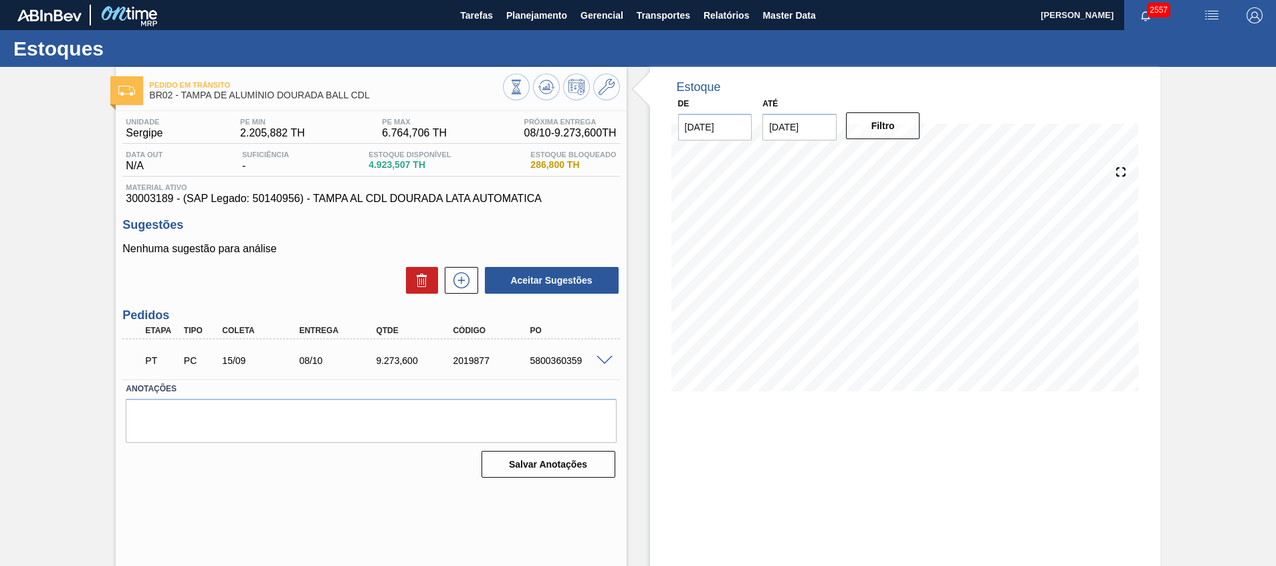
click at [603, 354] on div at bounding box center [606, 359] width 27 height 10
click at [603, 356] on span at bounding box center [604, 361] width 16 height 10
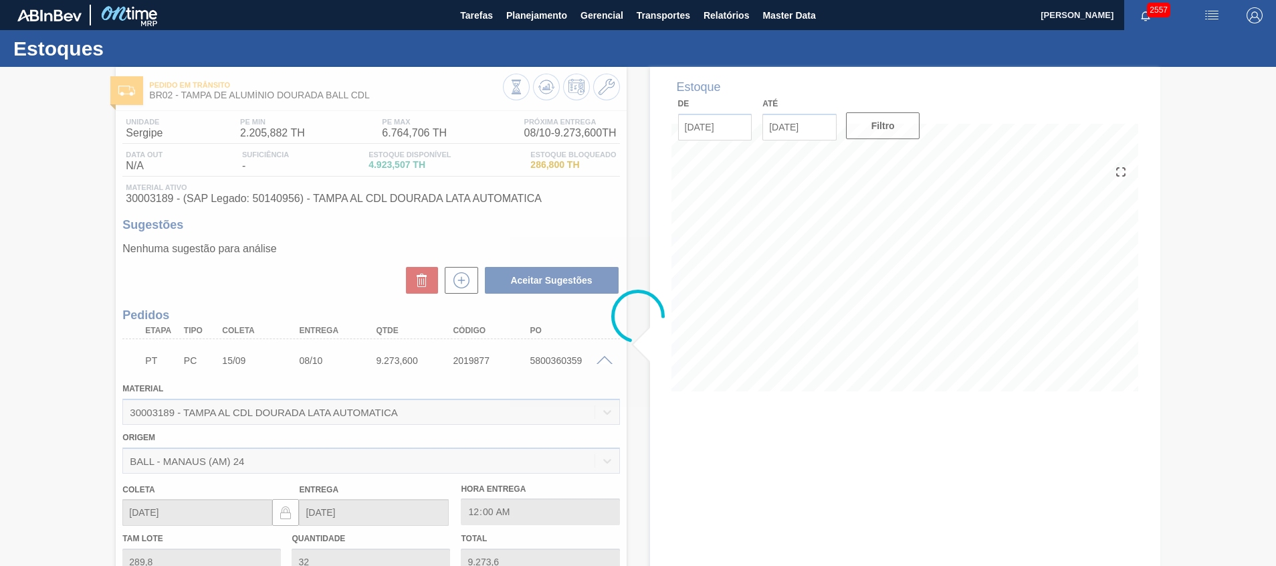
click at [644, 385] on div at bounding box center [638, 316] width 1276 height 499
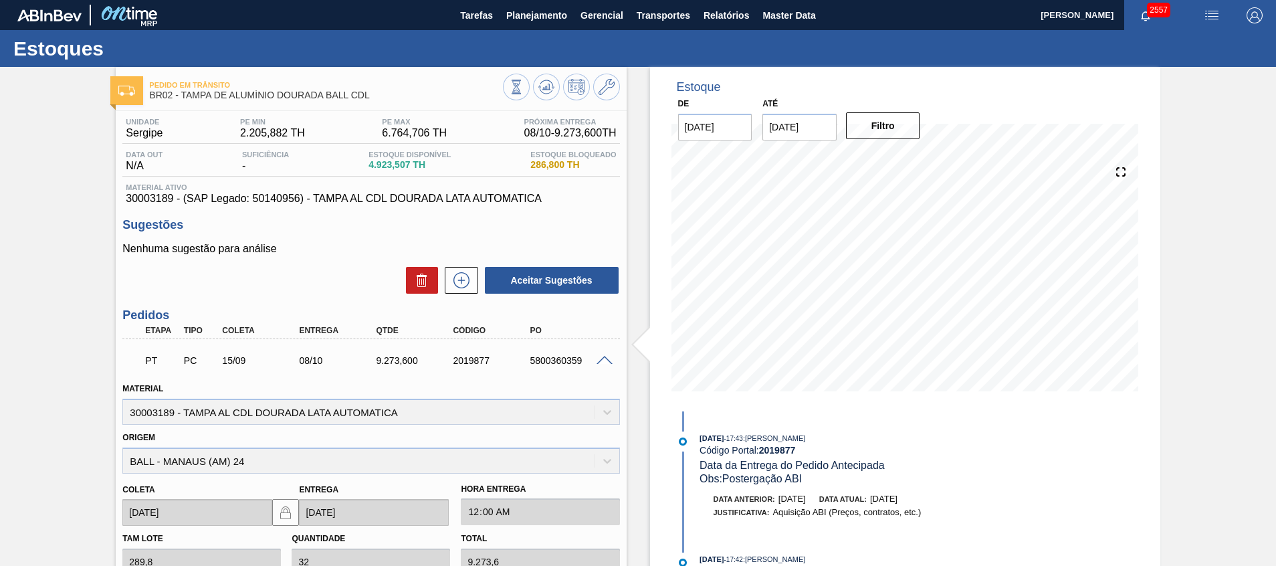
click at [610, 358] on span at bounding box center [604, 361] width 16 height 10
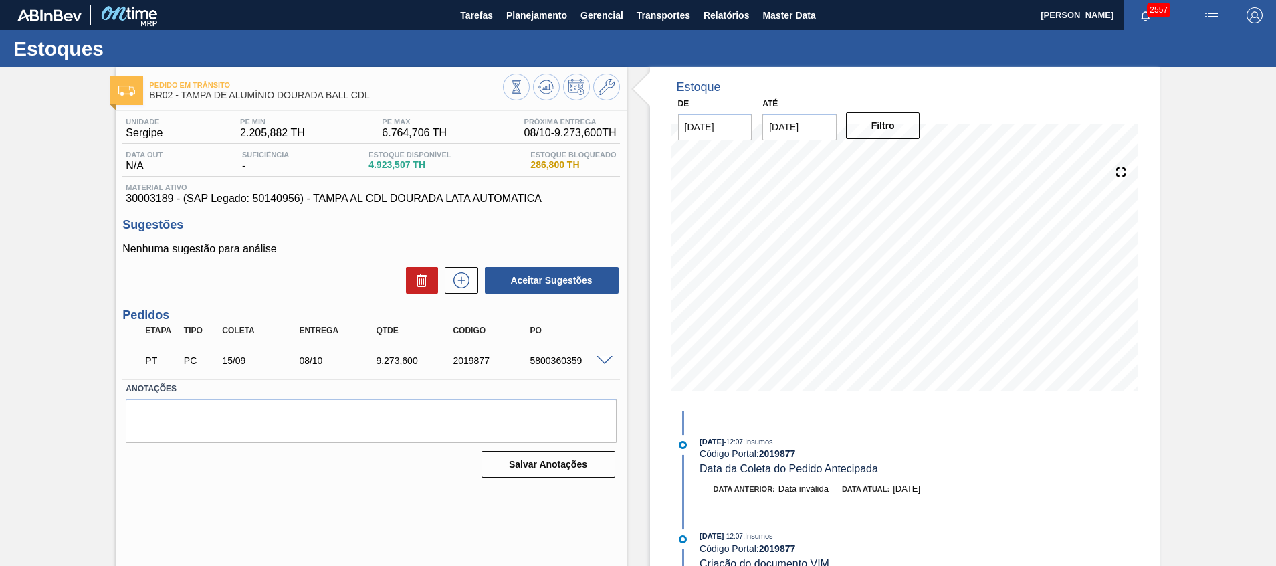
scroll to position [722, 0]
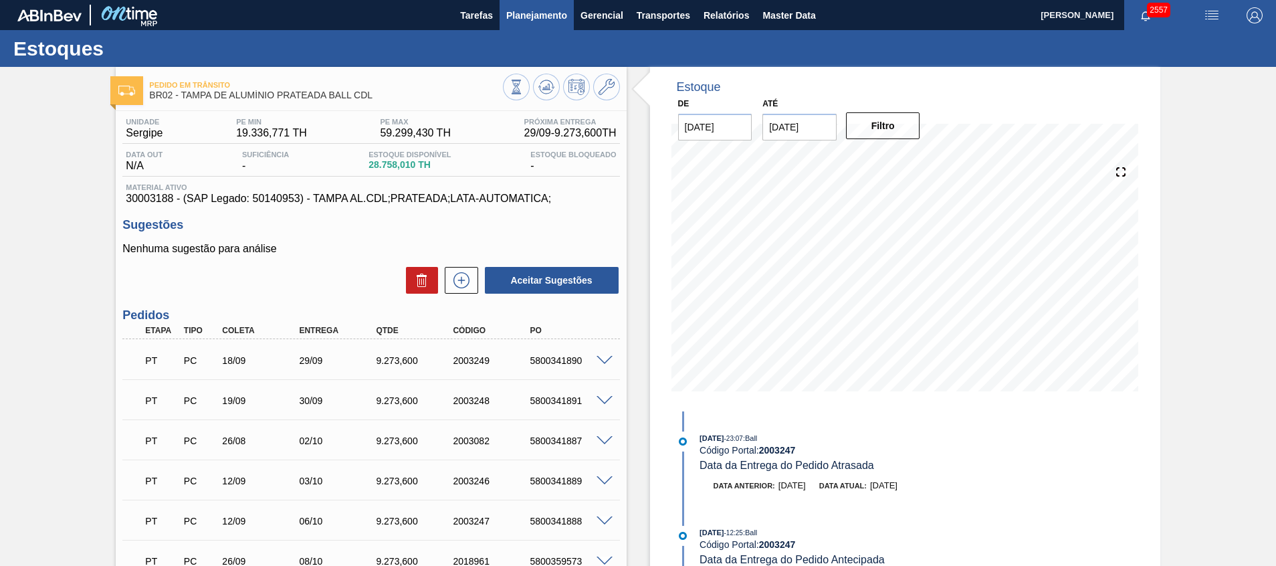
click at [552, 17] on span "Planejamento" at bounding box center [536, 15] width 61 height 16
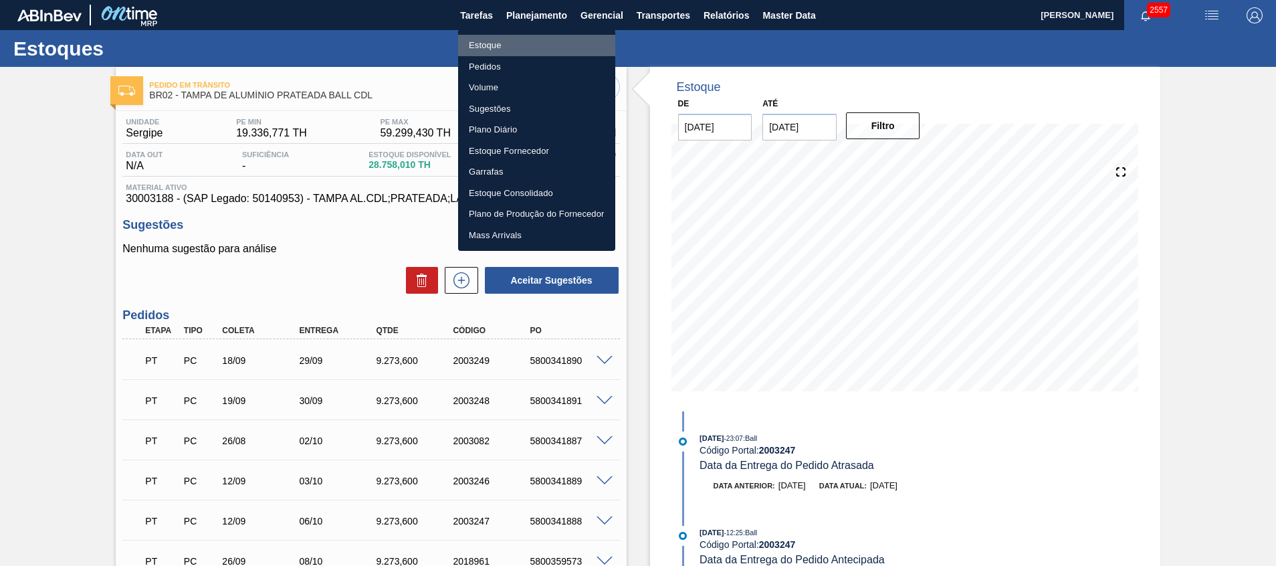
click at [549, 41] on li "Estoque" at bounding box center [536, 45] width 157 height 21
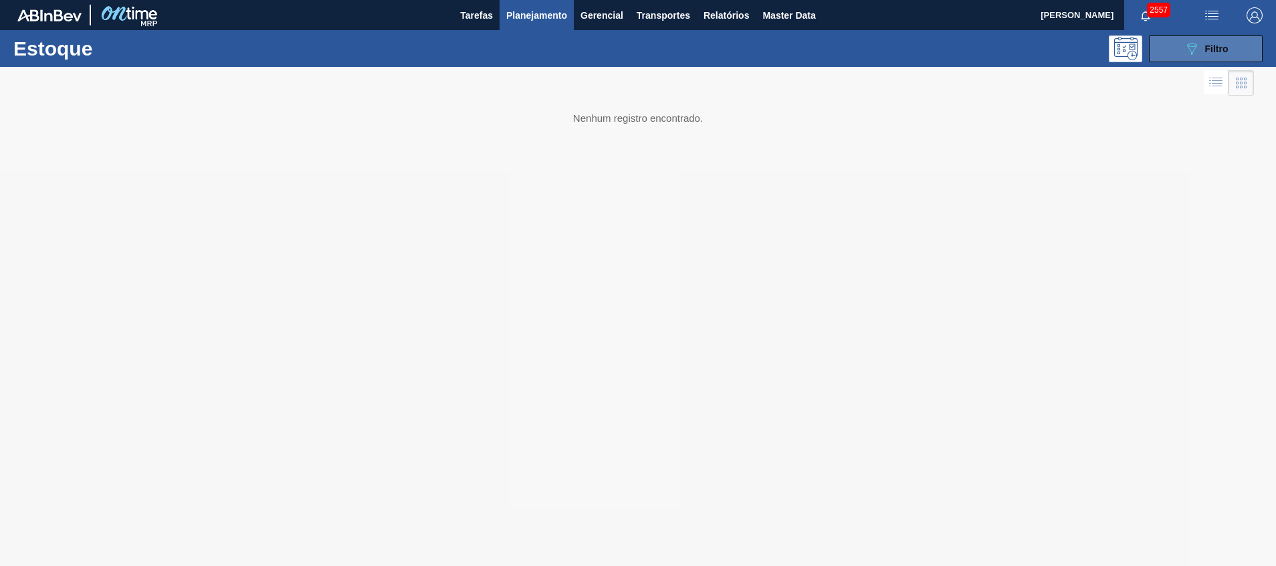
click at [1230, 51] on button "089F7B8B-B2A5-4AFE-B5C0-19BA573D28AC Filtro" at bounding box center [1205, 48] width 114 height 27
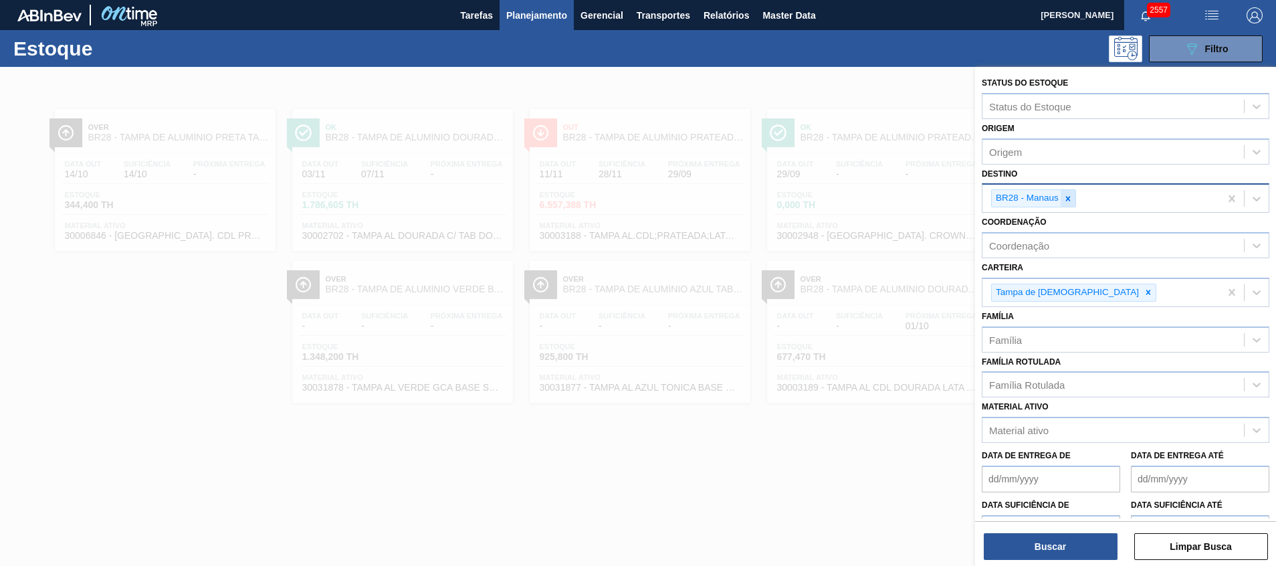
click at [1069, 199] on icon at bounding box center [1067, 198] width 9 height 9
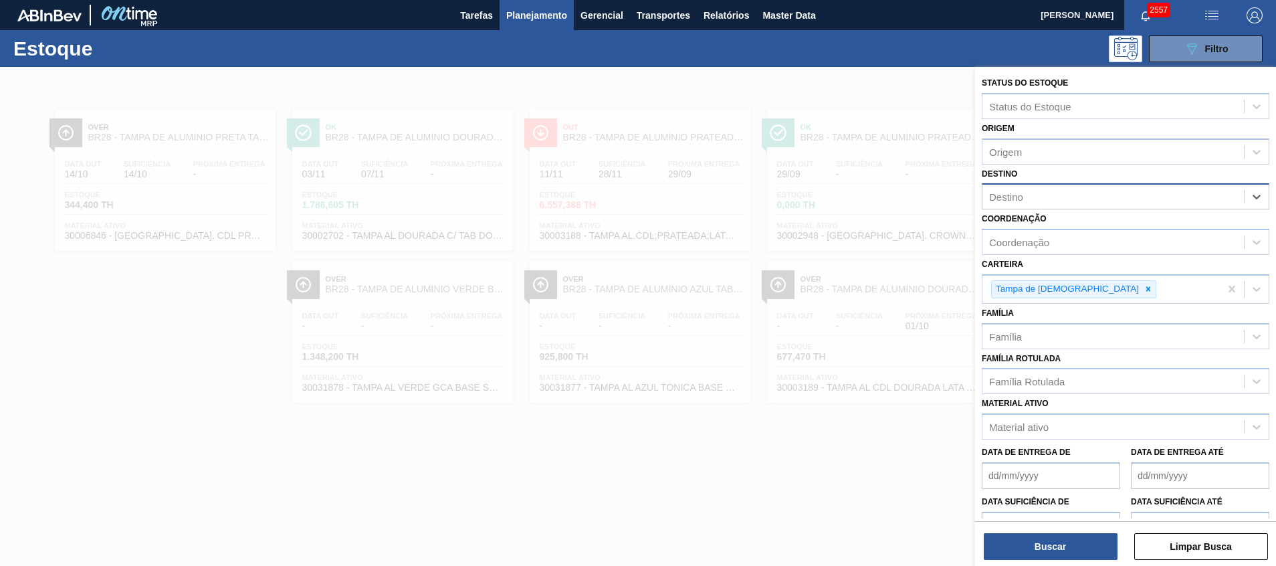
click at [746, 533] on div at bounding box center [638, 350] width 1276 height 566
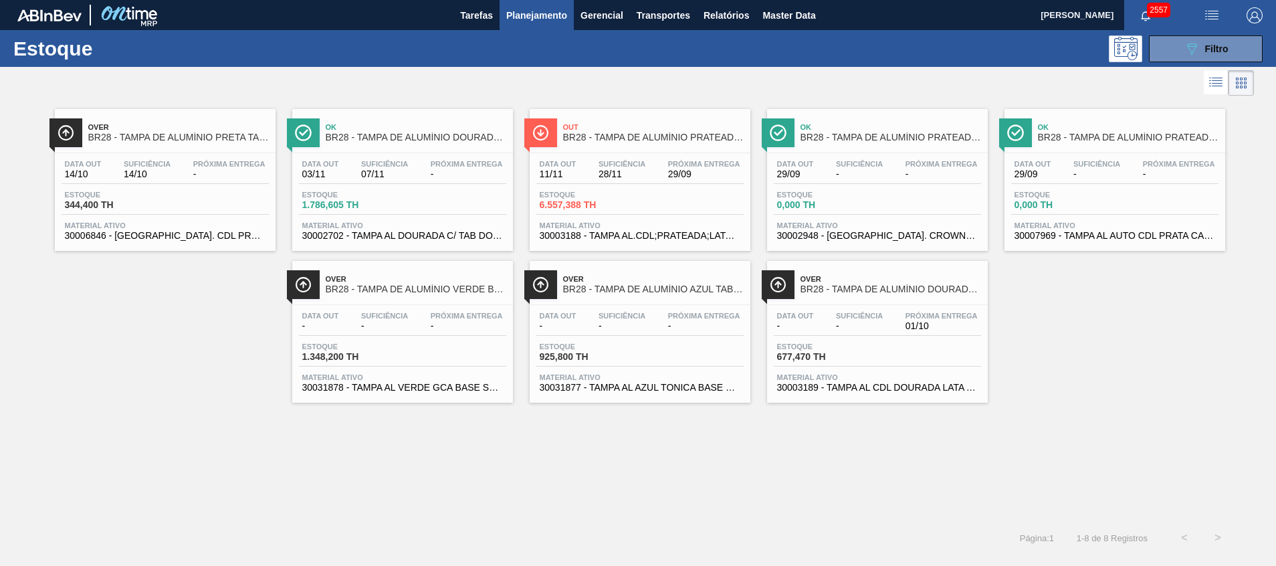
drag, startPoint x: 1194, startPoint y: 59, endPoint x: 1184, endPoint y: 82, distance: 25.5
click at [1195, 59] on button "089F7B8B-B2A5-4AFE-B5C0-19BA573D28AC Filtro" at bounding box center [1205, 48] width 114 height 27
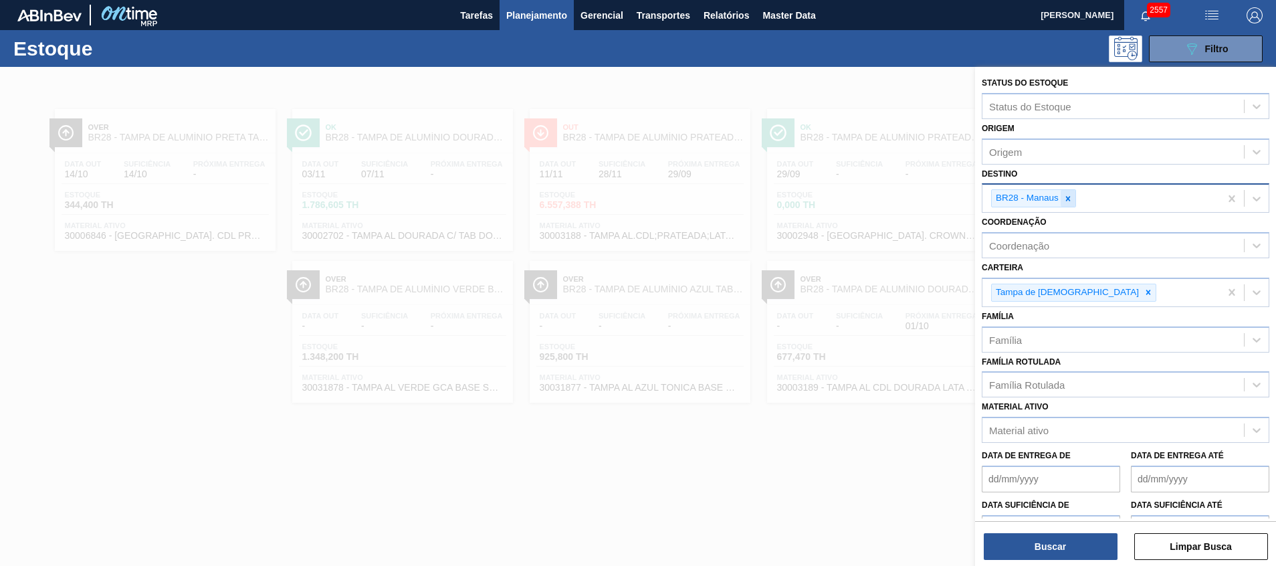
click at [1066, 199] on icon at bounding box center [1067, 198] width 9 height 9
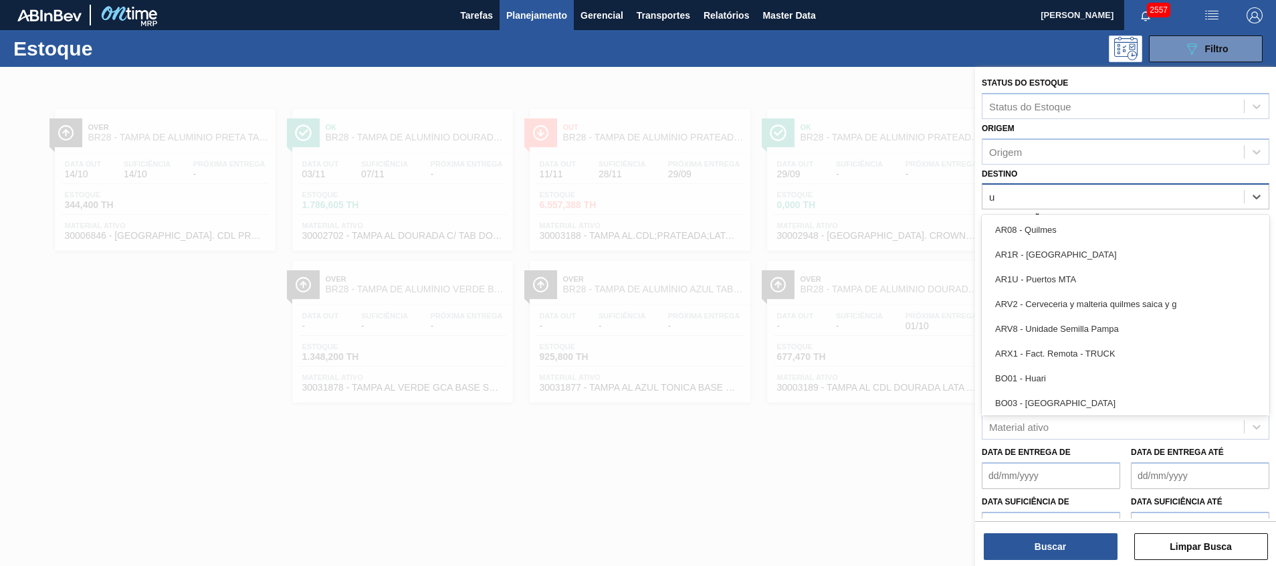
type input "ub"
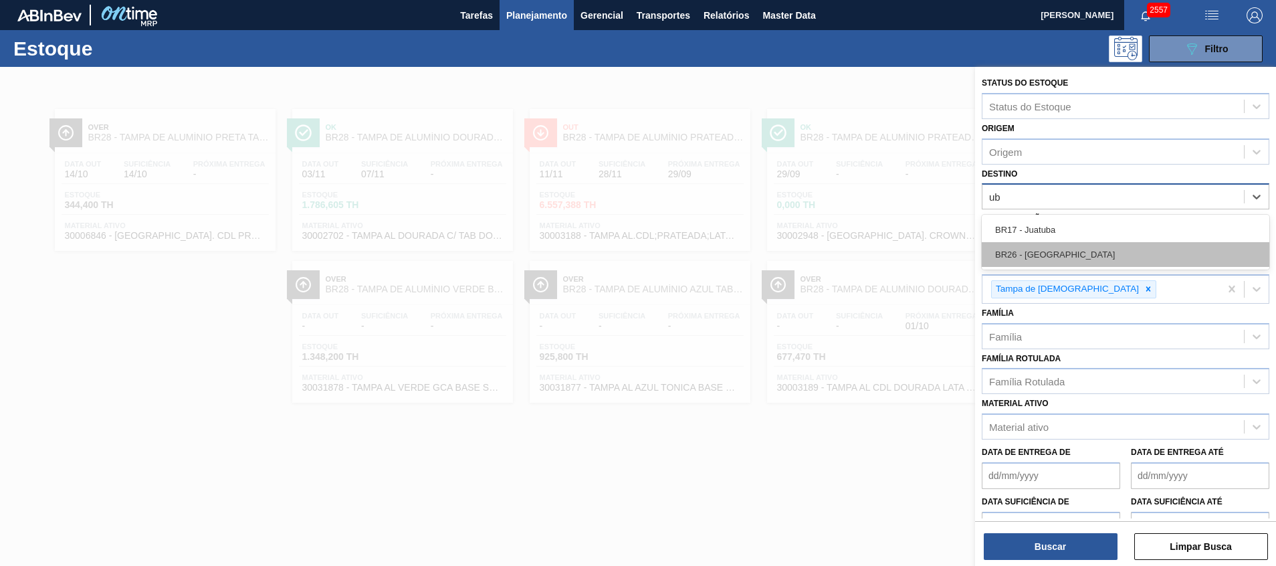
click at [1061, 259] on div "BR26 - Uberlândia" at bounding box center [1124, 254] width 287 height 25
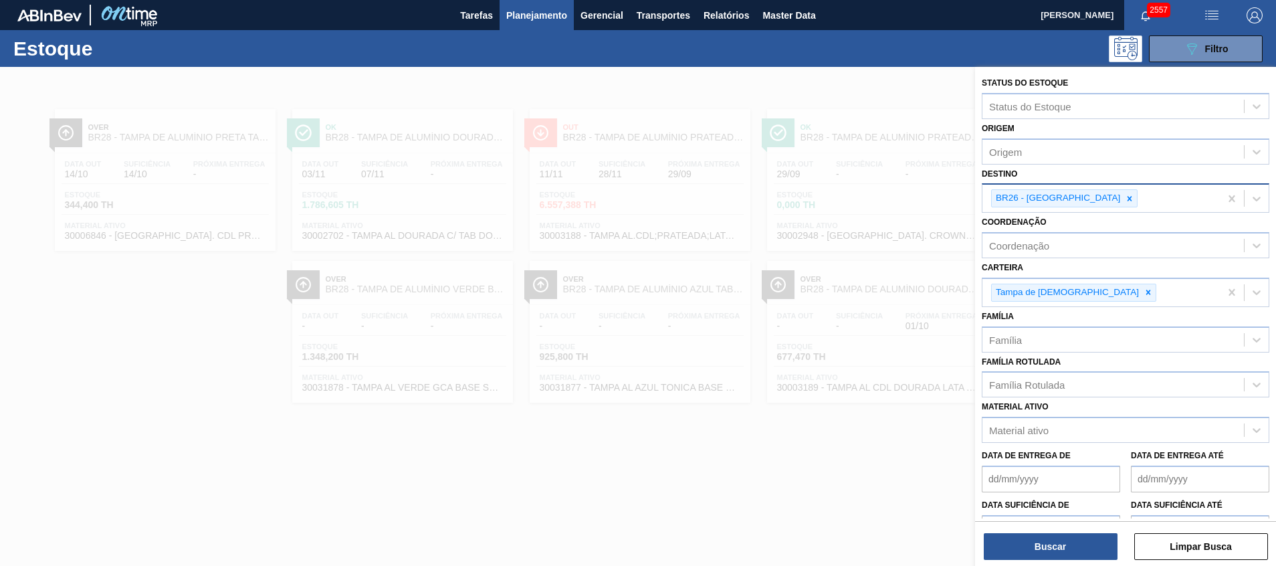
click at [1038, 560] on div "Status do Estoque Status do Estoque Origem Origem Destino BR26 - Uberlândia Coo…" at bounding box center [1125, 317] width 301 height 501
click at [1038, 545] on button "Buscar" at bounding box center [1050, 546] width 134 height 27
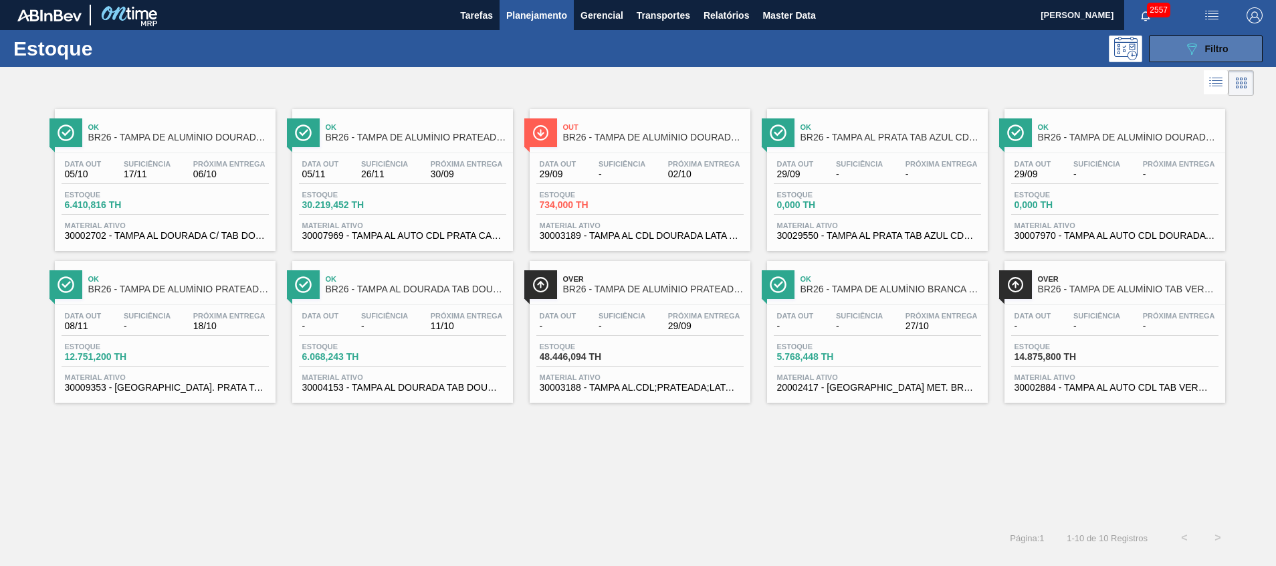
click at [1180, 47] on button "089F7B8B-B2A5-4AFE-B5C0-19BA573D28AC Filtro" at bounding box center [1205, 48] width 114 height 27
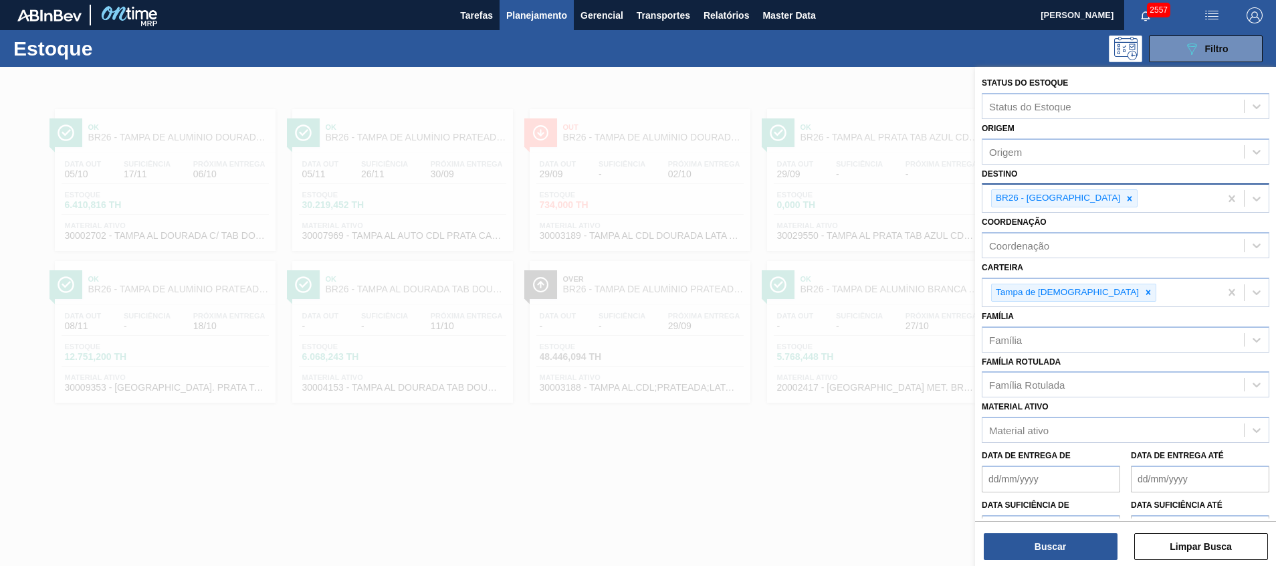
click at [1070, 199] on div "BR26 - Uberlândia" at bounding box center [1056, 198] width 130 height 17
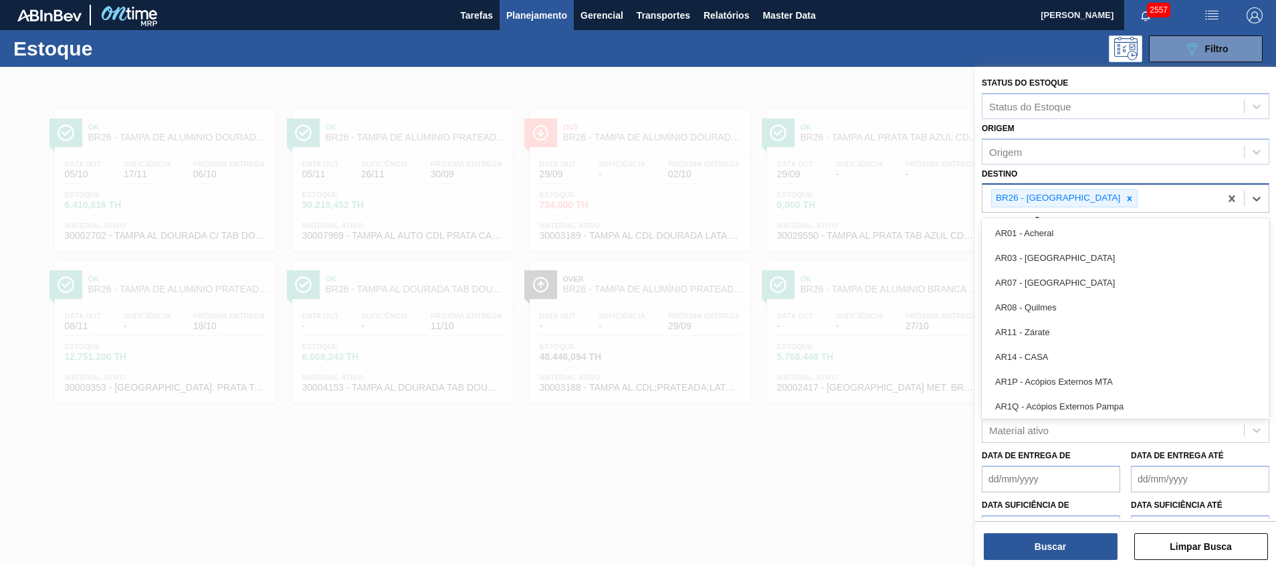
click at [1124, 199] on icon at bounding box center [1128, 198] width 9 height 9
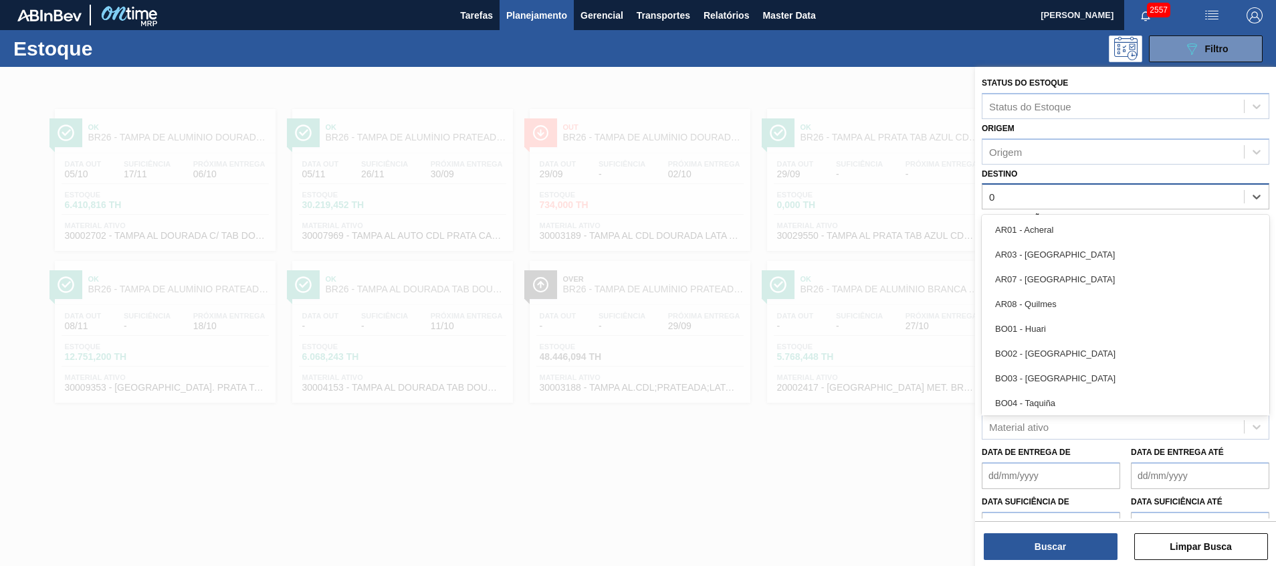
type input "02"
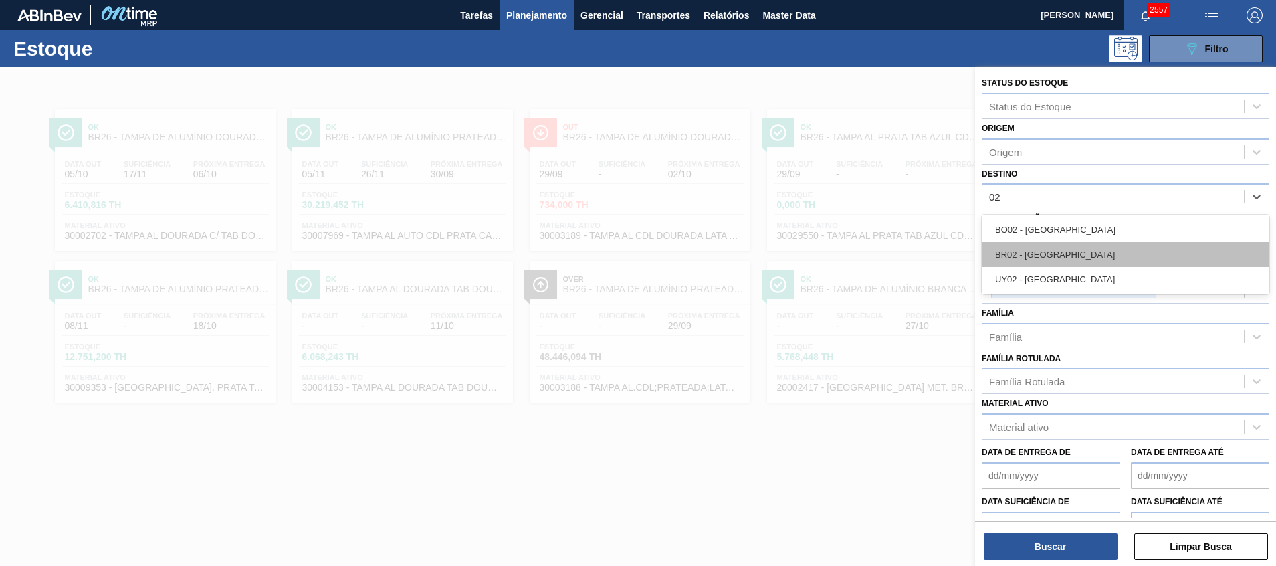
click at [1046, 256] on div "BR02 - Sergipe" at bounding box center [1124, 254] width 287 height 25
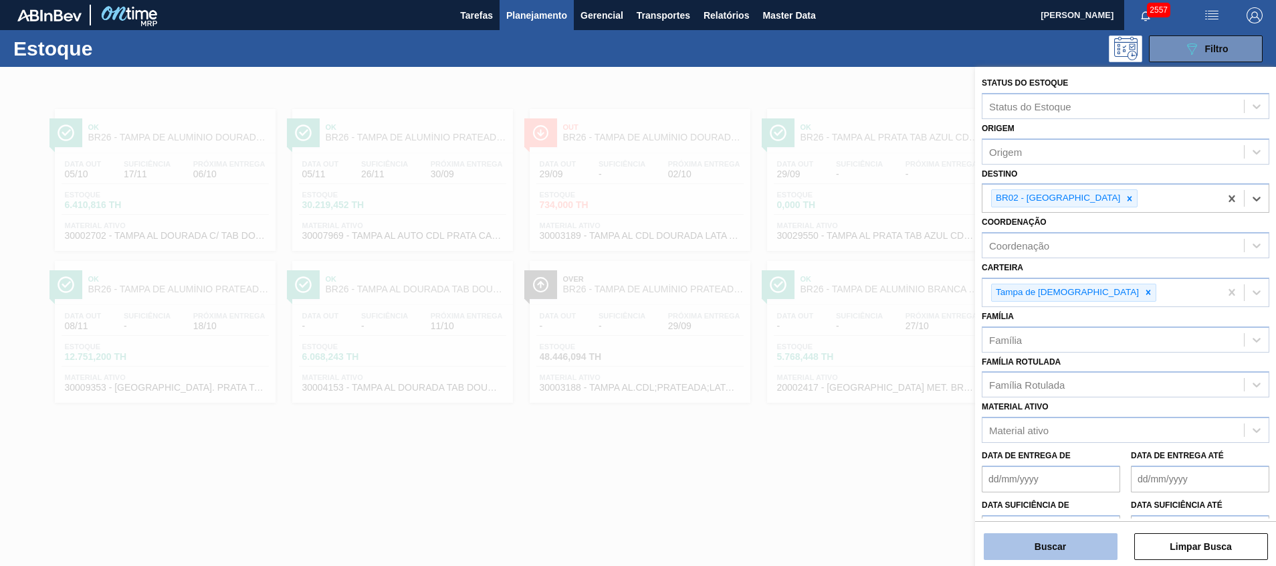
click at [1036, 548] on button "Buscar" at bounding box center [1050, 546] width 134 height 27
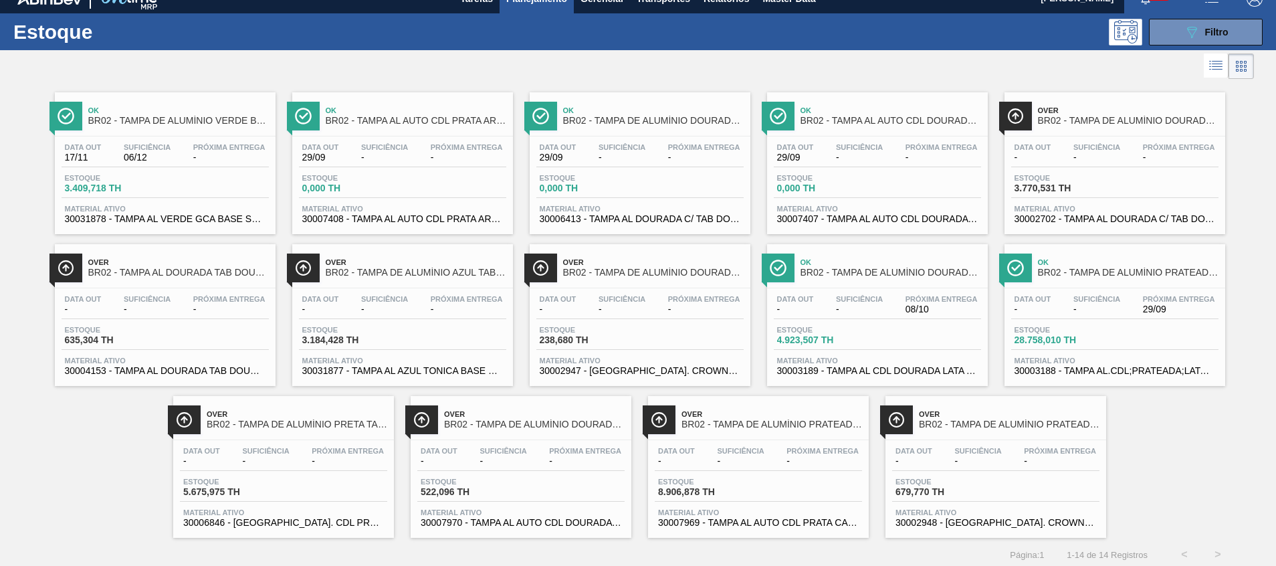
scroll to position [22, 0]
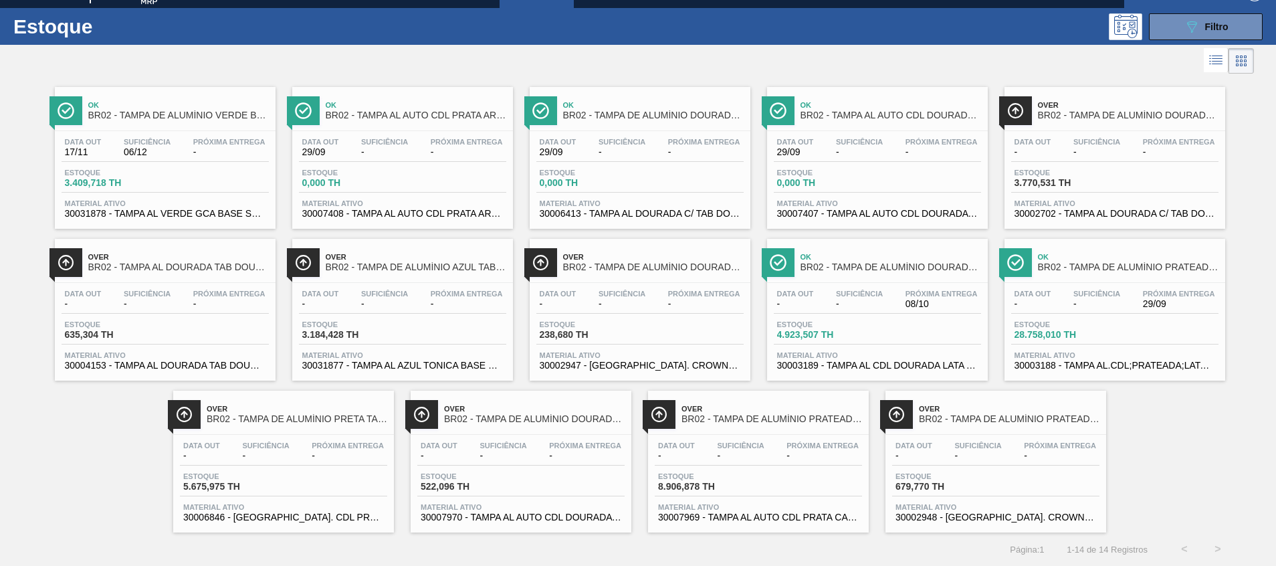
click at [950, 30] on div "089F7B8B-B2A5-4AFE-B5C0-19BA573D28AC Filtro" at bounding box center [741, 26] width 1056 height 27
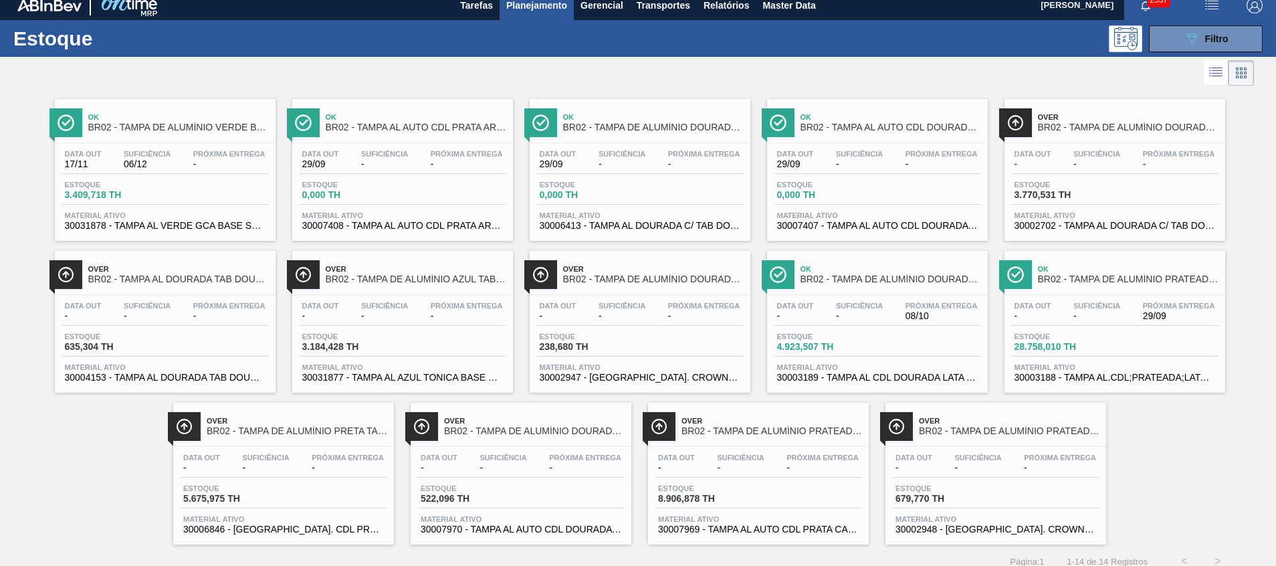
scroll to position [0, 0]
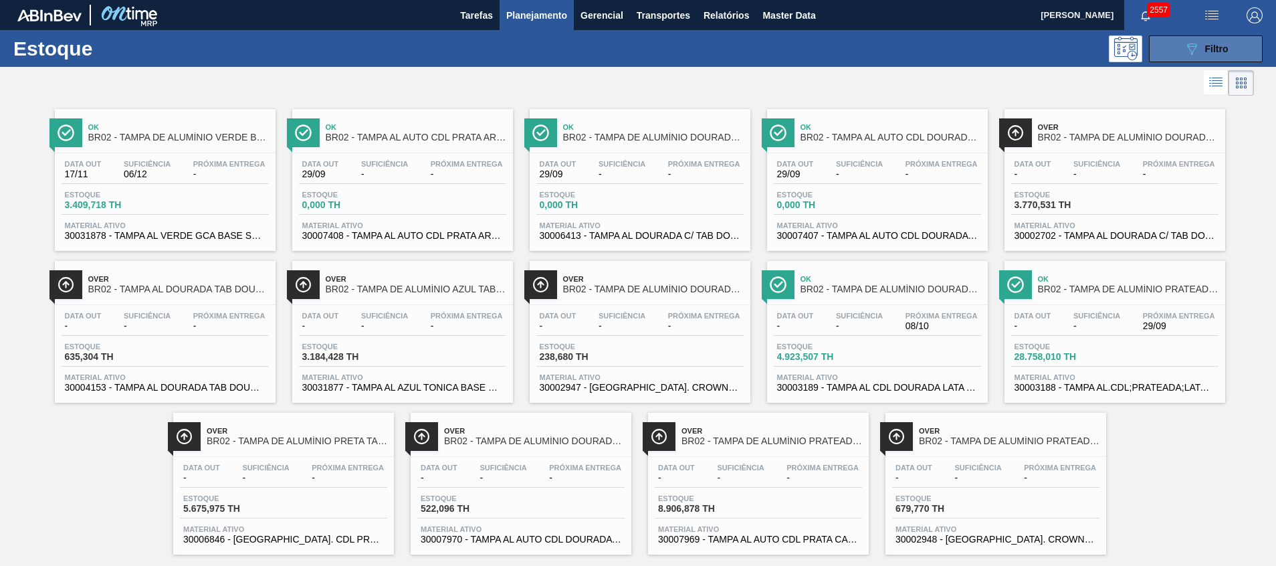
click at [1177, 47] on button "089F7B8B-B2A5-4AFE-B5C0-19BA573D28AC Filtro" at bounding box center [1205, 48] width 114 height 27
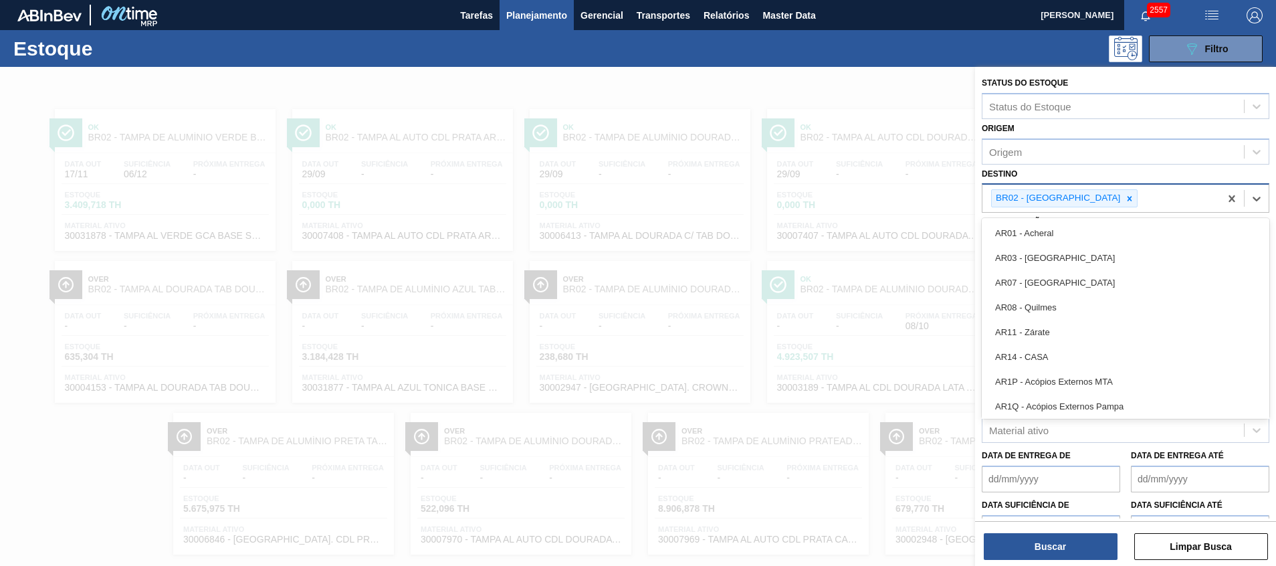
click at [1075, 197] on div "BR02 - [GEOGRAPHIC_DATA]" at bounding box center [1100, 198] width 237 height 27
click at [1122, 197] on div at bounding box center [1129, 198] width 15 height 17
type input "ag"
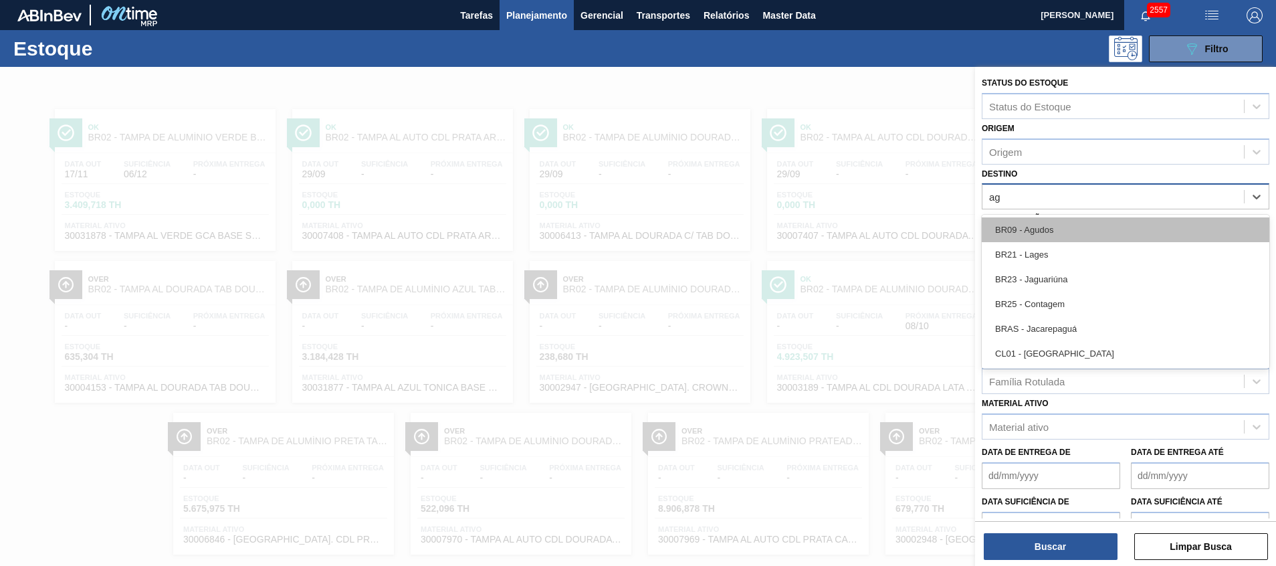
click at [1057, 219] on div "BR09 - Agudos" at bounding box center [1124, 229] width 287 height 25
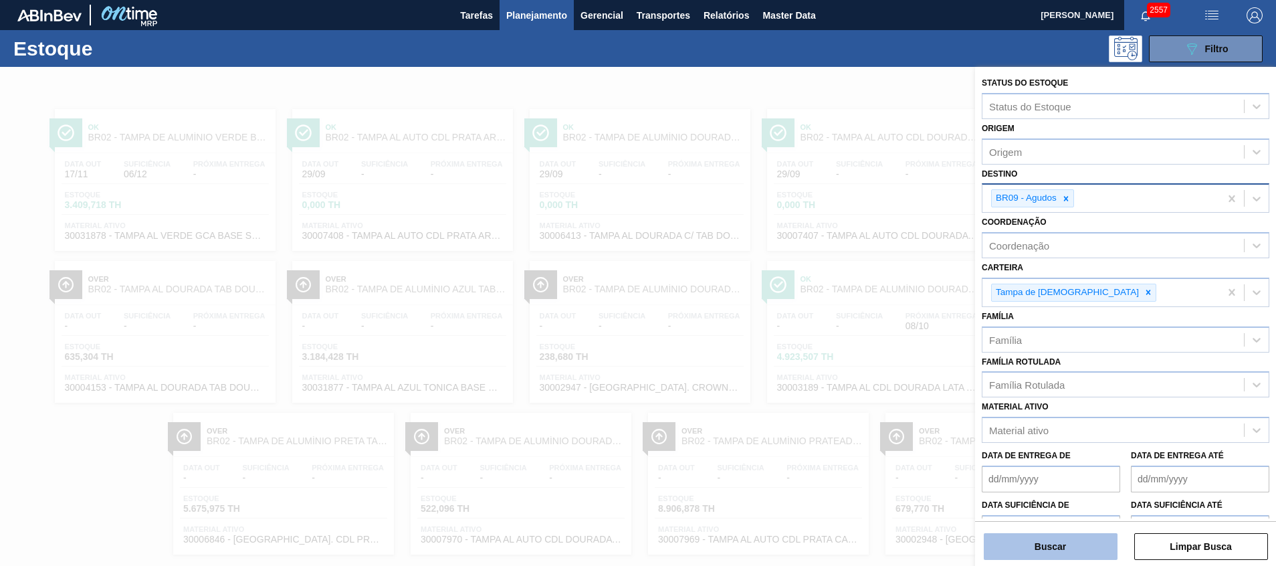
click at [1063, 546] on button "Buscar" at bounding box center [1050, 546] width 134 height 27
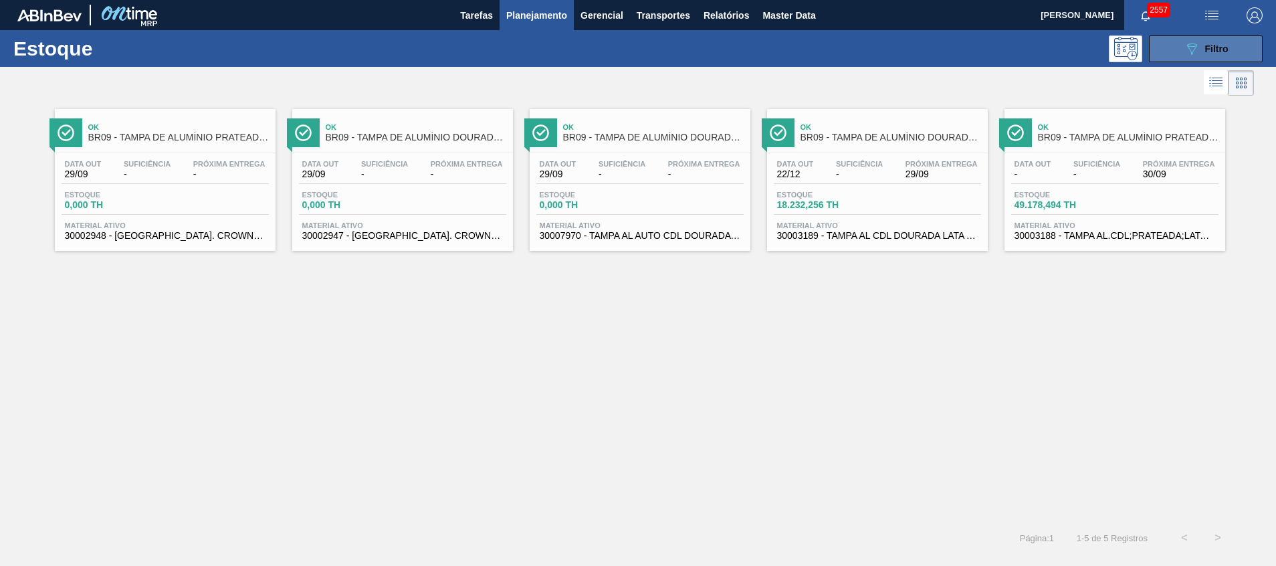
click at [1205, 45] on span "Filtro" at bounding box center [1216, 48] width 23 height 11
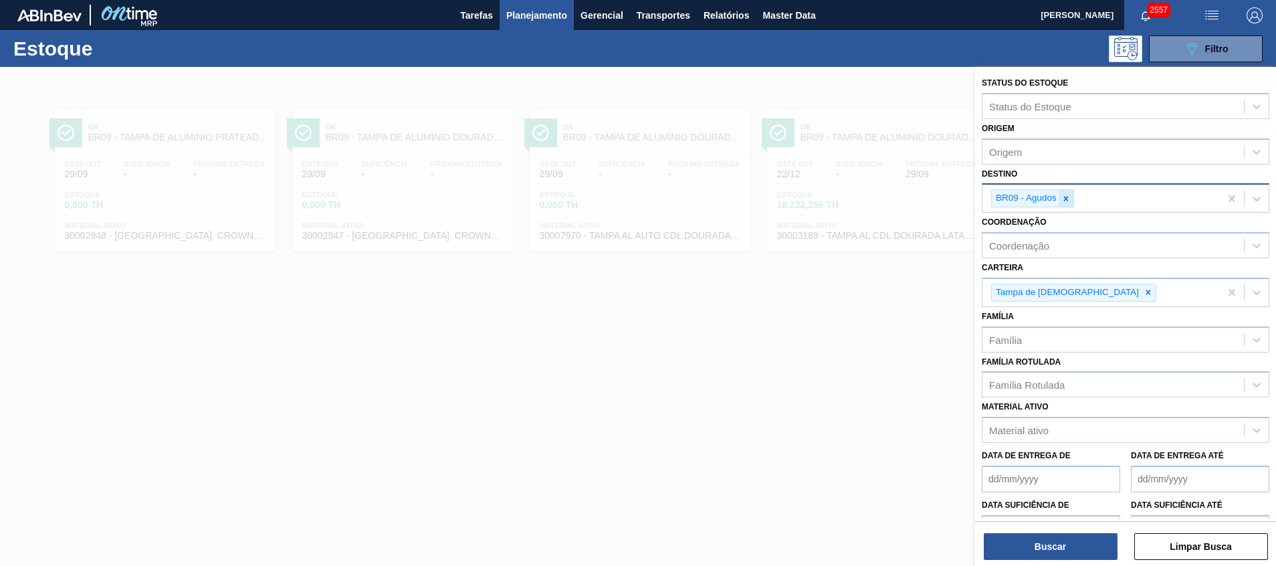
click at [1063, 203] on icon at bounding box center [1065, 198] width 9 height 9
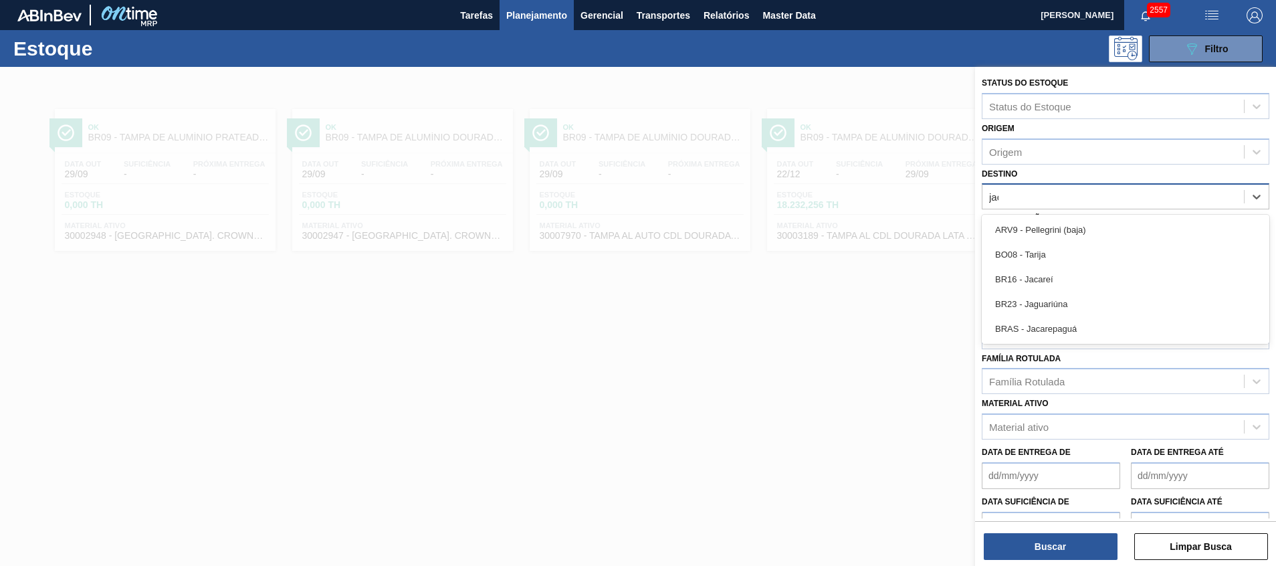
type input "jaca"
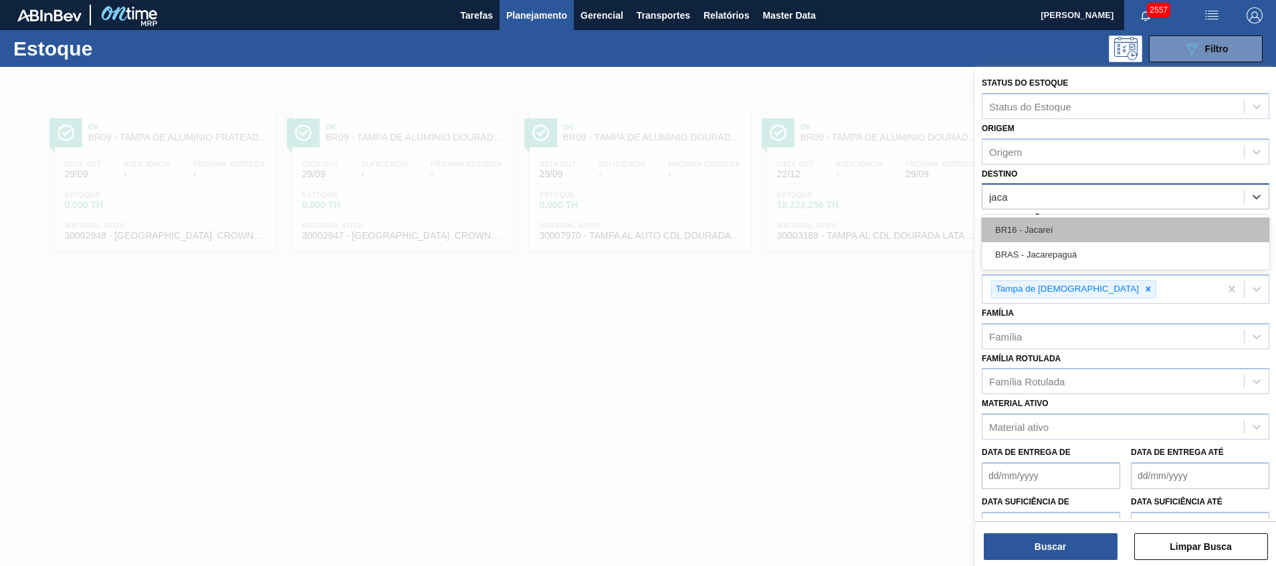
click at [1061, 219] on div "BR16 - Jacareí BRAS - Jacarepaguá" at bounding box center [1124, 242] width 287 height 55
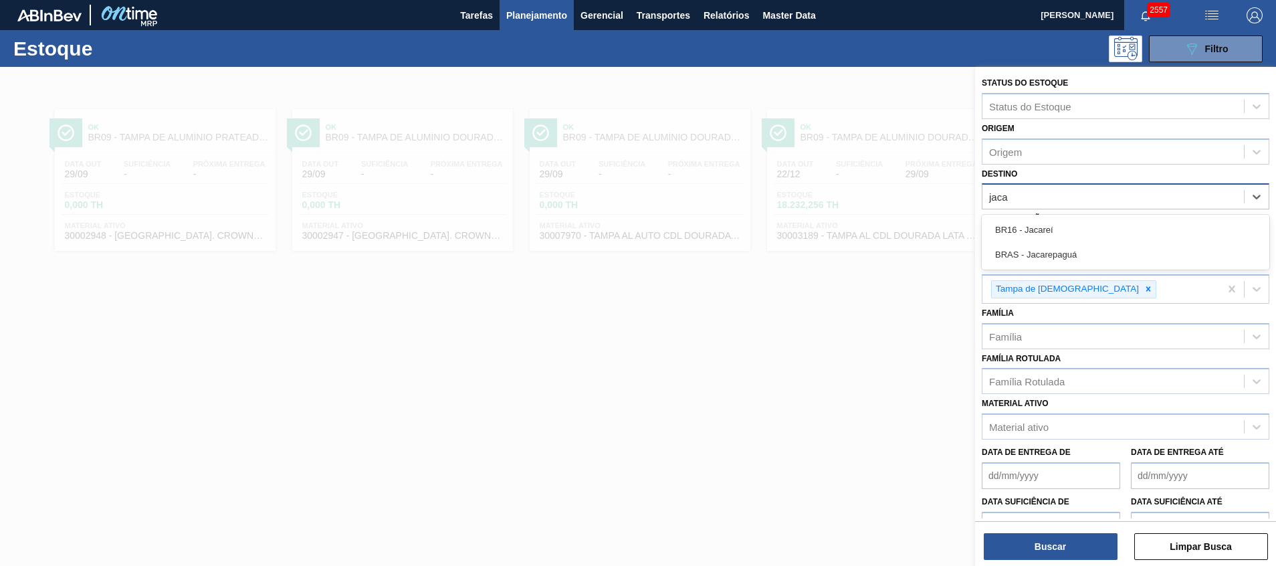
click at [1061, 219] on div "BR16 - Jacareí" at bounding box center [1124, 229] width 287 height 25
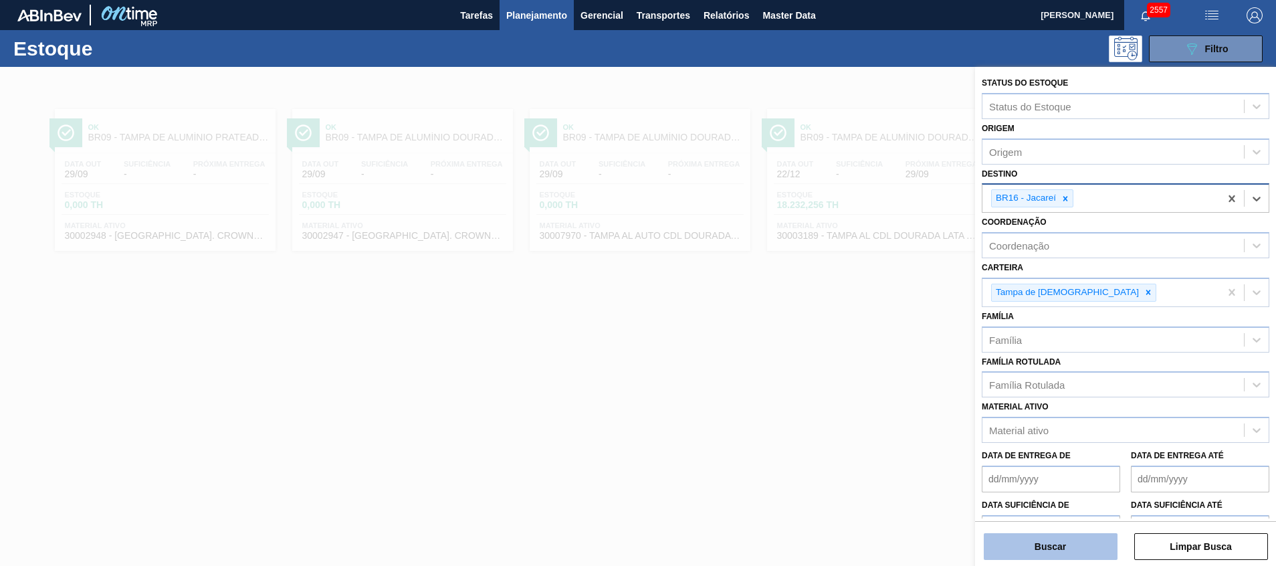
click at [1036, 546] on button "Buscar" at bounding box center [1050, 546] width 134 height 27
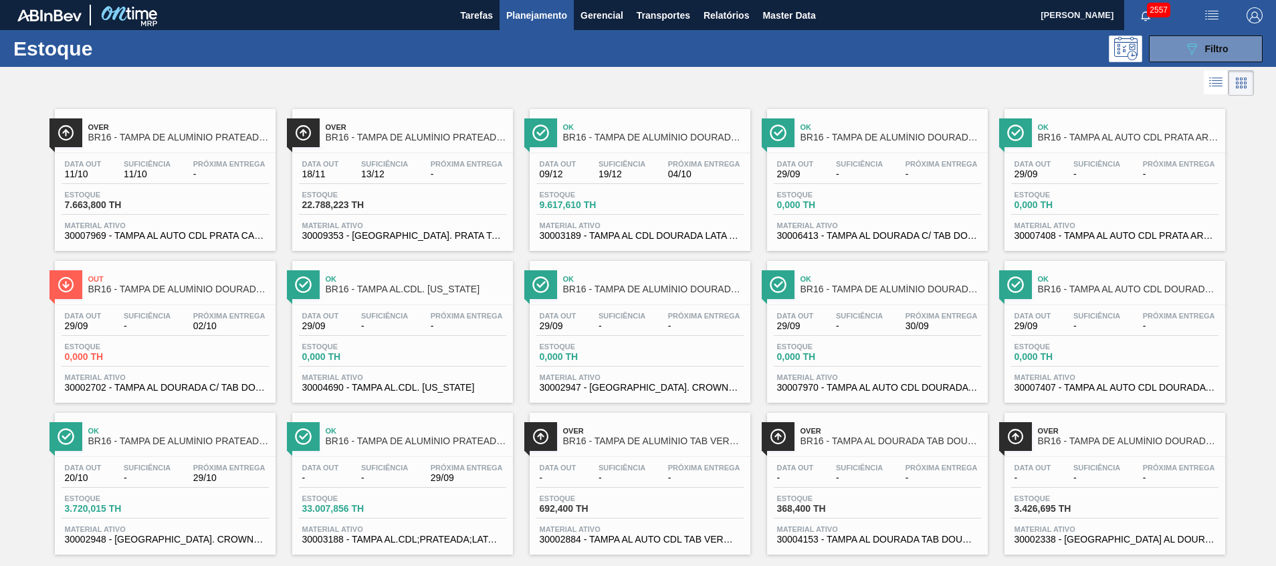
click at [683, 240] on span "30003189 - TAMPA AL CDL DOURADA LATA AUTOMATICA" at bounding box center [639, 236] width 201 height 10
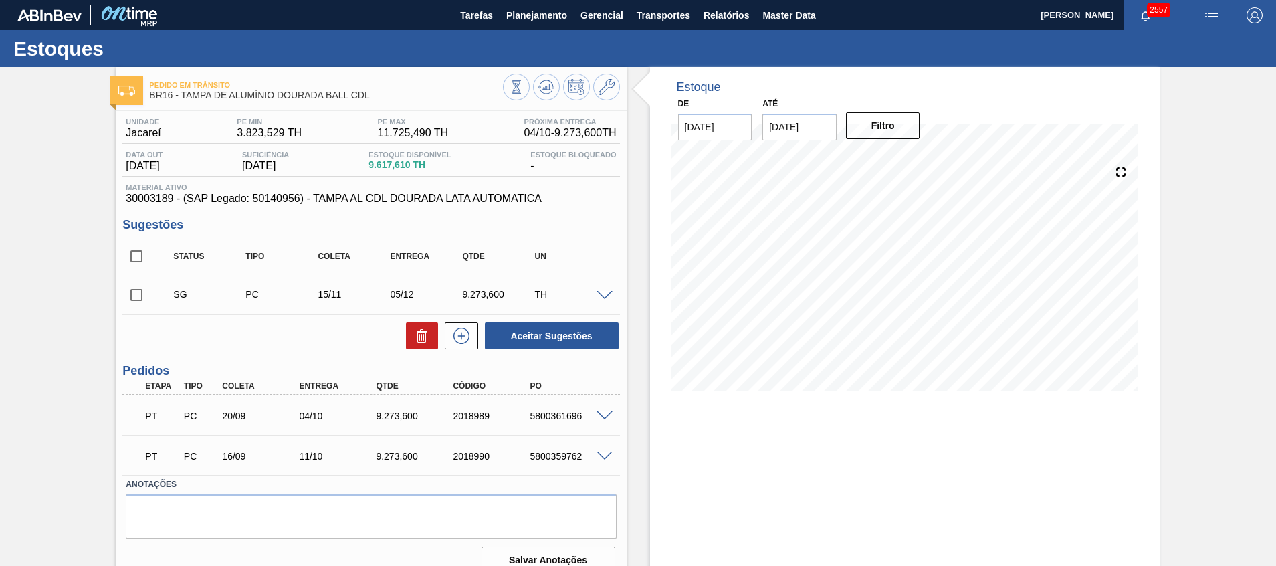
click at [607, 414] on span at bounding box center [604, 416] width 16 height 10
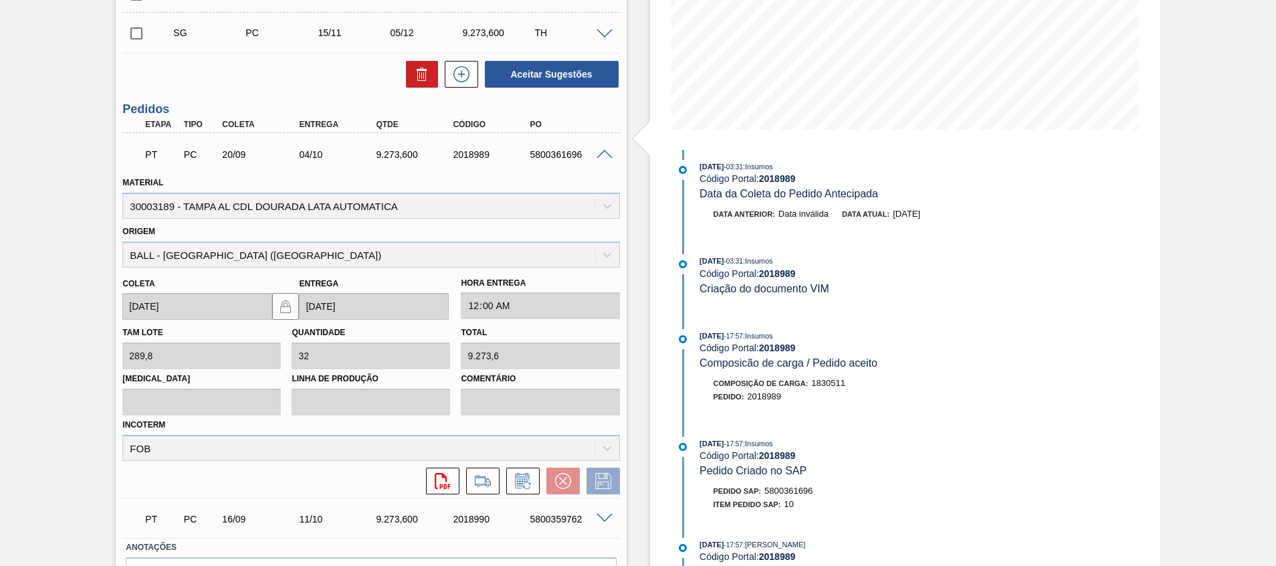
scroll to position [243, 0]
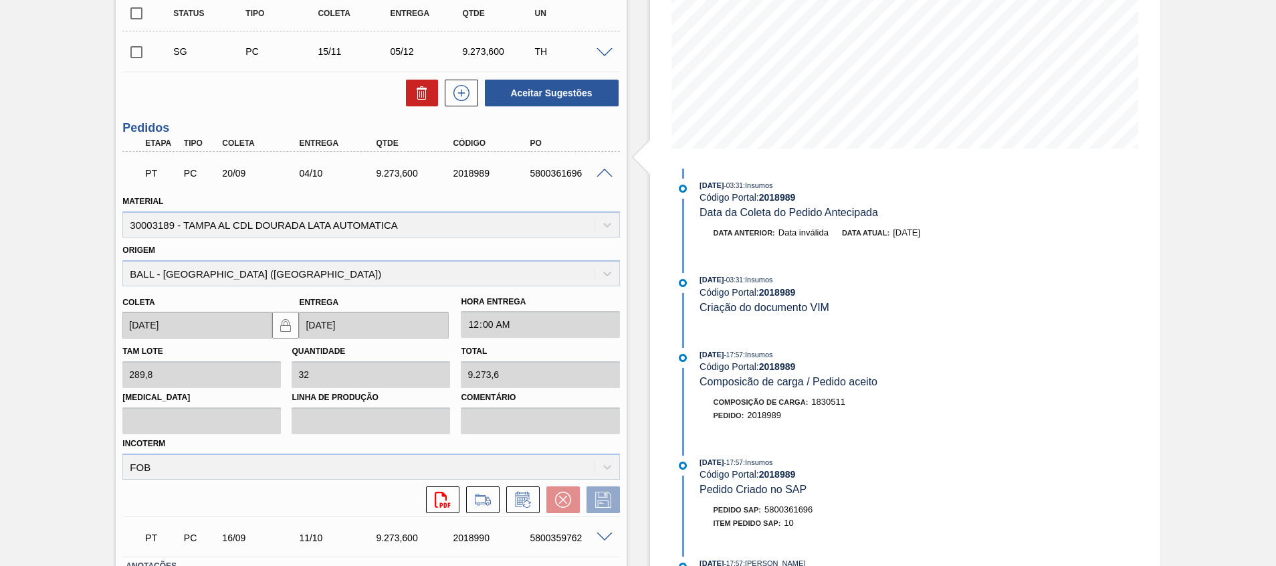
click at [603, 174] on span at bounding box center [604, 173] width 16 height 10
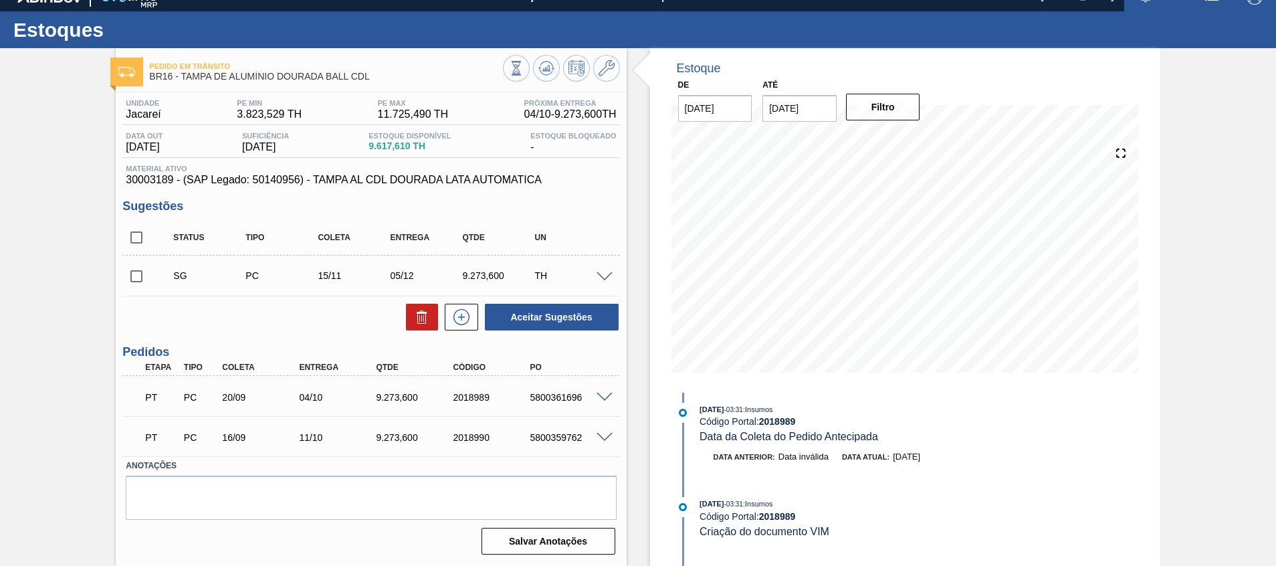
click at [1188, 376] on div "Pedido em Trânsito BR16 - TAMPA DE ALUMÍNIO DOURADA BALL CDL Unidade Jacareí PE…" at bounding box center [638, 306] width 1276 height 517
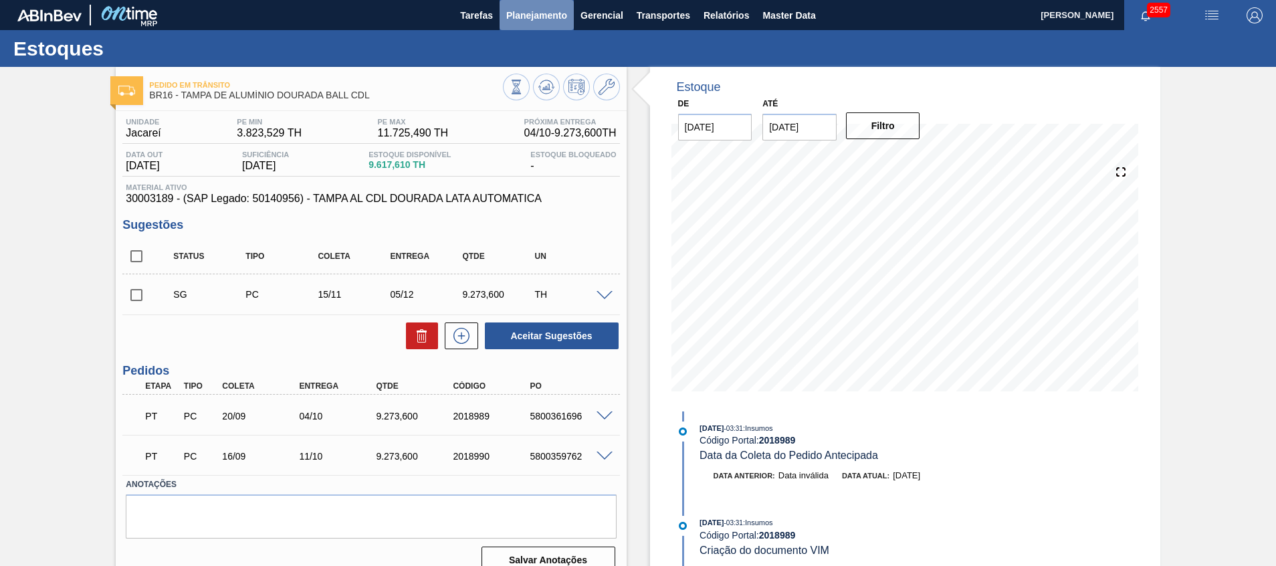
click at [528, 5] on button "Planejamento" at bounding box center [536, 15] width 74 height 30
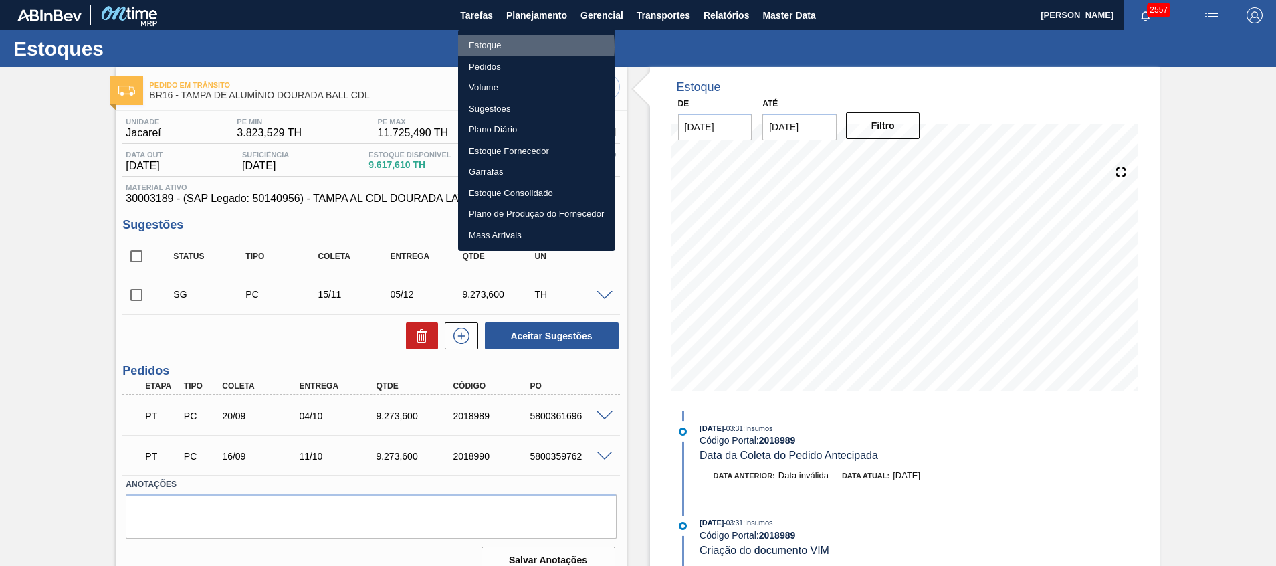
click at [505, 47] on li "Estoque" at bounding box center [536, 45] width 157 height 21
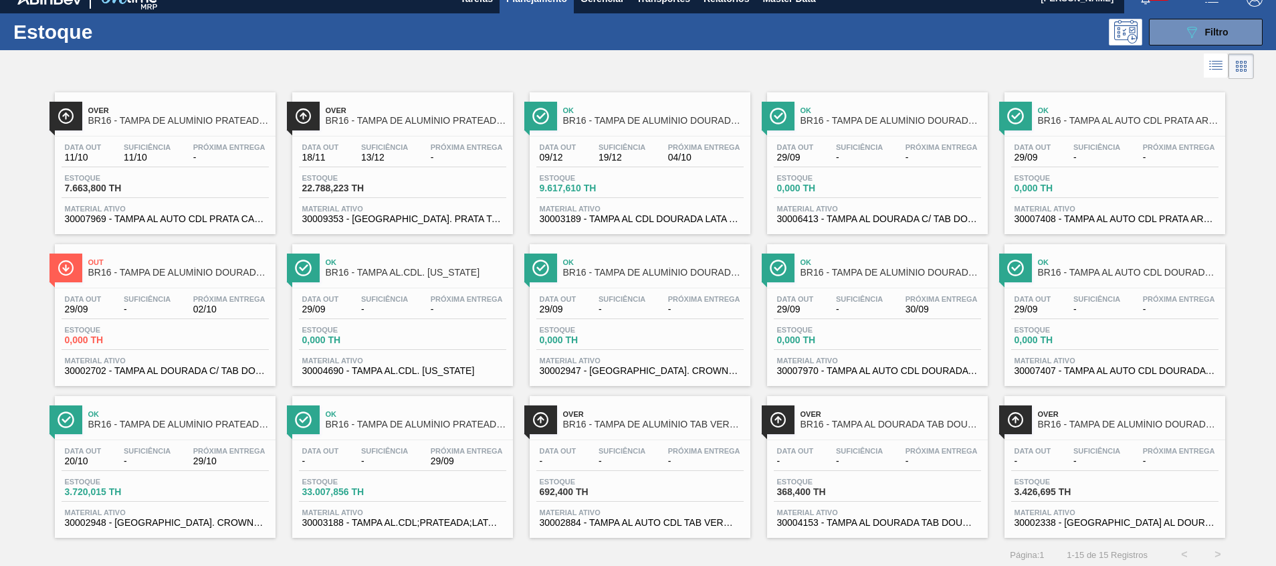
scroll to position [22, 0]
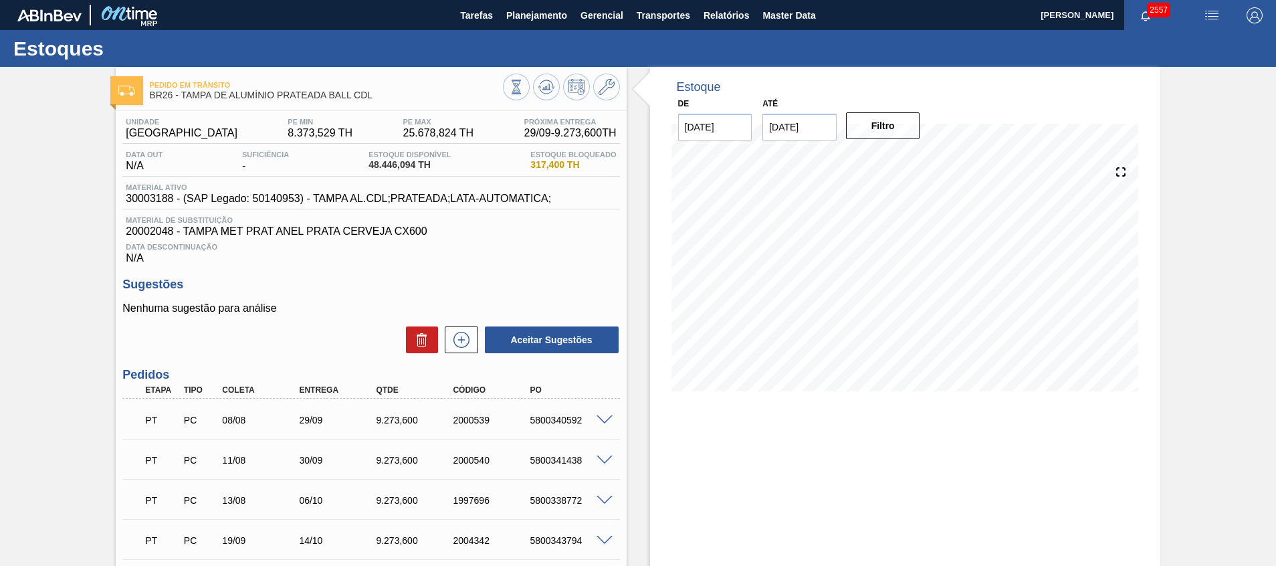
click at [604, 418] on span at bounding box center [604, 420] width 16 height 10
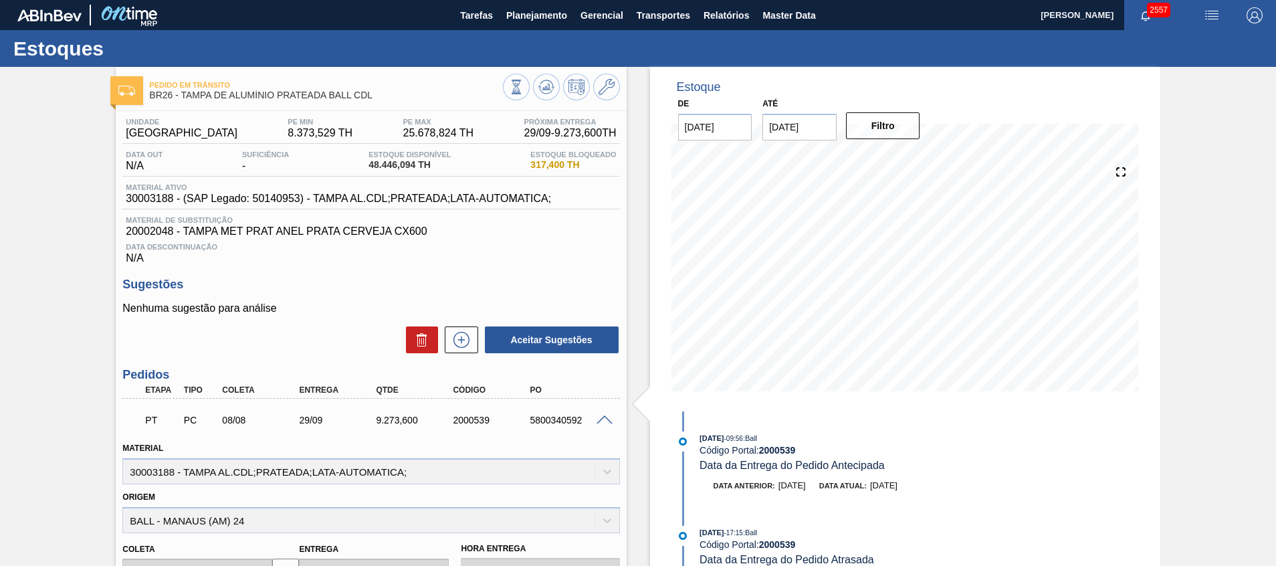
click at [599, 419] on span at bounding box center [604, 420] width 16 height 10
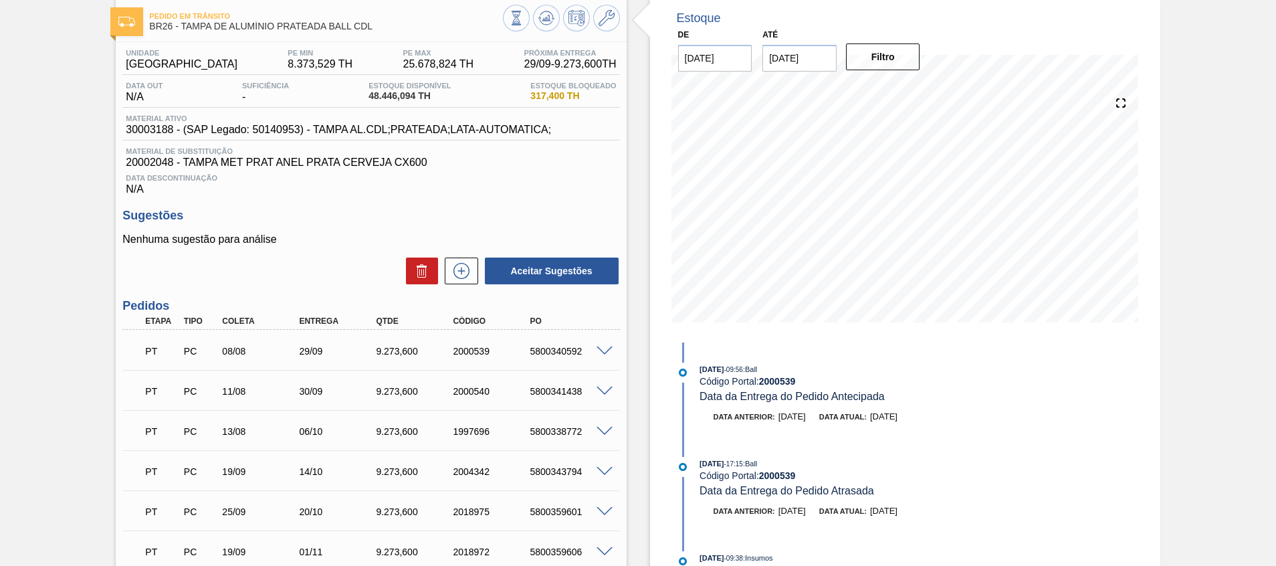
scroll to position [100, 0]
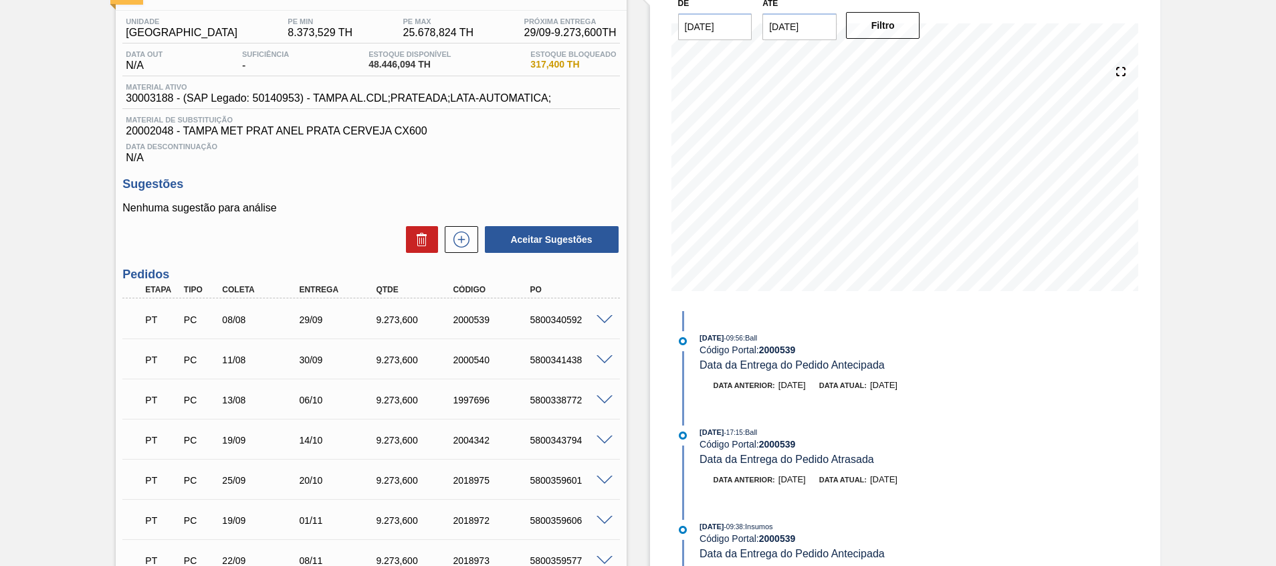
click at [604, 398] on span at bounding box center [604, 400] width 16 height 10
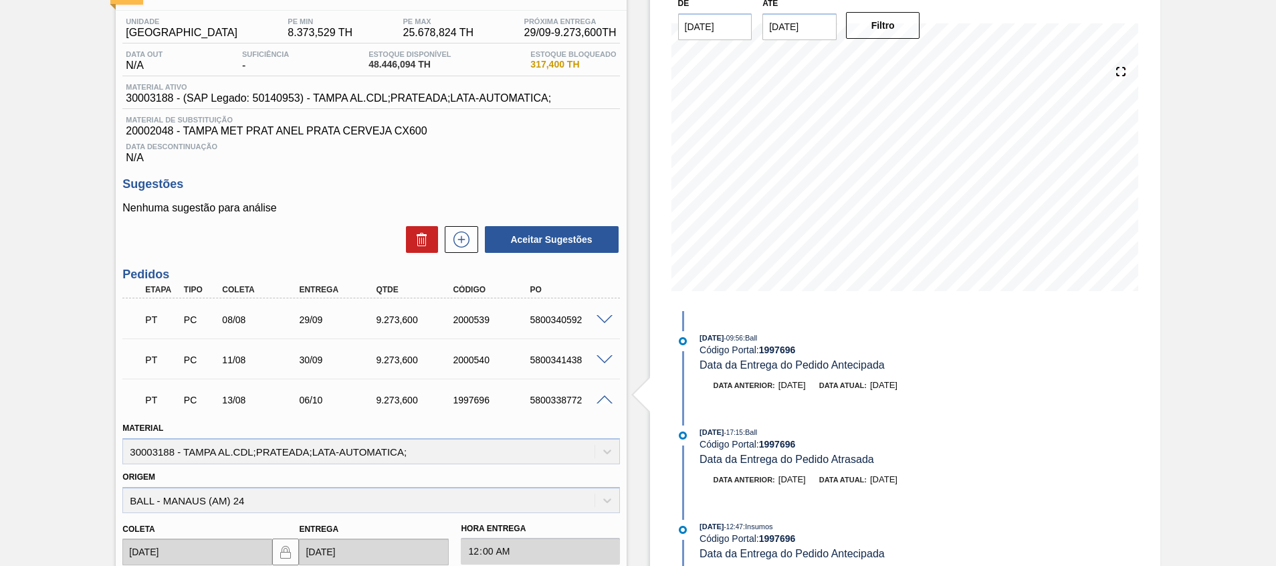
click at [604, 398] on span at bounding box center [604, 400] width 16 height 10
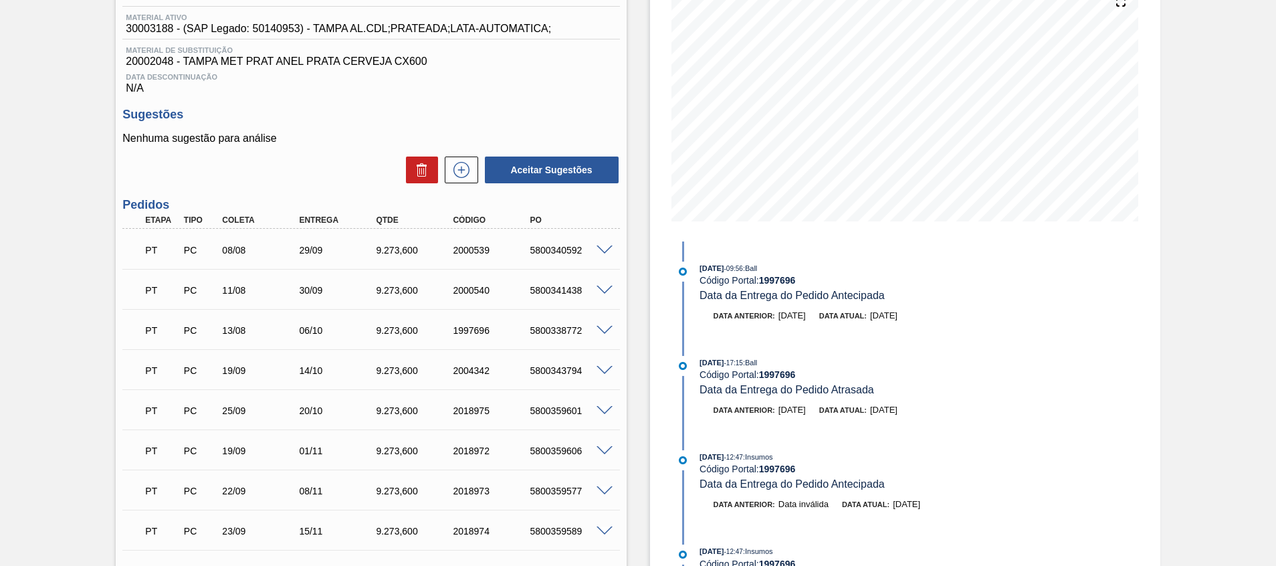
scroll to position [201, 0]
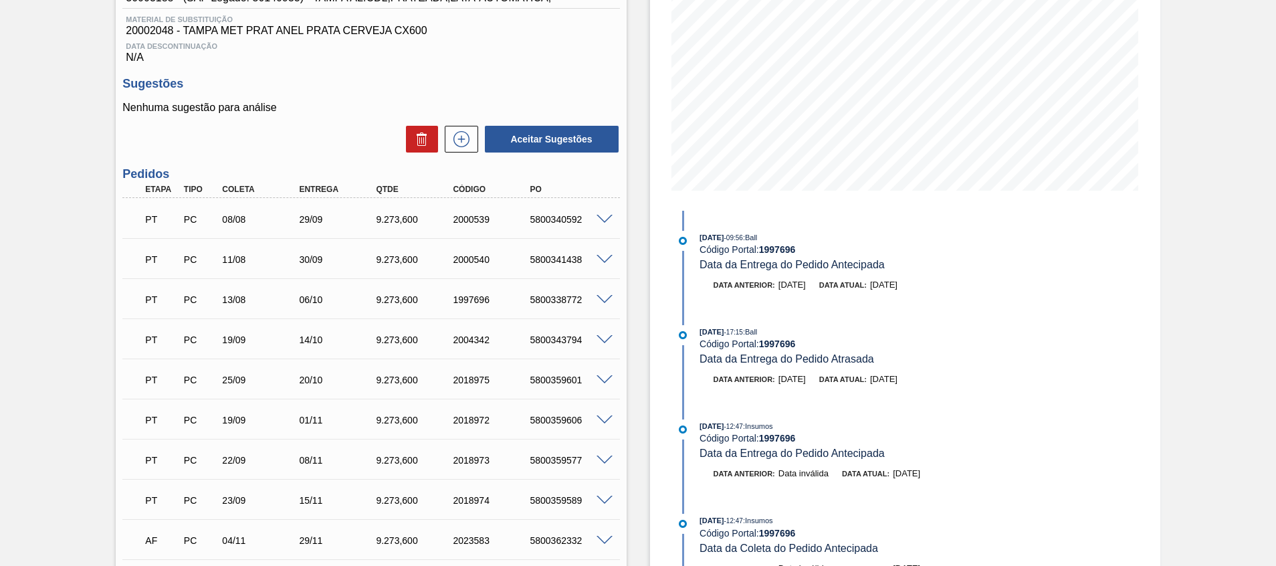
click at [600, 380] on span at bounding box center [604, 380] width 16 height 10
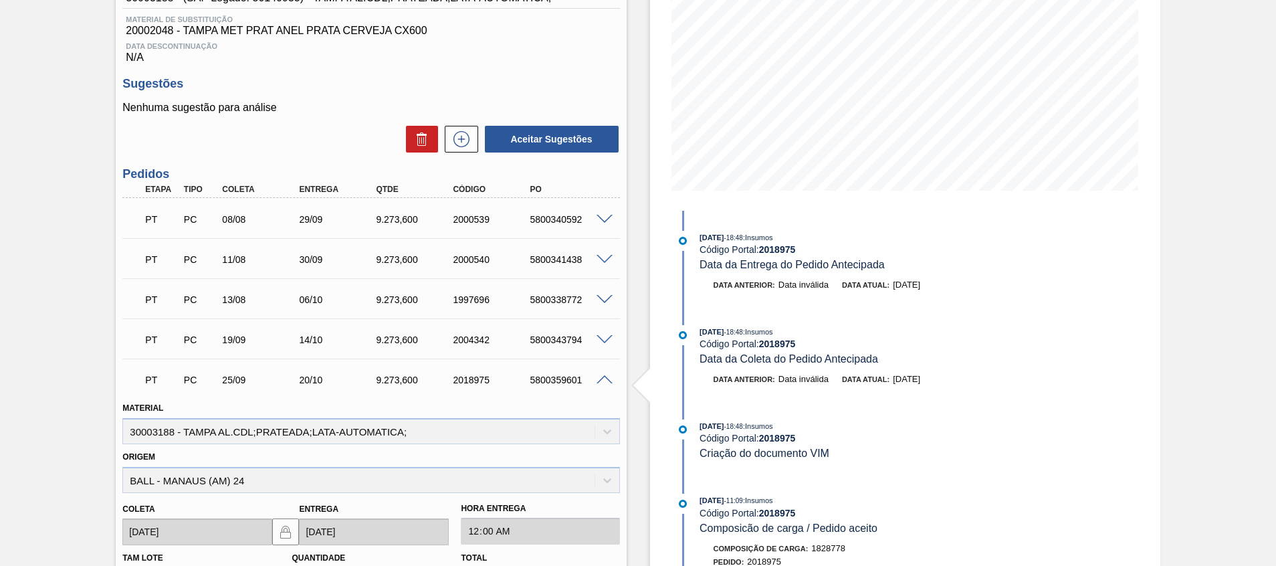
click at [600, 380] on span at bounding box center [604, 380] width 16 height 10
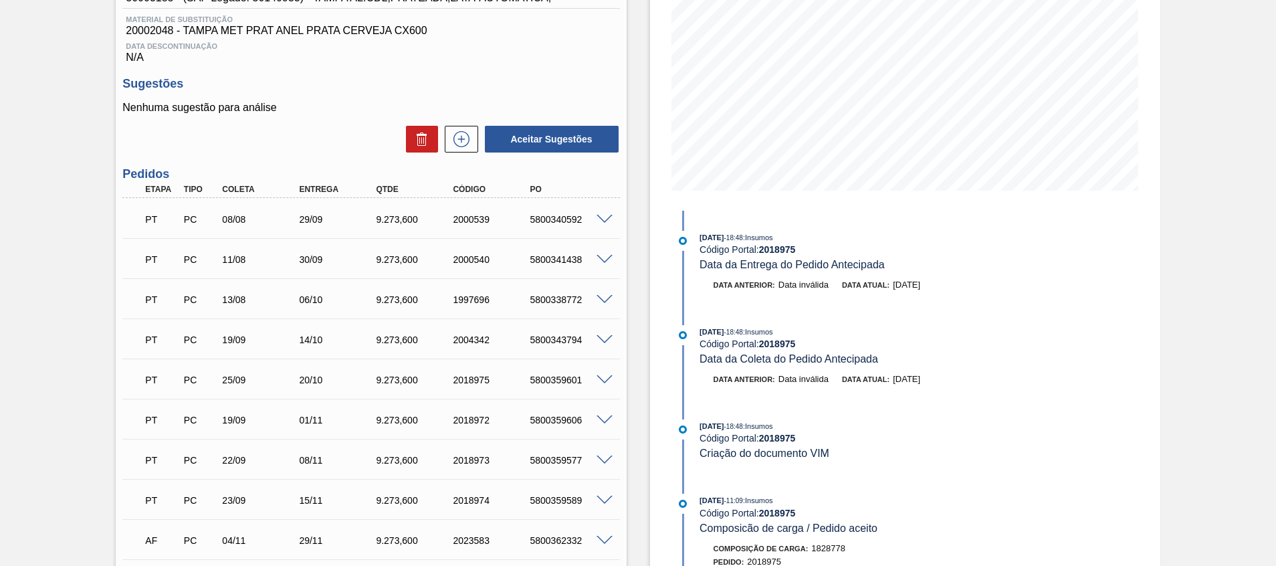
click at [607, 422] on span at bounding box center [604, 420] width 16 height 10
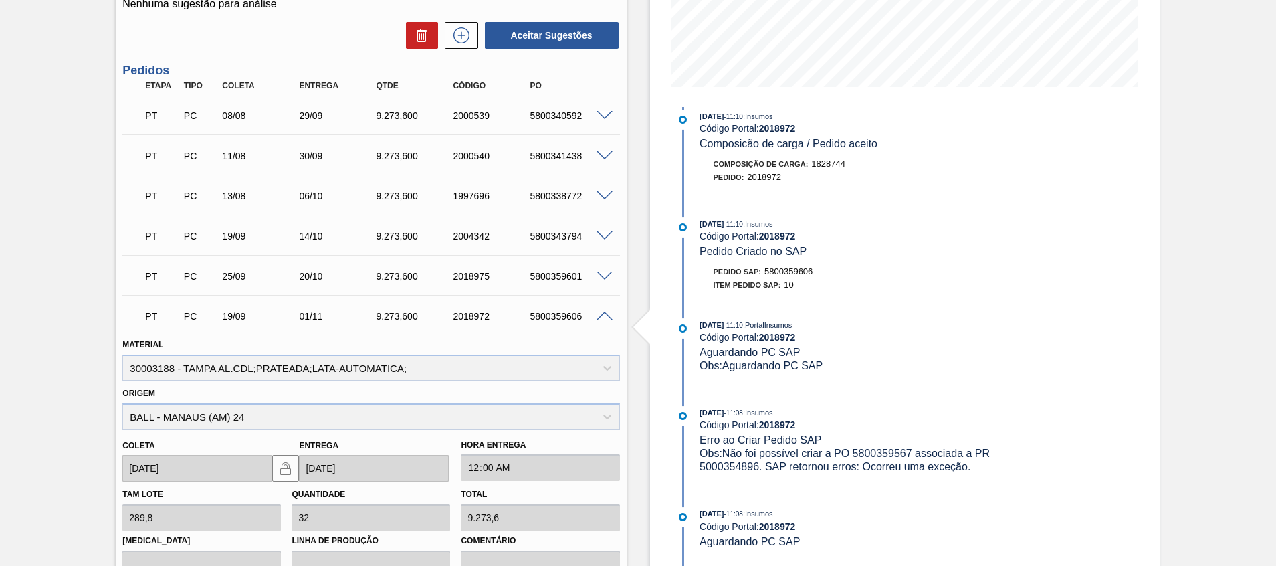
scroll to position [301, 0]
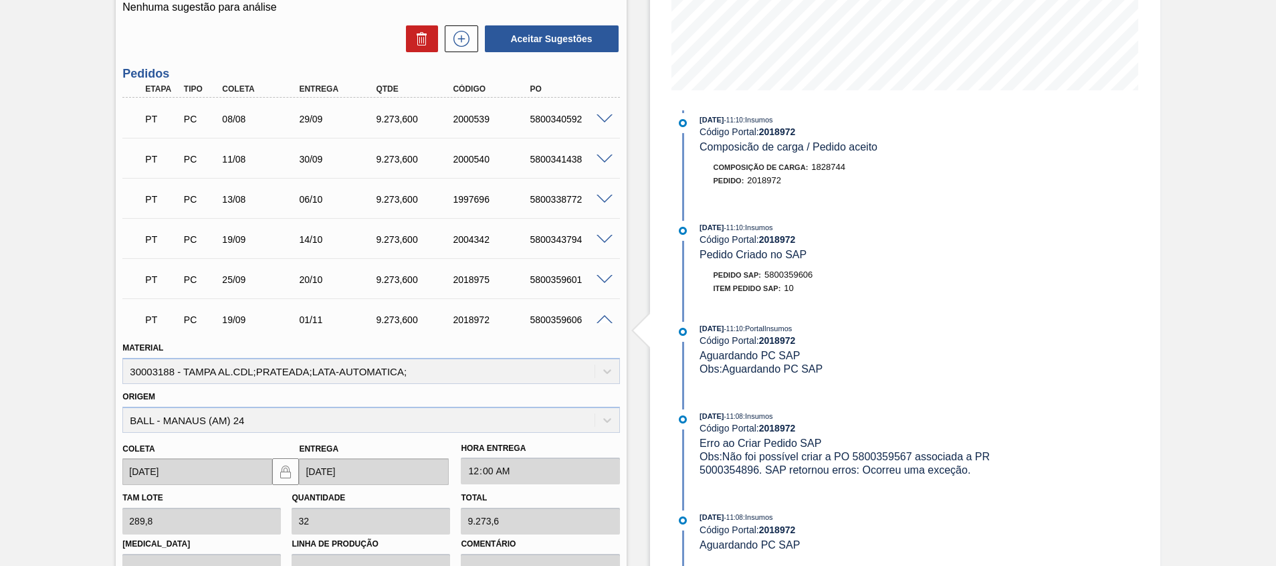
click at [602, 320] on span at bounding box center [604, 320] width 16 height 10
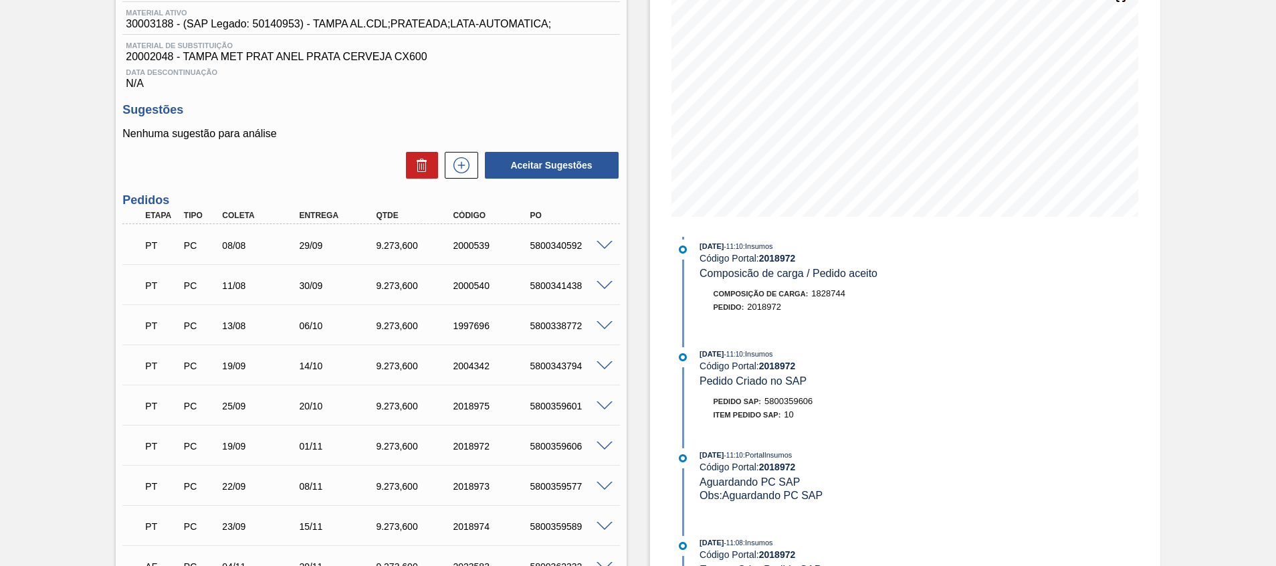
scroll to position [384, 0]
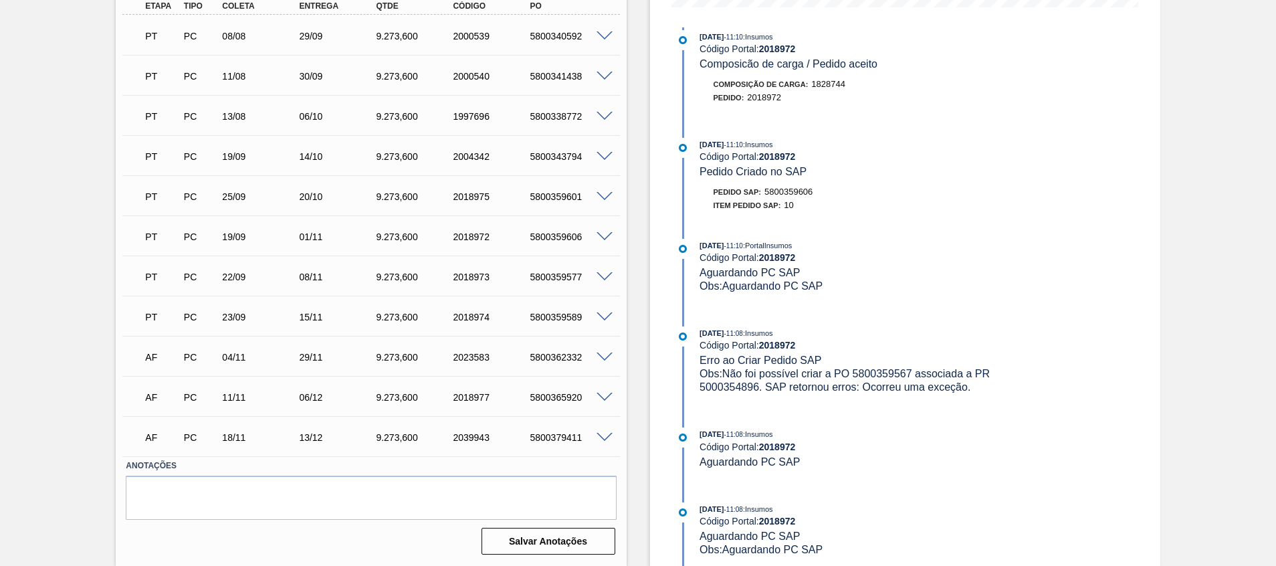
click at [612, 358] on div at bounding box center [606, 356] width 27 height 10
click at [600, 356] on span at bounding box center [604, 357] width 16 height 10
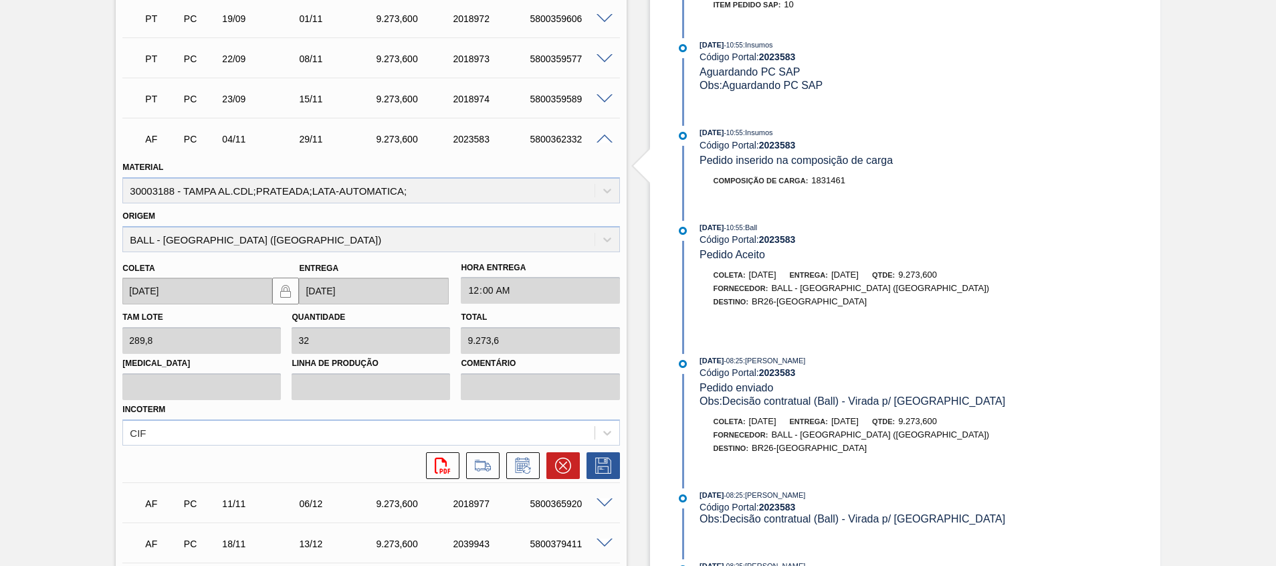
scroll to position [708, 0]
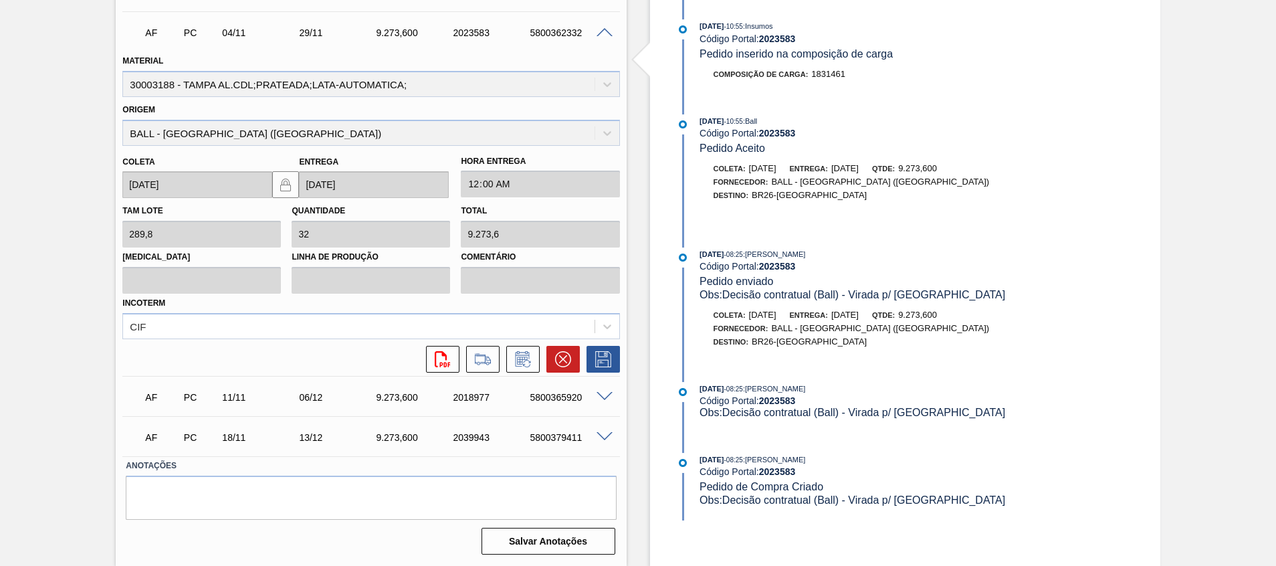
click at [605, 31] on span at bounding box center [604, 33] width 16 height 10
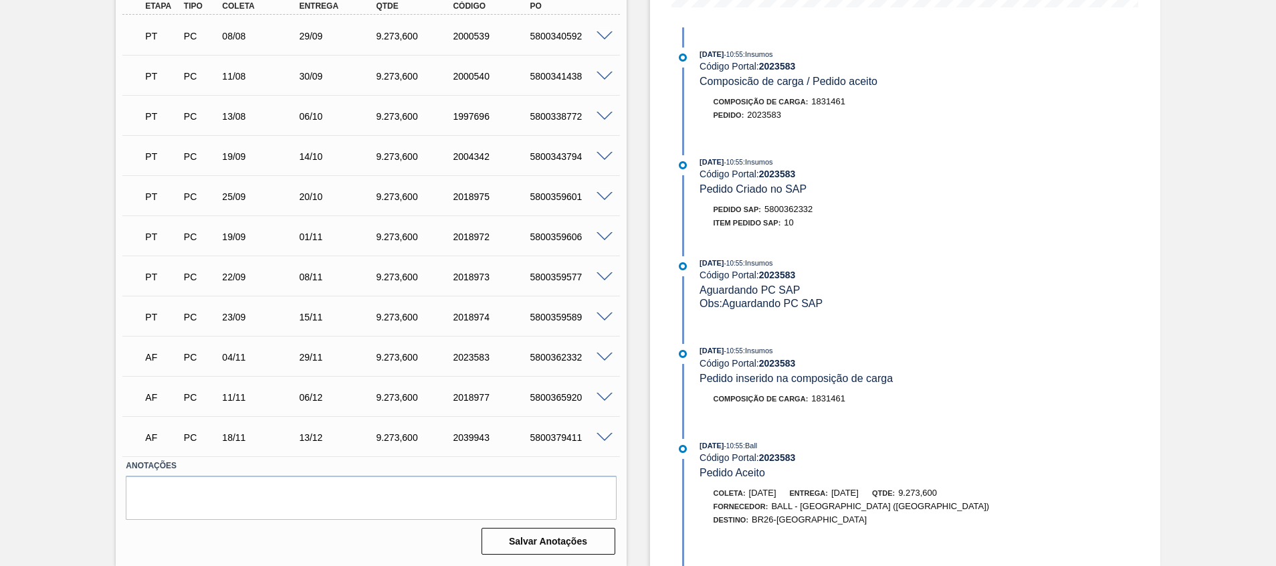
scroll to position [384, 0]
click at [602, 435] on span at bounding box center [604, 438] width 16 height 10
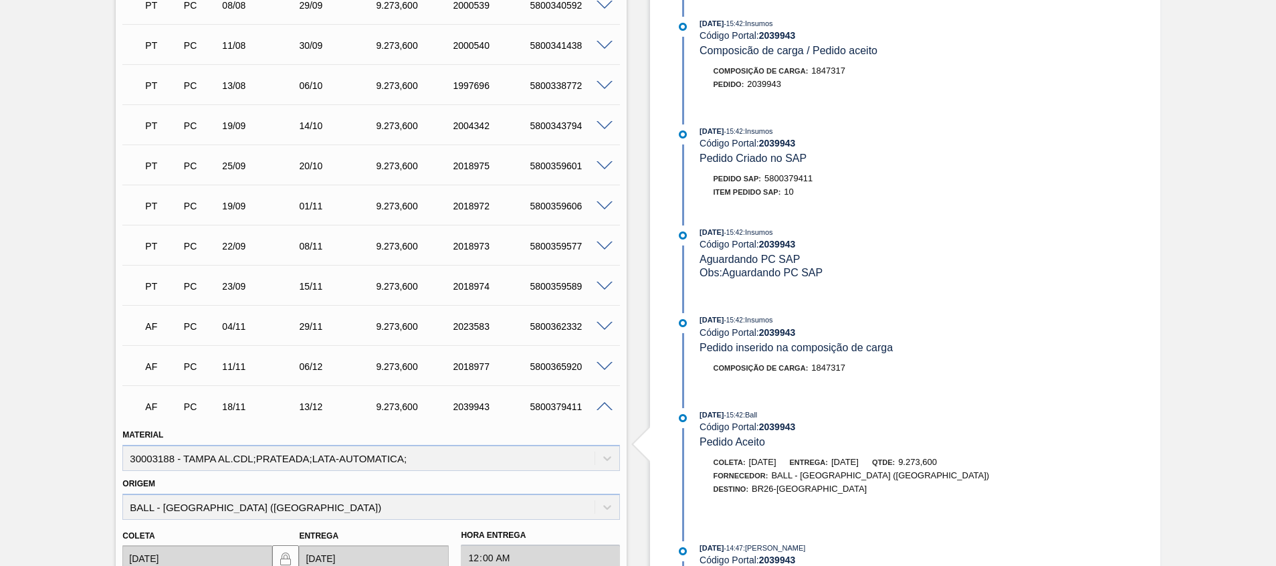
scroll to position [407, 0]
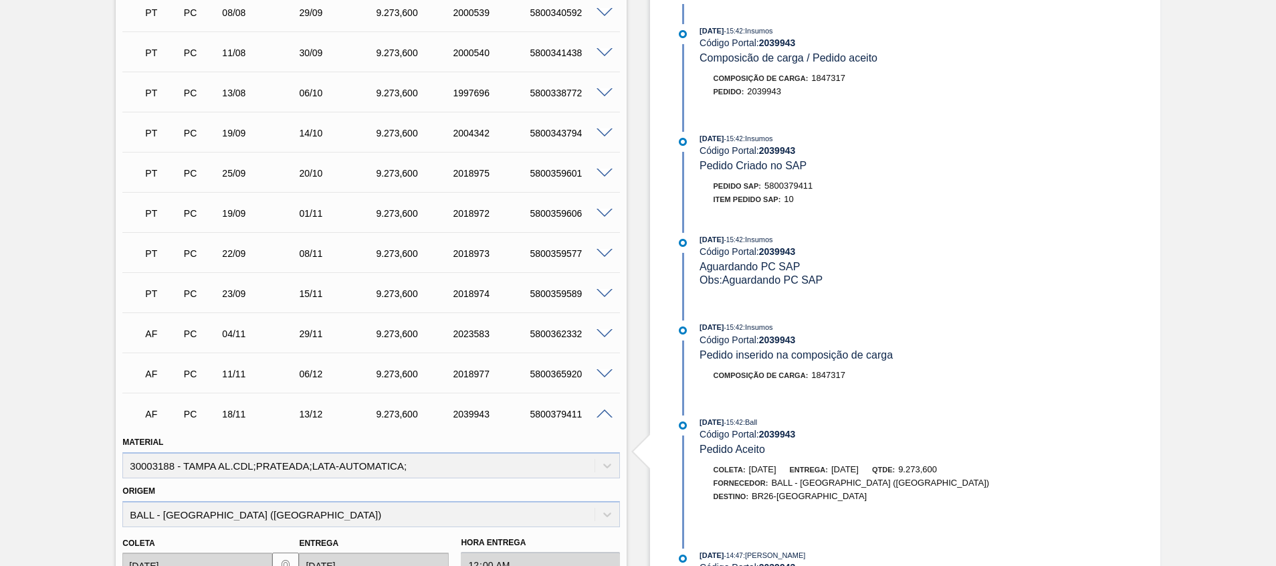
click at [606, 416] on span at bounding box center [604, 414] width 16 height 10
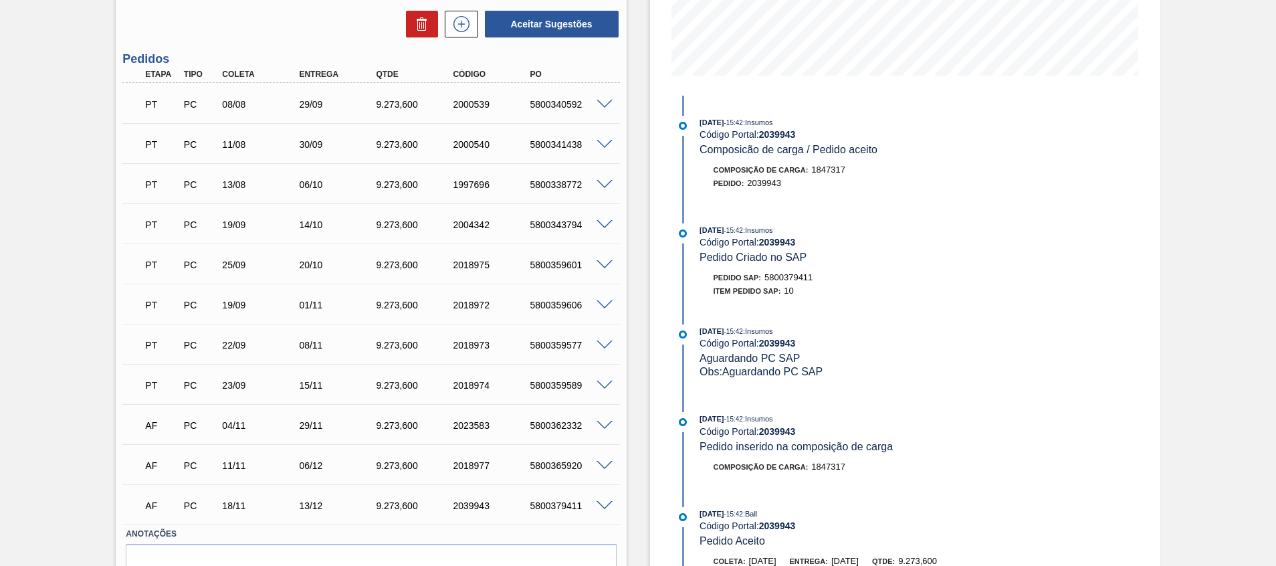
scroll to position [283, 0]
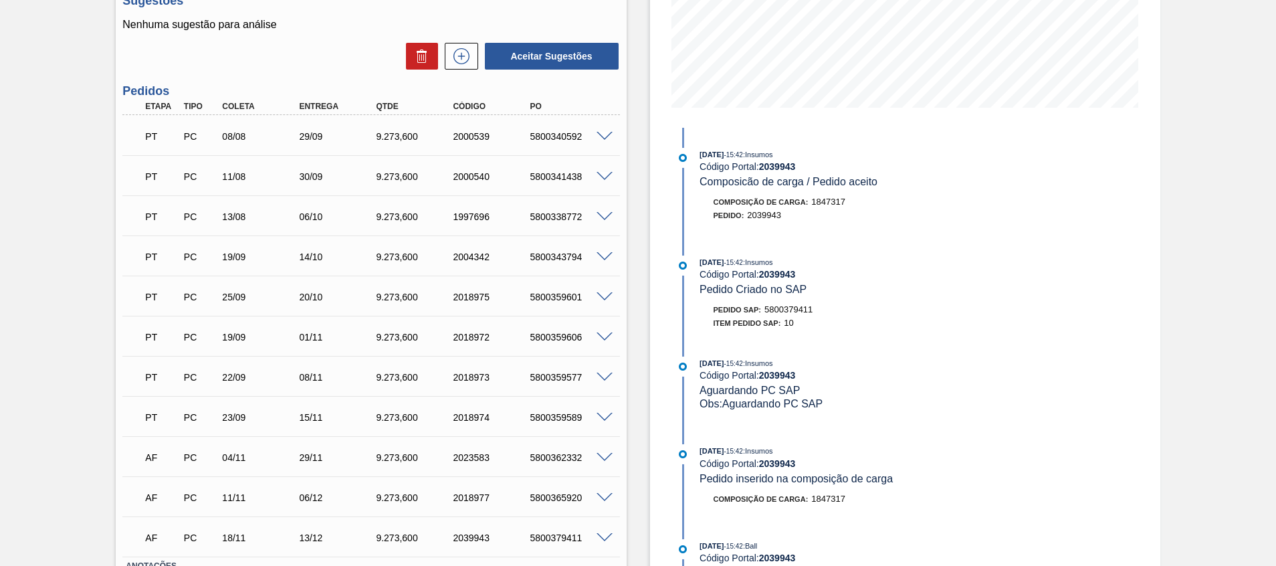
click at [604, 255] on span at bounding box center [604, 257] width 16 height 10
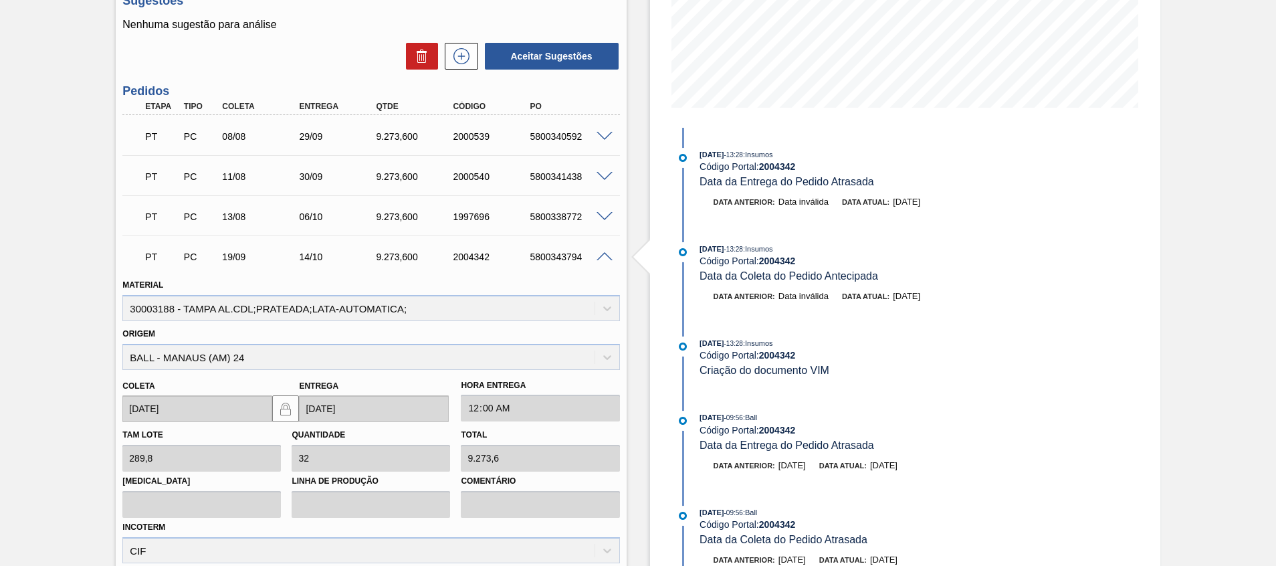
click at [842, 370] on div "19/09/2025 - 13:28 : Insumos Código Portal: 2004342 Criação do documento VIM" at bounding box center [858, 356] width 318 height 41
click at [449, 265] on div "PT PC 19/09 14/10 9.273,600 2004342 5800343794" at bounding box center [366, 255] width 461 height 27
click at [601, 258] on span at bounding box center [604, 257] width 16 height 10
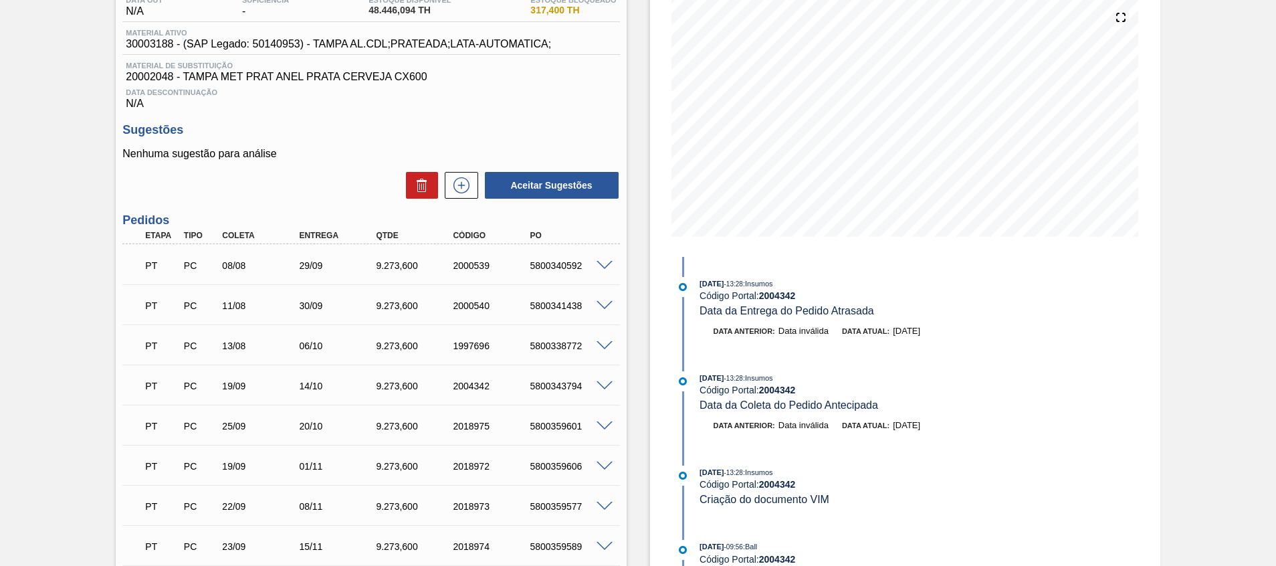
scroll to position [0, 0]
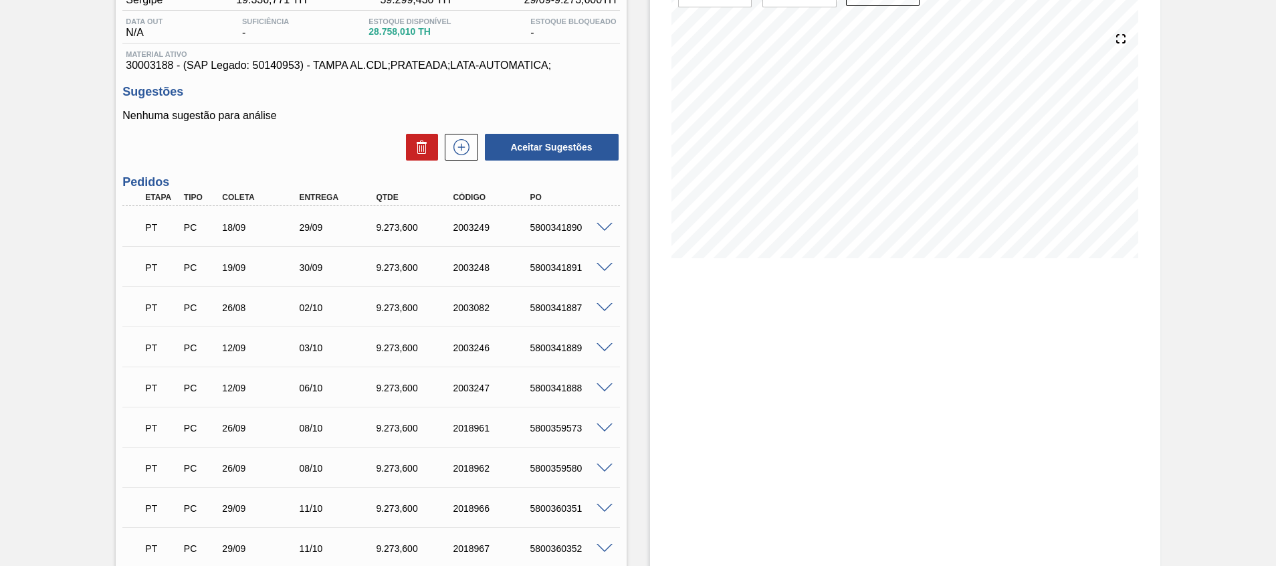
scroll to position [100, 0]
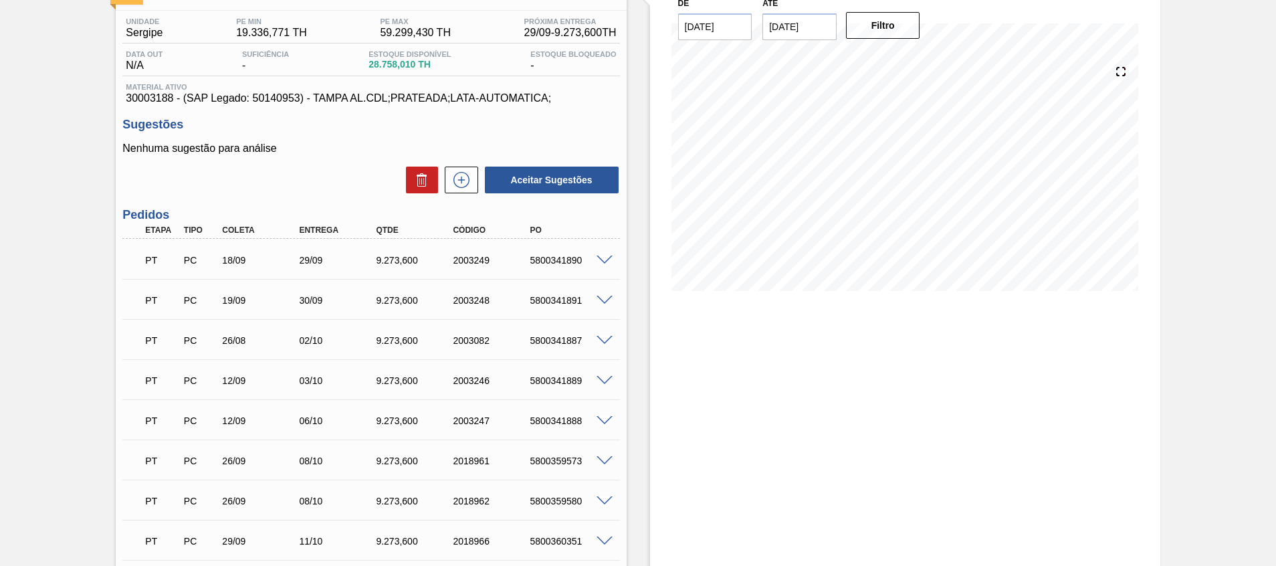
click at [594, 462] on div at bounding box center [606, 460] width 27 height 10
click at [597, 461] on span at bounding box center [604, 461] width 16 height 10
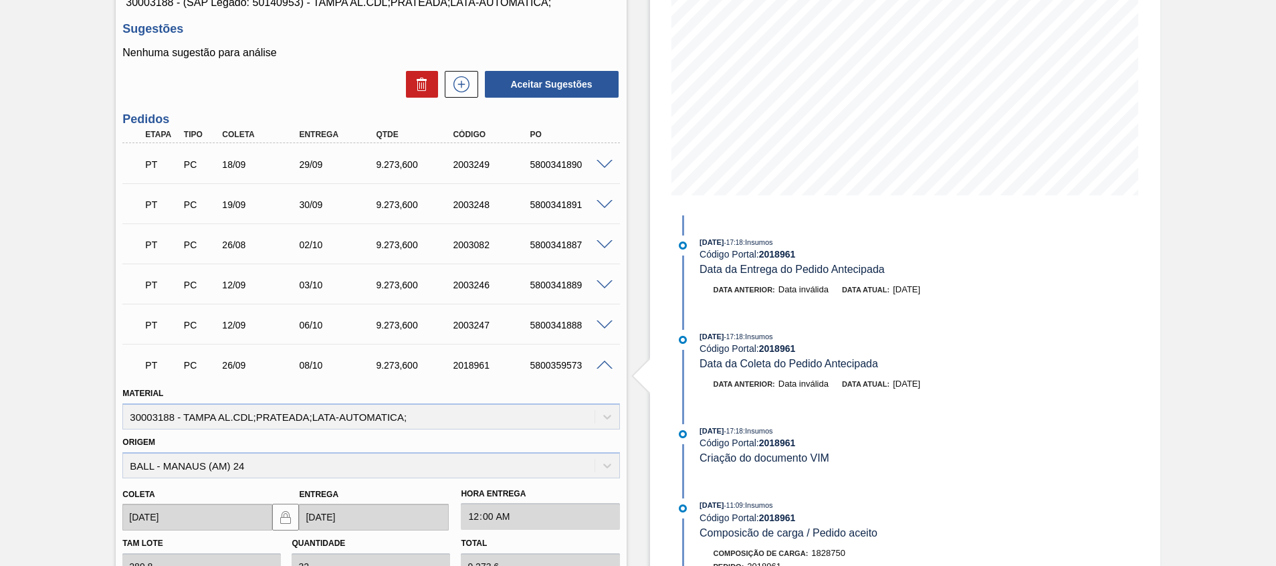
scroll to position [118, 0]
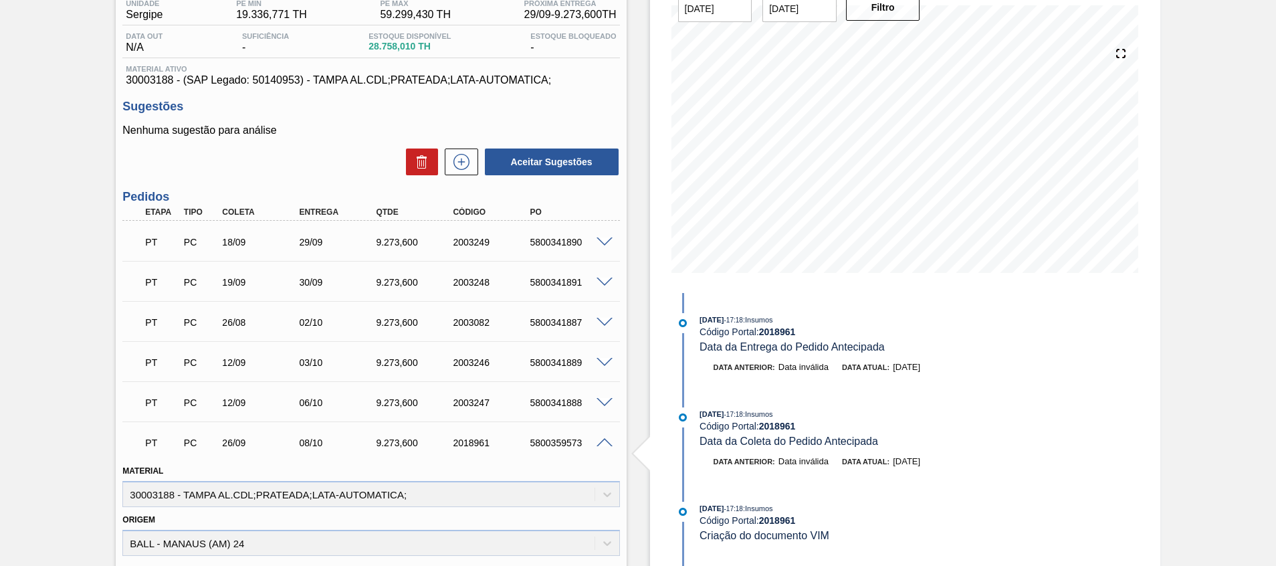
click at [610, 447] on div "5800359573" at bounding box center [569, 442] width 86 height 11
click at [606, 442] on span at bounding box center [604, 443] width 16 height 10
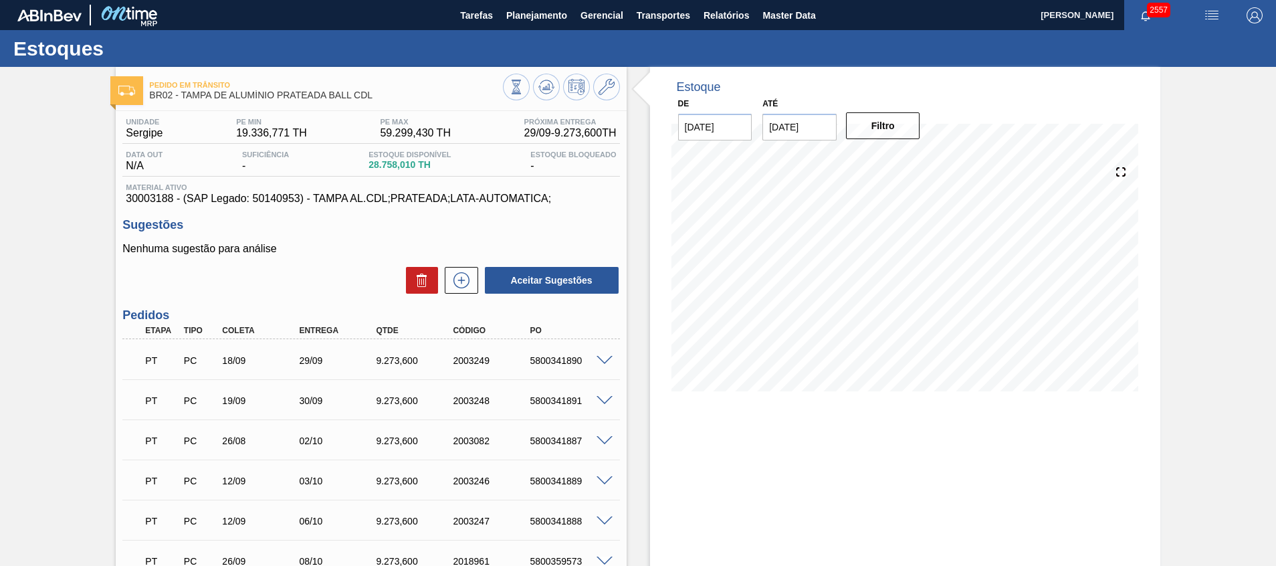
scroll to position [201, 0]
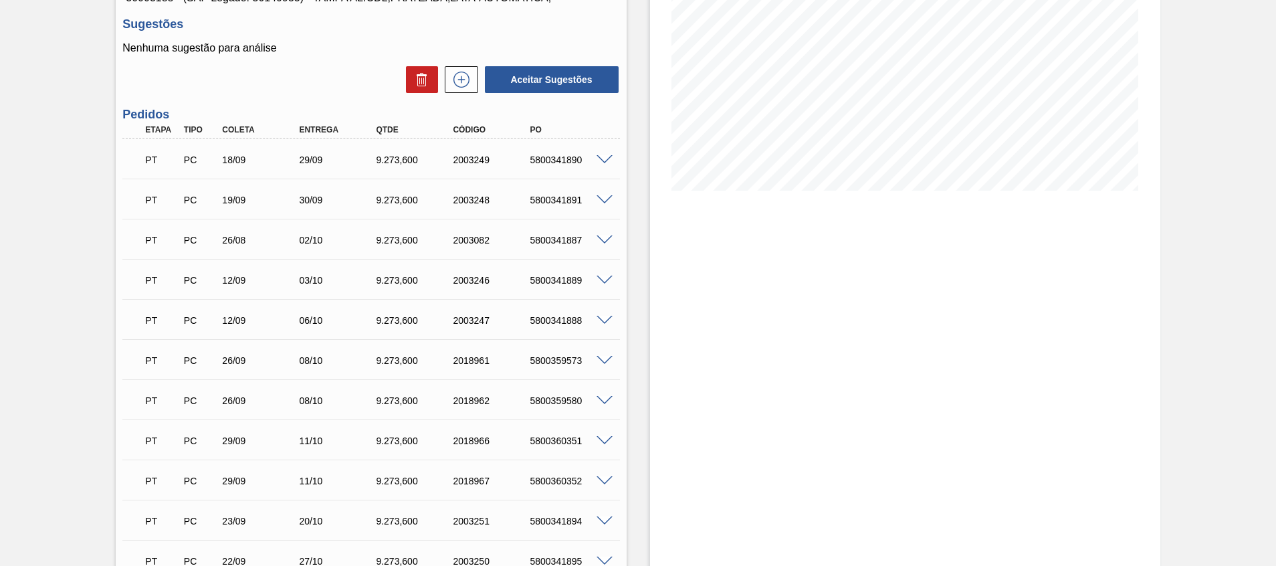
click at [602, 397] on span at bounding box center [604, 401] width 16 height 10
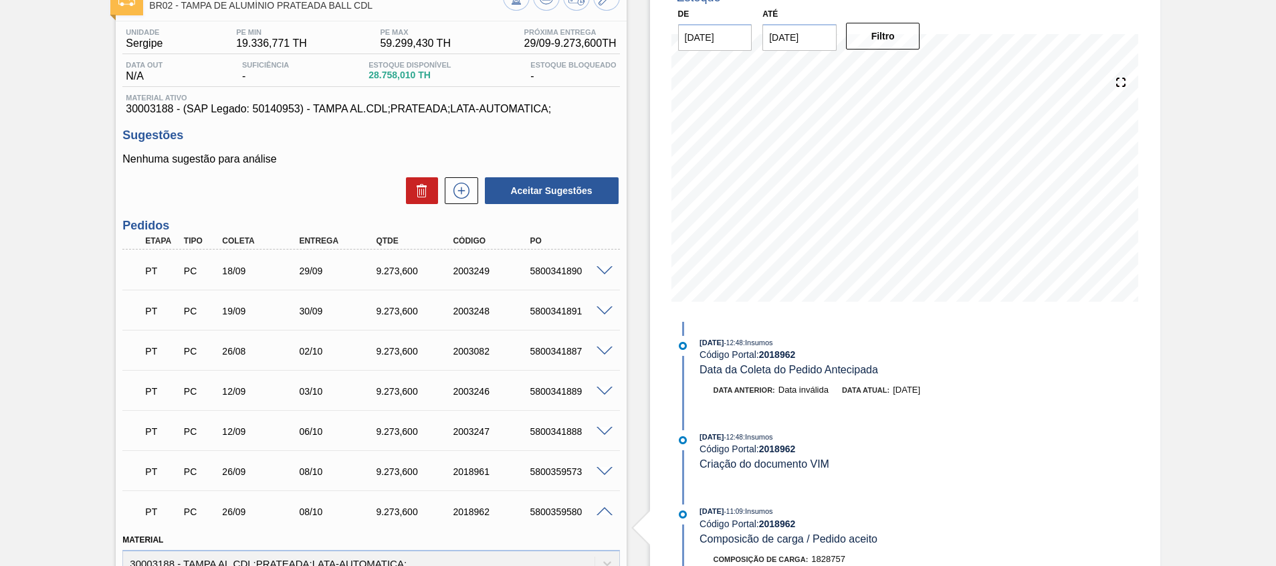
scroll to position [0, 0]
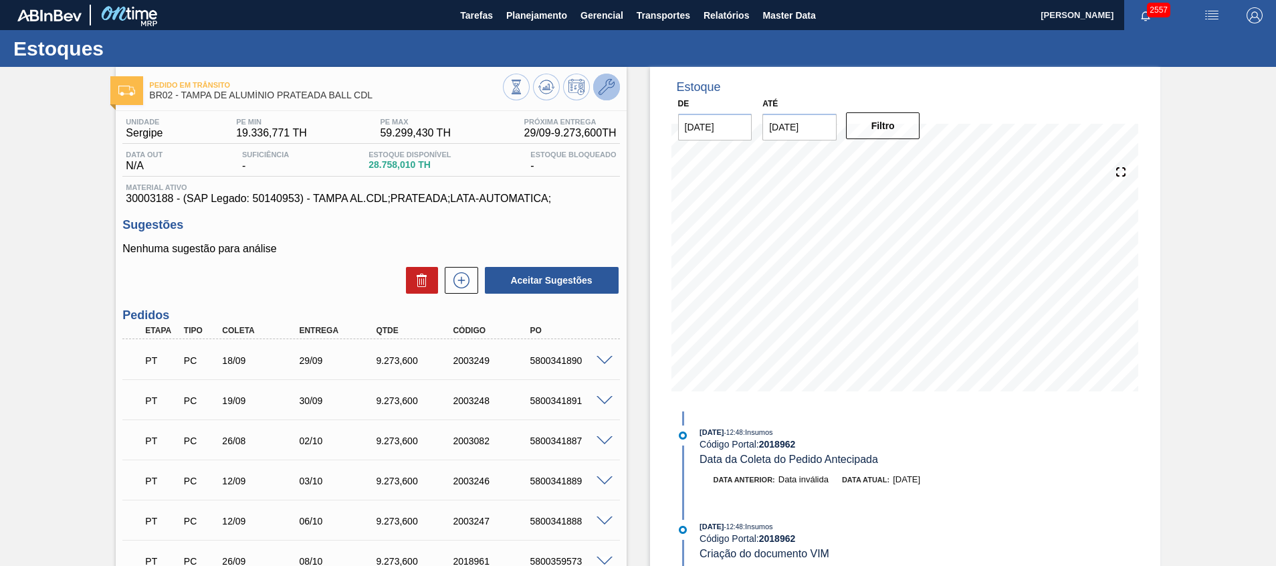
click at [612, 92] on icon at bounding box center [606, 87] width 16 height 16
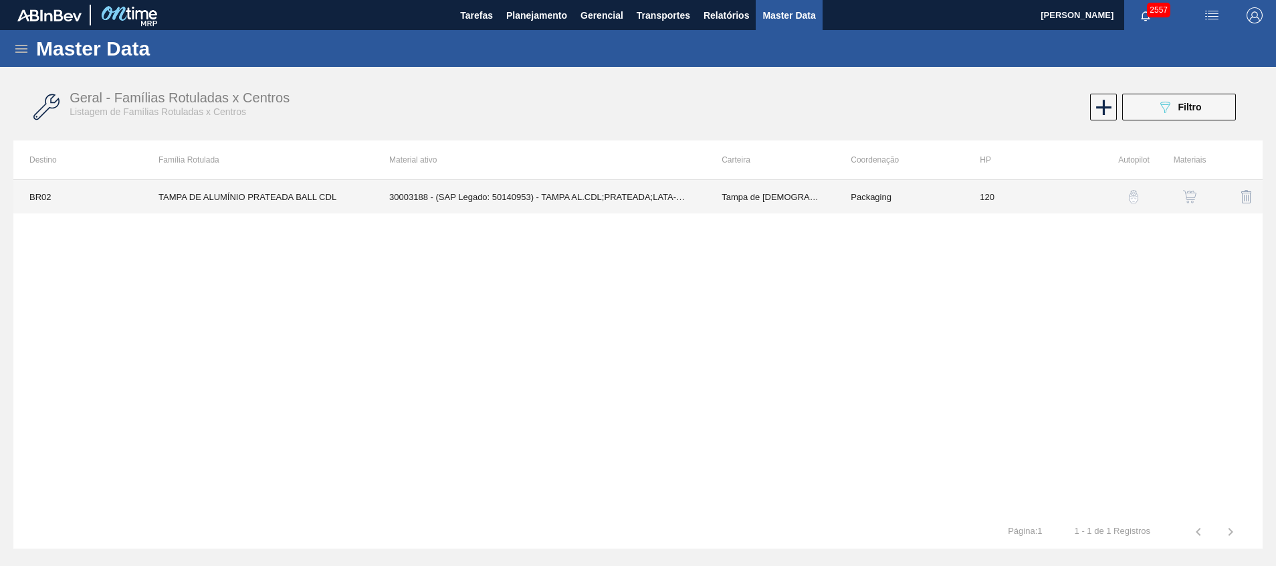
click at [568, 194] on td "30003188 - (SAP Legado: 50140953) - TAMPA AL.CDL;PRATEADA;LATA-AUTOMATICA;" at bounding box center [539, 196] width 332 height 33
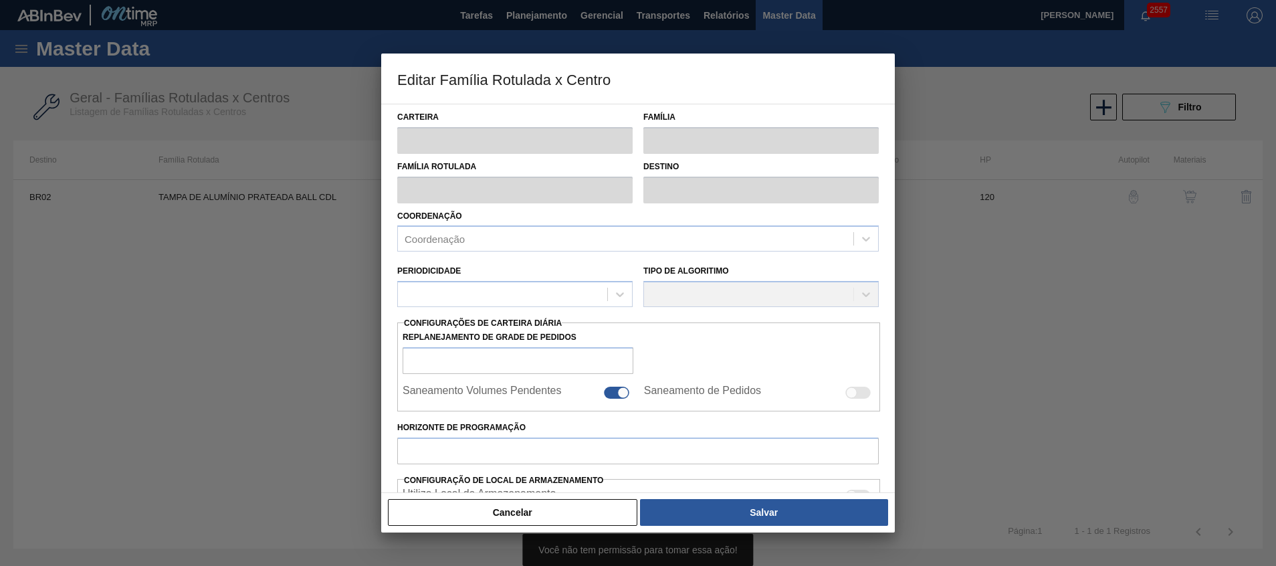
type input "Tampa de Lata"
type input "Tampa de Alumínio"
type input "TAMPA DE ALUMÍNIO PRATEADA BALL CDL"
type input "BR02 - Sergipe"
type input "120"
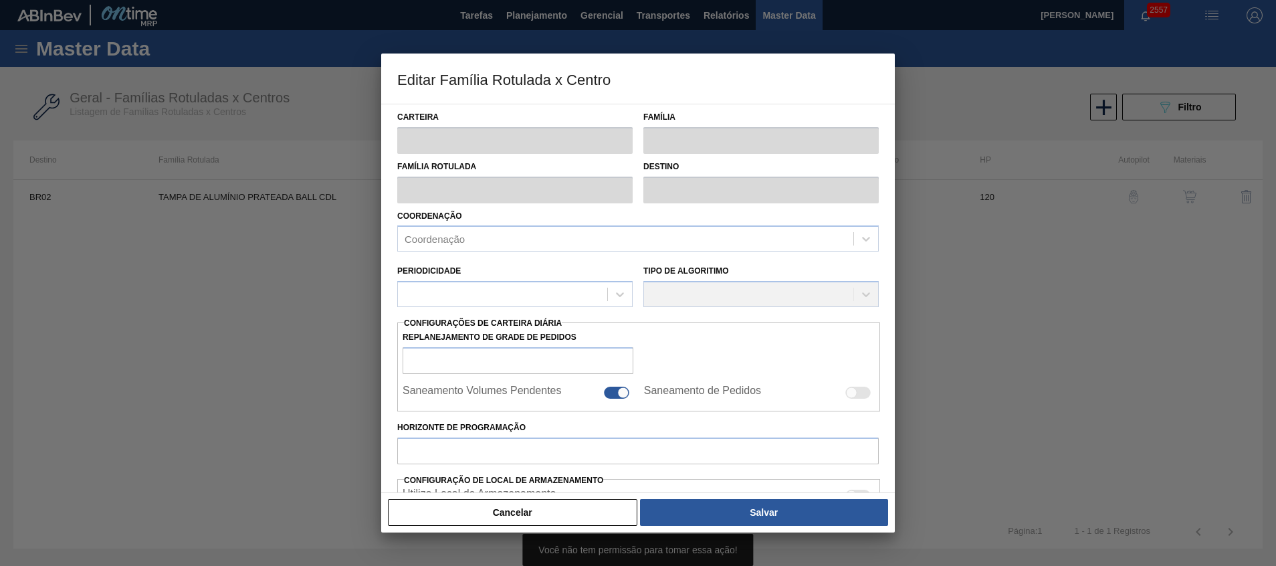
type input "19.336,771"
type input "59.299,43"
type input "80"
type input "50.921,209"
checkbox input "true"
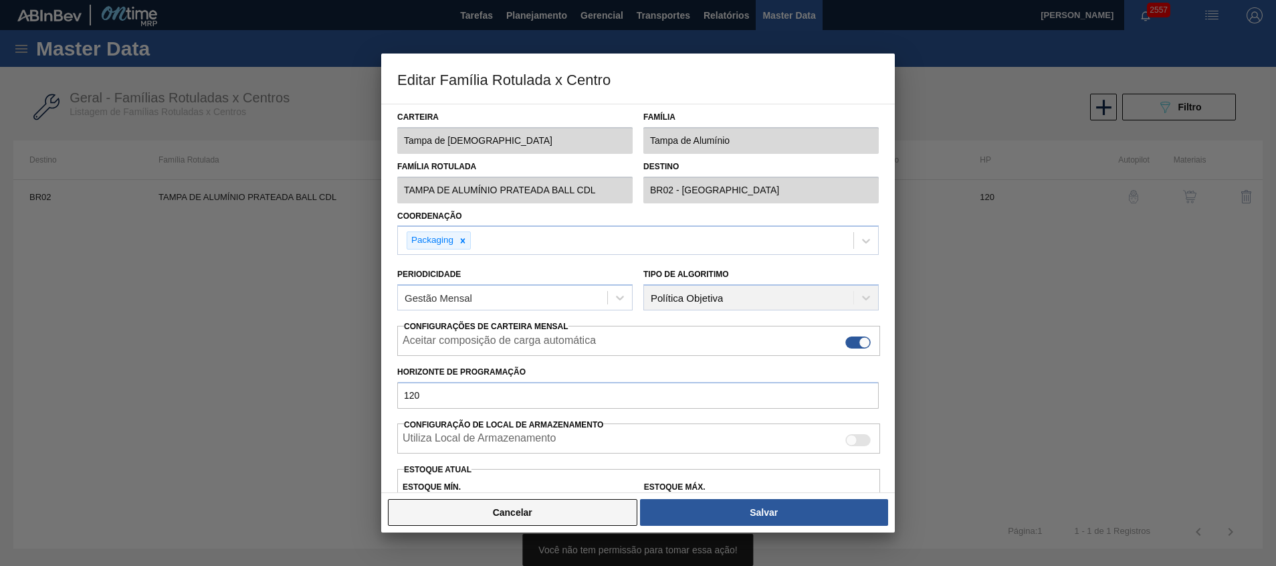
click at [540, 522] on button "Cancelar" at bounding box center [512, 512] width 249 height 27
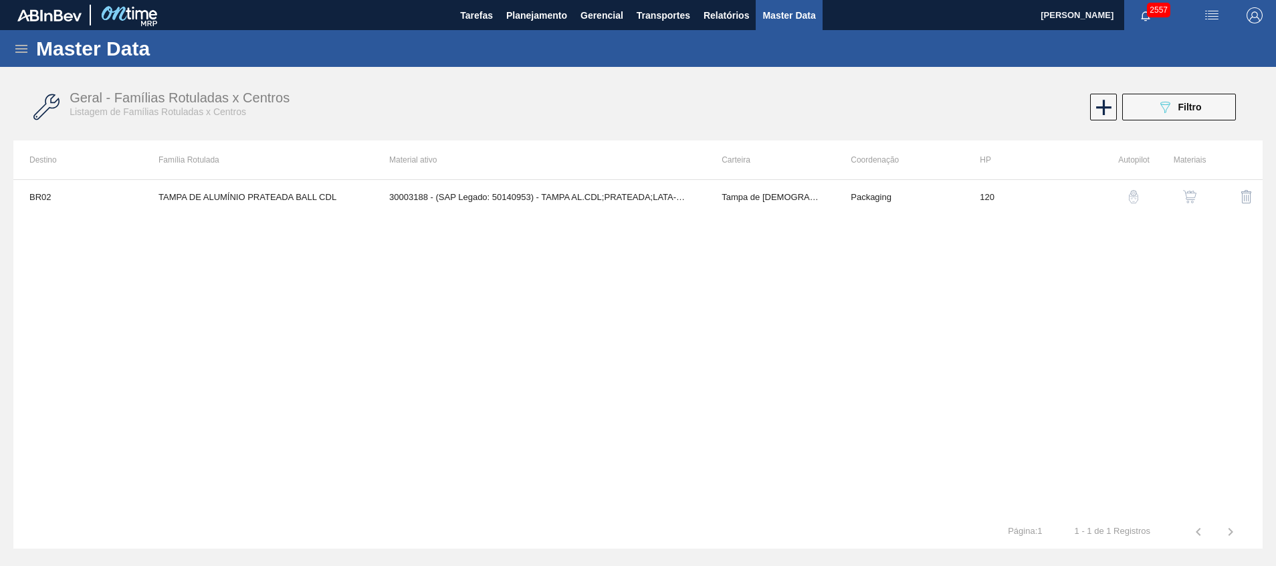
click at [1180, 200] on button "button" at bounding box center [1189, 196] width 32 height 32
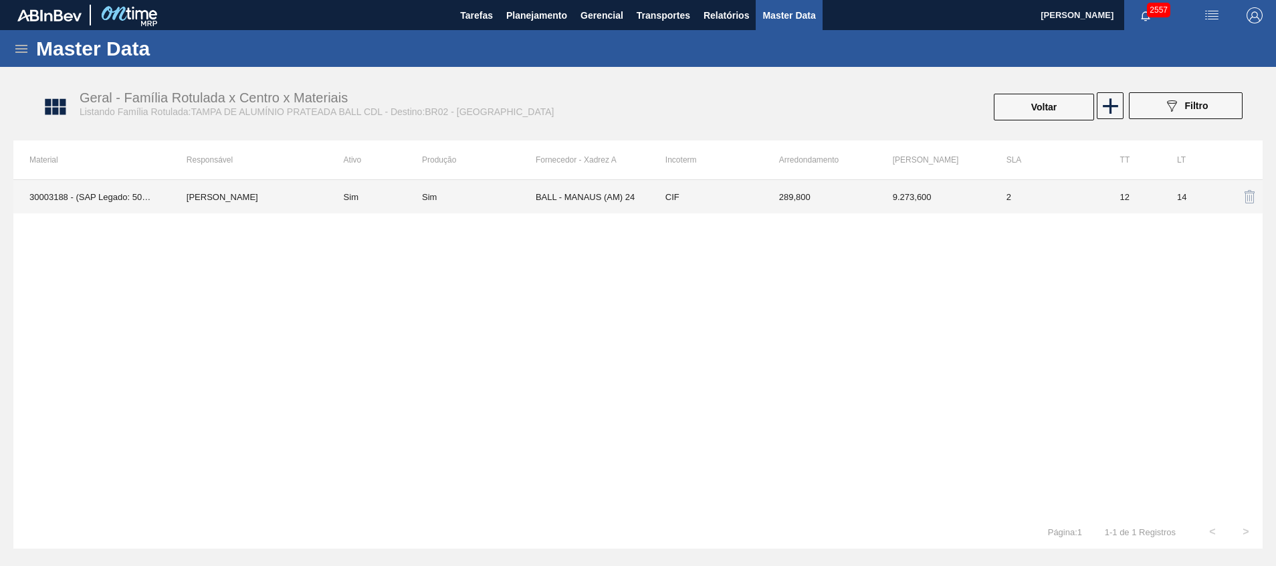
click at [577, 197] on td "BALL - MANAUS (AM) 24" at bounding box center [592, 196] width 114 height 33
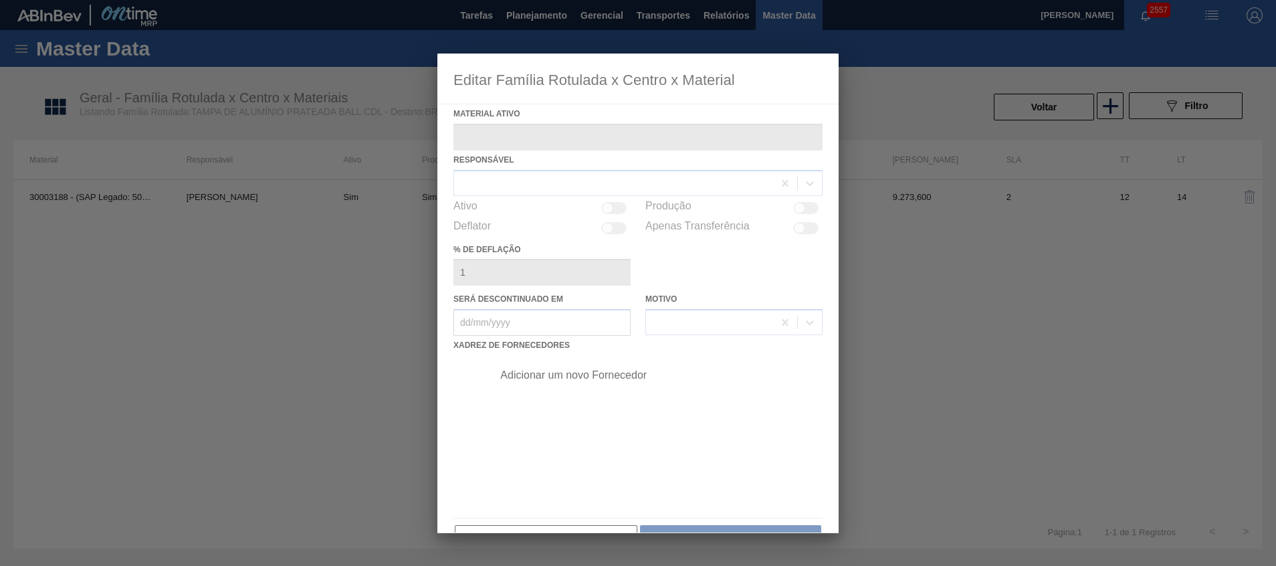
type ativo "30003188 - (SAP Legado: 50140953) - TAMPA AL.CDL;PRATEADA;LATA-AUTOMATICA;"
checkbox input "true"
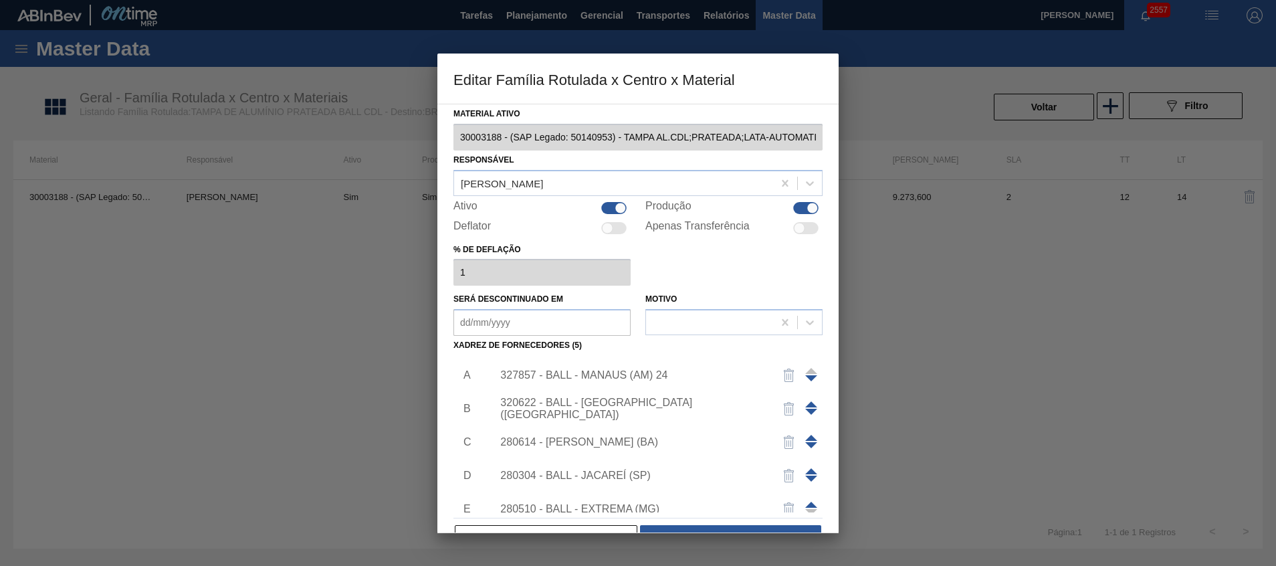
click at [585, 374] on div "327857 - BALL - MANAUS (AM) 24" at bounding box center [631, 375] width 262 height 12
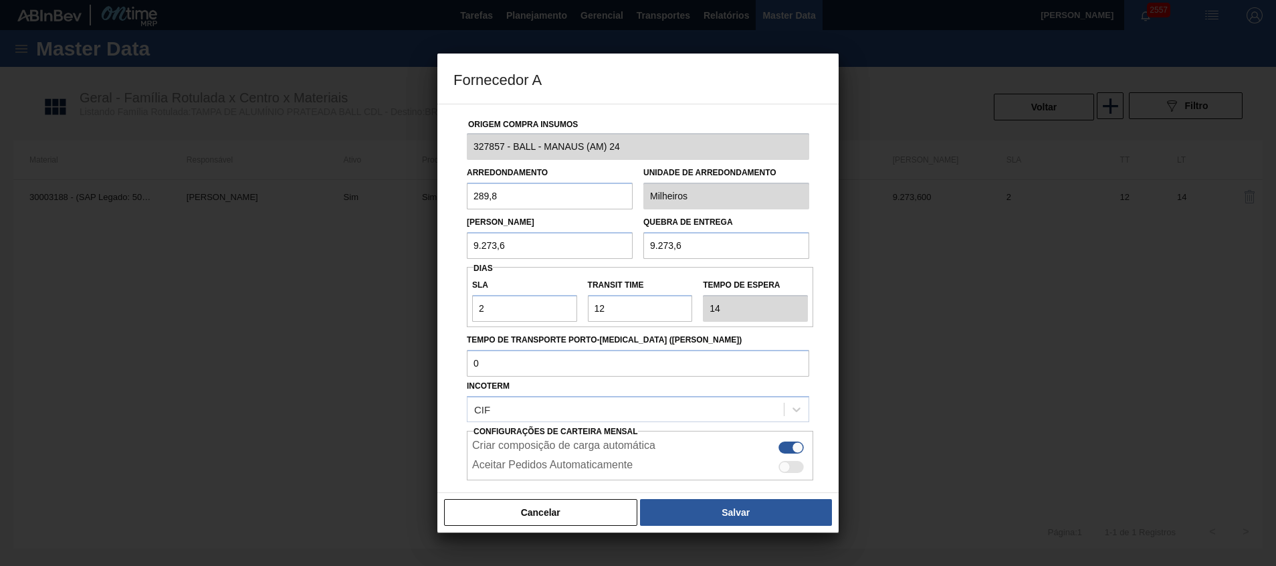
click at [588, 514] on button "Cancelar" at bounding box center [540, 512] width 193 height 27
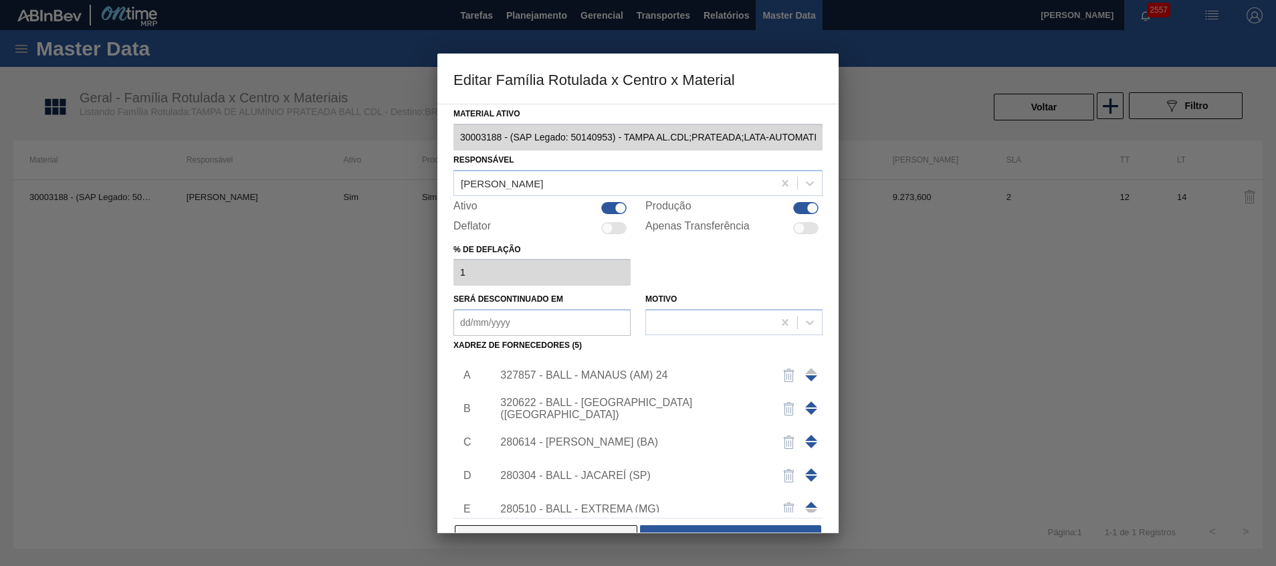
scroll to position [37, 0]
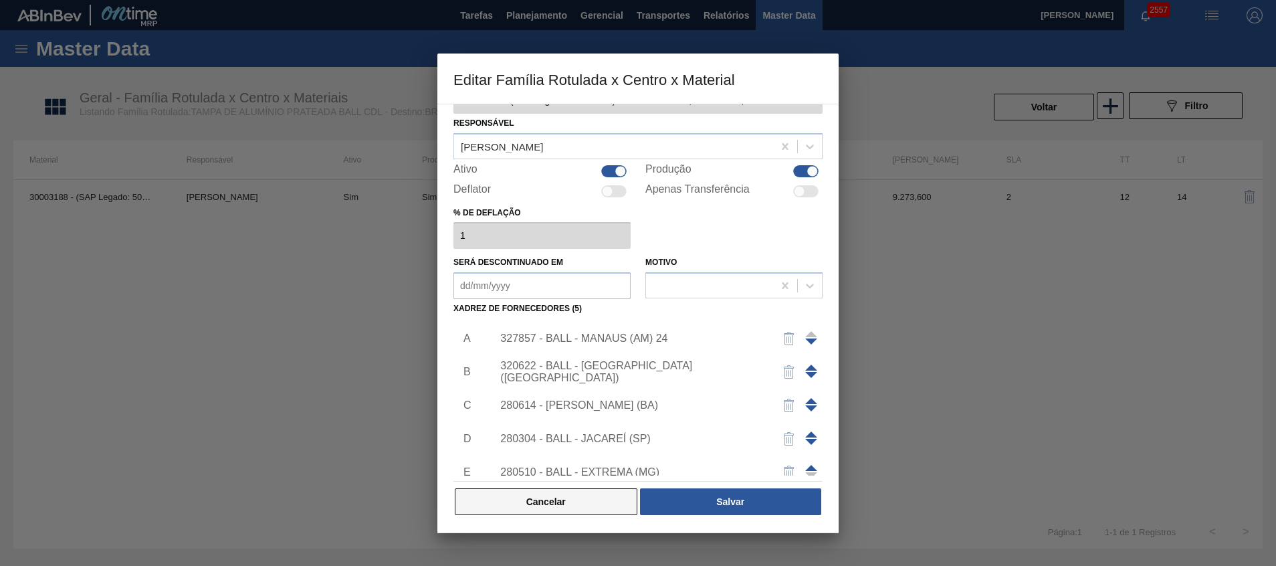
click at [587, 499] on button "Cancelar" at bounding box center [546, 501] width 183 height 27
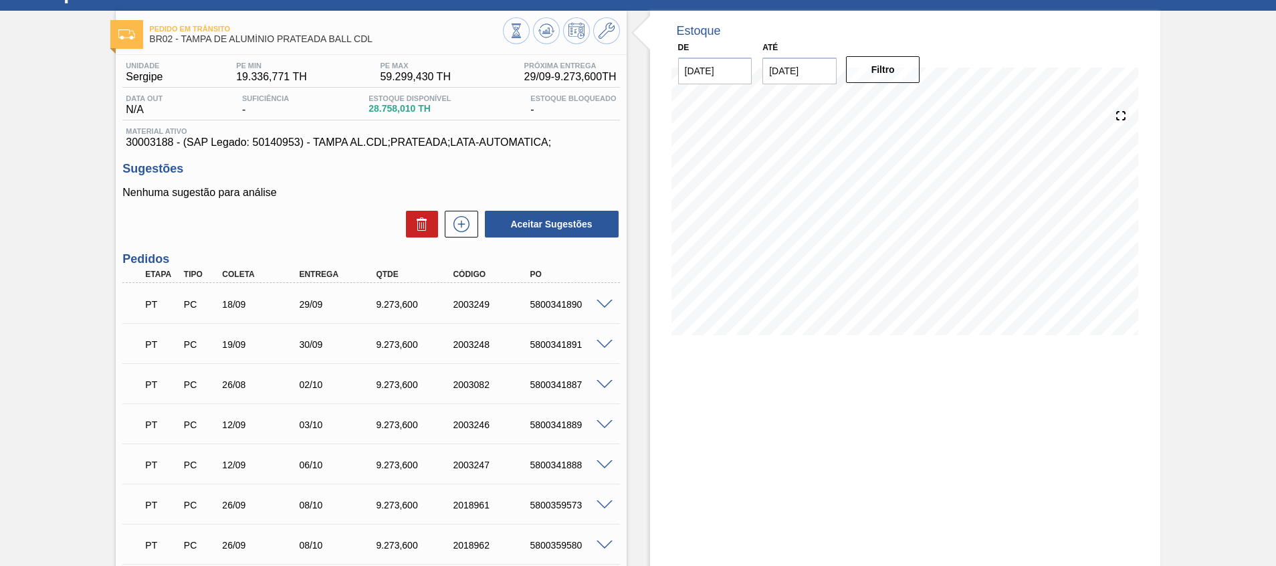
scroll to position [100, 0]
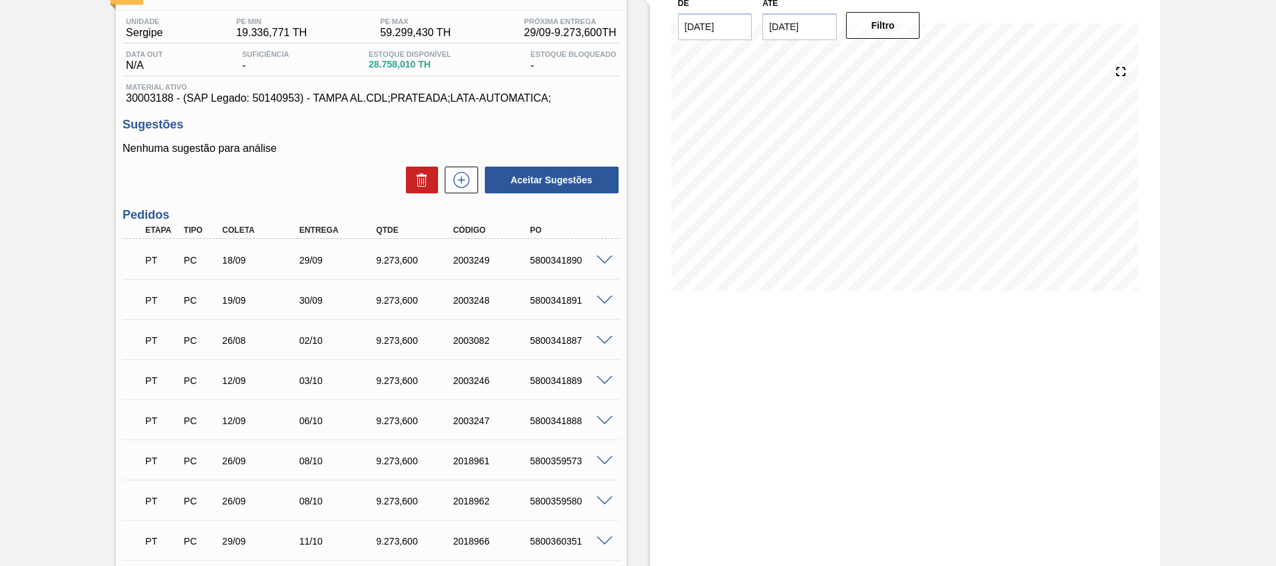
click at [606, 340] on span at bounding box center [604, 341] width 16 height 10
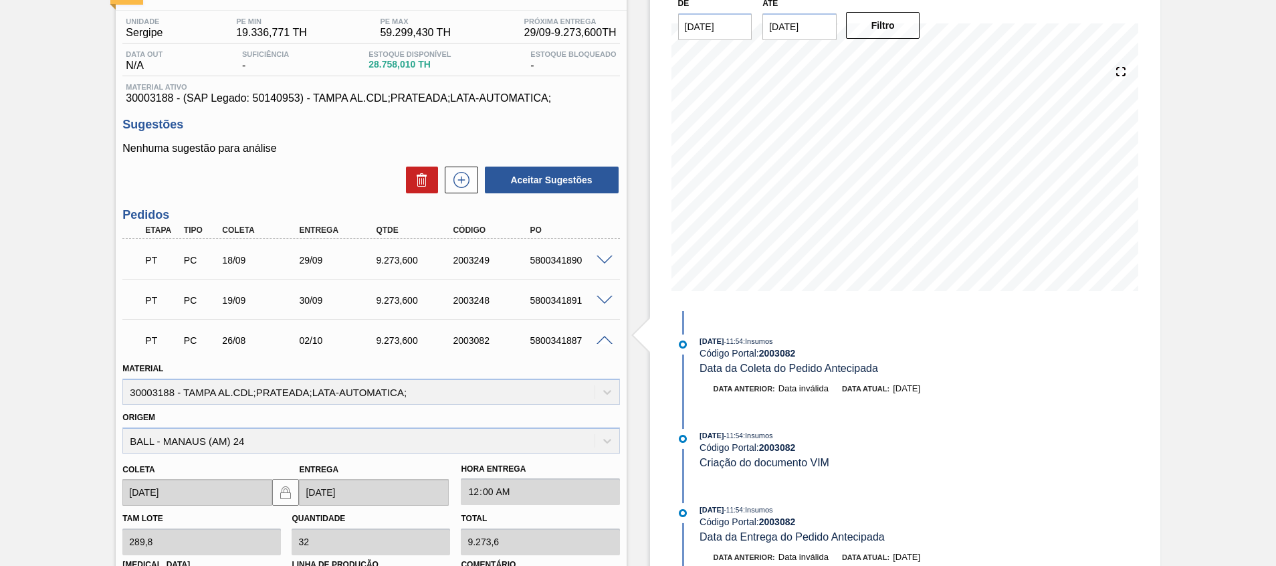
scroll to position [592, 0]
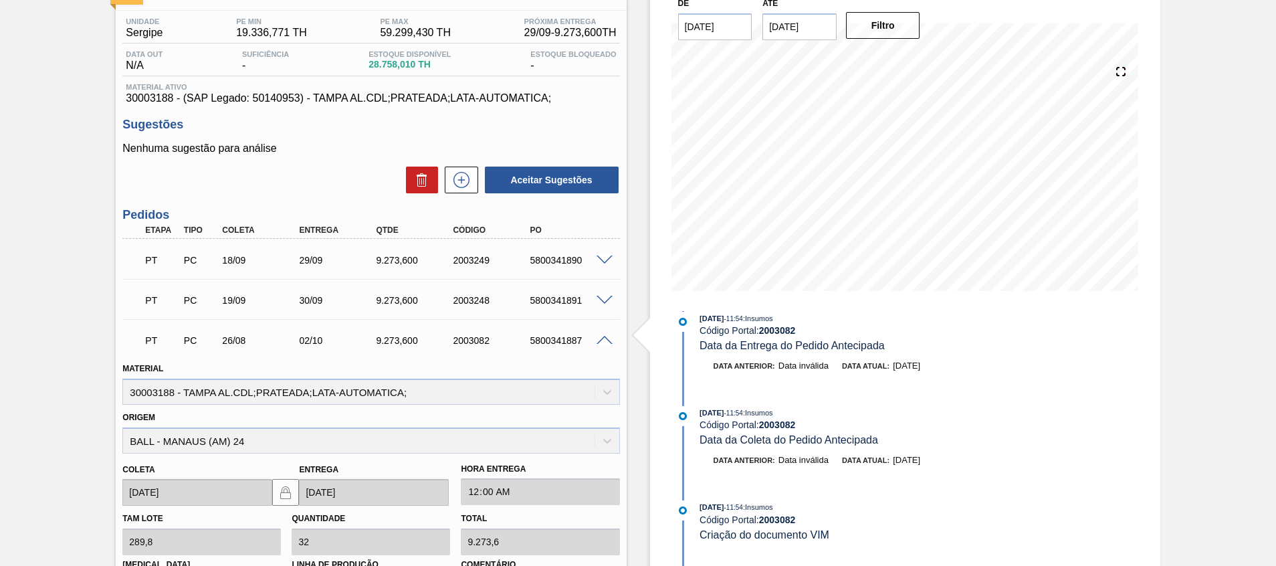
click at [610, 344] on div "PT PC 26/08 02/10 9.273,600 2003082 5800341887" at bounding box center [370, 338] width 497 height 33
click at [609, 344] on span at bounding box center [604, 341] width 16 height 10
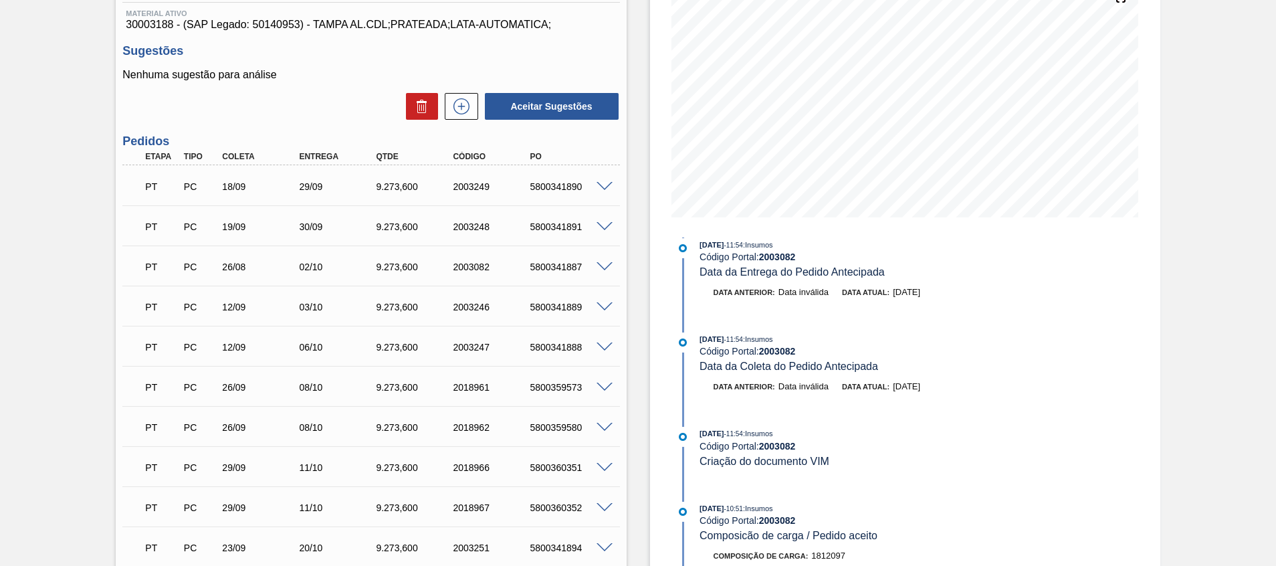
scroll to position [201, 0]
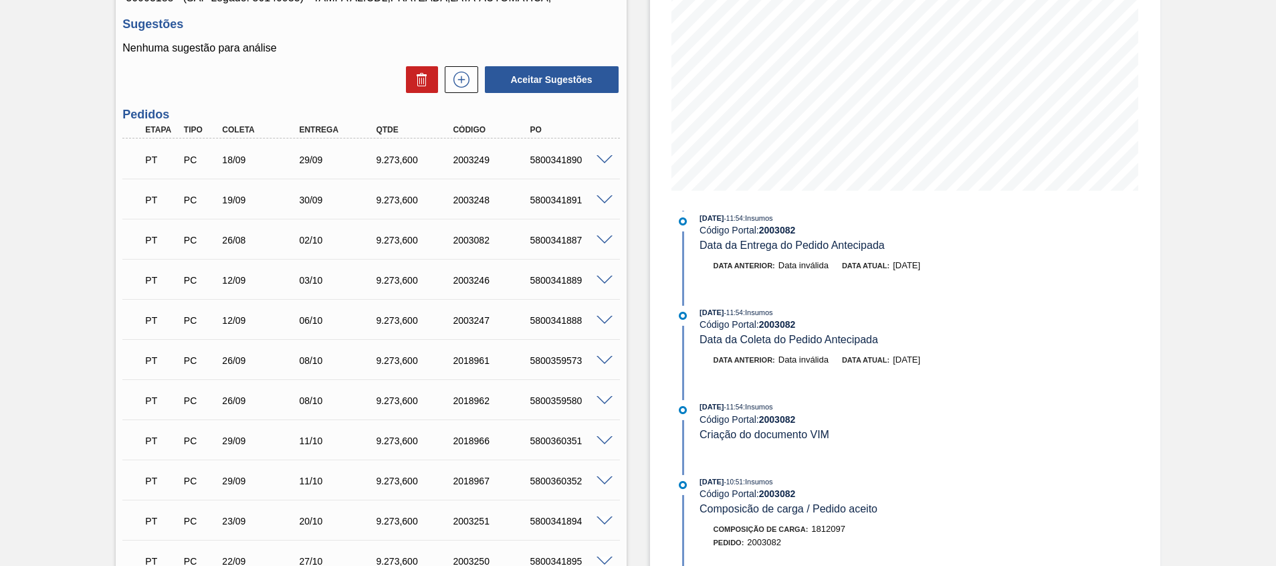
click at [604, 318] on span at bounding box center [604, 321] width 16 height 10
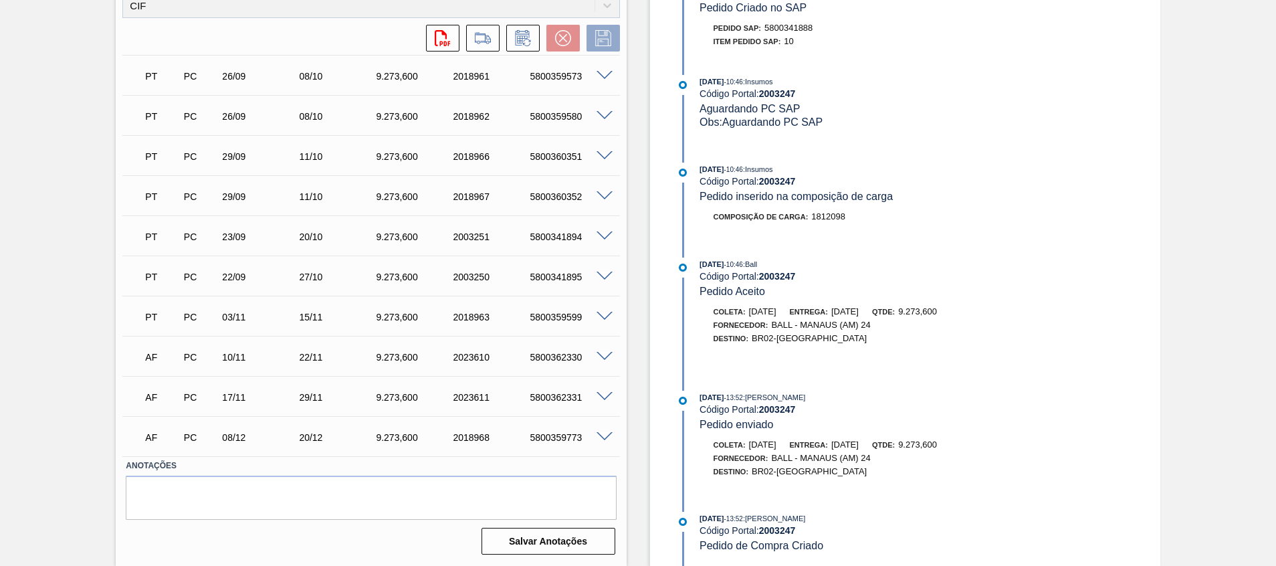
scroll to position [308, 0]
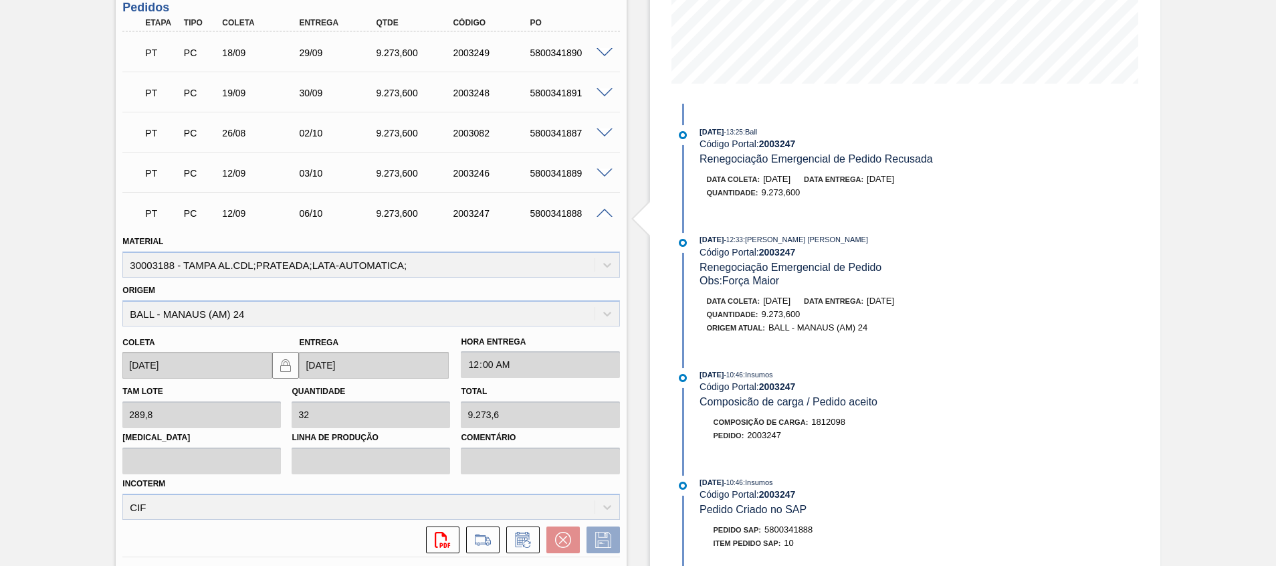
click at [598, 215] on span at bounding box center [604, 214] width 16 height 10
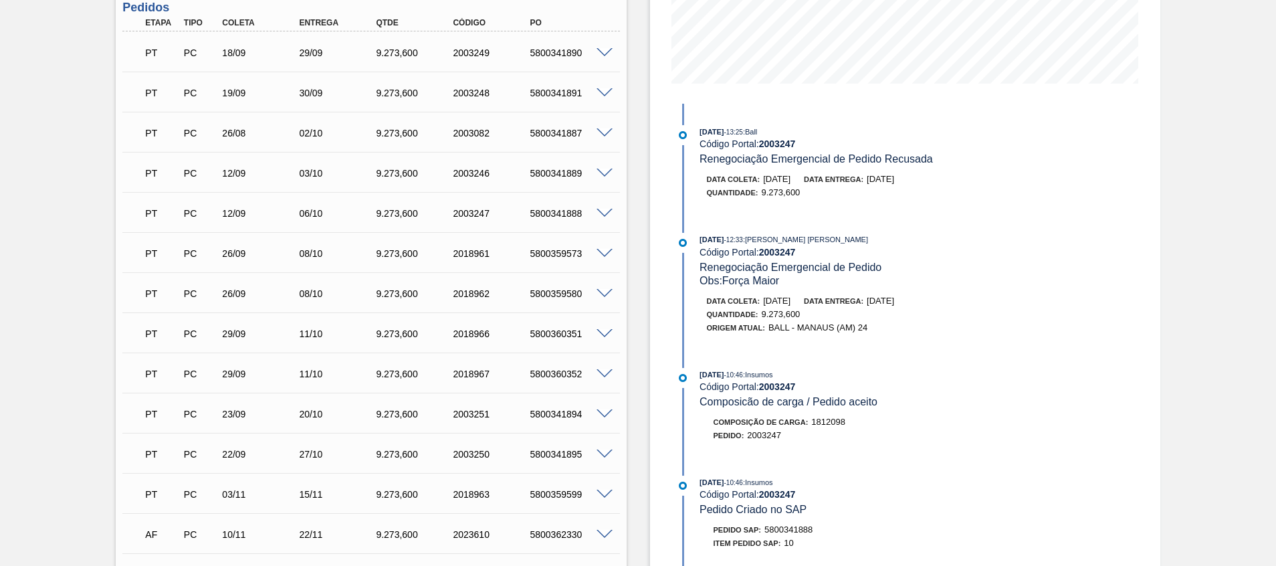
click at [602, 252] on span at bounding box center [604, 254] width 16 height 10
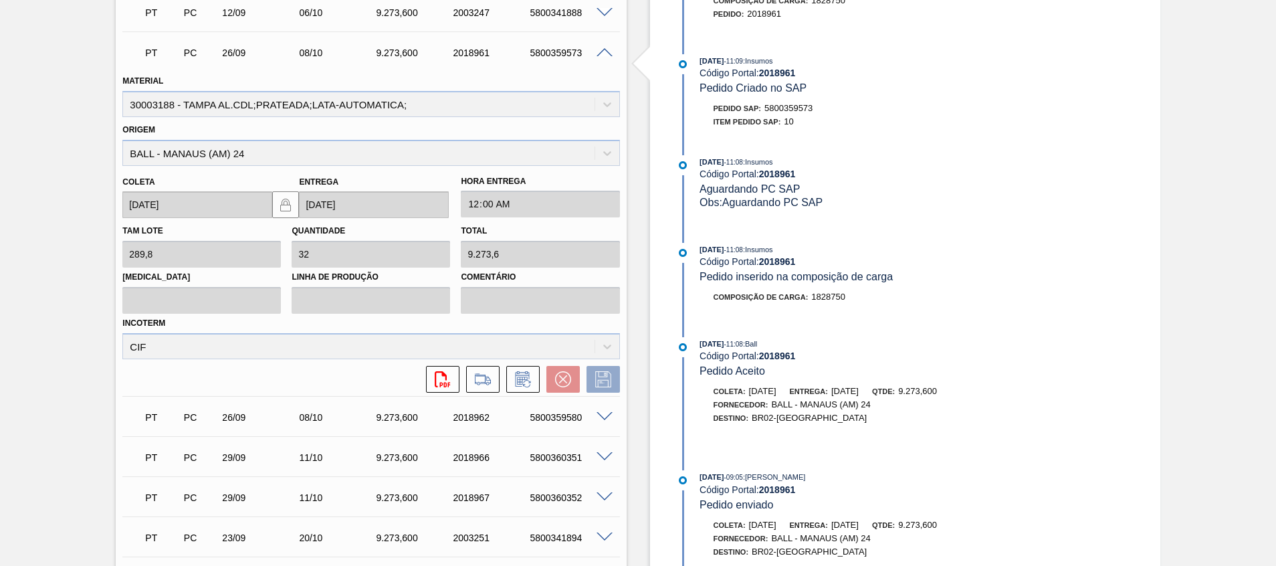
scroll to position [209, 0]
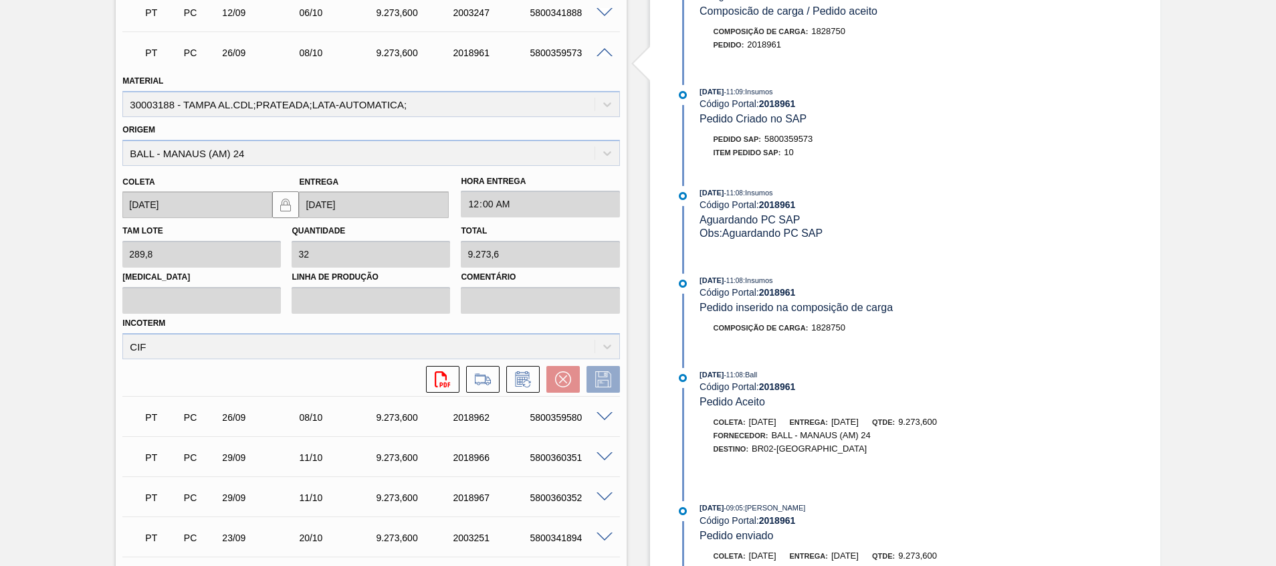
click at [543, 53] on div "5800359573" at bounding box center [569, 52] width 86 height 11
copy div "5800359573"
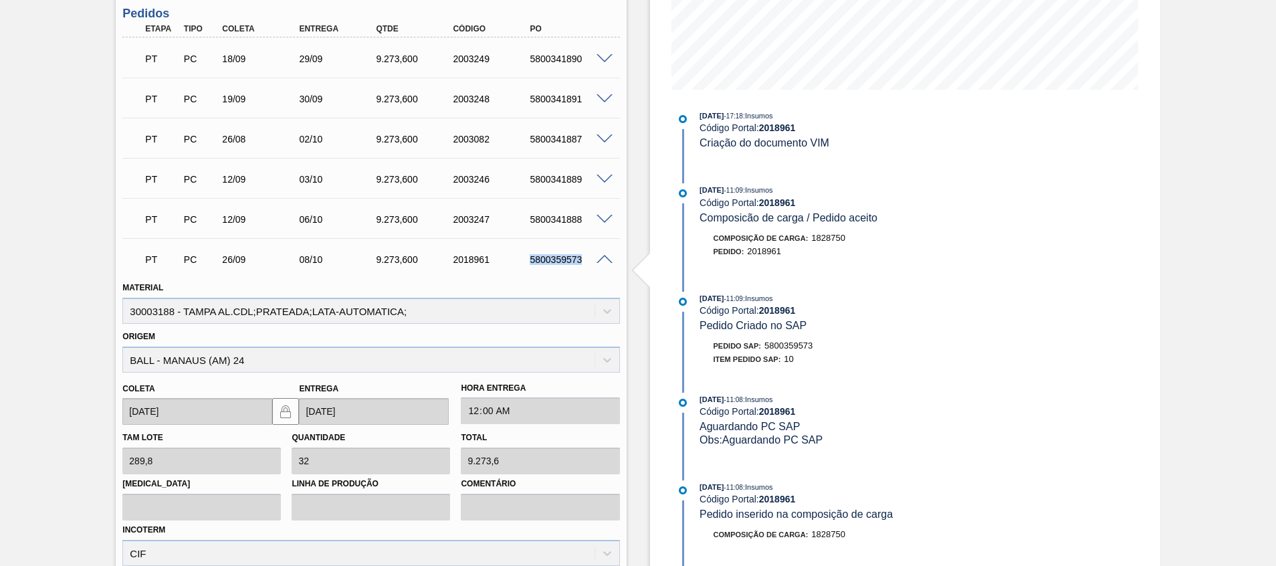
scroll to position [301, 0]
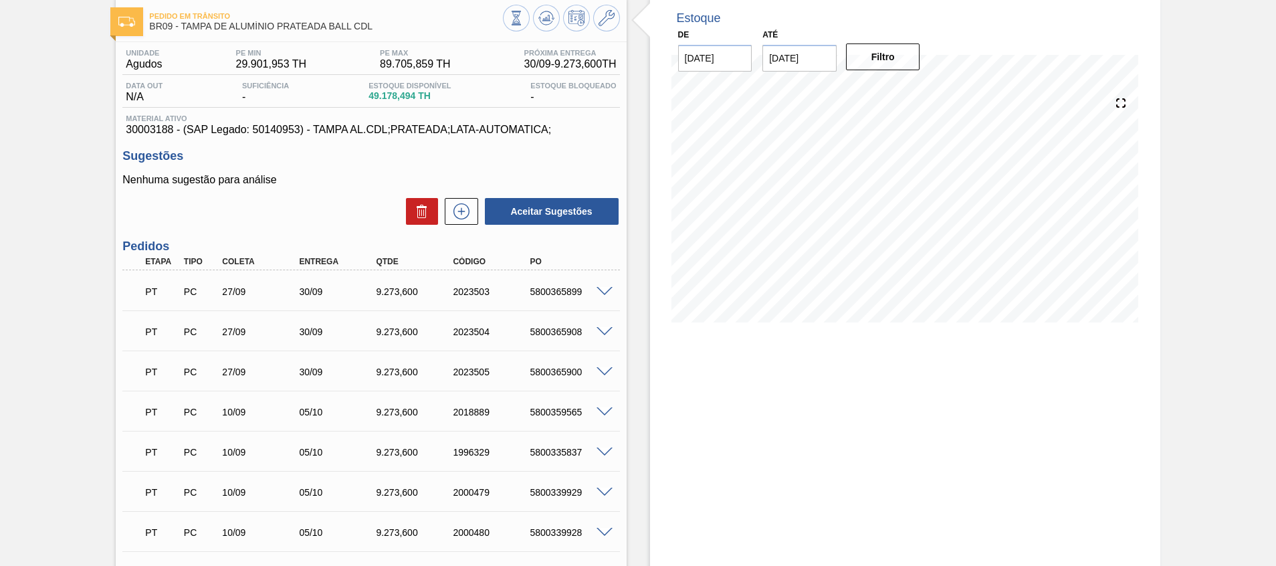
scroll to position [100, 0]
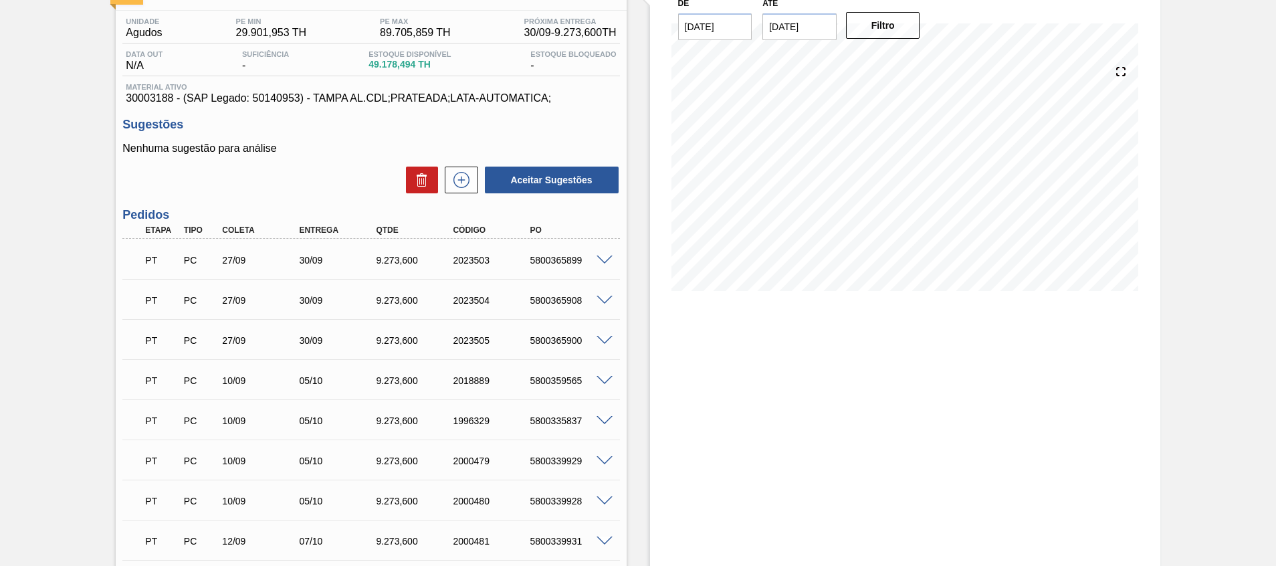
click at [605, 342] on span at bounding box center [604, 341] width 16 height 10
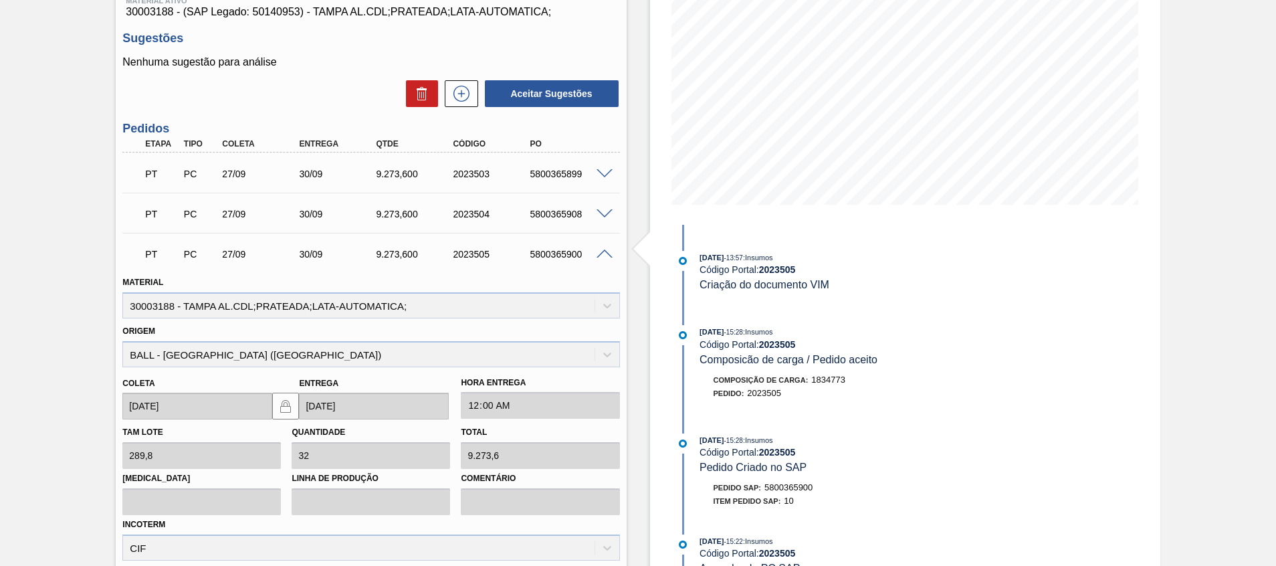
scroll to position [0, 0]
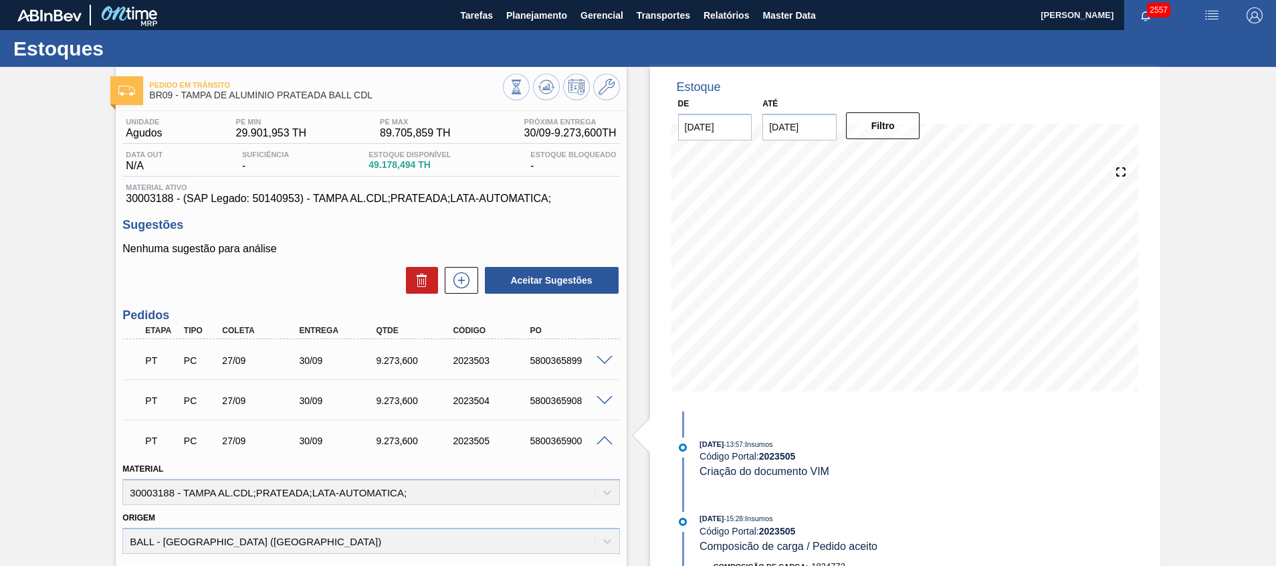
click at [603, 439] on span at bounding box center [604, 441] width 16 height 10
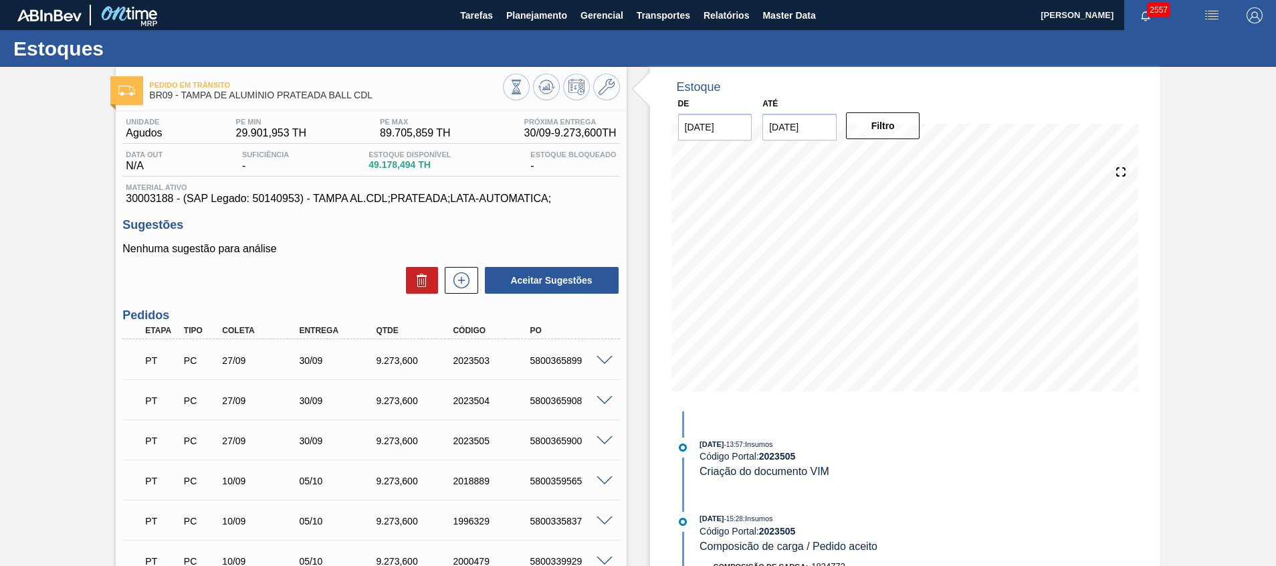
scroll to position [100, 0]
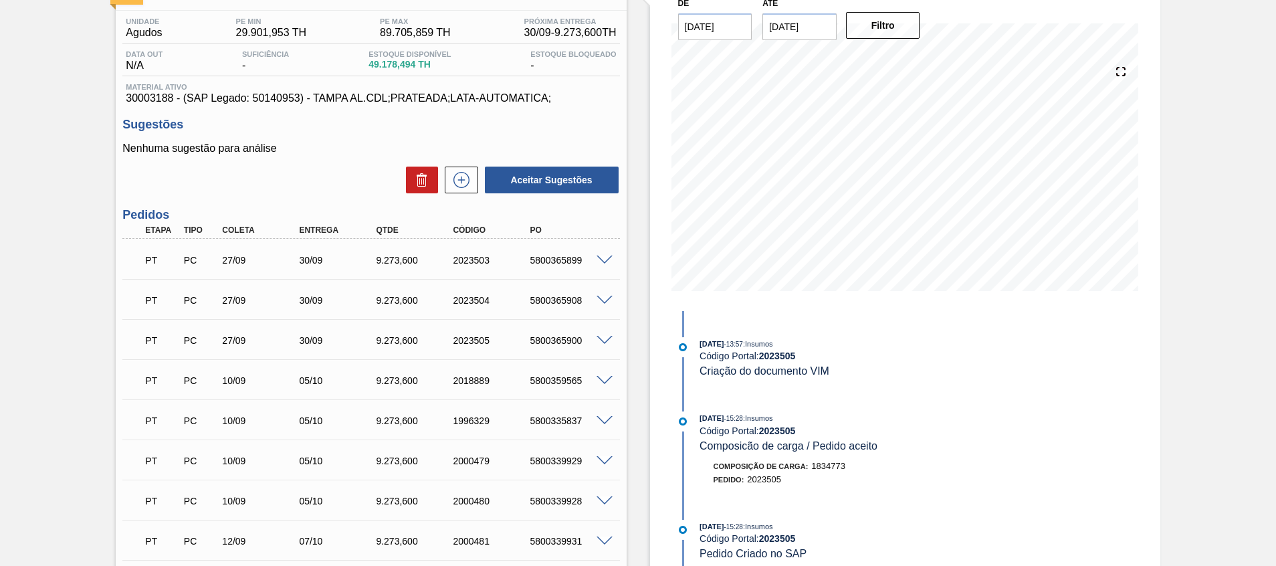
click at [605, 265] on div "5800365899" at bounding box center [569, 260] width 86 height 11
click at [605, 259] on span at bounding box center [604, 260] width 16 height 10
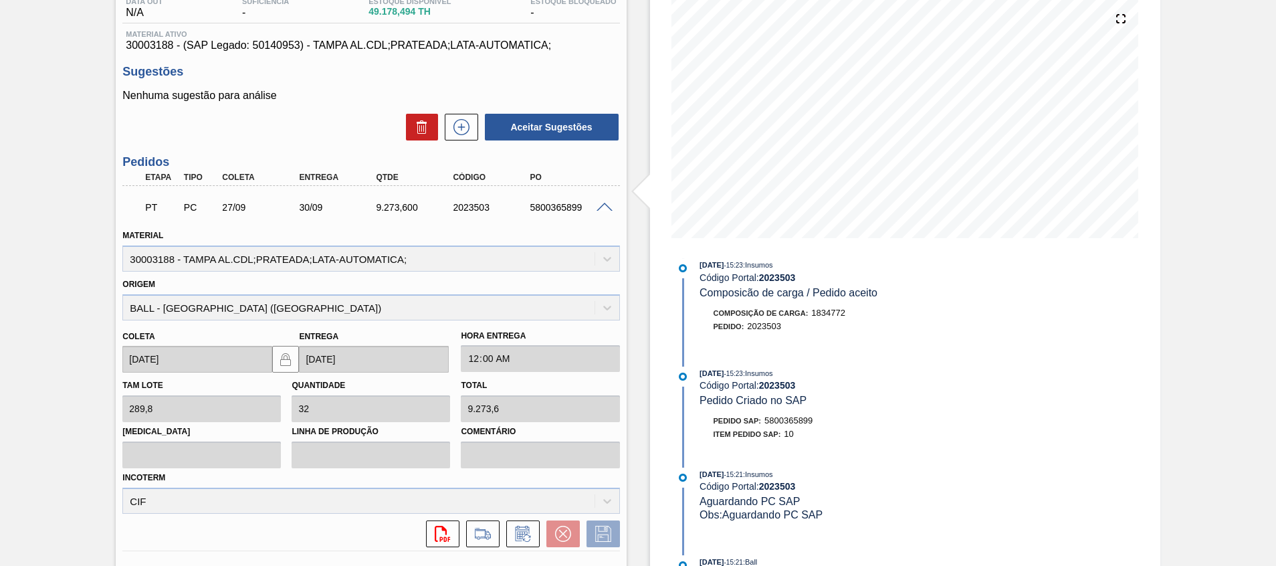
scroll to position [147, 0]
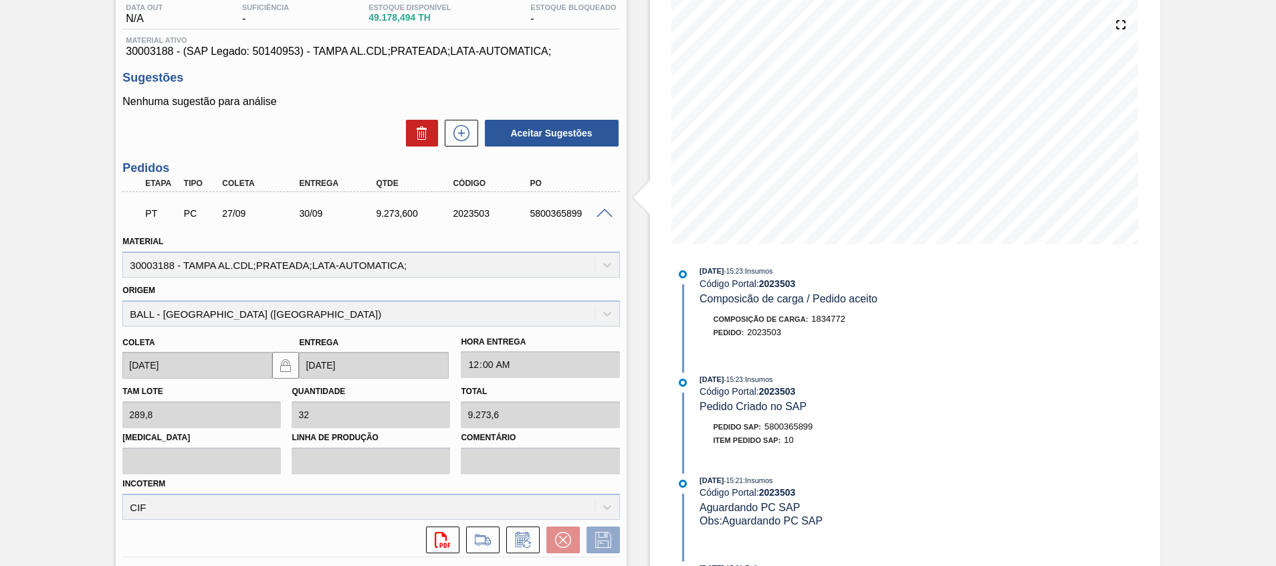
click at [606, 207] on div at bounding box center [606, 212] width 27 height 10
click at [604, 212] on span at bounding box center [604, 214] width 16 height 10
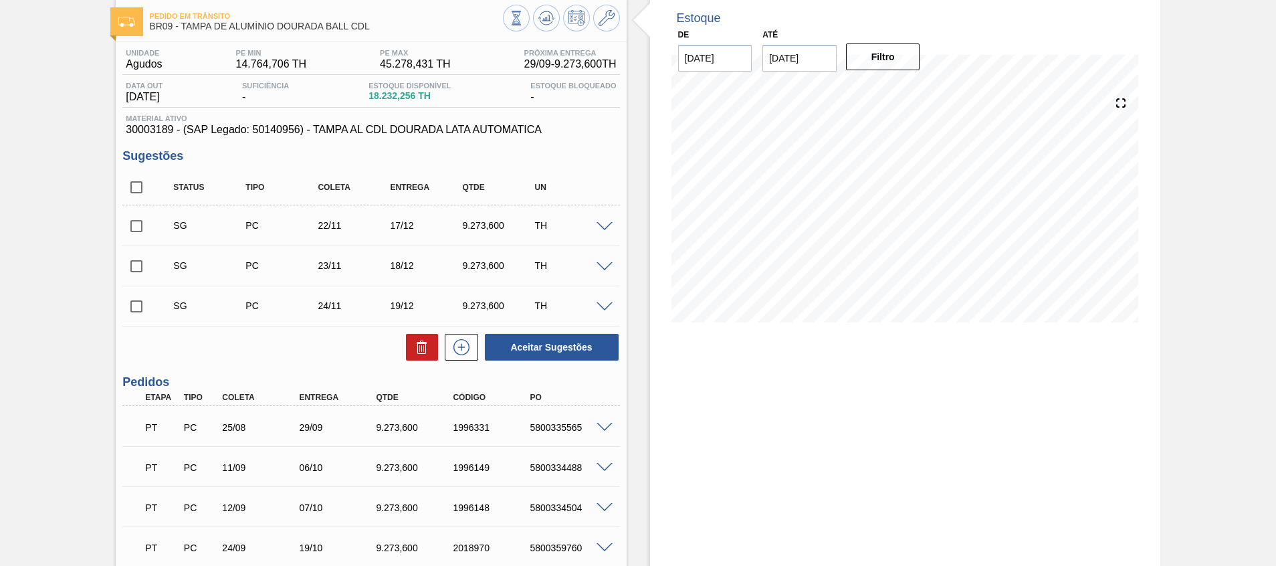
scroll to position [100, 0]
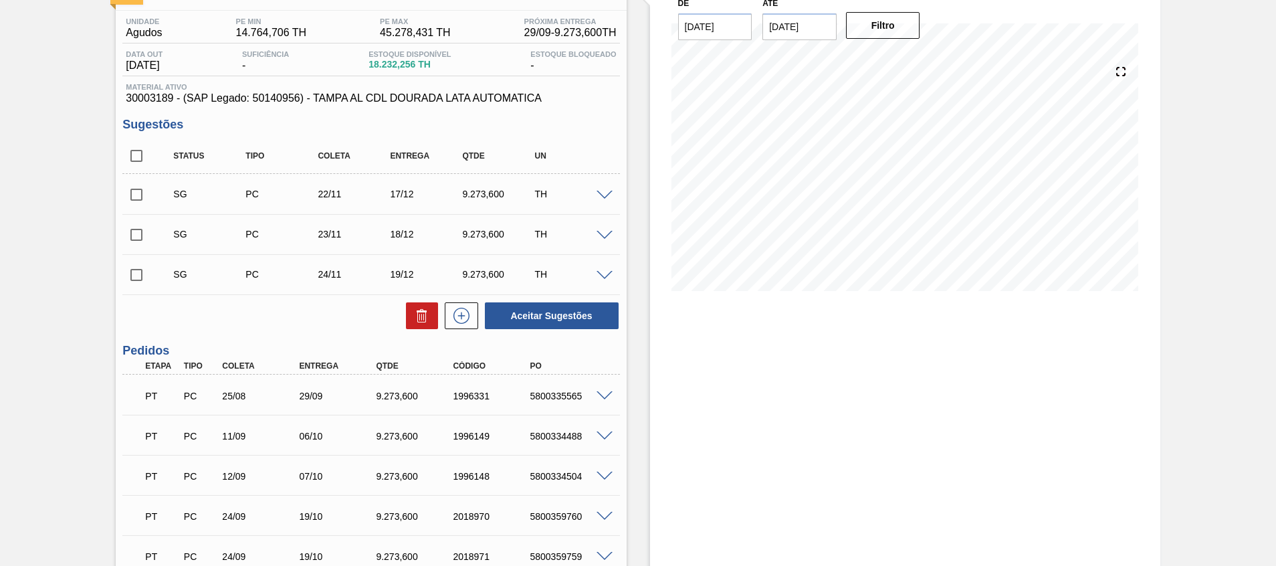
click at [604, 434] on span at bounding box center [604, 436] width 16 height 10
type input "289.8"
type input "9,273.6"
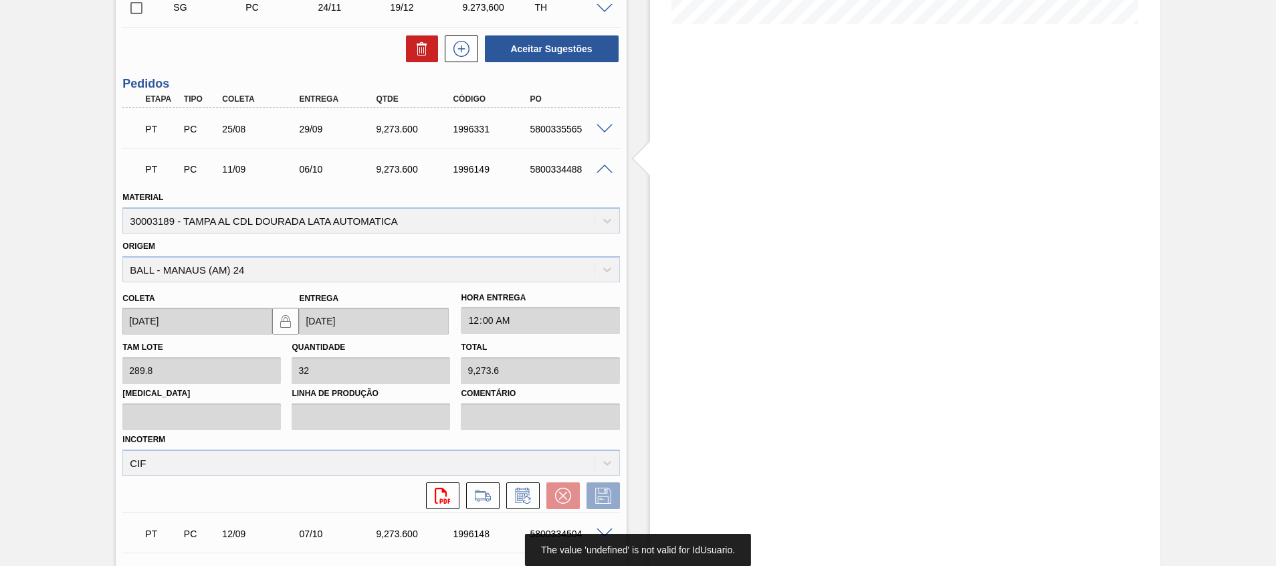
scroll to position [301, 0]
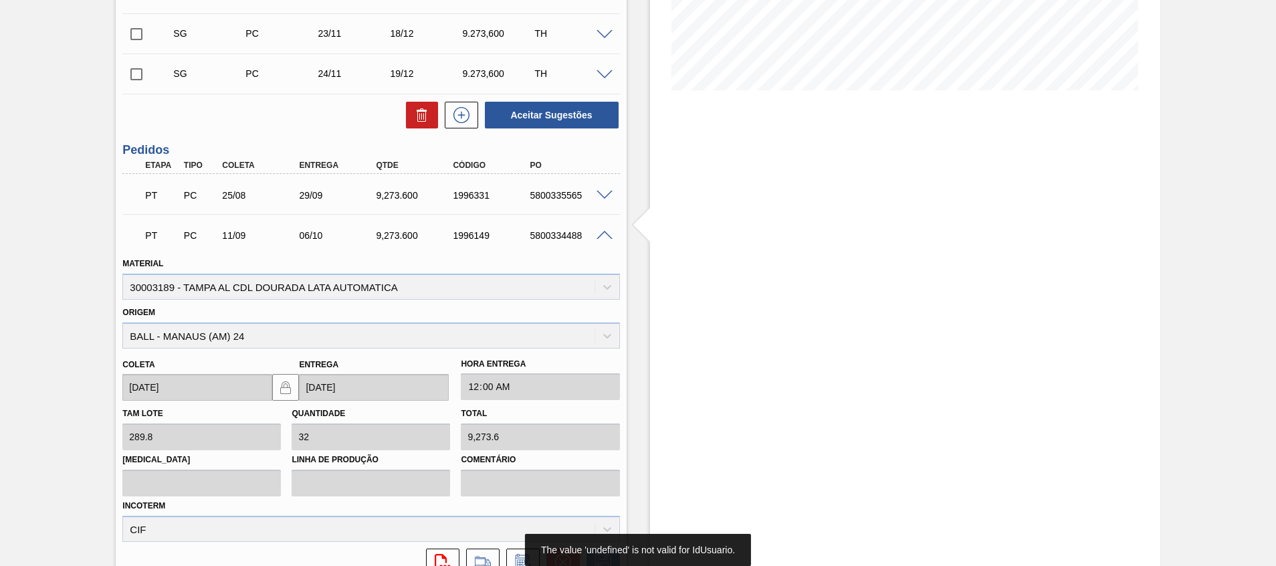
click at [604, 244] on div "PT PC 11/09 06/10 9,273.600 1996149 5800334488" at bounding box center [370, 233] width 497 height 33
click at [604, 237] on span at bounding box center [604, 236] width 16 height 10
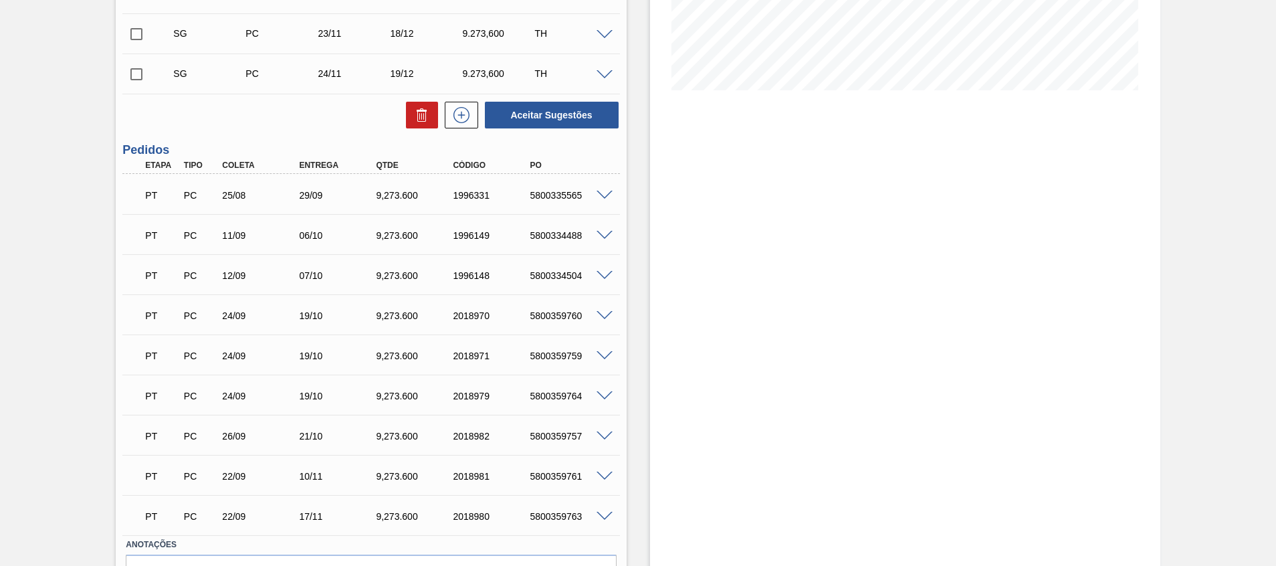
click at [604, 237] on span at bounding box center [604, 236] width 16 height 10
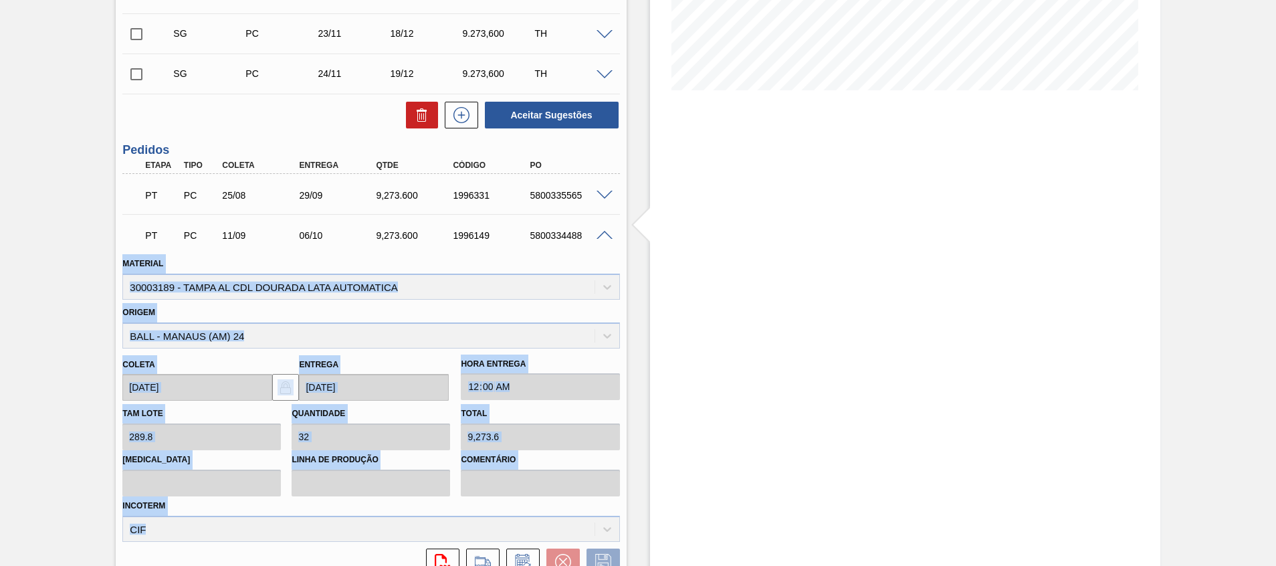
click at [602, 237] on span at bounding box center [604, 236] width 16 height 10
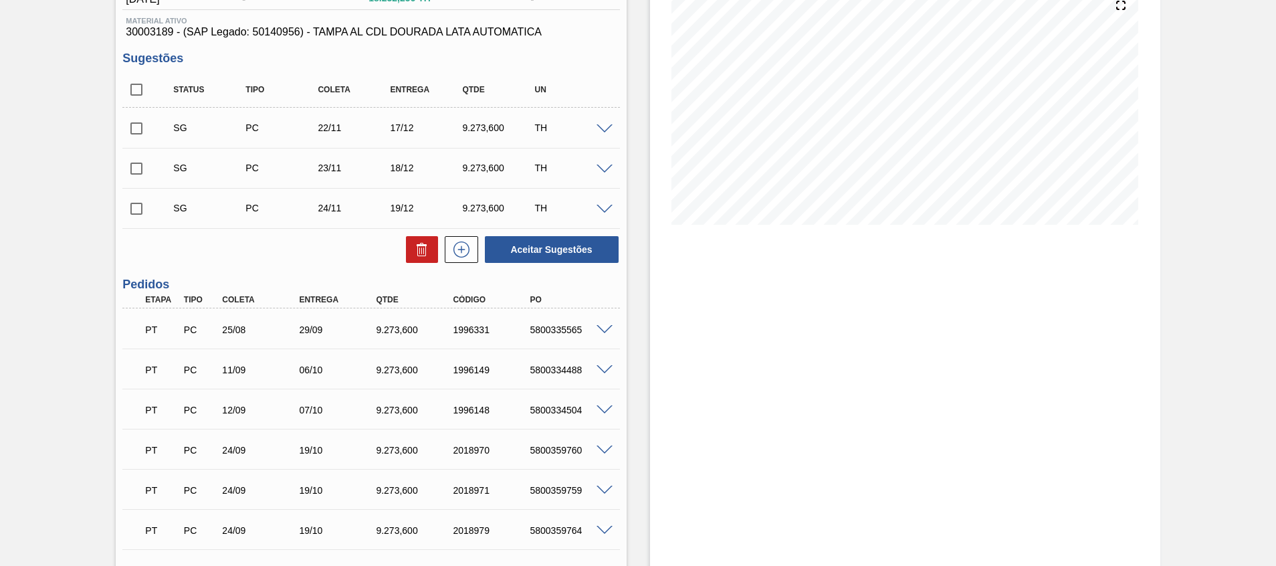
scroll to position [301, 0]
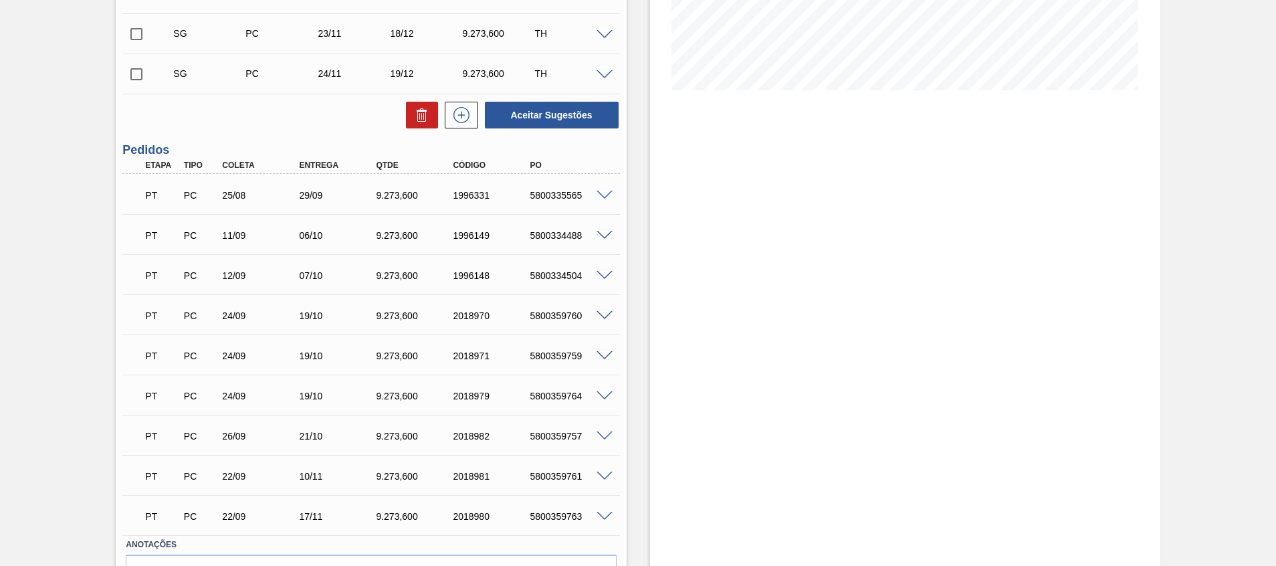
click at [602, 233] on span at bounding box center [604, 236] width 16 height 10
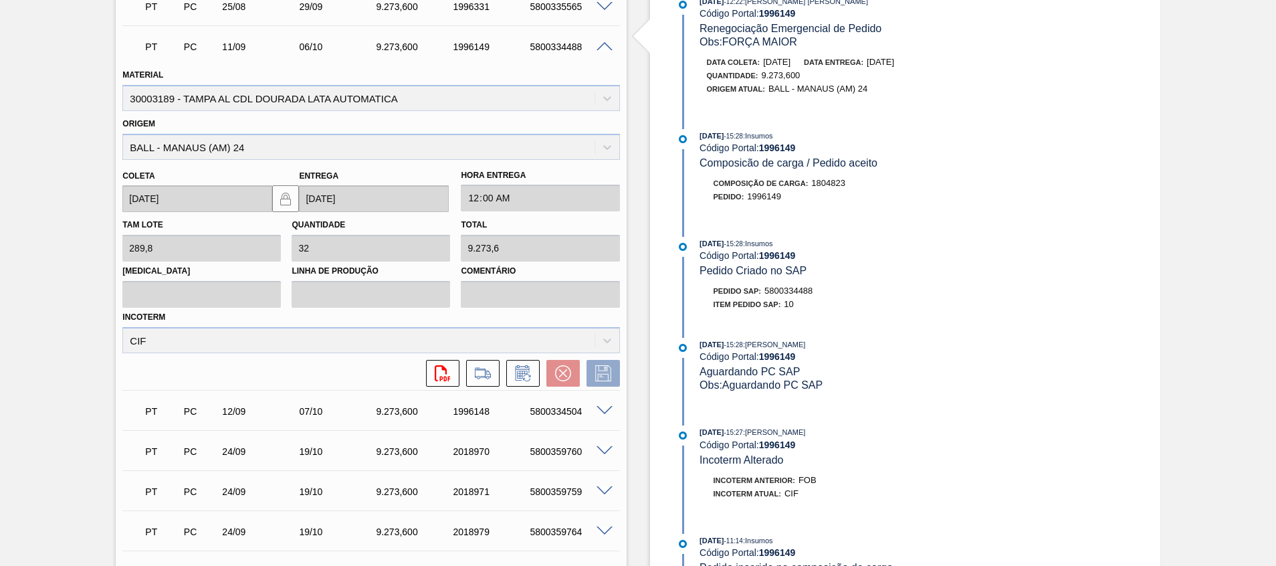
scroll to position [0, 0]
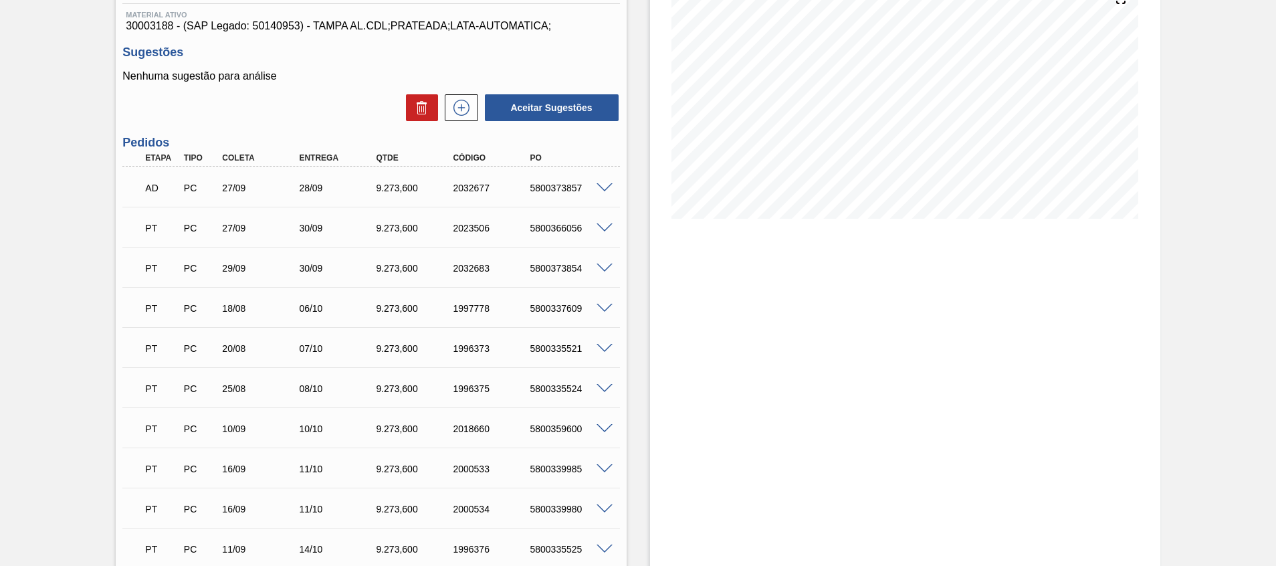
scroll to position [204, 0]
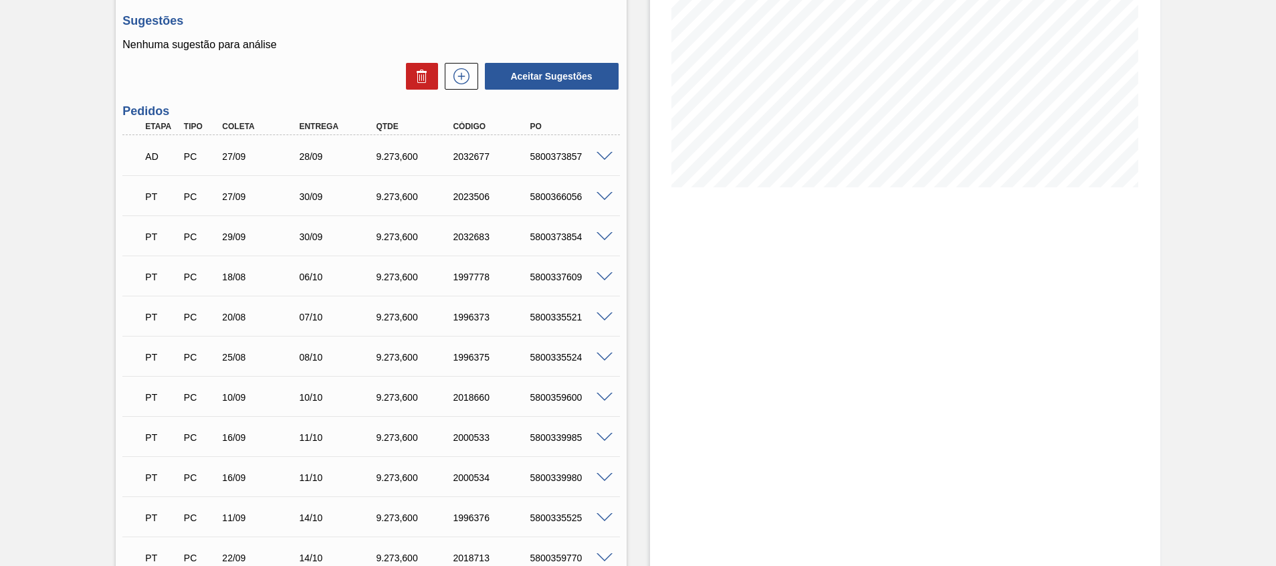
click at [602, 471] on div at bounding box center [606, 476] width 27 height 10
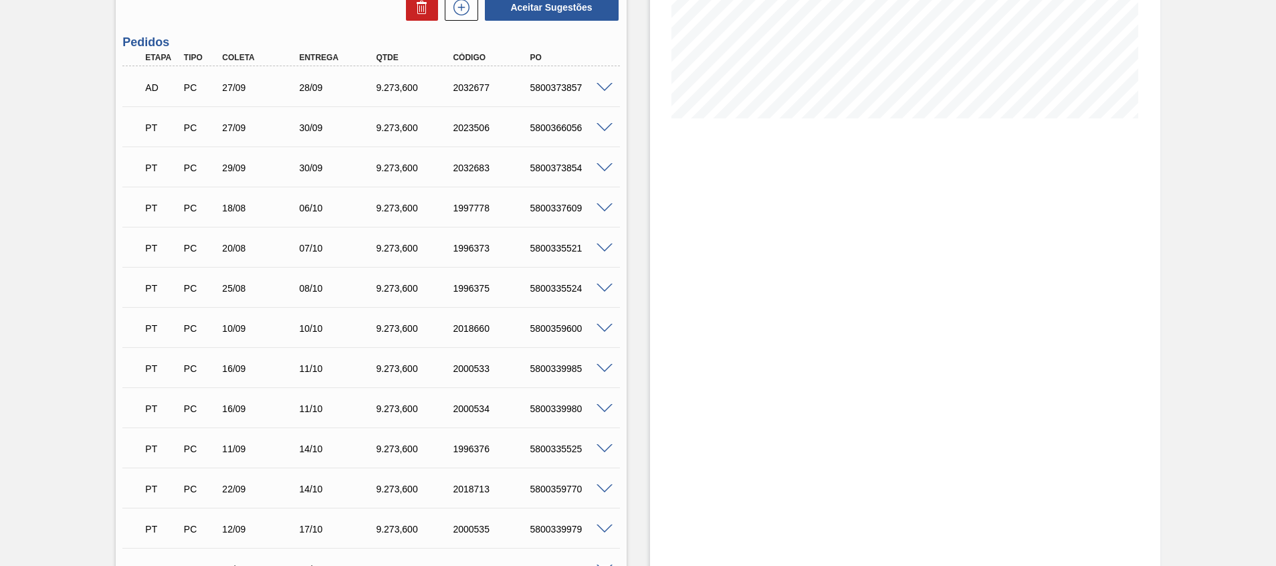
scroll to position [304, 0]
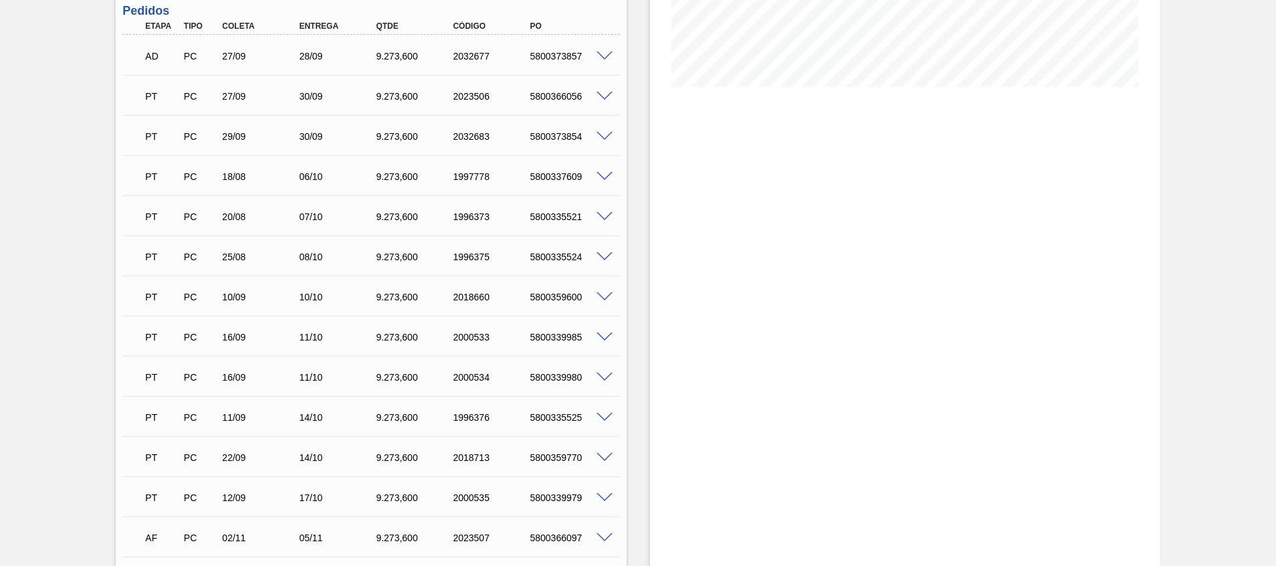
click at [606, 334] on span at bounding box center [604, 337] width 16 height 10
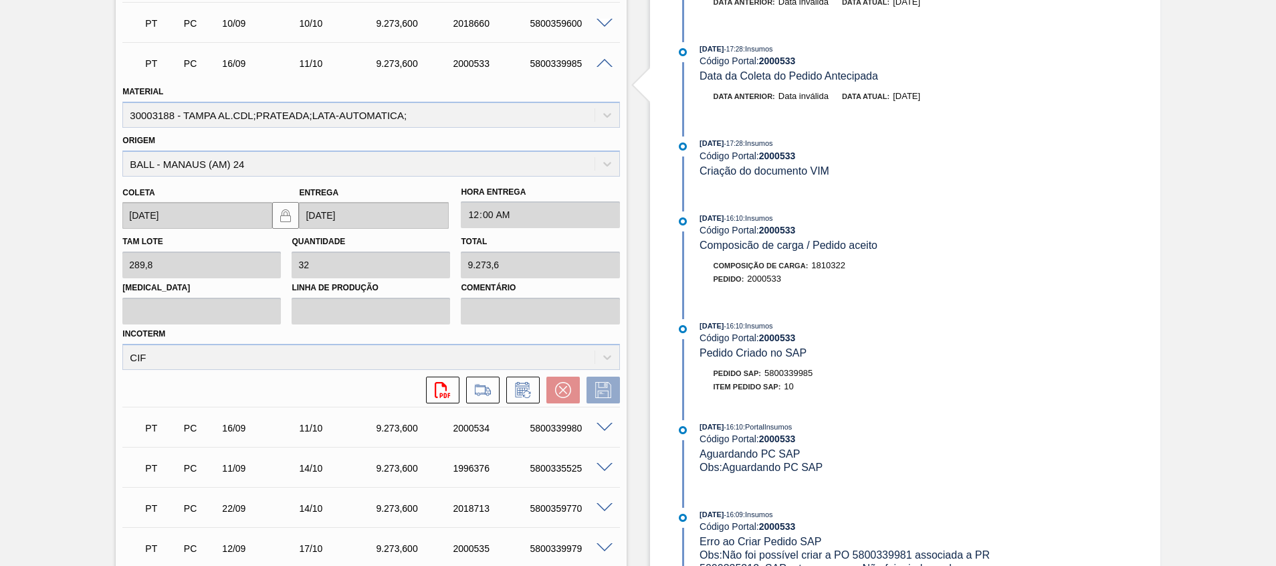
scroll to position [428, 0]
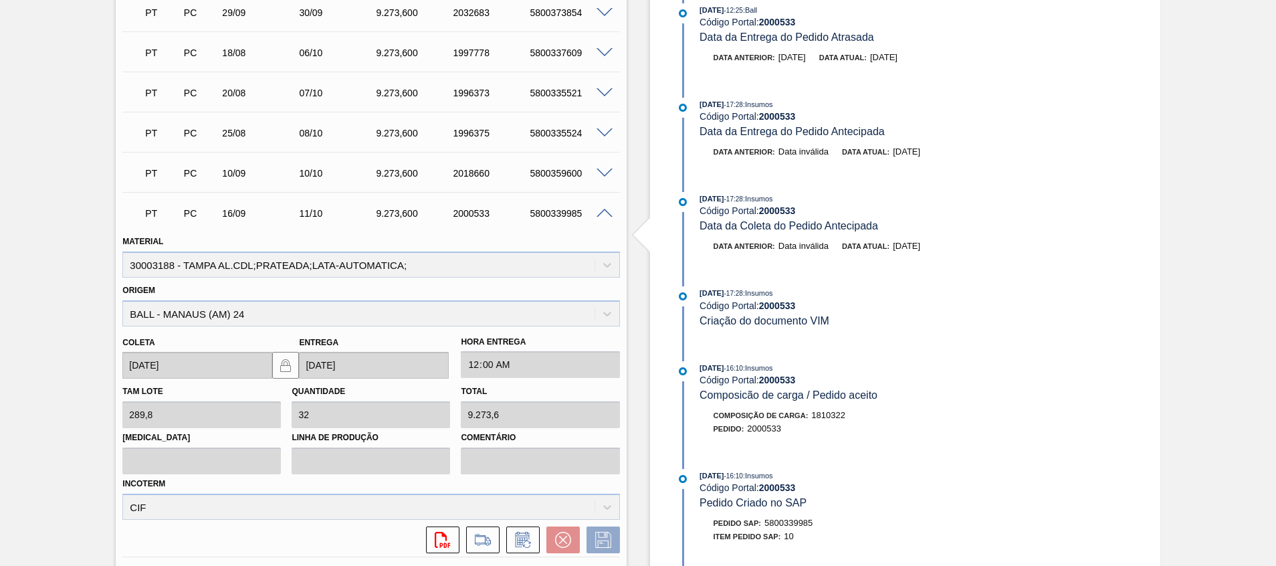
click at [602, 214] on span at bounding box center [604, 214] width 16 height 10
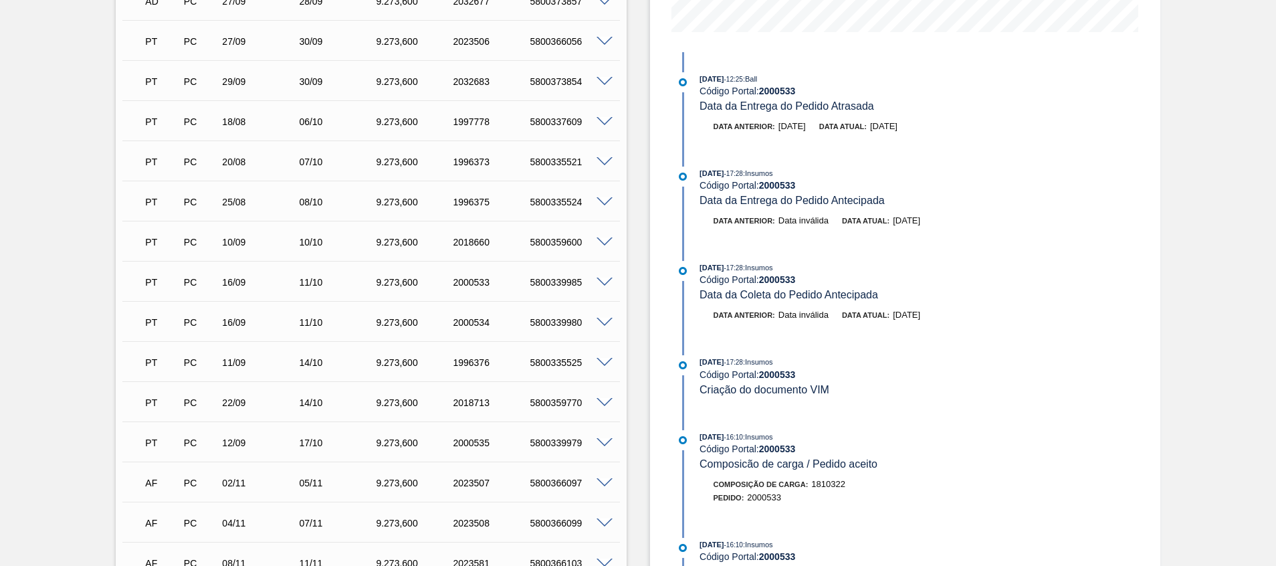
scroll to position [328, 0]
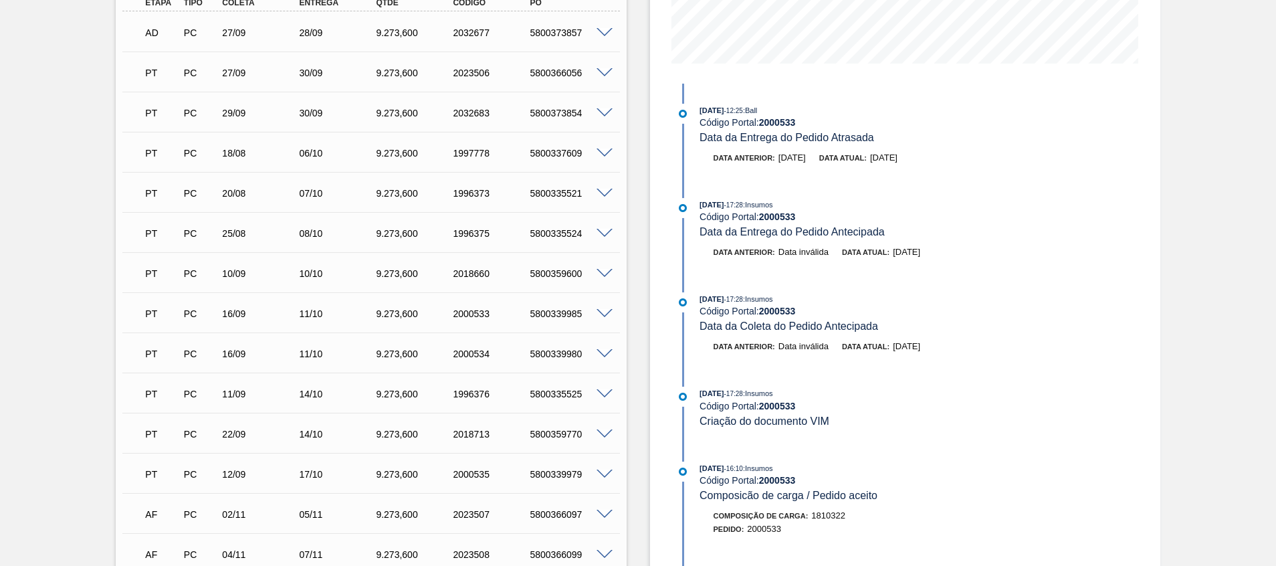
click at [599, 313] on span at bounding box center [604, 314] width 16 height 10
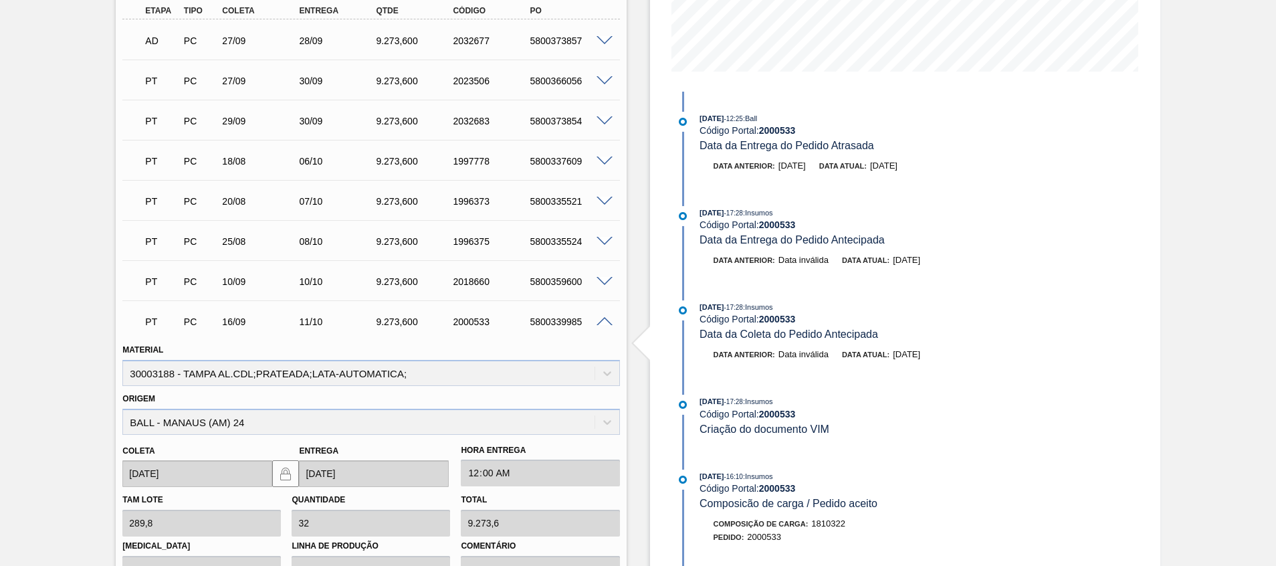
scroll to position [221, 0]
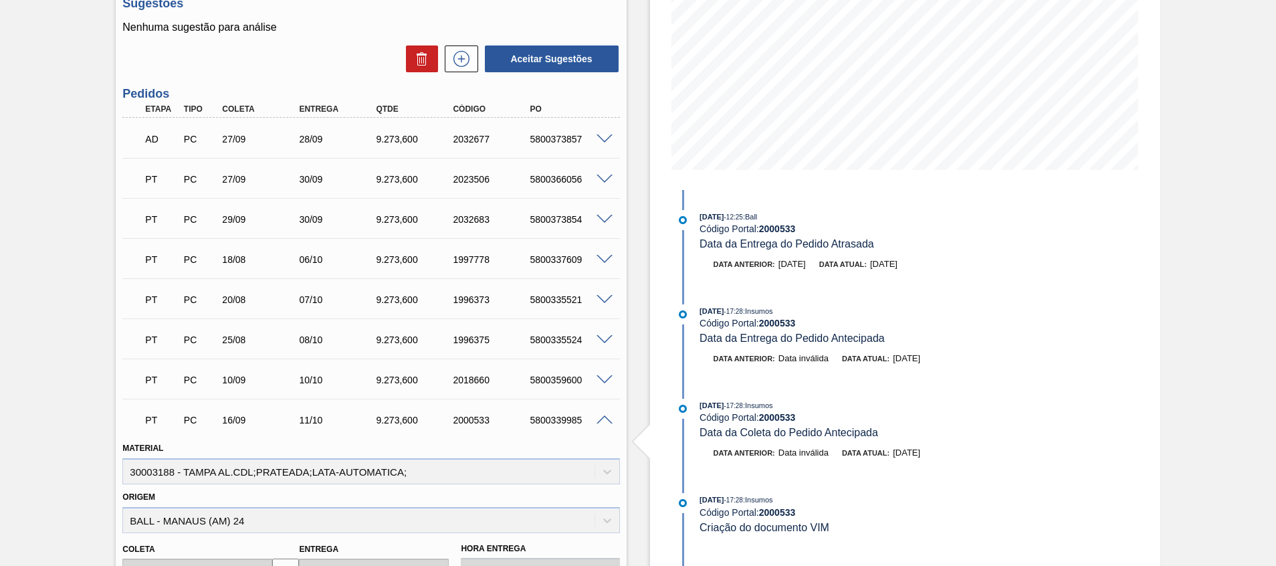
click at [600, 418] on span at bounding box center [604, 420] width 16 height 10
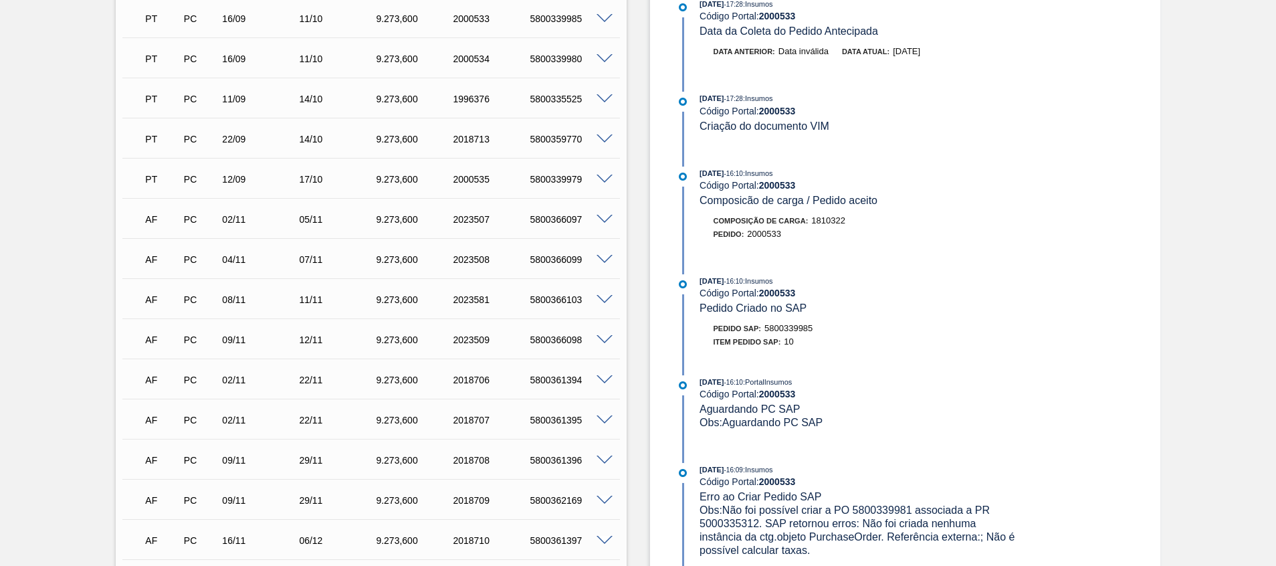
scroll to position [522, 0]
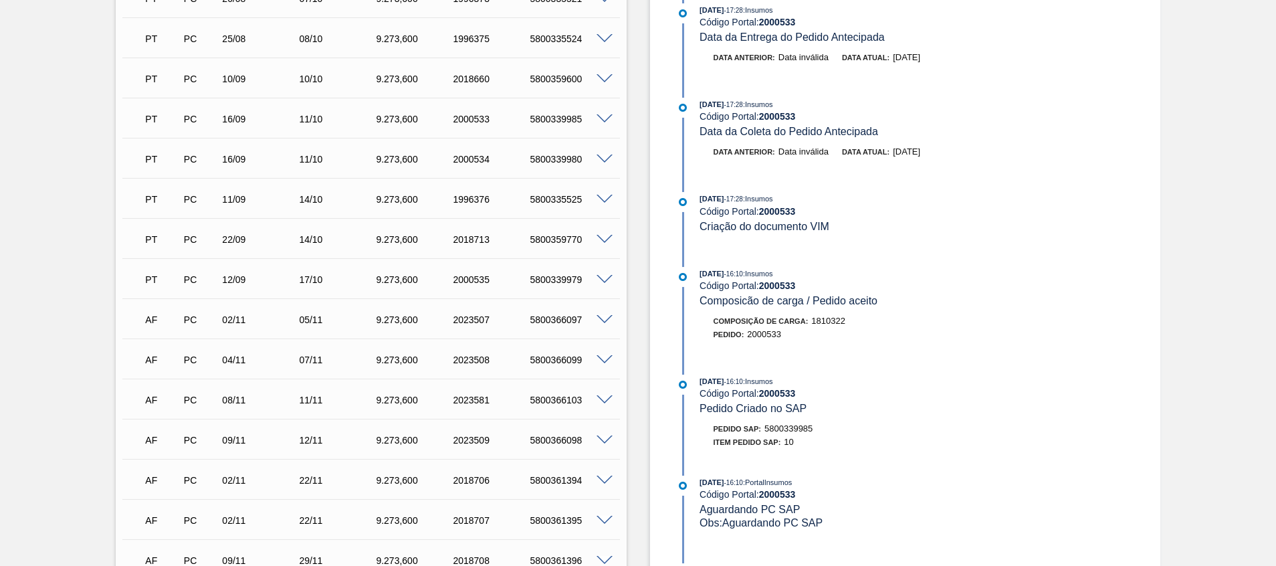
click at [609, 277] on span at bounding box center [604, 280] width 16 height 10
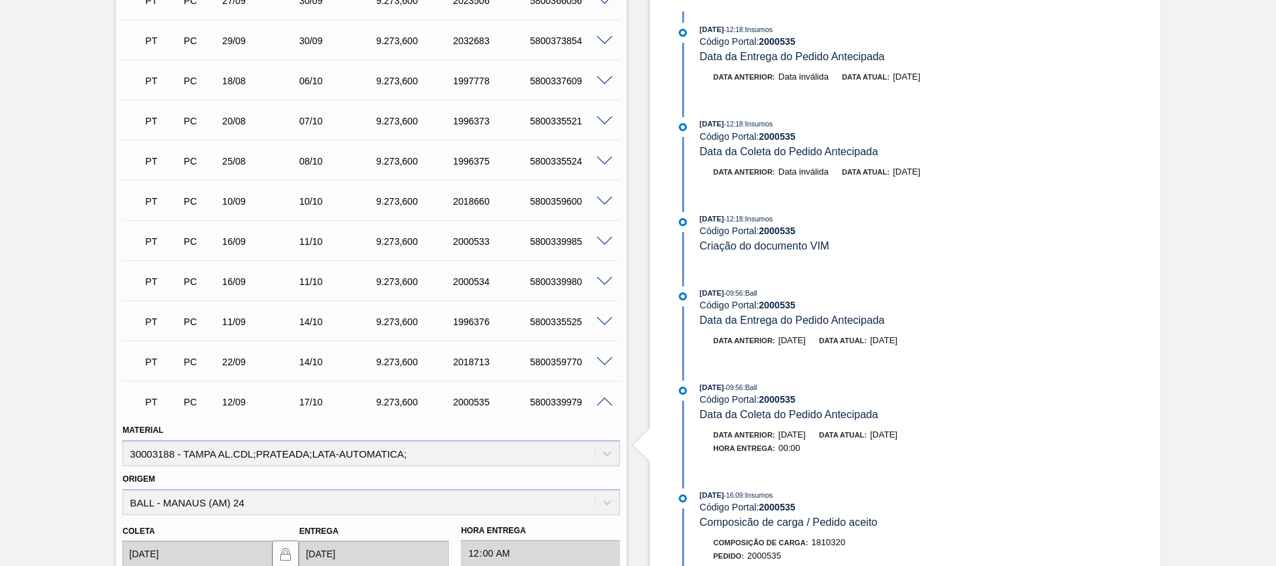
scroll to position [501, 0]
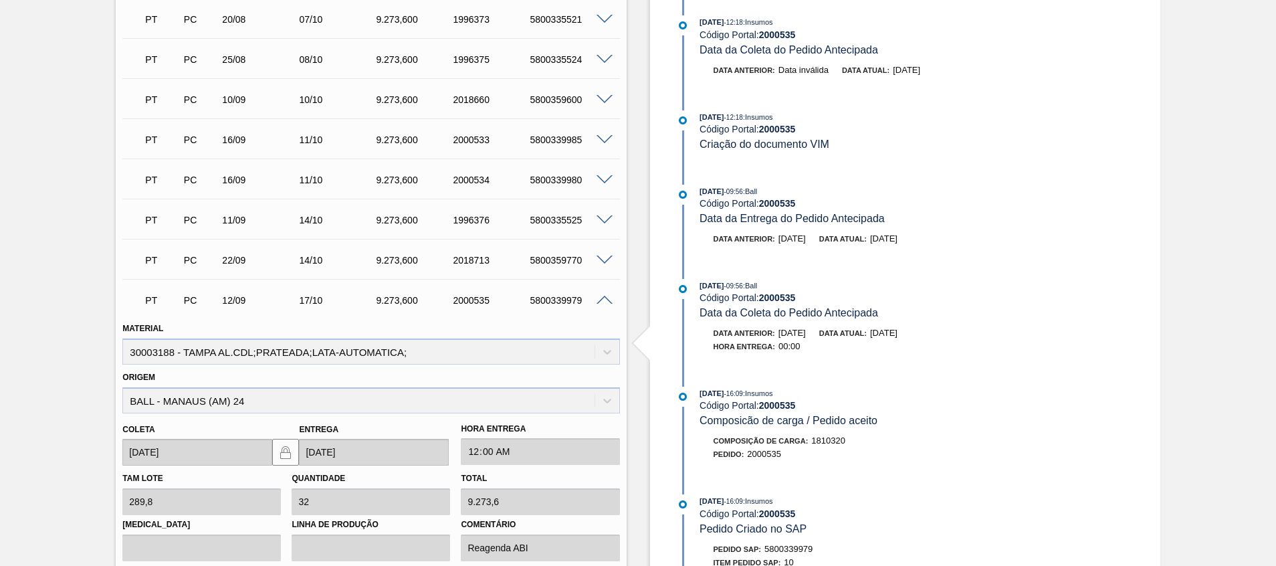
click at [596, 297] on span at bounding box center [604, 300] width 16 height 10
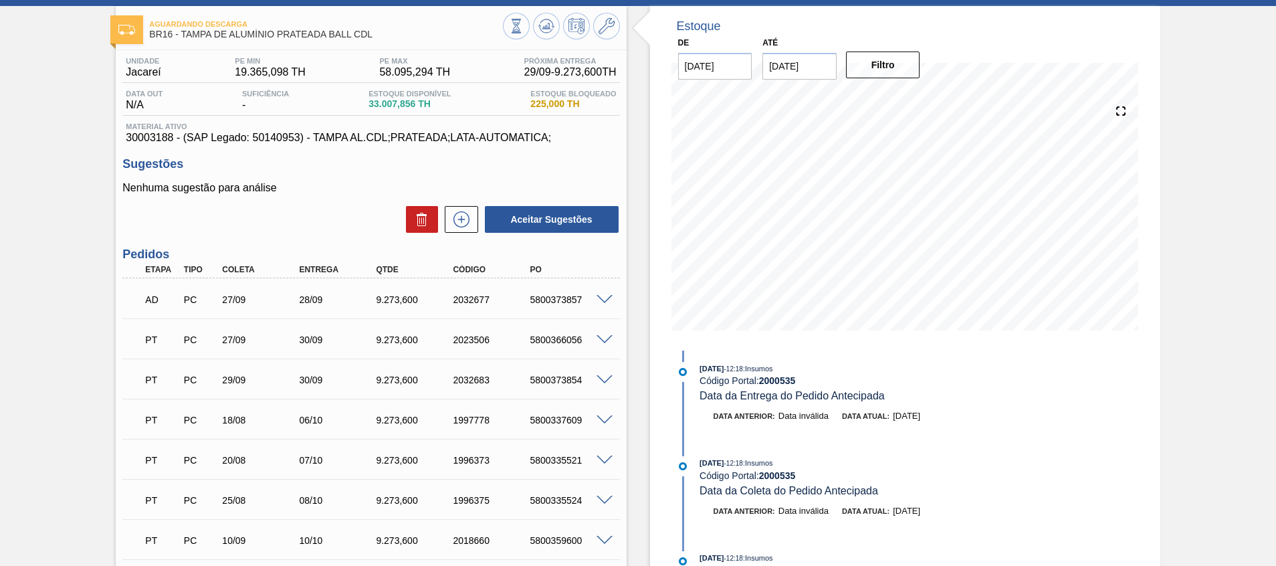
scroll to position [0, 0]
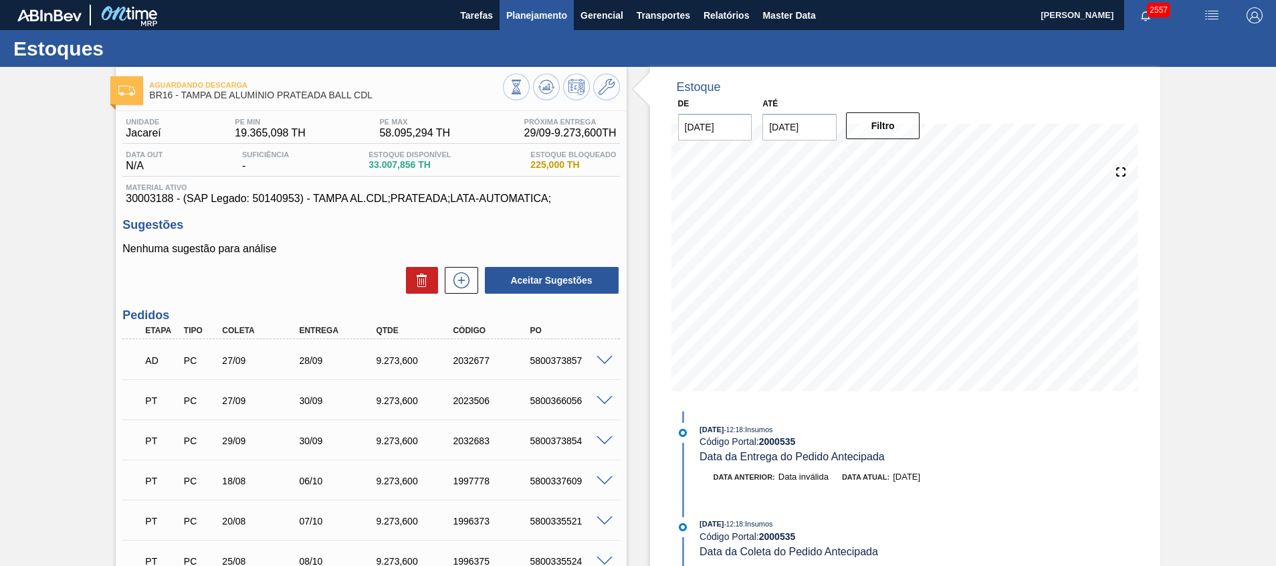
click at [550, 19] on span "Planejamento" at bounding box center [536, 15] width 61 height 16
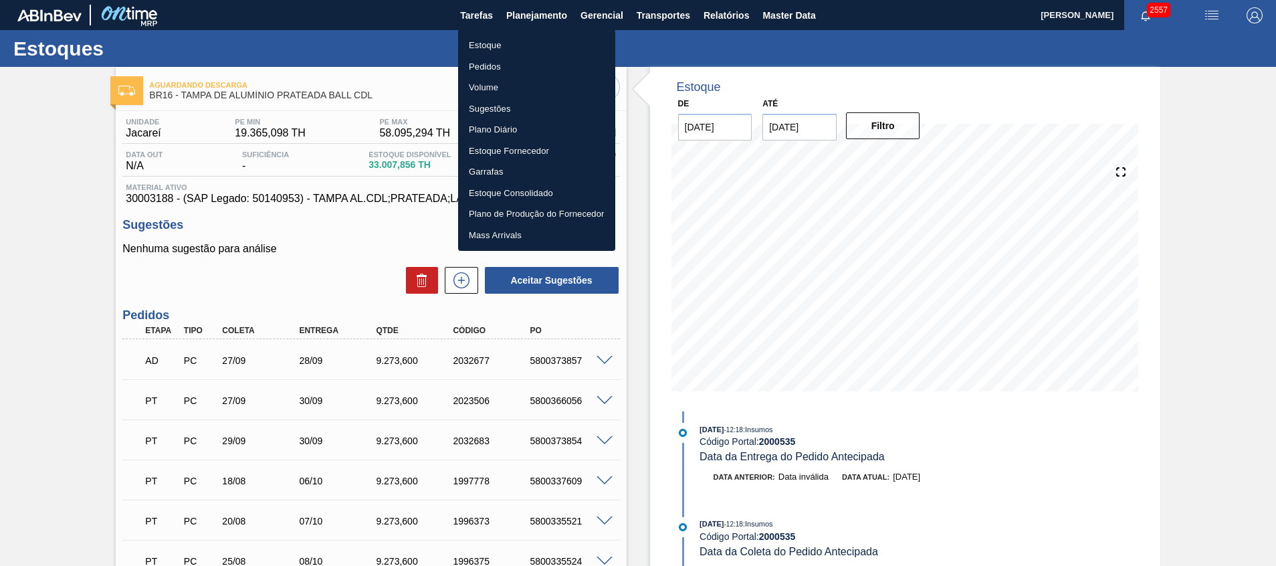
drag, startPoint x: 545, startPoint y: 39, endPoint x: 500, endPoint y: 0, distance: 59.2
click at [545, 39] on li "Estoque" at bounding box center [536, 45] width 157 height 21
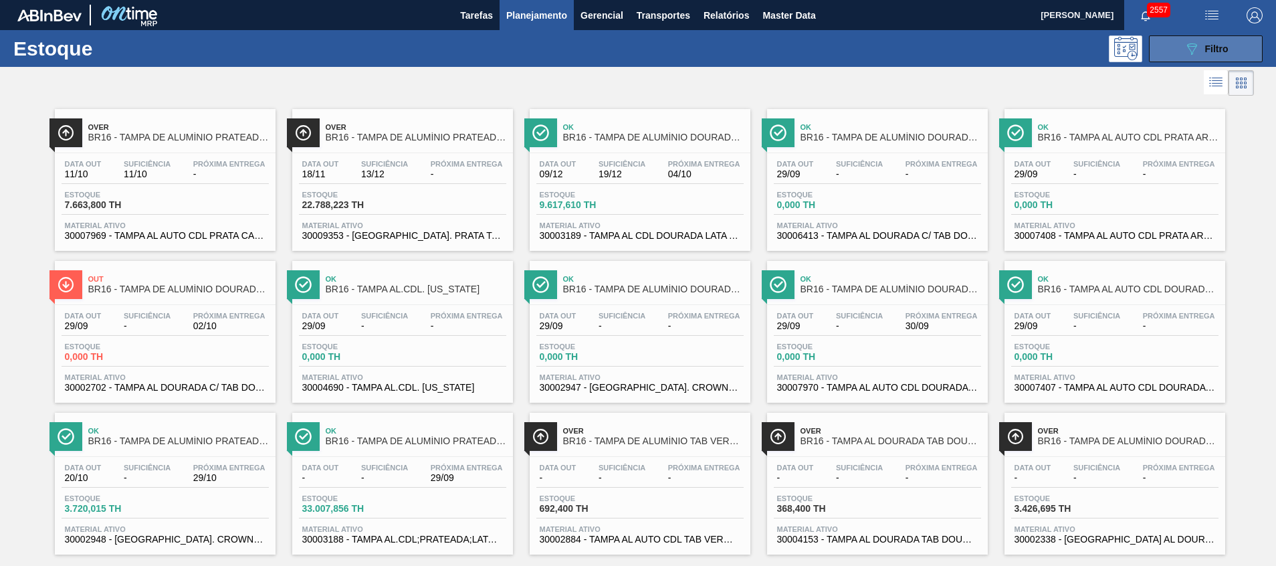
click at [1167, 48] on button "089F7B8B-B2A5-4AFE-B5C0-19BA573D28AC Filtro" at bounding box center [1205, 48] width 114 height 27
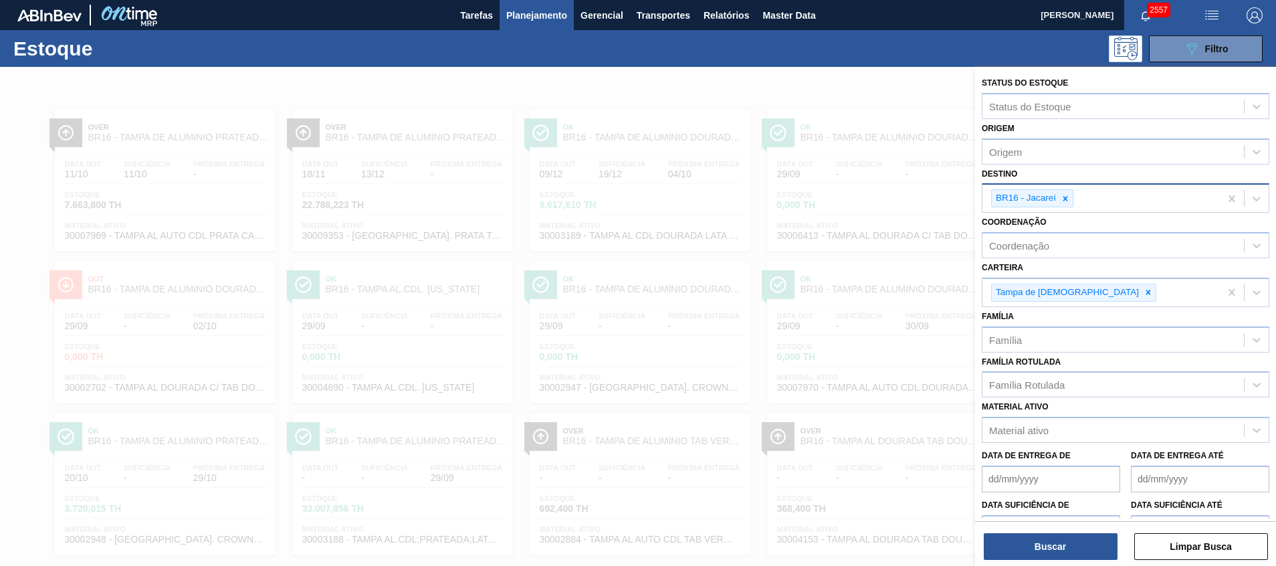
click at [1069, 192] on div at bounding box center [1065, 198] width 15 height 17
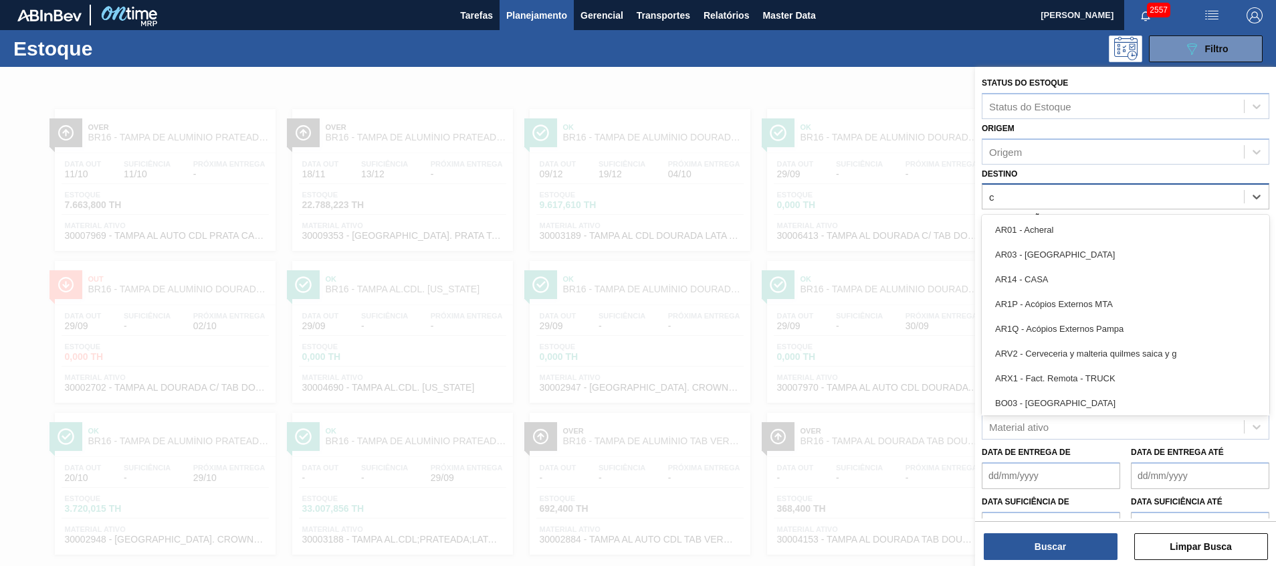
type input "cu"
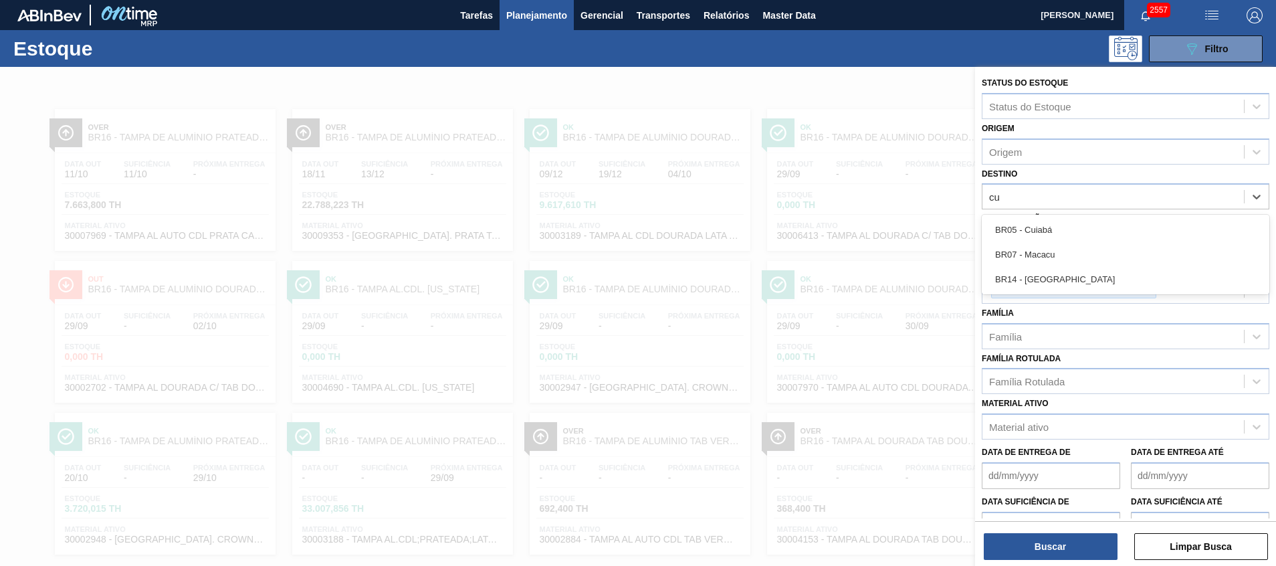
click at [1041, 225] on div "BR05 - Cuiabá" at bounding box center [1124, 229] width 287 height 25
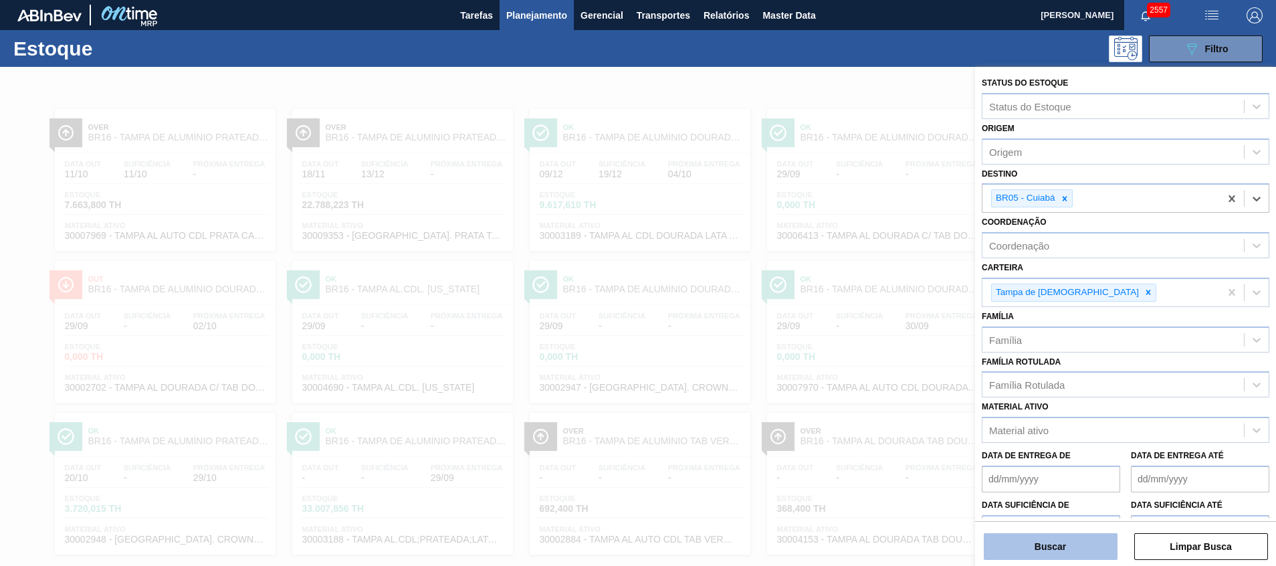
click at [1019, 538] on button "Buscar" at bounding box center [1050, 546] width 134 height 27
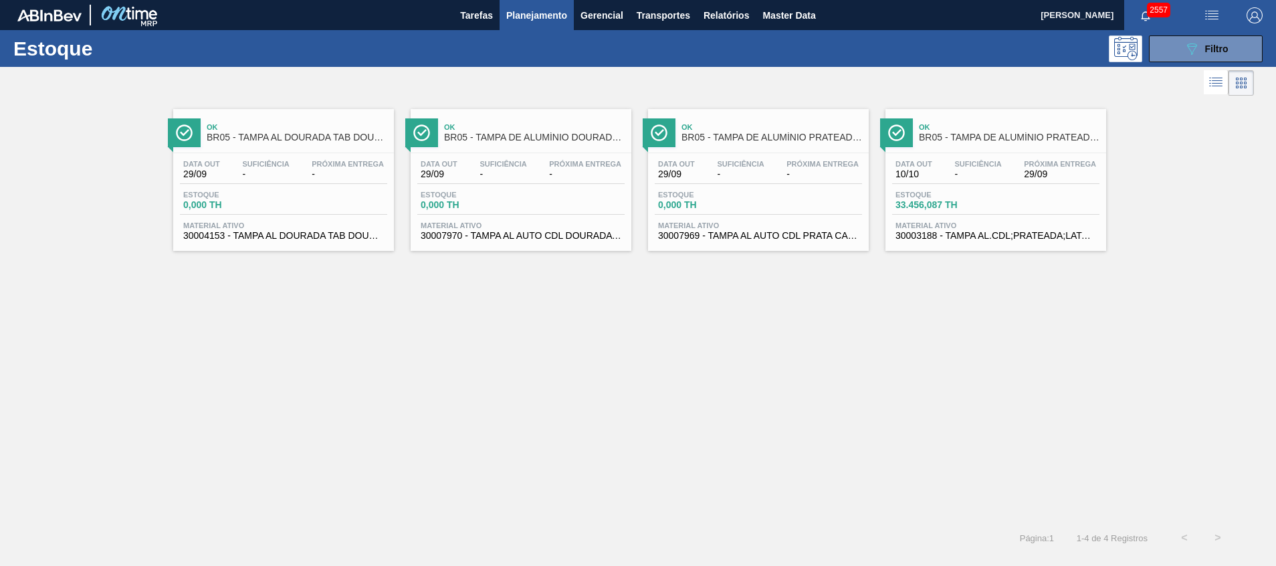
click at [1007, 178] on div "Data out 10/10 Suficiência - Próxima Entrega 29/09" at bounding box center [995, 172] width 207 height 24
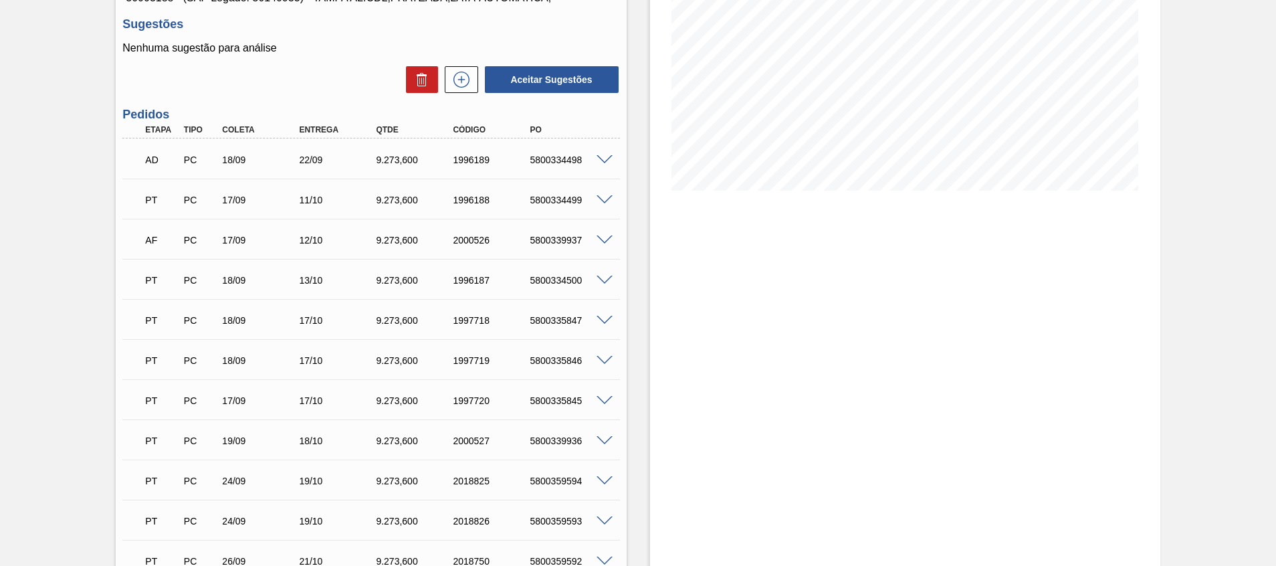
scroll to position [100, 0]
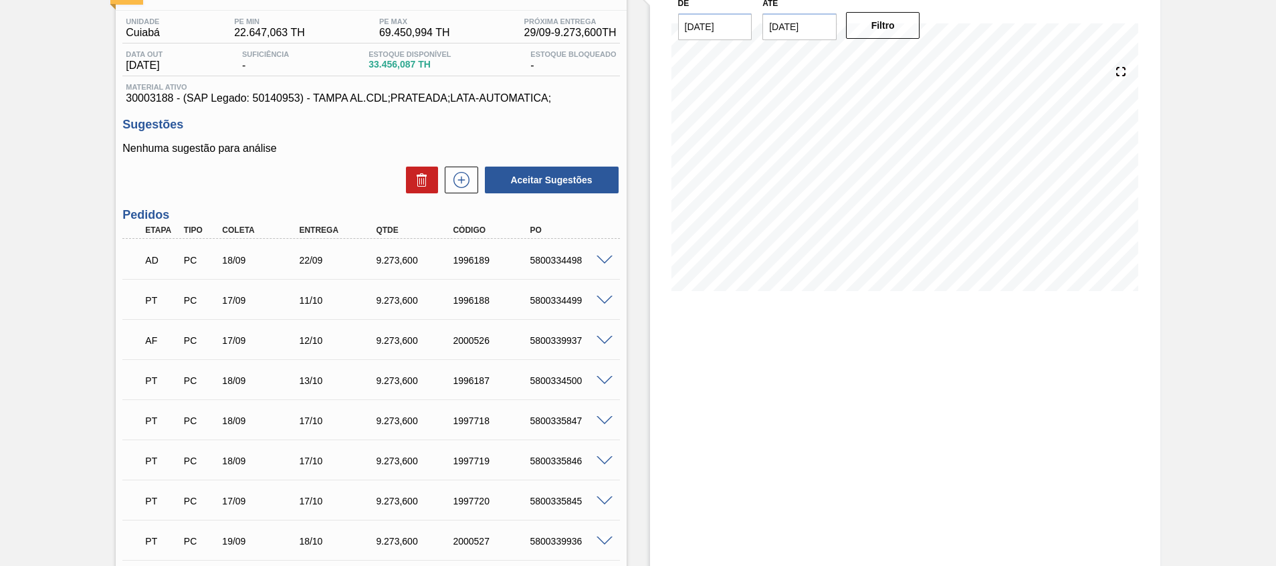
click at [612, 299] on div at bounding box center [606, 299] width 27 height 10
click at [606, 299] on span at bounding box center [604, 300] width 16 height 10
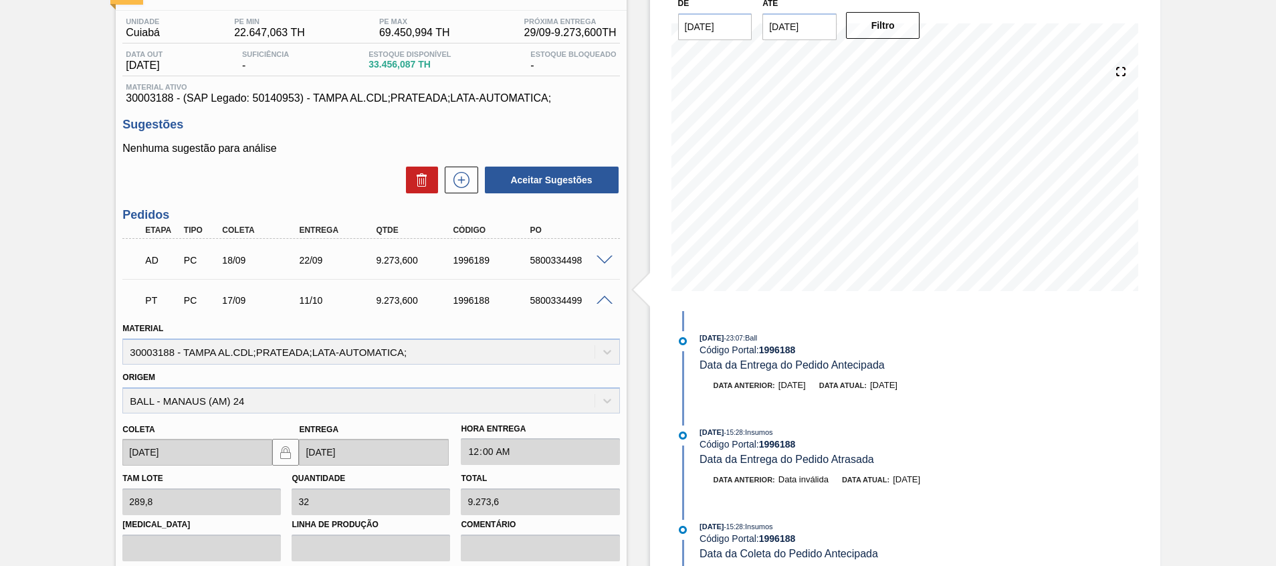
click at [603, 297] on span at bounding box center [604, 300] width 16 height 10
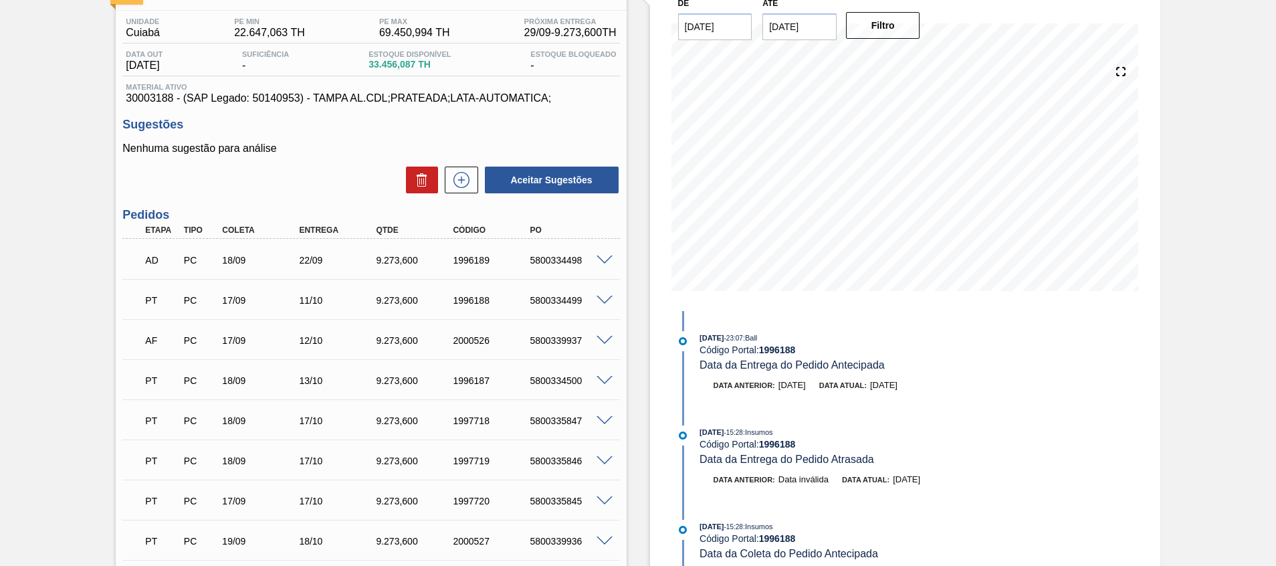
click at [607, 417] on span at bounding box center [604, 421] width 16 height 10
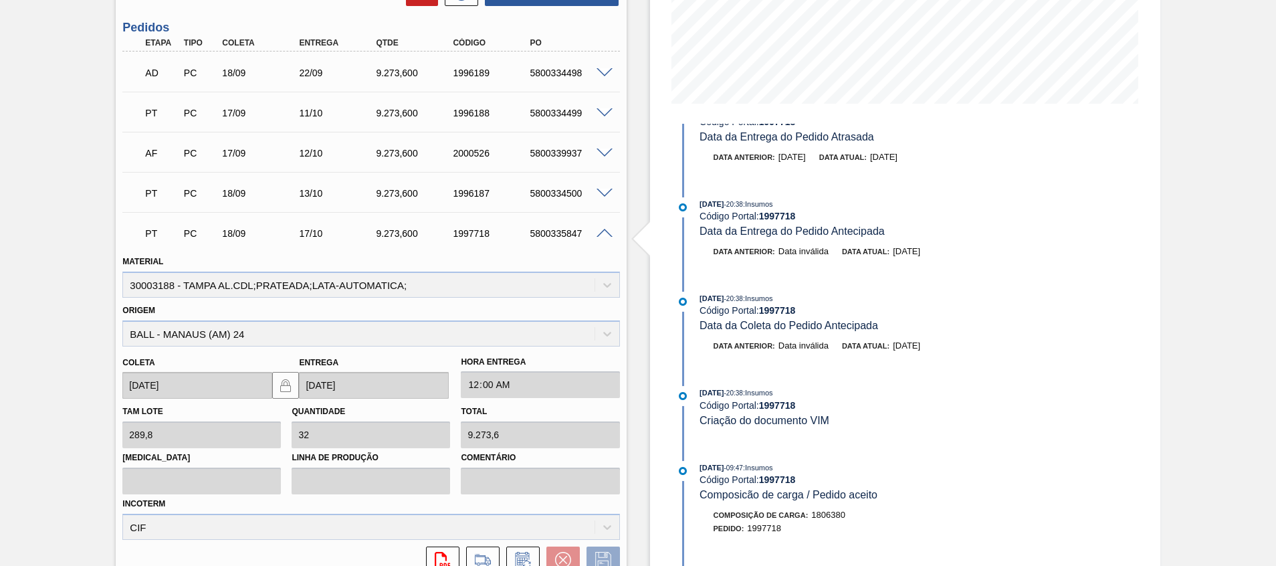
scroll to position [87, 0]
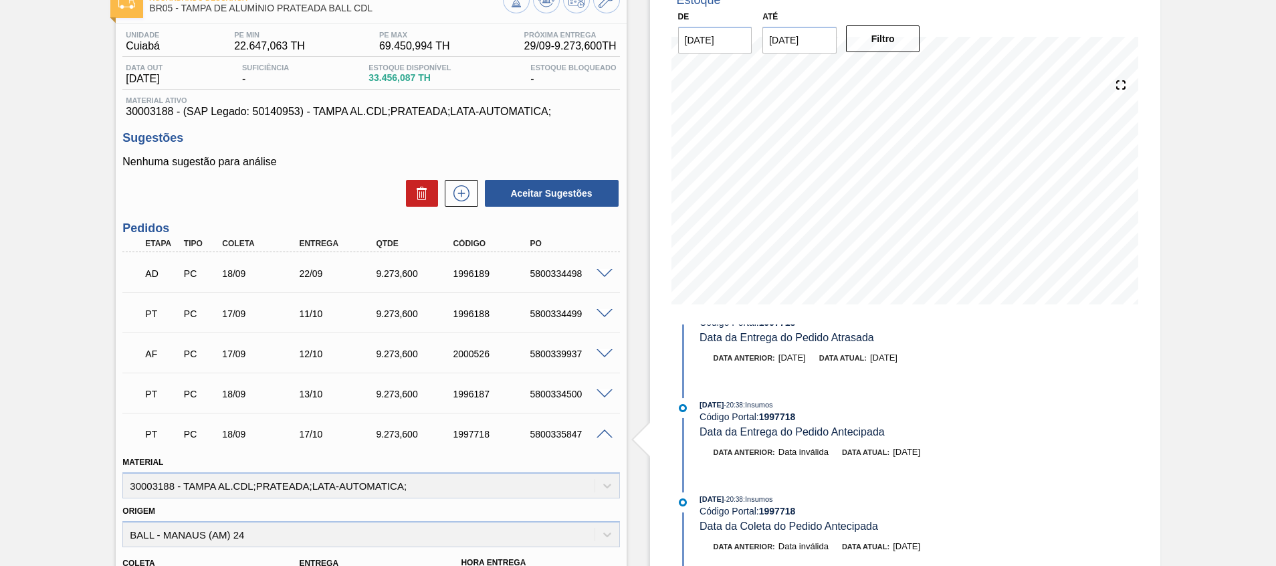
click at [608, 435] on span at bounding box center [604, 434] width 16 height 10
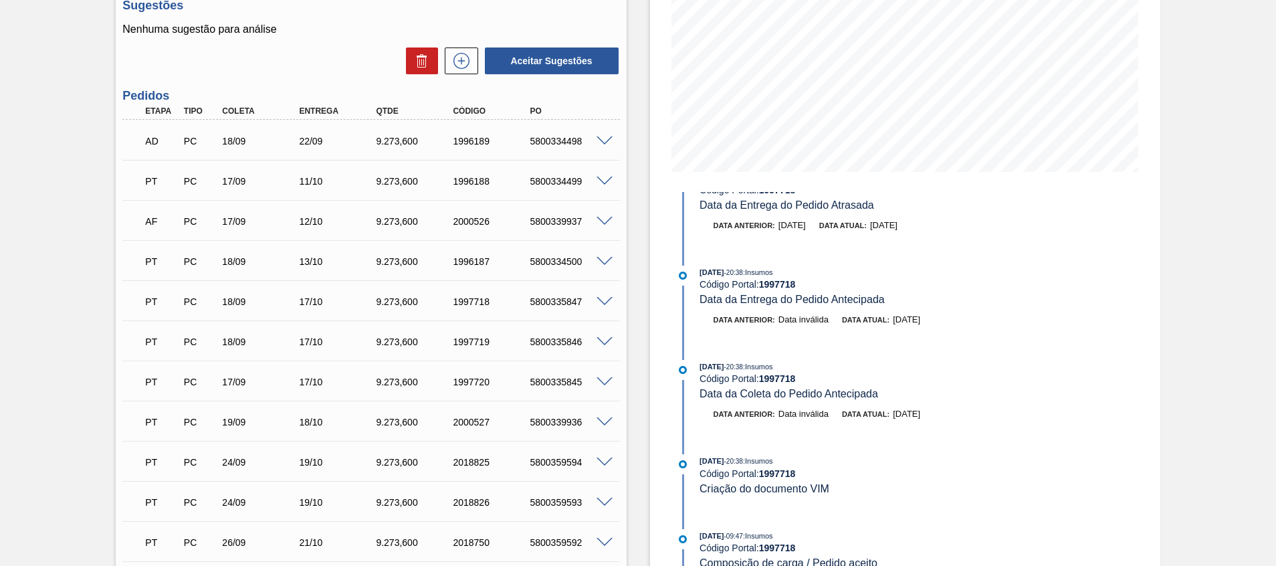
scroll to position [301, 0]
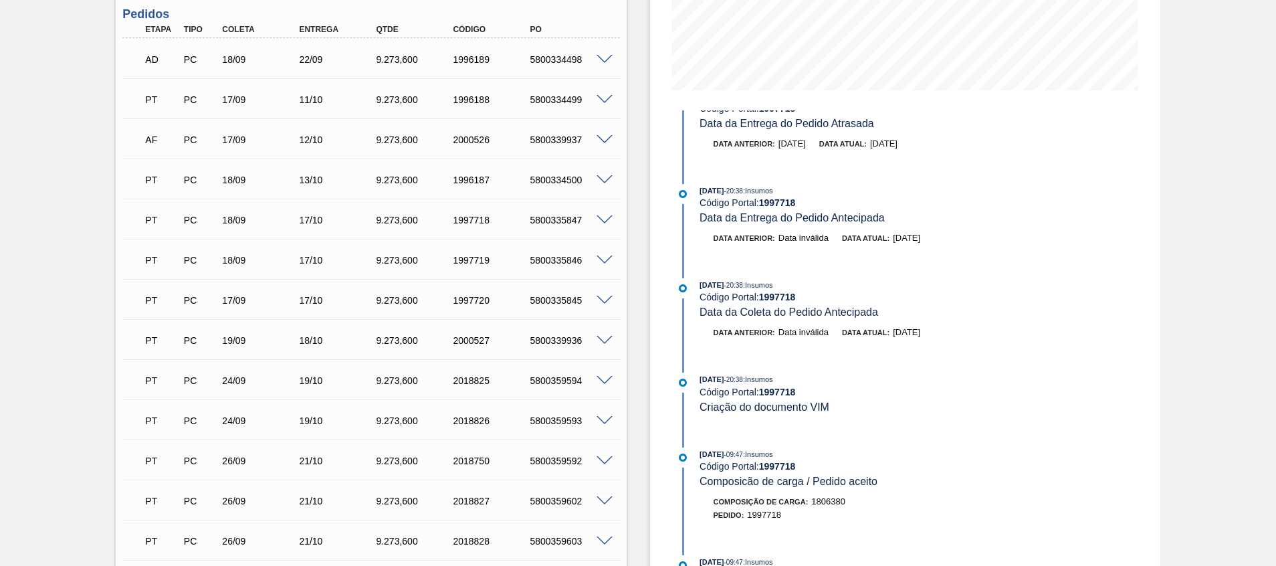
click at [610, 416] on span at bounding box center [604, 421] width 16 height 10
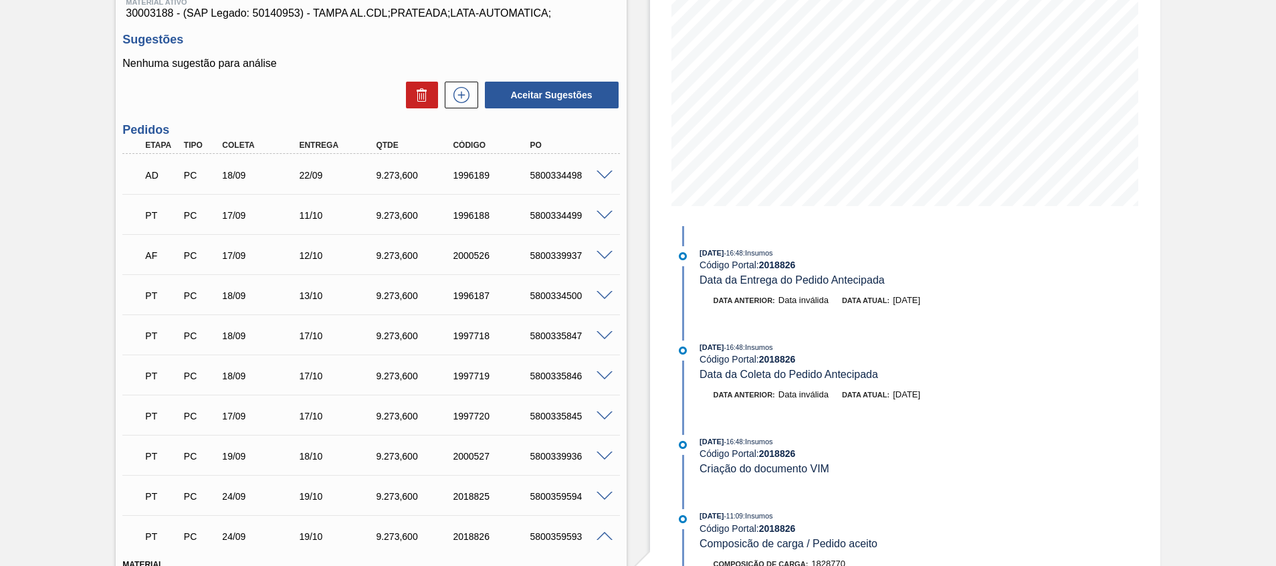
scroll to position [201, 0]
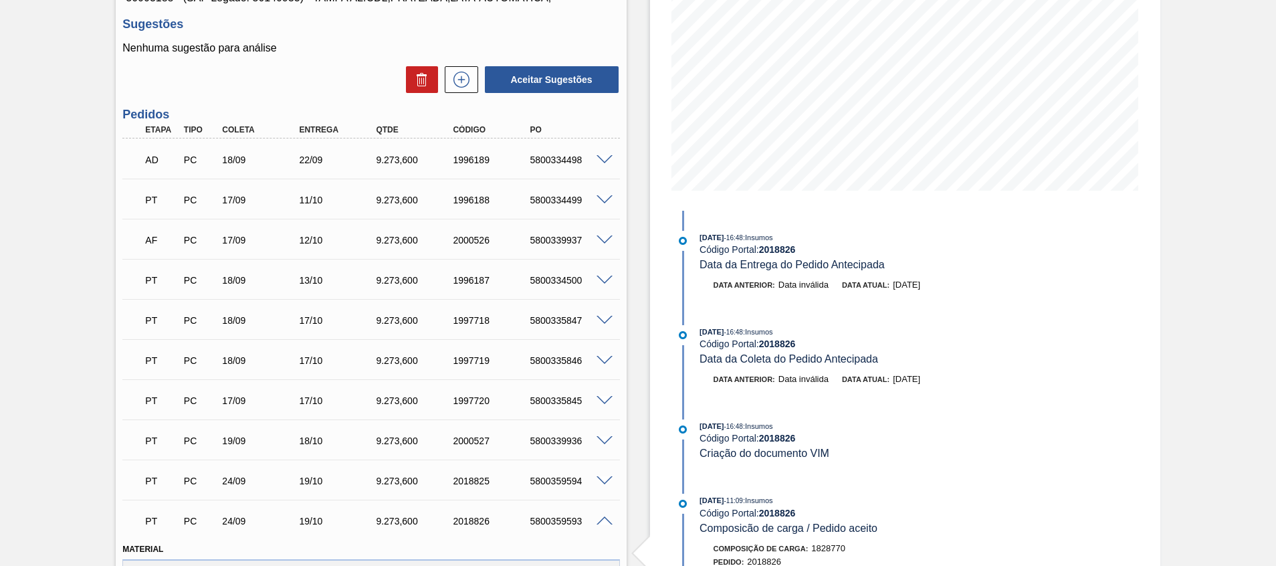
click at [602, 398] on span at bounding box center [604, 401] width 16 height 10
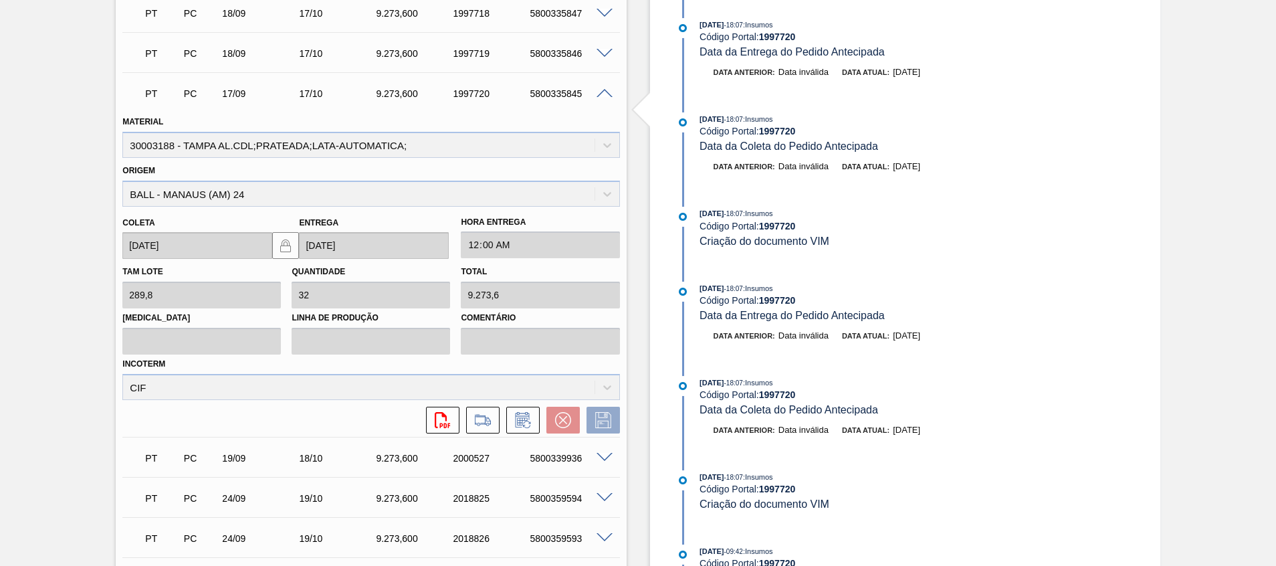
scroll to position [501, 0]
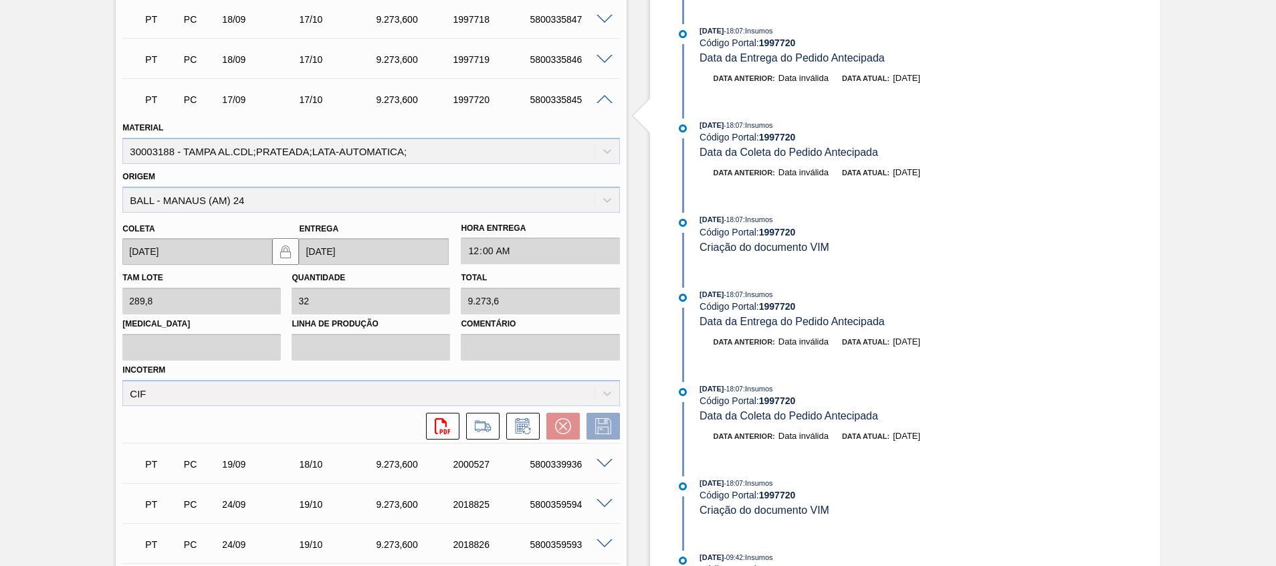
click at [604, 62] on span at bounding box center [604, 60] width 16 height 10
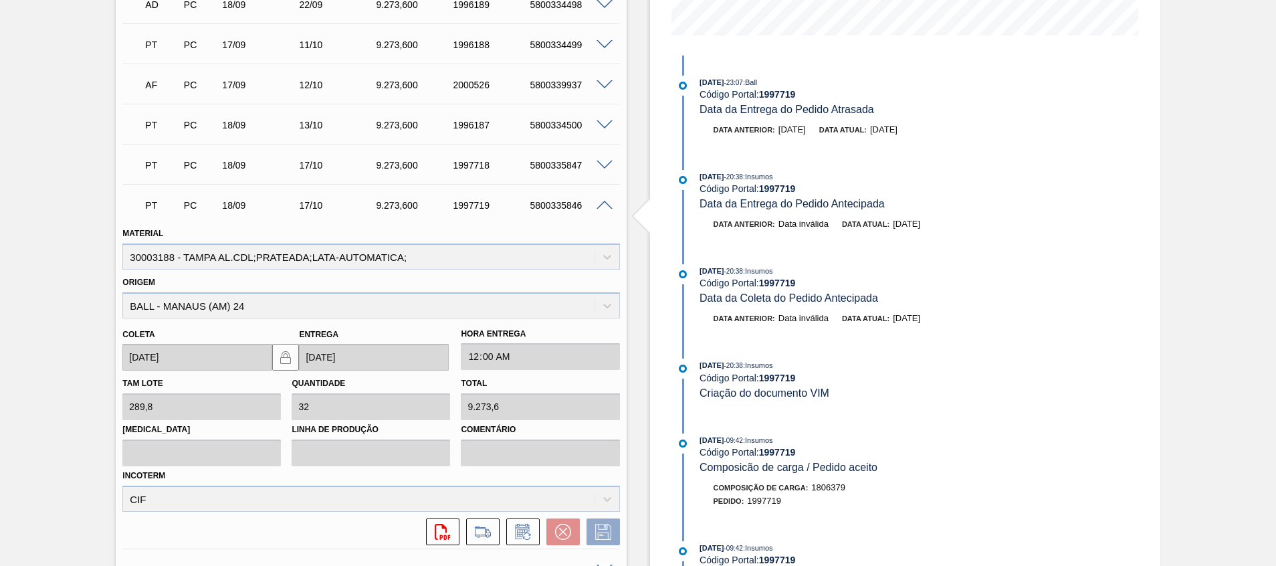
scroll to position [328, 0]
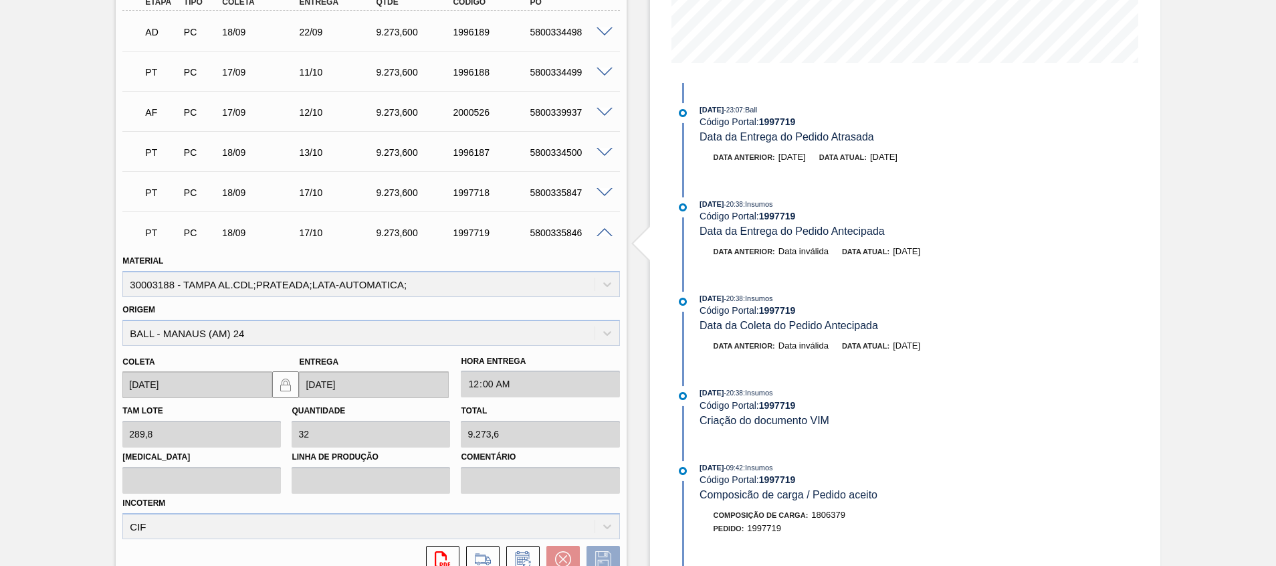
click at [606, 189] on span at bounding box center [604, 193] width 16 height 10
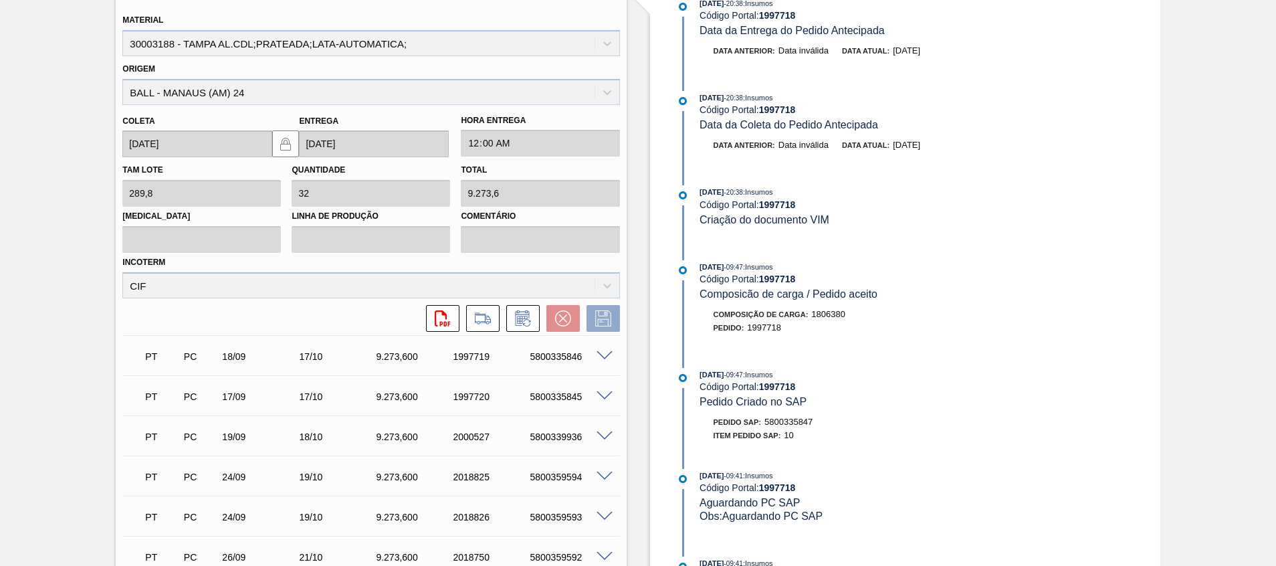
scroll to position [0, 0]
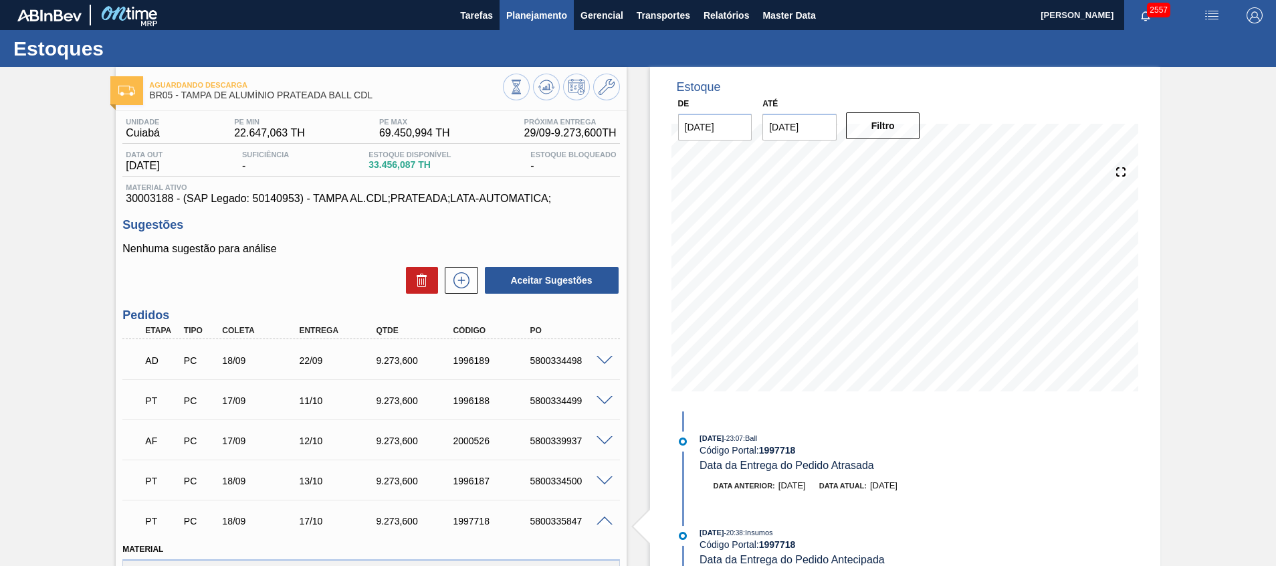
click at [505, 25] on button "Planejamento" at bounding box center [536, 15] width 74 height 30
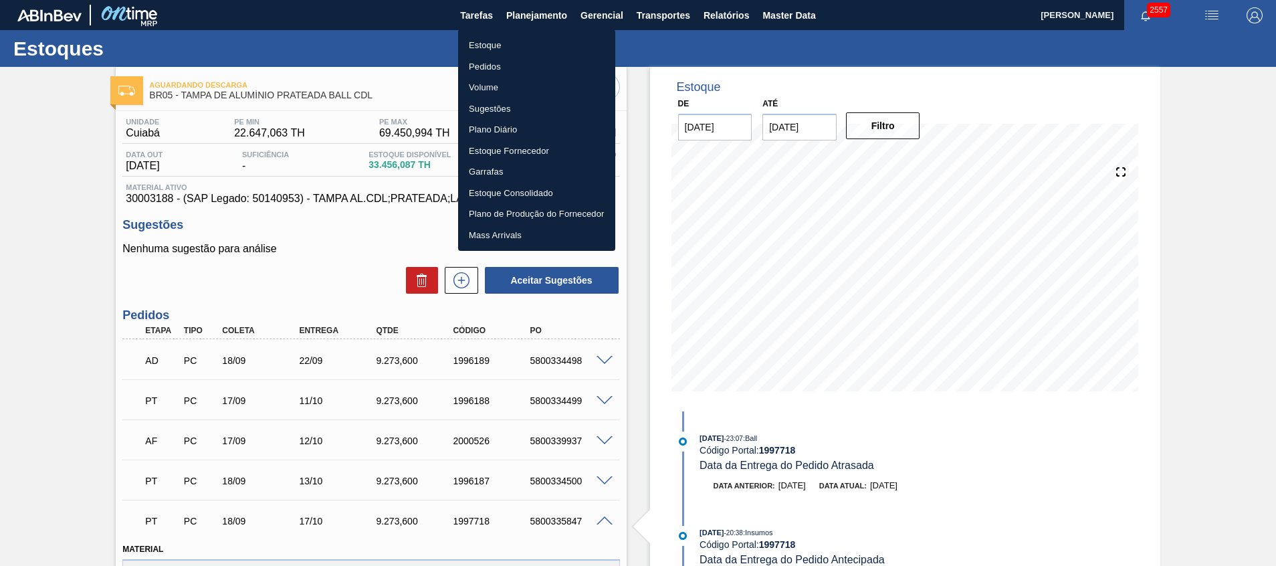
click at [516, 47] on li "Estoque" at bounding box center [536, 45] width 157 height 21
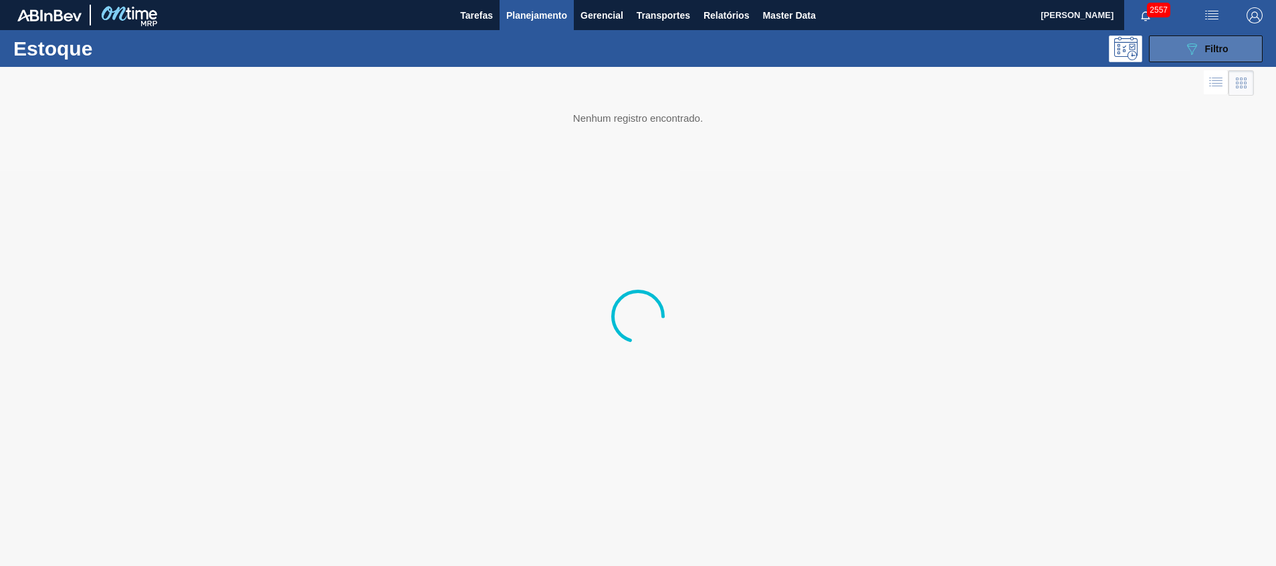
click at [1233, 50] on button "089F7B8B-B2A5-4AFE-B5C0-19BA573D28AC Filtro" at bounding box center [1205, 48] width 114 height 27
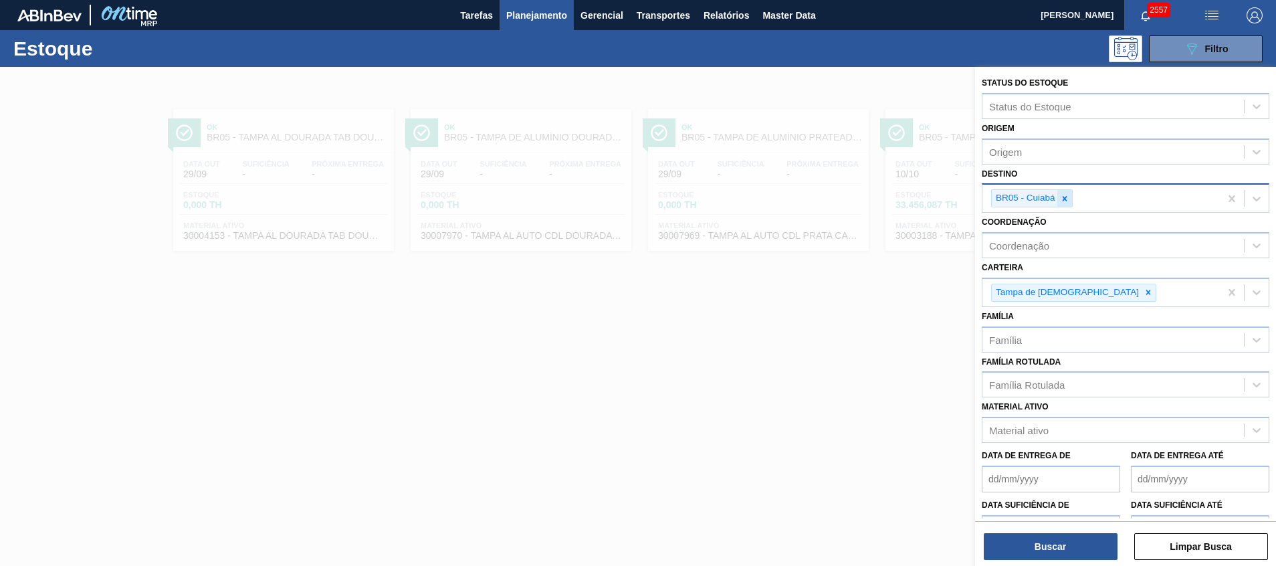
click at [1064, 199] on icon at bounding box center [1064, 198] width 5 height 5
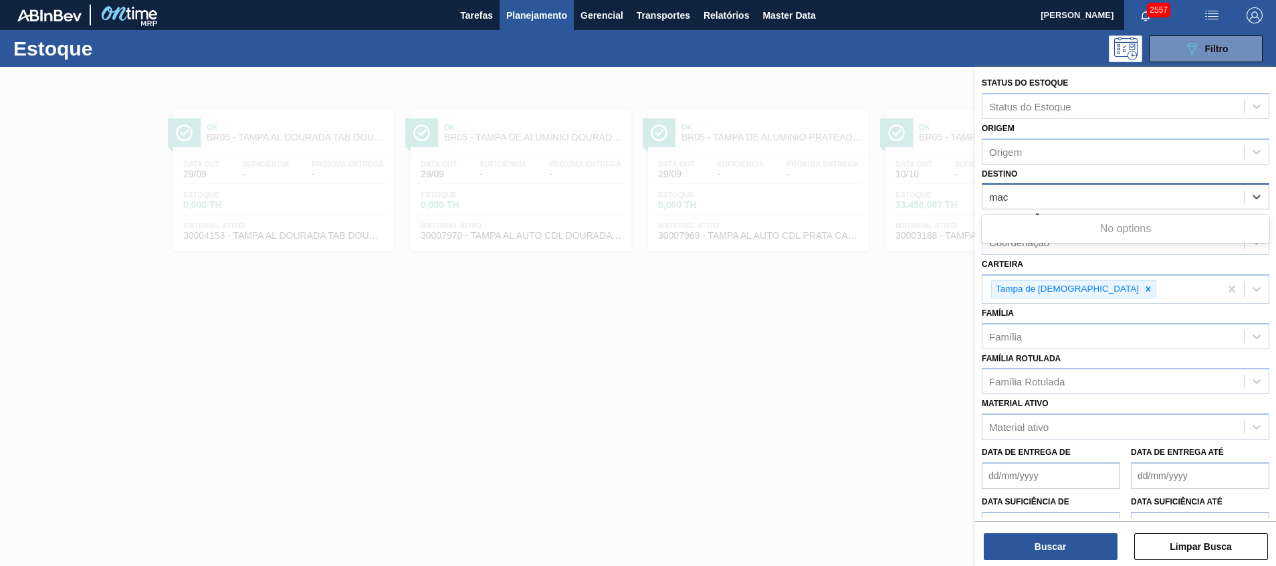
type input "maca"
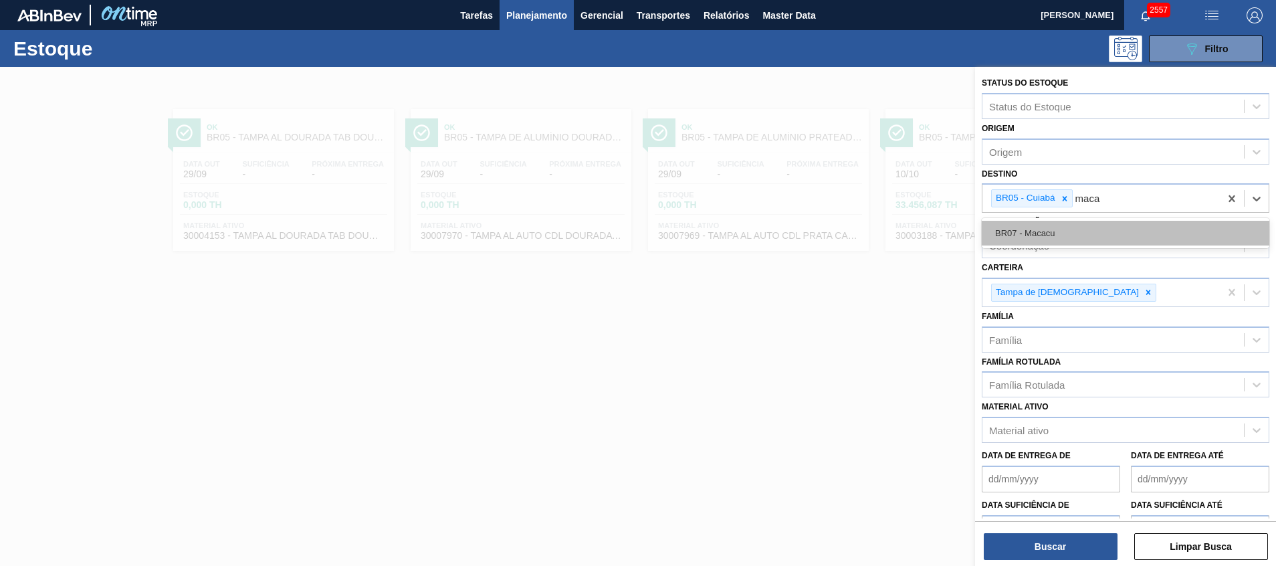
click at [1058, 235] on div "BR07 - Macacu" at bounding box center [1124, 233] width 287 height 25
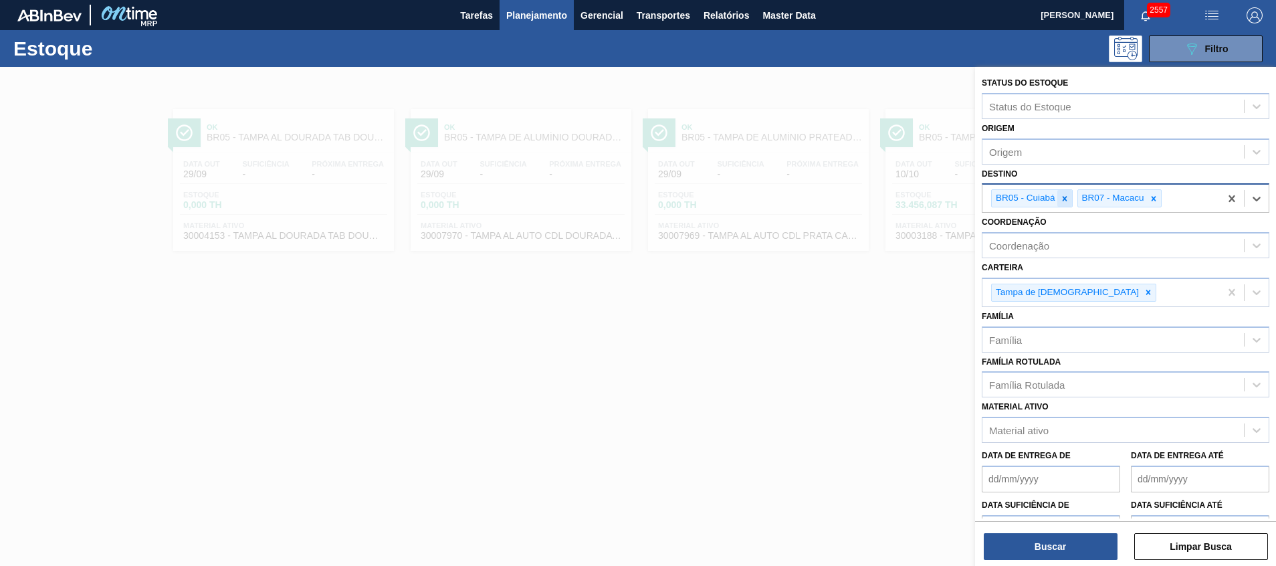
click at [1064, 205] on div at bounding box center [1064, 198] width 15 height 17
click at [1037, 545] on button "Buscar" at bounding box center [1050, 546] width 134 height 27
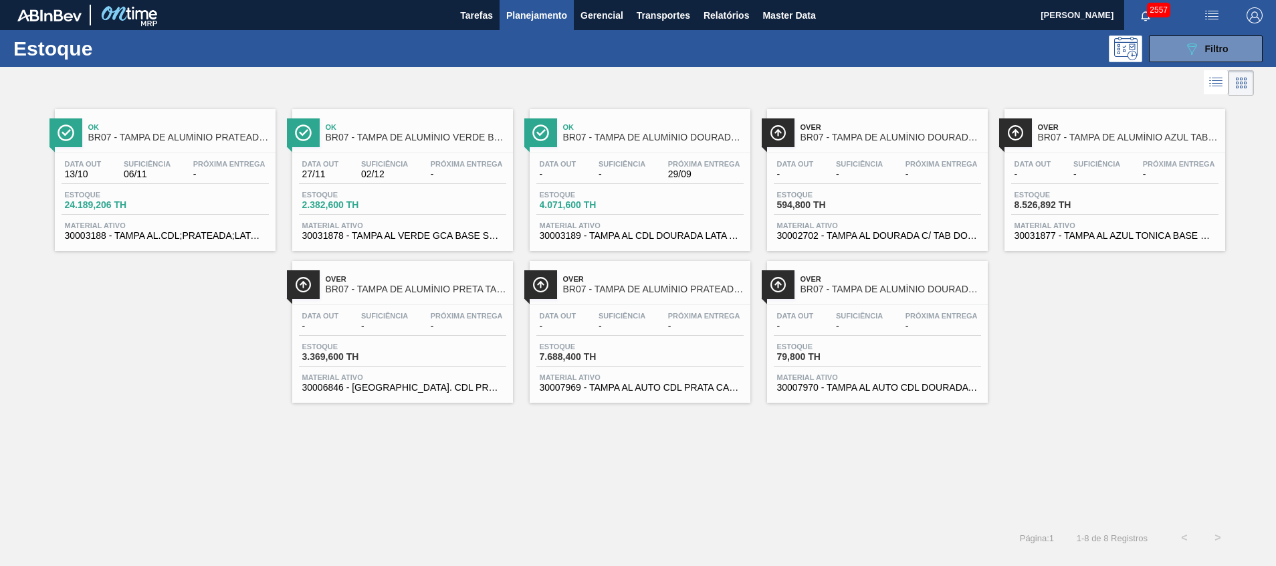
click at [915, 234] on span "30002702 - TAMPA AL DOURADA C/ TAB DOURADO" at bounding box center [877, 236] width 201 height 10
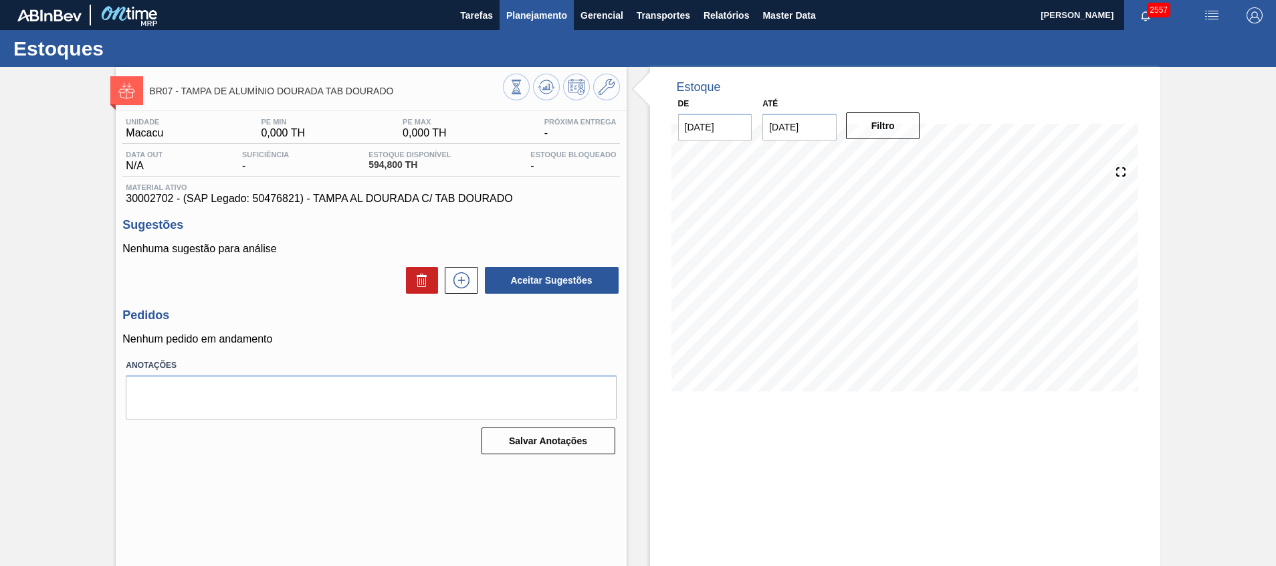
click at [548, 15] on span "Planejamento" at bounding box center [536, 15] width 61 height 16
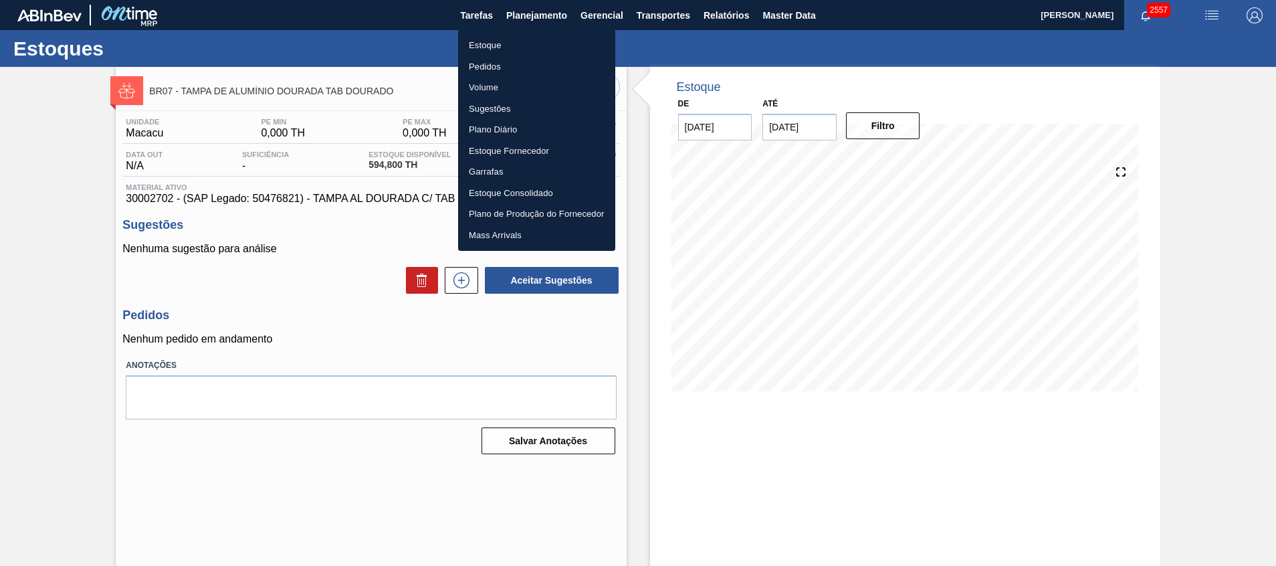
click at [541, 37] on li "Estoque" at bounding box center [536, 45] width 157 height 21
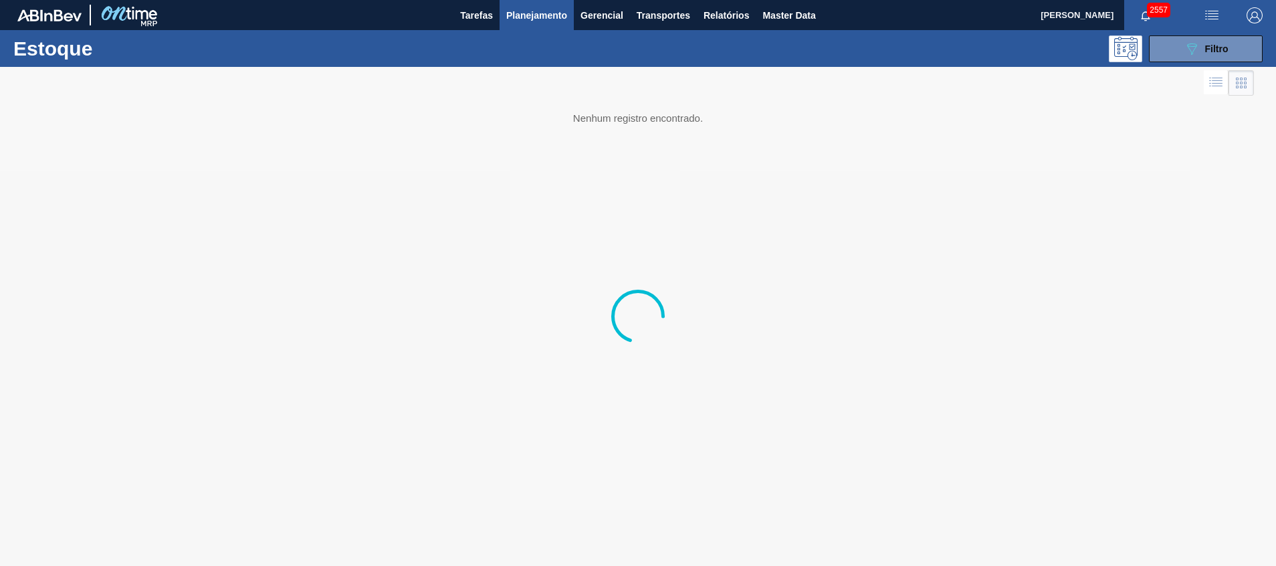
click at [1187, 18] on div "2557" at bounding box center [1157, 15] width 66 height 30
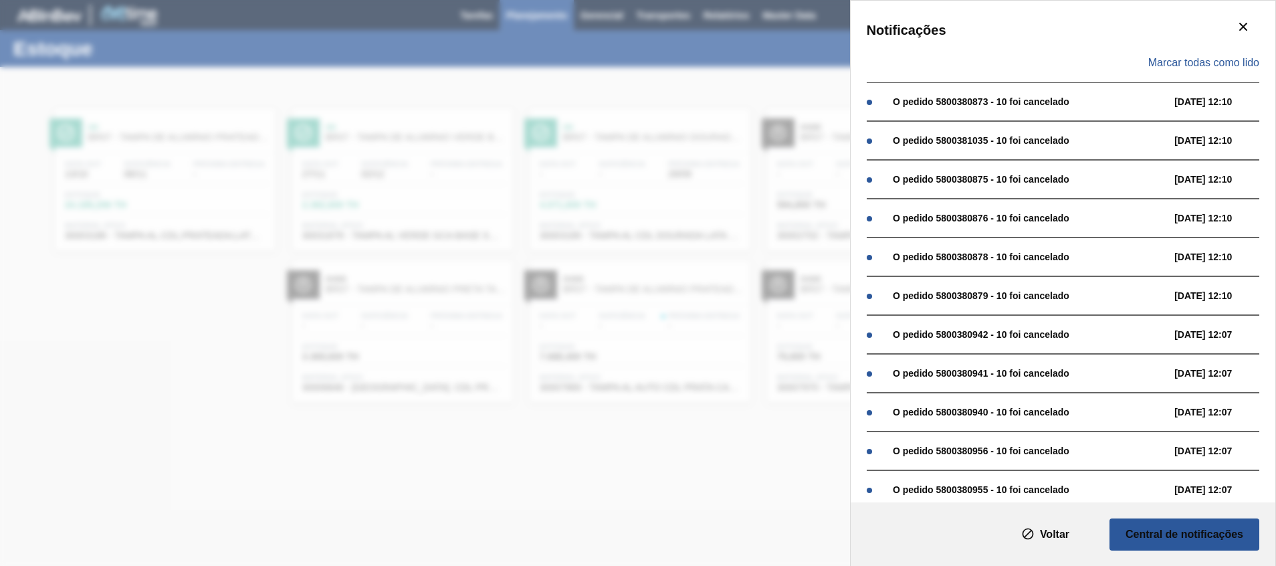
click at [755, 278] on div "Notificações Marcar todas como lido O pedido 5800380873 - 10 foi cancelado [DAT…" at bounding box center [638, 283] width 1276 height 566
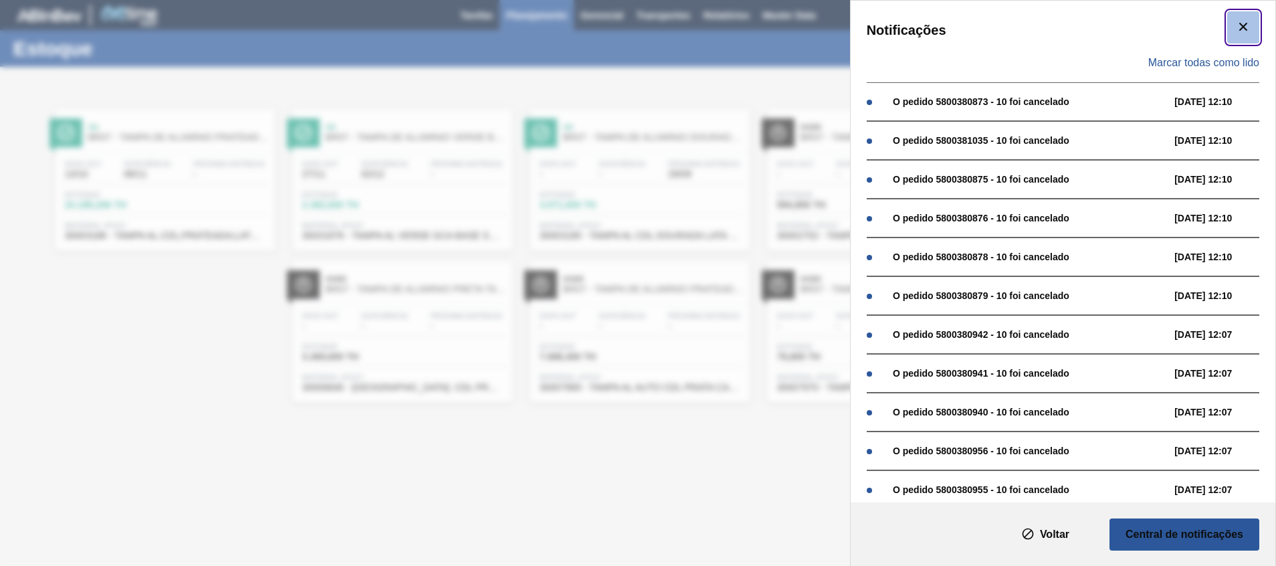
click at [1245, 21] on icon "botão de ícone" at bounding box center [1243, 27] width 16 height 16
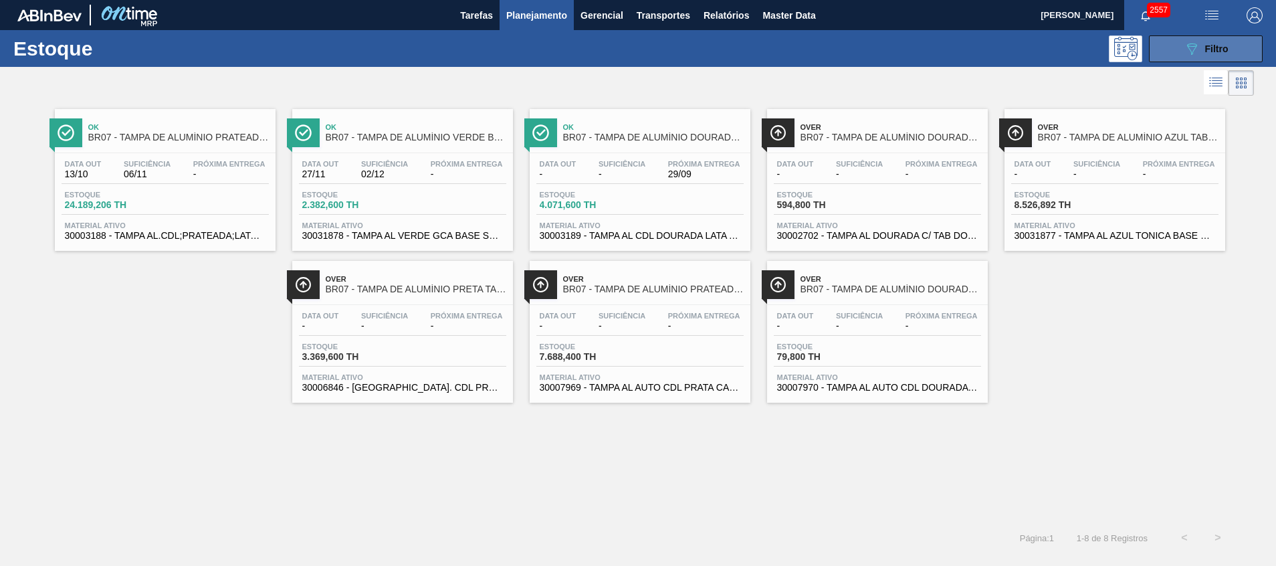
click at [1182, 51] on button "089F7B8B-B2A5-4AFE-B5C0-19BA573D28AC Filtro" at bounding box center [1205, 48] width 114 height 27
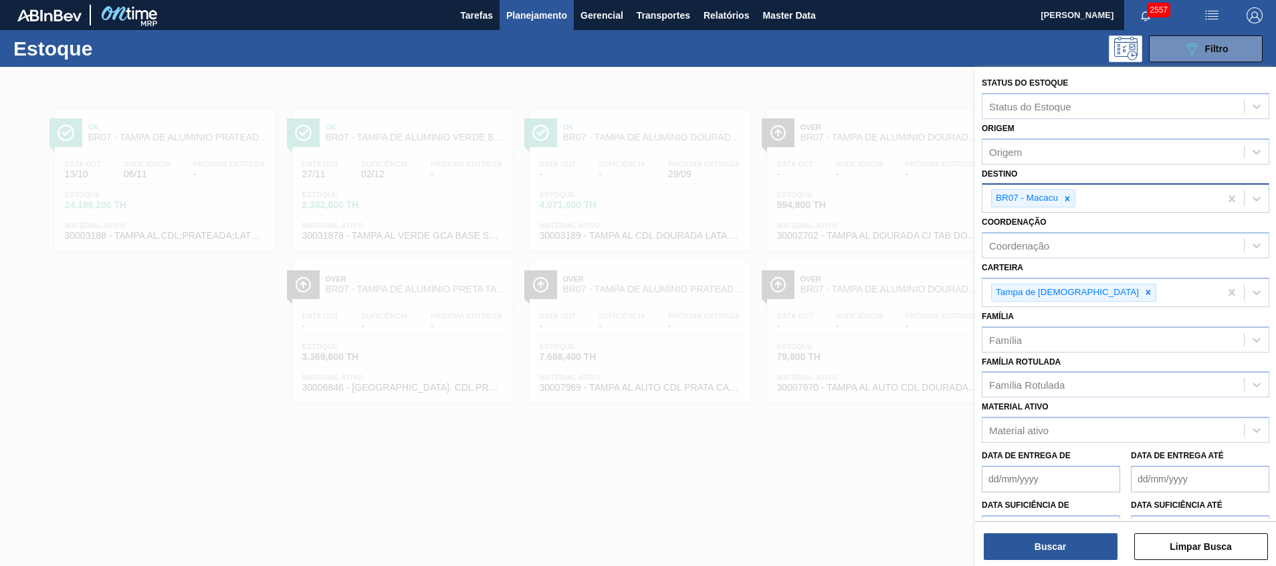
click at [1060, 203] on div at bounding box center [1067, 198] width 15 height 17
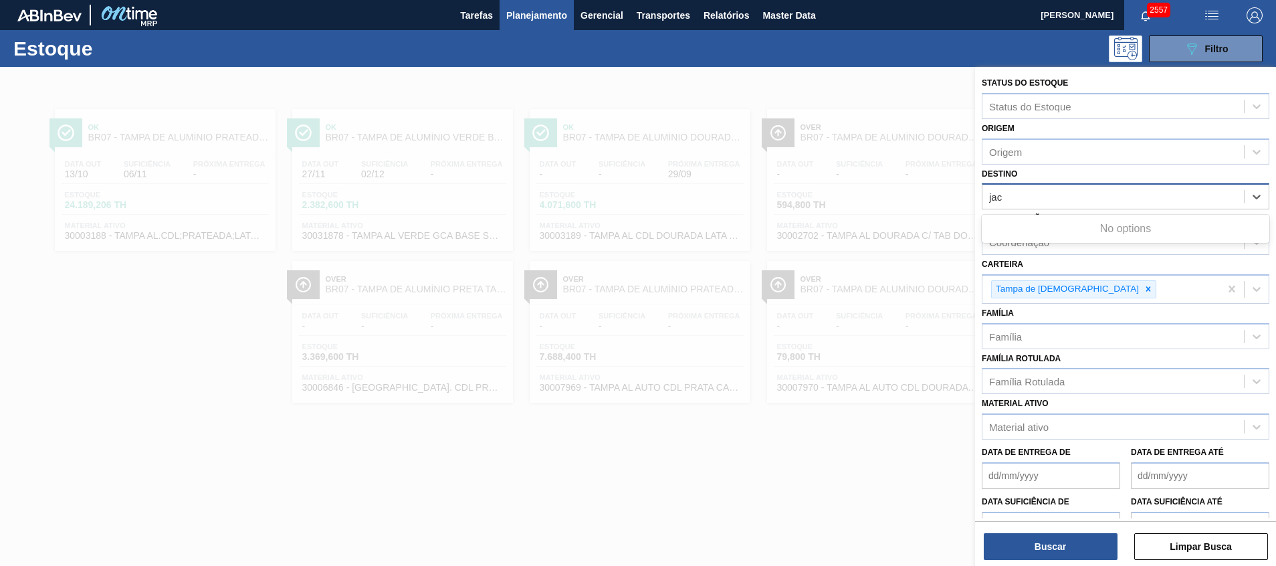
type input "jaca"
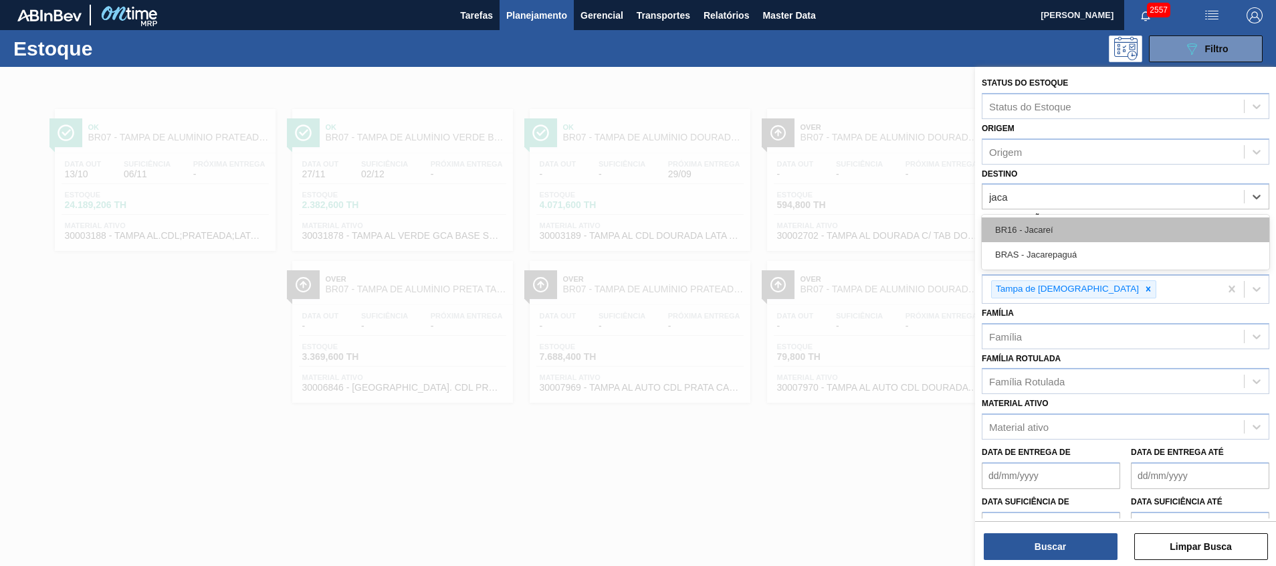
click at [1066, 227] on div "BR16 - Jacareí" at bounding box center [1124, 229] width 287 height 25
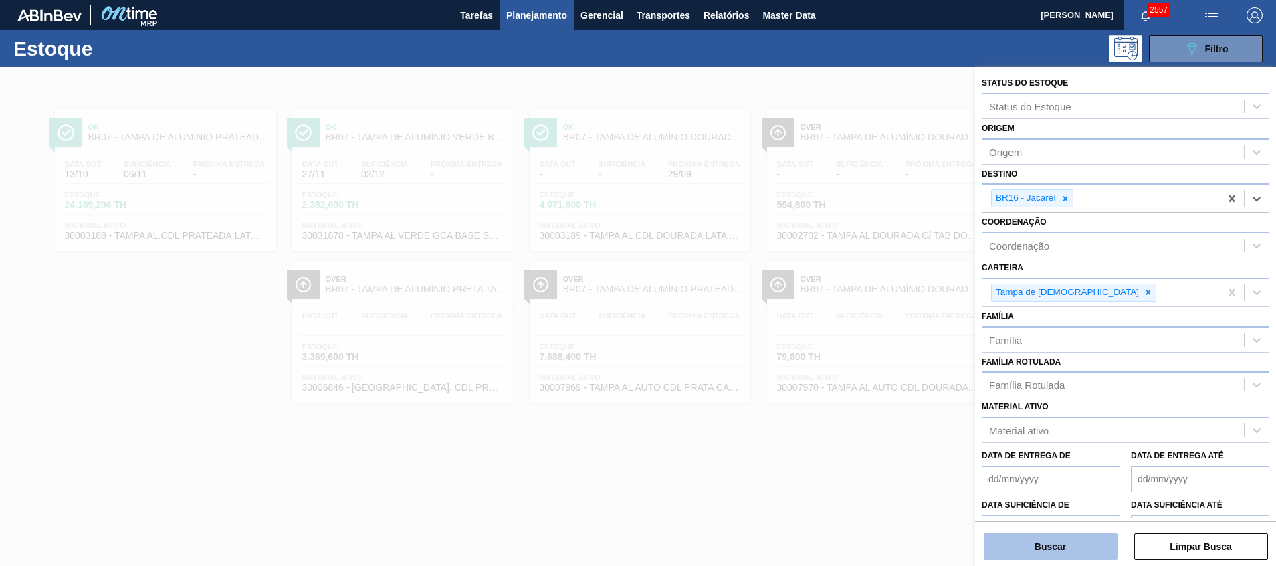
click at [1058, 554] on button "Buscar" at bounding box center [1050, 546] width 134 height 27
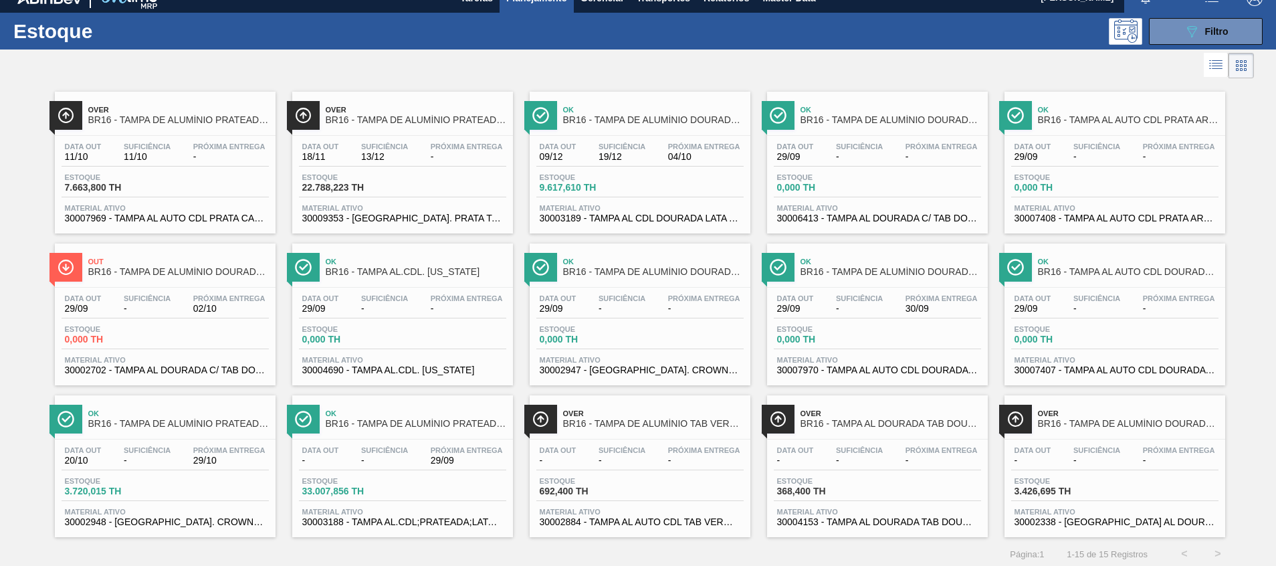
scroll to position [22, 0]
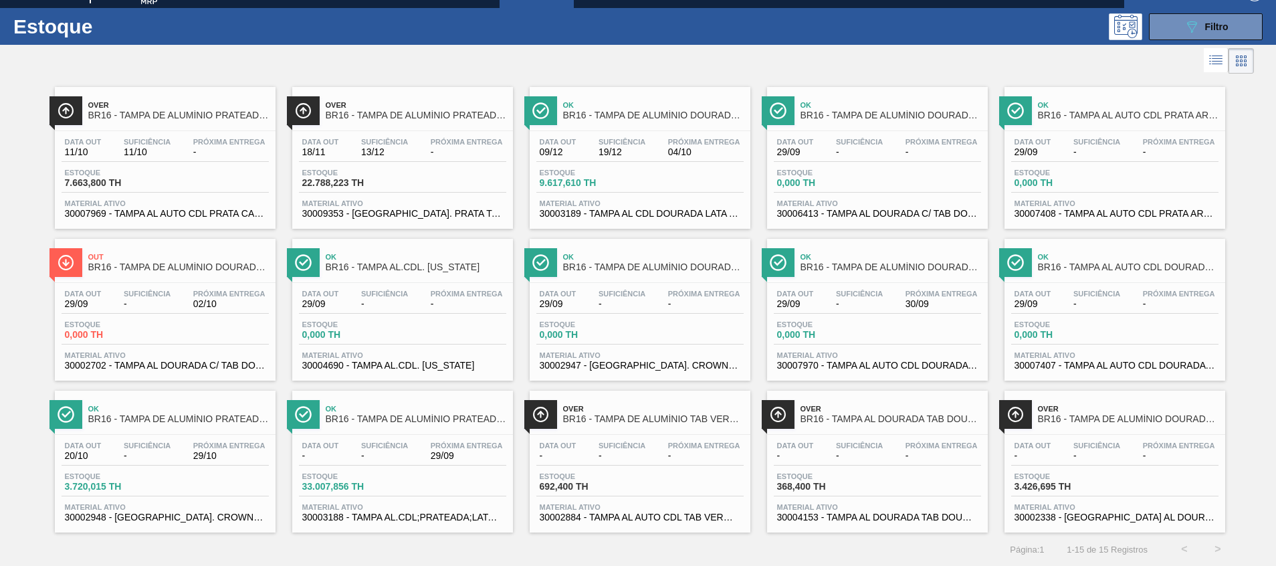
click at [172, 525] on div "Ok BR16 - TAMPA DE ALUMÍNIO PRATEADA CROWN ISE Data [DATE] Suficiência - Próxim…" at bounding box center [165, 461] width 221 height 142
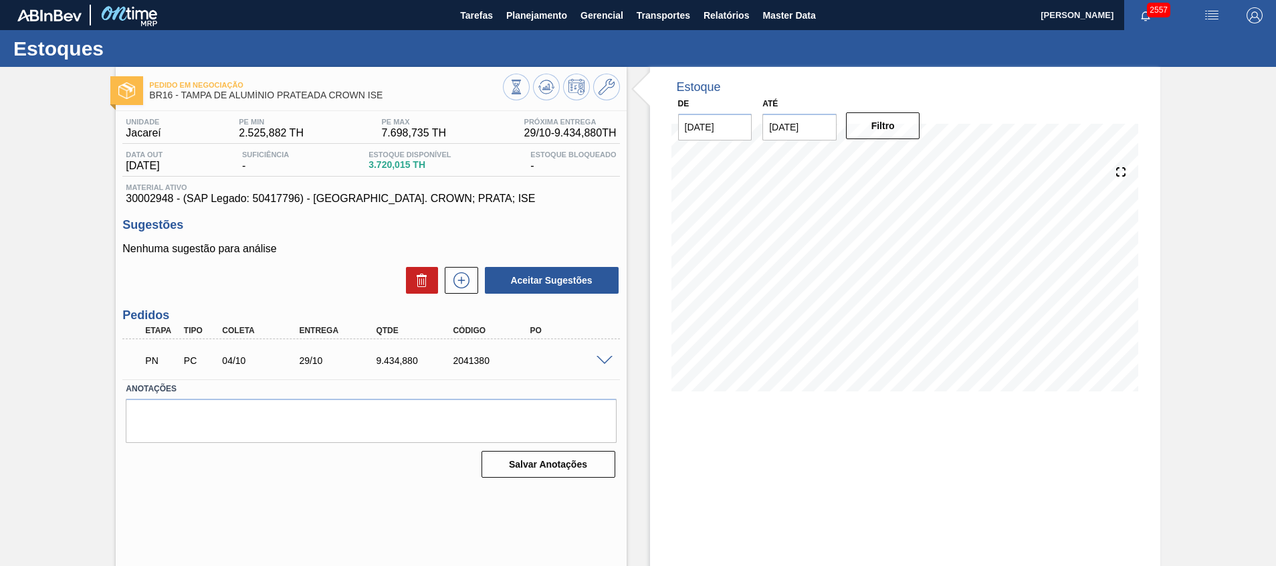
click at [606, 362] on span at bounding box center [604, 361] width 16 height 10
